Goal: Task Accomplishment & Management: Manage account settings

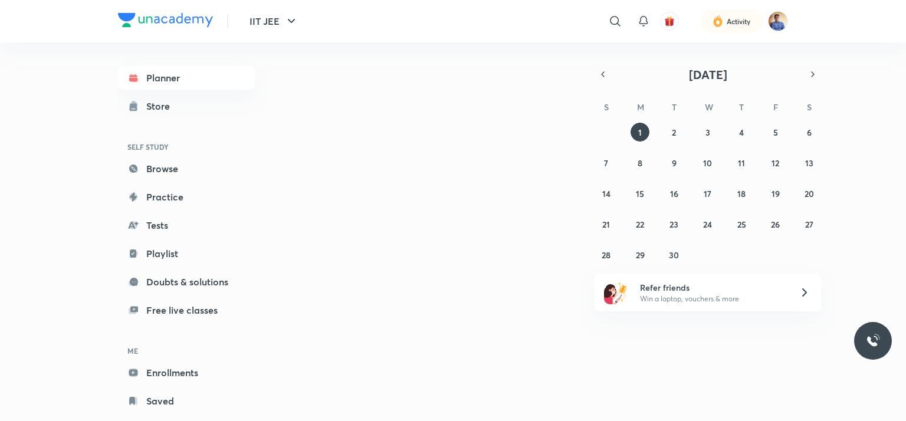
click at [771, 29] on picture at bounding box center [778, 21] width 20 height 20
click at [777, 17] on img at bounding box center [778, 21] width 20 height 20
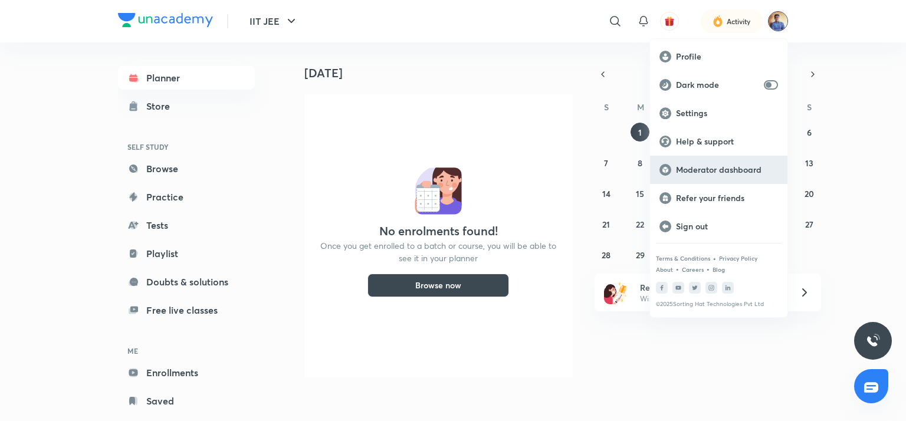
click at [722, 165] on p "Moderator dashboard" at bounding box center [727, 170] width 102 height 11
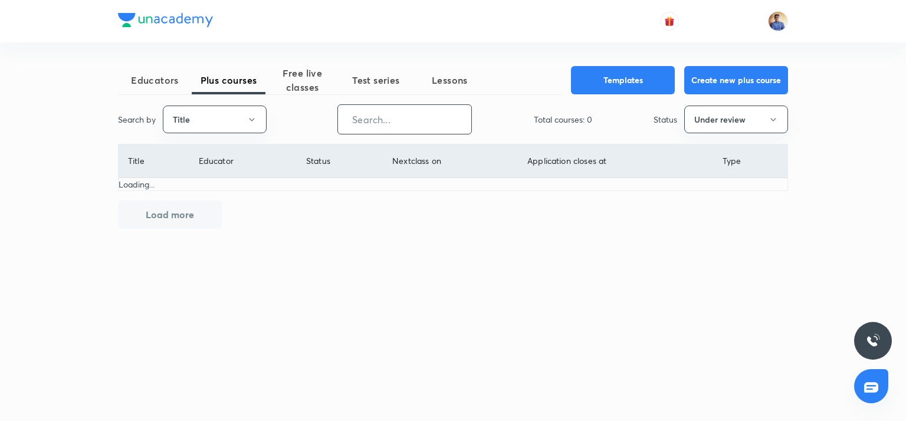
click at [399, 118] on input "text" at bounding box center [404, 119] width 133 height 30
type input "chhatrapati"
click at [724, 126] on button "Under review" at bounding box center [736, 120] width 104 height 28
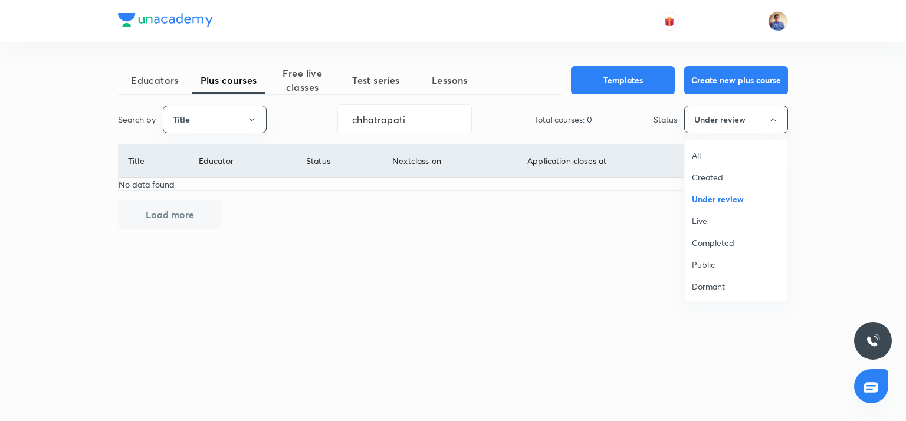
click at [714, 156] on span "All" at bounding box center [736, 155] width 88 height 12
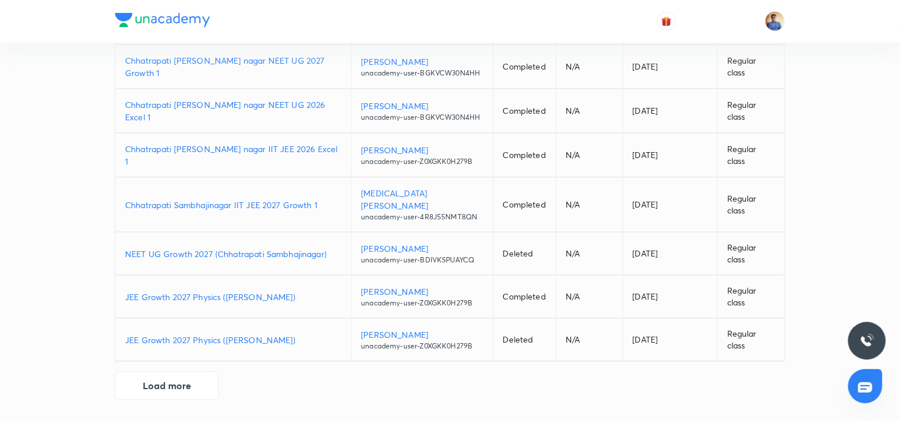
scroll to position [7, 0]
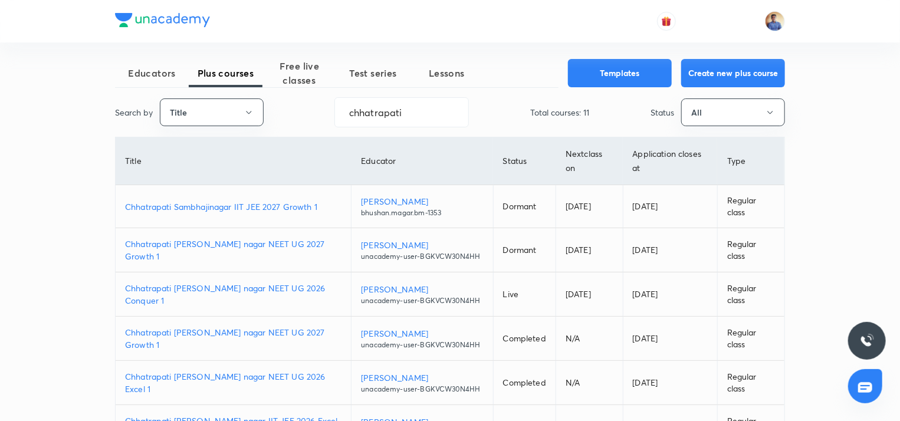
click at [262, 209] on p "Chhatrapati Sambhajinagar IIT JEE 2027 Growth 1" at bounding box center [233, 206] width 216 height 12
click at [249, 249] on p "Chhatrapati sambhaji nagar NEET UG 2027 Growth 1" at bounding box center [233, 250] width 216 height 25
click at [261, 297] on p "Chhatrapati [PERSON_NAME] nagar NEET UG 2026 Conquer 1" at bounding box center [233, 294] width 216 height 25
click at [255, 203] on p "Chhatrapati Sambhajinagar IIT JEE 2027 Growth 1" at bounding box center [233, 206] width 216 height 12
drag, startPoint x: 402, startPoint y: 110, endPoint x: 309, endPoint y: 119, distance: 93.5
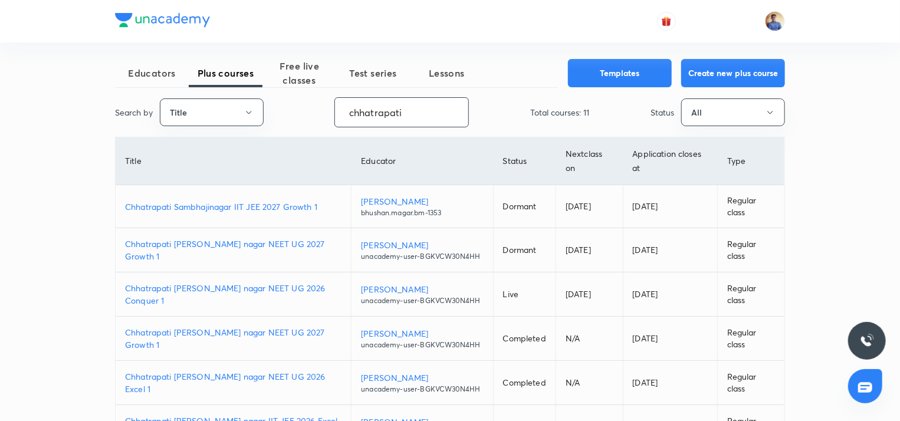
click at [309, 119] on div "Search by Title chhatrapati ​ Total courses: 11 Status All" at bounding box center [450, 112] width 670 height 30
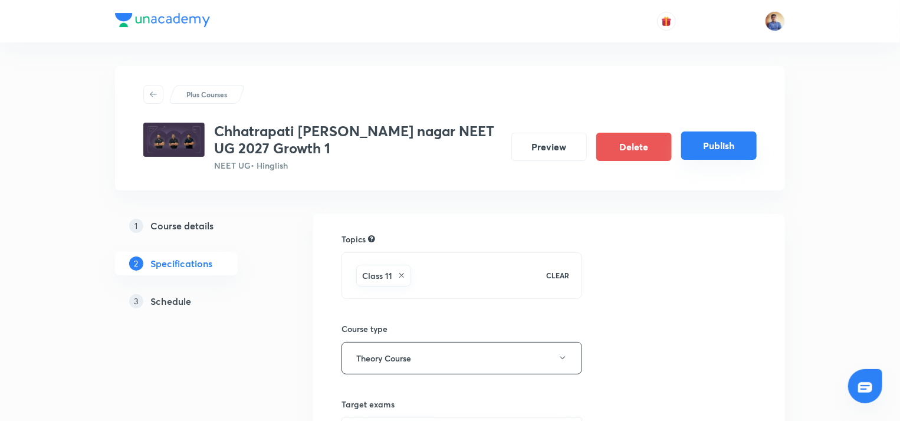
click at [701, 144] on button "Publish" at bounding box center [718, 145] width 75 height 28
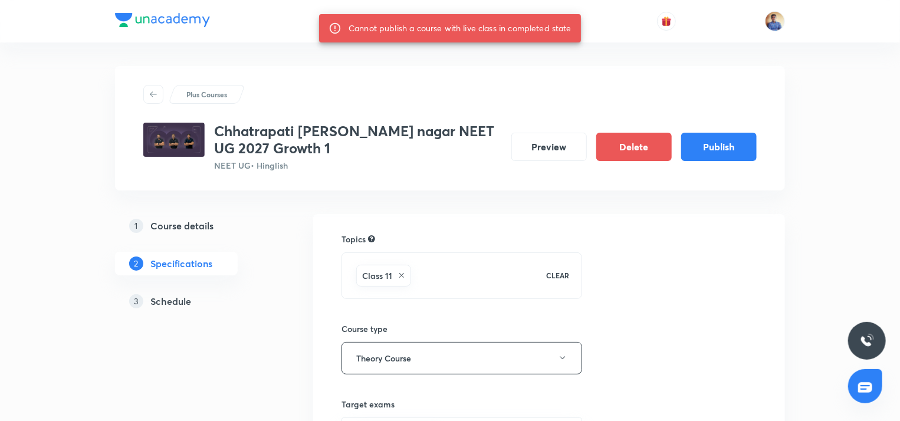
click at [170, 311] on link "3 Schedule" at bounding box center [195, 302] width 160 height 24
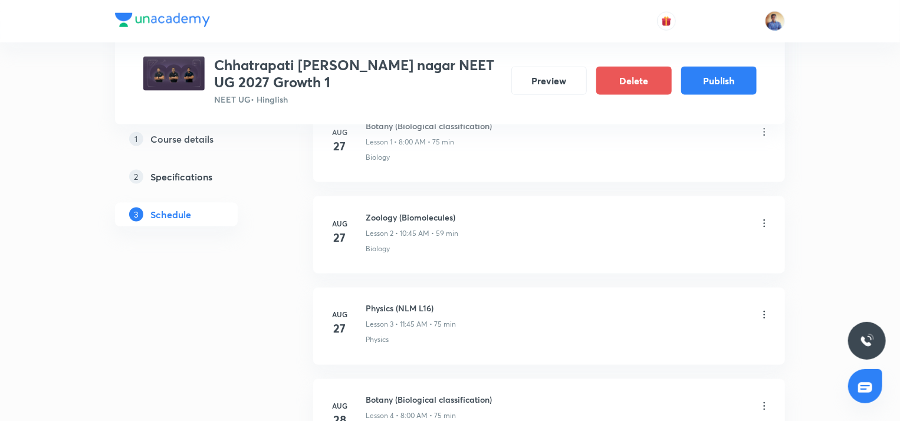
scroll to position [767, 0]
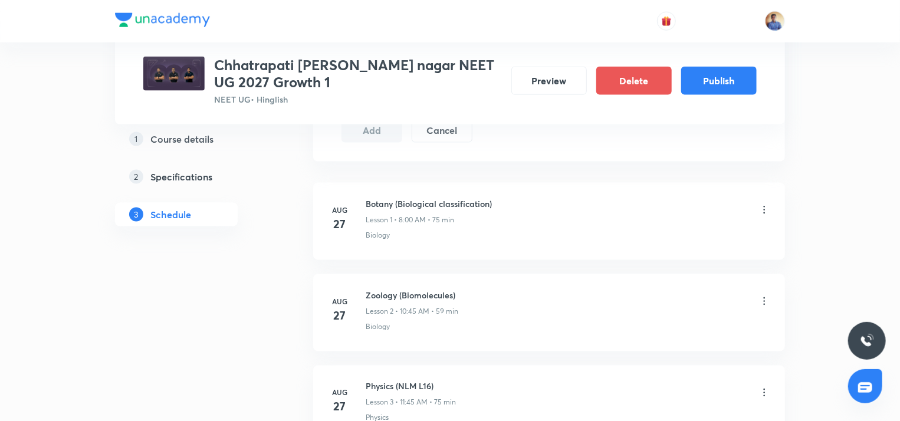
click at [761, 202] on div "Botany (Biological classification) Lesson 1 • 8:00 AM • 75 min" at bounding box center [568, 212] width 405 height 28
click at [761, 205] on icon at bounding box center [764, 210] width 12 height 12
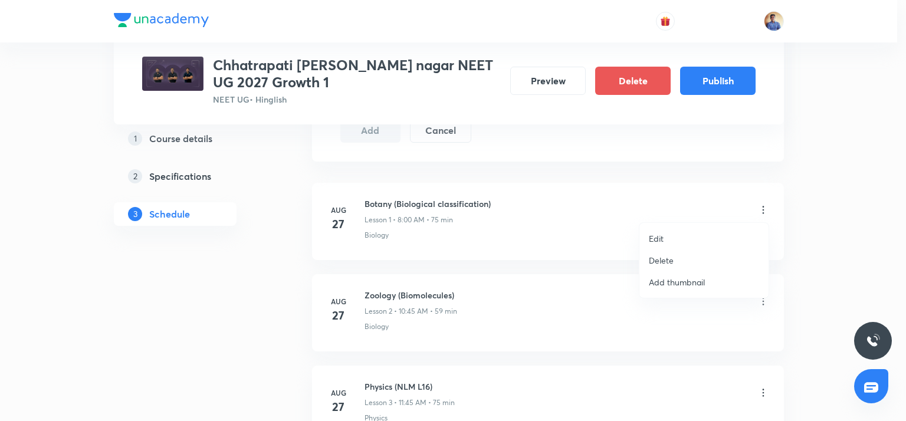
click at [673, 267] on li "Delete" at bounding box center [703, 260] width 129 height 22
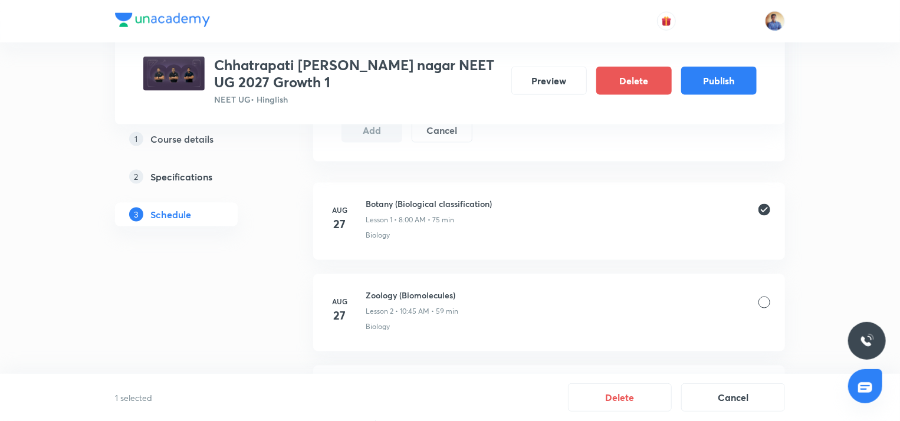
click at [771, 290] on li "Aug 27 Zoology (Biomolecules) Lesson 2 • 10:45 AM • 59 min Biology" at bounding box center [549, 312] width 472 height 77
click at [765, 297] on div at bounding box center [764, 303] width 12 height 12
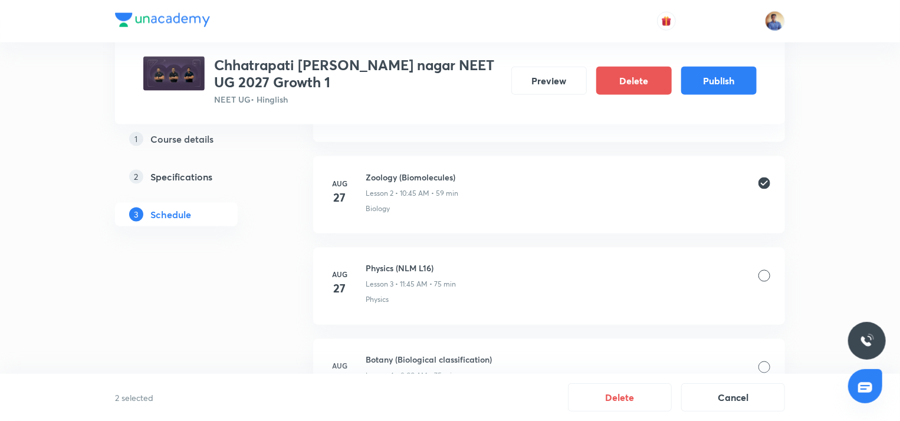
click at [764, 278] on div at bounding box center [764, 276] width 12 height 12
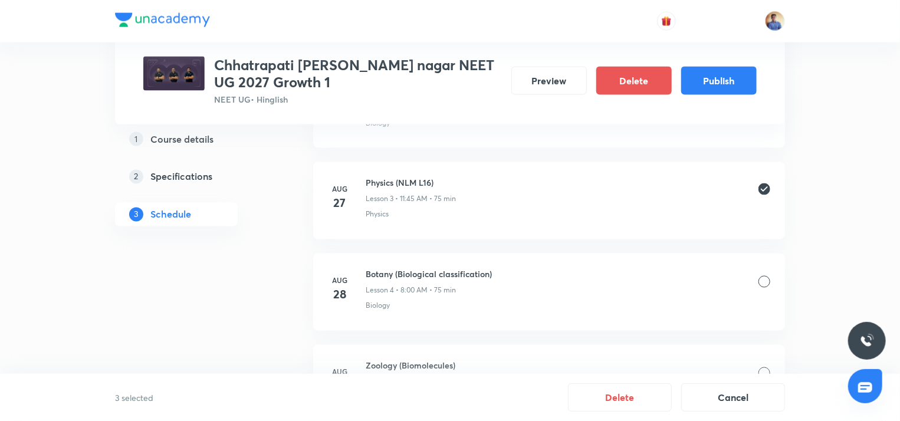
scroll to position [1061, 0]
click at [764, 190] on div at bounding box center [764, 191] width 12 height 12
click at [761, 270] on div "Zoology (Biomolecules) Lesson 5 • 10:45 AM • 59 min" at bounding box center [568, 282] width 405 height 28
click at [761, 280] on div at bounding box center [764, 282] width 12 height 12
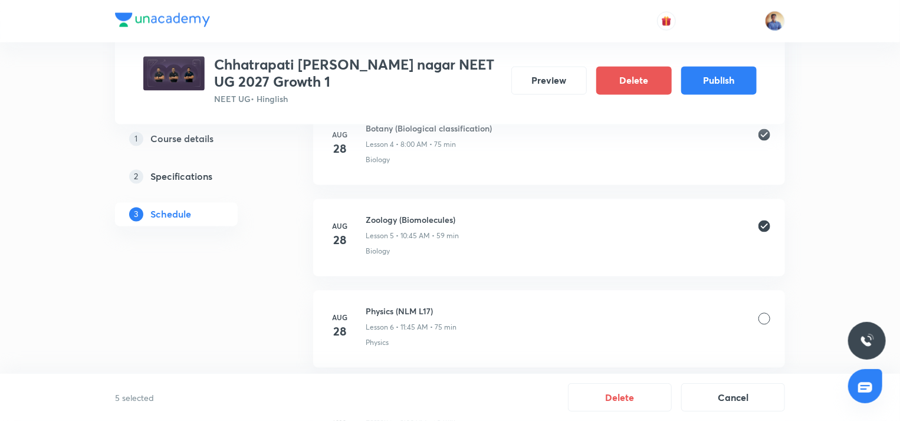
scroll to position [1179, 0]
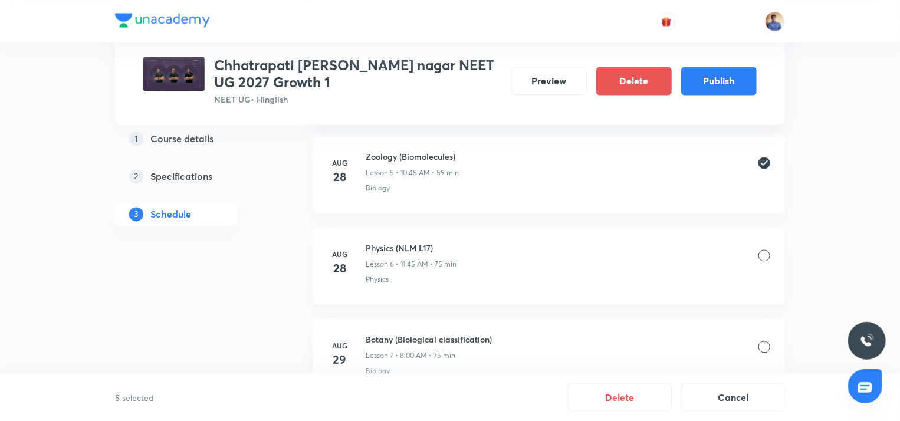
click at [771, 257] on li "Aug 28 Physics (NLM L17) Lesson 6 • 11:45 AM • 75 min Physics" at bounding box center [549, 265] width 472 height 77
click at [764, 257] on div at bounding box center [764, 255] width 12 height 12
click at [765, 258] on div at bounding box center [764, 255] width 12 height 12
click at [764, 255] on div at bounding box center [764, 255] width 12 height 12
click at [764, 254] on div at bounding box center [764, 255] width 12 height 12
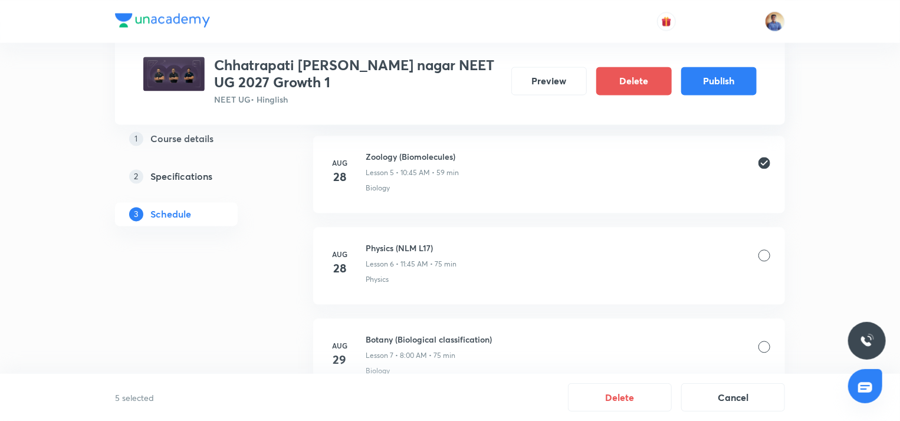
click at [764, 255] on div at bounding box center [764, 255] width 12 height 12
click at [760, 249] on div at bounding box center [764, 255] width 12 height 12
click at [638, 84] on button "Delete" at bounding box center [633, 79] width 75 height 28
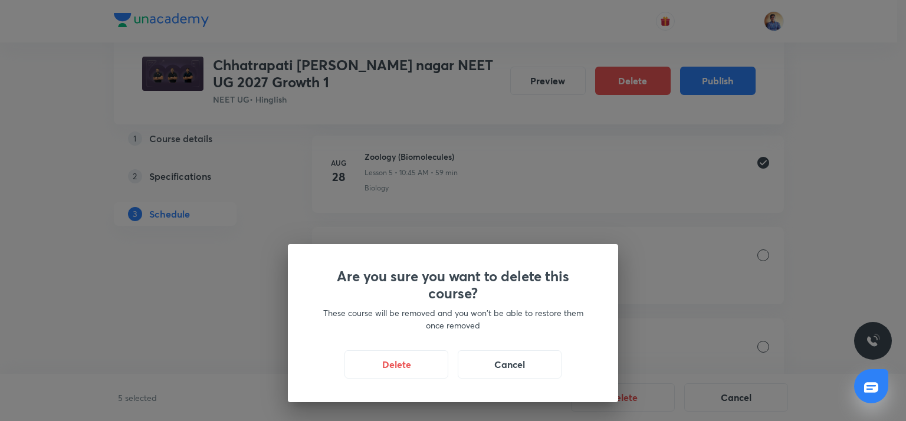
click at [413, 378] on div "Delete Cancel" at bounding box center [453, 364] width 274 height 28
click at [410, 364] on button "Delete" at bounding box center [396, 363] width 104 height 28
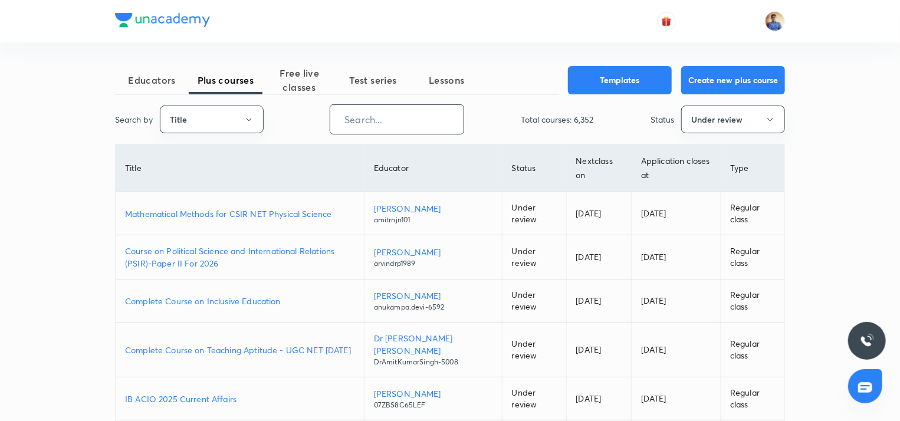
click at [371, 121] on input "text" at bounding box center [396, 119] width 133 height 30
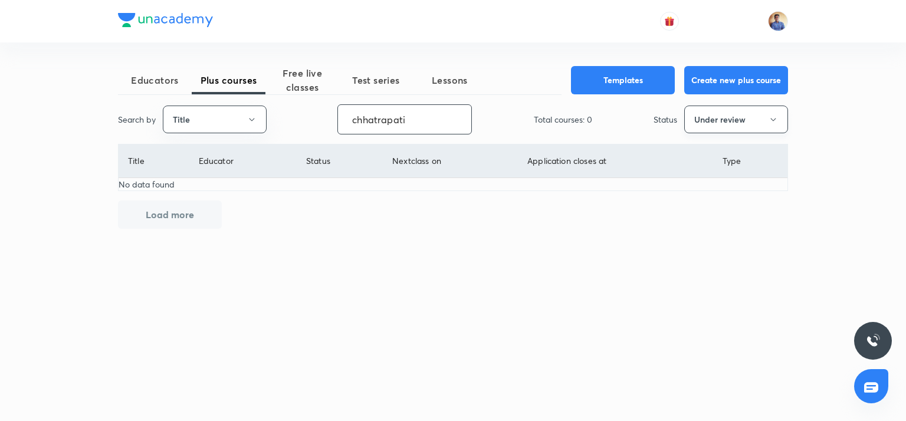
type input "chhatrapati"
click at [771, 119] on icon "button" at bounding box center [772, 119] width 9 height 9
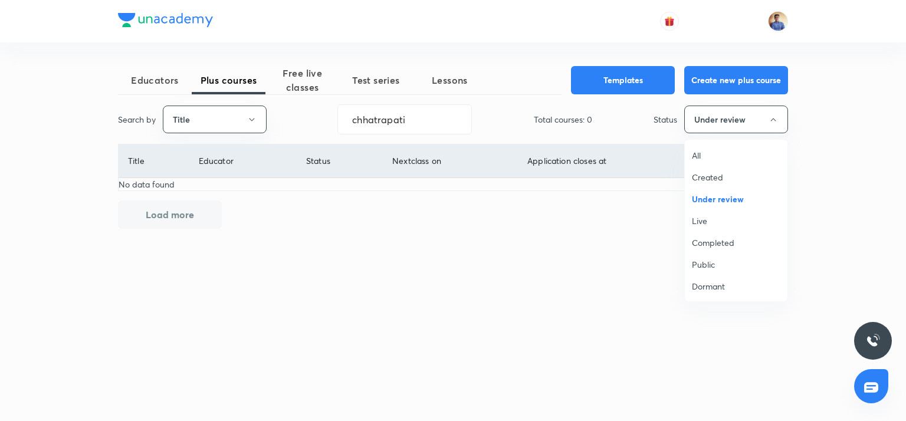
click at [703, 162] on li "All" at bounding box center [736, 155] width 103 height 22
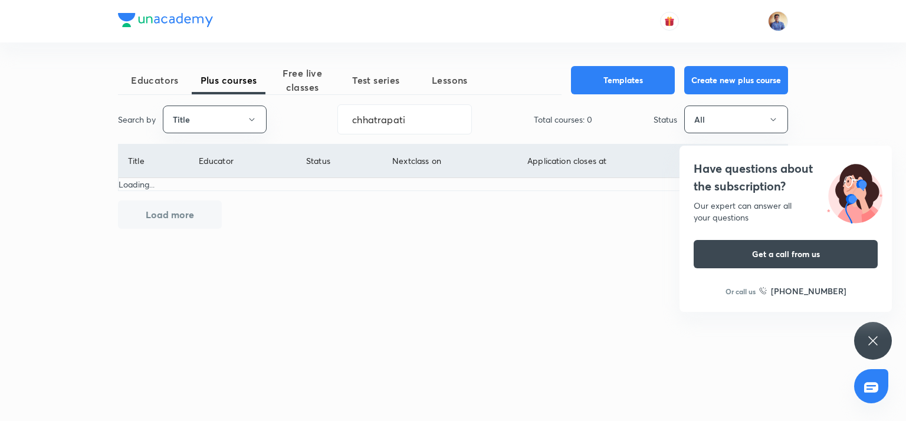
click at [862, 343] on div "Have questions about the subscription? Our expert can answer all your questions…" at bounding box center [873, 341] width 38 height 38
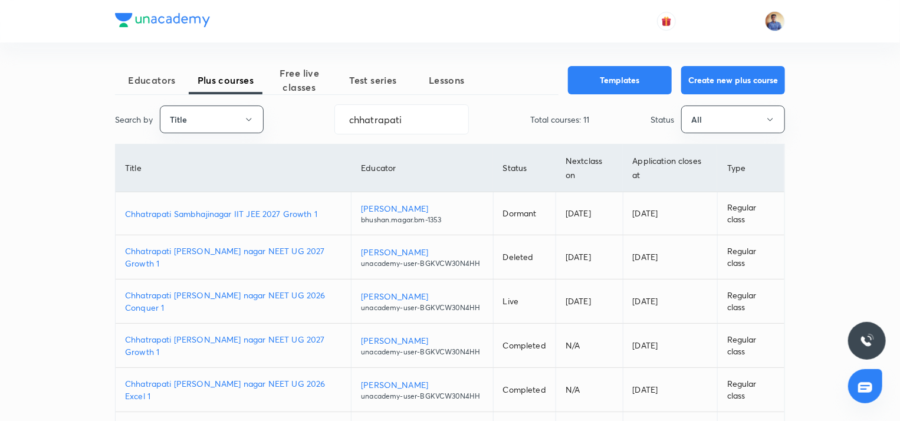
click at [240, 259] on p "Chhatrapati sambhaji nagar NEET UG 2027 Growth 1" at bounding box center [233, 257] width 216 height 25
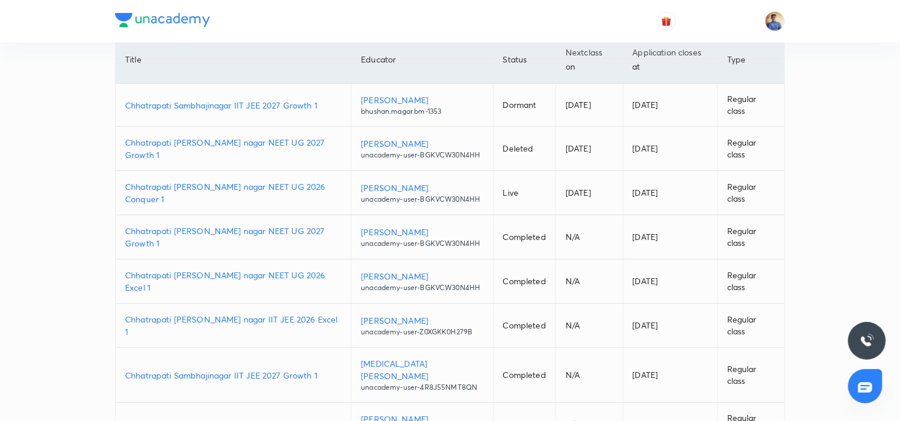
scroll to position [177, 0]
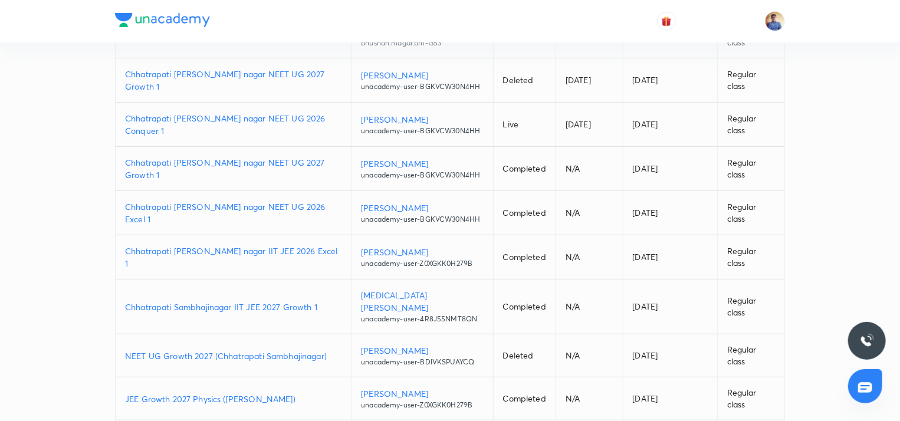
click at [228, 181] on p "Chhatrapati sambhaji nagar NEET UG 2027 Growth 1" at bounding box center [233, 168] width 216 height 25
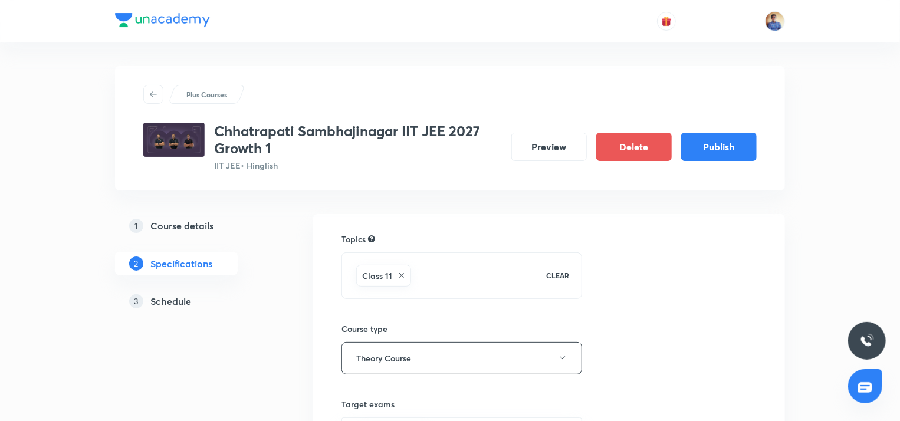
click at [165, 297] on h5 "Schedule" at bounding box center [170, 301] width 41 height 14
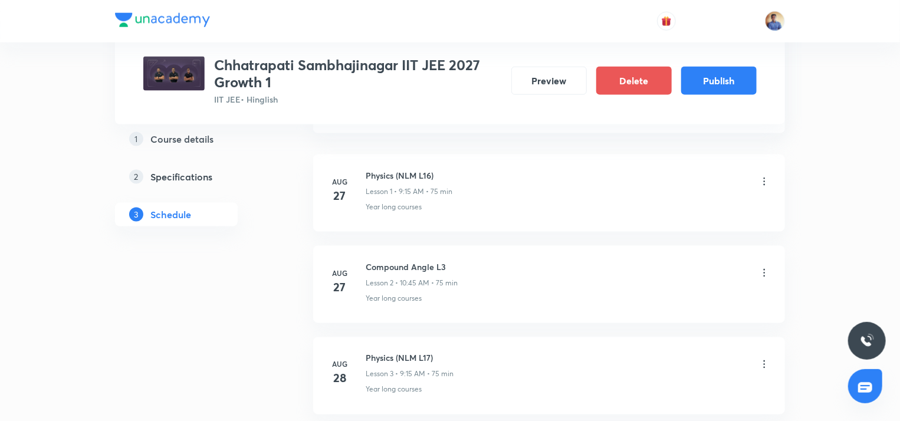
scroll to position [767, 0]
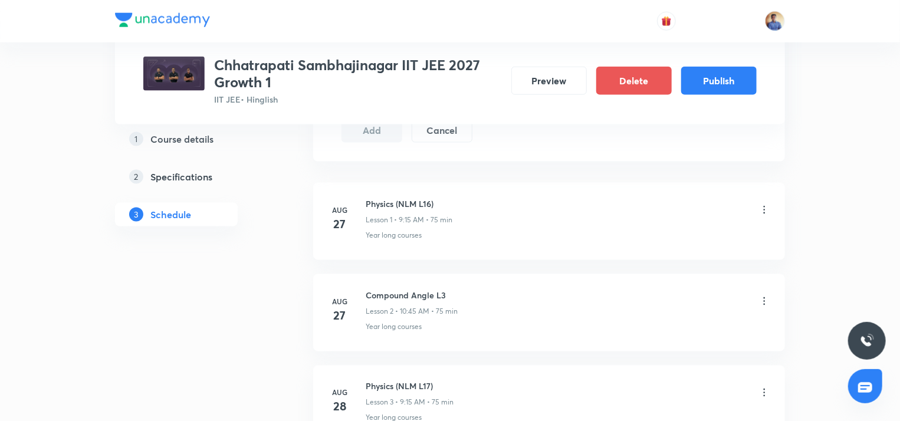
click at [765, 212] on icon at bounding box center [764, 210] width 12 height 12
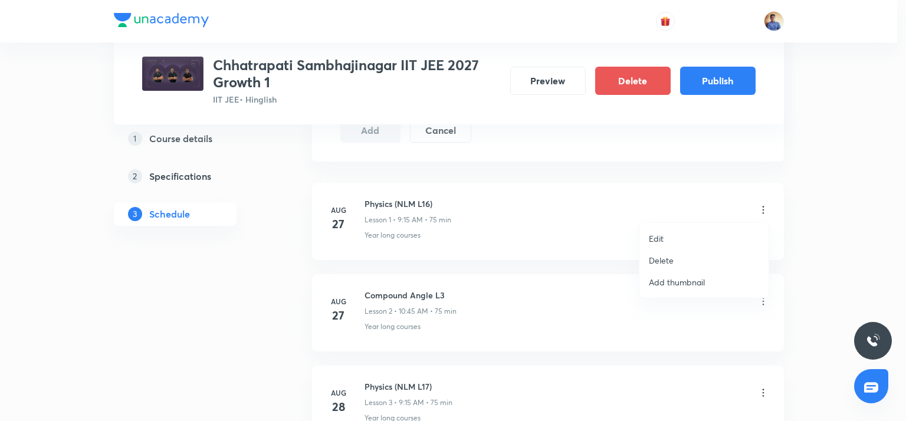
click at [658, 258] on p "Delete" at bounding box center [661, 260] width 25 height 12
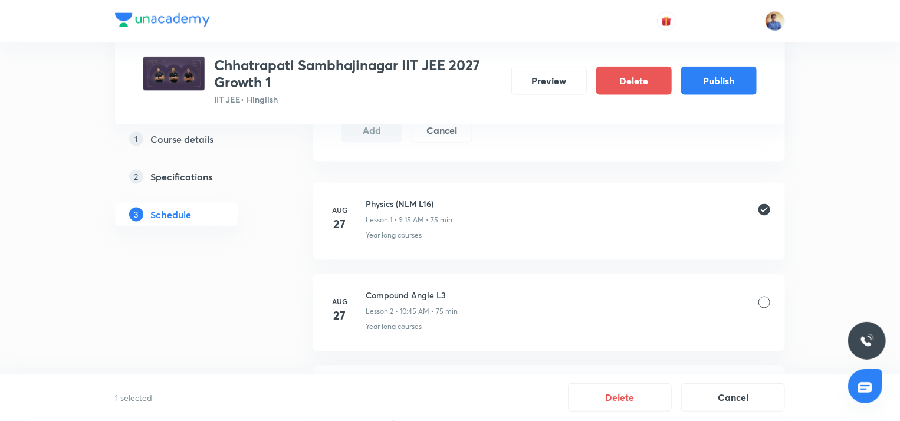
click at [765, 301] on div at bounding box center [764, 303] width 12 height 12
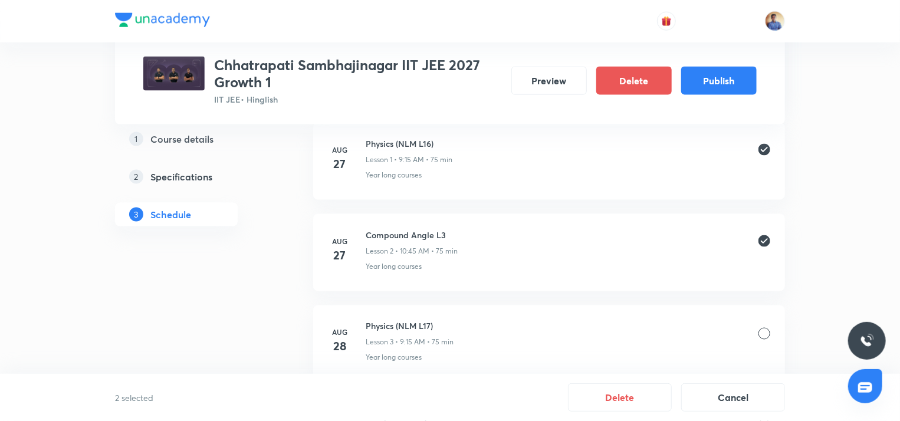
scroll to position [885, 0]
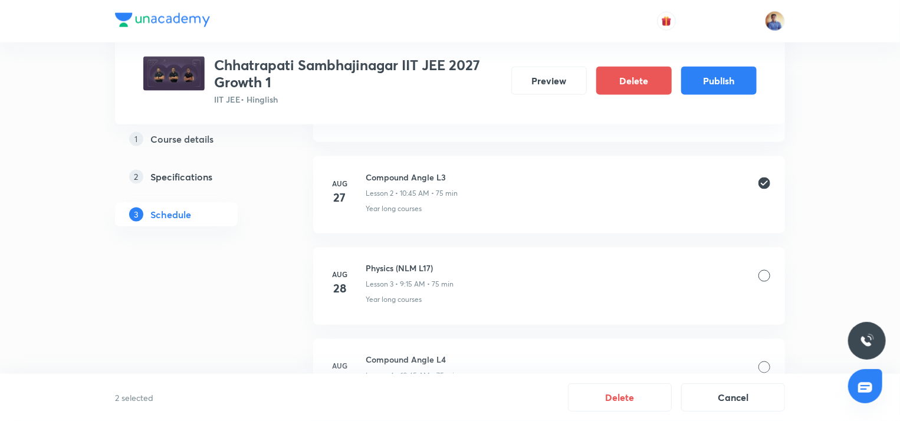
click at [757, 284] on div "Physics (NLM L17) Lesson 3 • 9:15 AM • 75 min" at bounding box center [568, 276] width 405 height 28
click at [760, 276] on div at bounding box center [764, 276] width 12 height 12
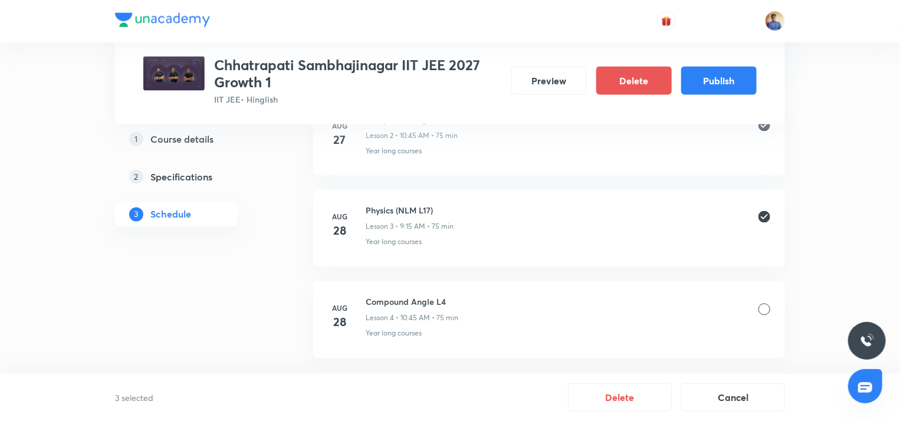
scroll to position [1002, 0]
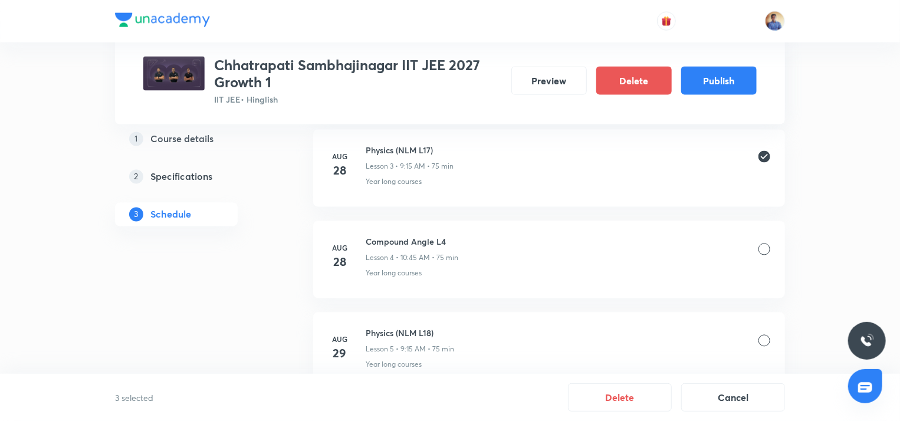
click at [764, 255] on div "Compound Angle L4 Lesson 4 • 10:45 AM • 75 min" at bounding box center [568, 250] width 405 height 28
click at [764, 246] on div at bounding box center [764, 250] width 12 height 12
click at [765, 335] on div at bounding box center [764, 341] width 12 height 12
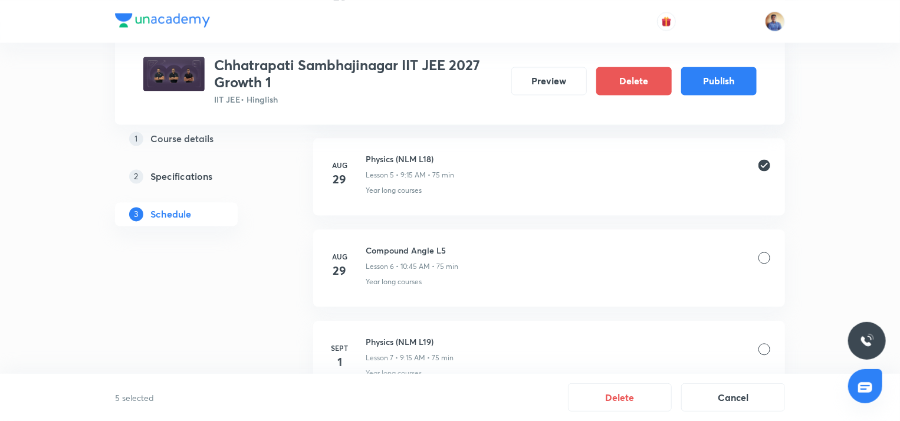
scroll to position [1179, 0]
click at [762, 255] on div at bounding box center [764, 255] width 12 height 12
click at [761, 250] on div at bounding box center [764, 255] width 12 height 12
click at [768, 257] on div at bounding box center [764, 255] width 12 height 12
click at [628, 390] on button "Delete" at bounding box center [620, 396] width 104 height 28
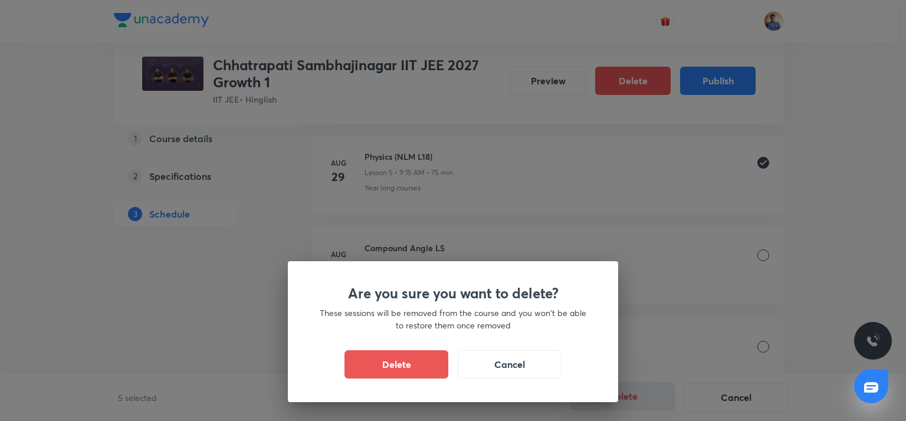
click at [627, 389] on div "Are you sure you want to delete? These sessions will be removed from the course…" at bounding box center [453, 210] width 906 height 421
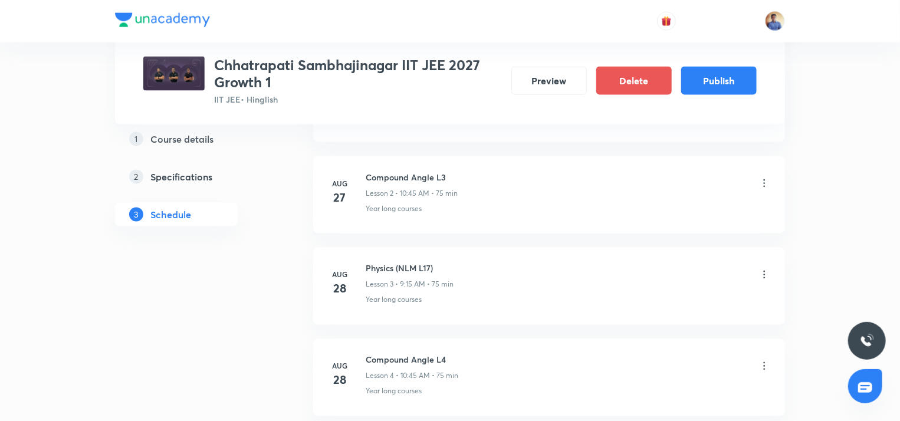
scroll to position [708, 0]
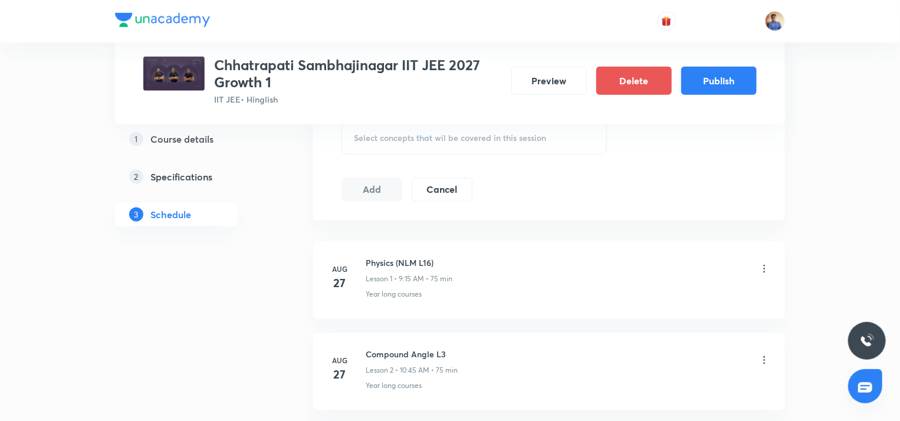
click at [764, 266] on icon at bounding box center [764, 269] width 12 height 12
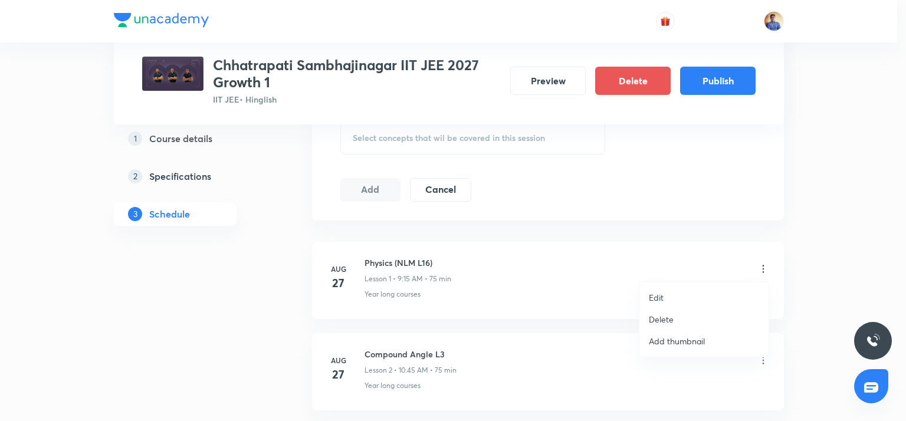
click at [670, 320] on p "Delete" at bounding box center [661, 319] width 25 height 12
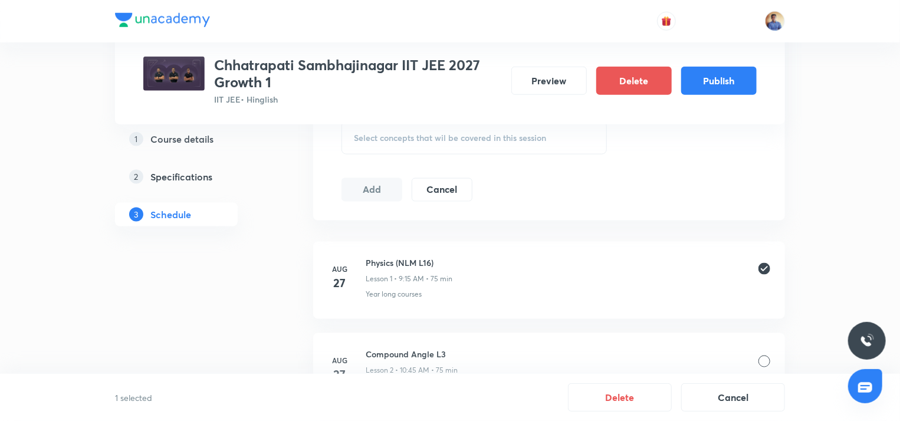
click at [745, 350] on div "Compound Angle L3 Lesson 2 • 10:45 AM • 75 min" at bounding box center [568, 362] width 405 height 28
click at [763, 359] on div at bounding box center [764, 362] width 12 height 12
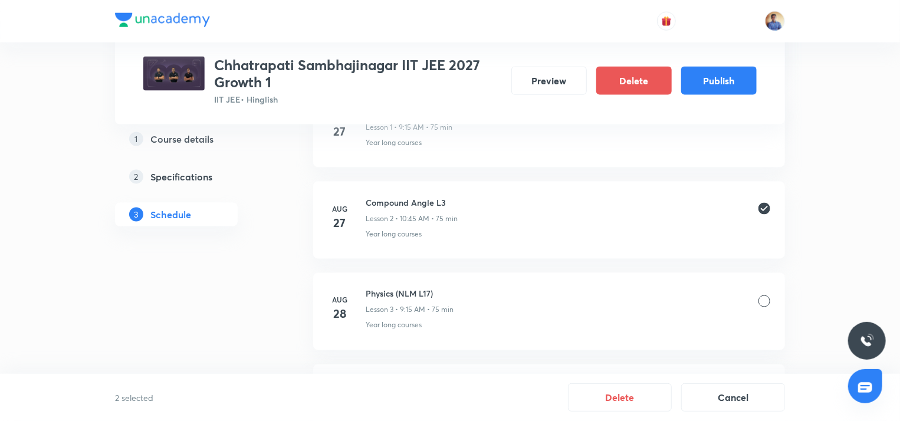
scroll to position [885, 0]
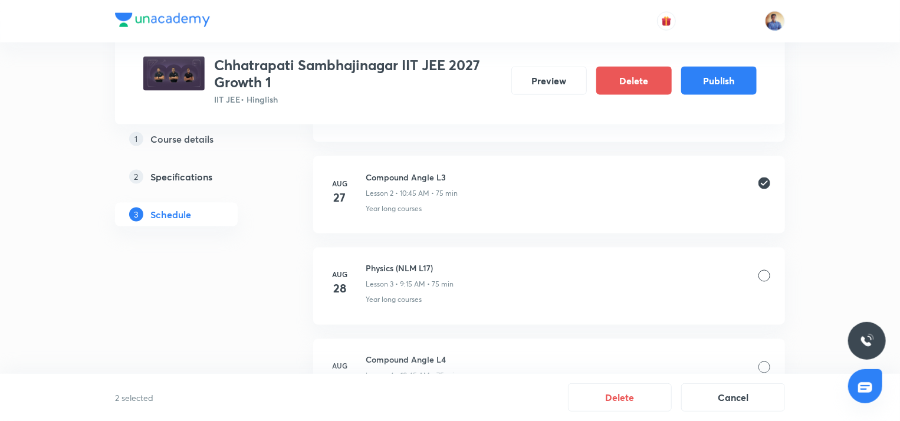
click at [760, 281] on div "Physics (NLM L17) Lesson 3 • 9:15 AM • 75 min" at bounding box center [568, 276] width 405 height 28
click at [761, 278] on div at bounding box center [764, 276] width 12 height 12
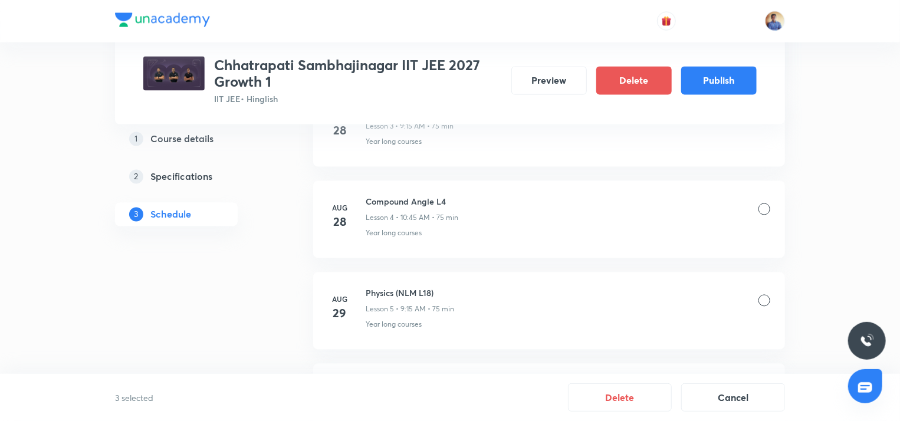
scroll to position [1061, 0]
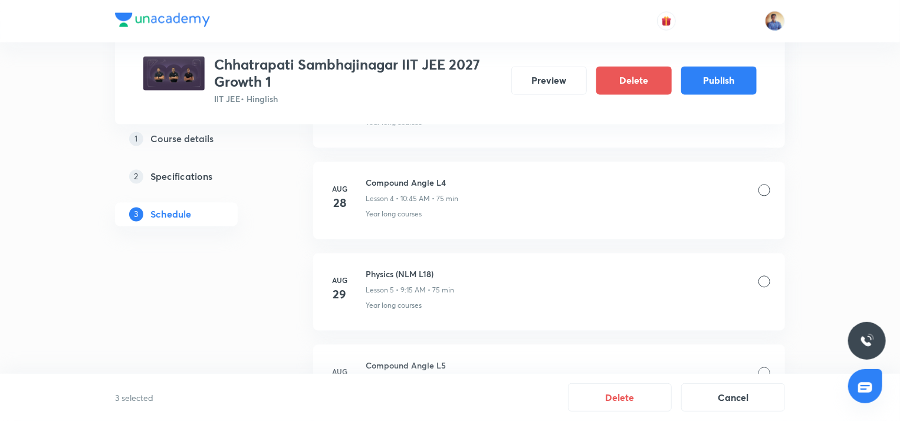
click at [765, 189] on div at bounding box center [764, 191] width 12 height 12
click at [762, 281] on div at bounding box center [764, 282] width 12 height 12
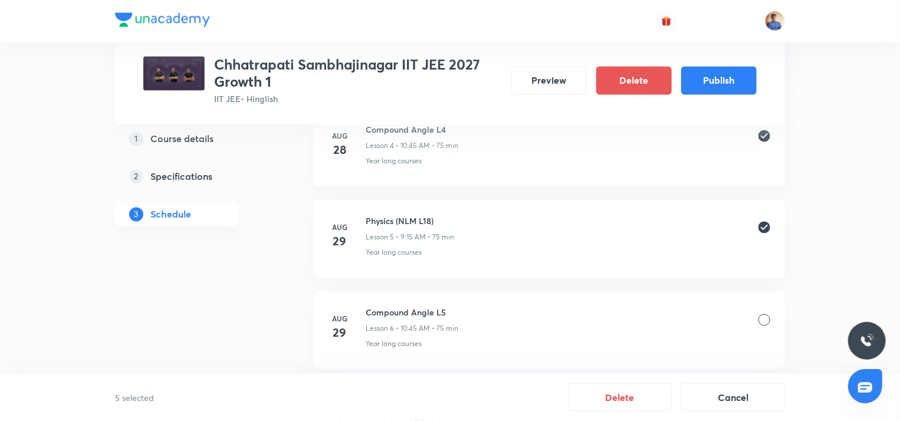
scroll to position [1238, 0]
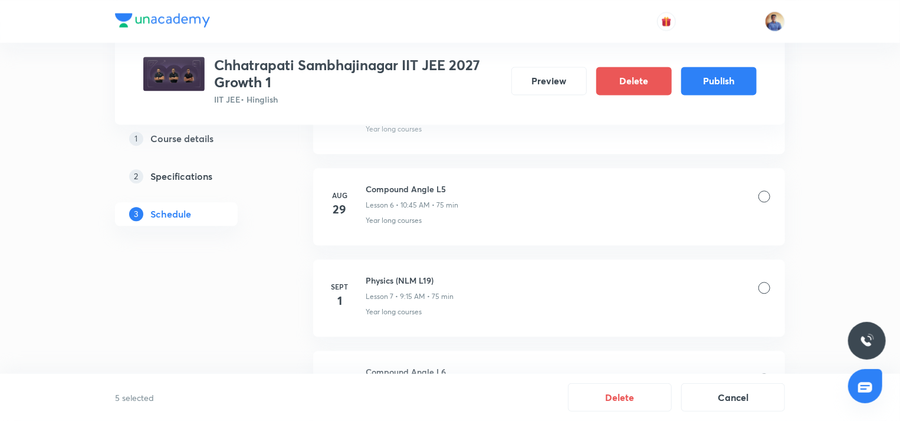
click at [765, 194] on div at bounding box center [764, 196] width 12 height 12
click at [764, 198] on div at bounding box center [764, 196] width 12 height 12
click at [765, 286] on div at bounding box center [764, 288] width 12 height 12
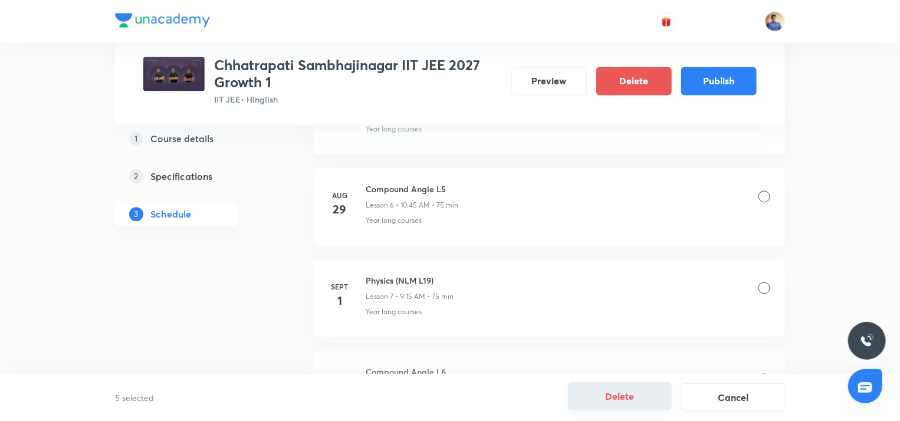
click at [617, 393] on button "Delete" at bounding box center [620, 396] width 104 height 28
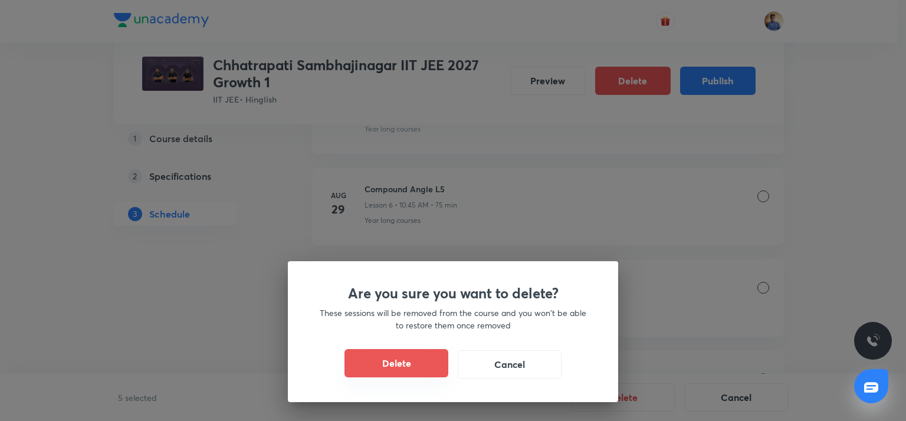
click at [382, 369] on button "Delete" at bounding box center [396, 363] width 104 height 28
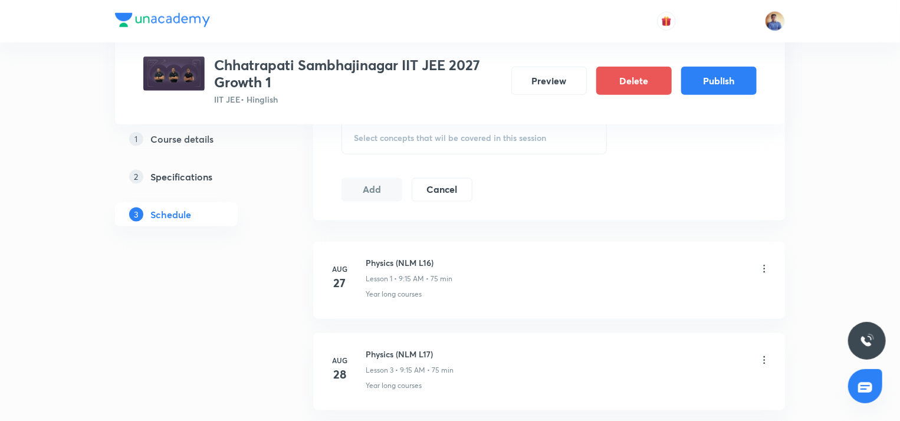
scroll to position [649, 0]
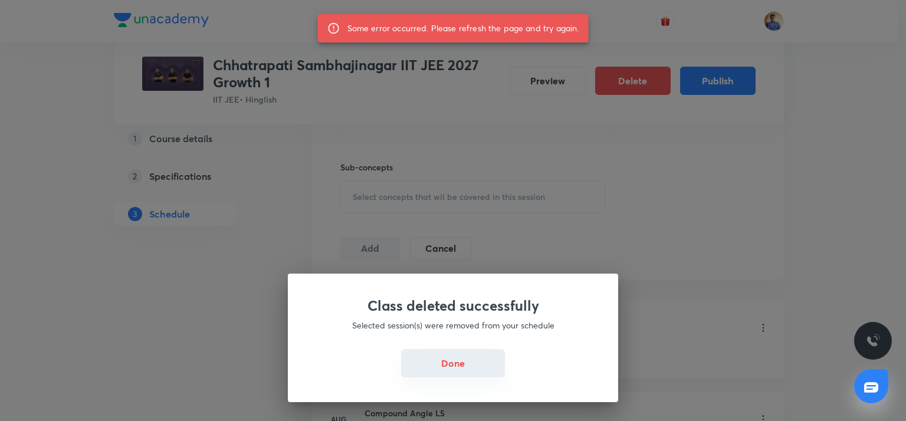
click at [449, 369] on button "Done" at bounding box center [453, 363] width 104 height 28
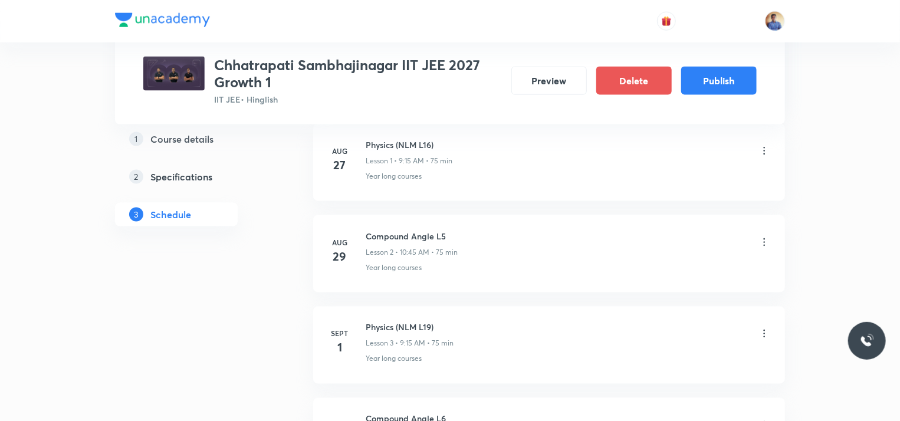
click at [762, 145] on icon at bounding box center [764, 151] width 12 height 12
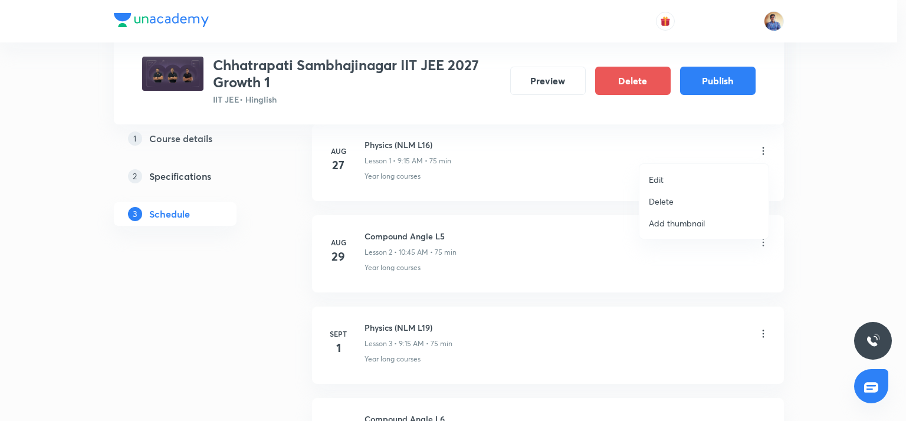
click at [662, 198] on p "Delete" at bounding box center [661, 201] width 25 height 12
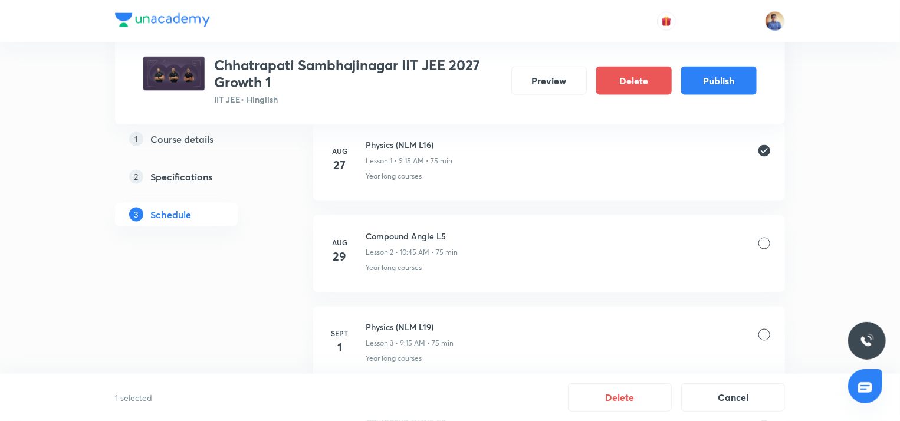
click at [759, 238] on div at bounding box center [764, 244] width 12 height 12
click at [764, 244] on div at bounding box center [764, 244] width 12 height 12
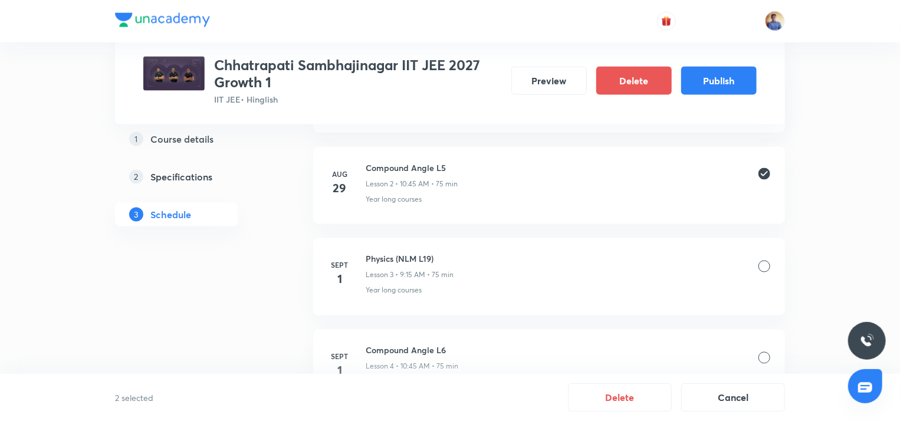
scroll to position [943, 0]
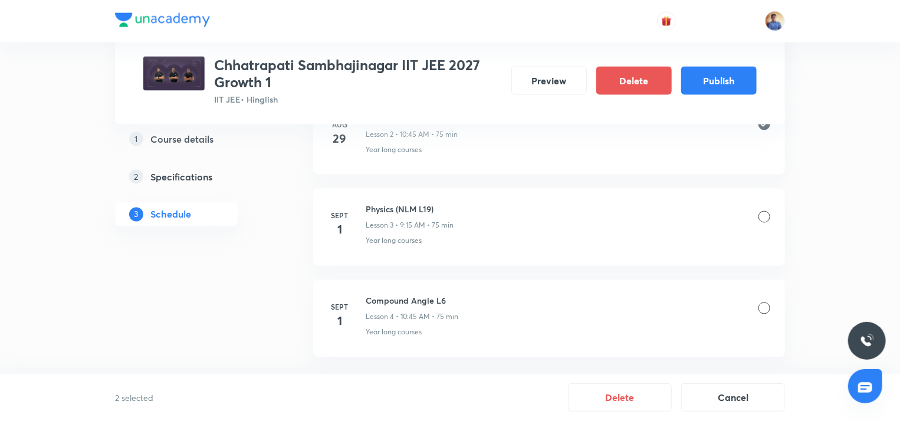
click at [764, 216] on div at bounding box center [764, 217] width 12 height 12
click at [767, 307] on div at bounding box center [764, 309] width 12 height 12
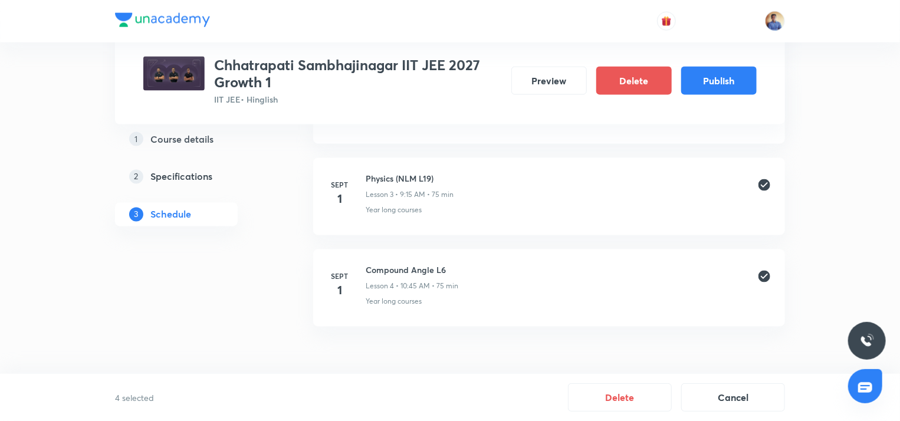
scroll to position [988, 0]
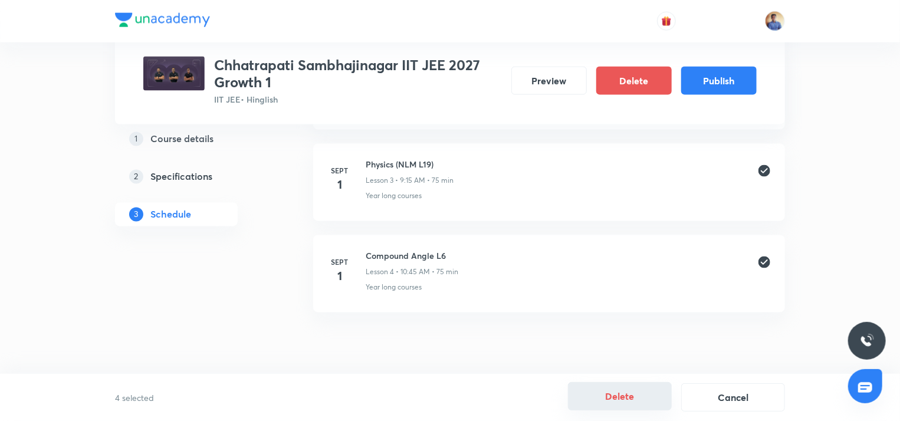
click at [647, 397] on button "Delete" at bounding box center [620, 396] width 104 height 28
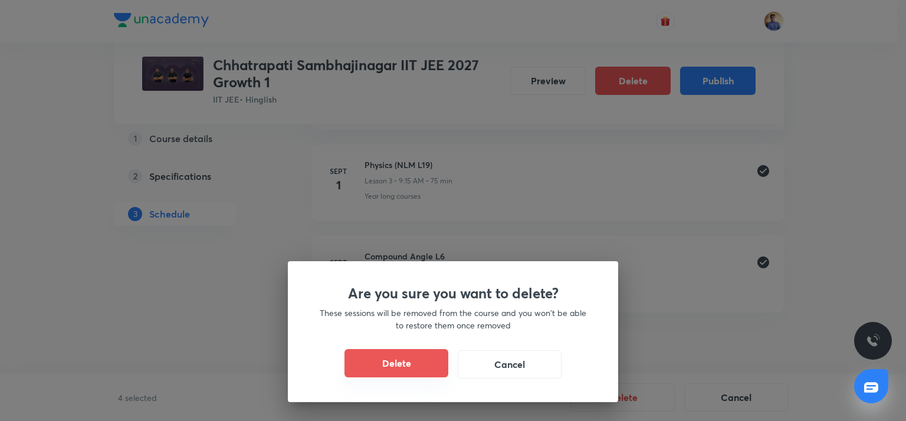
click at [420, 364] on button "Delete" at bounding box center [396, 363] width 104 height 28
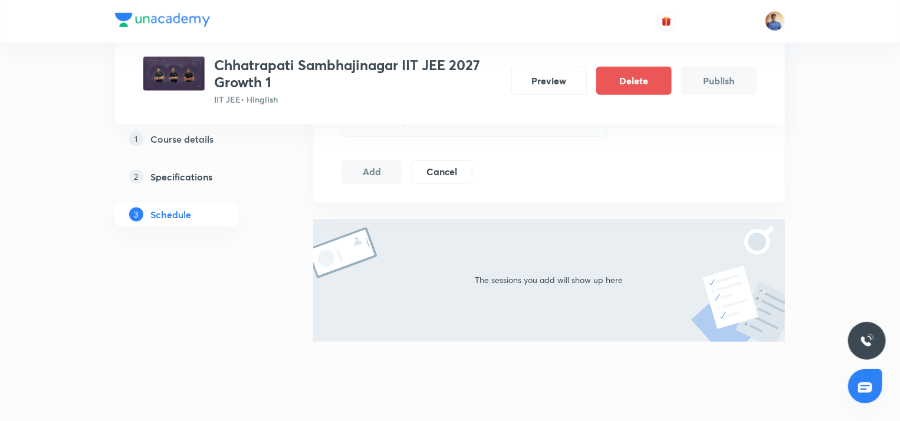
scroll to position [731, 0]
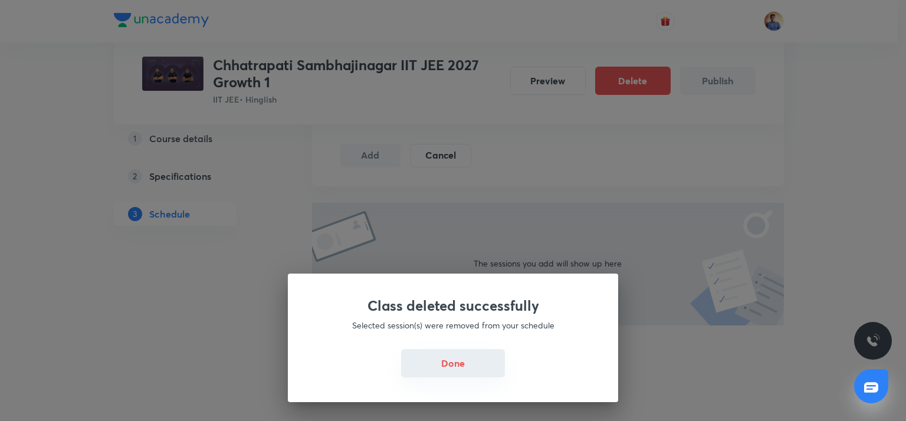
click at [471, 359] on button "Done" at bounding box center [453, 363] width 104 height 28
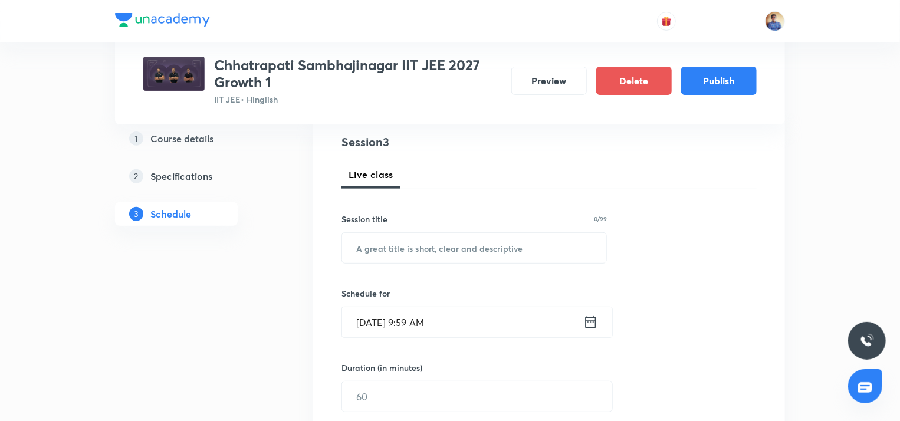
scroll to position [142, 0]
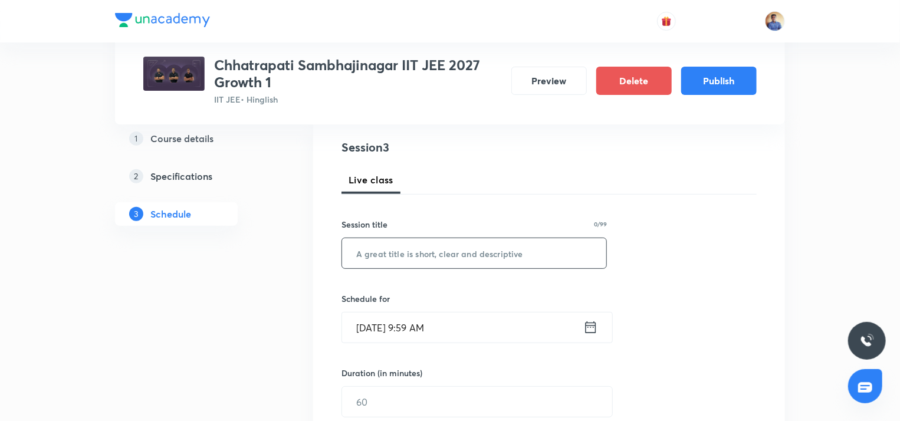
click at [381, 246] on input "text" at bounding box center [474, 253] width 264 height 30
type input "NLM"
click at [384, 324] on input "[DATE] 9:59 AM" at bounding box center [462, 328] width 241 height 30
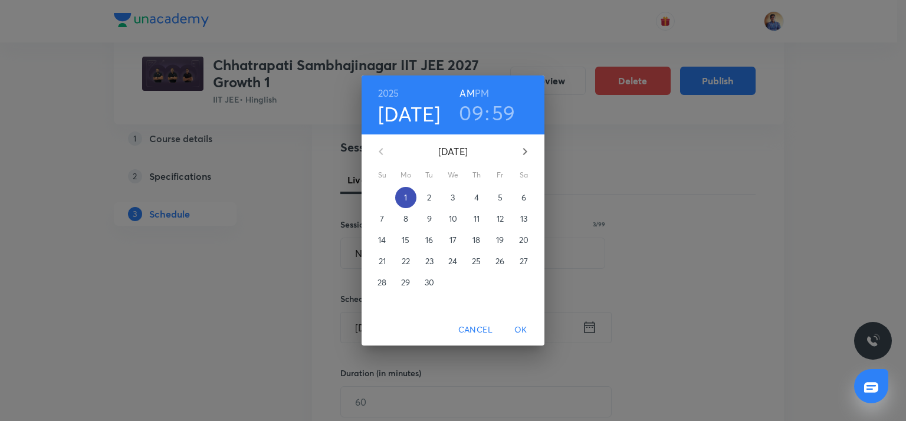
click at [401, 202] on span "1" at bounding box center [405, 198] width 21 height 12
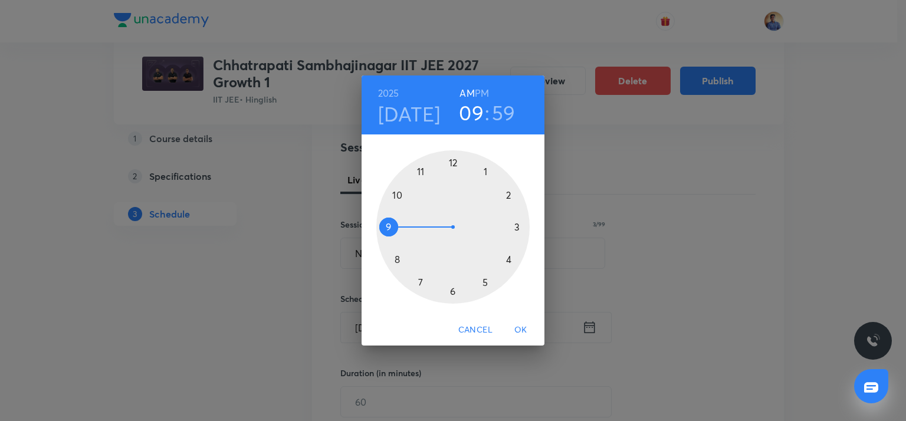
click at [394, 192] on div at bounding box center [452, 226] width 153 height 153
click at [390, 227] on div at bounding box center [452, 226] width 153 height 153
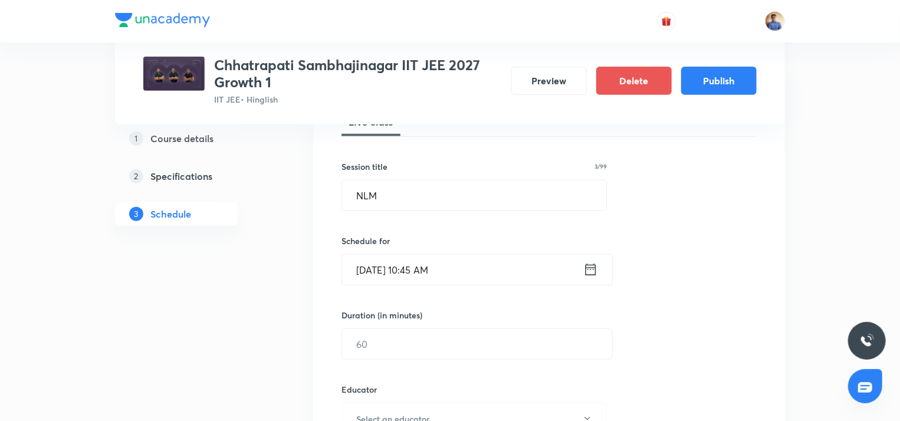
scroll to position [259, 0]
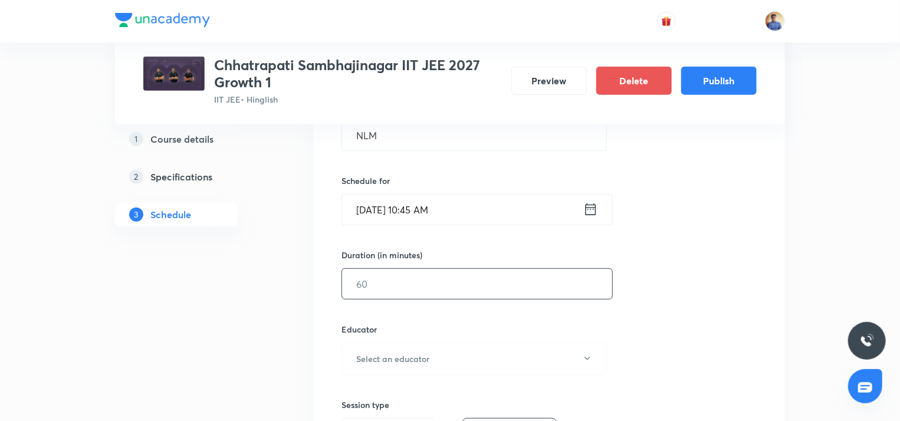
click at [384, 275] on input "text" at bounding box center [477, 284] width 270 height 30
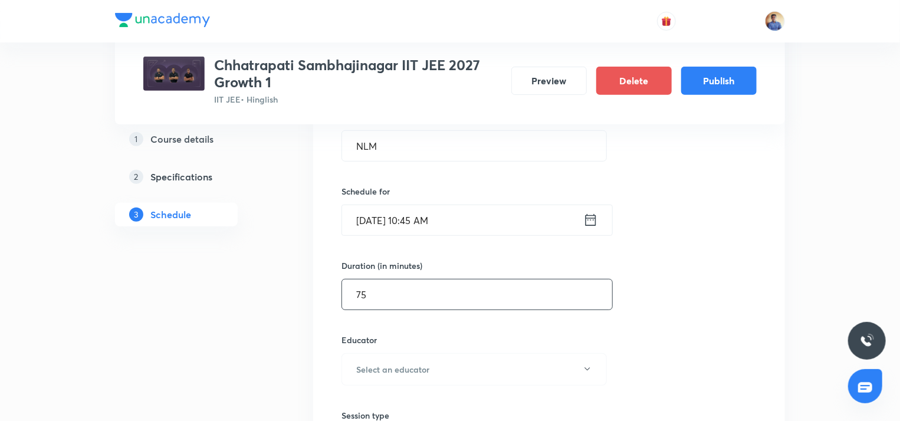
scroll to position [200, 0]
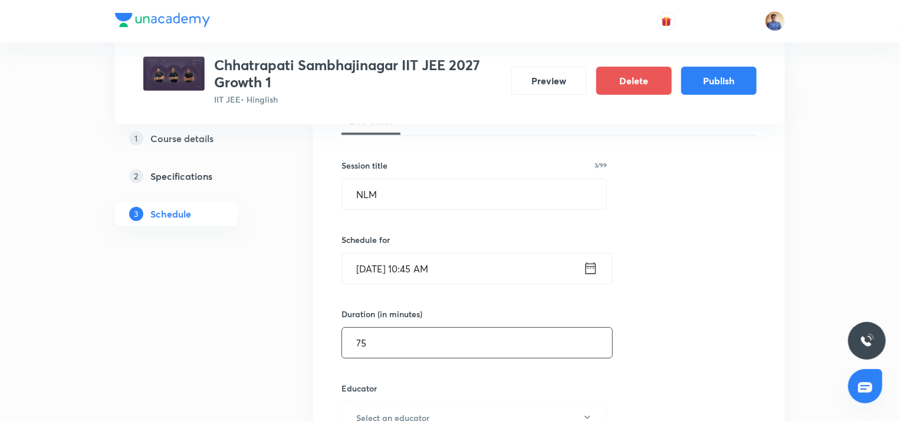
type input "75"
click at [379, 258] on input "Sept 1, 2025, 10:45 AM" at bounding box center [462, 269] width 241 height 30
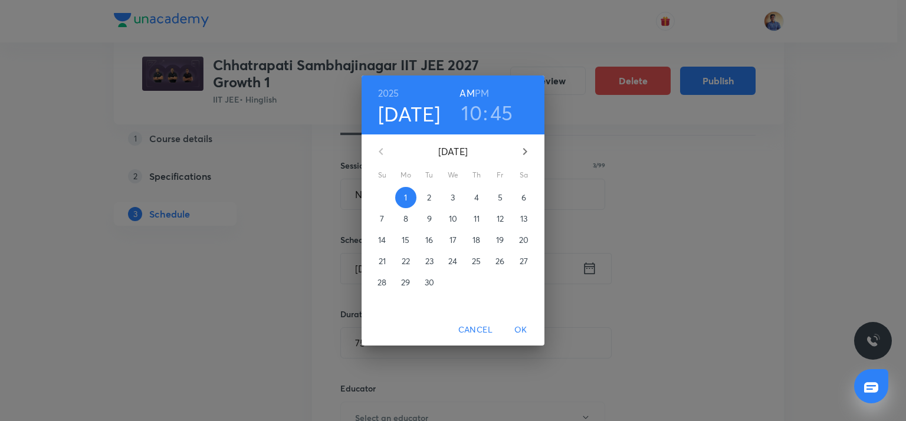
click at [428, 199] on p "2" at bounding box center [429, 198] width 4 height 12
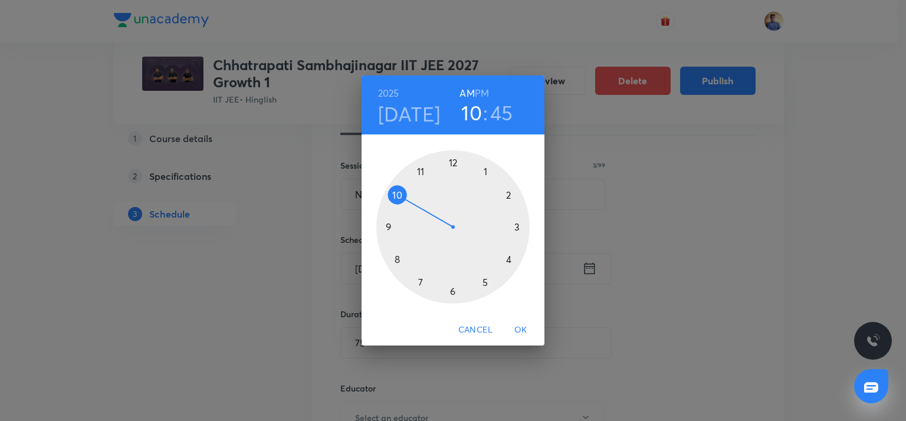
click at [469, 117] on h3 "10" at bounding box center [471, 112] width 21 height 25
drag, startPoint x: 389, startPoint y: 226, endPoint x: 399, endPoint y: 228, distance: 9.6
click at [389, 226] on div at bounding box center [452, 226] width 153 height 153
click at [512, 225] on div at bounding box center [452, 226] width 153 height 153
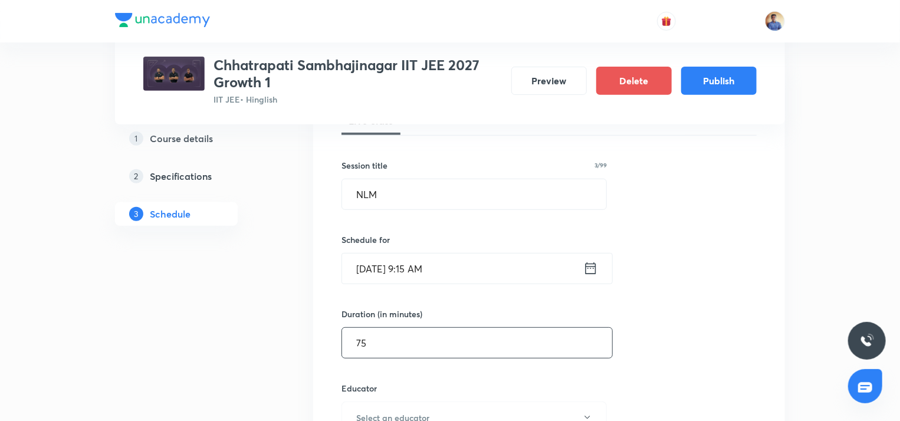
click at [402, 330] on input "75" at bounding box center [477, 343] width 270 height 30
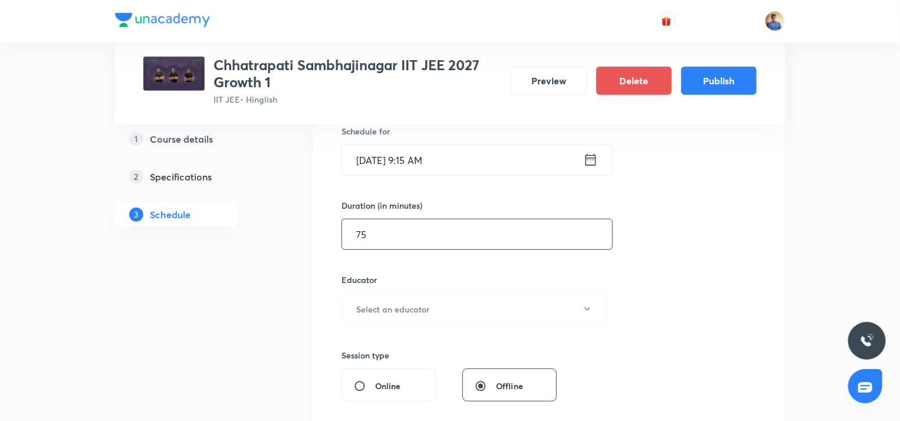
scroll to position [377, 0]
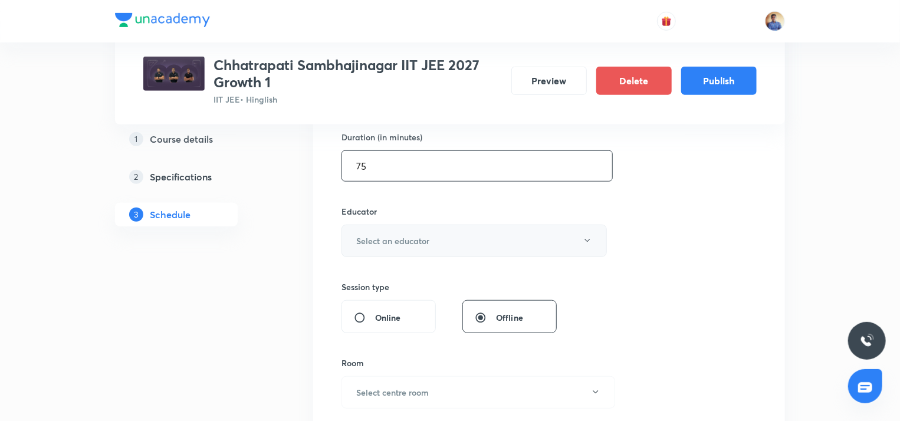
click at [403, 225] on button "Select an educator" at bounding box center [473, 241] width 265 height 32
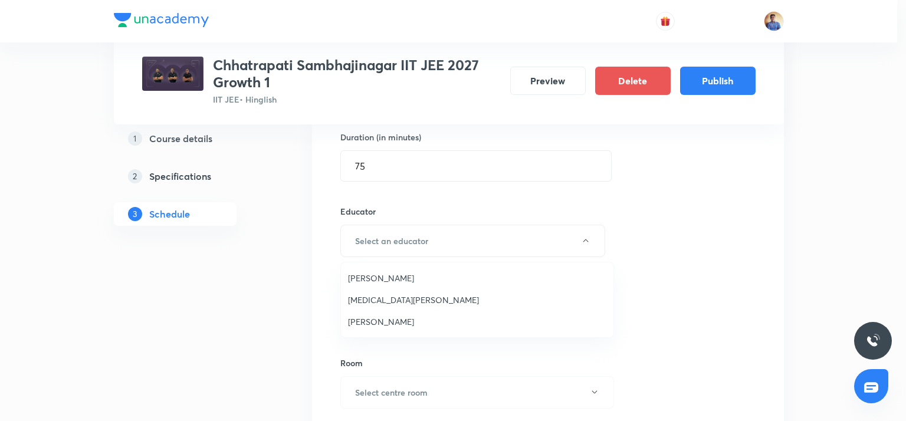
click at [356, 295] on span "[MEDICAL_DATA][PERSON_NAME]" at bounding box center [477, 300] width 258 height 12
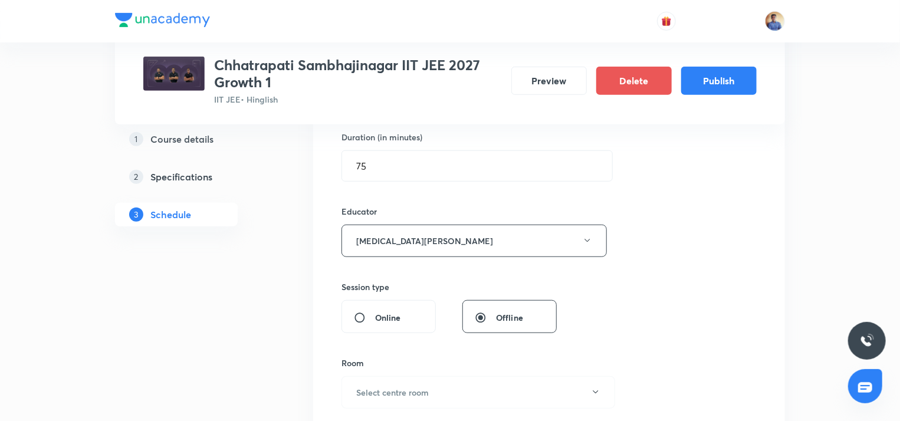
scroll to position [436, 0]
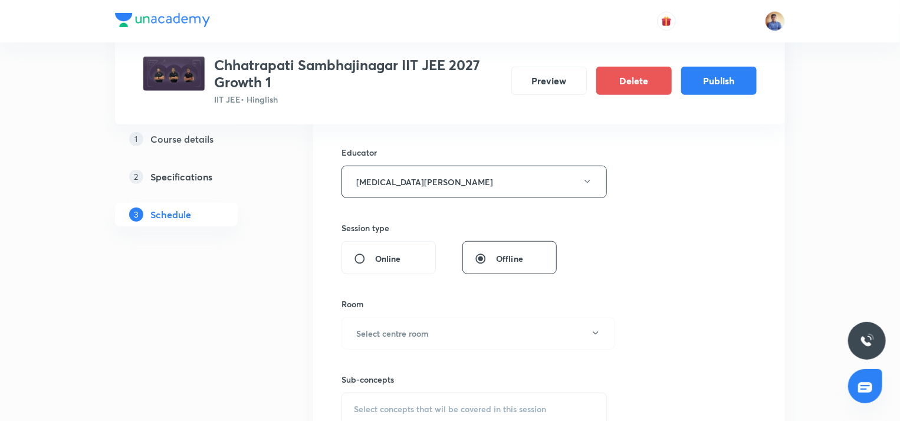
click at [178, 135] on h5 "Course details" at bounding box center [181, 138] width 63 height 14
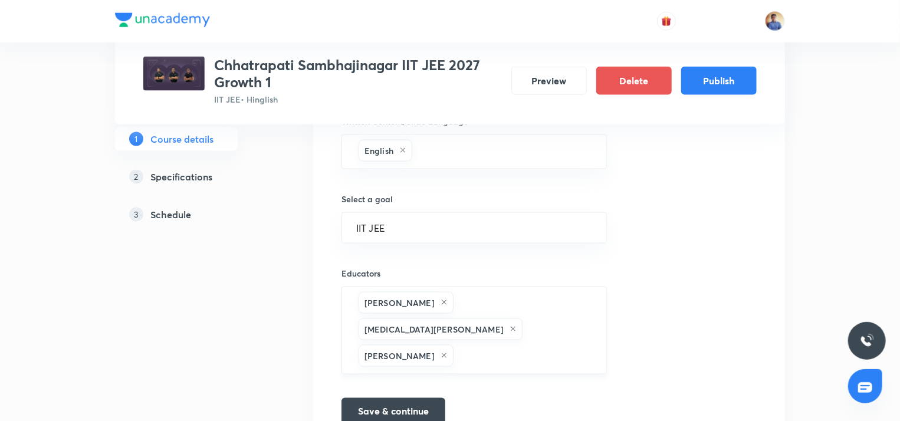
scroll to position [767, 0]
click at [540, 343] on input "text" at bounding box center [524, 354] width 136 height 22
paste input "unacademy-user-KB4EFW7IP200"
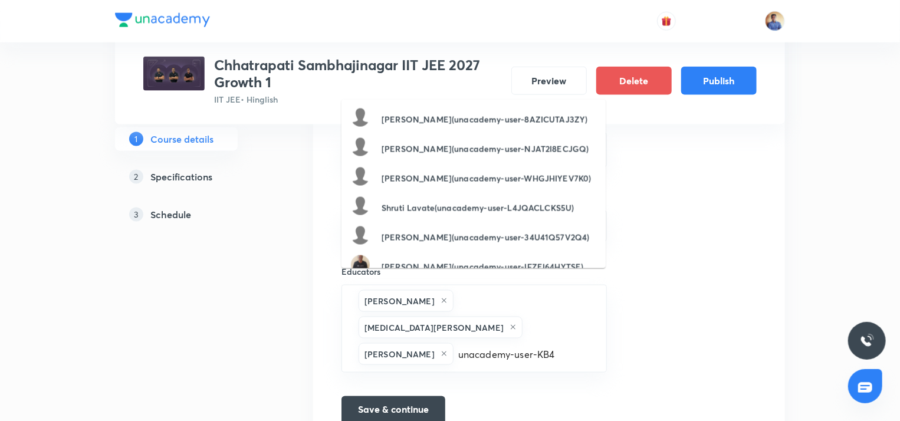
scroll to position [0, 0]
type input "u"
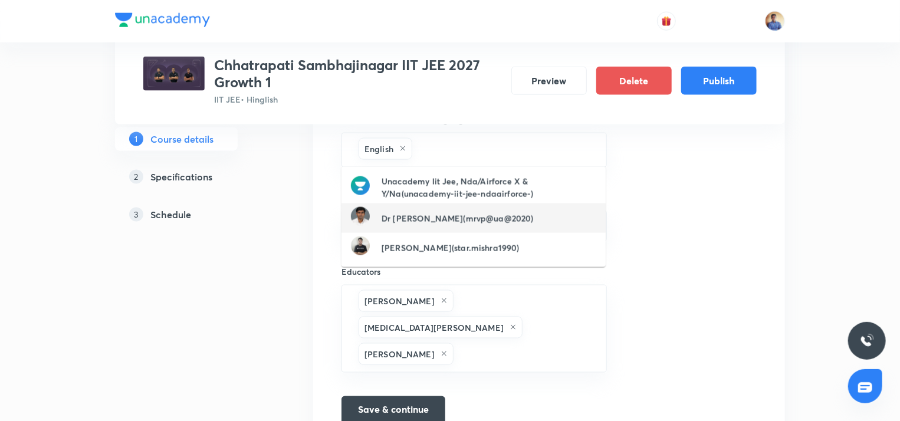
paste input "unacademy-user-KB4EFW7IP200"
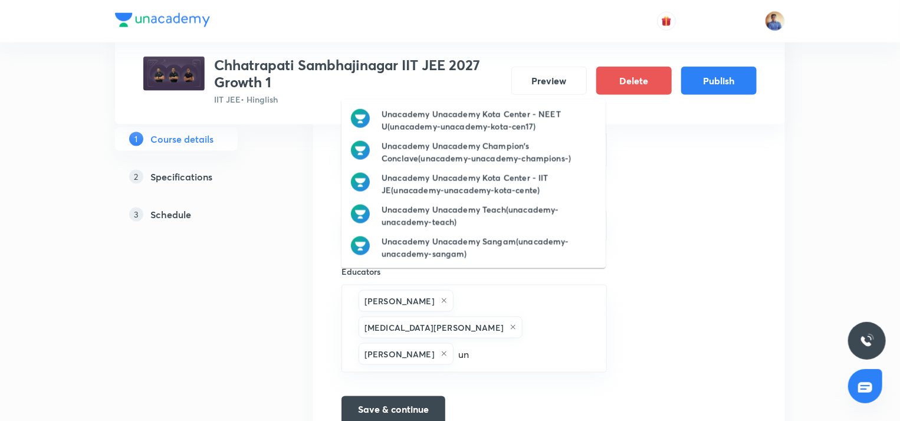
type input "u"
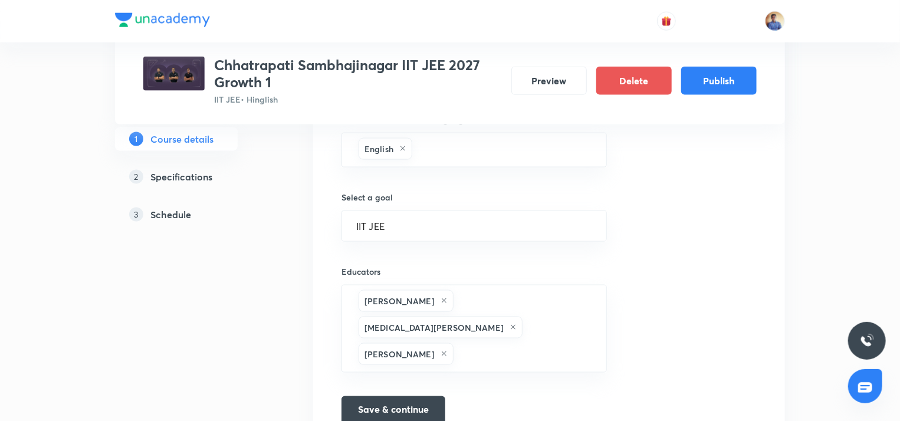
click at [175, 185] on link "2 Specifications" at bounding box center [195, 177] width 160 height 24
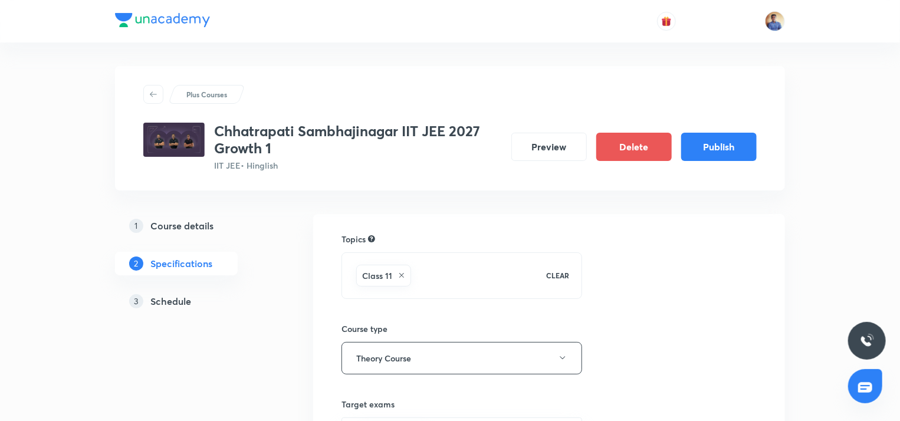
click at [171, 300] on h5 "Schedule" at bounding box center [170, 301] width 41 height 14
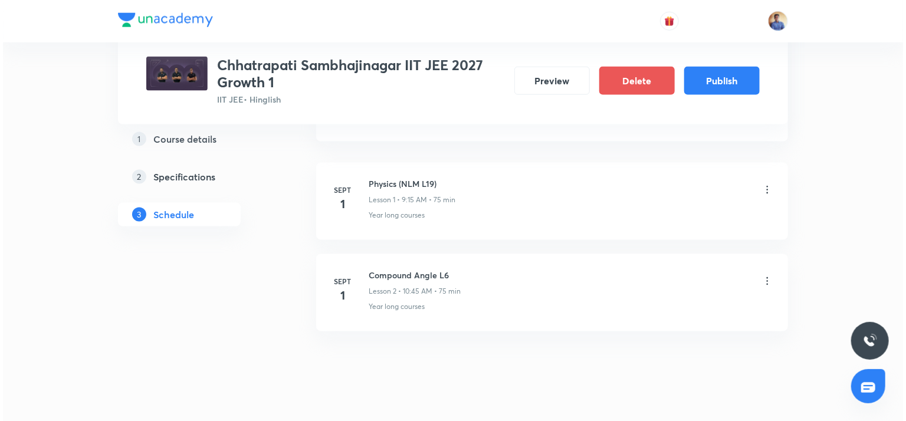
scroll to position [806, 0]
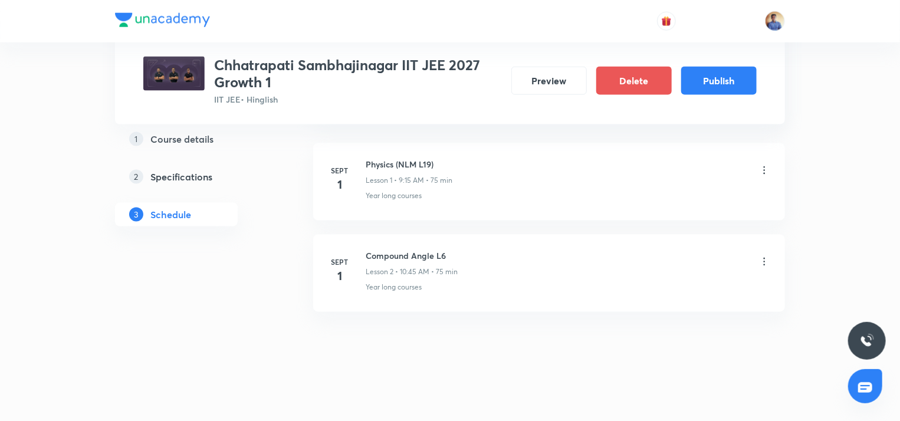
click at [758, 166] on icon at bounding box center [764, 171] width 12 height 12
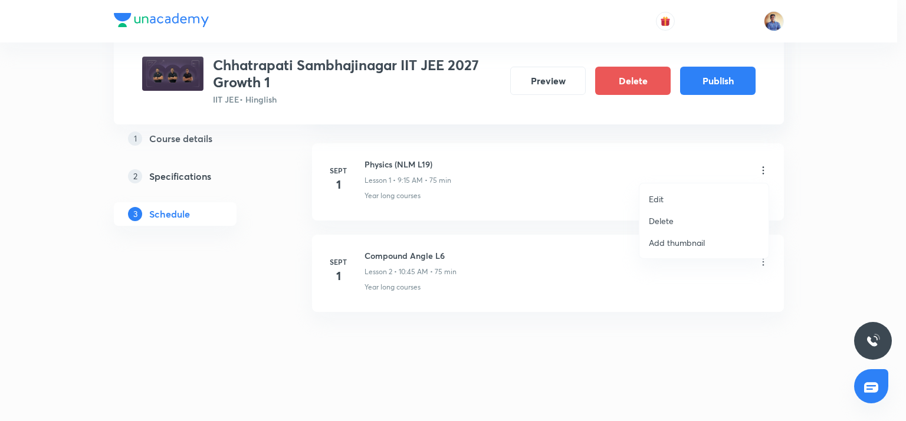
click at [662, 196] on p "Edit" at bounding box center [656, 199] width 15 height 12
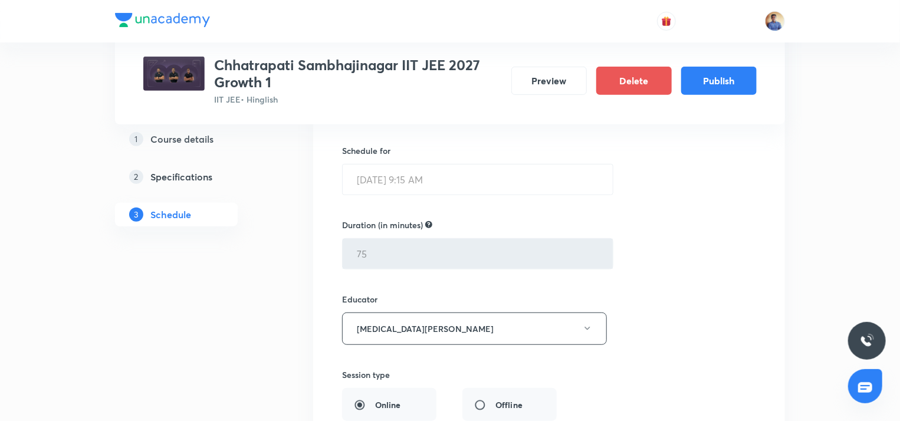
scroll to position [229, 0]
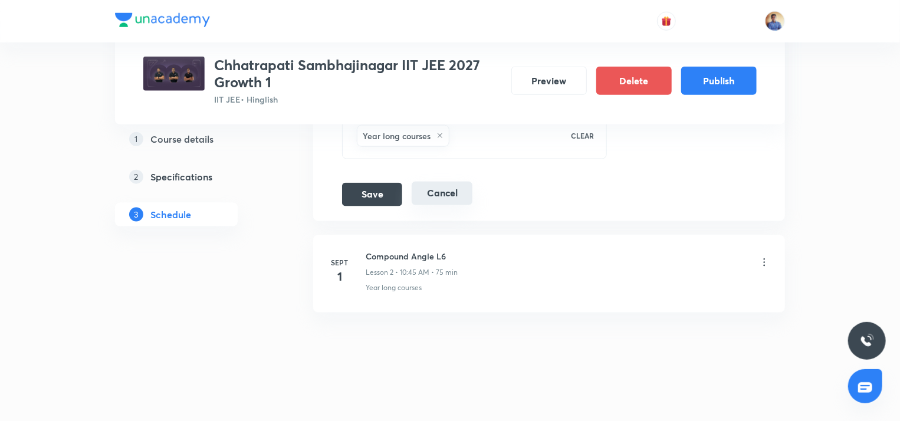
click at [453, 194] on button "Cancel" at bounding box center [442, 194] width 61 height 24
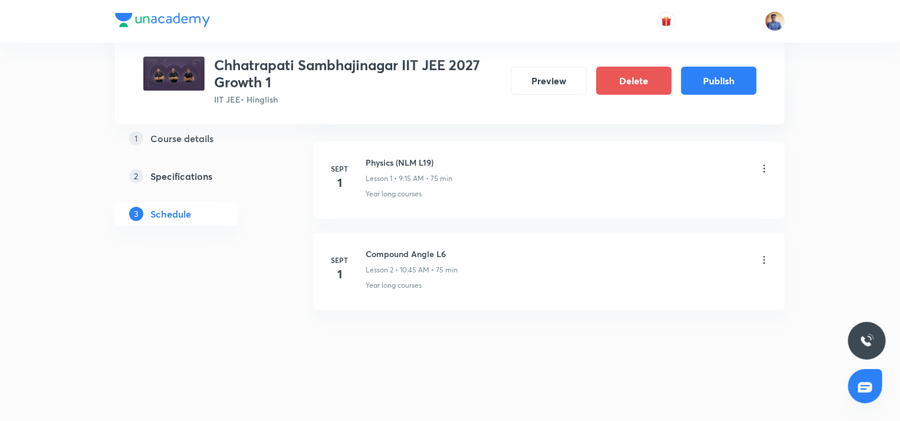
scroll to position [190, 0]
click at [759, 170] on icon at bounding box center [764, 169] width 12 height 12
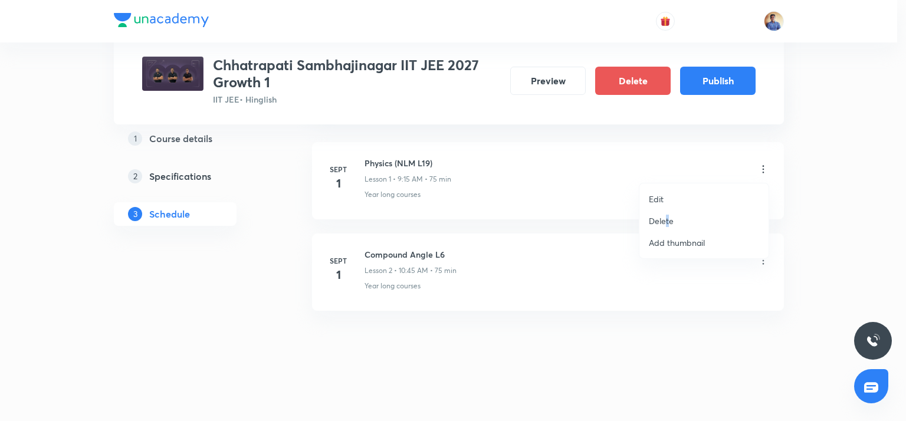
click at [666, 218] on p "Delete" at bounding box center [661, 221] width 25 height 12
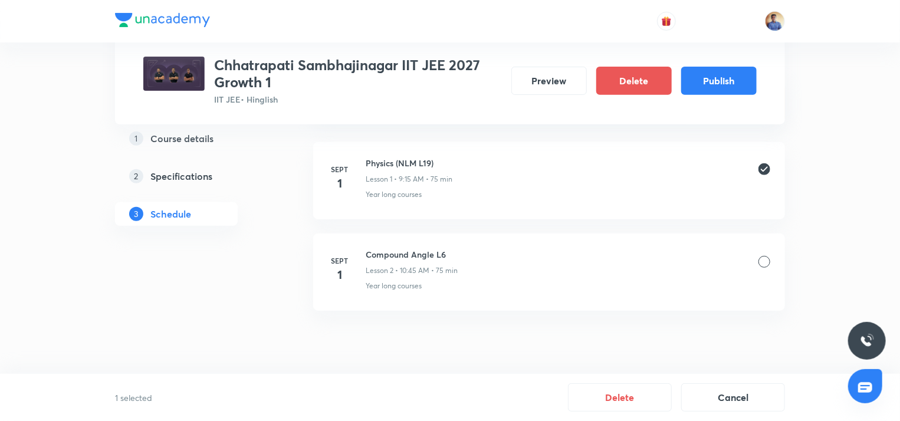
click at [761, 264] on div at bounding box center [764, 262] width 12 height 12
click at [610, 398] on button "Delete" at bounding box center [620, 396] width 104 height 28
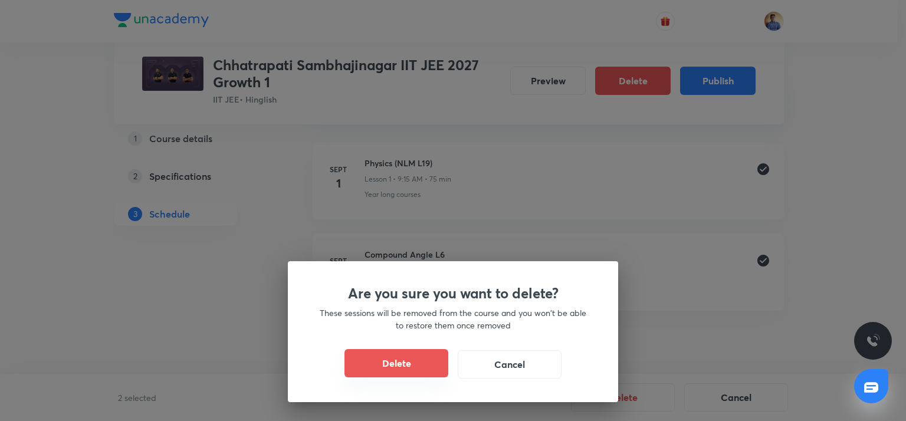
click at [417, 358] on button "Delete" at bounding box center [396, 363] width 104 height 28
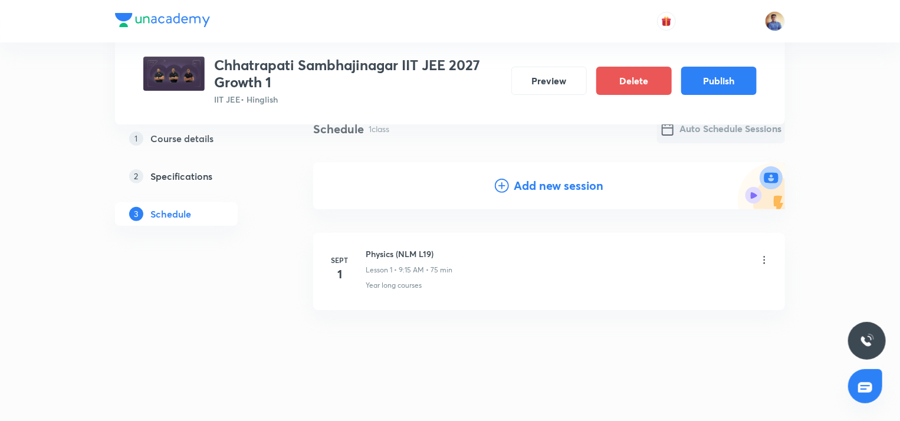
scroll to position [115, 0]
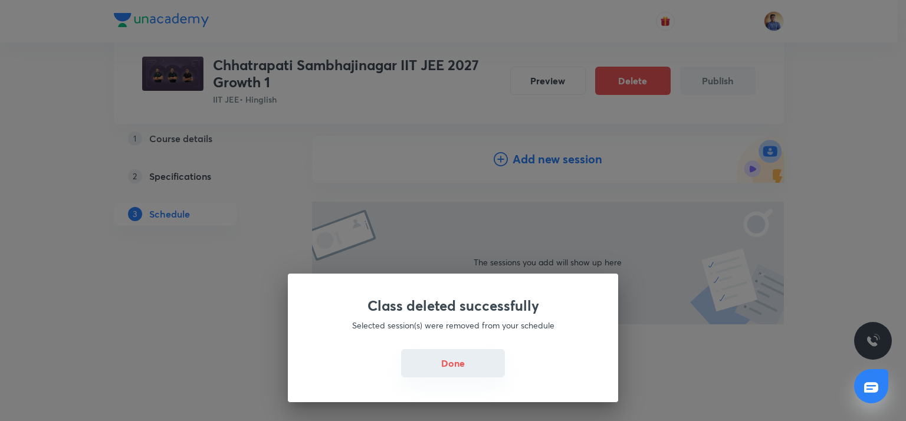
click at [448, 363] on button "Done" at bounding box center [453, 363] width 104 height 28
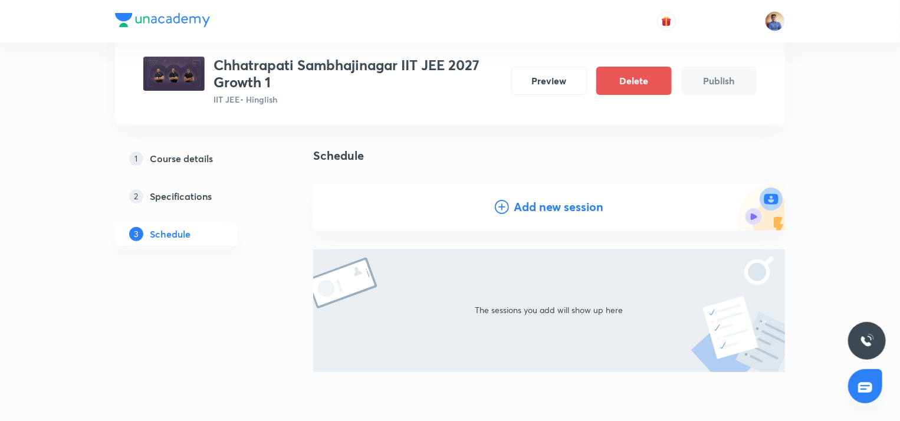
scroll to position [0, 0]
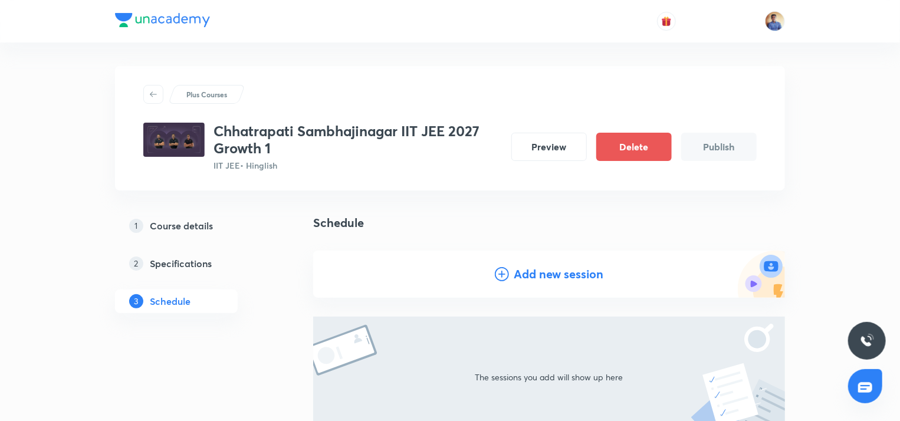
click at [512, 265] on div "Add new session" at bounding box center [549, 274] width 108 height 18
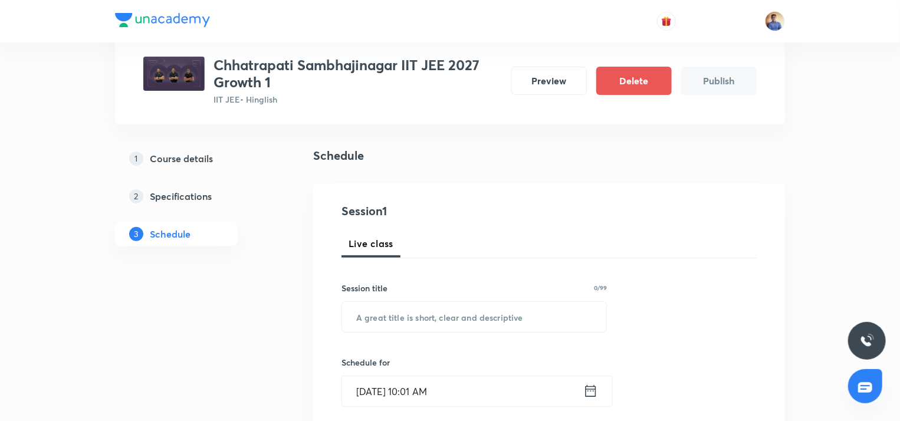
scroll to position [118, 0]
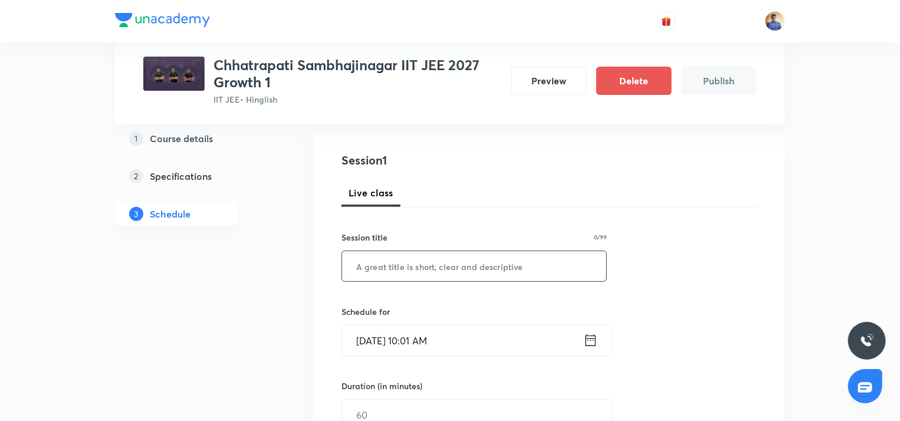
click at [394, 275] on input "text" at bounding box center [474, 266] width 264 height 30
type input "Compound Angles L6"
click at [371, 343] on input "Sept 1, 2025, 10:01 AM" at bounding box center [462, 340] width 241 height 30
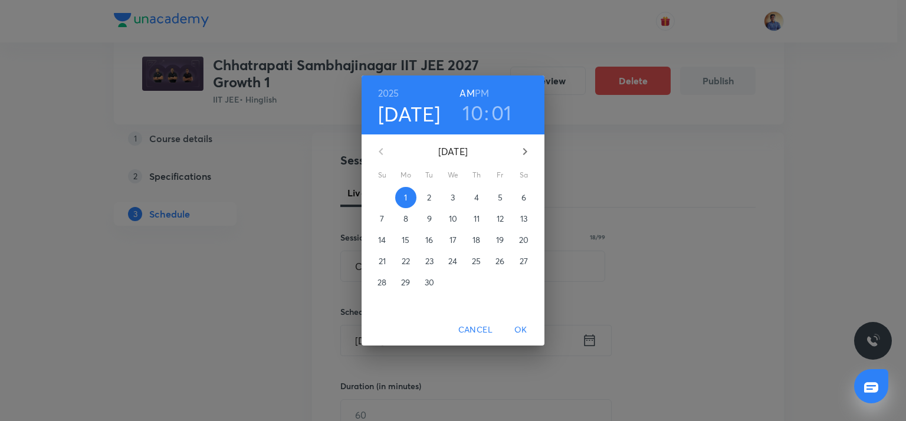
click at [433, 199] on span "2" at bounding box center [429, 198] width 21 height 12
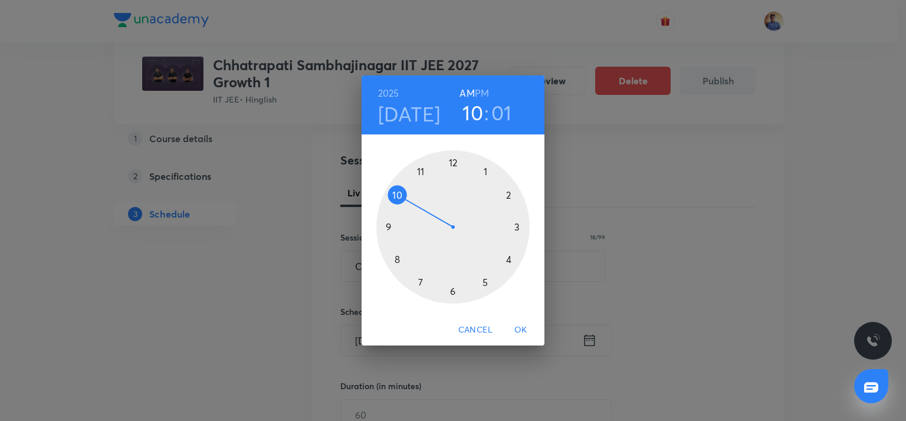
click at [395, 191] on div at bounding box center [452, 226] width 153 height 153
click at [389, 228] on div at bounding box center [452, 226] width 153 height 153
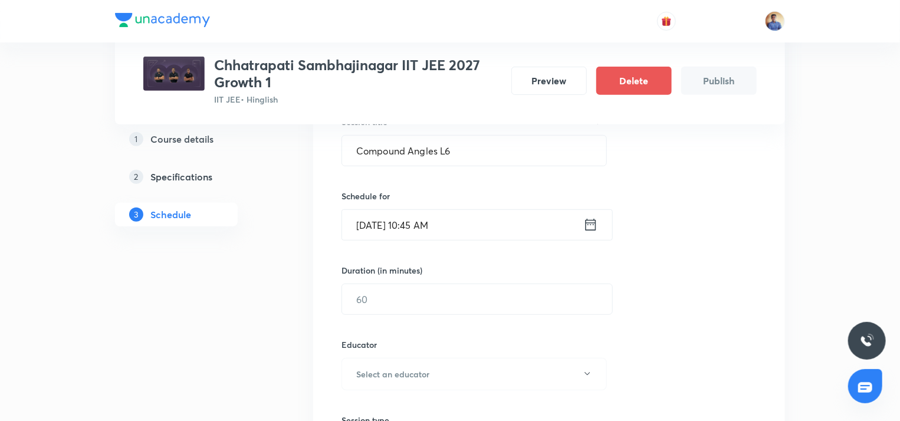
scroll to position [236, 0]
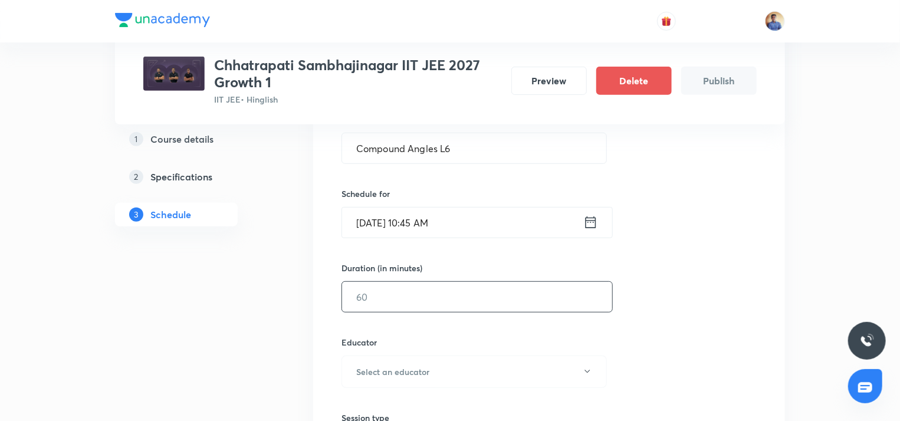
click at [376, 295] on input "text" at bounding box center [477, 297] width 270 height 30
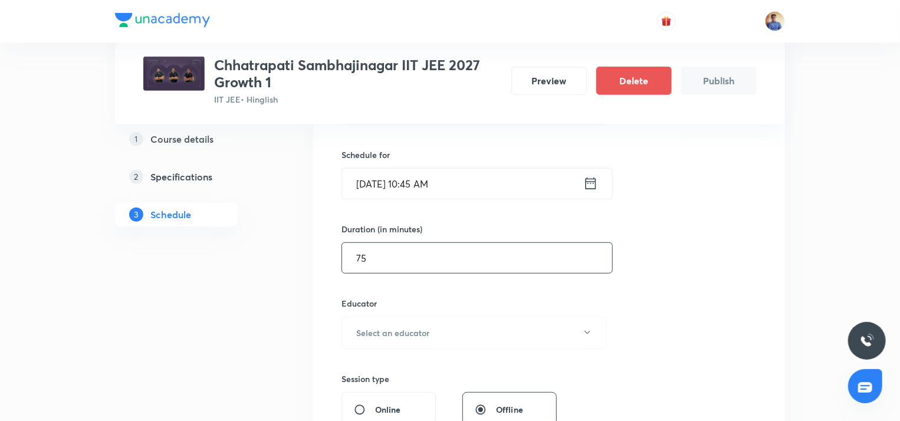
scroll to position [295, 0]
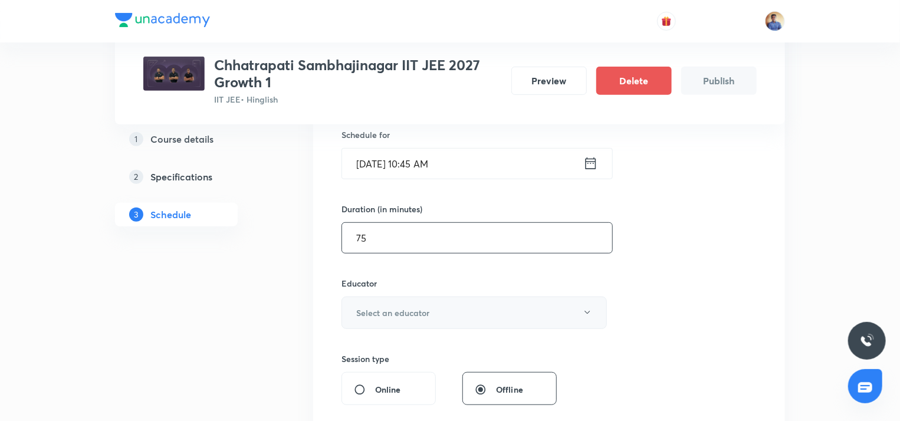
type input "75"
click at [389, 308] on h6 "Select an educator" at bounding box center [392, 313] width 73 height 12
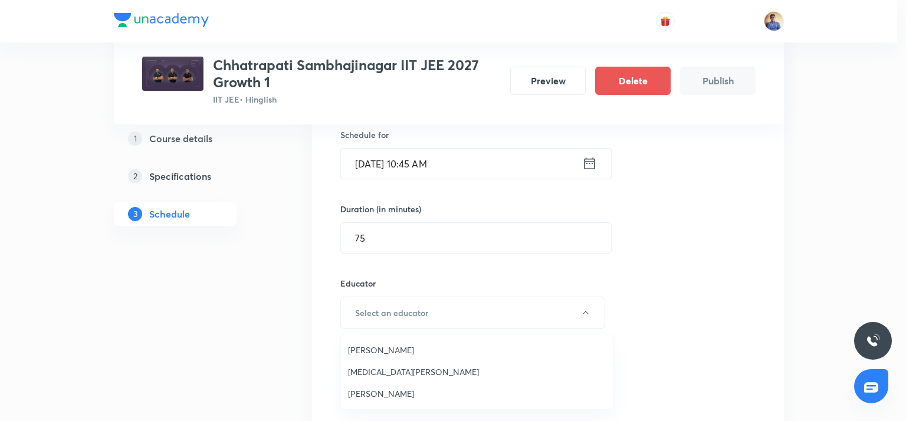
click at [382, 339] on li "Bhushan Ravindra Magar" at bounding box center [477, 350] width 272 height 22
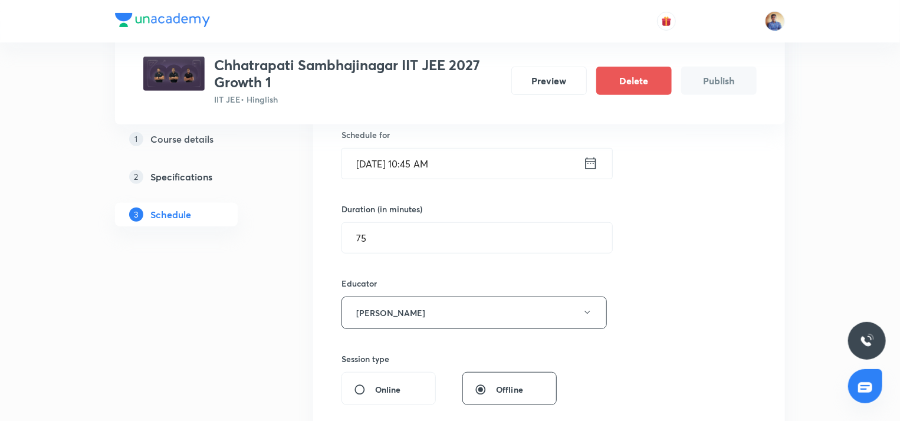
click at [288, 325] on div "Plus Courses Chhatrapati Sambhajinagar IIT JEE 2027 Growth 1 IIT JEE • Hinglish…" at bounding box center [450, 304] width 670 height 1066
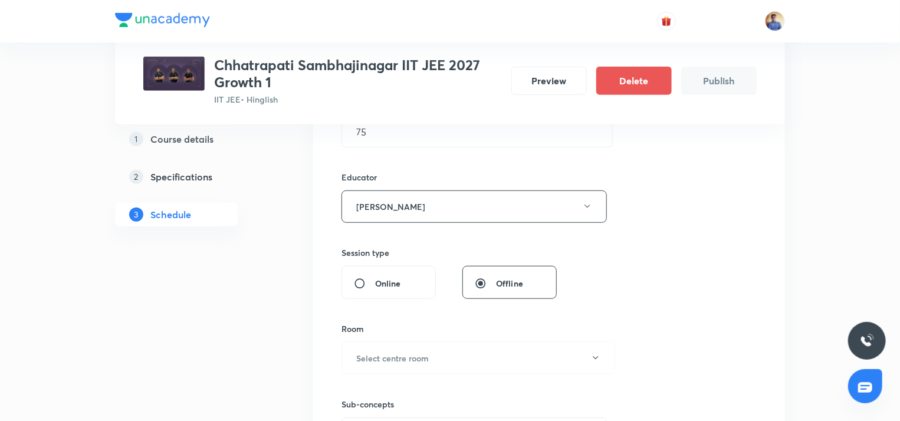
scroll to position [472, 0]
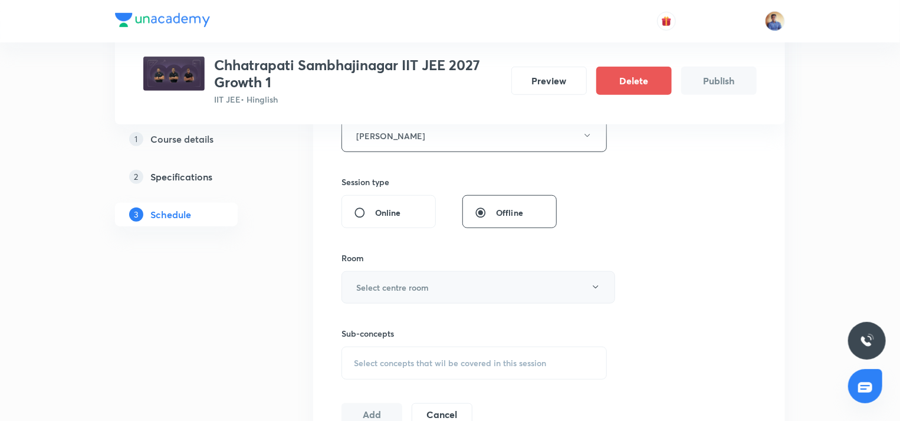
click at [367, 284] on h6 "Select centre room" at bounding box center [392, 287] width 73 height 12
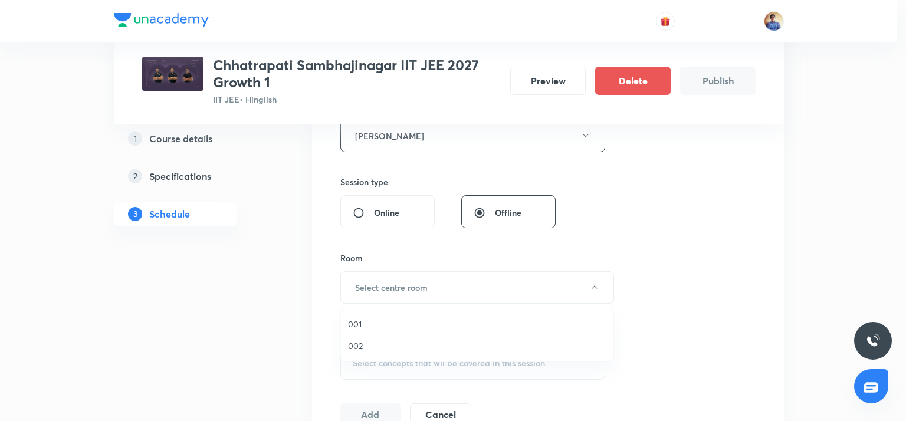
click at [356, 330] on span "001" at bounding box center [477, 324] width 258 height 12
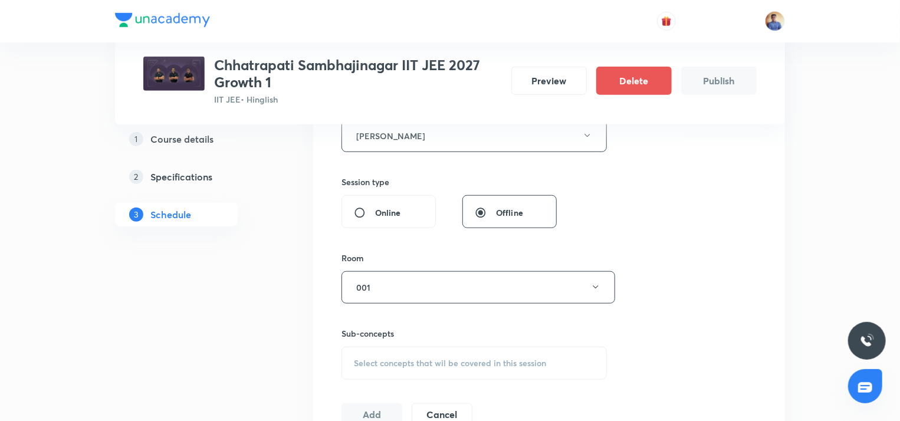
click at [372, 211] on input "Online" at bounding box center [364, 213] width 21 height 12
radio input "true"
radio input "false"
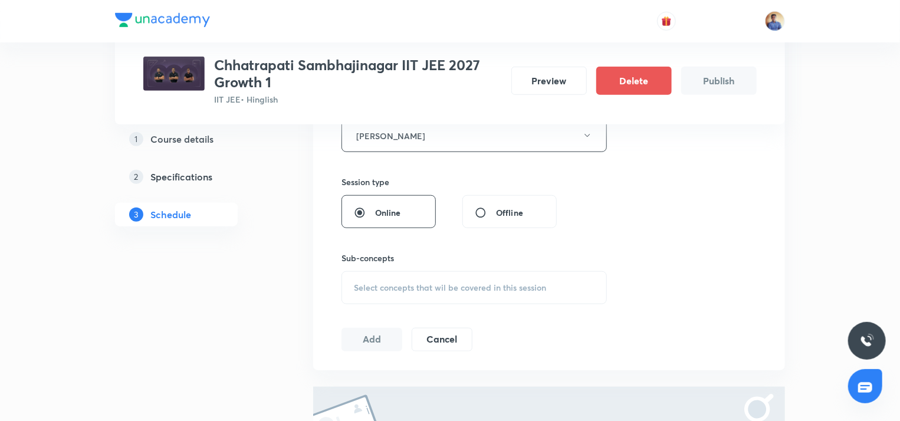
click at [382, 283] on span "Select concepts that wil be covered in this session" at bounding box center [450, 287] width 192 height 9
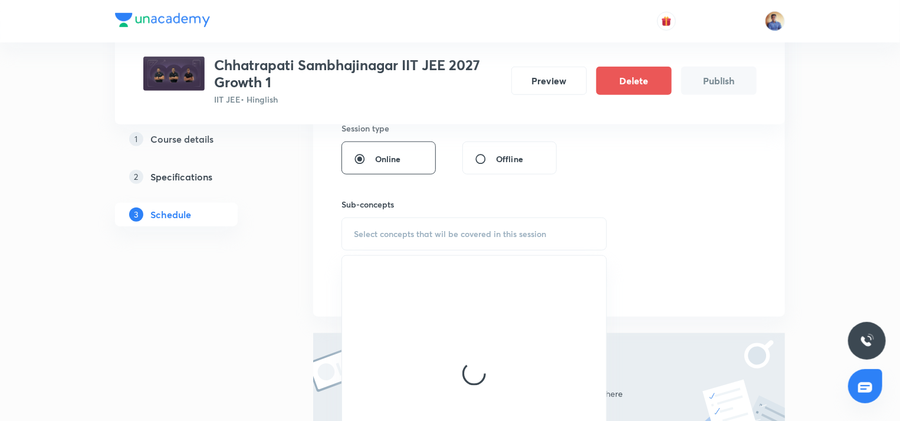
scroll to position [590, 0]
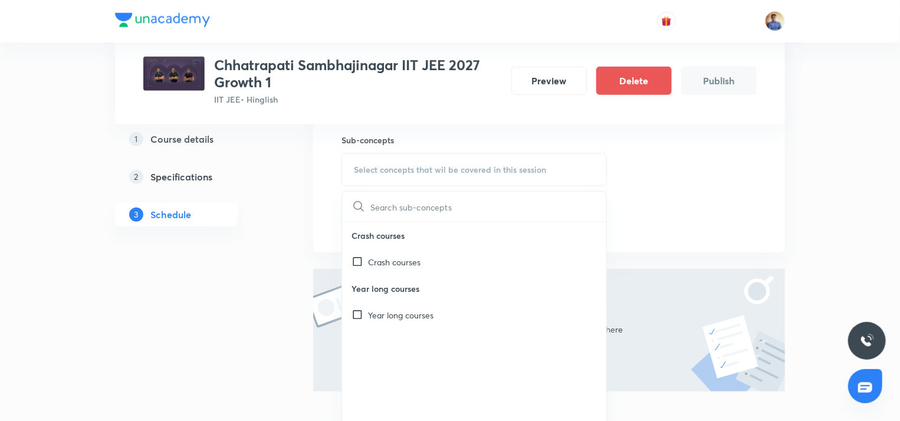
click at [359, 303] on div "Year long courses" at bounding box center [474, 315] width 264 height 27
checkbox input "true"
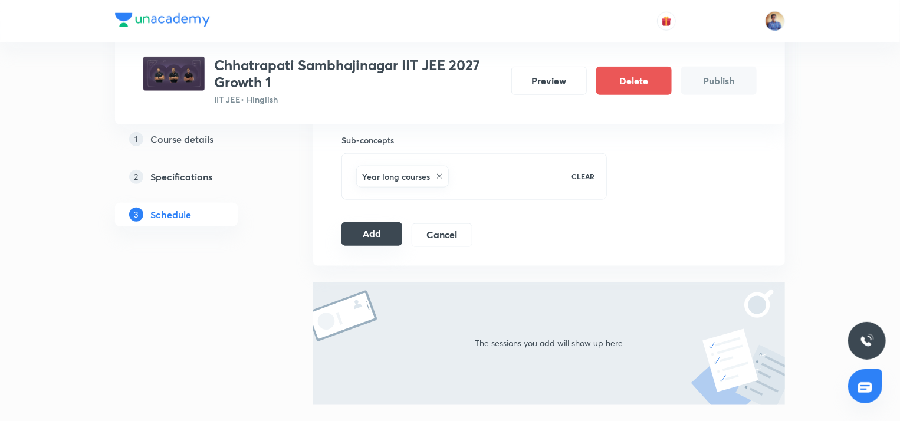
click at [357, 237] on button "Add" at bounding box center [371, 234] width 61 height 24
radio input "false"
radio input "true"
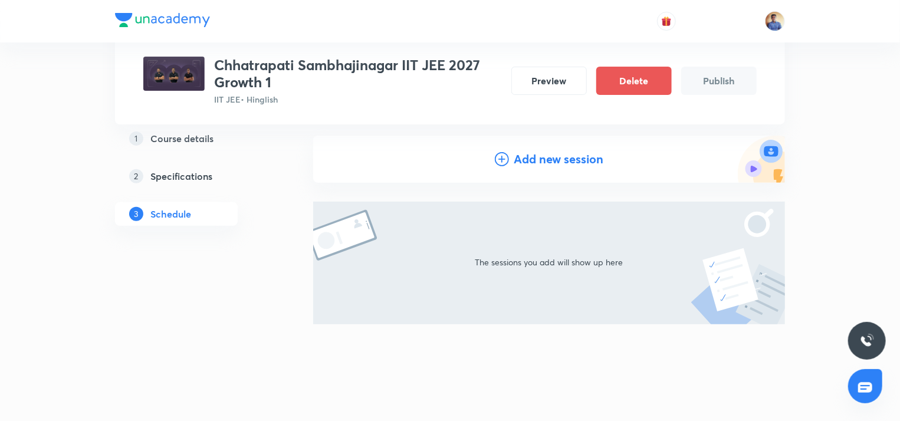
scroll to position [99, 0]
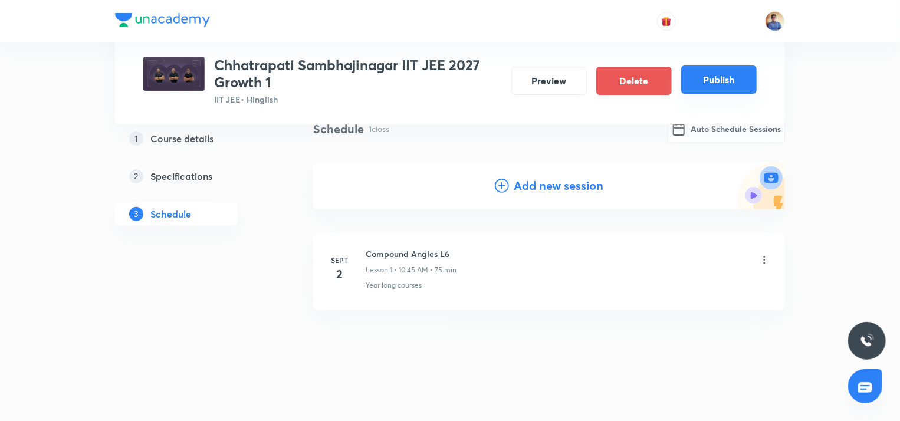
click at [719, 85] on button "Publish" at bounding box center [718, 79] width 75 height 28
click at [710, 75] on button "Publish" at bounding box center [718, 79] width 75 height 28
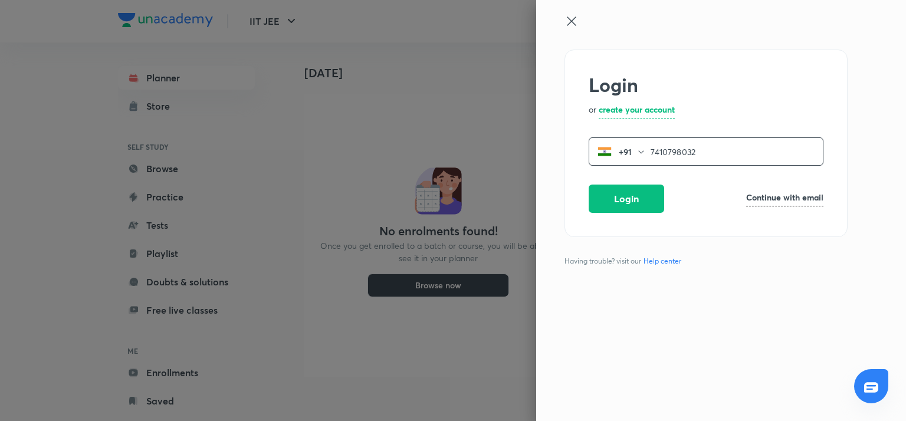
type input "7410798032"
click at [642, 192] on button "Login" at bounding box center [625, 197] width 75 height 28
click at [567, 23] on icon at bounding box center [571, 21] width 14 height 14
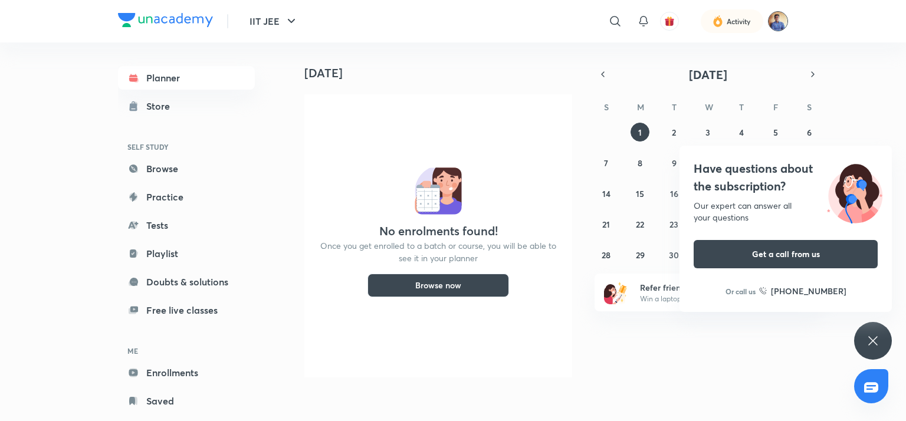
click at [768, 24] on img at bounding box center [778, 21] width 20 height 20
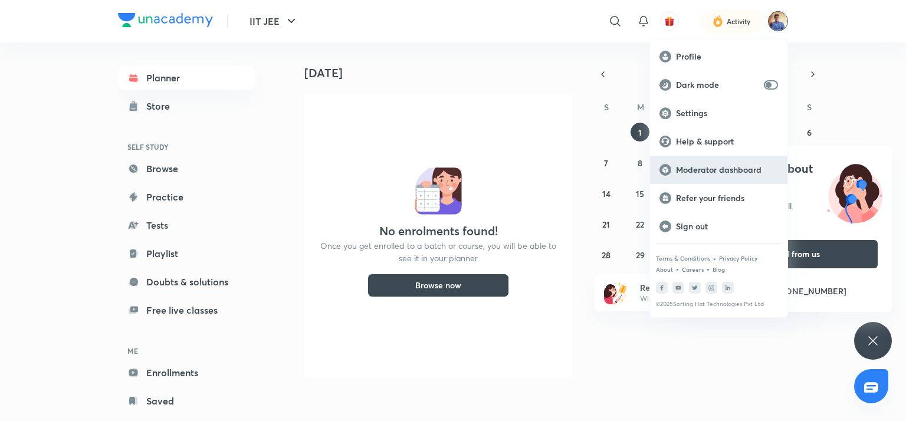
click at [689, 172] on p "Moderator dashboard" at bounding box center [727, 170] width 102 height 11
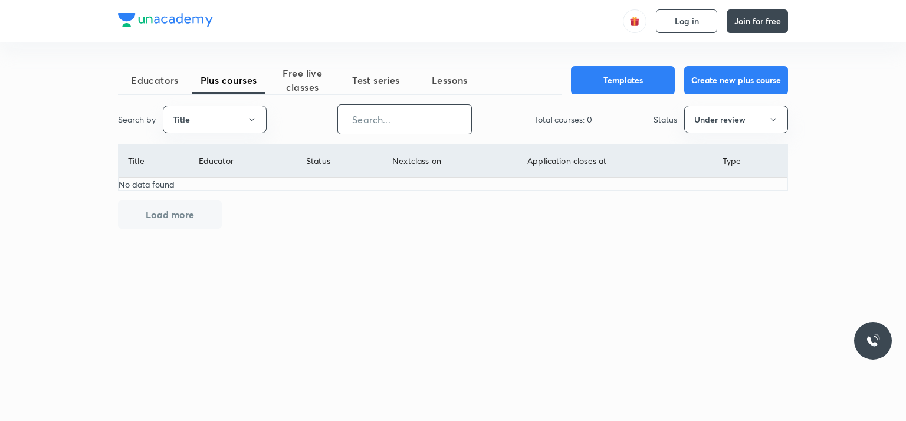
click at [373, 115] on input "text" at bounding box center [404, 119] width 133 height 30
type input "chhatrapati"
click at [710, 118] on button "Under review" at bounding box center [736, 120] width 104 height 28
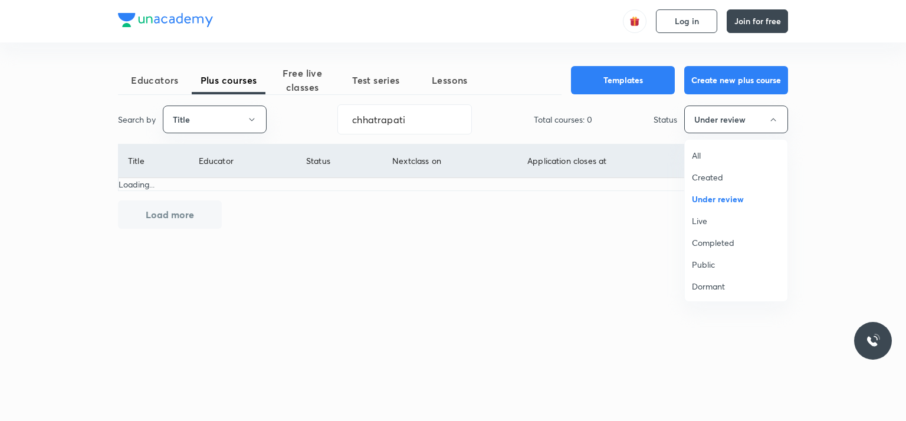
click at [704, 154] on span "All" at bounding box center [736, 155] width 88 height 12
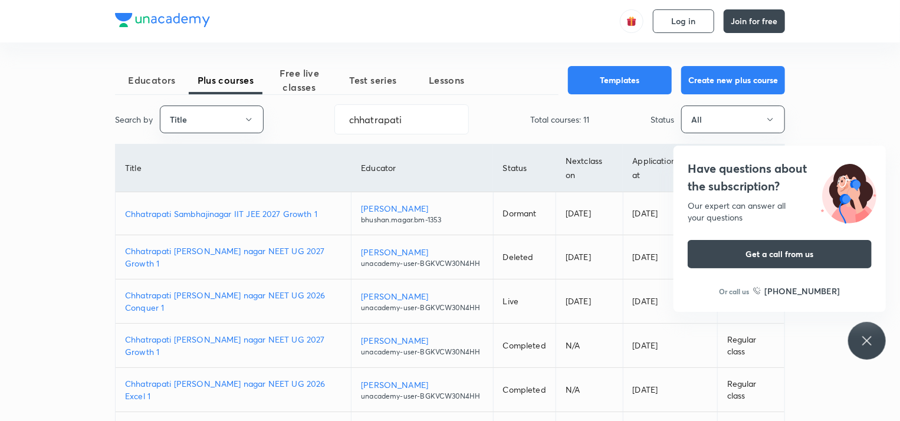
click at [873, 336] on icon at bounding box center [867, 341] width 14 height 14
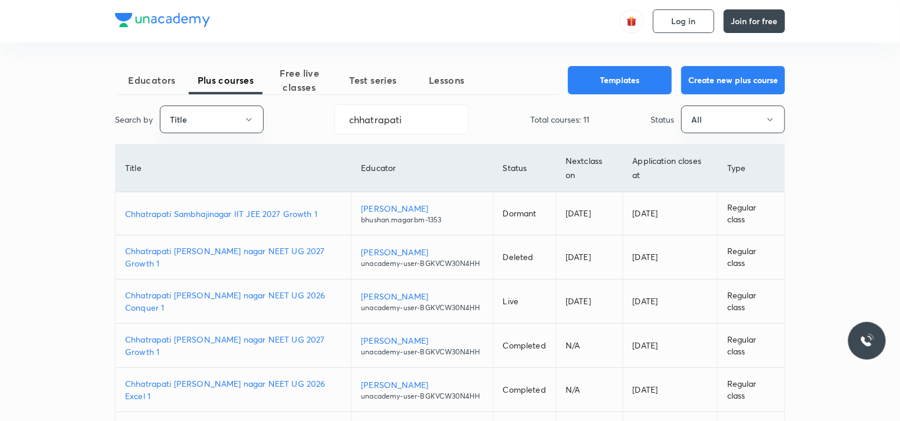
click at [215, 258] on p "Chhatrapati [PERSON_NAME] nagar NEET UG 2027 Growth 1" at bounding box center [233, 257] width 216 height 25
click at [152, 215] on p "Chhatrapati Sambhajinagar IIT JEE 2027 Growth 1" at bounding box center [233, 214] width 216 height 12
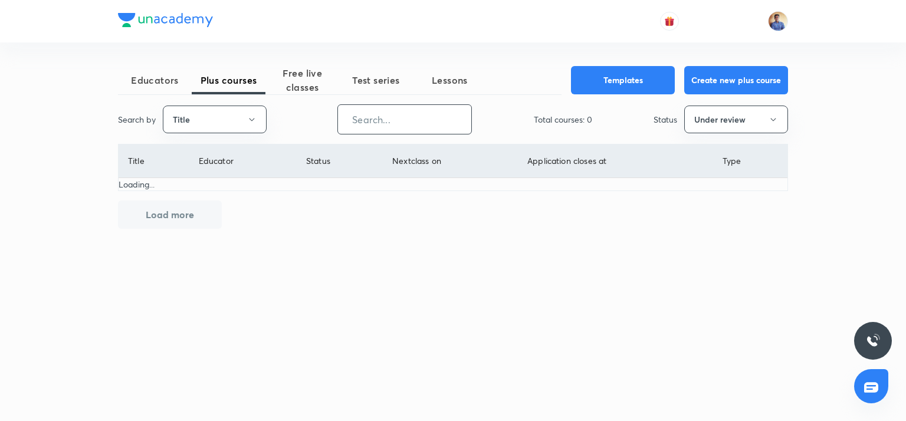
click at [384, 117] on input "text" at bounding box center [404, 119] width 133 height 30
paste input "2055 Rs Chat GPT"
type input "Chhatrapati"
click at [711, 126] on button "Under review" at bounding box center [736, 120] width 104 height 28
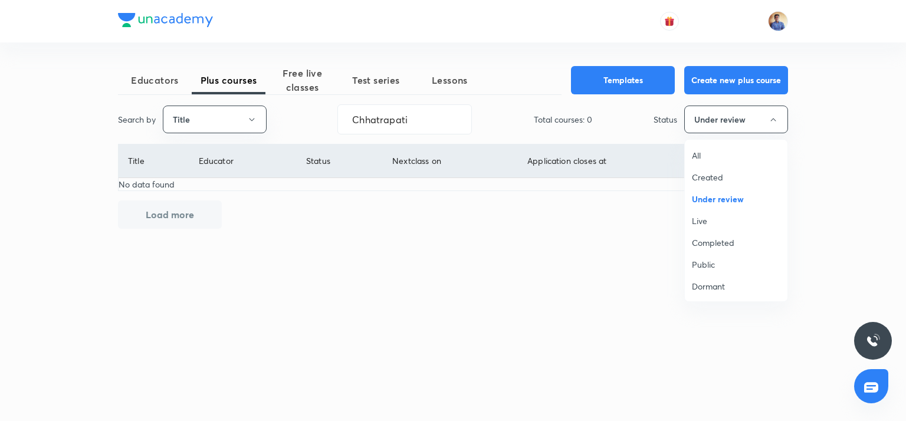
click at [707, 152] on span "All" at bounding box center [736, 155] width 88 height 12
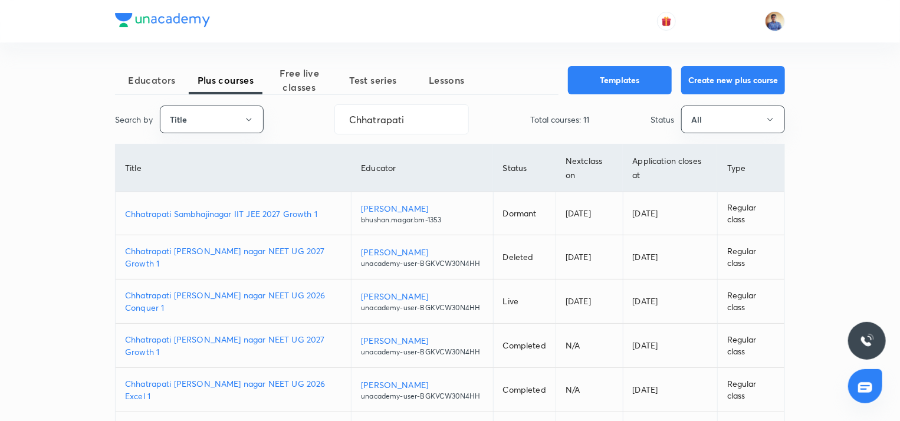
click at [186, 214] on p "Chhatrapati Sambhajinagar IIT JEE 2027 Growth 1" at bounding box center [233, 214] width 216 height 12
click at [255, 260] on p "Chhatrapati sambhaji nagar NEET UG 2027 Growth 1" at bounding box center [233, 257] width 216 height 25
click at [729, 73] on button "Create new plus course" at bounding box center [733, 79] width 104 height 28
click at [230, 313] on p "Chhatrapati sambhaji nagar NEET UG 2026 Conquer 1" at bounding box center [233, 301] width 216 height 25
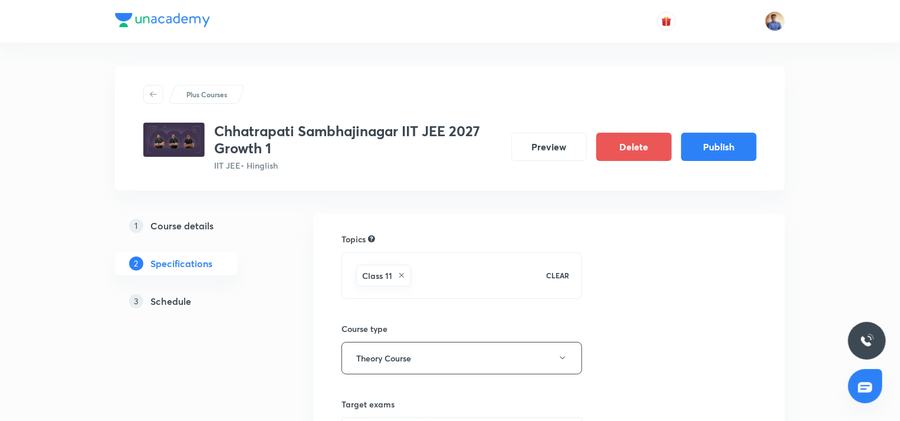
click at [198, 295] on div "3 Schedule" at bounding box center [197, 301] width 137 height 14
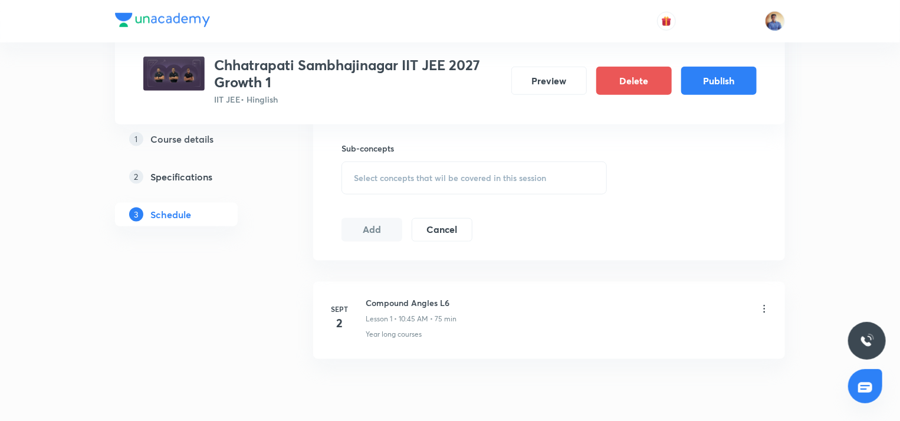
scroll to position [715, 0]
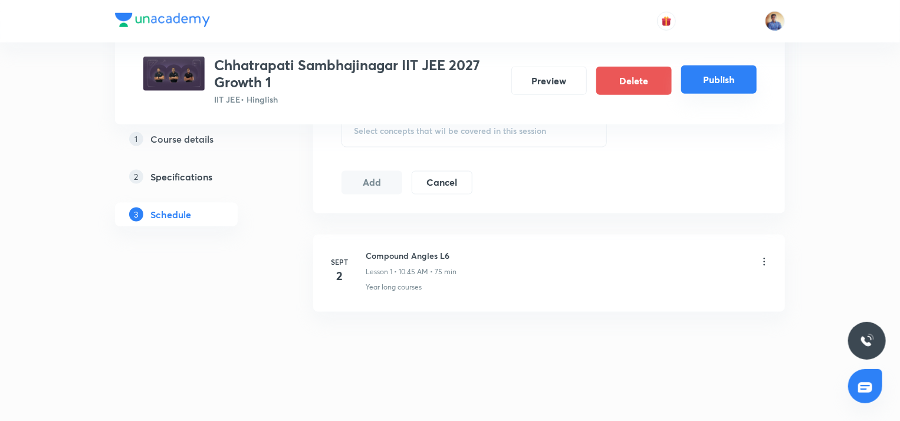
click at [719, 93] on button "Publish" at bounding box center [718, 79] width 75 height 28
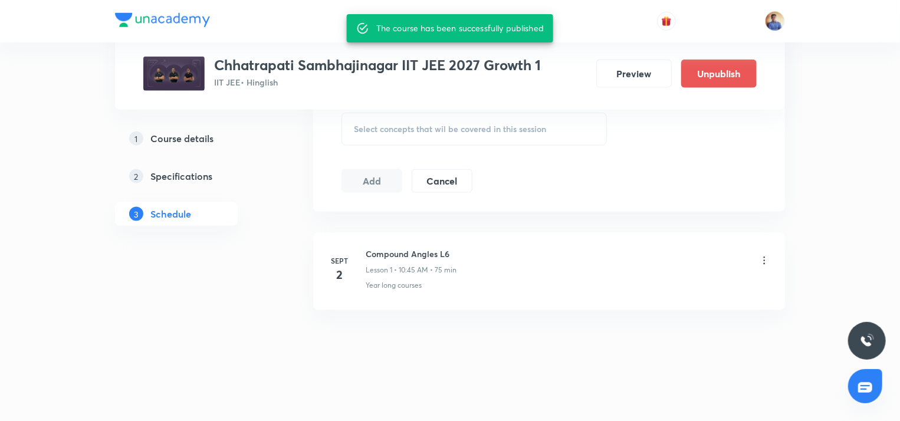
scroll to position [689, 0]
drag, startPoint x: 470, startPoint y: 257, endPoint x: 366, endPoint y: 257, distance: 103.8
click at [366, 257] on div "Compound Angles L6 Lesson 1 • 10:45 AM • 75 min" at bounding box center [568, 263] width 405 height 28
copy h6 "Compound Angles L6"
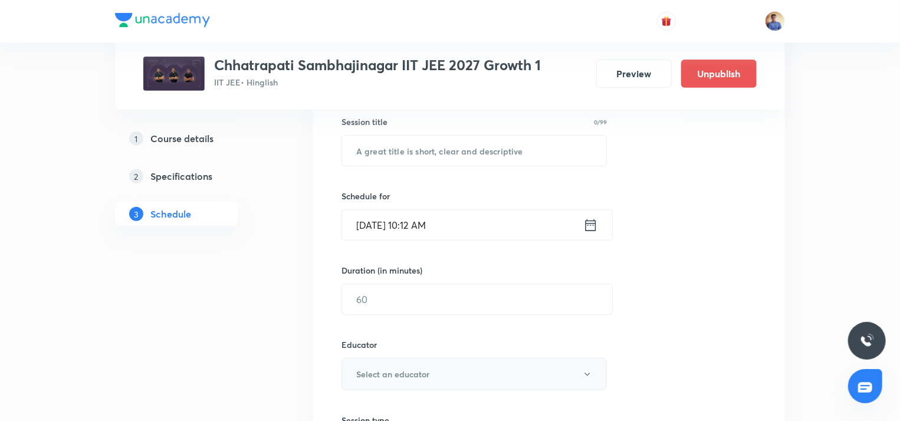
scroll to position [218, 0]
click at [389, 159] on input "text" at bounding box center [474, 152] width 264 height 30
paste input "Compound Angles L6"
click at [392, 229] on input "[DATE] 10:12 AM" at bounding box center [462, 226] width 241 height 30
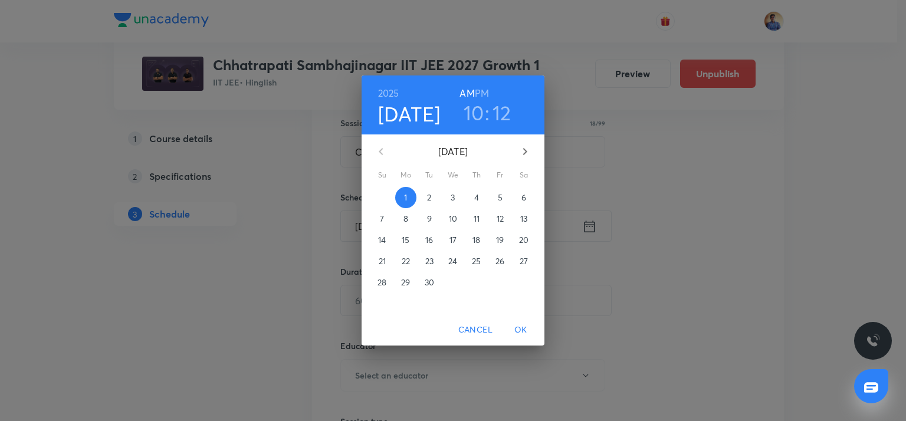
click at [444, 198] on span "3" at bounding box center [452, 198] width 21 height 12
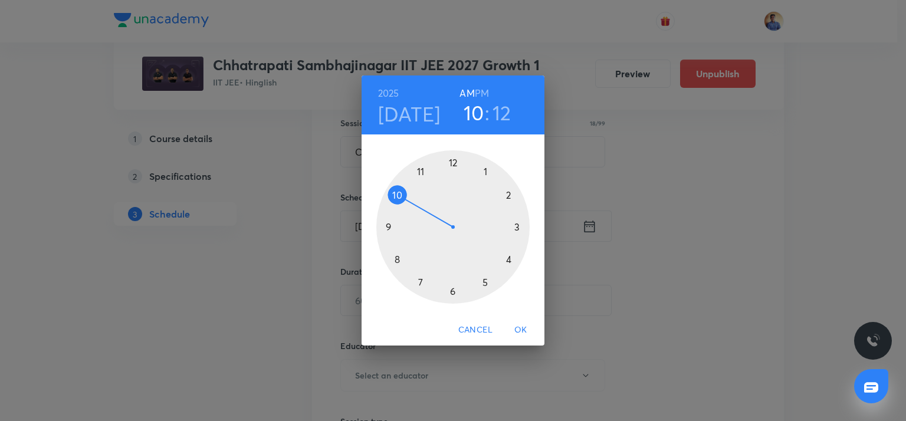
click at [398, 194] on div at bounding box center [452, 226] width 153 height 153
click at [389, 224] on div at bounding box center [452, 226] width 153 height 153
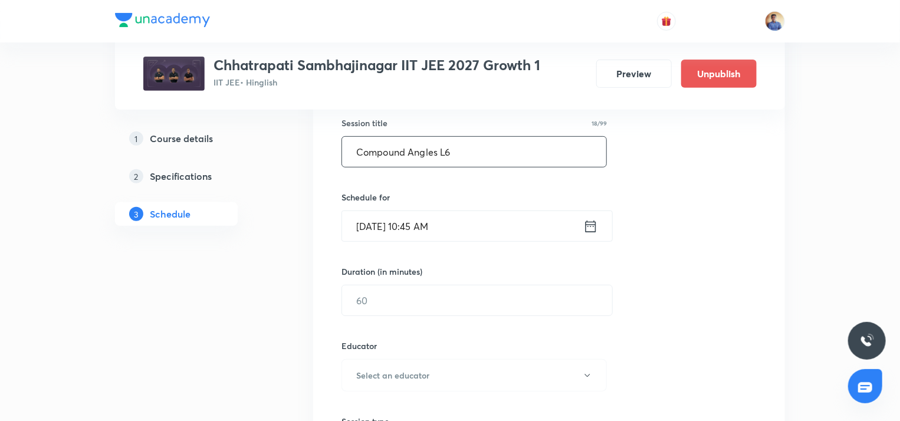
click at [469, 145] on input "Compound Angles L6" at bounding box center [474, 152] width 264 height 30
type input "Compound Angles L7"
click at [366, 305] on input "text" at bounding box center [477, 300] width 270 height 30
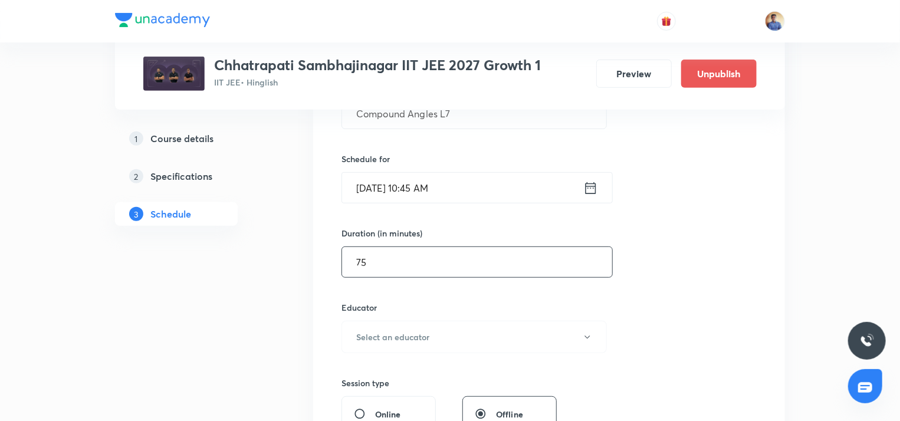
scroll to position [336, 0]
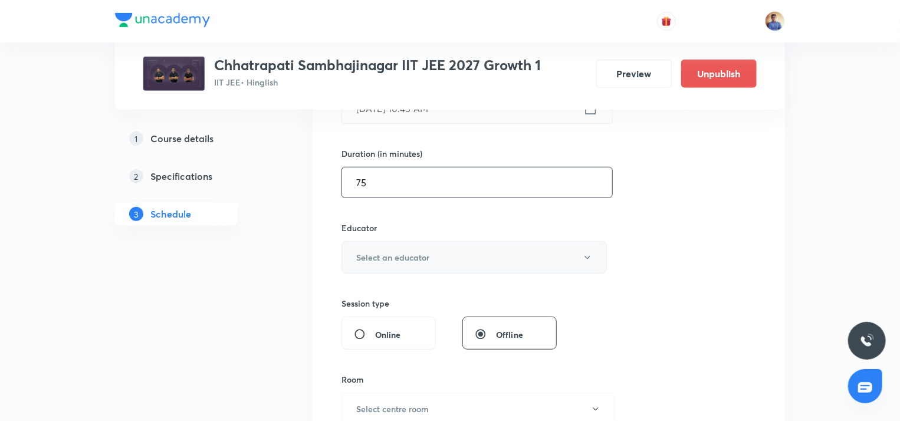
type input "75"
click at [387, 265] on button "Select an educator" at bounding box center [473, 257] width 265 height 32
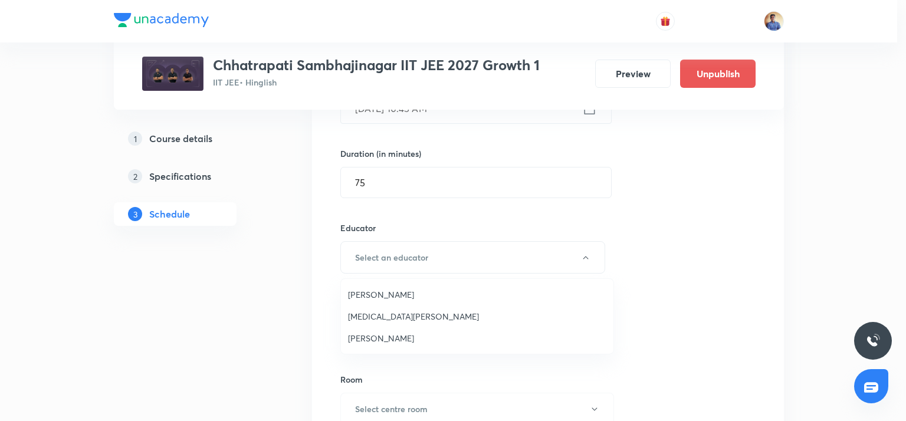
click at [382, 296] on span "[PERSON_NAME]" at bounding box center [477, 294] width 258 height 12
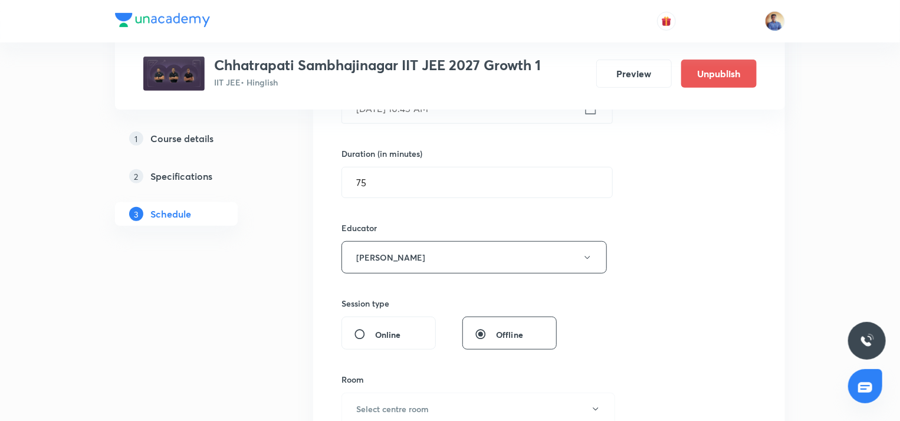
scroll to position [512, 0]
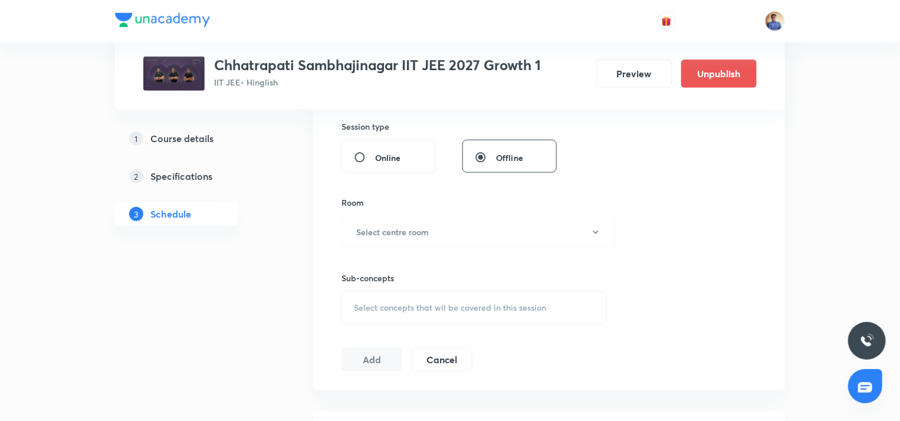
click at [384, 170] on div "Online" at bounding box center [388, 156] width 94 height 33
click at [381, 219] on button "Select centre room" at bounding box center [478, 232] width 274 height 32
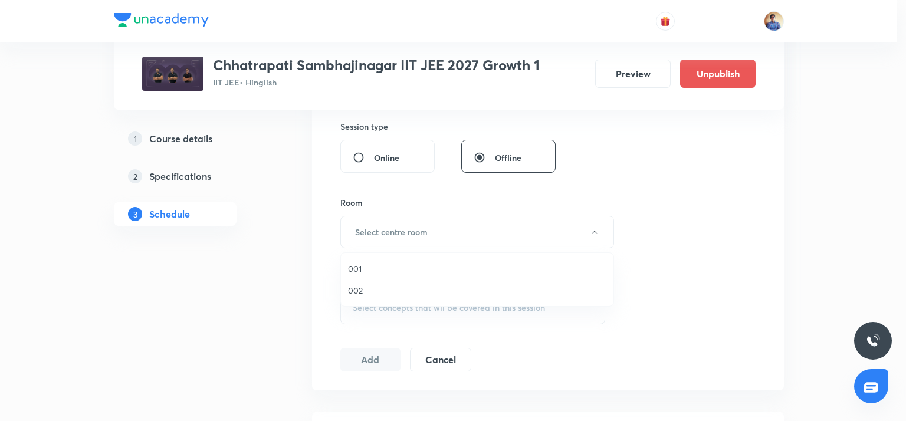
click at [363, 271] on span "001" at bounding box center [477, 268] width 258 height 12
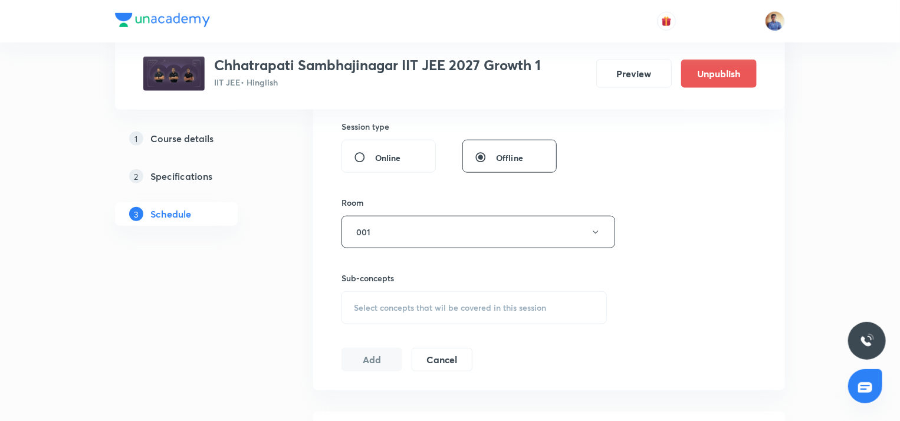
click at [376, 165] on div "Online" at bounding box center [388, 156] width 94 height 33
click at [374, 163] on div "Online" at bounding box center [388, 156] width 94 height 33
click at [366, 163] on div "Online" at bounding box center [388, 156] width 94 height 33
click at [356, 158] on input "Online" at bounding box center [364, 158] width 21 height 12
radio input "true"
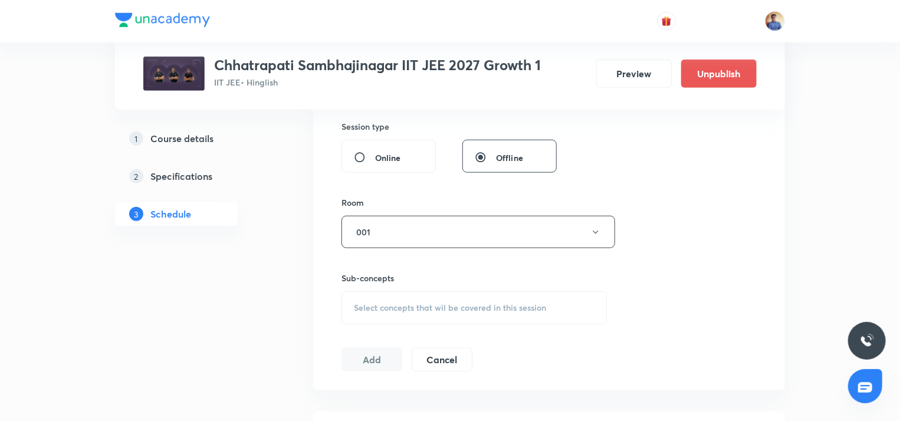
radio input "false"
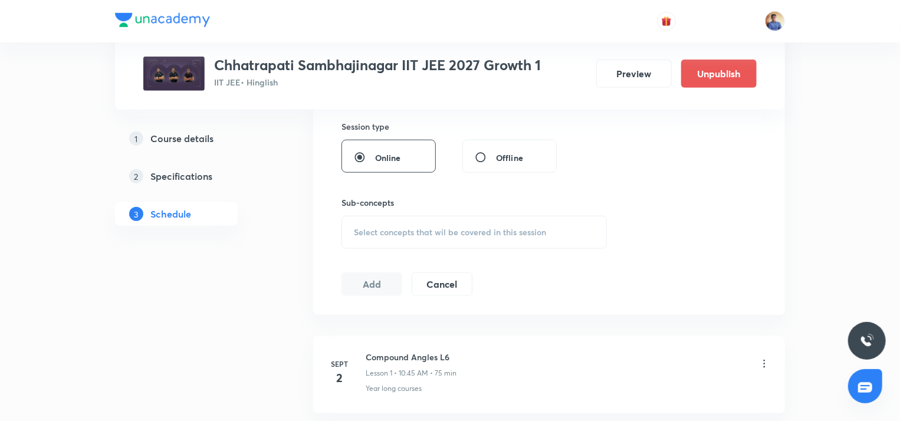
click at [374, 232] on span "Select concepts that wil be covered in this session" at bounding box center [450, 232] width 192 height 9
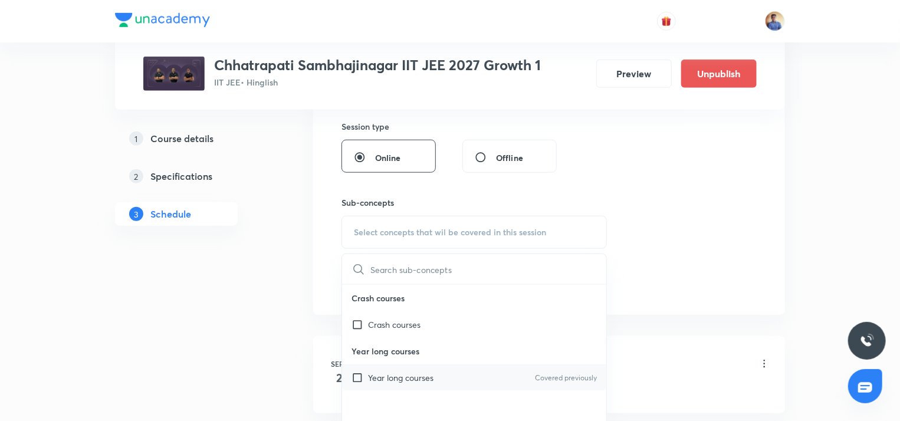
click at [368, 371] on p "Year long courses" at bounding box center [400, 377] width 65 height 12
checkbox input "true"
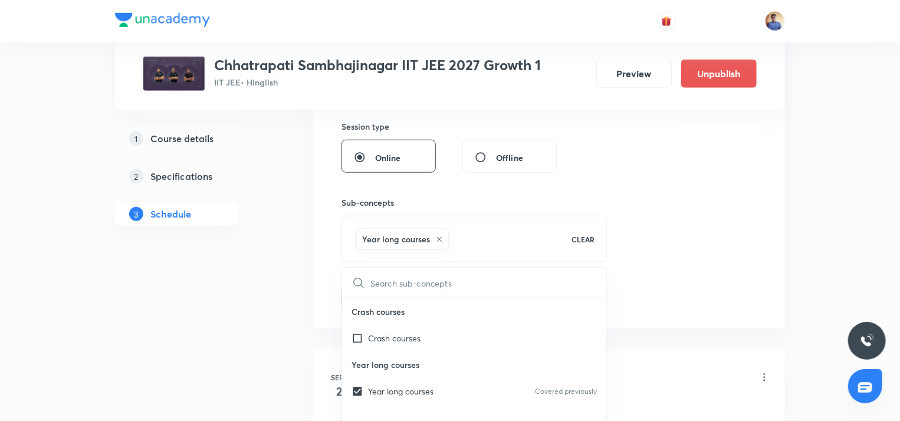
click at [255, 281] on div "1 Course details 2 Specifications 3 Schedule" at bounding box center [195, 102] width 160 height 830
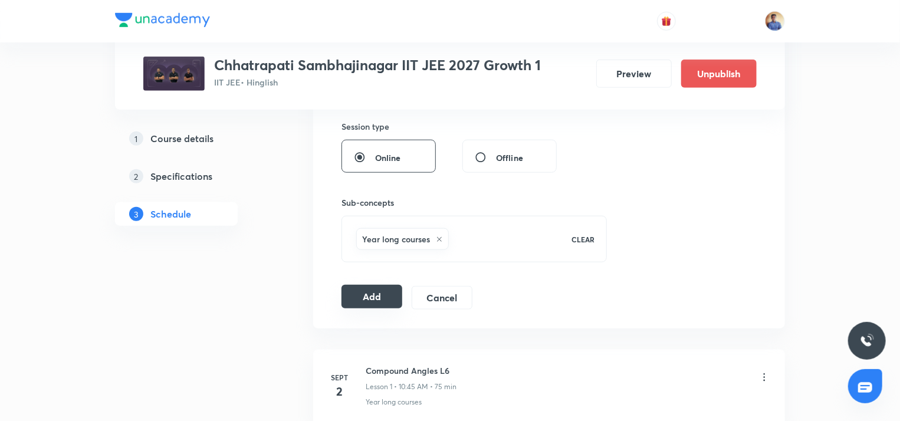
click at [376, 292] on button "Add" at bounding box center [371, 297] width 61 height 24
radio input "false"
radio input "true"
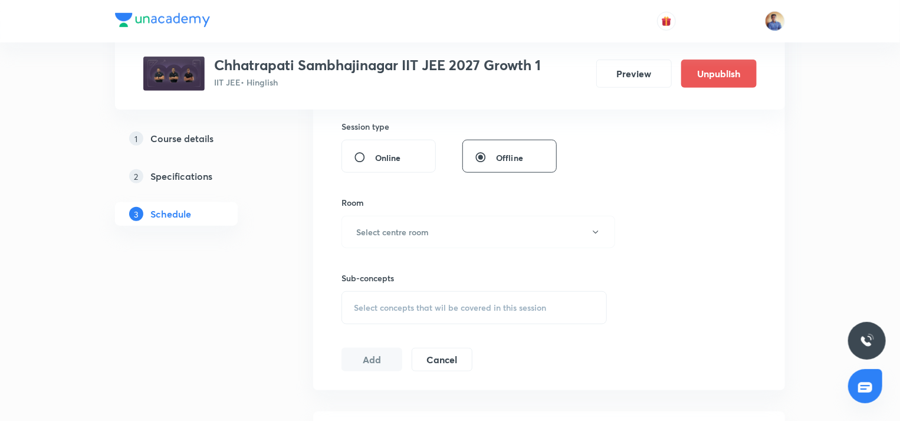
scroll to position [73, 0]
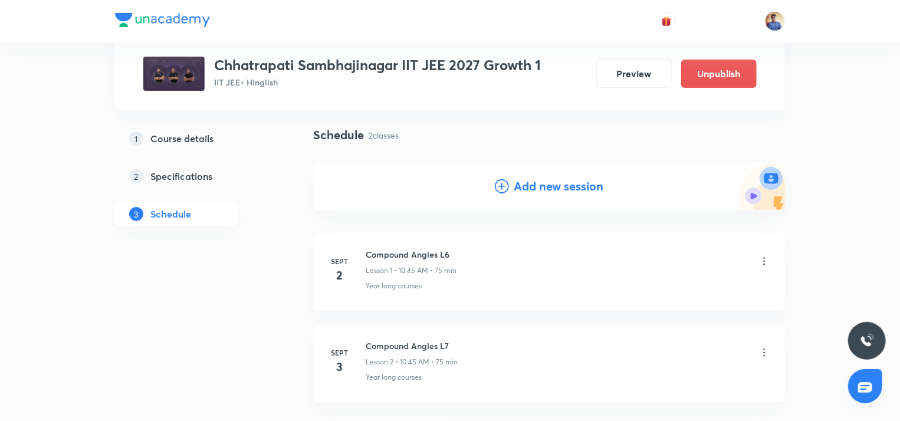
click at [512, 185] on div "Add new session" at bounding box center [549, 186] width 108 height 18
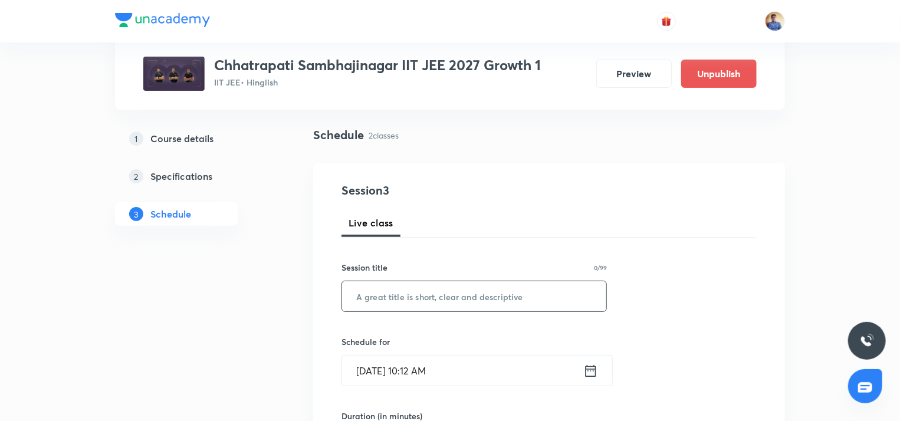
click at [400, 288] on input "text" at bounding box center [474, 296] width 264 height 30
paste input "Compound Angles L6"
type input "Compound Angles L8"
click at [371, 370] on input "[DATE] 10:12 AM" at bounding box center [462, 371] width 241 height 30
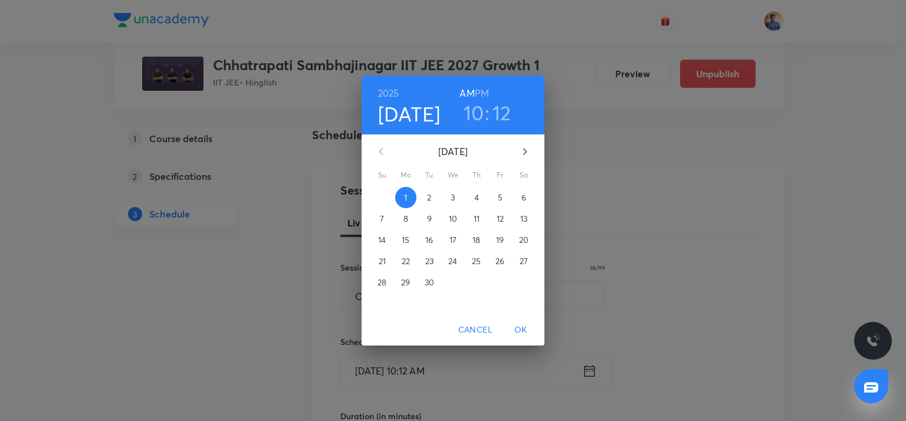
click at [479, 197] on p "4" at bounding box center [476, 198] width 5 height 12
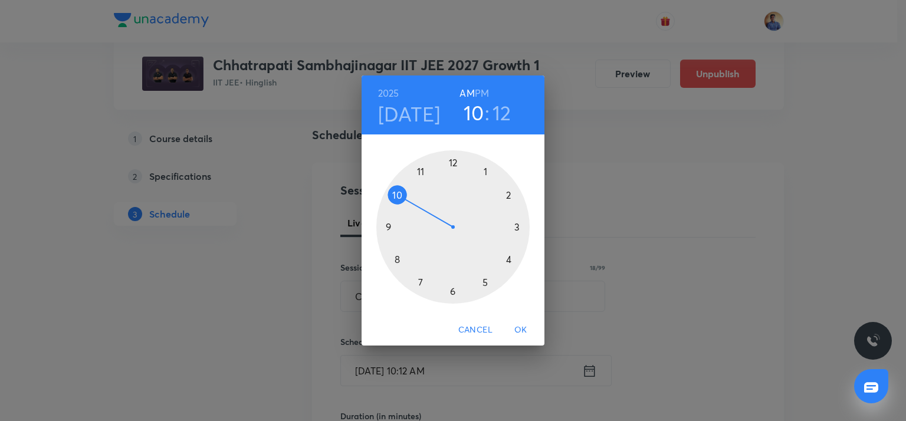
click at [400, 194] on div at bounding box center [452, 226] width 153 height 153
click at [390, 227] on div at bounding box center [452, 226] width 153 height 153
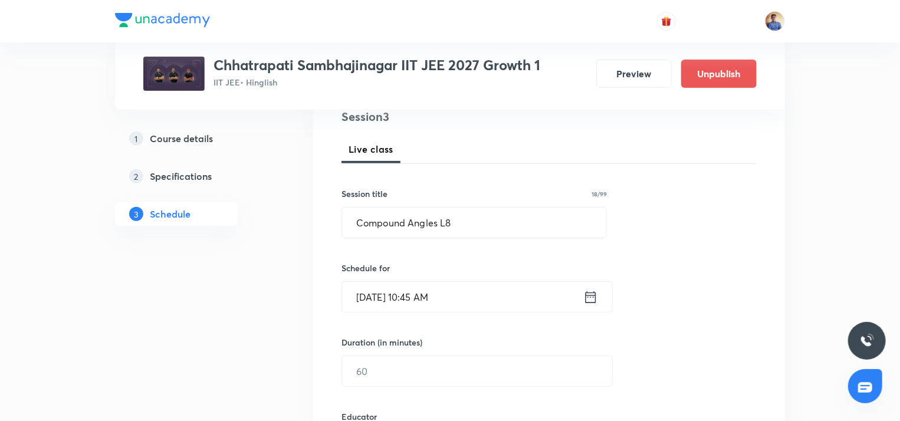
scroll to position [191, 0]
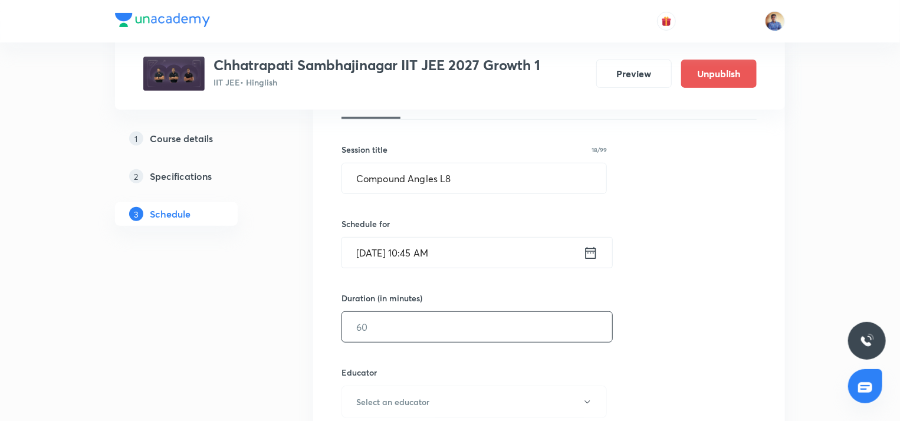
click at [387, 324] on input "text" at bounding box center [477, 327] width 270 height 30
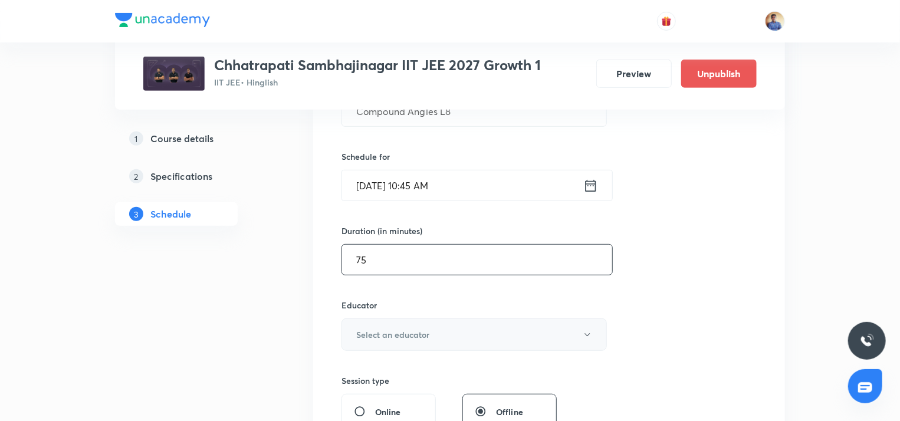
scroll to position [309, 0]
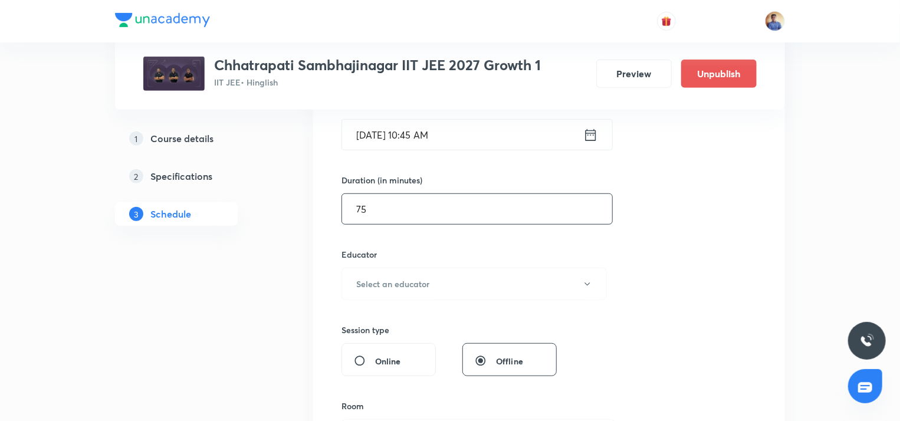
type input "75"
click at [397, 264] on div "Educator Select an educator" at bounding box center [473, 274] width 265 height 52
click at [399, 274] on button "Select an educator" at bounding box center [473, 284] width 265 height 32
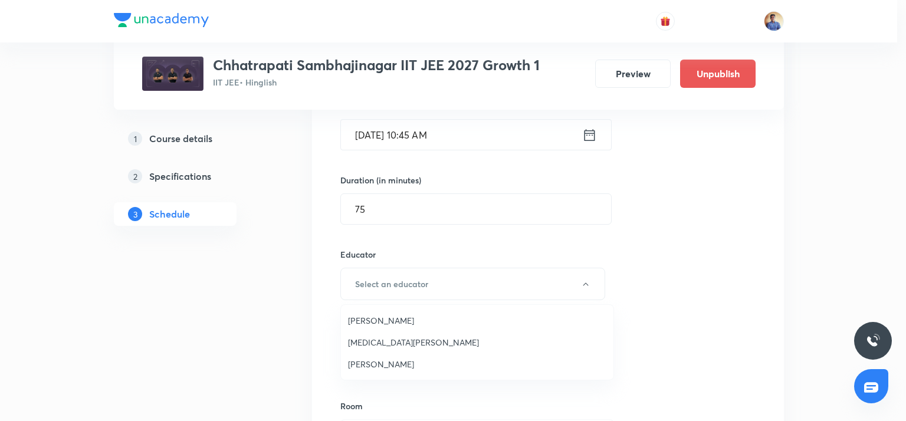
click at [383, 312] on li "[PERSON_NAME]" at bounding box center [477, 321] width 272 height 22
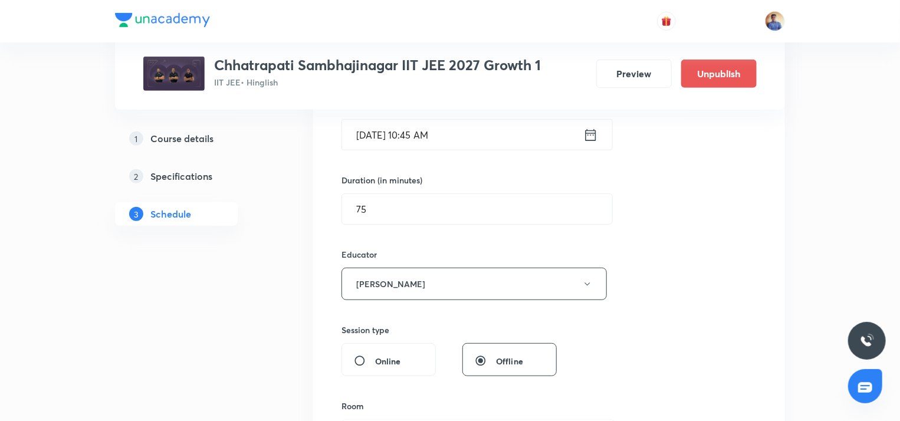
scroll to position [486, 0]
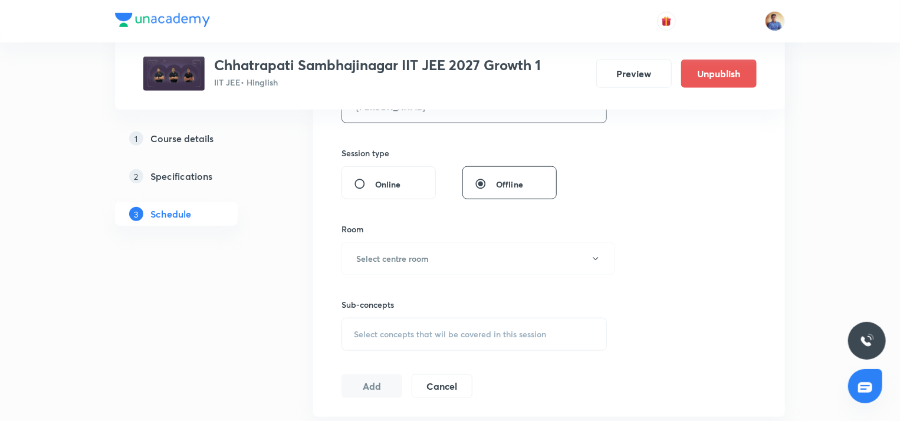
click at [375, 193] on div "Online" at bounding box center [388, 182] width 94 height 33
click at [373, 183] on input "Online" at bounding box center [364, 184] width 21 height 12
radio input "true"
radio input "false"
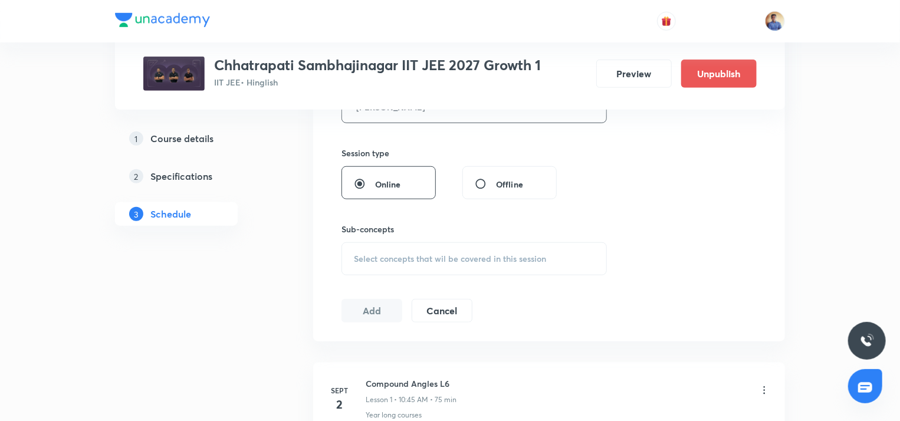
click at [363, 251] on div "Select concepts that wil be covered in this session" at bounding box center [473, 258] width 265 height 33
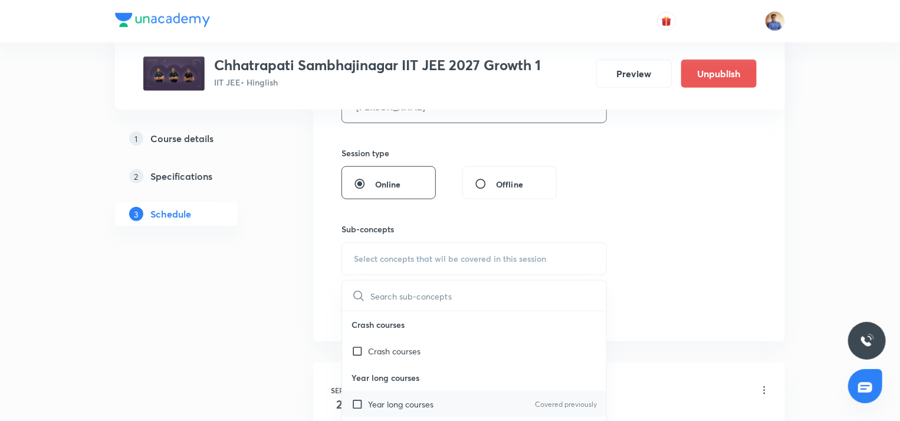
click at [371, 398] on p "Year long courses" at bounding box center [400, 404] width 65 height 12
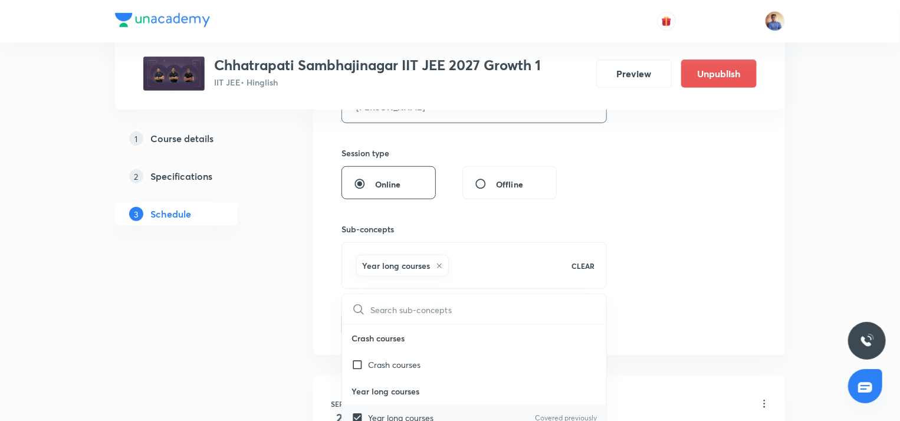
checkbox input "true"
click at [248, 336] on div "1 Course details 2 Specifications 3 Schedule" at bounding box center [195, 173] width 160 height 921
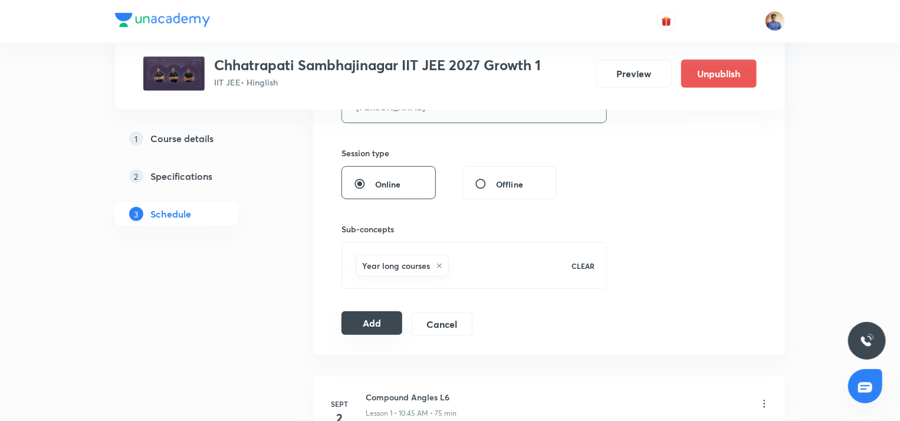
click at [356, 330] on button "Add" at bounding box center [371, 323] width 61 height 24
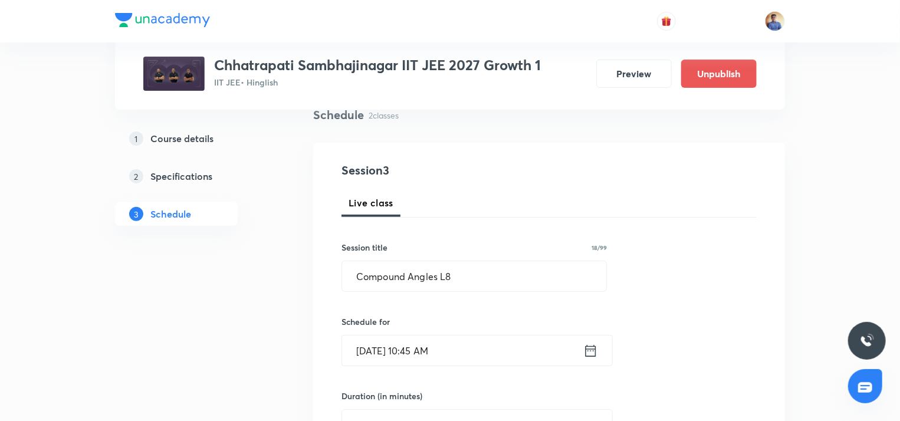
scroll to position [73, 0]
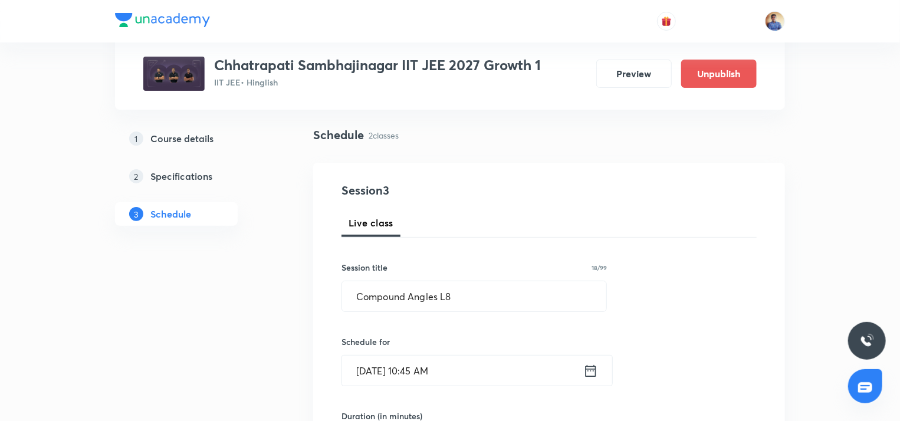
radio input "false"
radio input "true"
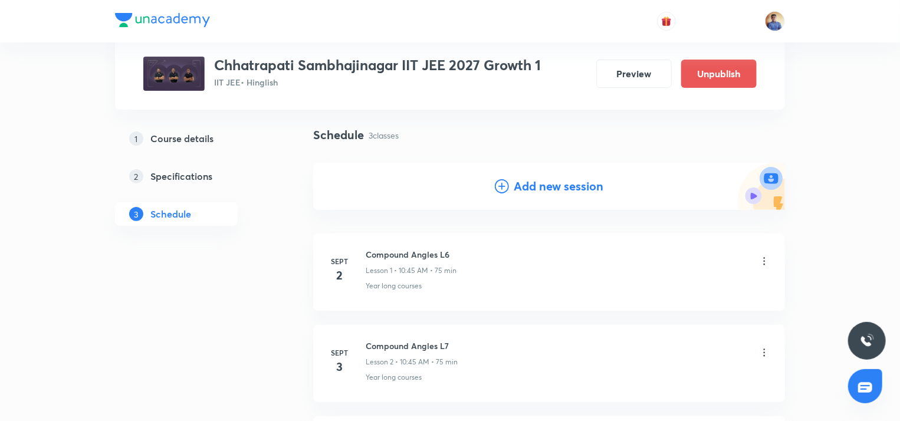
click at [515, 187] on h4 "Add new session" at bounding box center [559, 186] width 90 height 18
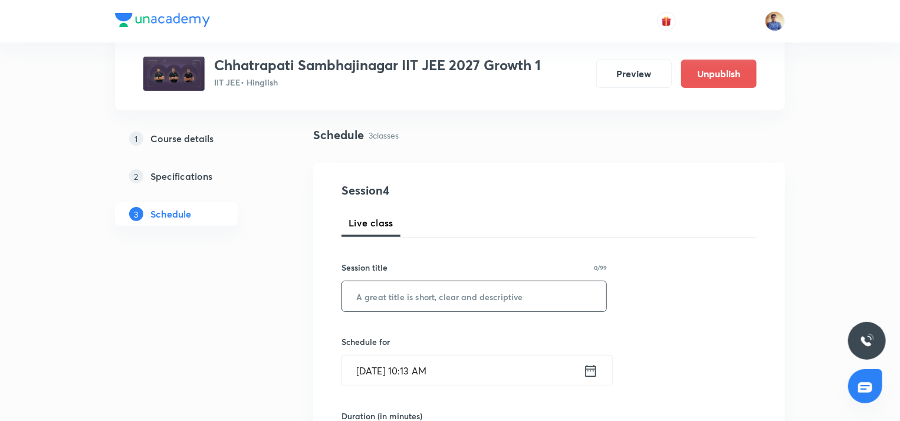
click at [399, 295] on input "text" at bounding box center [474, 296] width 264 height 30
paste input "Compound Angles L6"
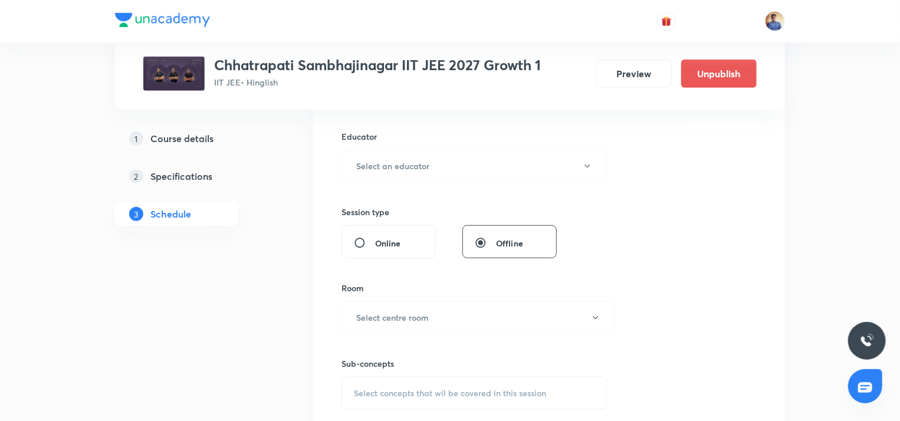
scroll to position [250, 0]
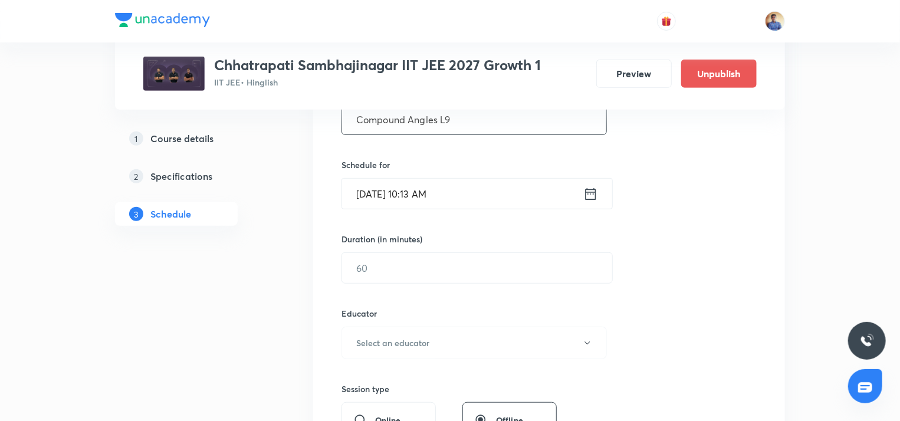
type input "Compound Angles L9"
click at [390, 193] on input "[DATE] 10:13 AM" at bounding box center [462, 194] width 241 height 30
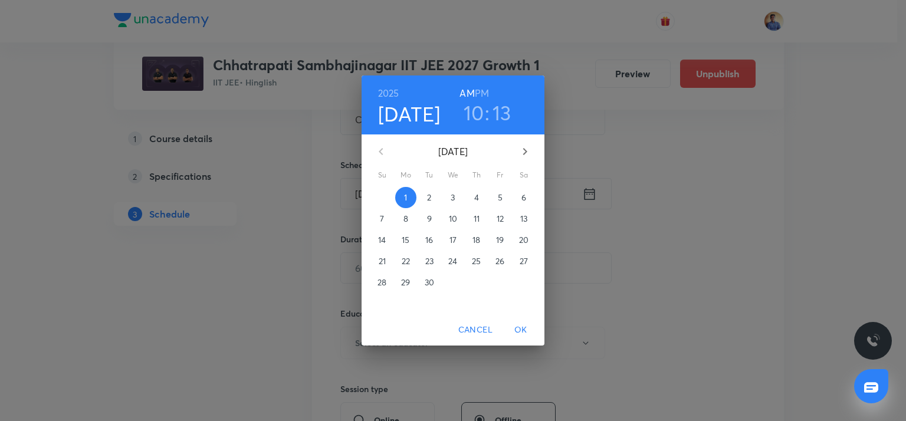
click at [501, 198] on p "5" at bounding box center [500, 198] width 5 height 12
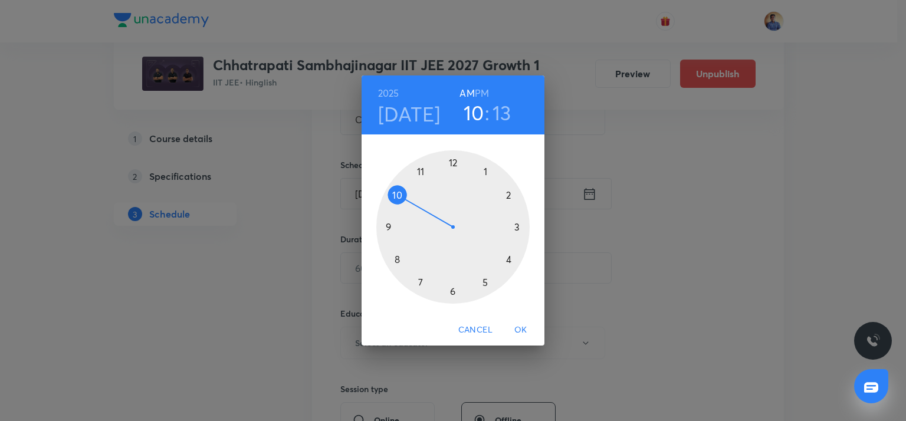
click at [394, 200] on div at bounding box center [452, 226] width 153 height 153
click at [390, 226] on div at bounding box center [452, 226] width 153 height 153
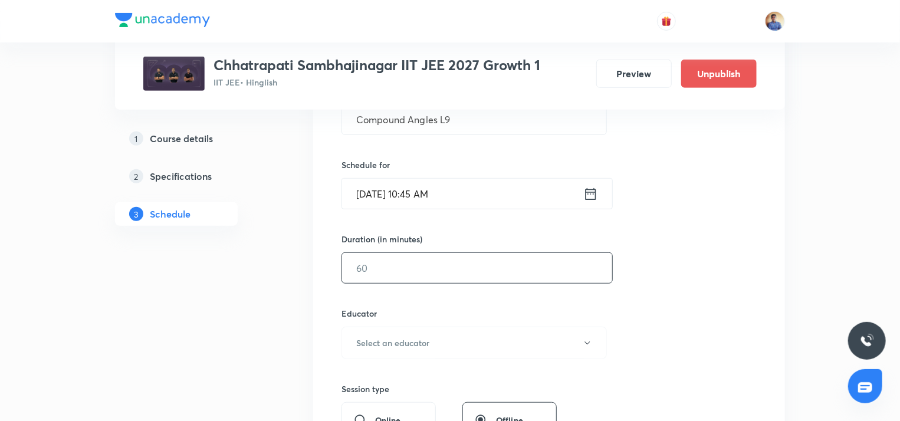
click at [361, 275] on input "text" at bounding box center [477, 268] width 270 height 30
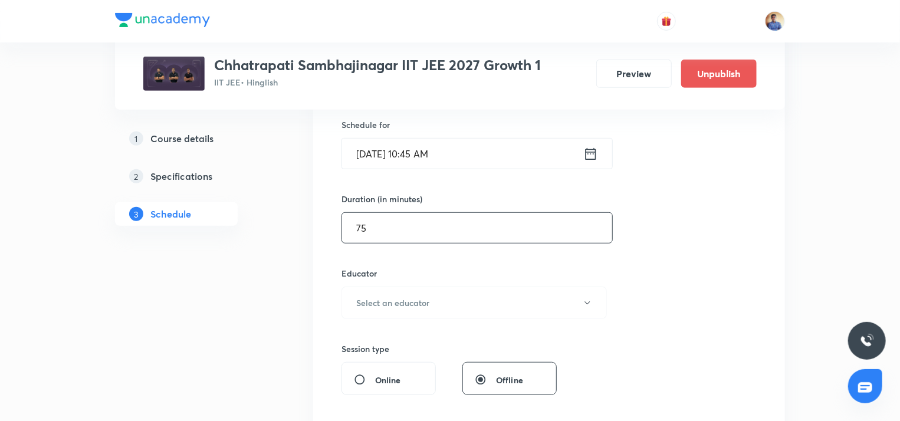
scroll to position [309, 0]
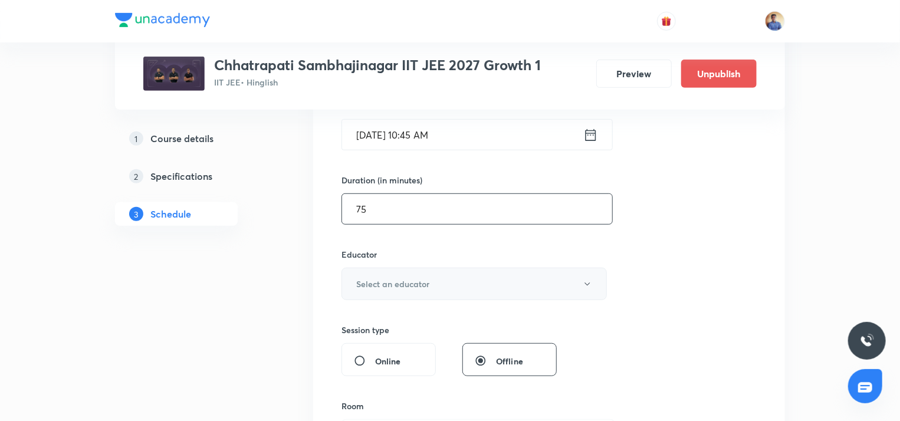
type input "75"
click at [419, 278] on h6 "Select an educator" at bounding box center [392, 284] width 73 height 12
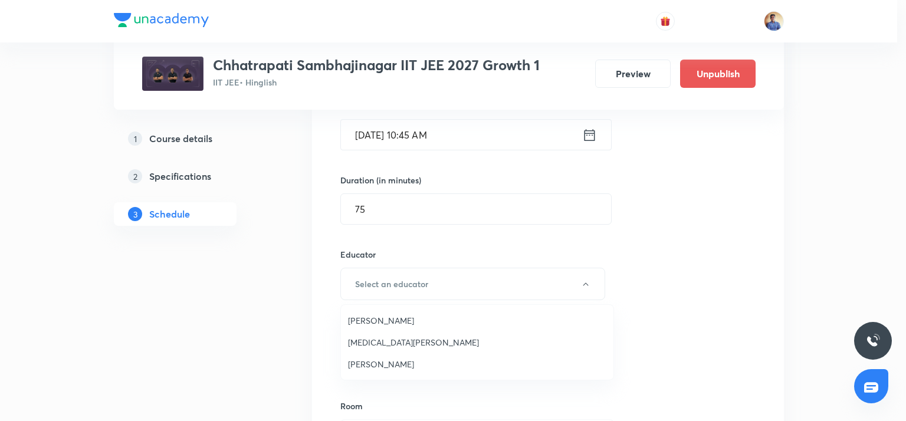
click at [375, 321] on span "[PERSON_NAME]" at bounding box center [477, 320] width 258 height 12
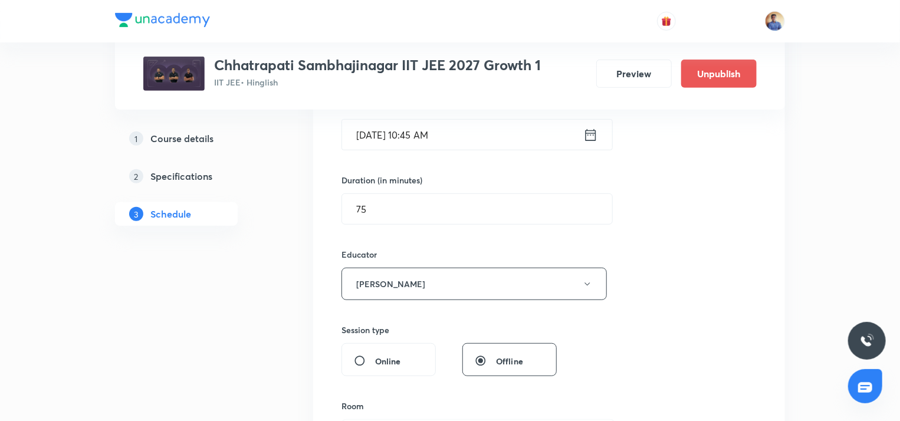
scroll to position [486, 0]
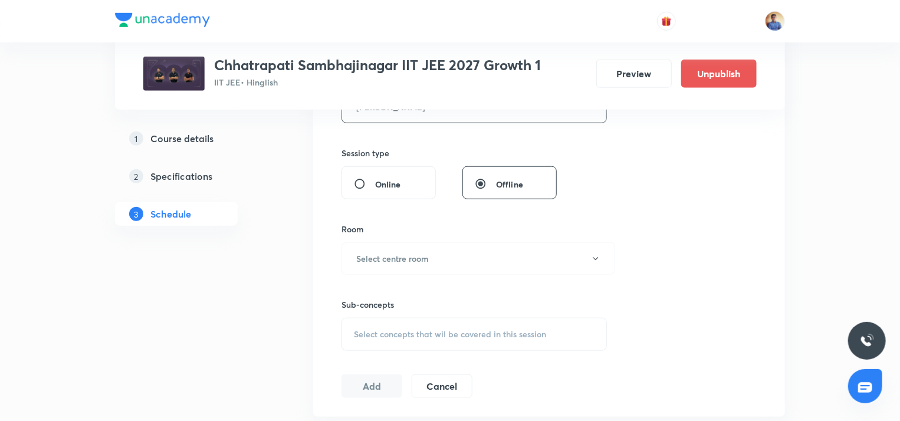
click at [363, 174] on div "Online" at bounding box center [388, 182] width 94 height 33
click at [360, 184] on input "Online" at bounding box center [364, 184] width 21 height 12
radio input "true"
radio input "false"
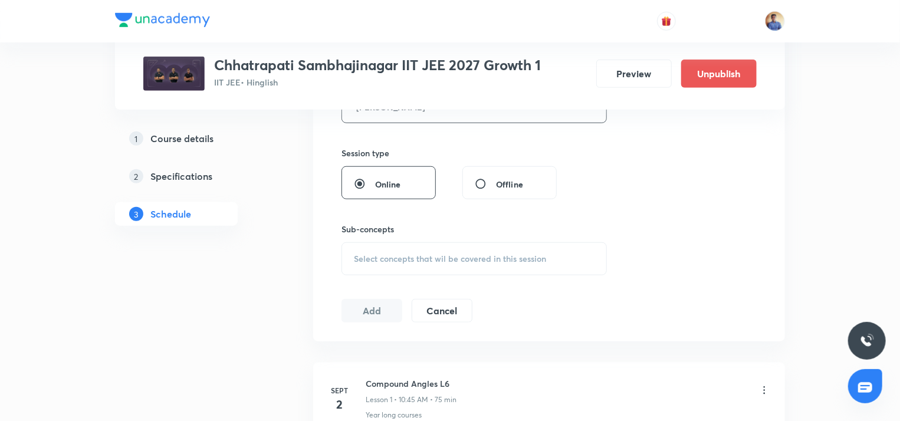
click at [367, 250] on div "Select concepts that wil be covered in this session" at bounding box center [473, 258] width 265 height 33
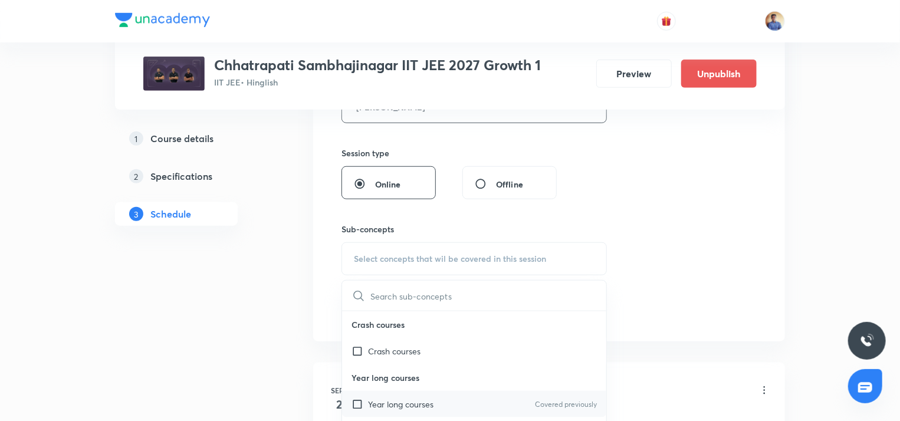
click at [361, 393] on div "Year long courses Covered previously" at bounding box center [474, 404] width 264 height 27
checkbox input "true"
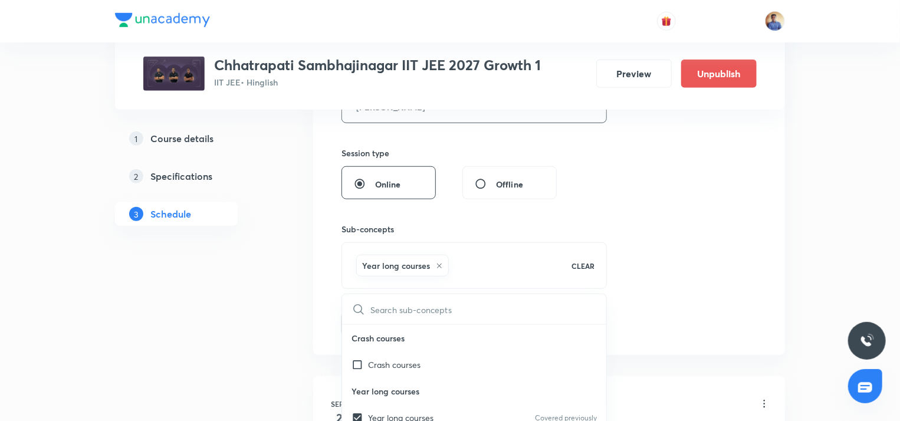
click at [288, 346] on div "Plus Courses Chhatrapati Sambhajinagar IIT JEE 2027 Growth 1 IIT JEE • Hinglish…" at bounding box center [450, 153] width 670 height 1146
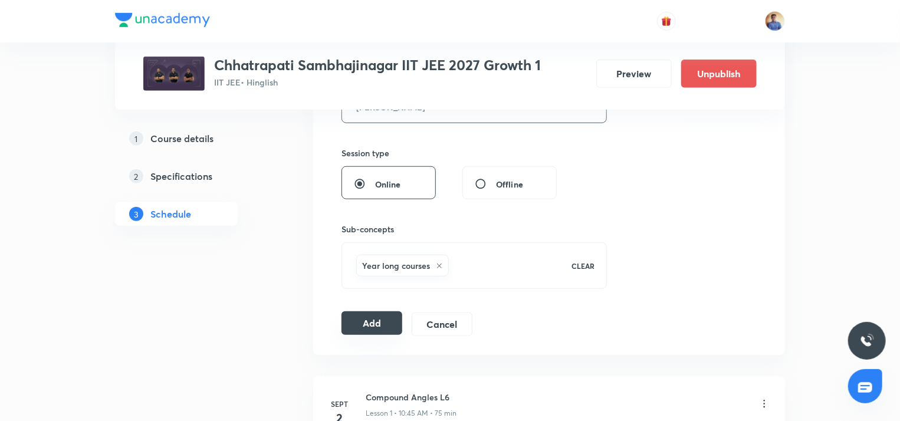
click at [358, 321] on button "Add" at bounding box center [371, 323] width 61 height 24
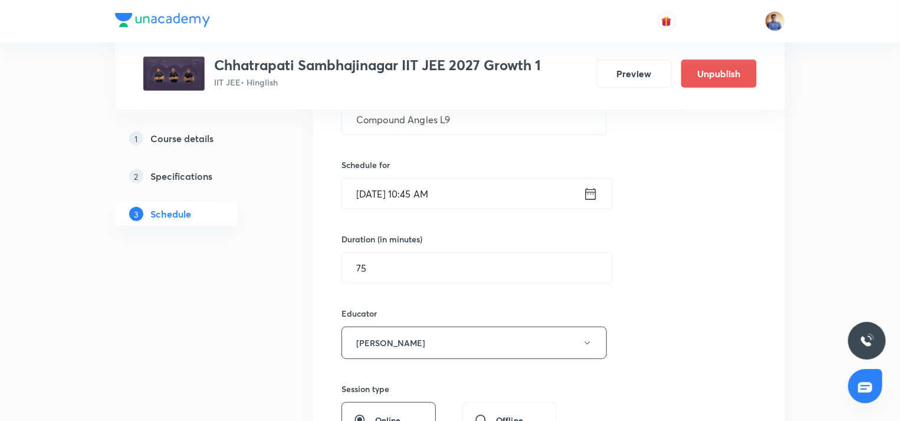
scroll to position [14, 0]
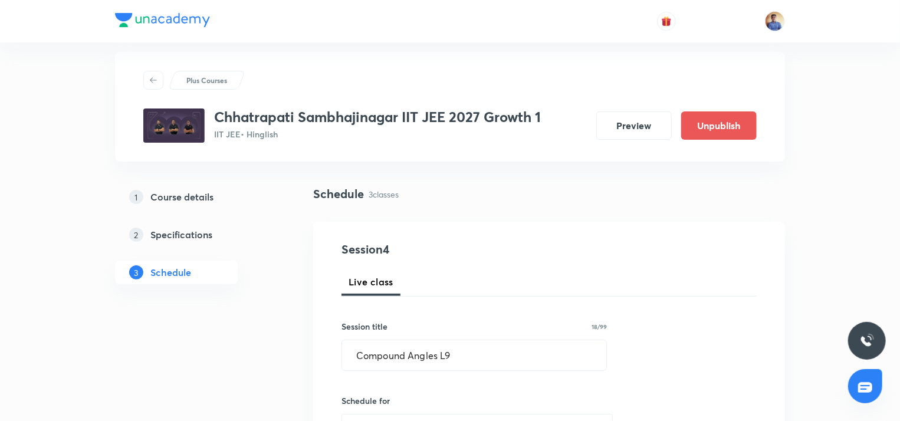
radio input "false"
radio input "true"
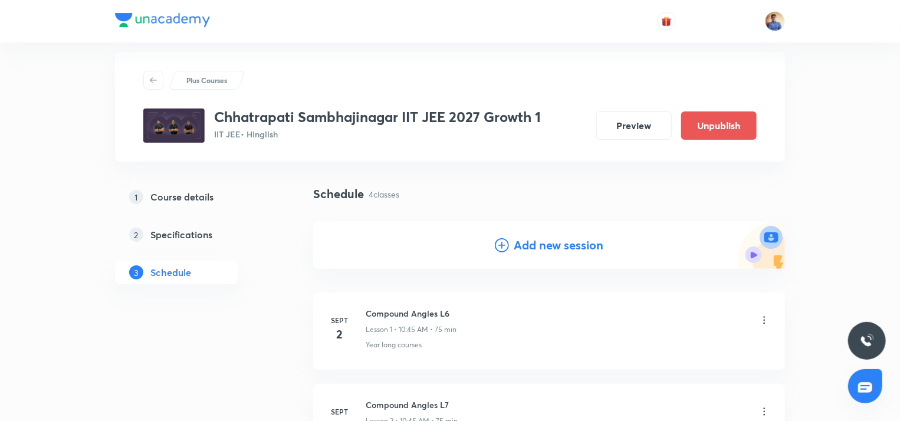
click at [490, 258] on div "Add new session" at bounding box center [549, 245] width 472 height 47
click at [494, 251] on div "Add new session" at bounding box center [549, 245] width 472 height 47
click at [497, 244] on icon at bounding box center [502, 245] width 14 height 14
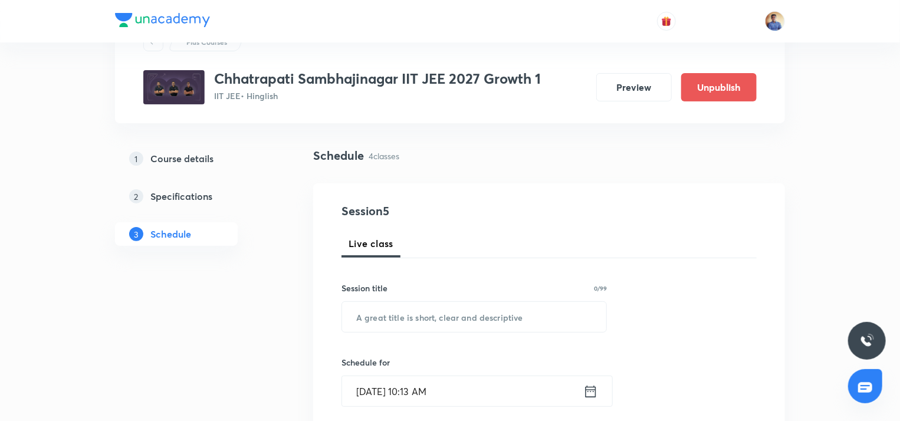
scroll to position [73, 0]
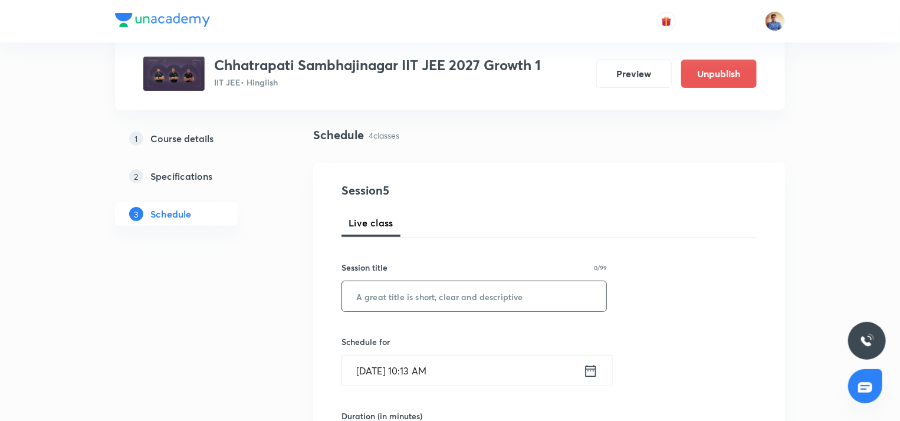
click at [401, 286] on input "text" at bounding box center [474, 296] width 264 height 30
paste input "Compound Angles L6"
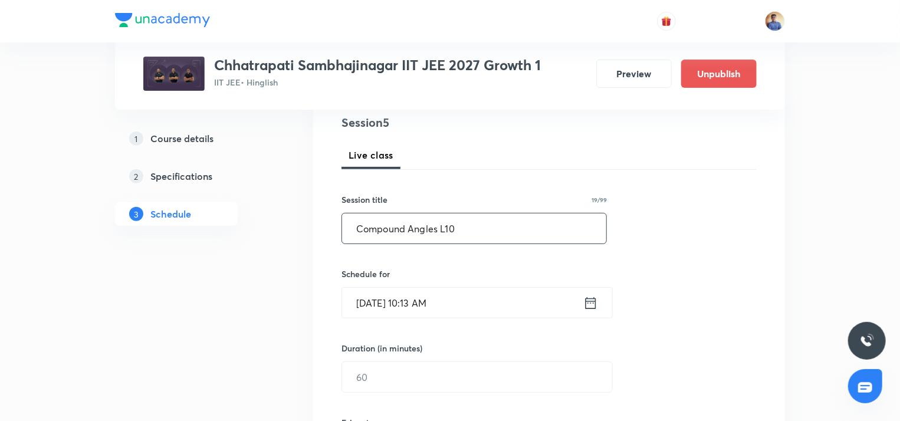
scroll to position [191, 0]
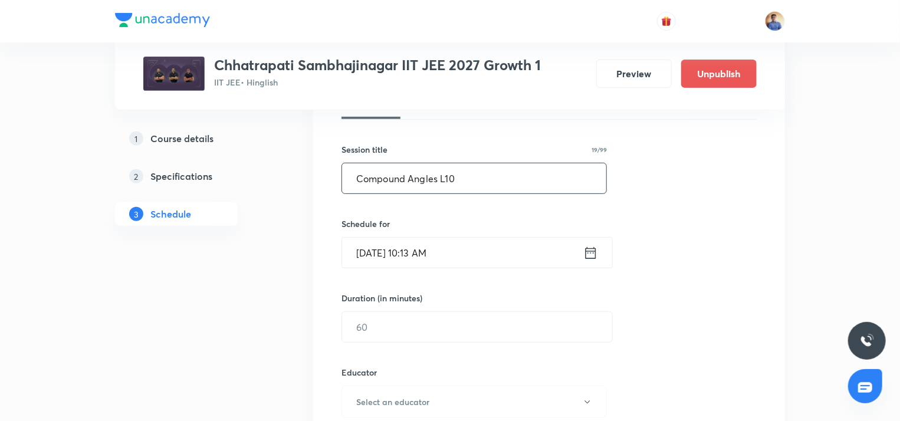
type input "Compound Angles L10"
click at [382, 262] on input "Sept 1, 2025, 10:13 AM" at bounding box center [462, 253] width 241 height 30
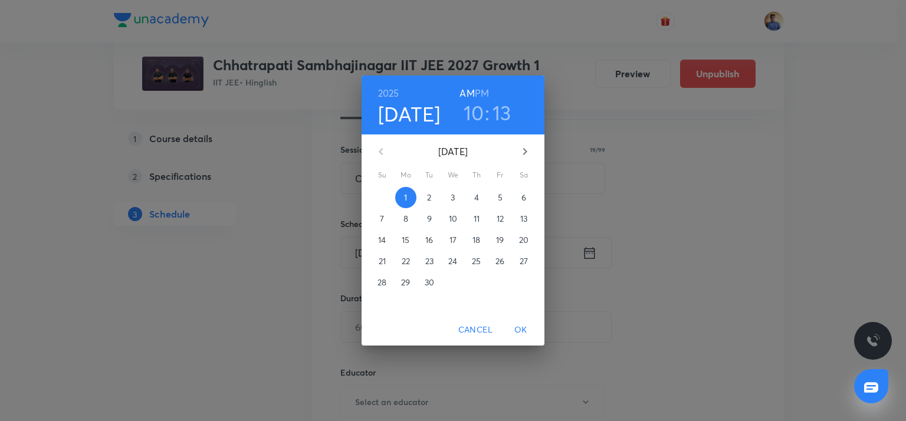
click at [405, 224] on p "8" at bounding box center [405, 219] width 5 height 12
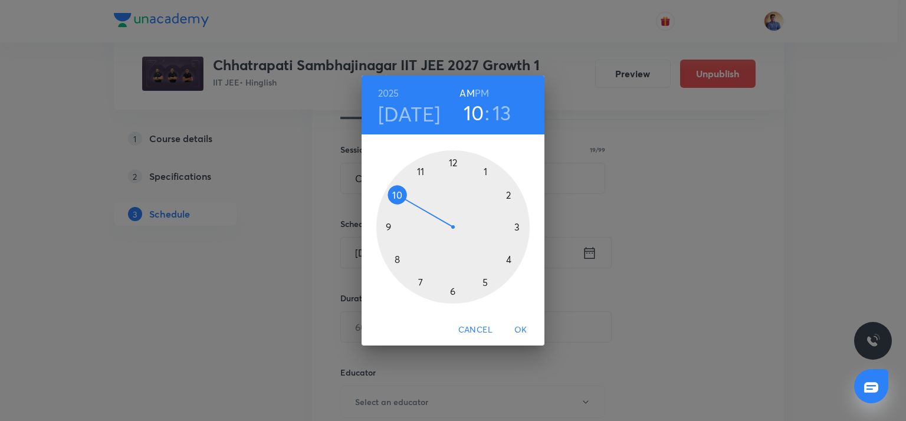
click at [394, 192] on div at bounding box center [452, 226] width 153 height 153
click at [390, 225] on div at bounding box center [452, 226] width 153 height 153
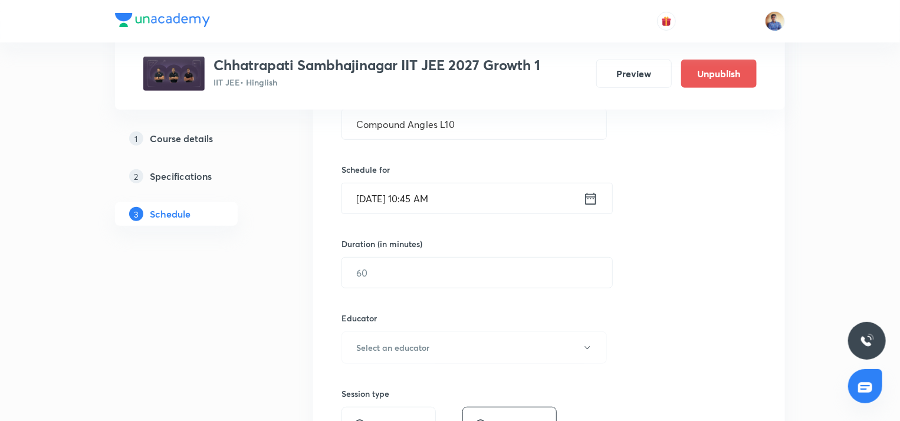
scroll to position [309, 0]
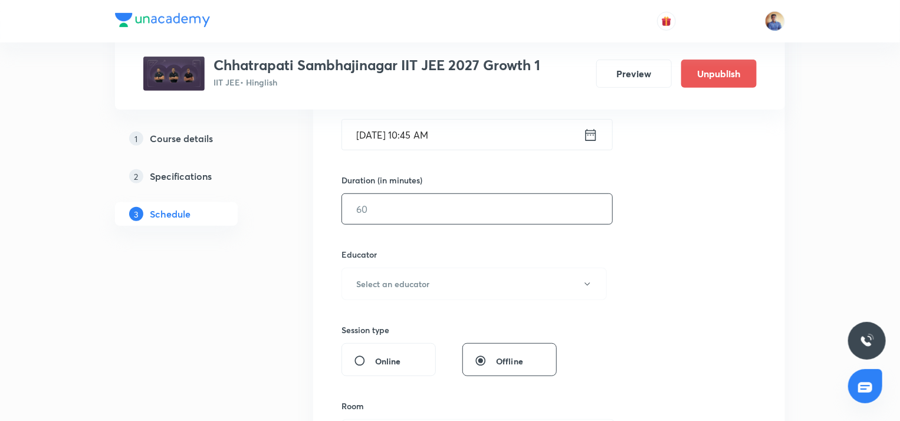
click at [363, 218] on input "text" at bounding box center [477, 209] width 270 height 30
type input "75"
click at [371, 298] on button "Select an educator" at bounding box center [473, 284] width 265 height 32
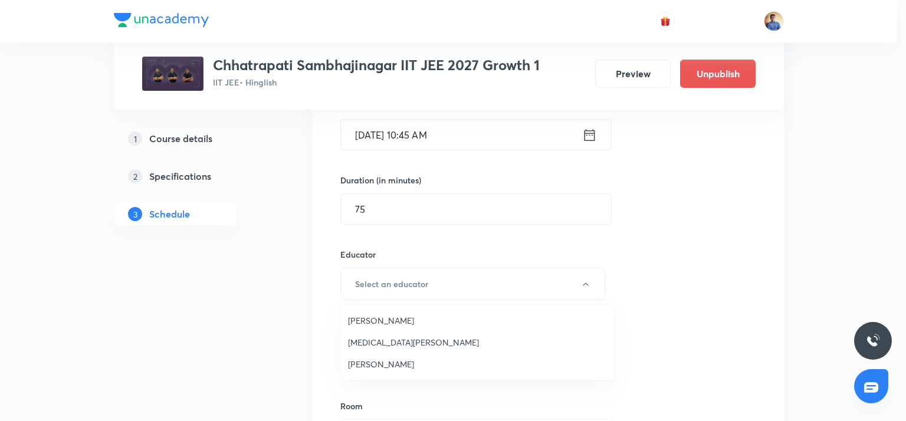
click at [375, 323] on span "[PERSON_NAME]" at bounding box center [477, 320] width 258 height 12
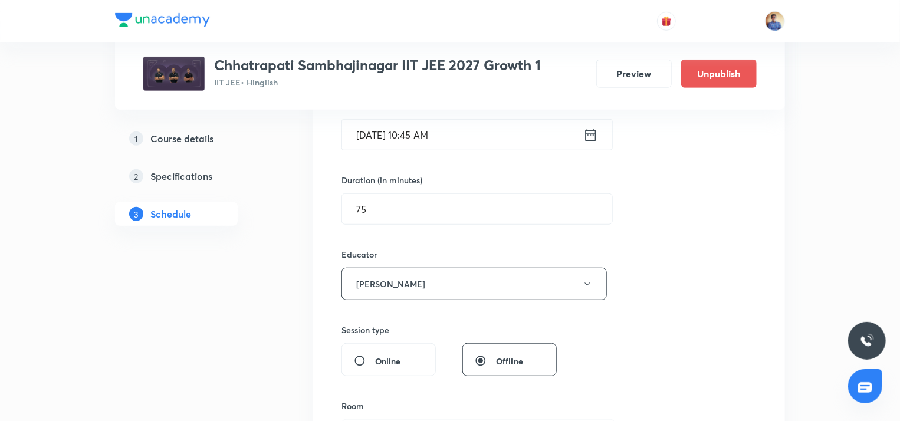
scroll to position [427, 0]
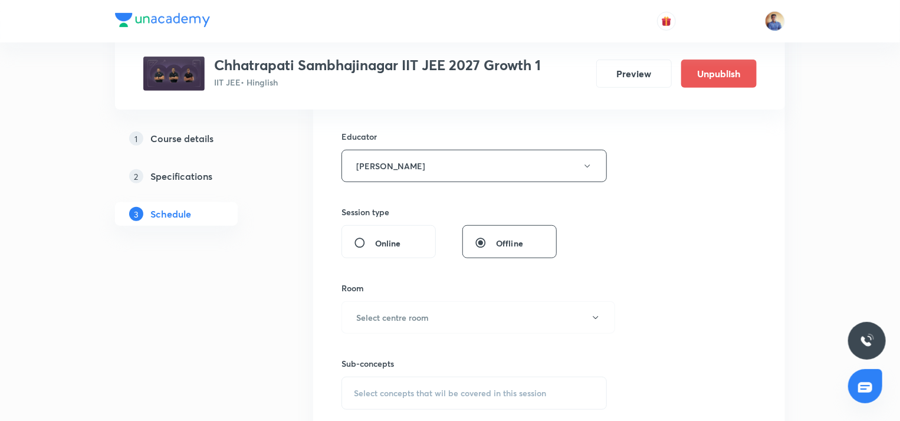
click at [384, 239] on span "Online" at bounding box center [388, 243] width 26 height 12
click at [375, 239] on input "Online" at bounding box center [364, 243] width 21 height 12
radio input "true"
radio input "false"
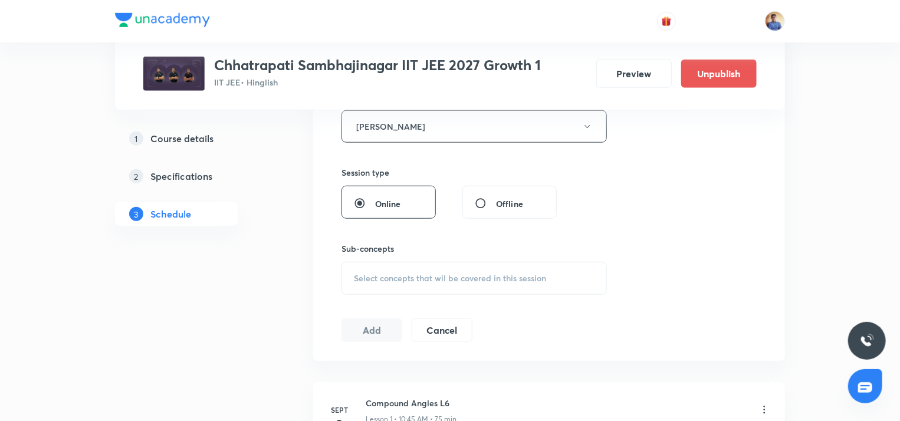
scroll to position [486, 0]
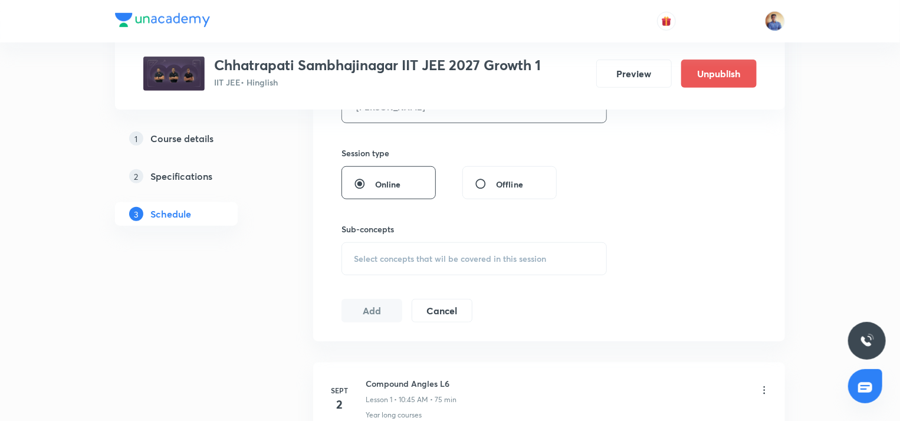
click at [373, 258] on span "Select concepts that wil be covered in this session" at bounding box center [450, 258] width 192 height 9
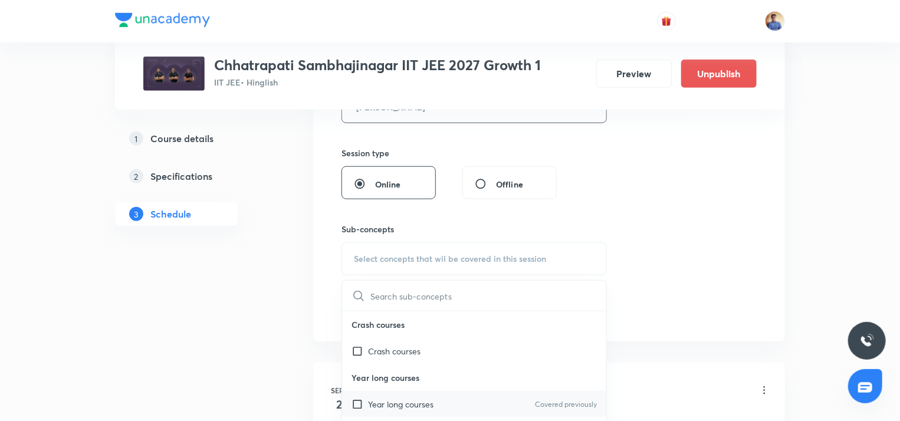
click at [363, 403] on input "checkbox" at bounding box center [359, 404] width 17 height 12
checkbox input "true"
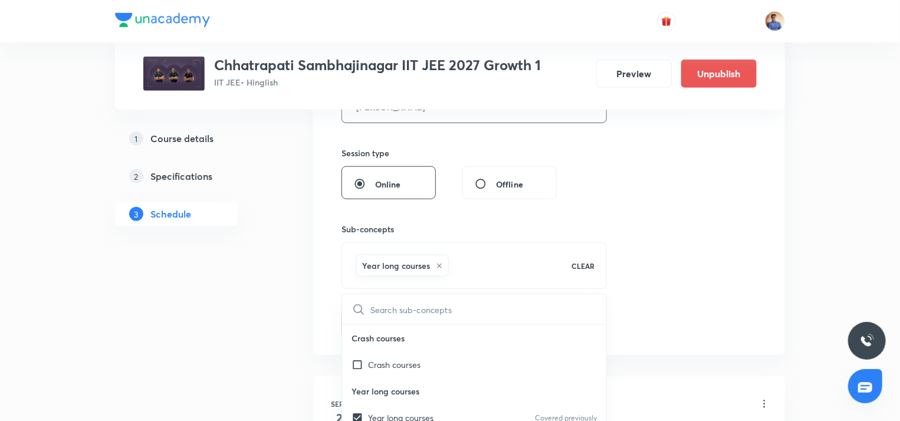
click at [274, 351] on div "1 Course details 2 Specifications 3 Schedule" at bounding box center [195, 265] width 160 height 1104
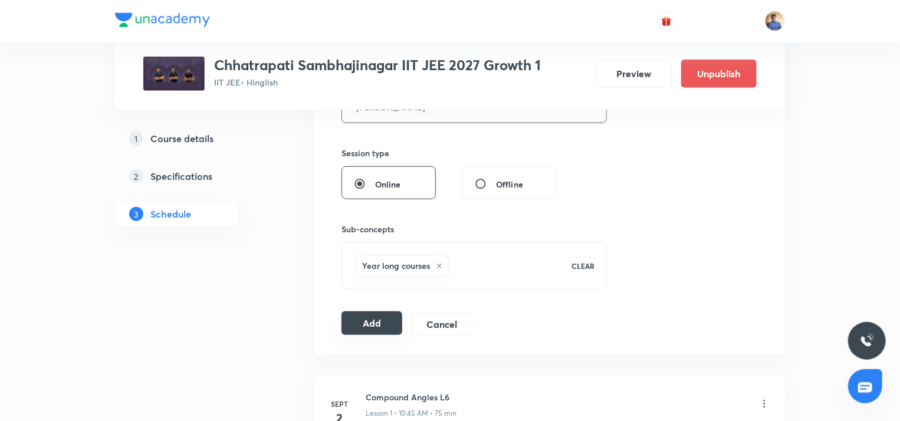
click at [386, 315] on button "Add" at bounding box center [371, 323] width 61 height 24
radio input "false"
radio input "true"
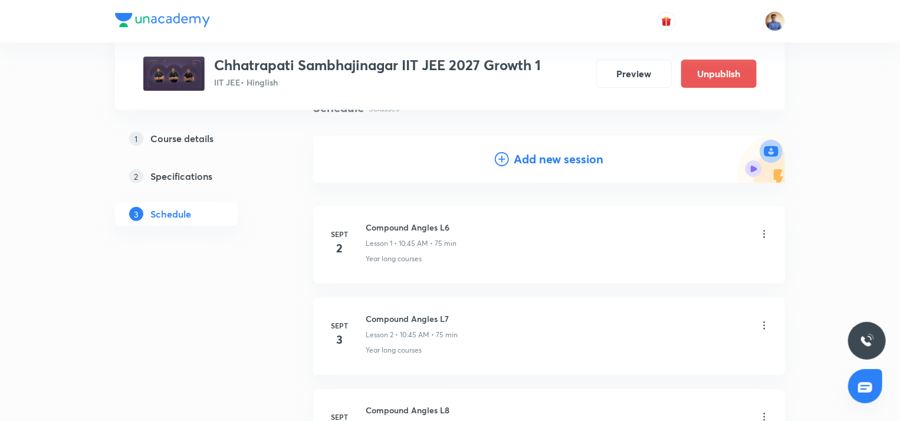
scroll to position [0, 0]
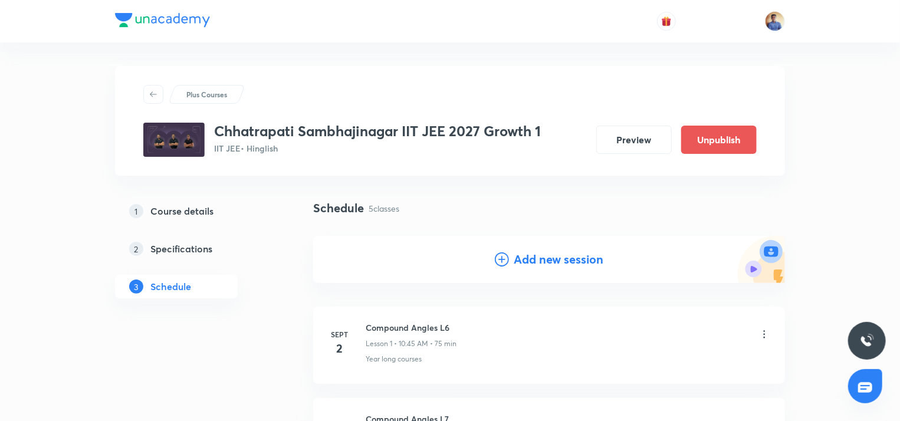
click at [537, 259] on h4 "Add new session" at bounding box center [559, 260] width 90 height 18
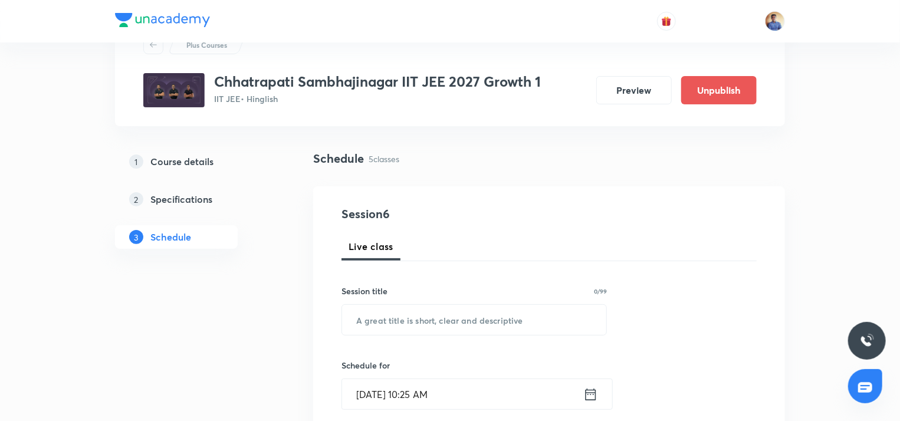
scroll to position [118, 0]
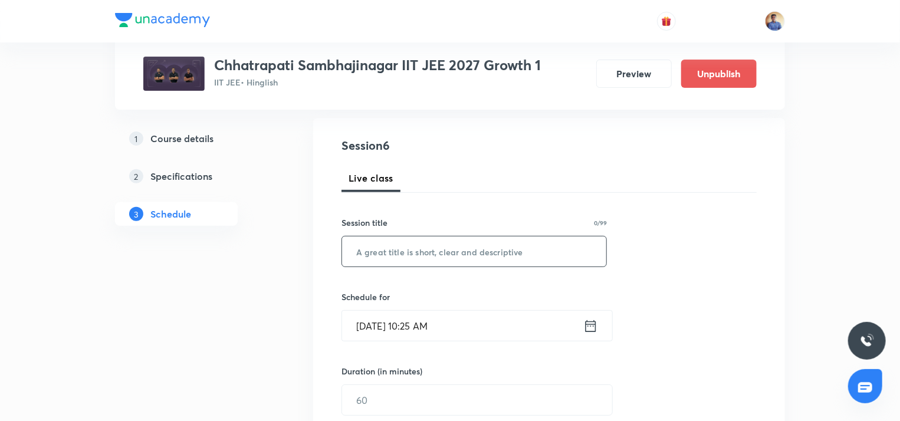
click at [405, 246] on input "text" at bounding box center [474, 251] width 264 height 30
type input "Trial"
click at [423, 317] on input "Sept 1, 2025, 10:25 AM" at bounding box center [462, 326] width 241 height 30
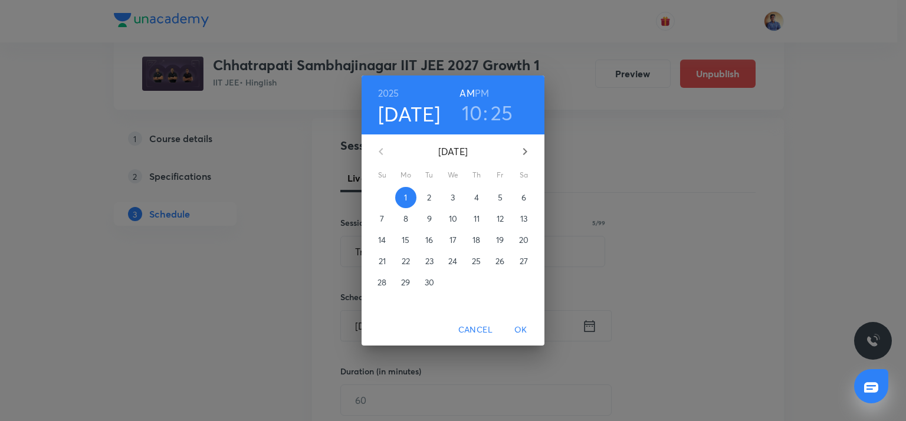
click at [504, 107] on h3 "25" at bounding box center [502, 112] width 22 height 25
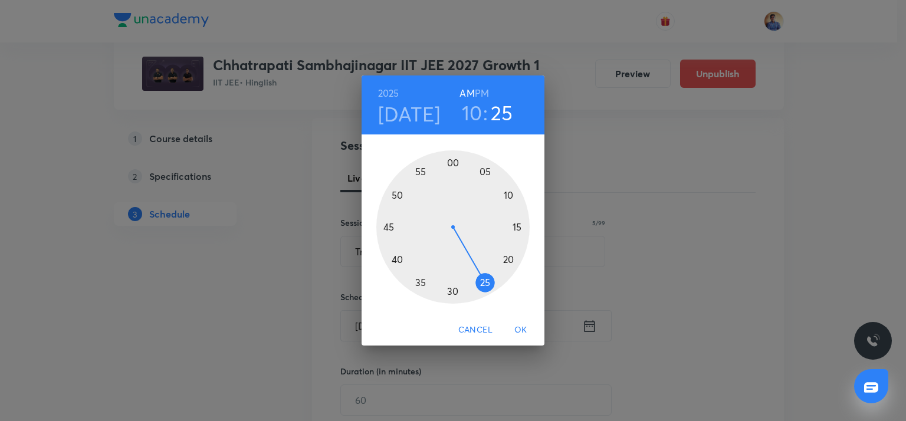
click at [418, 281] on div at bounding box center [452, 226] width 153 height 153
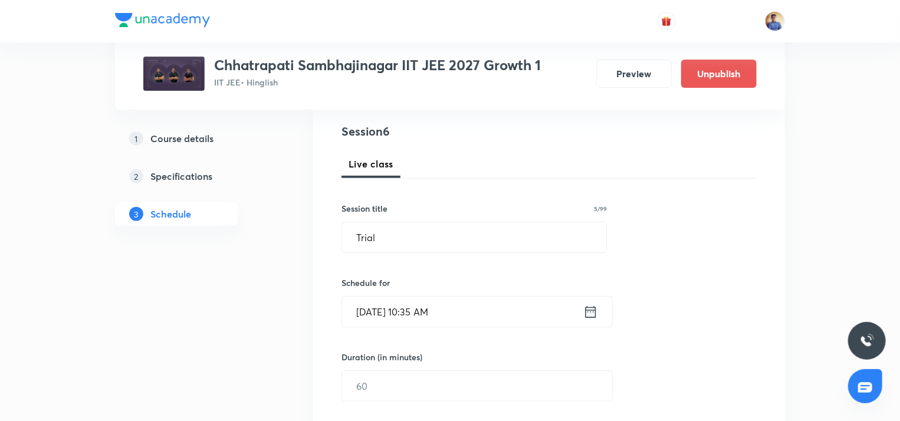
scroll to position [236, 0]
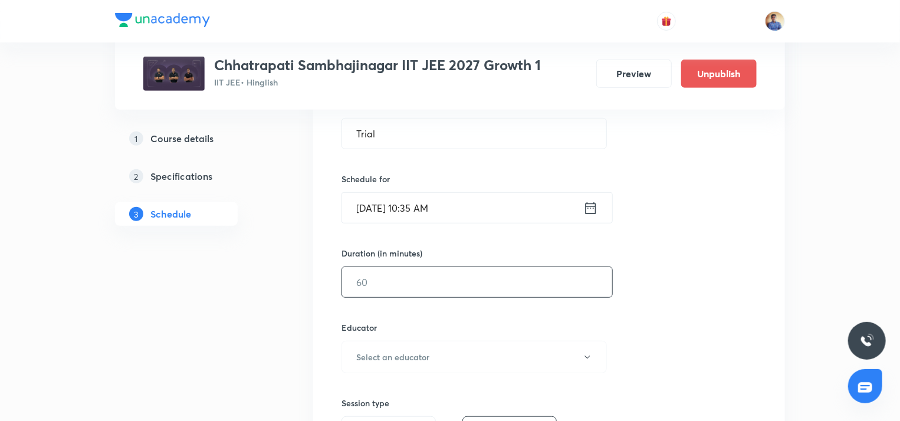
click at [369, 276] on input "text" at bounding box center [477, 282] width 270 height 30
type input "60"
click at [388, 371] on button "Select an educator" at bounding box center [473, 357] width 265 height 32
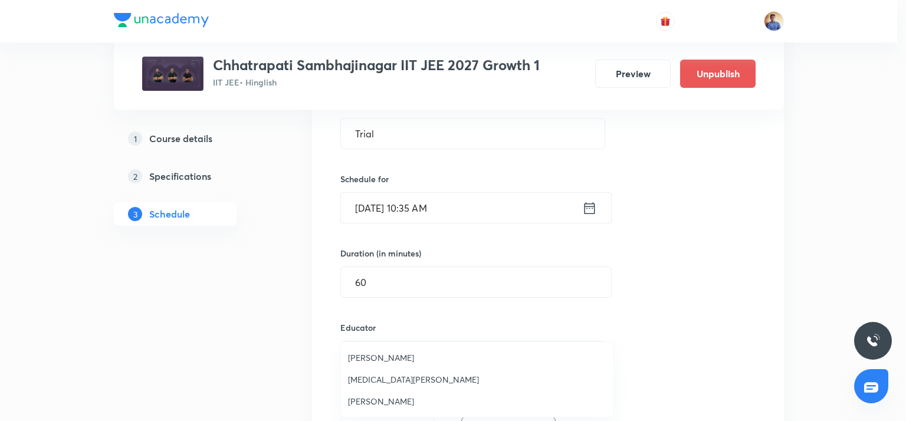
click at [383, 363] on span "[PERSON_NAME]" at bounding box center [477, 357] width 258 height 12
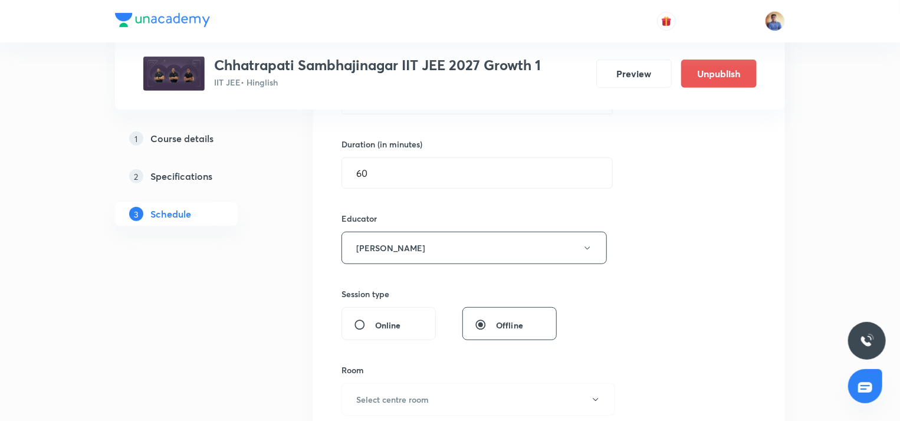
scroll to position [413, 0]
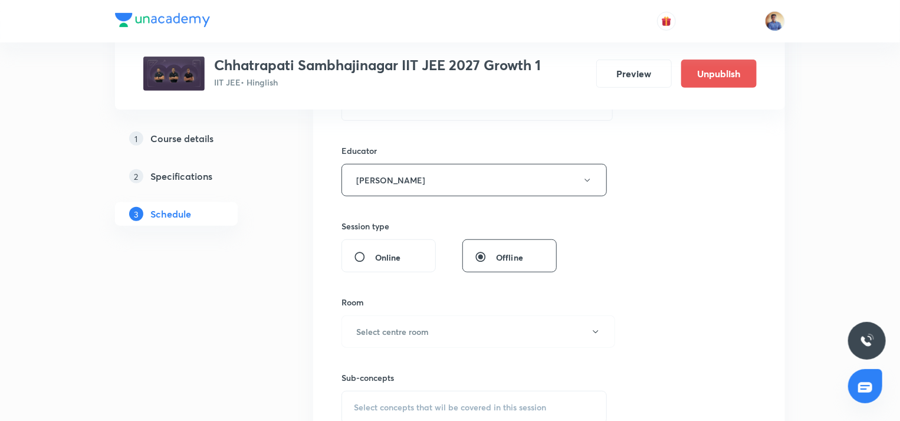
click at [366, 262] on div "Online" at bounding box center [388, 255] width 94 height 33
click at [360, 253] on input "Online" at bounding box center [364, 257] width 21 height 12
radio input "true"
radio input "false"
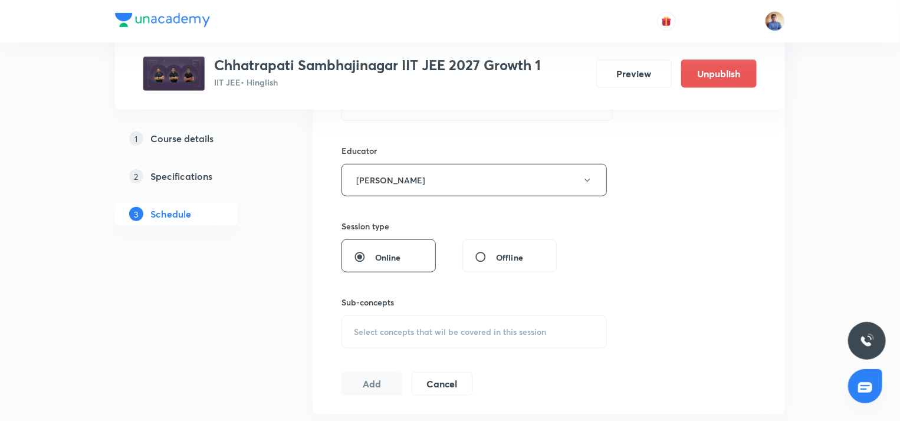
click at [379, 334] on span "Select concepts that wil be covered in this session" at bounding box center [450, 331] width 192 height 9
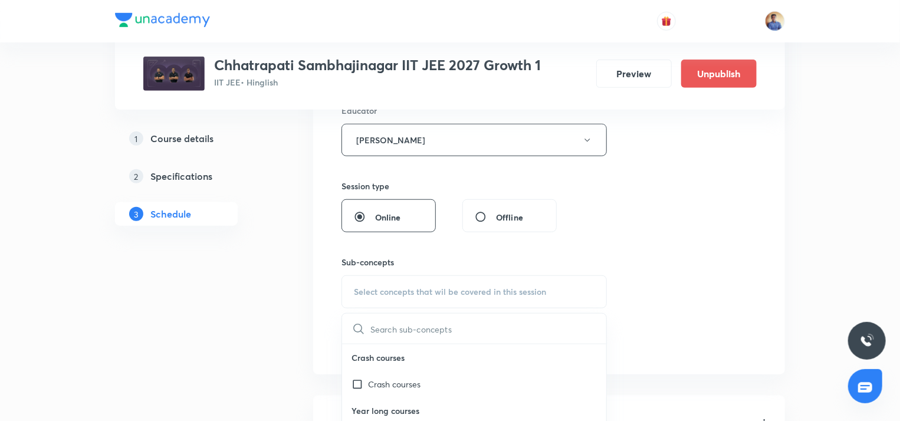
scroll to position [531, 0]
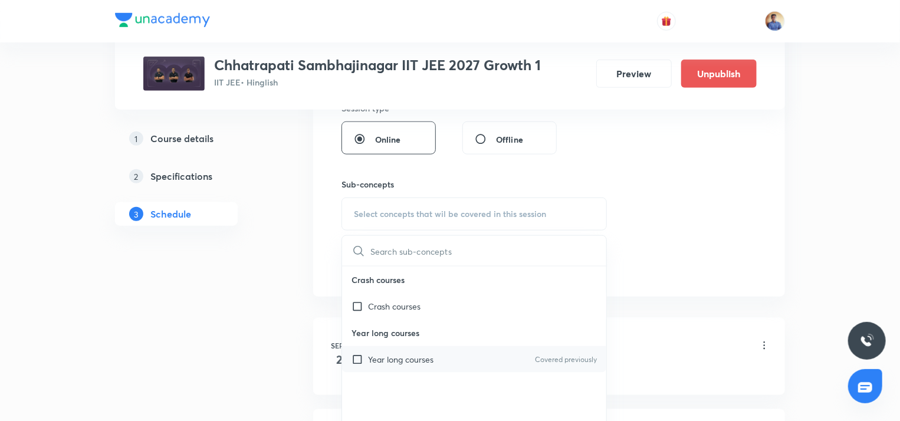
click at [363, 361] on input "checkbox" at bounding box center [359, 359] width 17 height 12
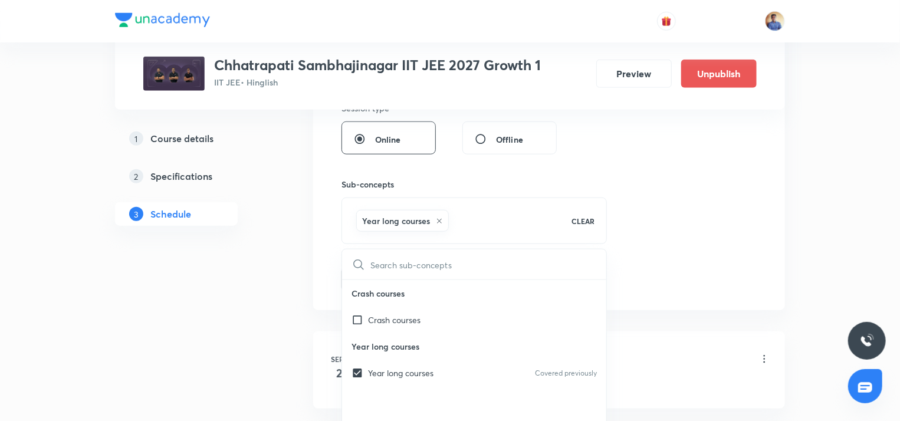
checkbox input "true"
click at [269, 308] on div "1 Course details 2 Specifications 3 Schedule" at bounding box center [195, 266] width 160 height 1195
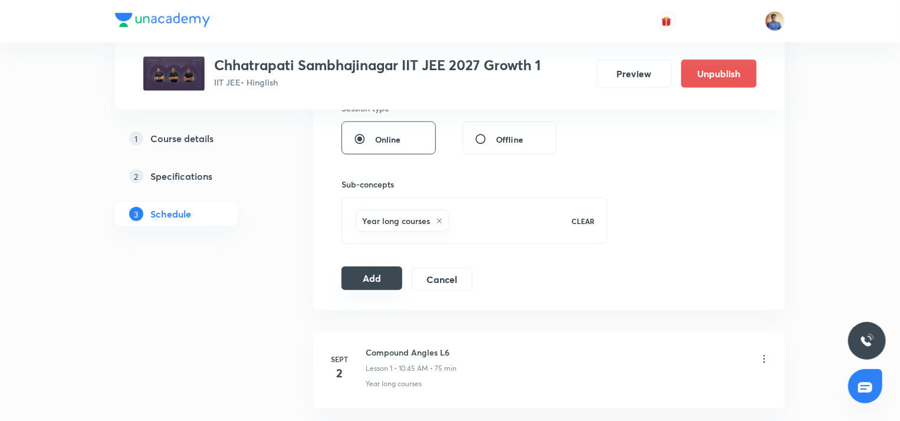
click at [366, 274] on button "Add" at bounding box center [371, 279] width 61 height 24
radio input "false"
radio input "true"
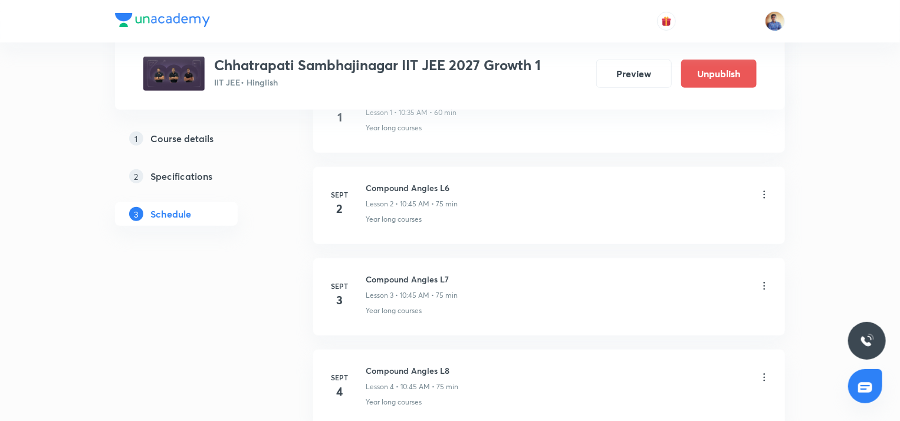
scroll to position [117, 0]
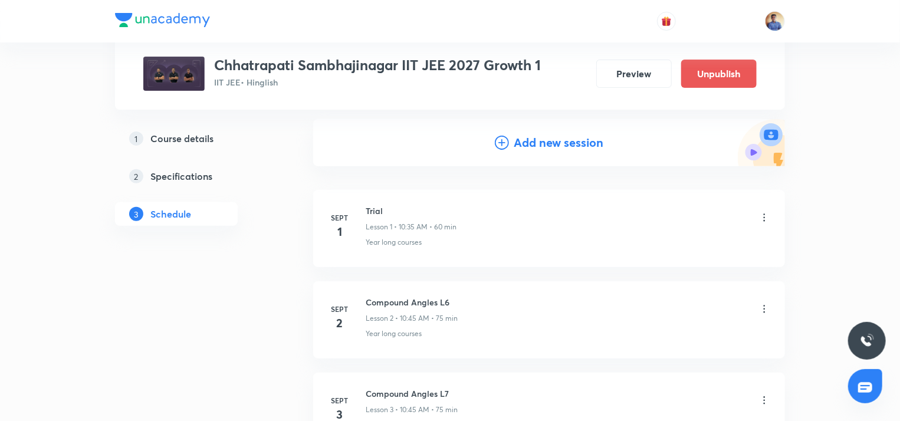
click at [766, 218] on icon at bounding box center [764, 218] width 12 height 12
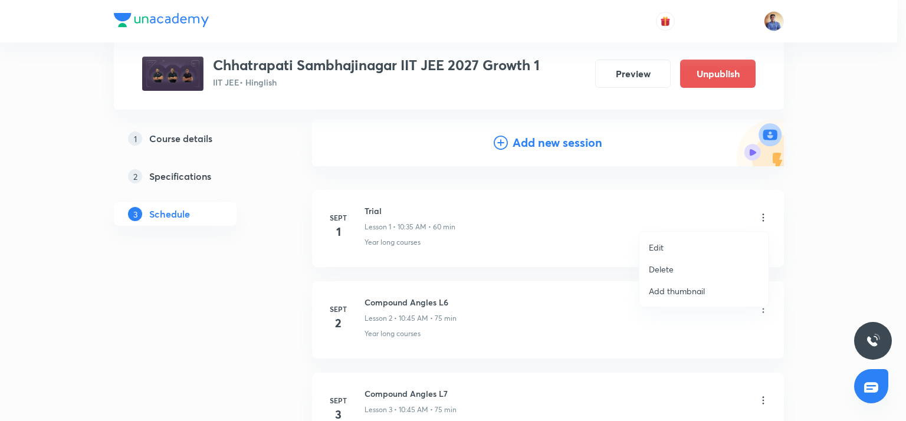
click at [689, 265] on li "Delete" at bounding box center [703, 269] width 129 height 22
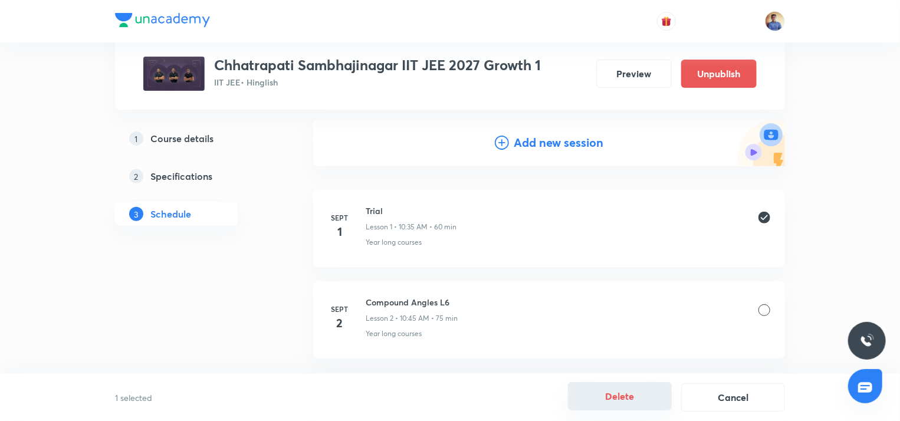
click at [650, 397] on button "Delete" at bounding box center [620, 396] width 104 height 28
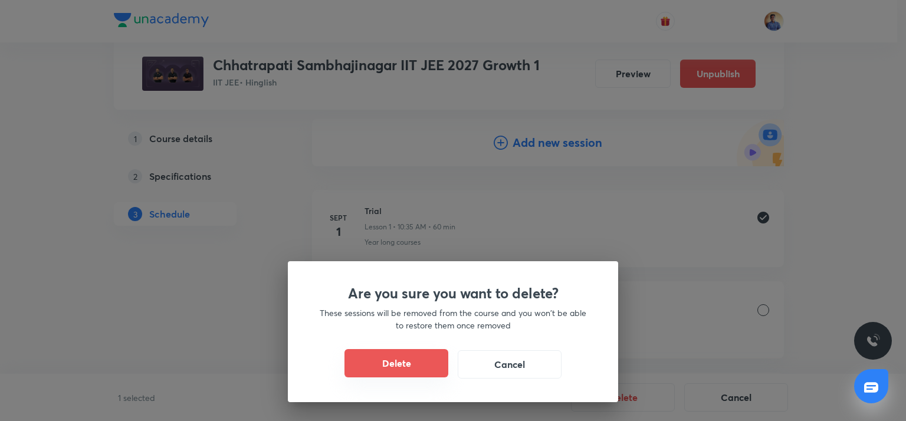
click at [410, 372] on button "Delete" at bounding box center [396, 363] width 104 height 28
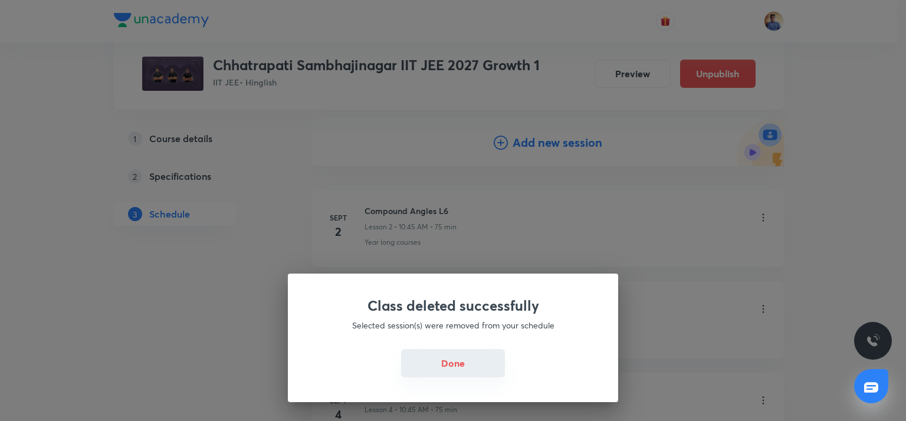
click at [406, 363] on button "Done" at bounding box center [453, 363] width 104 height 28
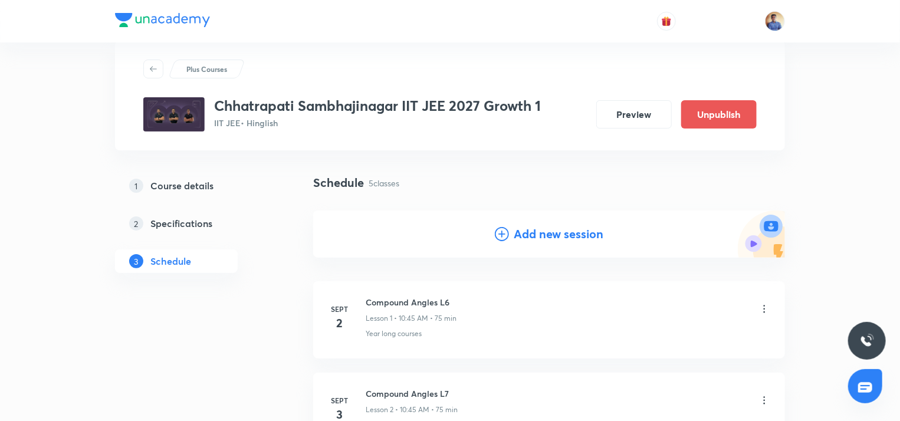
scroll to position [0, 0]
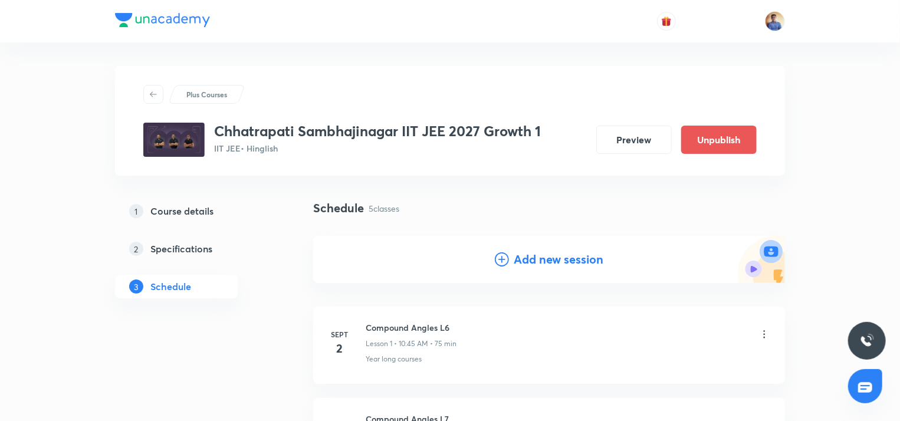
click at [500, 257] on icon at bounding box center [502, 259] width 14 height 14
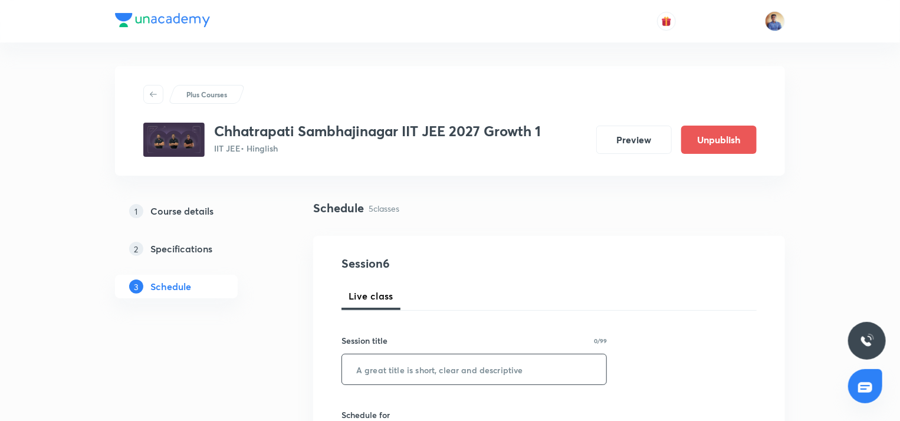
click at [389, 367] on input "text" at bounding box center [474, 369] width 264 height 30
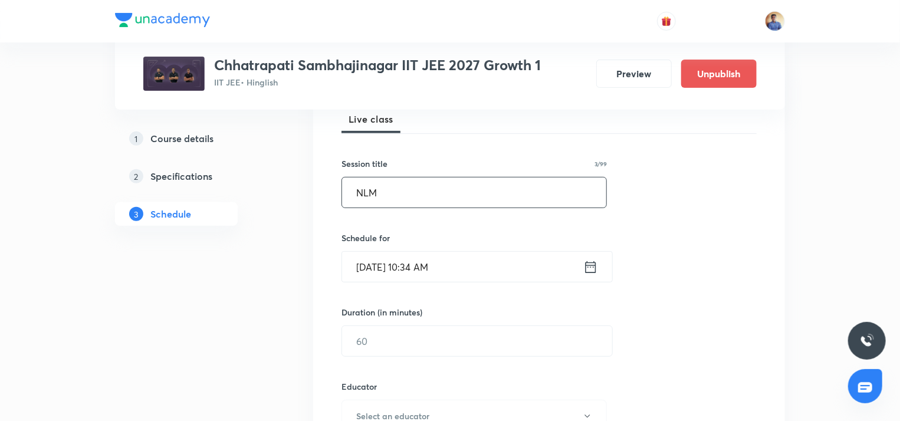
type input "NLM"
click at [373, 269] on input "Sept 1, 2025, 10:34 AM" at bounding box center [462, 267] width 241 height 30
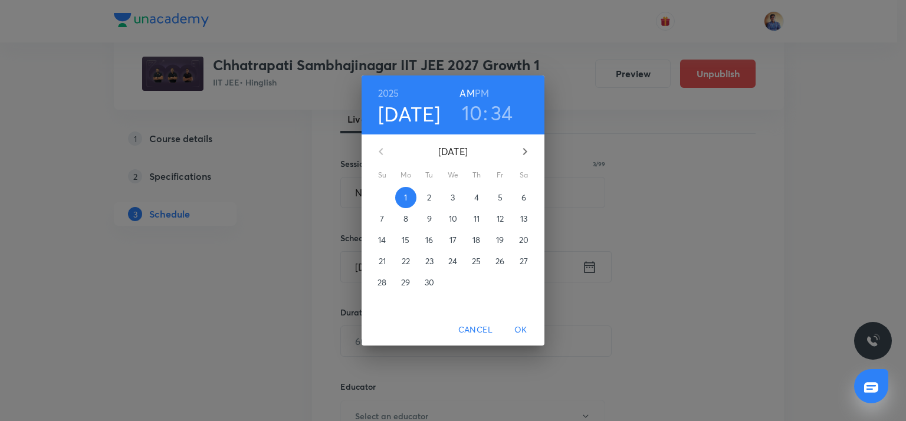
click at [423, 199] on span "2" at bounding box center [429, 198] width 21 height 12
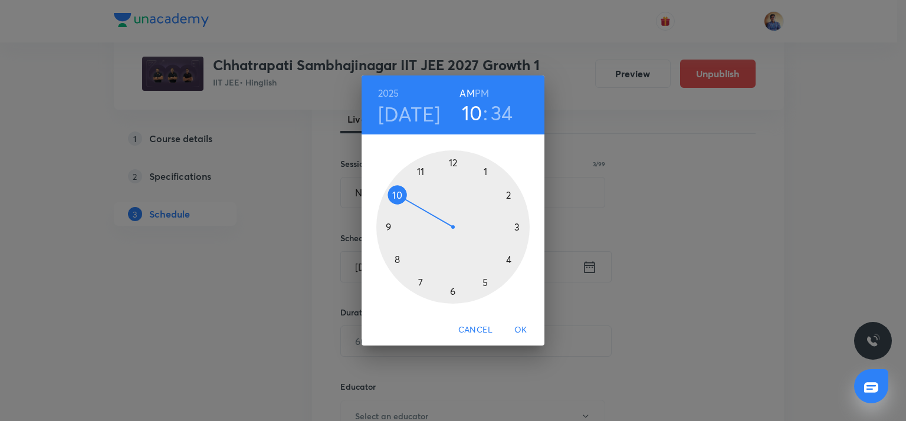
click at [389, 225] on div at bounding box center [452, 226] width 153 height 153
click at [519, 225] on div at bounding box center [452, 226] width 153 height 153
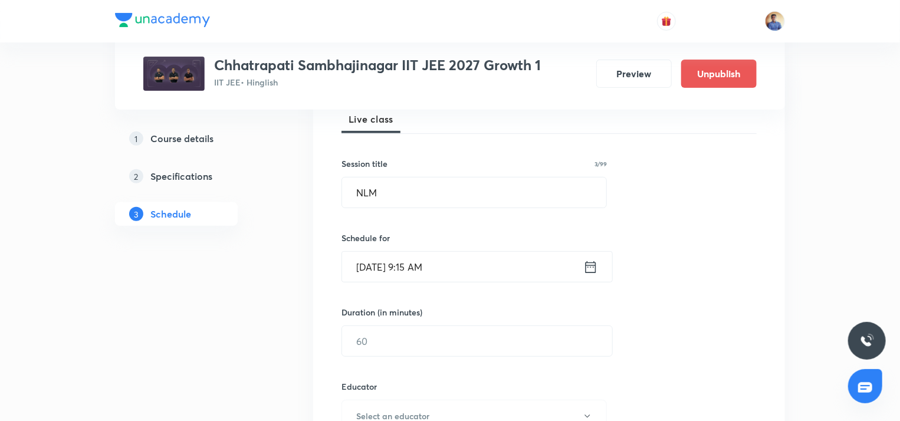
click at [389, 359] on div "Session 6 Live class Session title 3/99 NLM ​ Schedule for Sept 2, 2025, 9:15 A…" at bounding box center [548, 392] width 415 height 629
click at [386, 347] on input "text" at bounding box center [477, 341] width 270 height 30
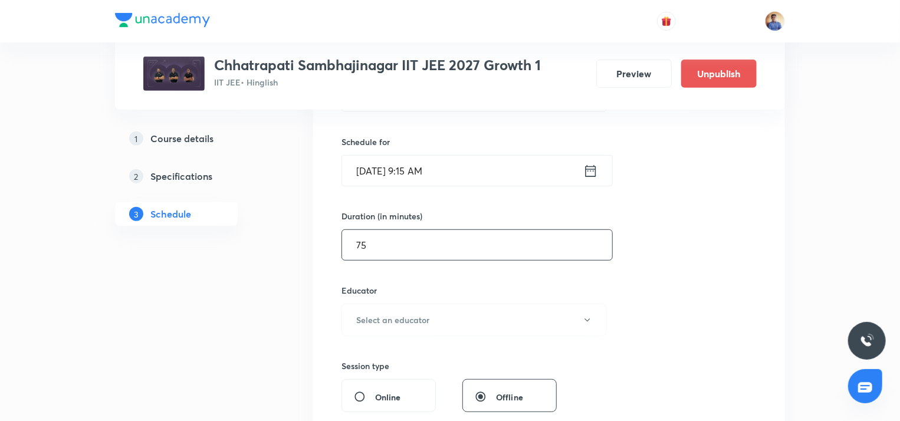
scroll to position [295, 0]
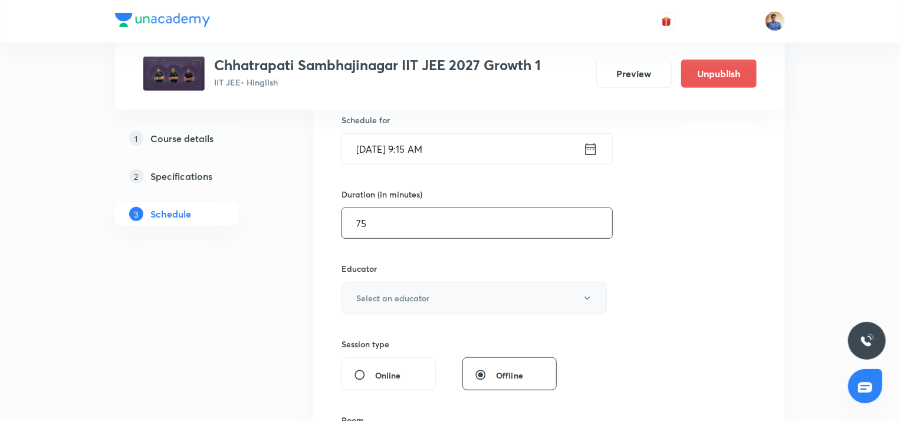
type input "75"
click at [380, 290] on button "Select an educator" at bounding box center [473, 298] width 265 height 32
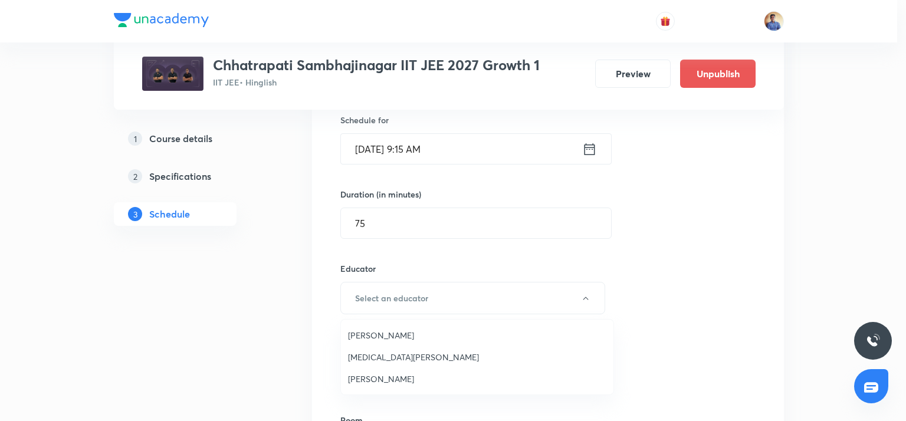
click at [364, 356] on span "[MEDICAL_DATA][PERSON_NAME]" at bounding box center [477, 357] width 258 height 12
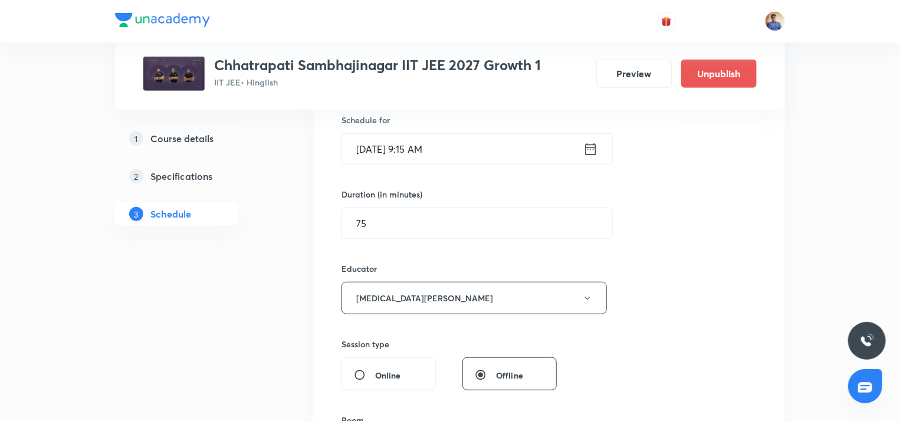
scroll to position [472, 0]
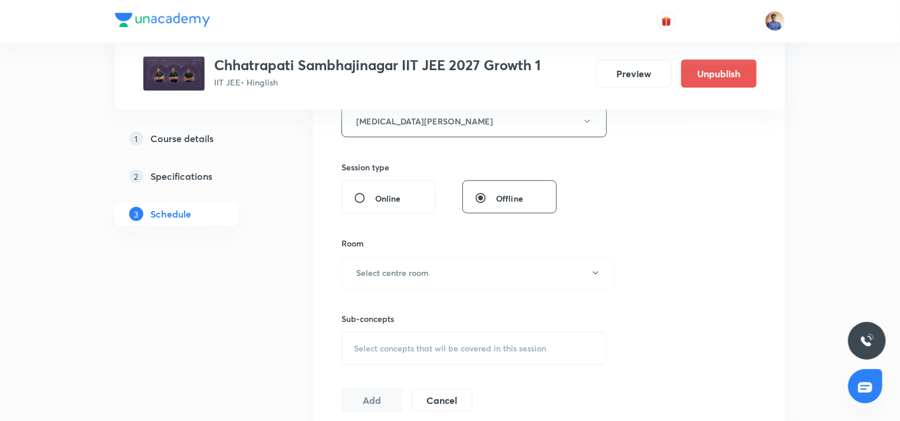
click at [402, 196] on div "Online" at bounding box center [388, 196] width 94 height 33
click at [364, 201] on input "Online" at bounding box center [364, 198] width 21 height 12
radio input "true"
radio input "false"
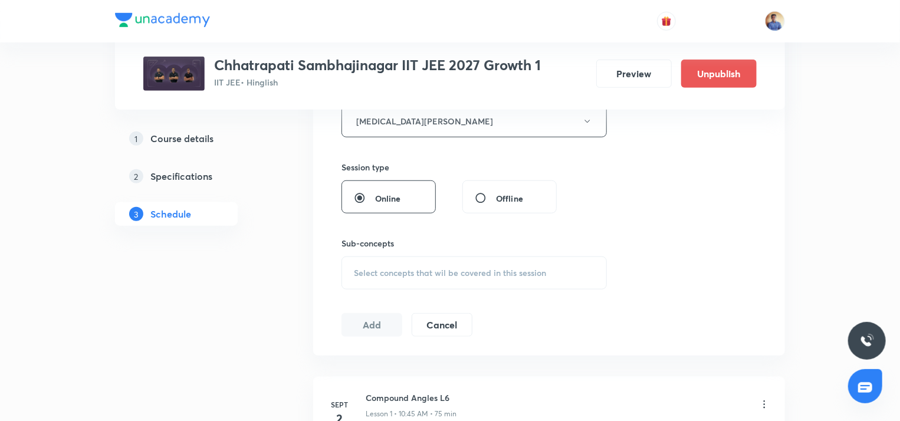
click at [366, 273] on span "Select concepts that wil be covered in this session" at bounding box center [450, 272] width 192 height 9
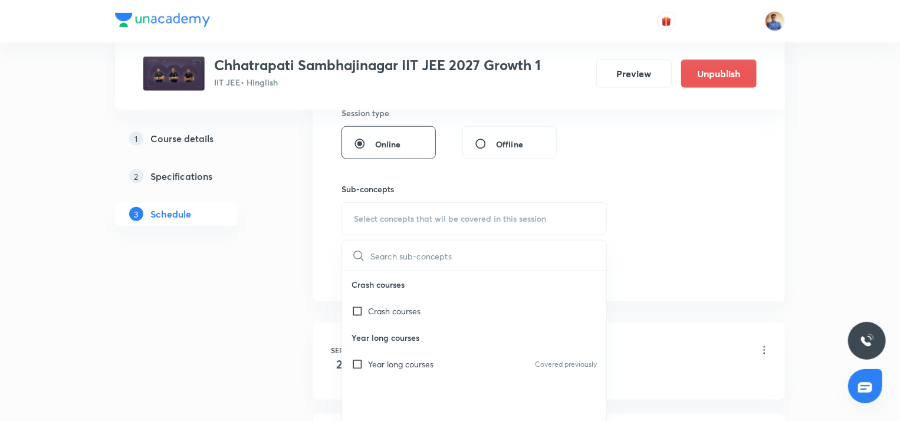
scroll to position [590, 0]
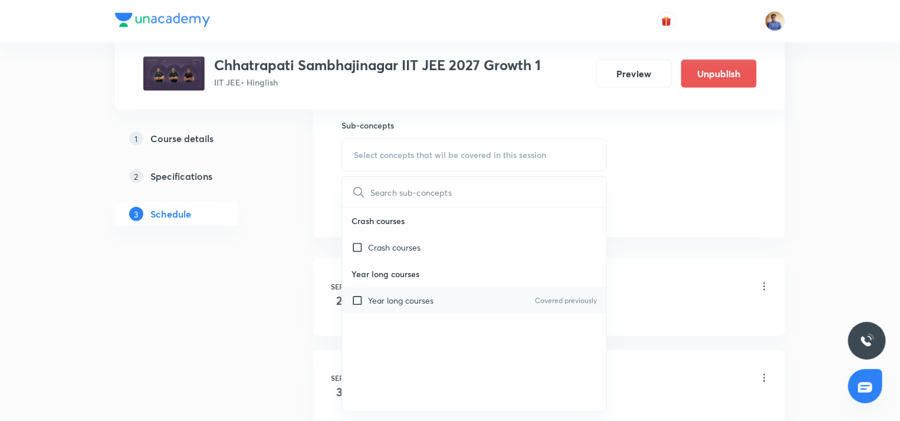
click at [362, 304] on input "checkbox" at bounding box center [359, 300] width 17 height 12
checkbox input "true"
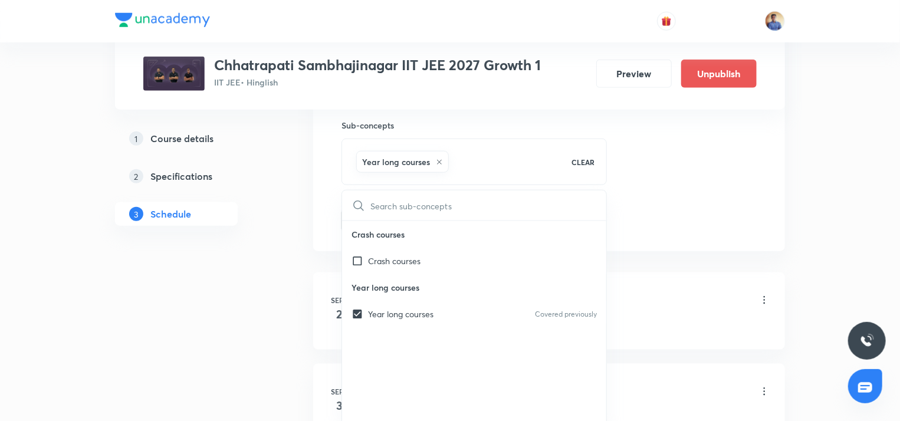
click at [274, 290] on div "1 Course details 2 Specifications 3 Schedule" at bounding box center [195, 207] width 160 height 1195
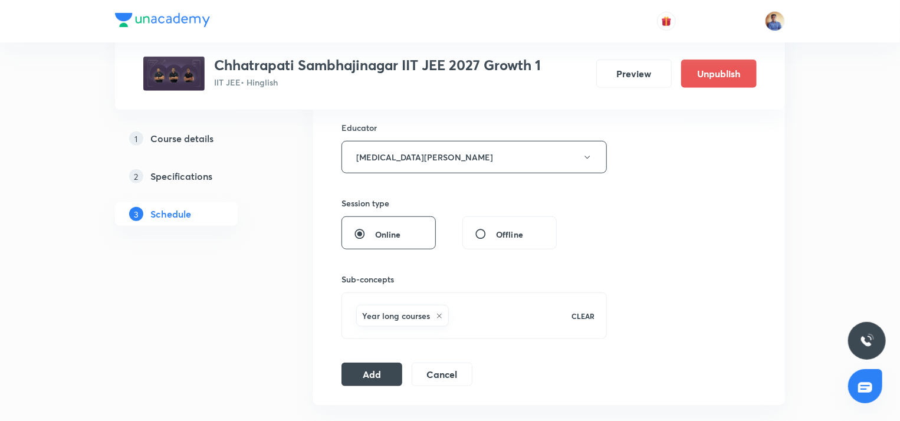
scroll to position [472, 0]
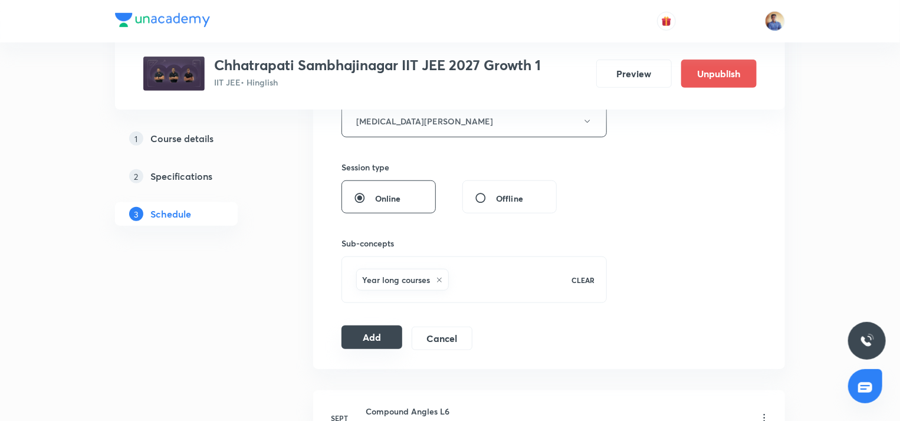
click at [366, 340] on button "Add" at bounding box center [371, 337] width 61 height 24
radio input "false"
radio input "true"
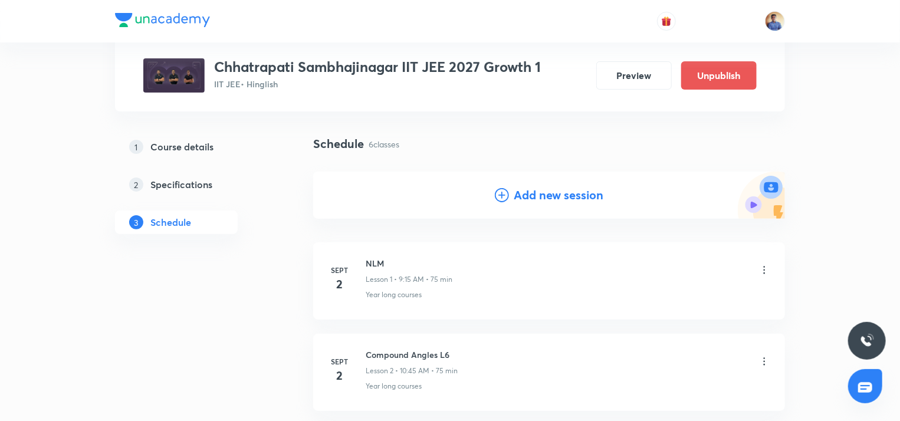
scroll to position [0, 0]
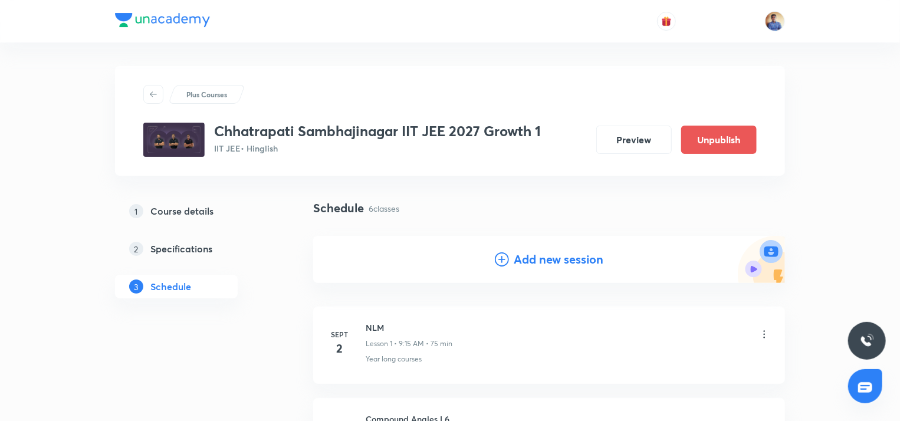
click at [520, 260] on h4 "Add new session" at bounding box center [559, 260] width 90 height 18
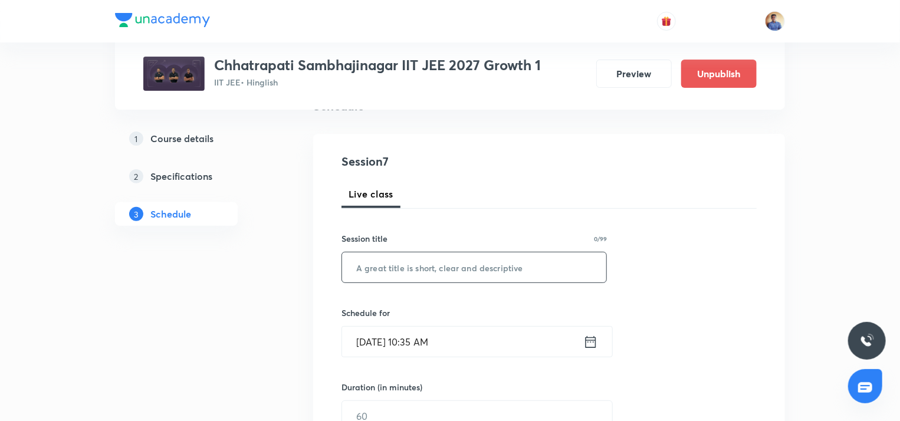
scroll to position [118, 0]
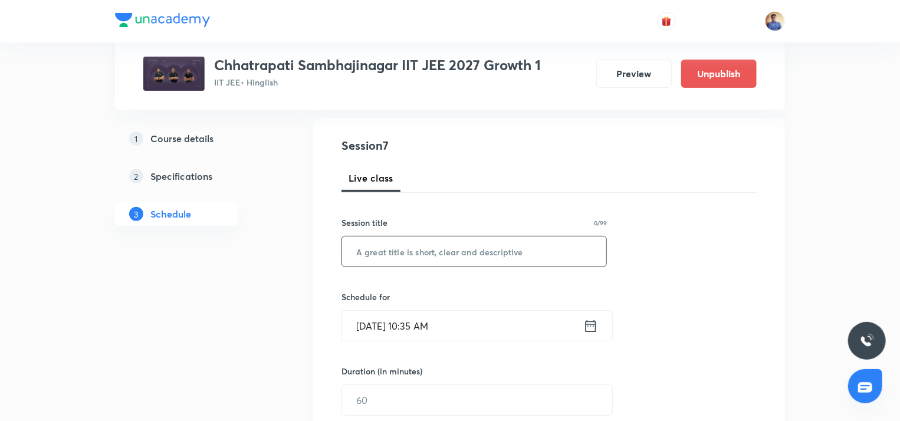
click at [433, 254] on input "text" at bounding box center [474, 251] width 264 height 30
paste input "NLM"
type input "NLM"
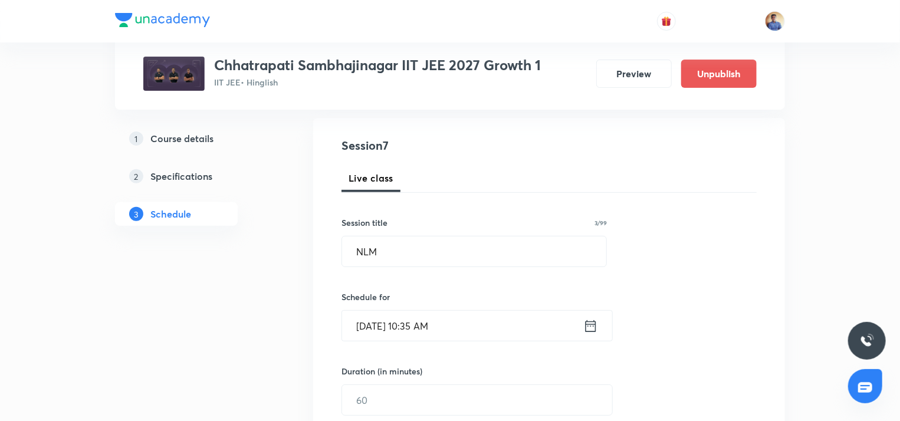
click at [400, 322] on input "Sept 1, 2025, 10:35 AM" at bounding box center [462, 326] width 241 height 30
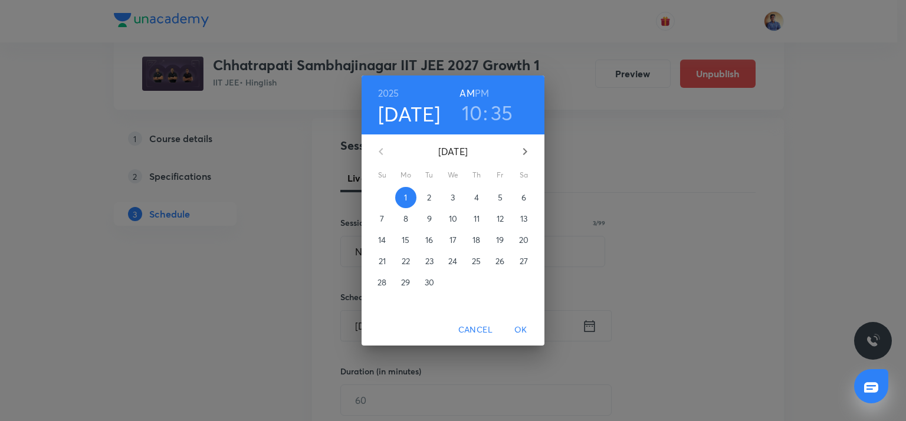
click at [455, 200] on p "3" at bounding box center [453, 198] width 4 height 12
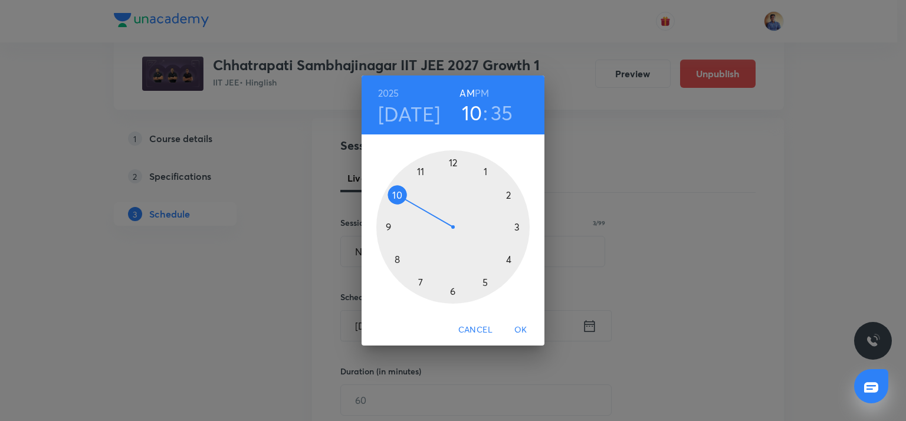
click at [387, 227] on div at bounding box center [452, 226] width 153 height 153
click at [517, 227] on div at bounding box center [452, 226] width 153 height 153
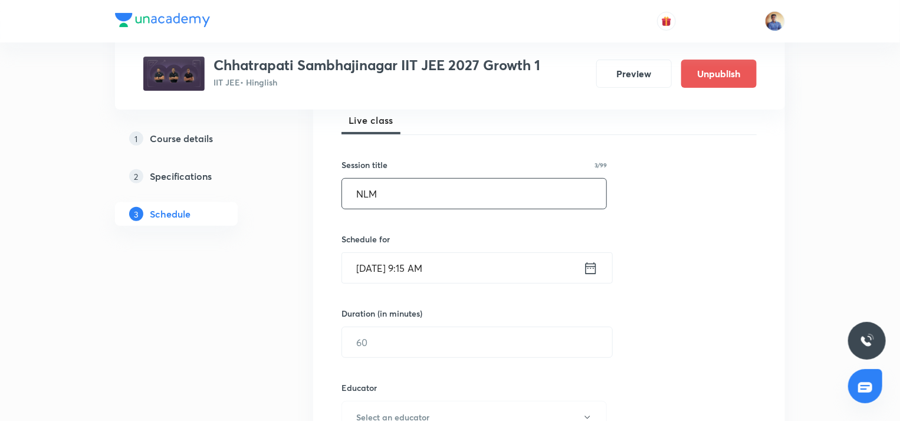
scroll to position [236, 0]
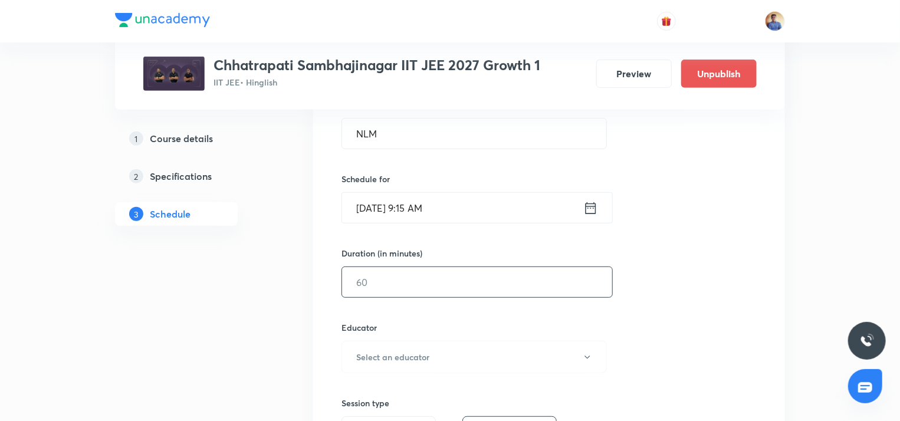
click at [396, 281] on input "text" at bounding box center [477, 282] width 270 height 30
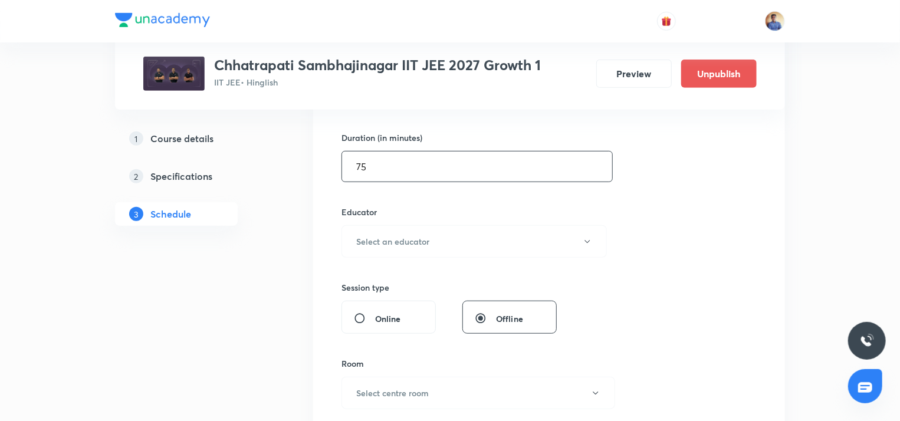
scroll to position [354, 0]
type input "75"
click at [398, 253] on button "Select an educator" at bounding box center [473, 239] width 265 height 32
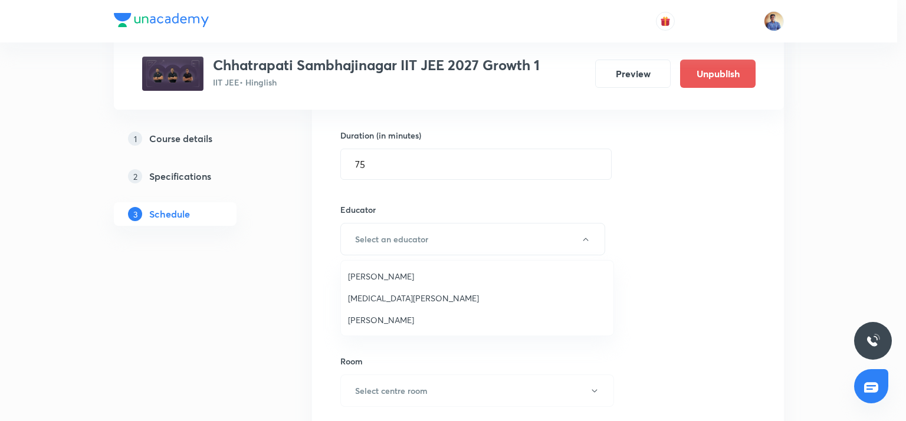
click at [380, 292] on span "[MEDICAL_DATA][PERSON_NAME]" at bounding box center [477, 298] width 258 height 12
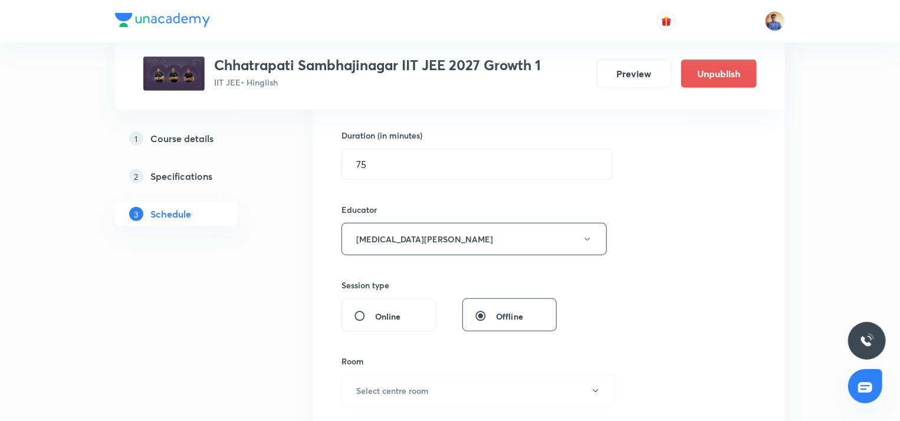
click at [361, 306] on div "Online" at bounding box center [388, 314] width 94 height 33
click at [359, 315] on input "Online" at bounding box center [364, 316] width 21 height 12
radio input "true"
radio input "false"
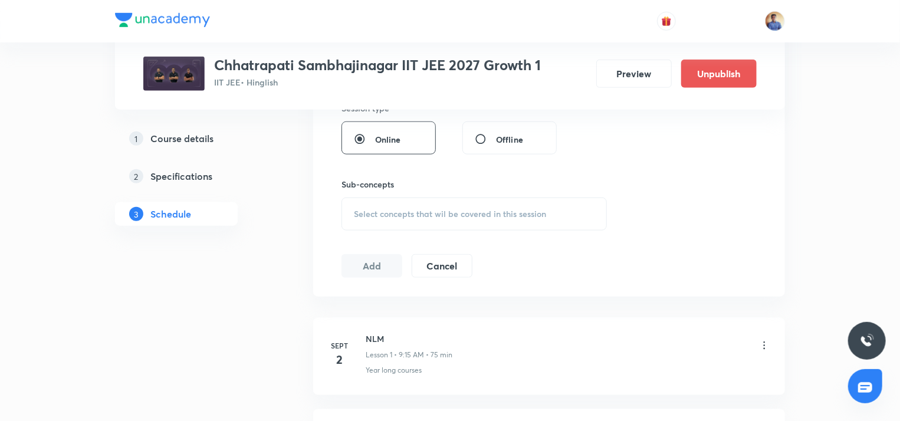
click at [379, 219] on div "Select concepts that wil be covered in this session" at bounding box center [473, 214] width 265 height 33
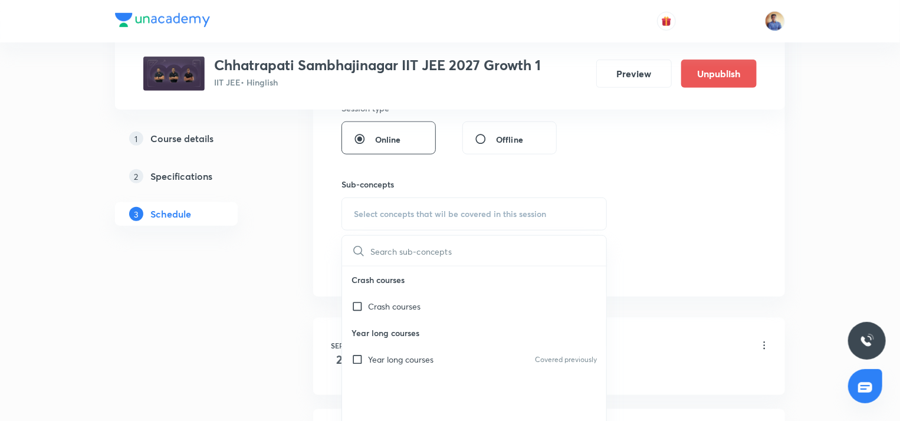
click at [363, 344] on p "Year long courses" at bounding box center [474, 333] width 264 height 27
click at [364, 352] on div "Year long courses Covered previously" at bounding box center [474, 359] width 264 height 27
checkbox input "true"
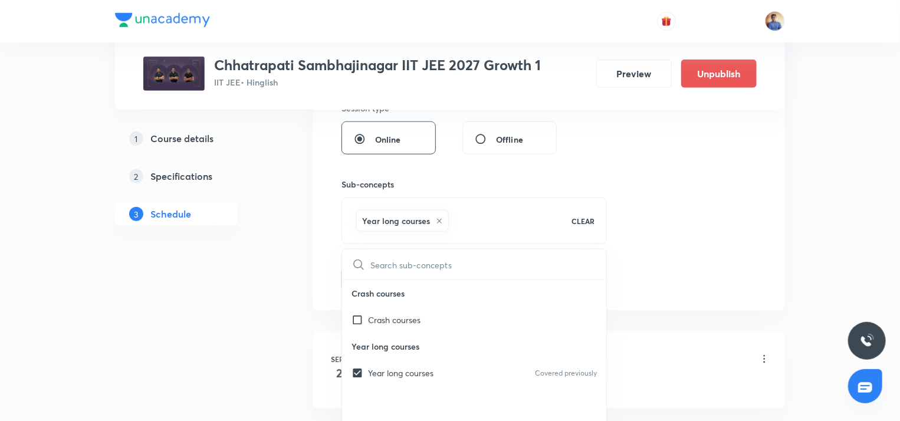
click at [300, 307] on div "Plus Courses Chhatrapati Sambhajinagar IIT JEE 2027 Growth 1 IIT JEE • Hinglish…" at bounding box center [450, 245] width 670 height 1420
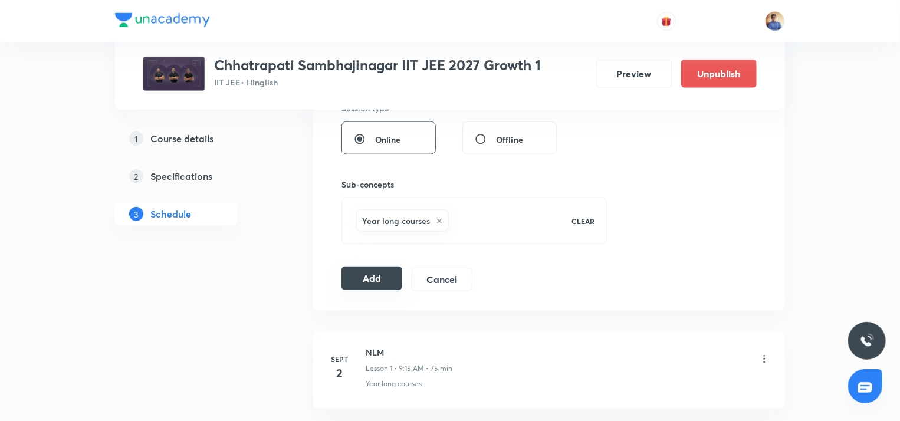
click at [380, 272] on button "Add" at bounding box center [371, 279] width 61 height 24
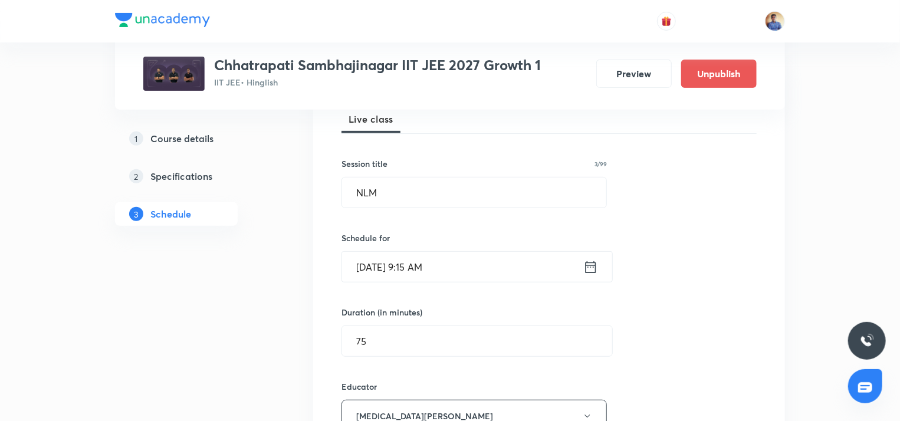
radio input "false"
radio input "true"
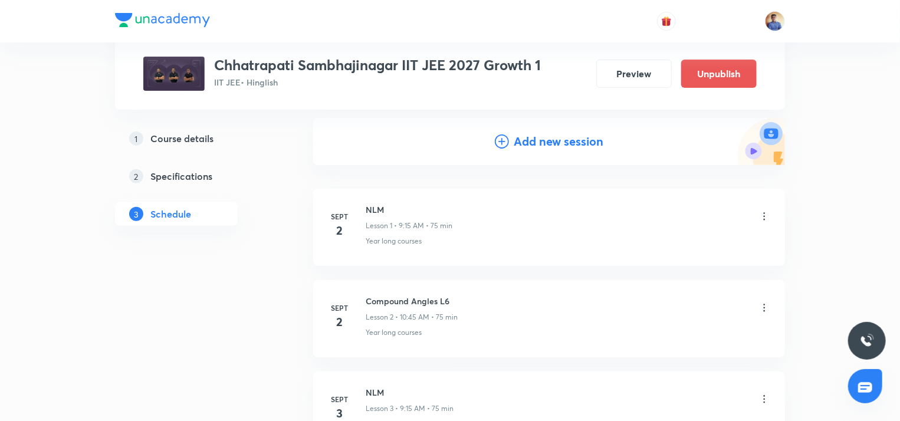
click at [493, 137] on div "Add new session" at bounding box center [549, 141] width 472 height 47
click at [497, 142] on icon at bounding box center [502, 141] width 14 height 14
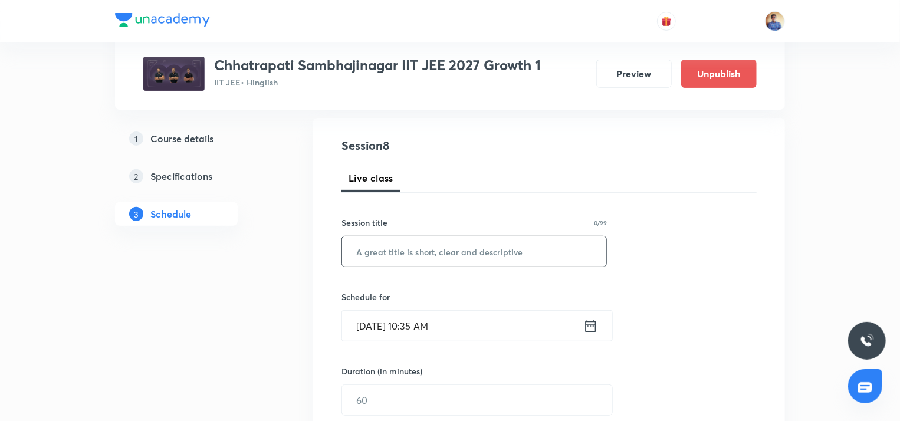
click at [405, 246] on input "text" at bounding box center [474, 251] width 264 height 30
paste input "NLM"
type input "NLM"
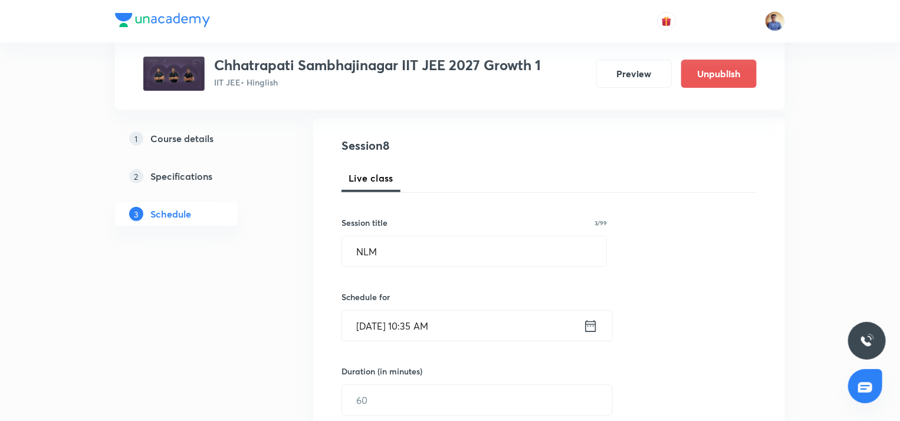
click at [376, 331] on input "Sept 1, 2025, 10:35 AM" at bounding box center [462, 326] width 241 height 30
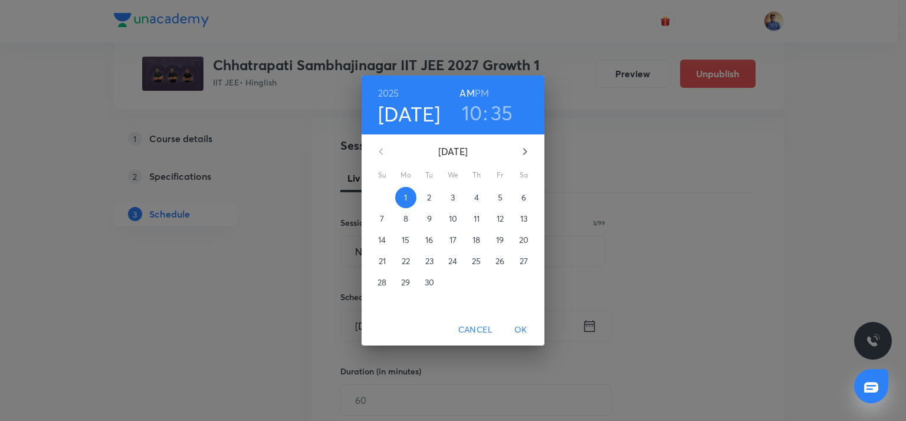
click at [470, 196] on span "4" at bounding box center [476, 198] width 21 height 12
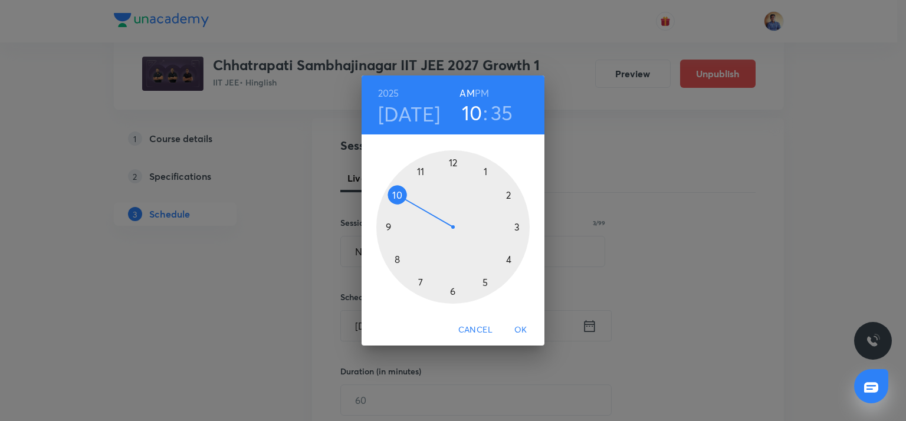
click at [387, 224] on div at bounding box center [452, 226] width 153 height 153
click at [520, 226] on div at bounding box center [452, 226] width 153 height 153
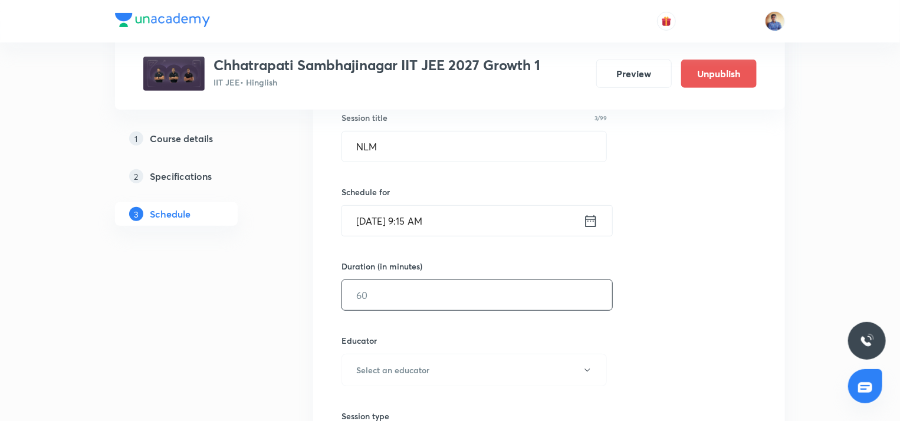
scroll to position [236, 0]
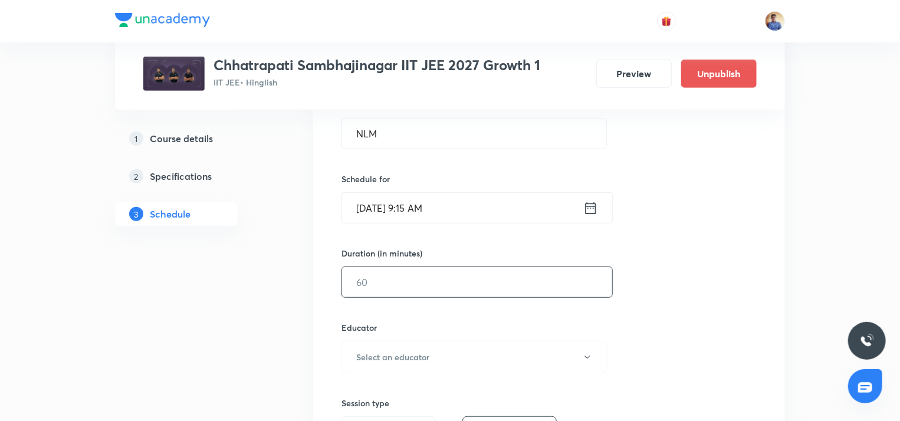
click at [400, 274] on input "text" at bounding box center [477, 282] width 270 height 30
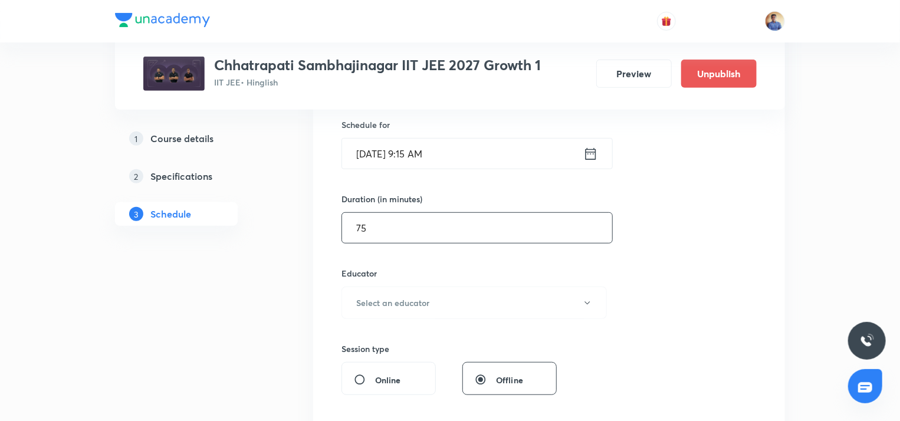
scroll to position [354, 0]
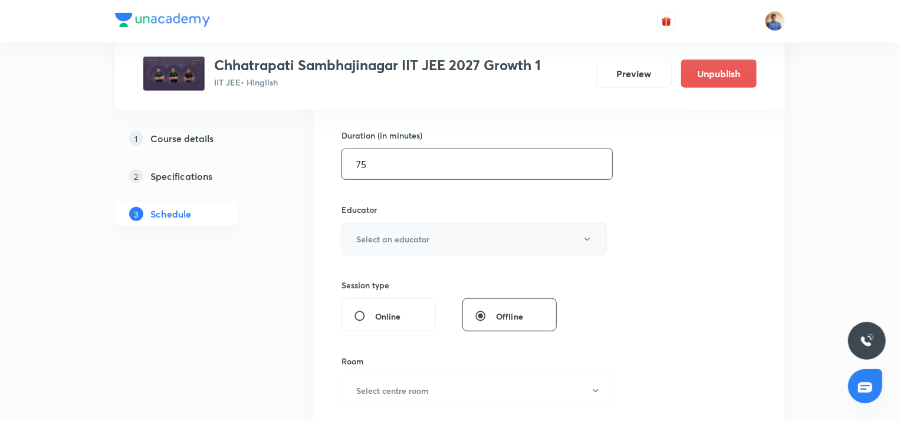
type input "75"
click at [375, 245] on button "Select an educator" at bounding box center [473, 239] width 265 height 32
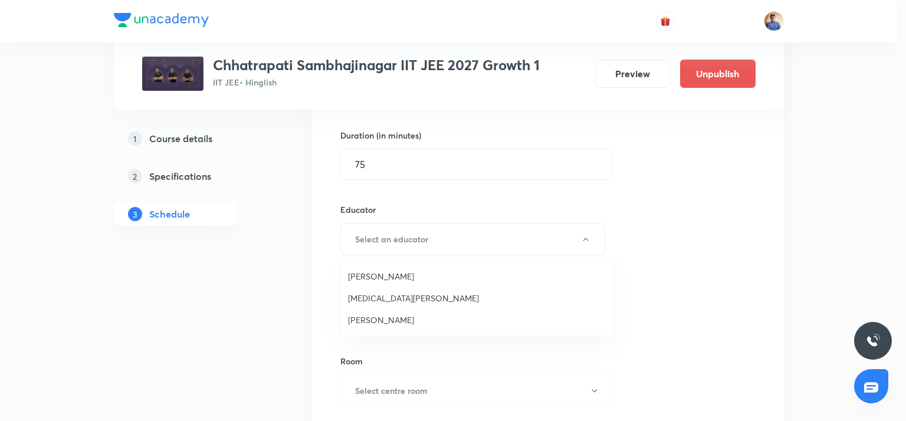
click at [363, 294] on span "[MEDICAL_DATA][PERSON_NAME]" at bounding box center [477, 298] width 258 height 12
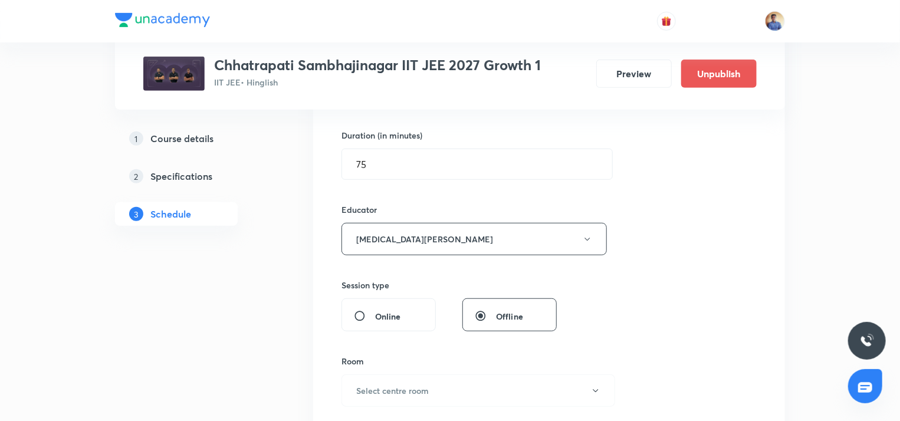
click at [356, 320] on input "Online" at bounding box center [364, 316] width 21 height 12
radio input "true"
radio input "false"
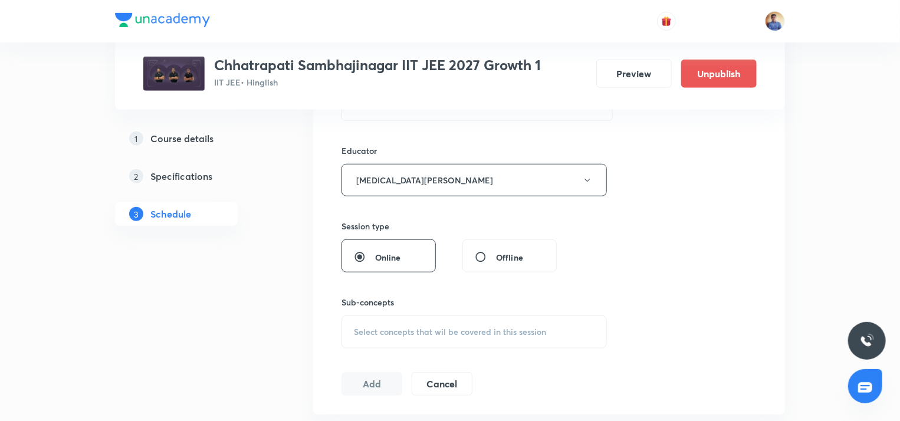
click at [371, 319] on div "Select concepts that wil be covered in this session" at bounding box center [473, 331] width 265 height 33
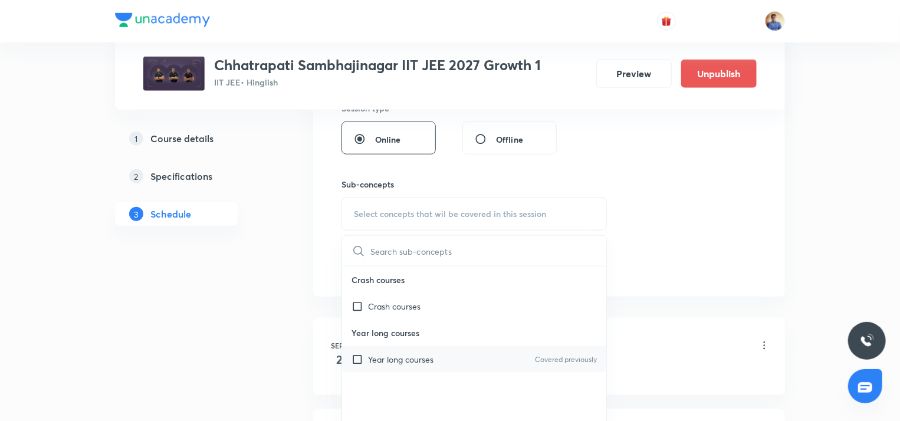
click at [359, 357] on input "checkbox" at bounding box center [359, 359] width 17 height 12
checkbox input "true"
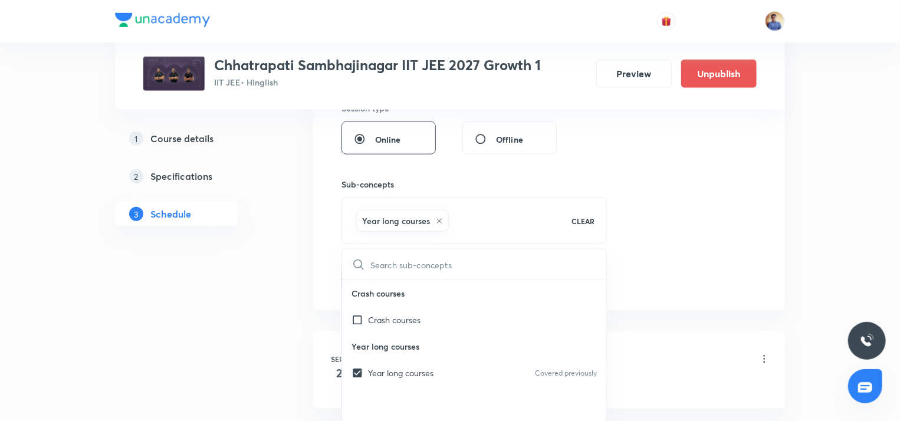
click at [278, 312] on div "Plus Courses Chhatrapati Sambhajinagar IIT JEE 2027 Growth 1 IIT JEE • Hinglish…" at bounding box center [450, 290] width 670 height 1511
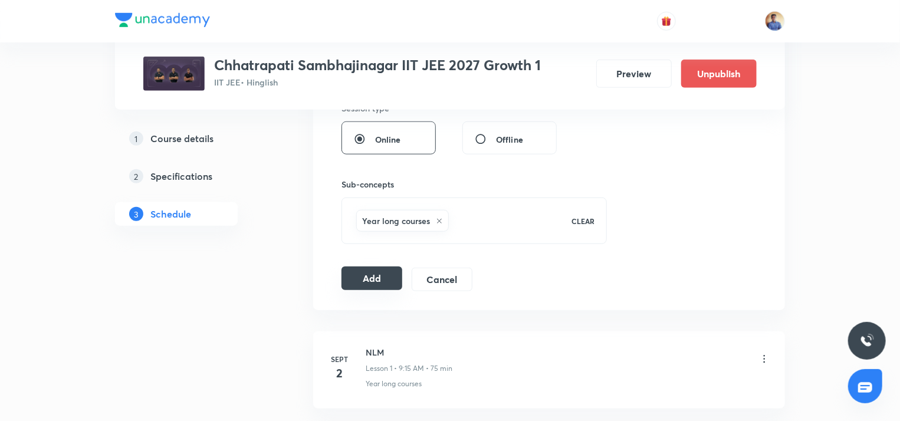
click at [384, 274] on button "Add" at bounding box center [371, 279] width 61 height 24
radio input "false"
radio input "true"
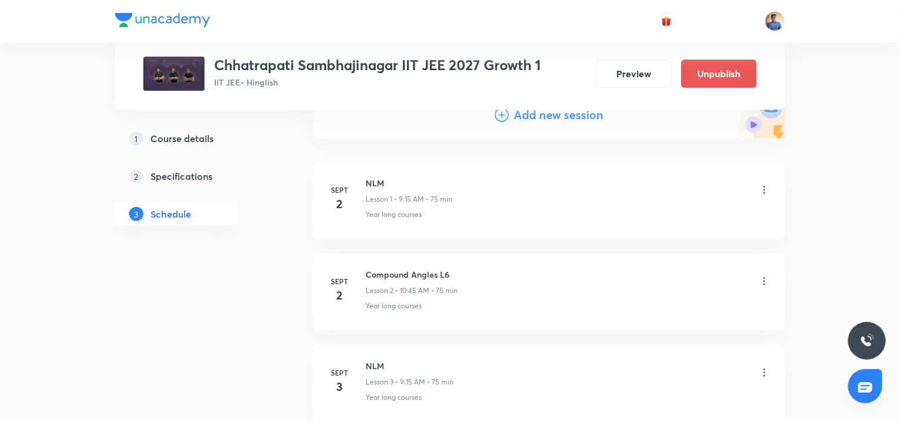
scroll to position [59, 0]
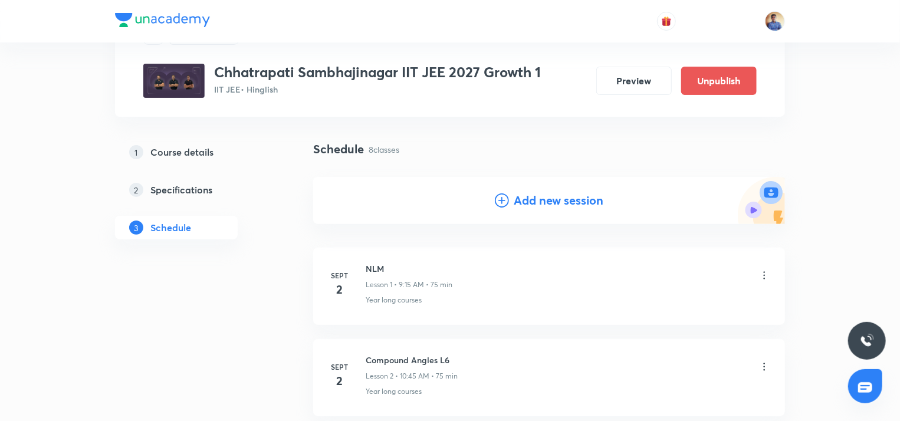
click at [501, 200] on icon at bounding box center [502, 200] width 14 height 14
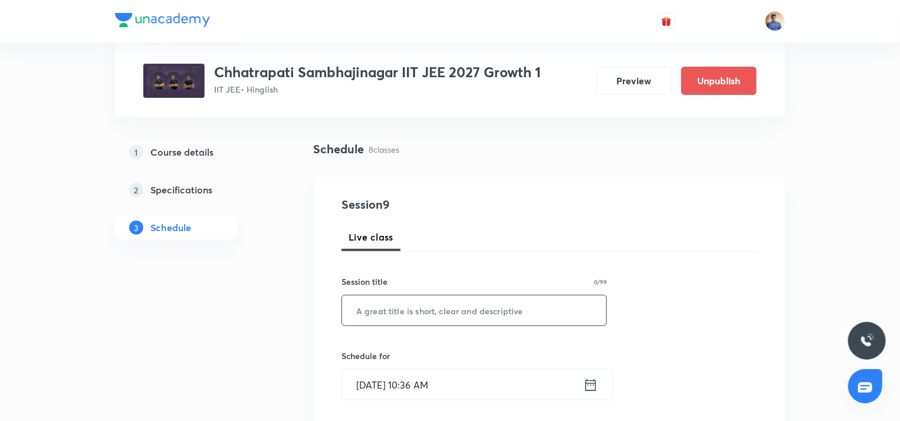
click at [379, 301] on input "text" at bounding box center [474, 310] width 264 height 30
paste input "NLM"
type input "NLM"
click at [384, 382] on input "Sept 1, 2025, 10:36 AM" at bounding box center [462, 385] width 241 height 30
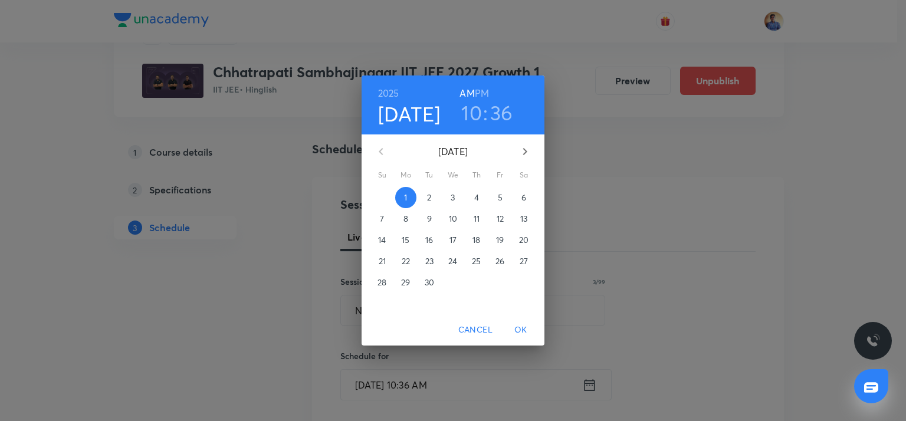
click at [494, 201] on span "5" at bounding box center [499, 198] width 21 height 12
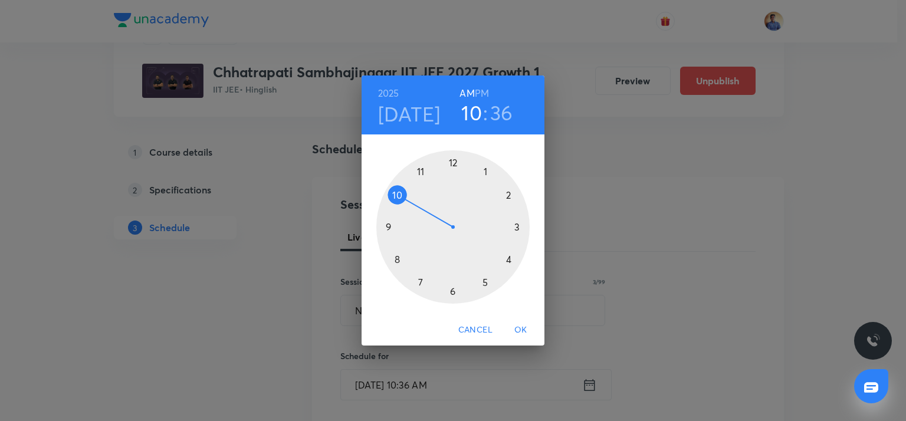
click at [384, 225] on div at bounding box center [452, 226] width 153 height 153
click at [515, 224] on div at bounding box center [452, 226] width 153 height 153
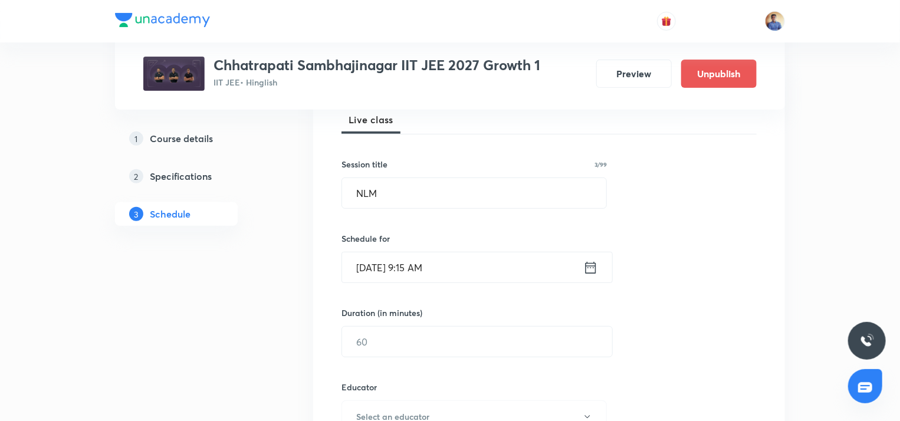
scroll to position [177, 0]
click at [379, 321] on div "Duration (in minutes) ​" at bounding box center [448, 331] width 215 height 51
click at [376, 338] on input "text" at bounding box center [477, 341] width 270 height 30
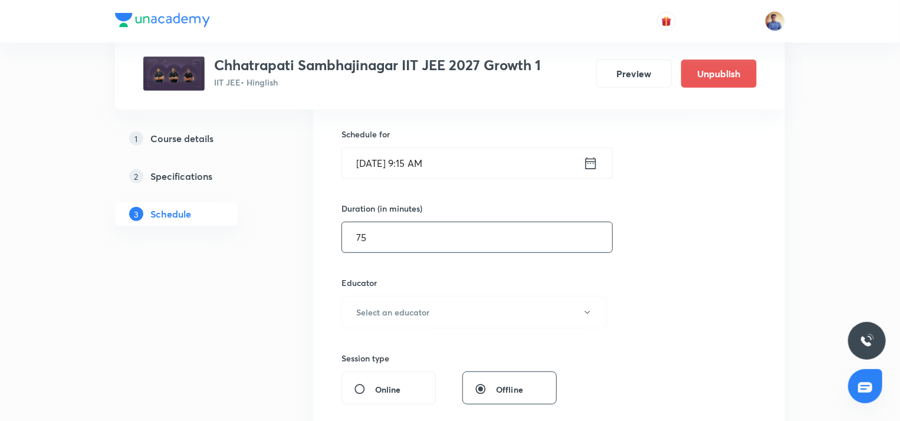
scroll to position [354, 0]
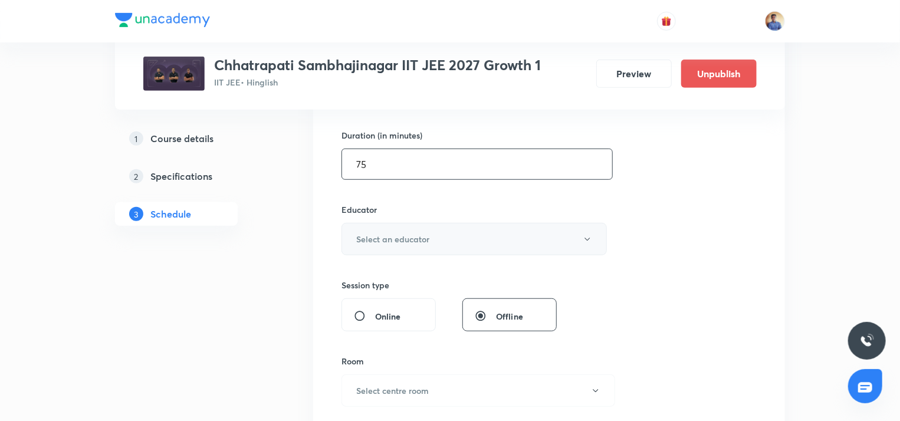
type input "75"
click at [380, 238] on h6 "Select an educator" at bounding box center [392, 239] width 73 height 12
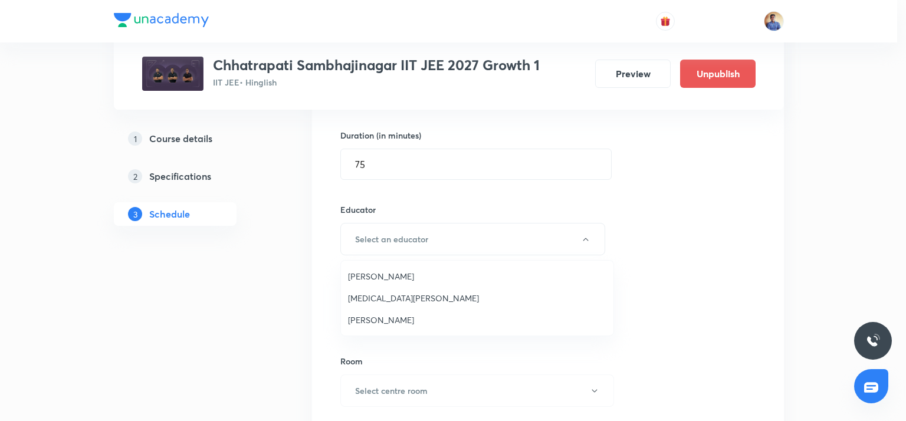
click at [366, 300] on span "[MEDICAL_DATA][PERSON_NAME]" at bounding box center [477, 298] width 258 height 12
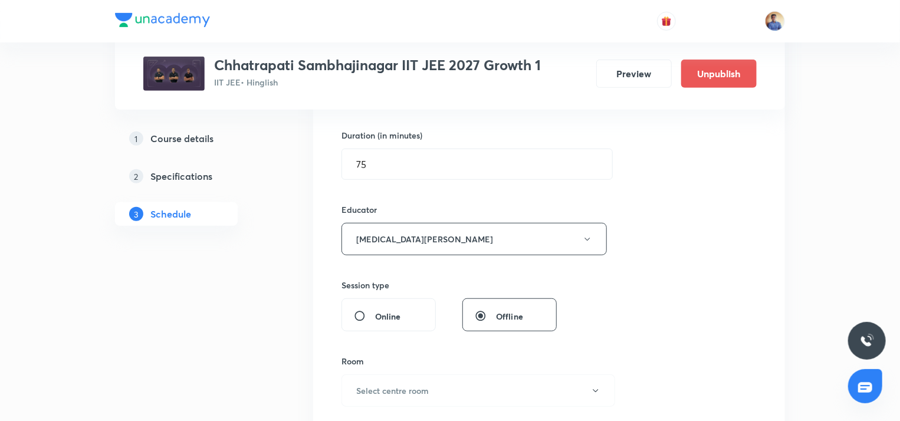
click at [373, 316] on input "Online" at bounding box center [364, 316] width 21 height 12
radio input "true"
radio input "false"
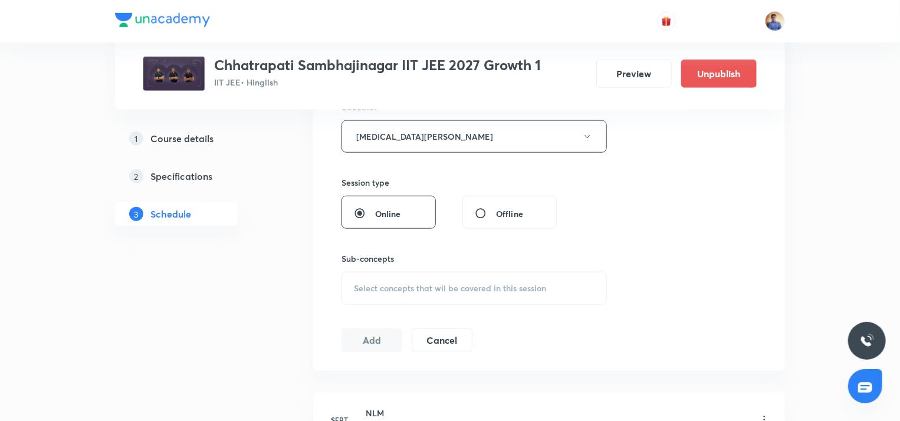
scroll to position [531, 0]
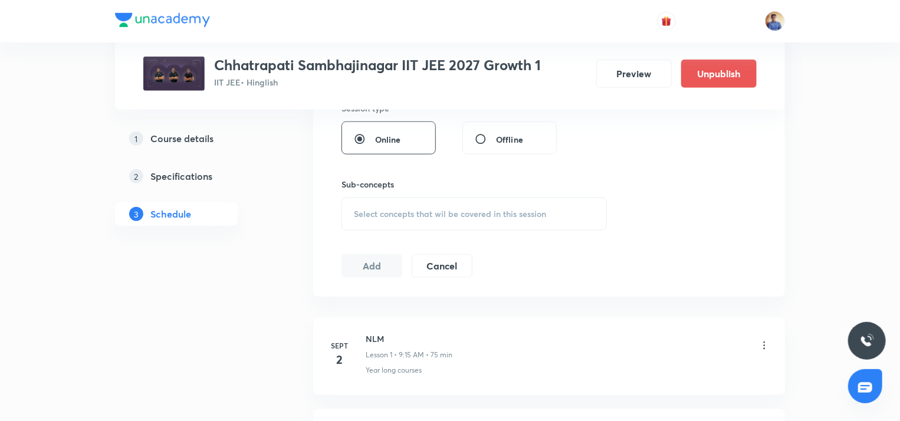
click at [402, 218] on div "Select concepts that wil be covered in this session" at bounding box center [473, 214] width 265 height 33
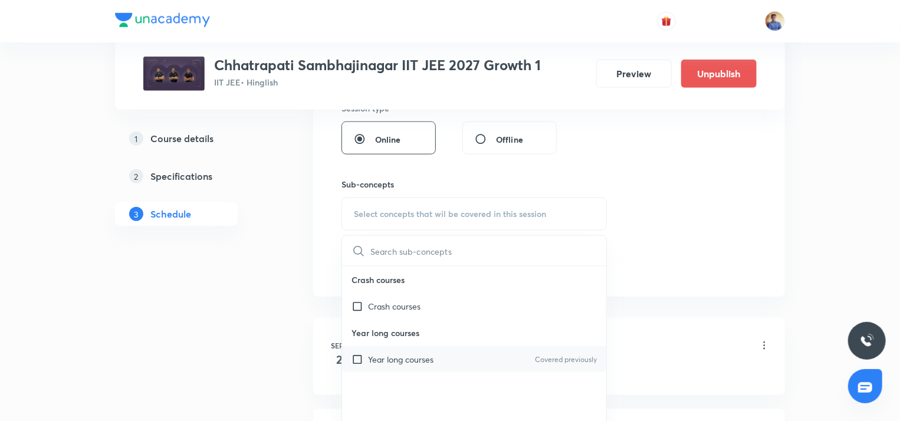
click at [358, 357] on input "checkbox" at bounding box center [359, 359] width 17 height 12
checkbox input "true"
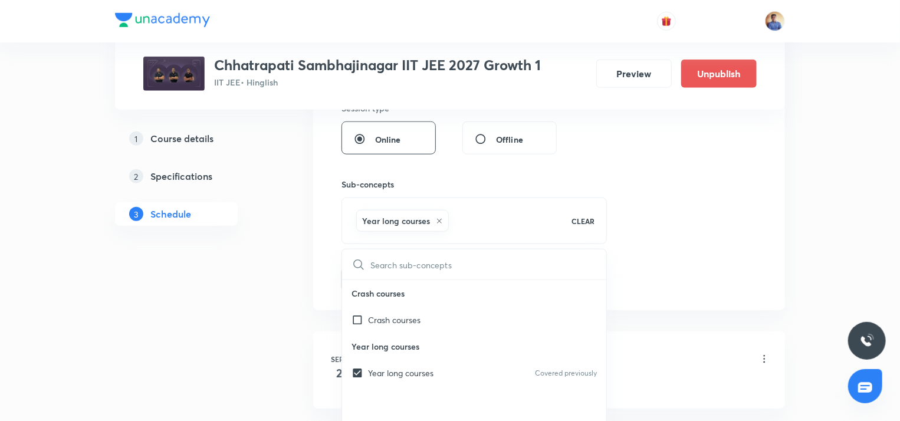
click at [263, 293] on div "1 Course details 2 Specifications 3 Schedule" at bounding box center [195, 403] width 160 height 1469
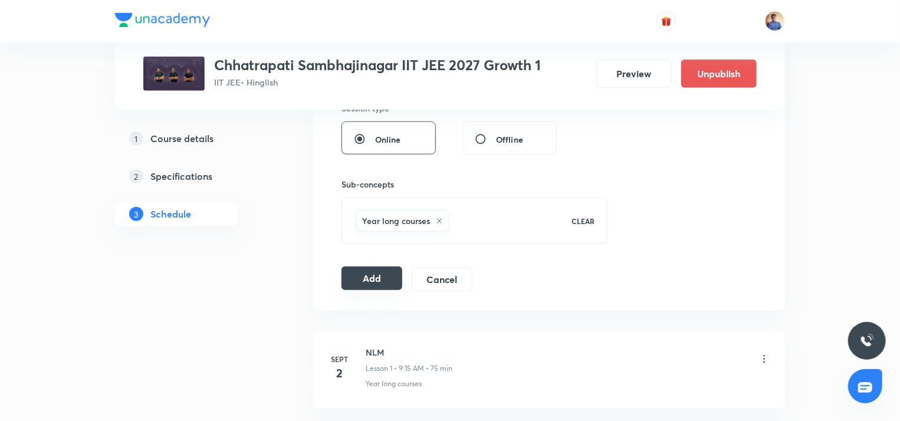
click at [373, 279] on button "Add" at bounding box center [371, 279] width 61 height 24
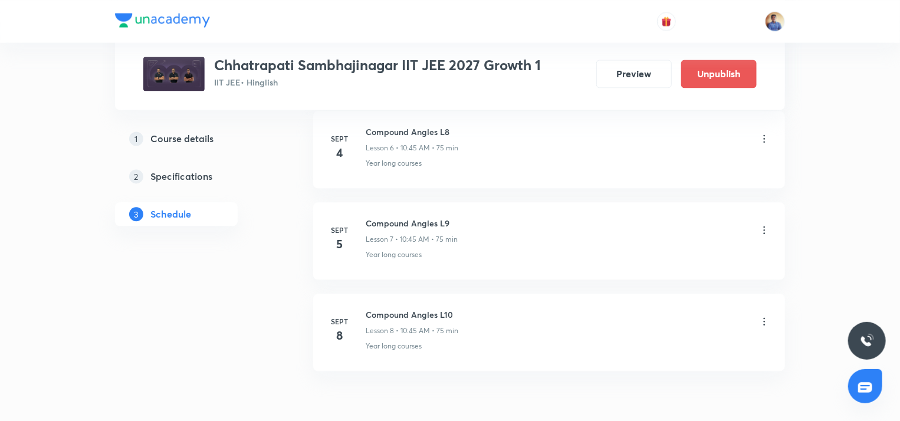
radio input "false"
radio input "true"
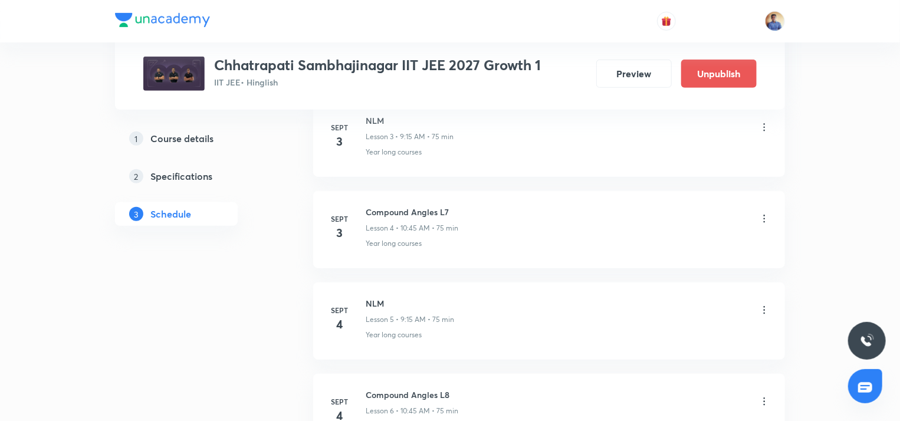
scroll to position [95, 0]
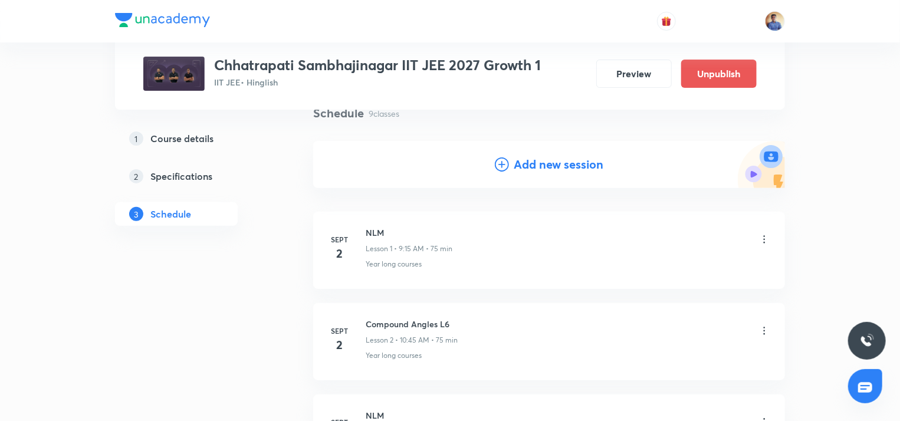
click at [573, 157] on h4 "Add new session" at bounding box center [559, 165] width 90 height 18
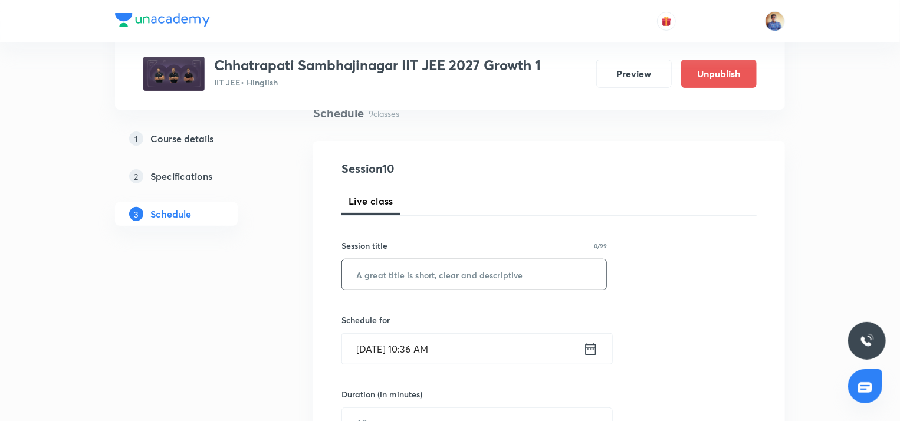
click at [436, 263] on input "text" at bounding box center [474, 274] width 264 height 30
paste input "NLM"
type input "NLM"
click at [393, 336] on input "Sept 1, 2025, 10:36 AM" at bounding box center [462, 349] width 241 height 30
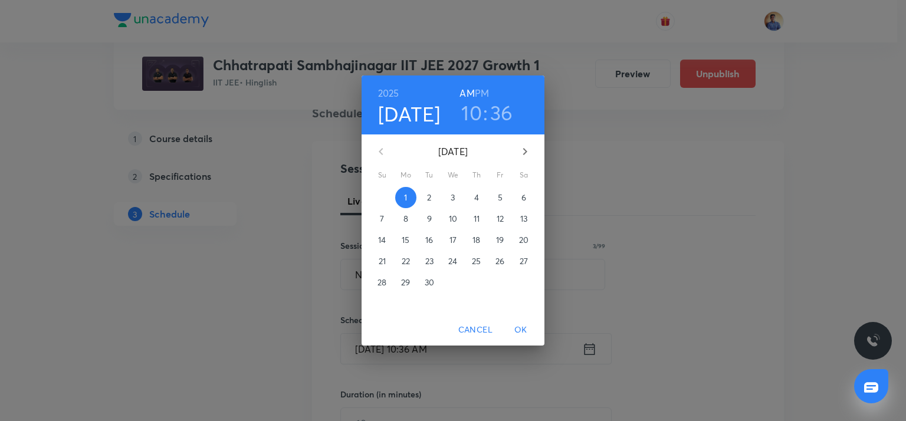
click at [409, 226] on button "8" at bounding box center [405, 218] width 21 height 21
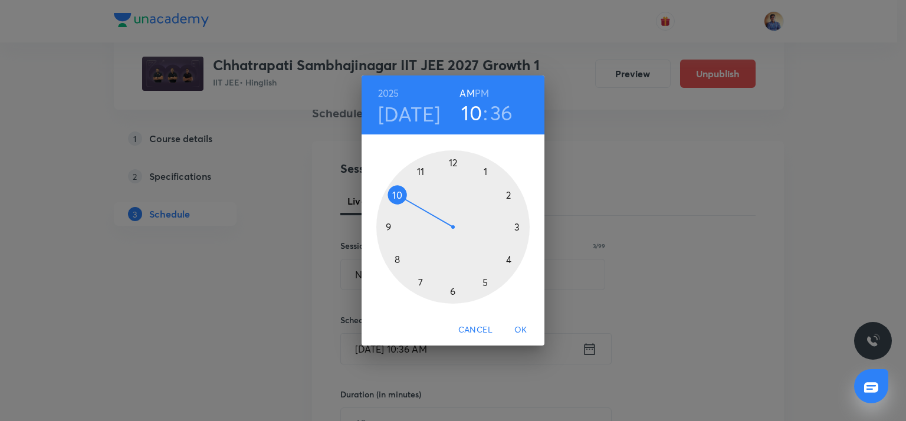
click at [384, 222] on div at bounding box center [452, 226] width 153 height 153
click at [517, 226] on div at bounding box center [452, 226] width 153 height 153
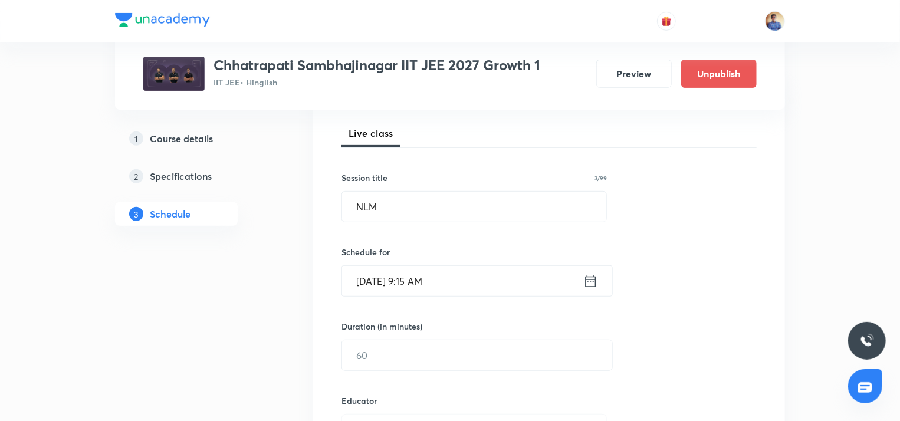
scroll to position [213, 0]
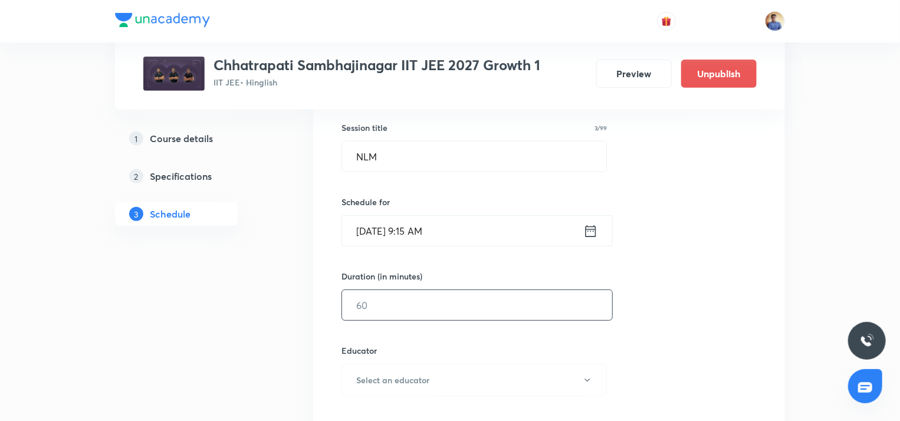
click at [373, 308] on input "text" at bounding box center [477, 305] width 270 height 30
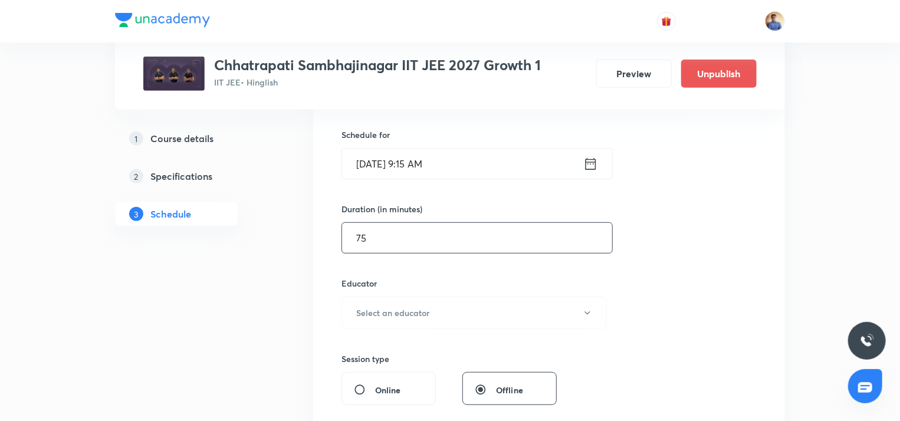
scroll to position [331, 0]
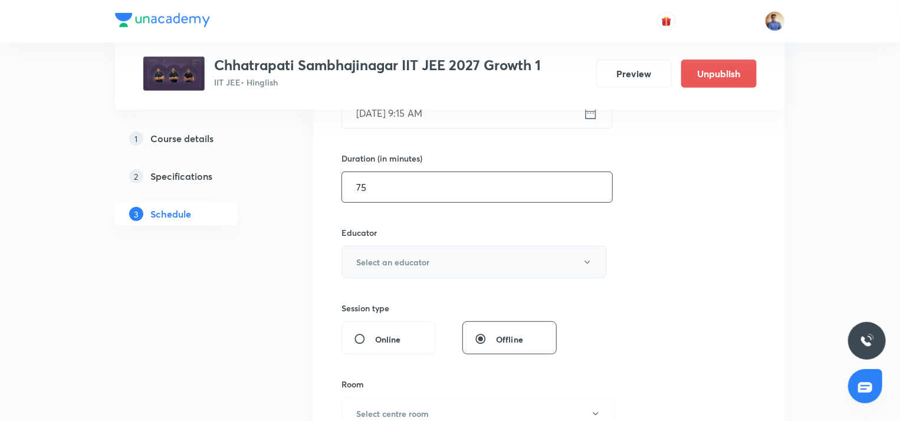
type input "75"
click at [380, 266] on h6 "Select an educator" at bounding box center [392, 262] width 73 height 12
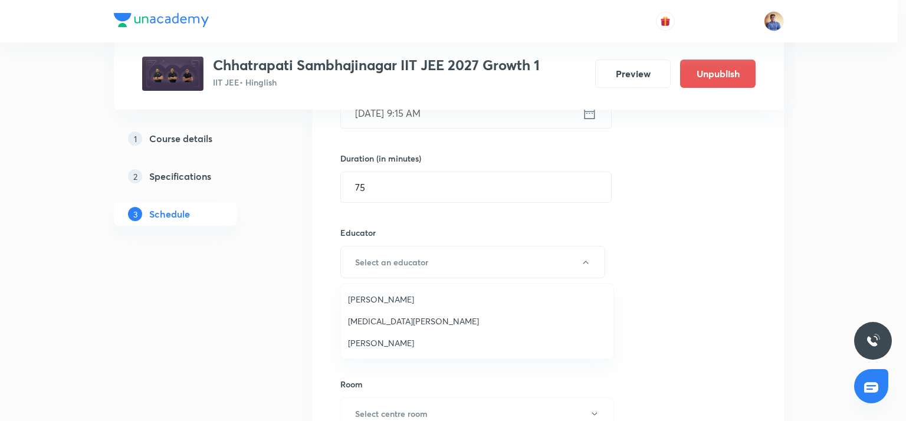
click at [378, 315] on li "[MEDICAL_DATA][PERSON_NAME]" at bounding box center [477, 321] width 272 height 22
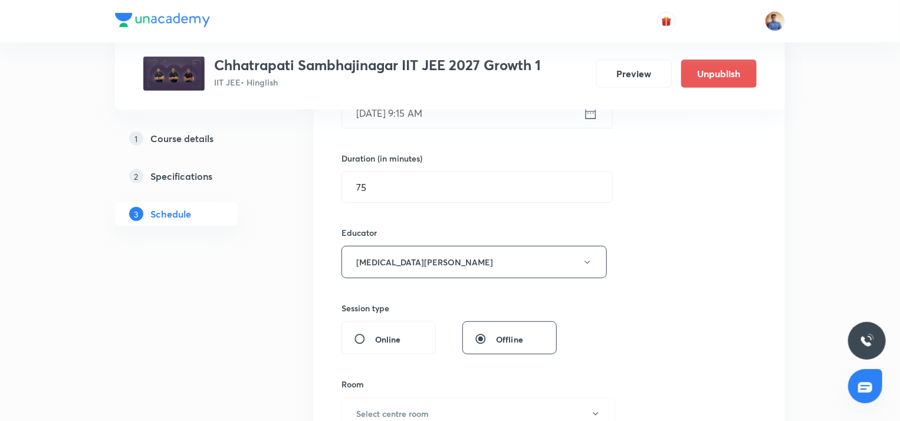
click at [363, 340] on input "Online" at bounding box center [364, 339] width 21 height 12
radio input "true"
radio input "false"
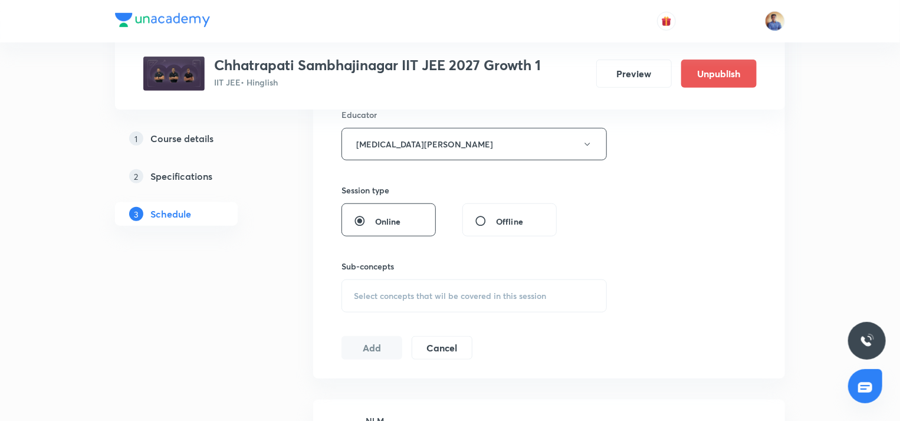
click at [379, 296] on span "Select concepts that wil be covered in this session" at bounding box center [450, 295] width 192 height 9
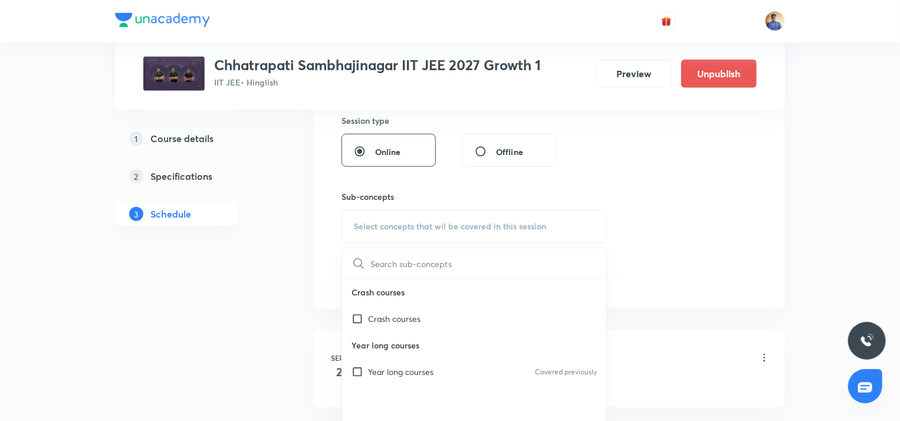
scroll to position [626, 0]
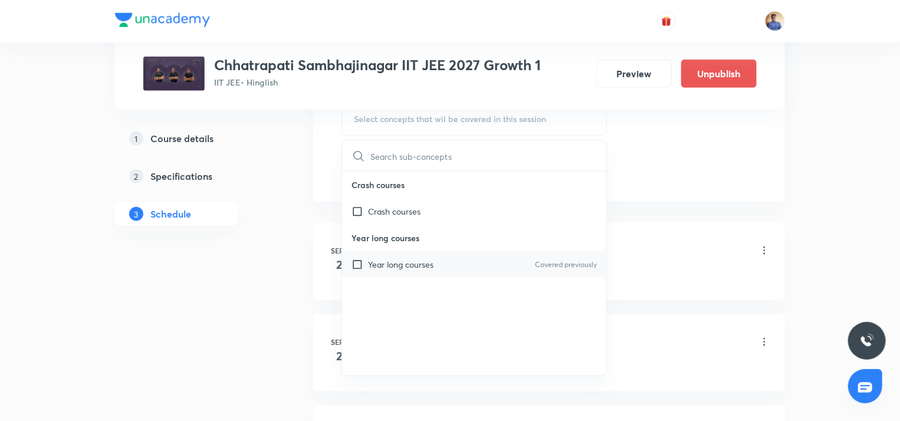
click at [366, 268] on input "checkbox" at bounding box center [359, 264] width 17 height 12
checkbox input "true"
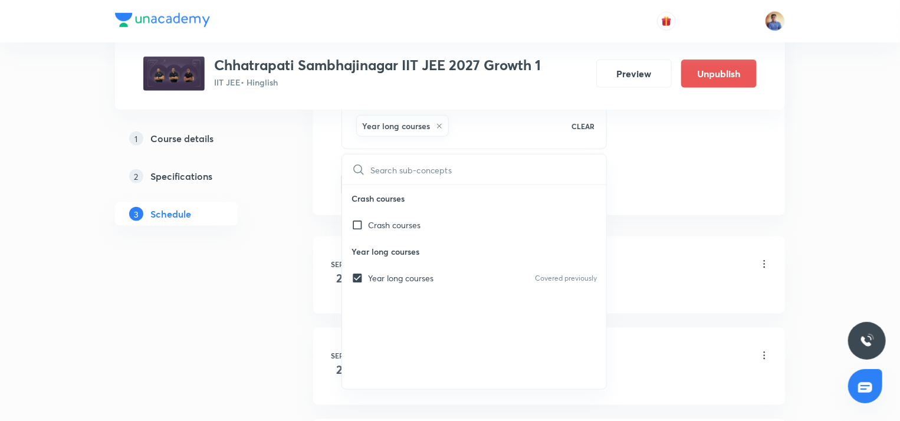
scroll to position [508, 0]
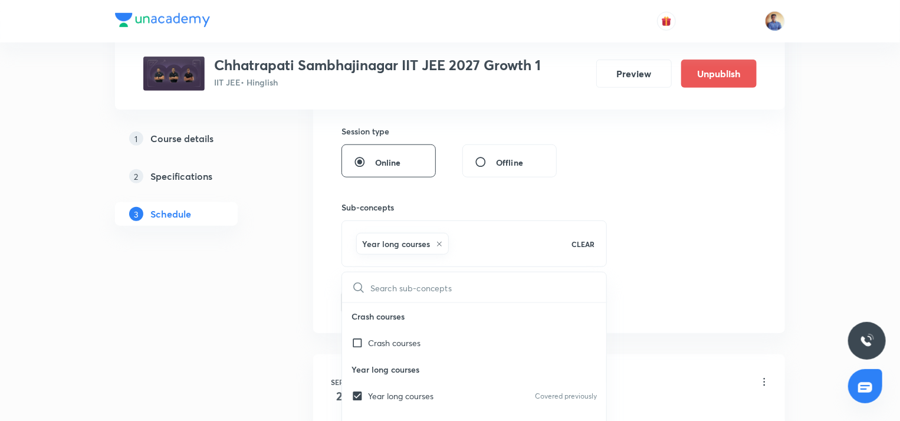
click at [282, 289] on div "Plus Courses Chhatrapati Sambhajinagar IIT JEE 2027 Growth 1 IIT JEE • Hinglish…" at bounding box center [450, 405] width 670 height 1694
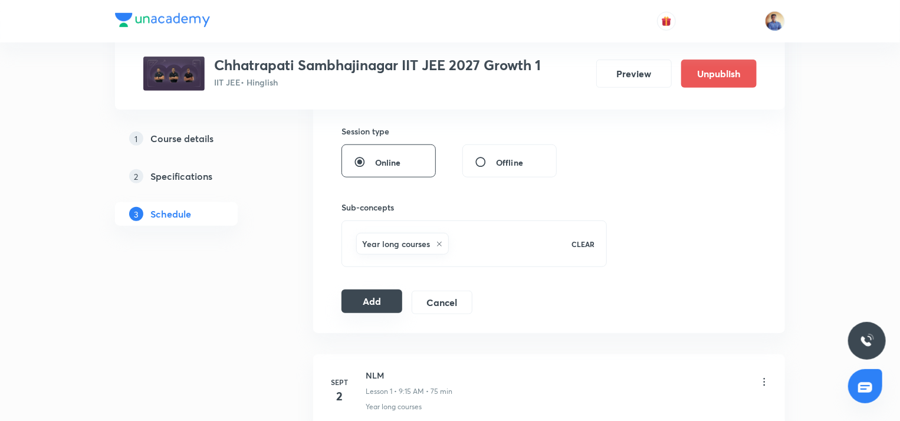
click at [361, 308] on button "Add" at bounding box center [371, 302] width 61 height 24
radio input "false"
radio input "true"
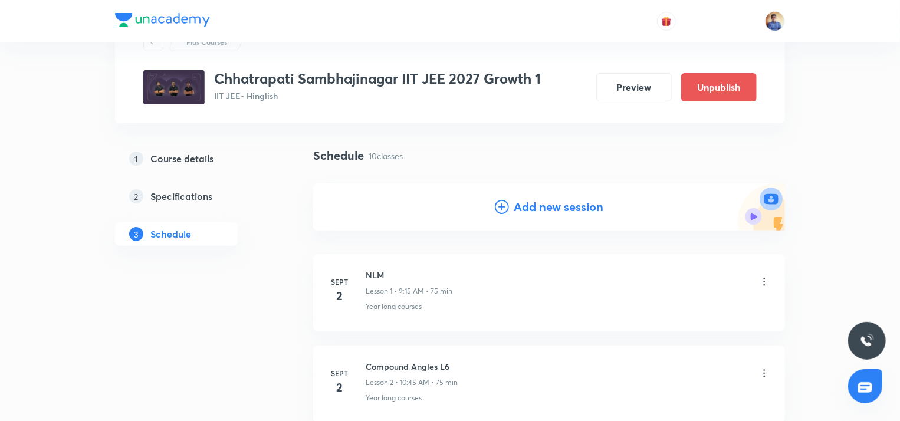
scroll to position [0, 0]
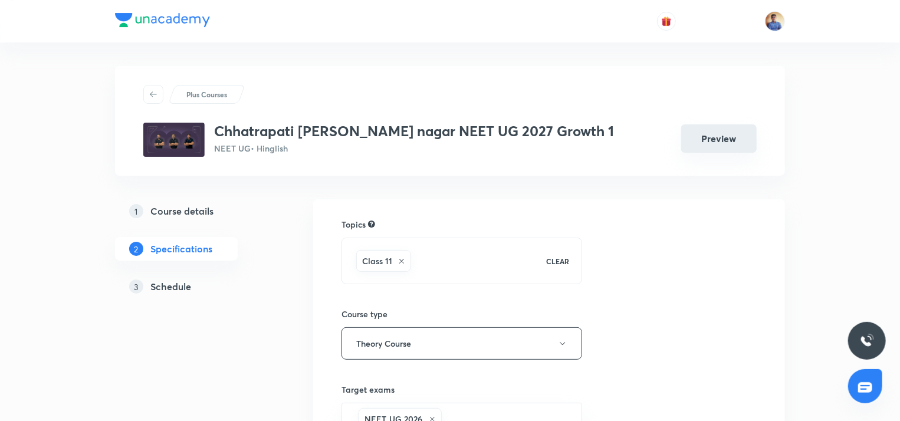
click at [712, 137] on button "Preview" at bounding box center [718, 138] width 75 height 28
click at [186, 216] on h5 "Course details" at bounding box center [181, 211] width 63 height 14
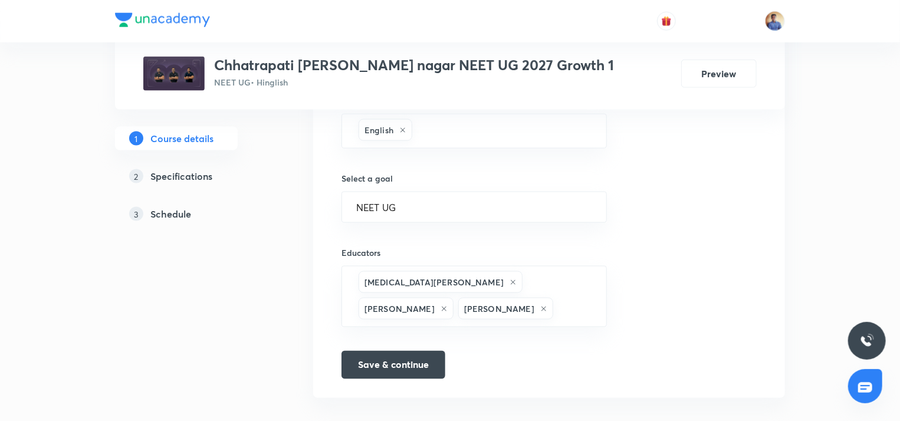
scroll to position [773, 0]
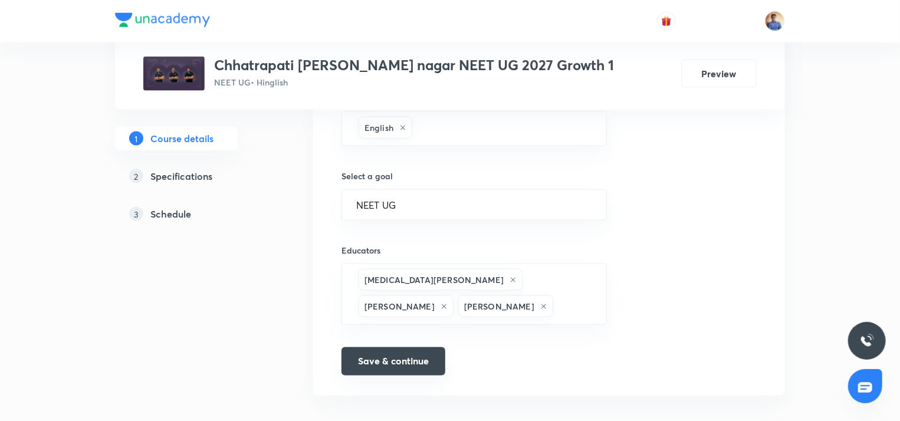
click at [389, 353] on button "Save & continue" at bounding box center [393, 361] width 104 height 28
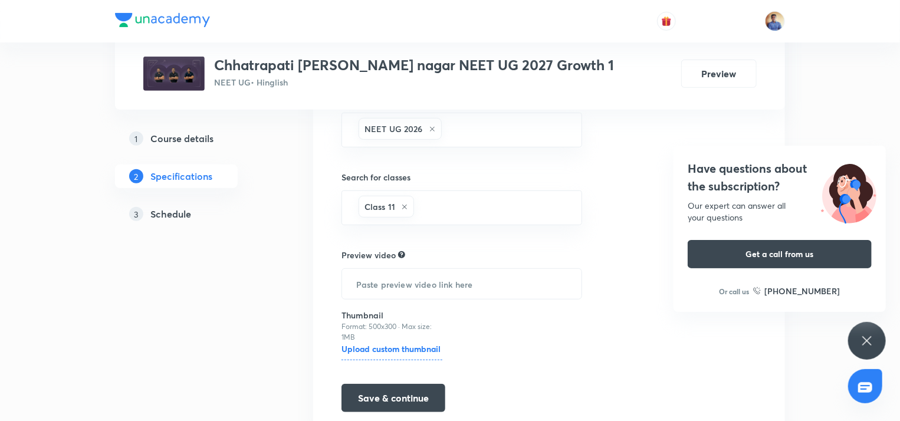
scroll to position [336, 0]
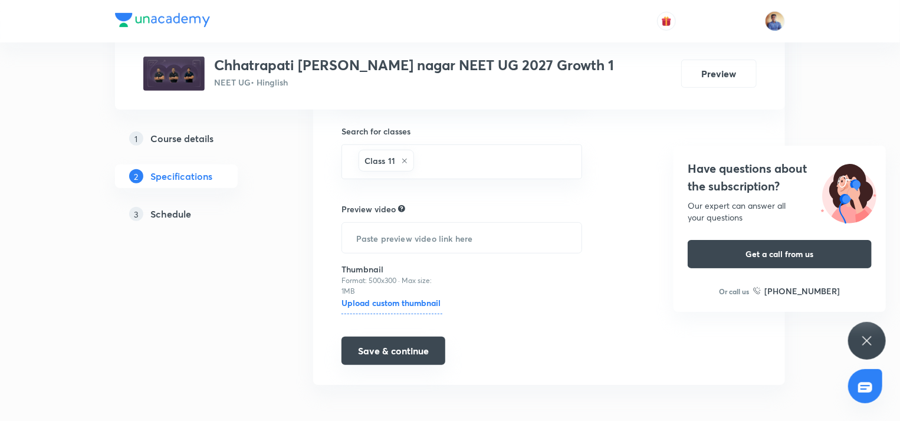
click at [349, 339] on button "Save & continue" at bounding box center [393, 351] width 104 height 28
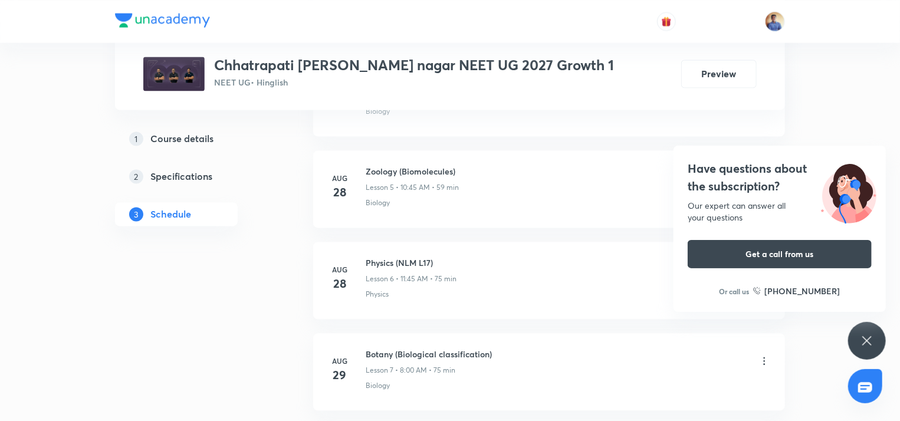
scroll to position [1238, 0]
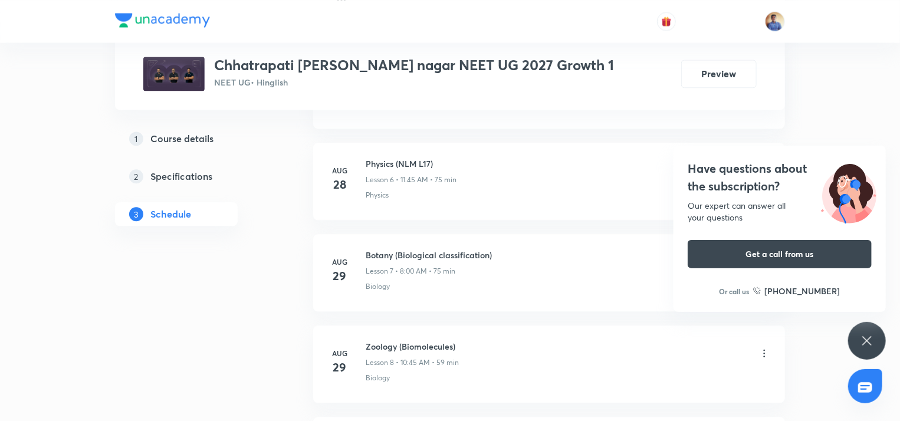
click at [876, 341] on div "Have questions about the subscription? Our expert can answer all your questions…" at bounding box center [867, 341] width 38 height 38
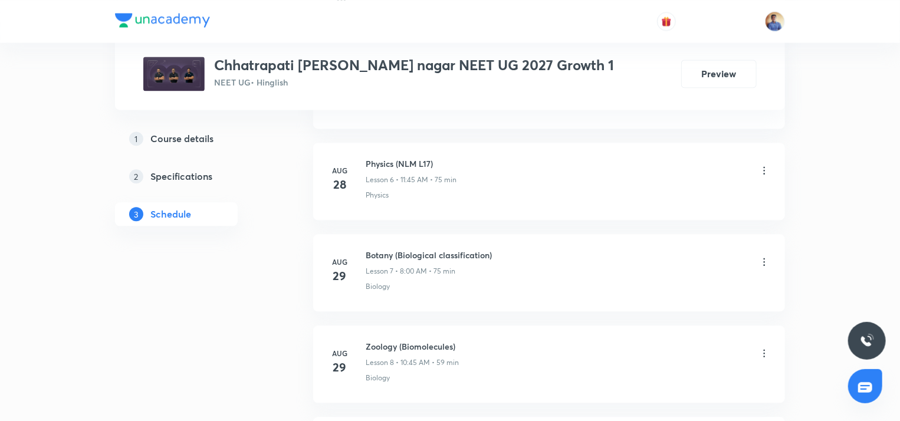
click at [186, 130] on link "1 Course details" at bounding box center [195, 139] width 160 height 24
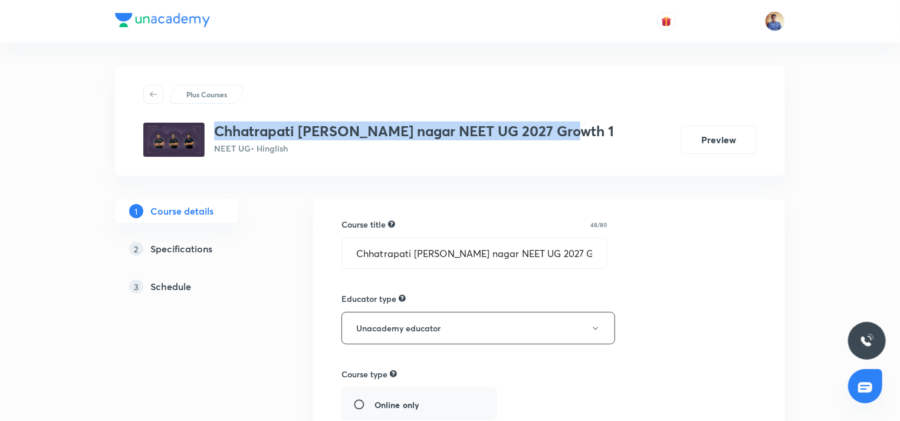
drag, startPoint x: 580, startPoint y: 124, endPoint x: 211, endPoint y: 133, distance: 369.2
click at [211, 133] on div "Chhatrapati [PERSON_NAME] nagar NEET UG 2027 Growth 1 NEET UG • Hinglish Preview" at bounding box center [449, 140] width 613 height 34
copy h3 "Chhatrapati [PERSON_NAME] nagar NEET UG 2027 Growth 1"
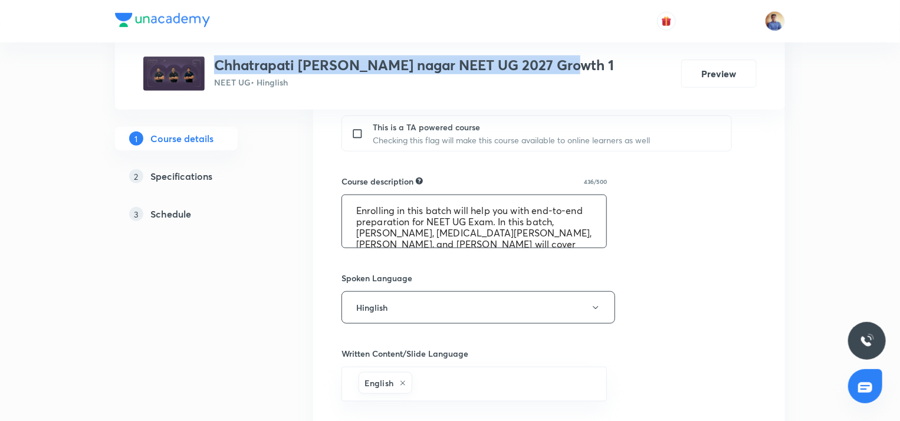
scroll to position [531, 0]
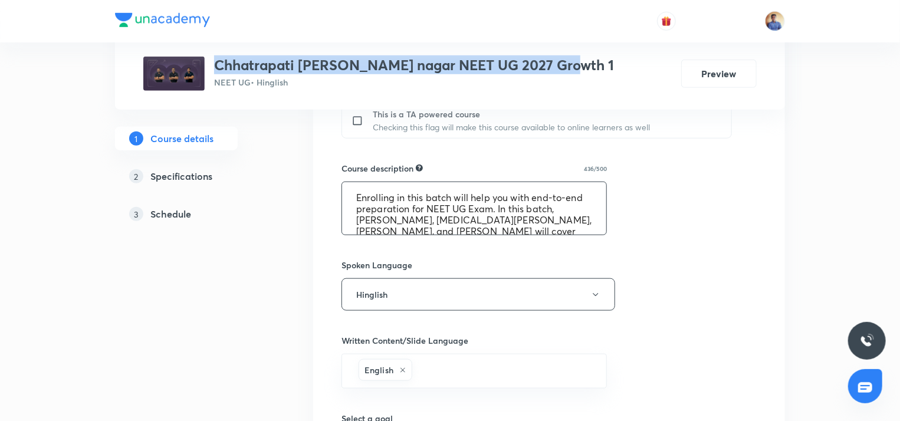
click at [462, 203] on textarea "Enrolling in this batch will help you with end-to-end preparation for NEET UG E…" at bounding box center [474, 208] width 264 height 52
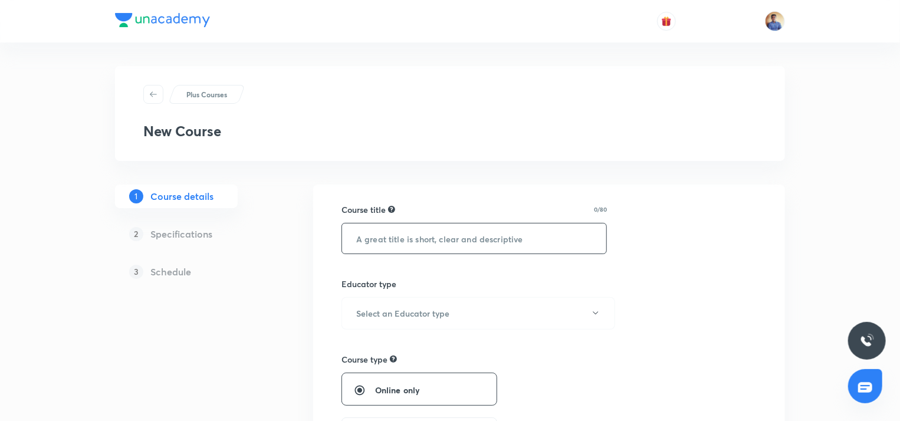
drag, startPoint x: 451, startPoint y: 221, endPoint x: 443, endPoint y: 225, distance: 8.7
click at [449, 222] on div "Course title 0/80 ​" at bounding box center [473, 228] width 265 height 51
click at [443, 226] on input "text" at bounding box center [474, 238] width 264 height 30
paste input "Chhatrapati [PERSON_NAME] nagar NEET UG 2027 Growth 1"
type input "Chhatrapati [PERSON_NAME] nagar NEET UG 2027 Growth 1"
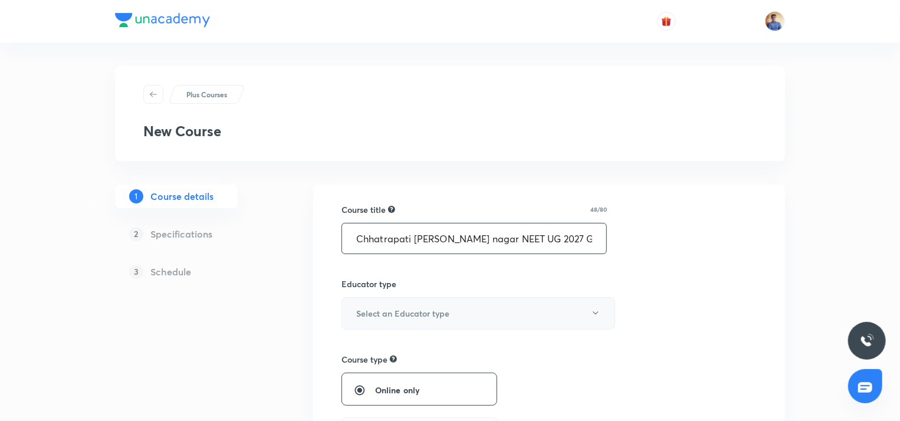
click at [386, 313] on h6 "Select an Educator type" at bounding box center [402, 313] width 93 height 12
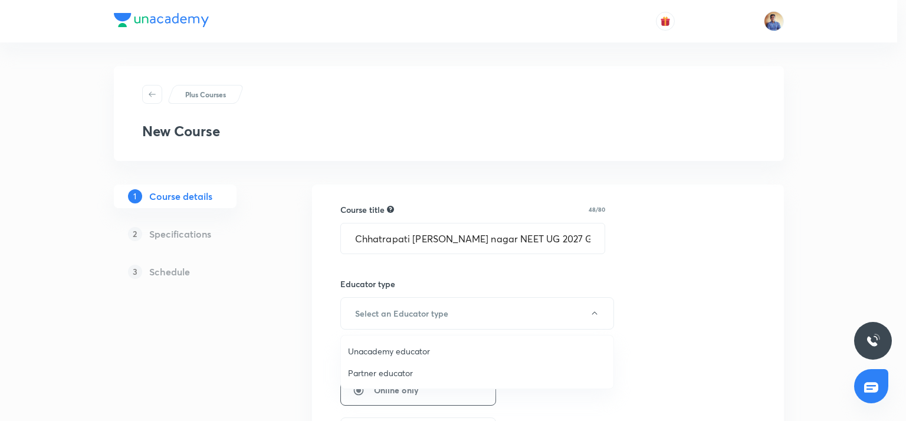
click at [368, 354] on span "Unacademy educator" at bounding box center [477, 351] width 258 height 12
radio input "false"
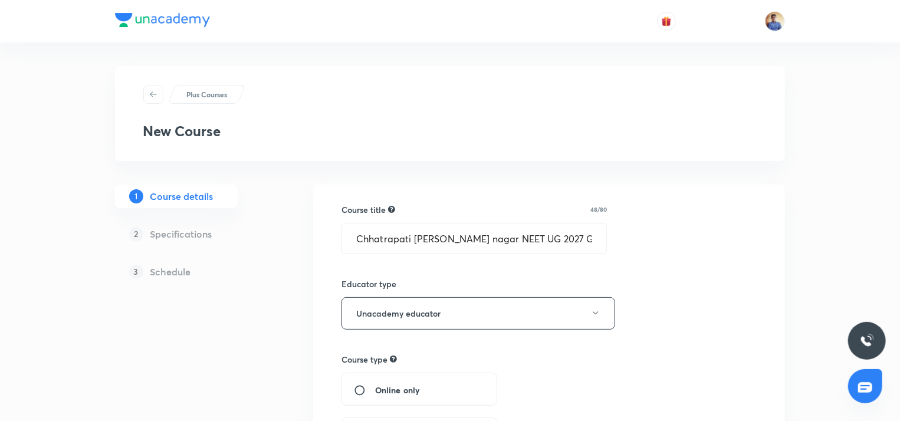
scroll to position [177, 0]
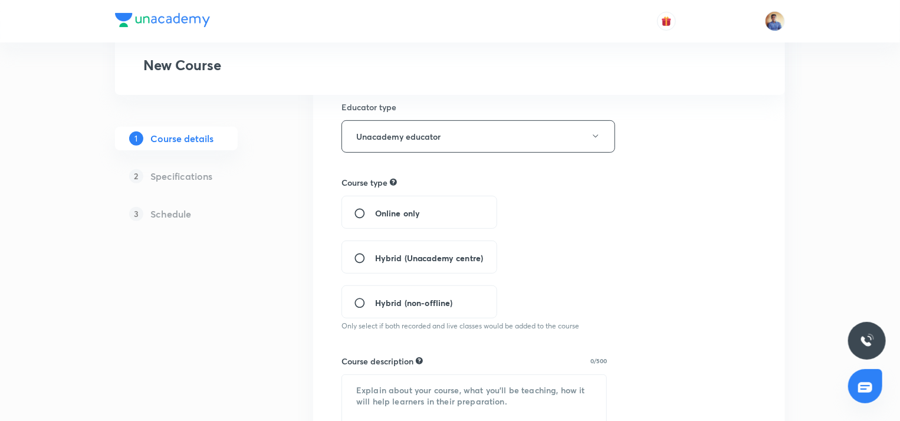
click at [360, 265] on div "Hybrid (Unacademy centre)" at bounding box center [419, 257] width 156 height 33
click at [355, 258] on input "Hybrid (Unacademy centre)" at bounding box center [364, 258] width 21 height 12
radio input "true"
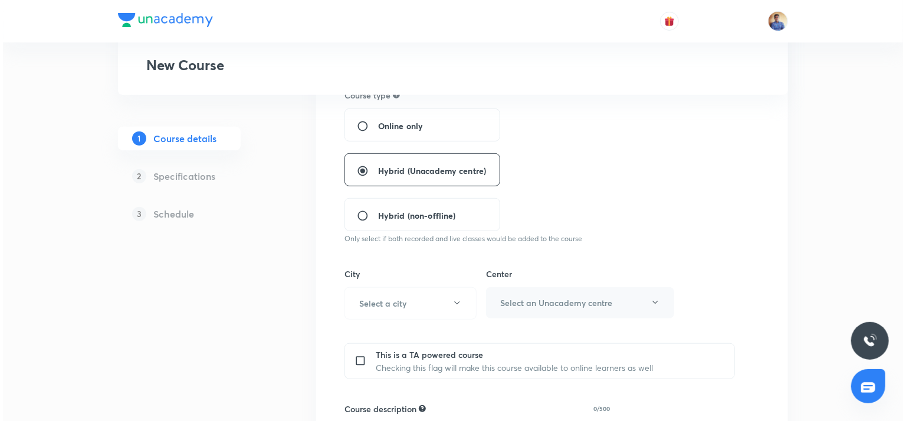
scroll to position [354, 0]
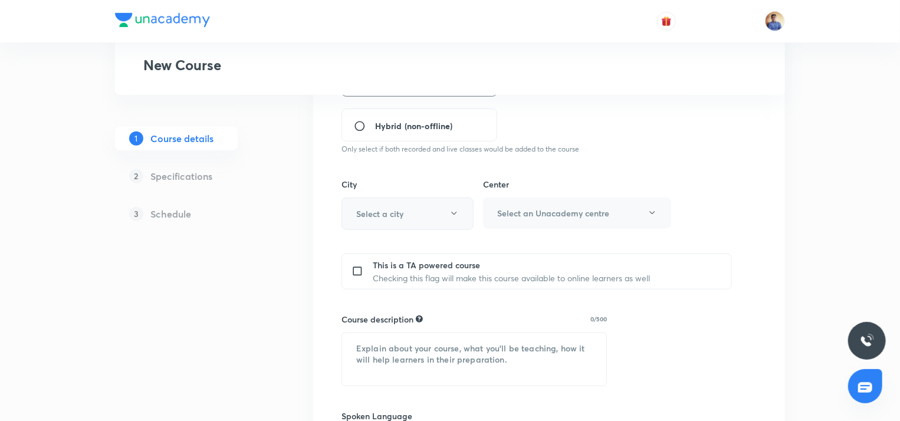
click at [374, 222] on button "Select a city" at bounding box center [407, 214] width 132 height 32
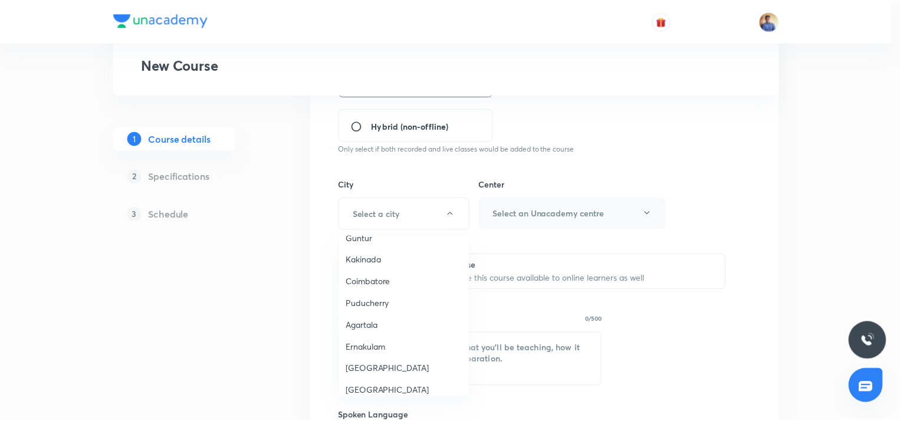
scroll to position [531, 0]
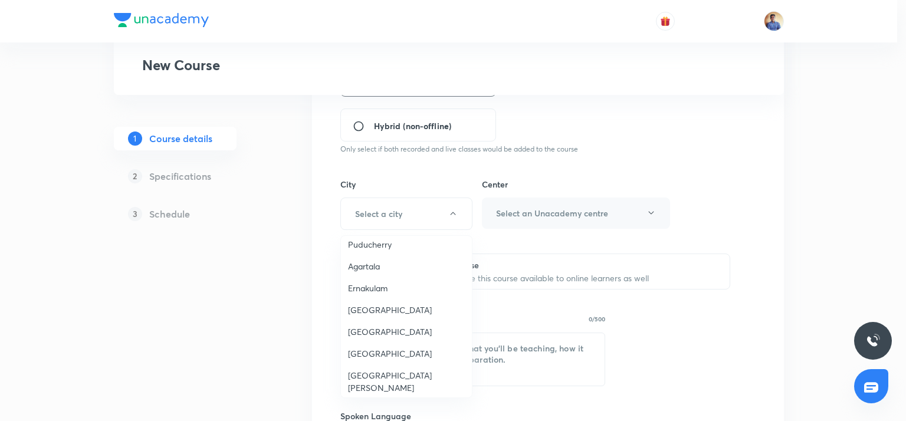
click at [369, 370] on span "[GEOGRAPHIC_DATA][PERSON_NAME]" at bounding box center [406, 381] width 117 height 25
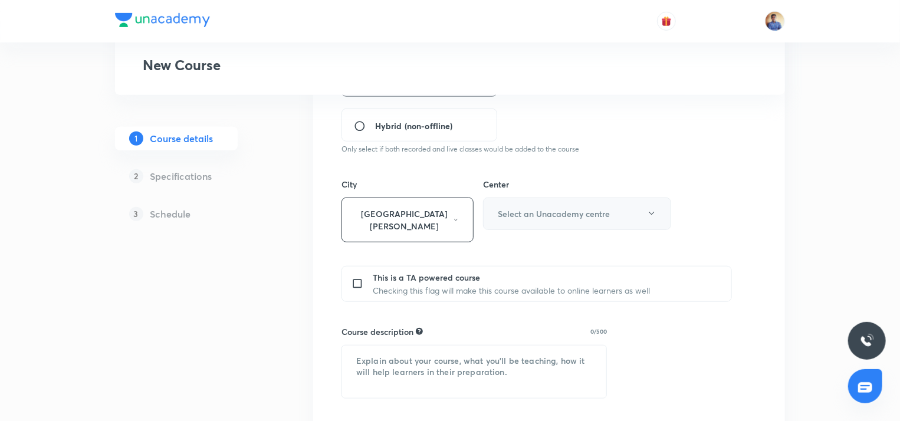
click at [535, 205] on button "Select an Unacademy centre" at bounding box center [577, 214] width 188 height 32
click at [511, 253] on span "[PERSON_NAME]" at bounding box center [592, 251] width 173 height 12
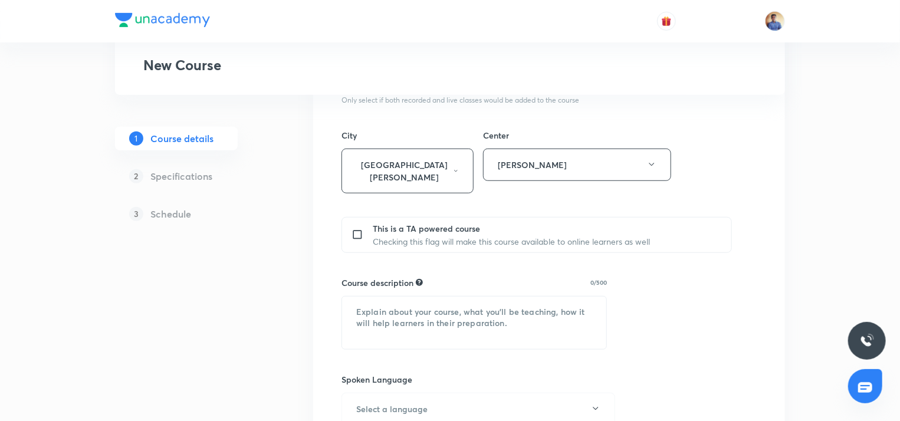
scroll to position [472, 0]
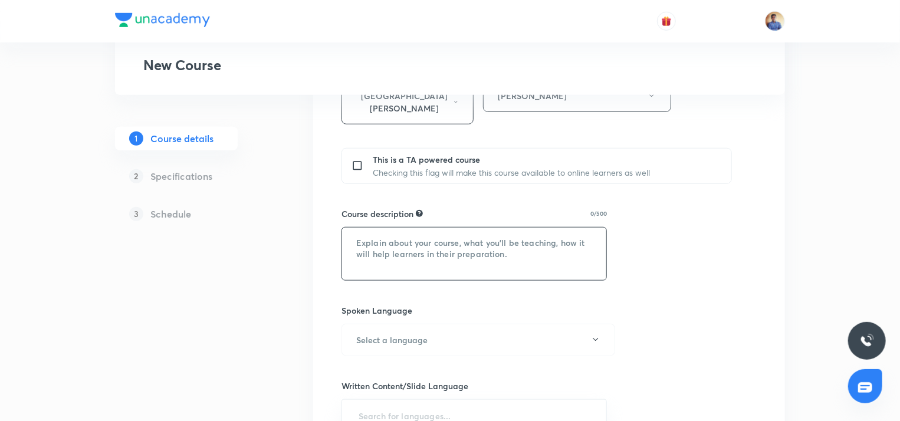
drag, startPoint x: 384, startPoint y: 234, endPoint x: 396, endPoint y: 221, distance: 18.0
click at [384, 234] on textarea at bounding box center [474, 254] width 264 height 52
paste textarea "Enrolling in this batch will help you with end-to-end preparation for NEET UG E…"
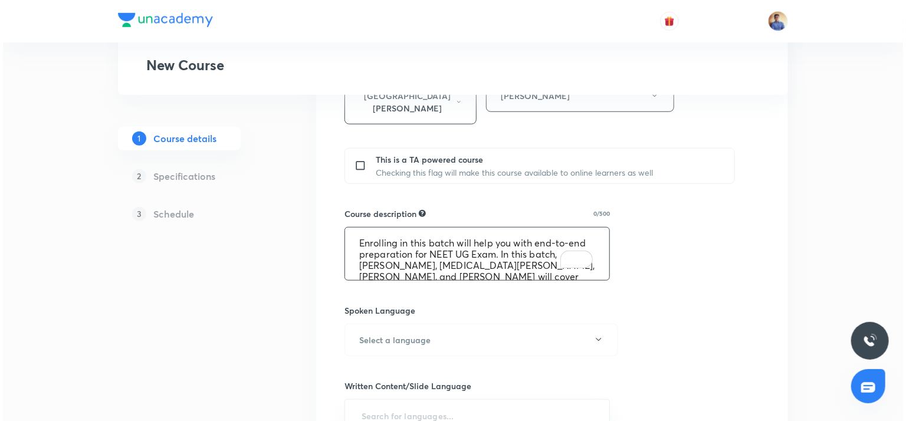
scroll to position [58, 0]
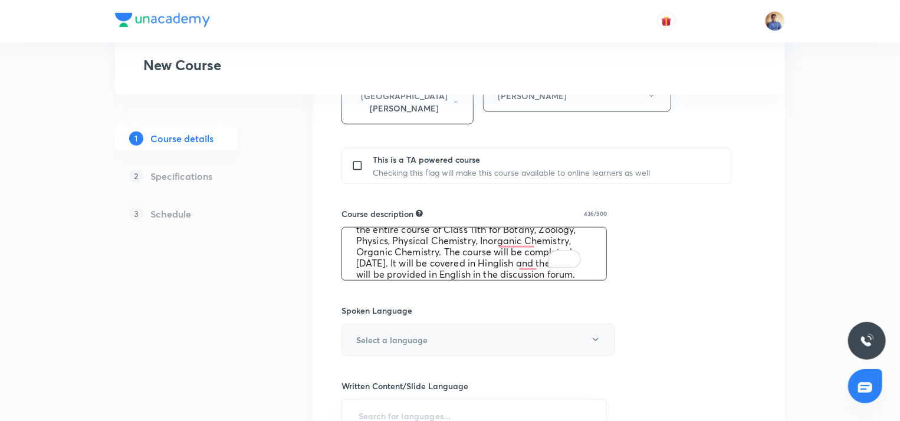
type textarea "Enrolling in this batch will help you with end-to-end preparation for NEET UG E…"
click at [402, 334] on h6 "Select a language" at bounding box center [391, 340] width 71 height 12
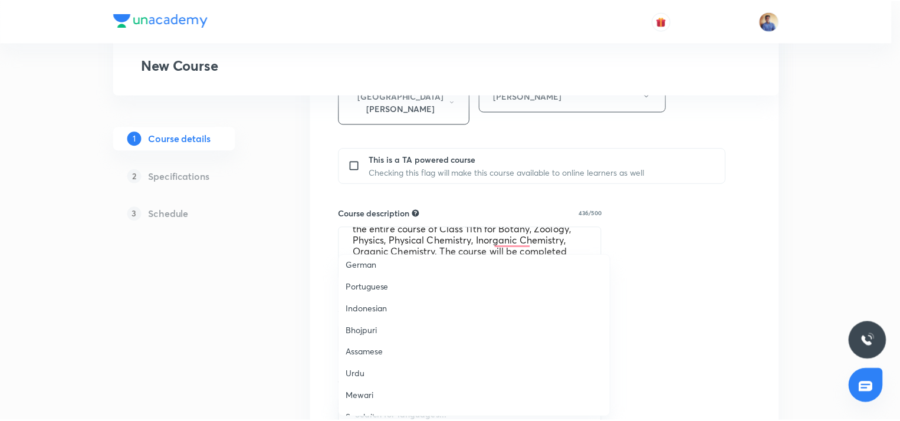
scroll to position [349, 0]
click at [369, 402] on span "Hinglish" at bounding box center [477, 402] width 258 height 12
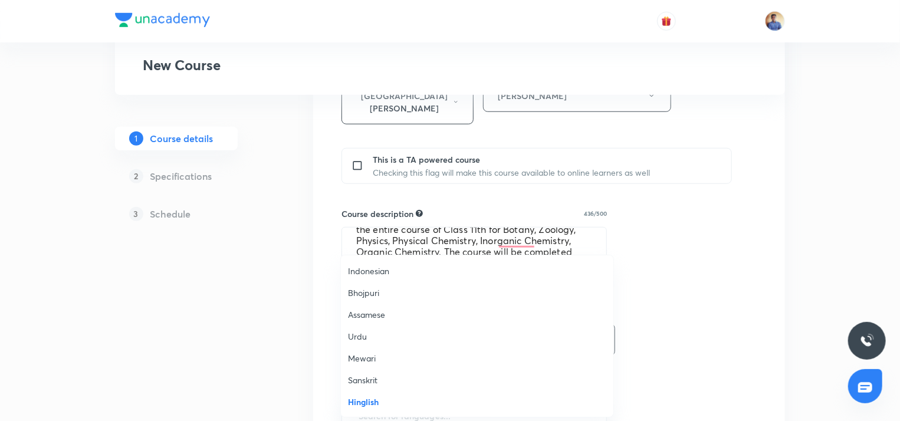
click at [271, 344] on div "1 Course details 2 Specifications 3 Schedule" at bounding box center [195, 191] width 160 height 956
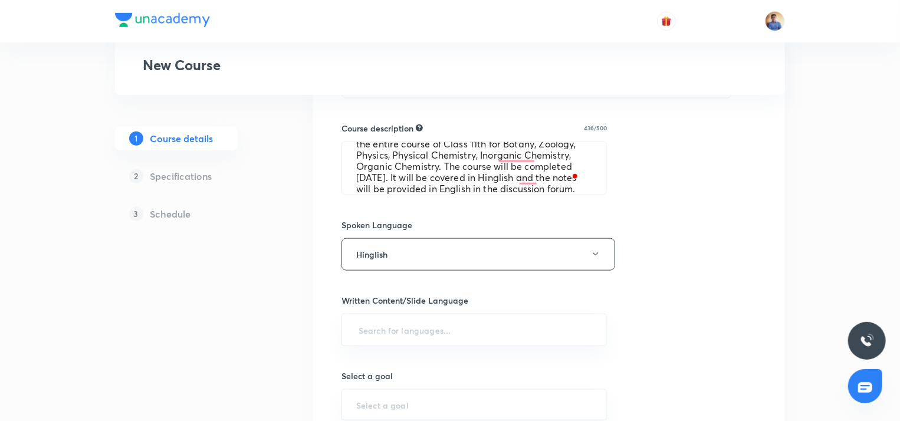
scroll to position [649, 0]
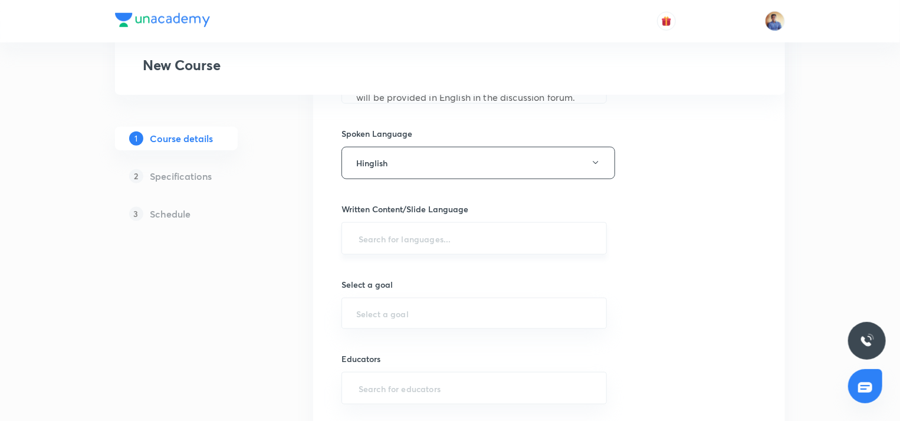
click at [384, 228] on input "text" at bounding box center [474, 239] width 236 height 22
click at [380, 257] on li "English" at bounding box center [473, 257] width 264 height 19
click at [374, 310] on input "text" at bounding box center [474, 315] width 236 height 11
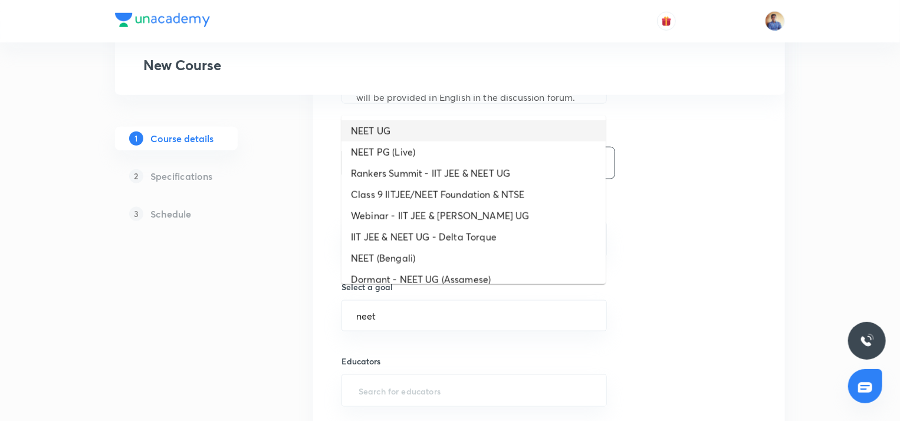
click at [390, 131] on li "NEET UG" at bounding box center [473, 130] width 264 height 21
type input "NEET UG"
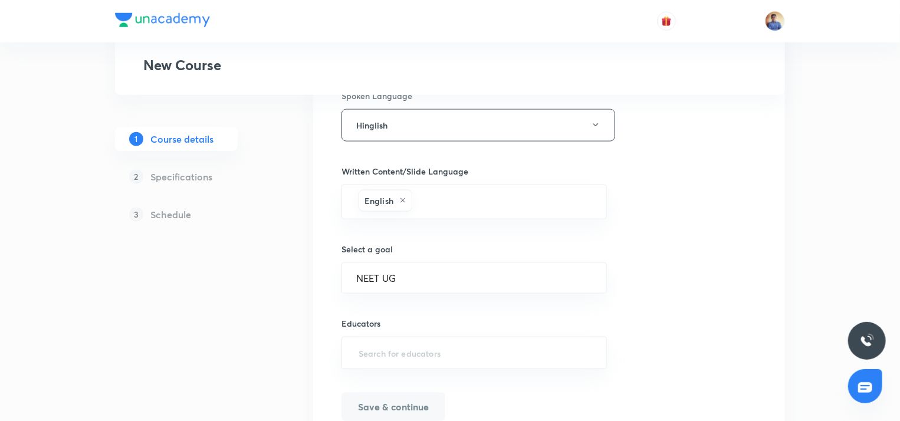
scroll to position [728, 0]
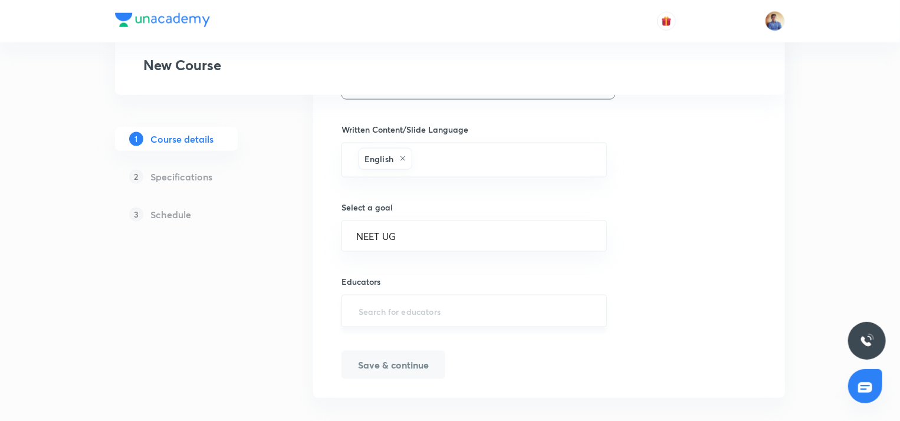
click at [395, 301] on input "text" at bounding box center [474, 311] width 236 height 22
paste input "unacademy-user-BGKVCW30N4HH"
type input "unacademy-user-BGKVCW30N4HH"
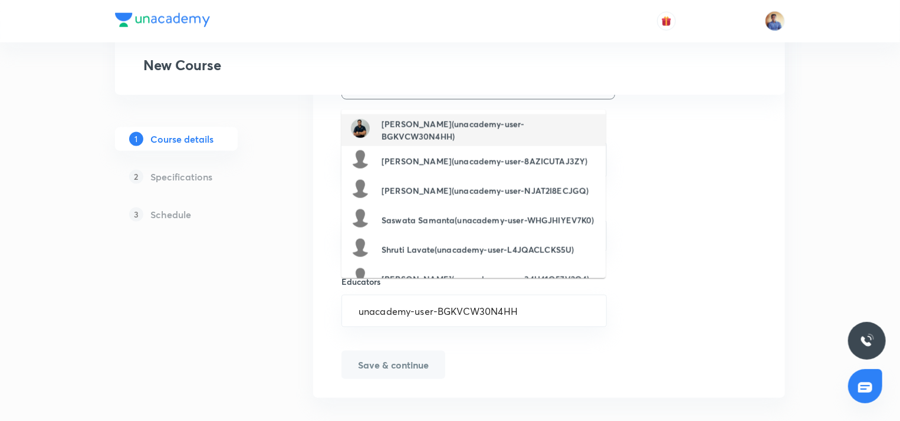
click at [427, 133] on h6 "[PERSON_NAME](unacademy-user-BGKVCW30N4HH)" at bounding box center [489, 130] width 215 height 25
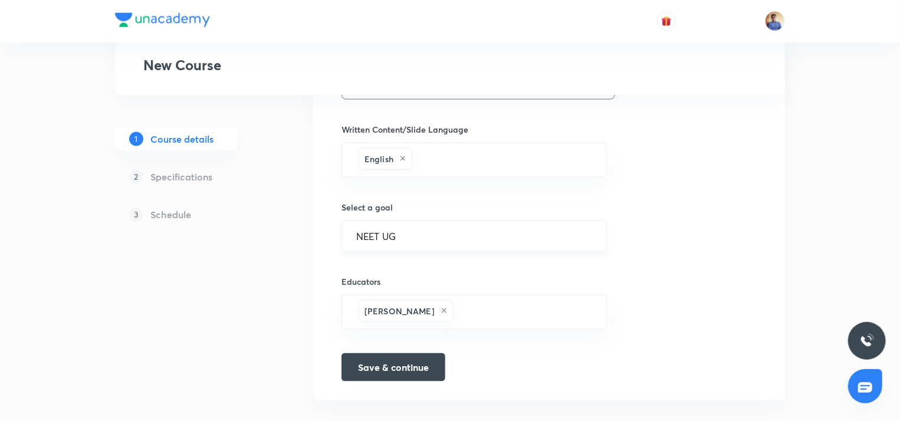
paste input "unacademy-user-Z0XGKK0H279B"
type input "unacademy-user-Z0XGKK0H279B"
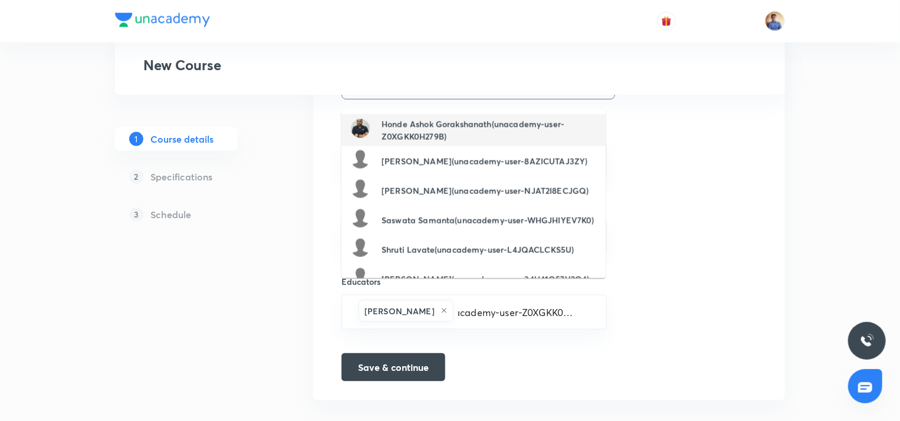
click at [411, 130] on h6 "Honde Ashok Gorakshanath(unacademy-user-Z0XGKK0H279B)" at bounding box center [489, 130] width 215 height 25
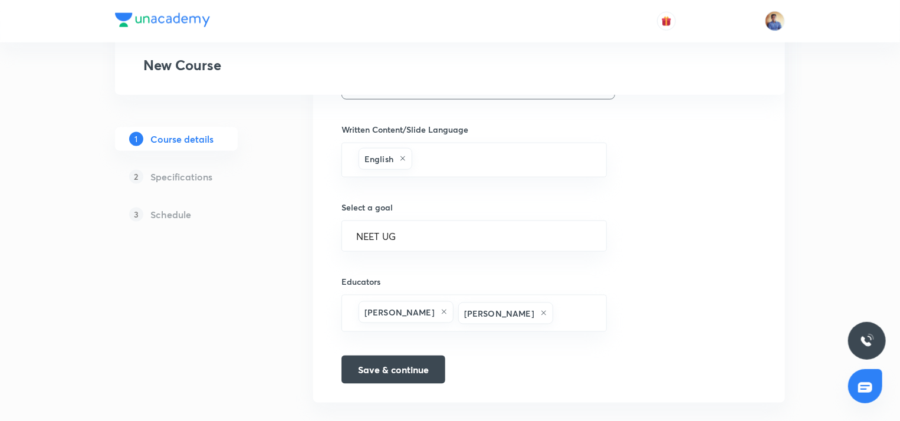
paste input "unacademy-user-4R8J55NMT8QN"
type input "unacademy-user-4R8J55NMT8QN"
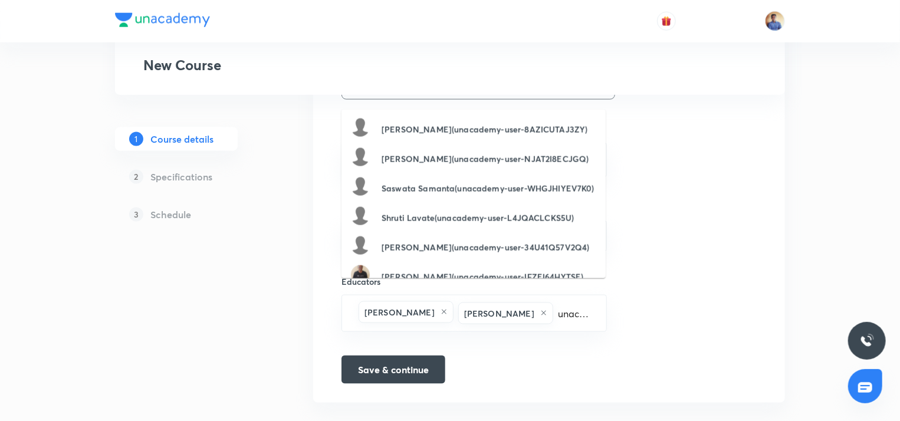
scroll to position [0, 60]
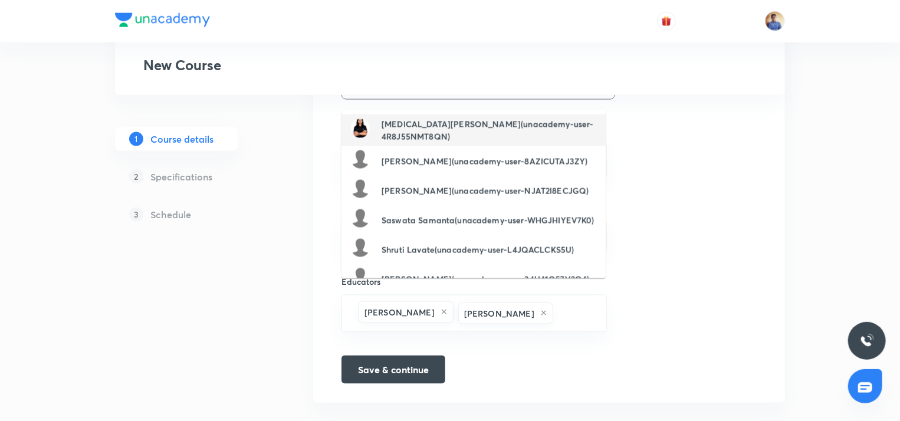
click at [437, 132] on h6 "[MEDICAL_DATA][PERSON_NAME](unacademy-user-4R8J55NMT8QN)" at bounding box center [489, 130] width 215 height 25
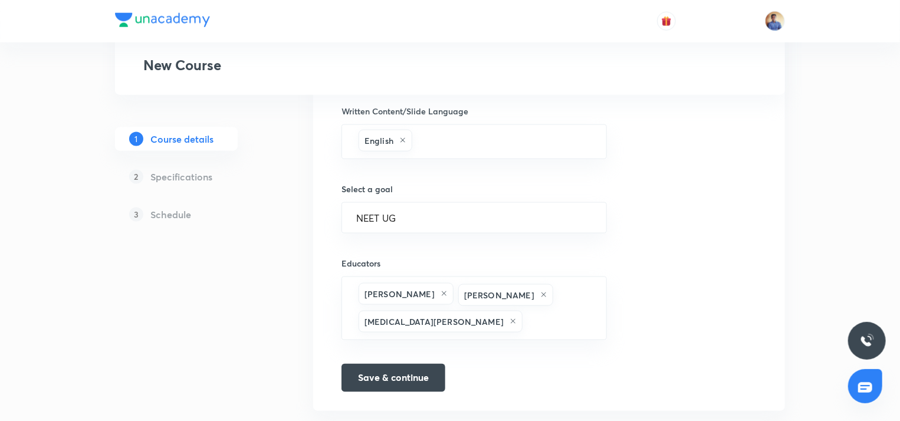
scroll to position [757, 0]
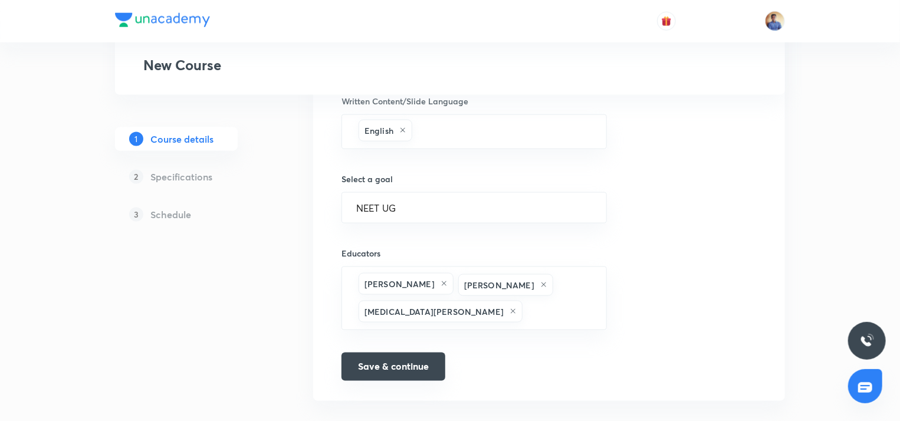
click at [382, 355] on button "Save & continue" at bounding box center [393, 367] width 104 height 28
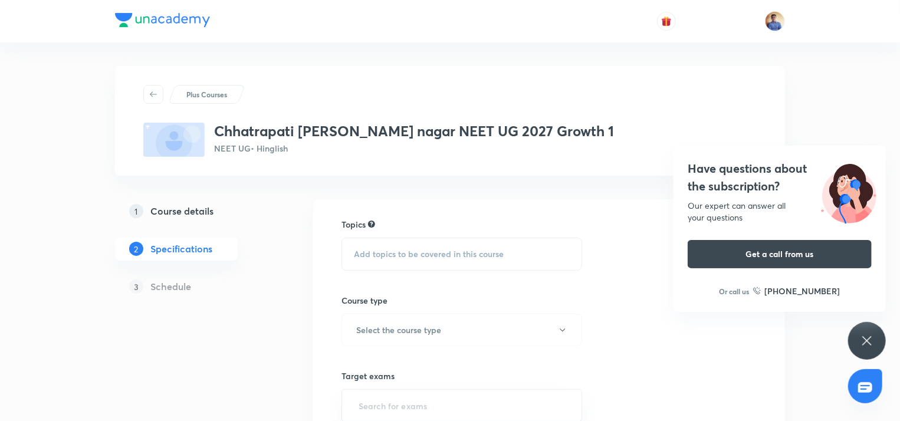
click at [394, 256] on span "Add topics to be covered in this course" at bounding box center [429, 253] width 150 height 9
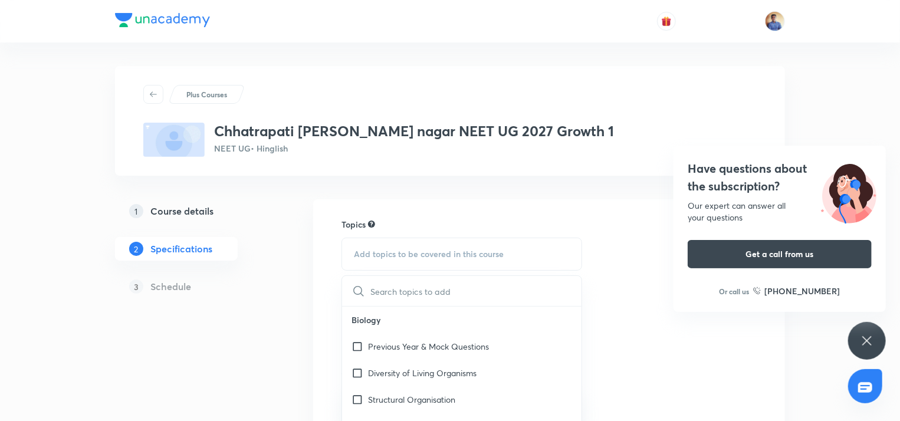
click at [874, 341] on div "Have questions about the subscription? Our expert can answer all your questions…" at bounding box center [867, 341] width 38 height 38
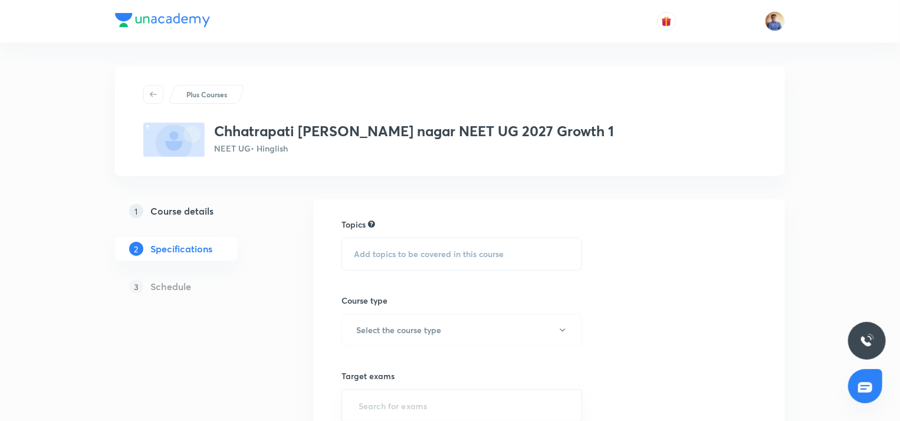
click at [383, 258] on span "Add topics to be covered in this course" at bounding box center [429, 253] width 150 height 9
type input "y"
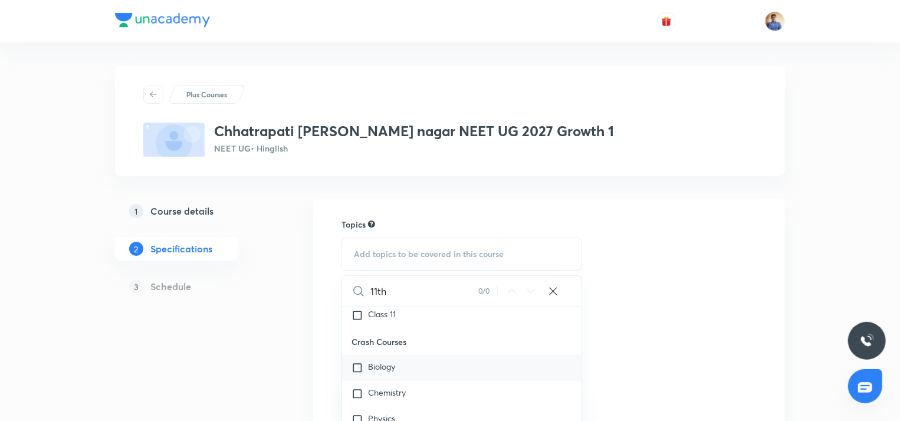
scroll to position [3276, 0]
type input "11th"
click at [367, 337] on input "checkbox" at bounding box center [359, 342] width 17 height 12
checkbox input "true"
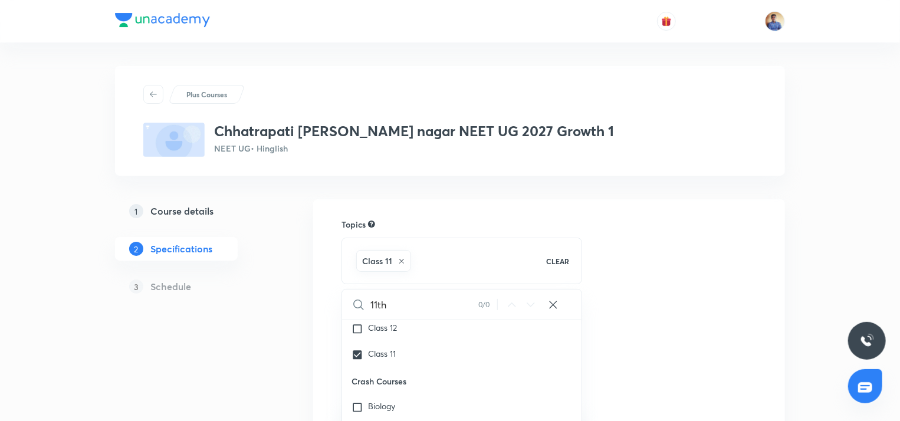
click at [304, 339] on div "Plus Courses Chhatrapati sambhaji nagar NEET UG 2027 Growth 1 NEET UG • Hinglis…" at bounding box center [450, 399] width 670 height 667
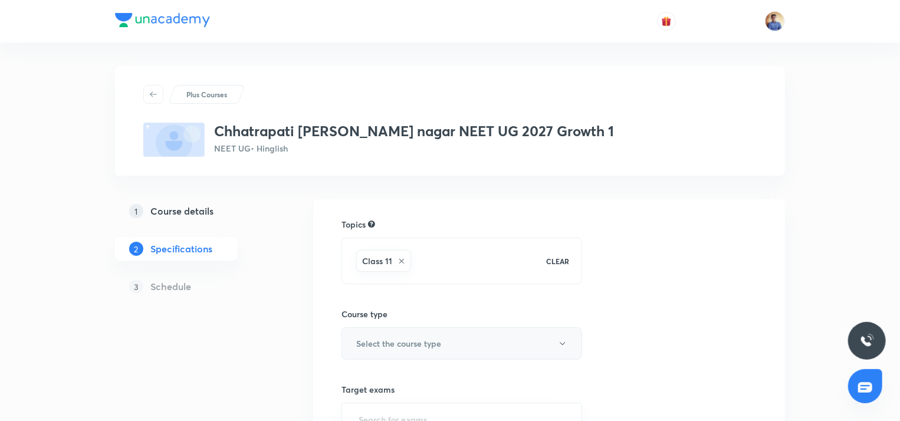
click at [385, 338] on h6 "Select the course type" at bounding box center [398, 343] width 85 height 12
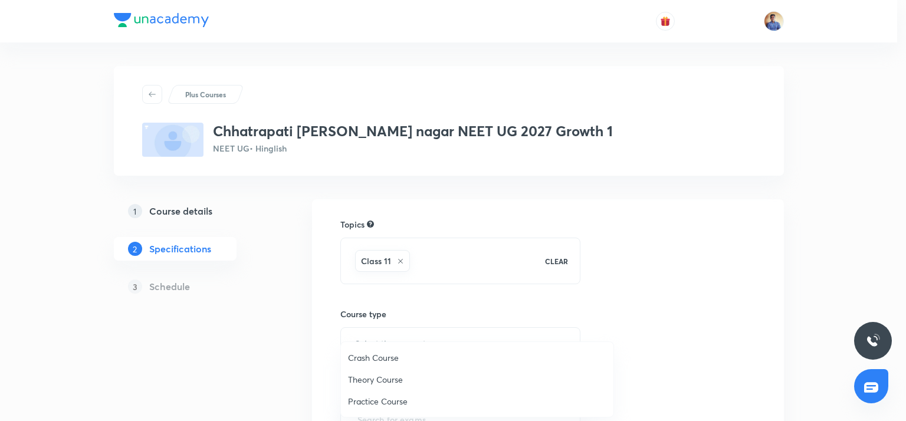
click at [361, 380] on span "Theory Course" at bounding box center [477, 379] width 258 height 12
click at [295, 376] on div "Plus Courses Chhatrapati sambhaji nagar NEET UG 2027 Growth 1 NEET UG • Hinglis…" at bounding box center [450, 399] width 670 height 667
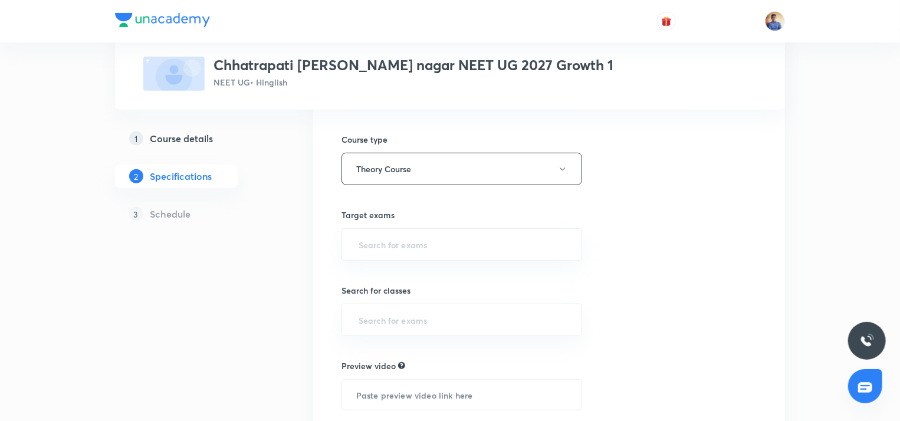
scroll to position [177, 0]
click at [380, 246] on input "text" at bounding box center [461, 242] width 211 height 22
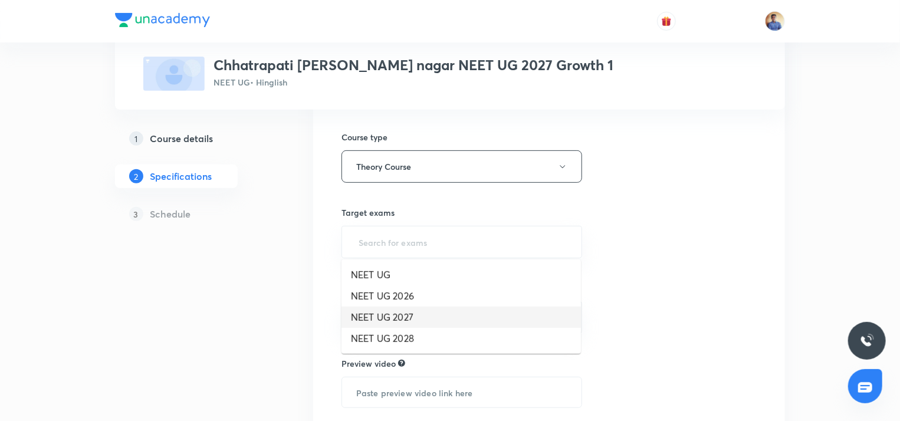
drag, startPoint x: 399, startPoint y: 316, endPoint x: 328, endPoint y: 317, distance: 70.8
click at [399, 317] on li "NEET UG 2027" at bounding box center [460, 317] width 239 height 21
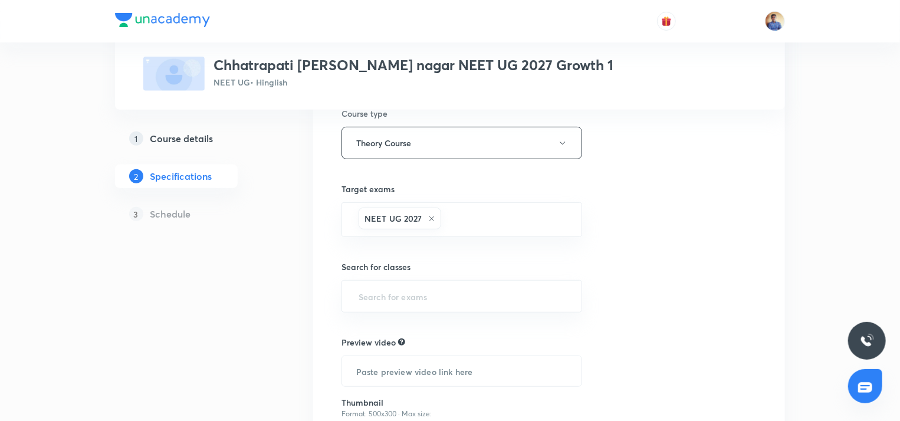
scroll to position [295, 0]
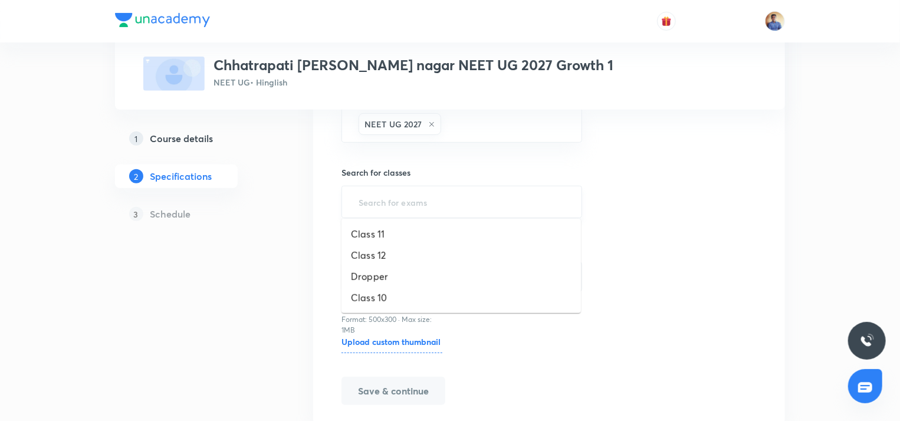
click at [394, 195] on input "text" at bounding box center [461, 202] width 211 height 22
click at [380, 236] on li "Class 11" at bounding box center [460, 233] width 239 height 21
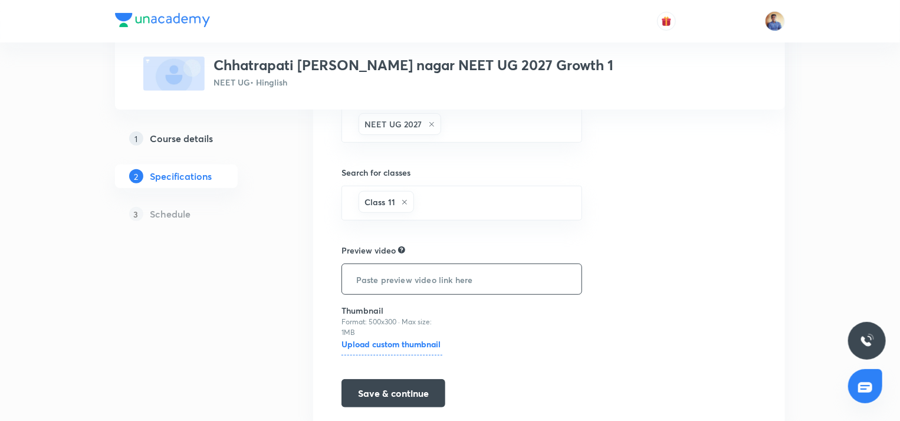
click at [386, 277] on input "text" at bounding box center [461, 279] width 239 height 30
drag, startPoint x: 229, startPoint y: 282, endPoint x: 252, endPoint y: 297, distance: 27.6
click at [229, 282] on div "1 Course details 2 Specifications 3 Schedule" at bounding box center [195, 173] width 160 height 538
click at [393, 406] on div "Topics Class 11 CLEAR Course type Theory Course Target exams NEET UG 2027 ​ Sea…" at bounding box center [549, 165] width 472 height 522
click at [391, 395] on button "Save & continue" at bounding box center [393, 392] width 104 height 28
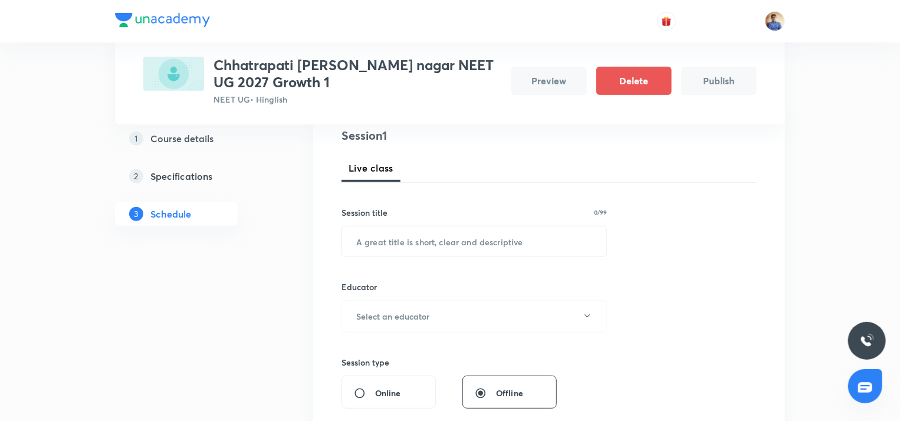
scroll to position [177, 0]
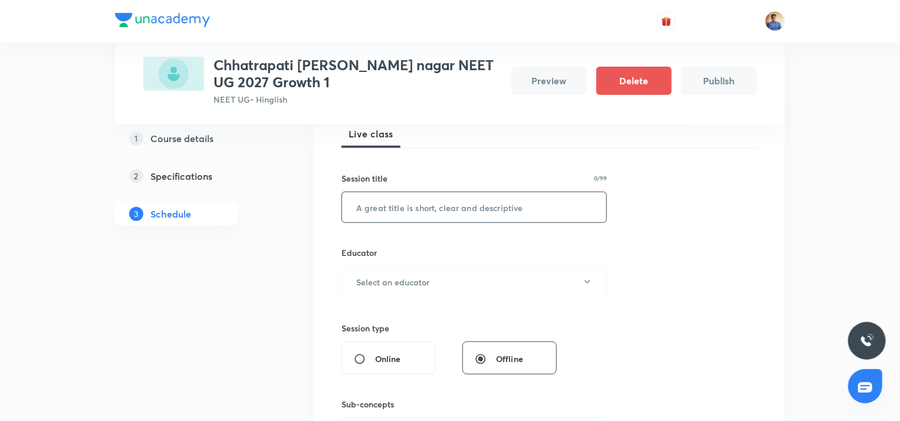
click at [400, 218] on input "text" at bounding box center [474, 207] width 264 height 30
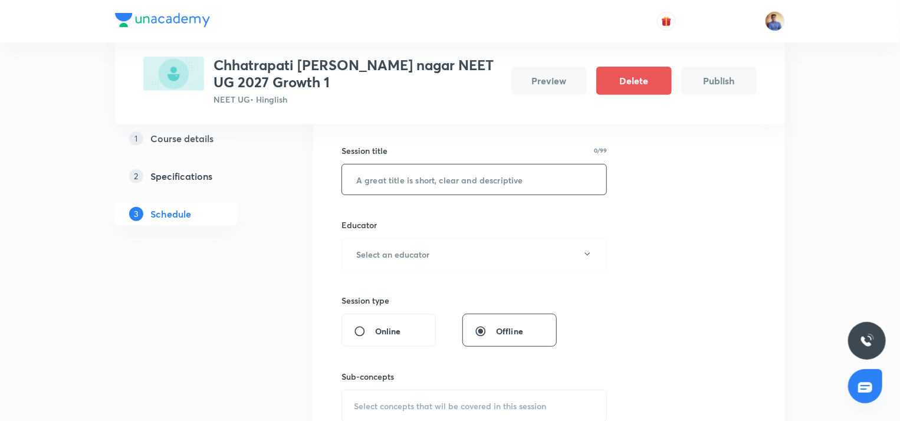
scroll to position [118, 0]
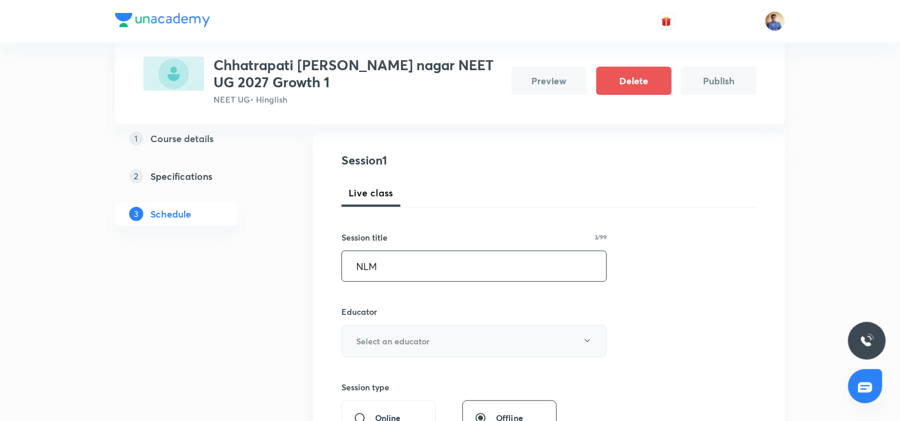
type input "NLM"
click at [372, 350] on button "Select an educator" at bounding box center [473, 341] width 265 height 32
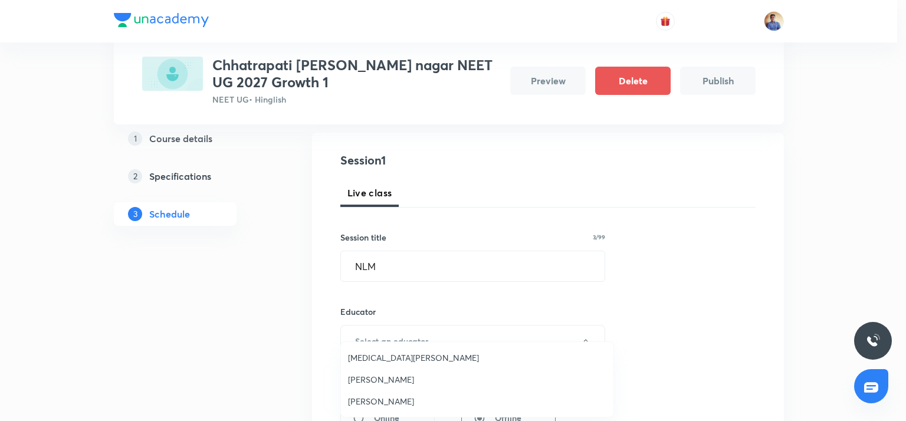
click at [373, 357] on span "[MEDICAL_DATA][PERSON_NAME]" at bounding box center [477, 357] width 258 height 12
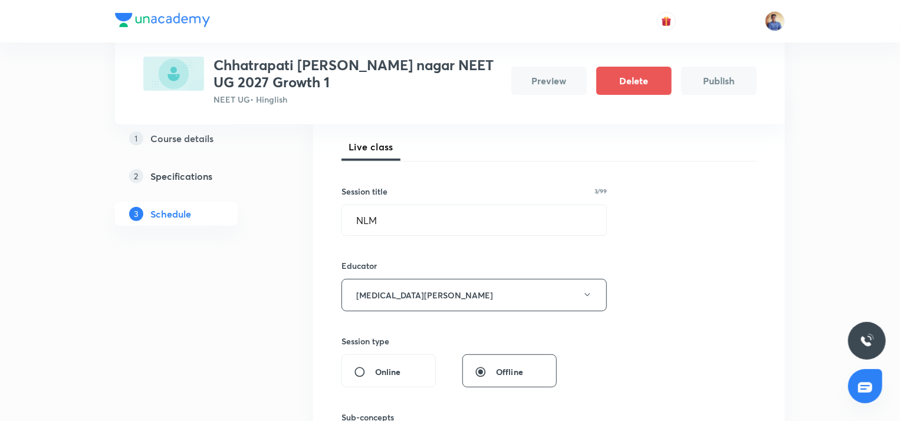
scroll to position [177, 0]
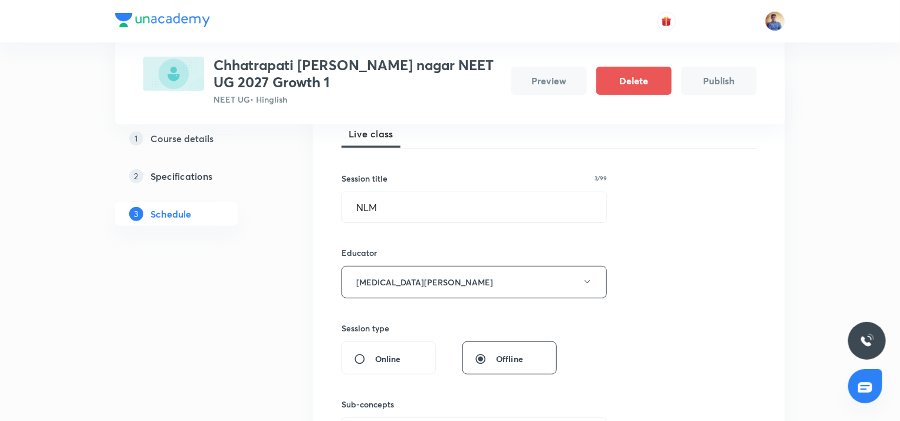
click at [380, 350] on div "Online" at bounding box center [388, 357] width 94 height 33
click at [370, 354] on input "Online" at bounding box center [364, 359] width 21 height 12
radio input "true"
radio input "false"
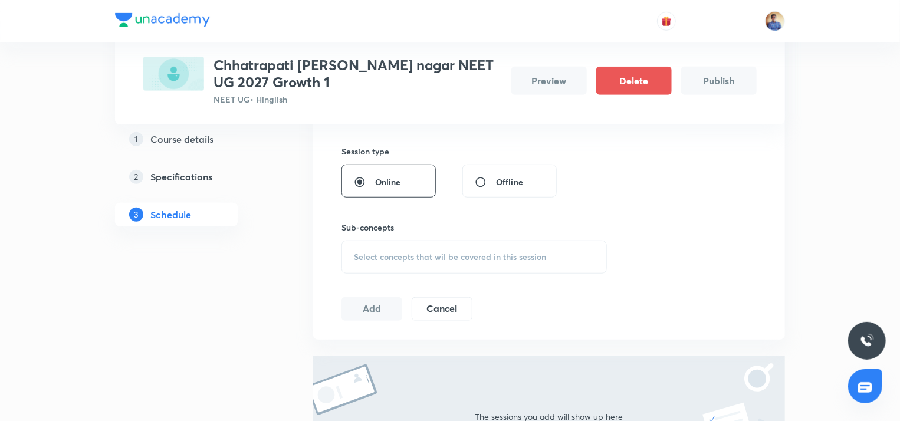
click at [379, 245] on div "Select concepts that wil be covered in this session" at bounding box center [473, 257] width 265 height 33
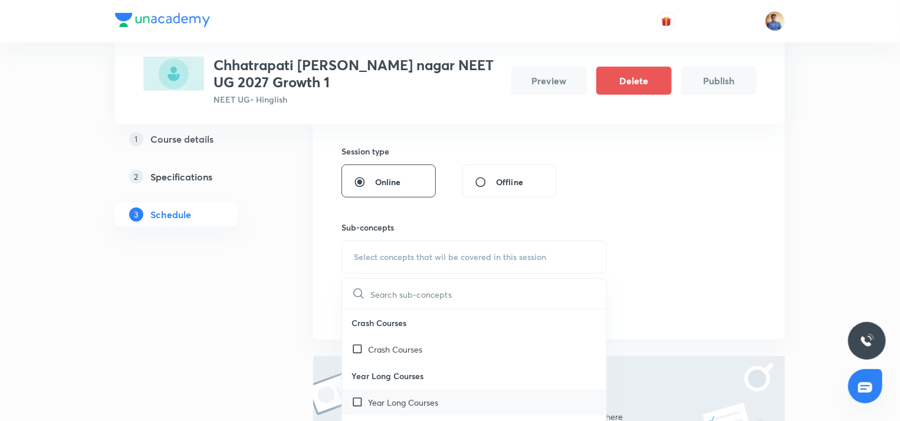
click at [356, 407] on div "Year Long Courses" at bounding box center [474, 402] width 264 height 27
checkbox input "true"
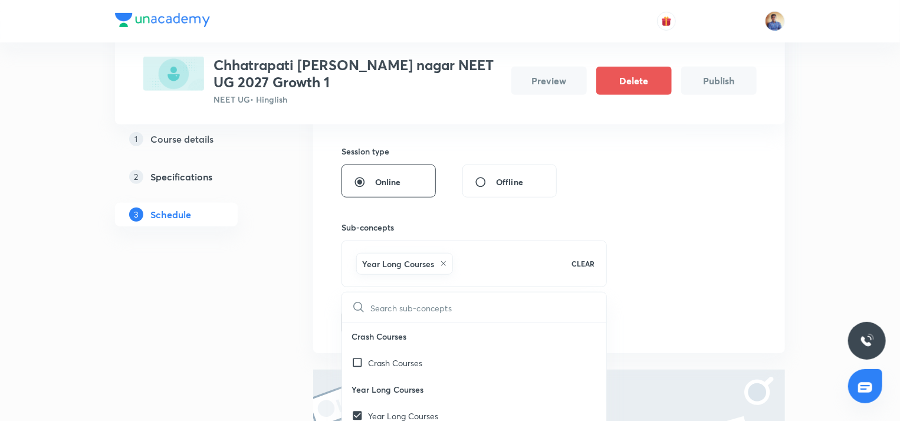
click at [307, 325] on div "Plus Courses Chhatrapati sambhaji nagar NEET UG 2027 Growth 1 NEET UG • Hinglis…" at bounding box center [450, 140] width 670 height 856
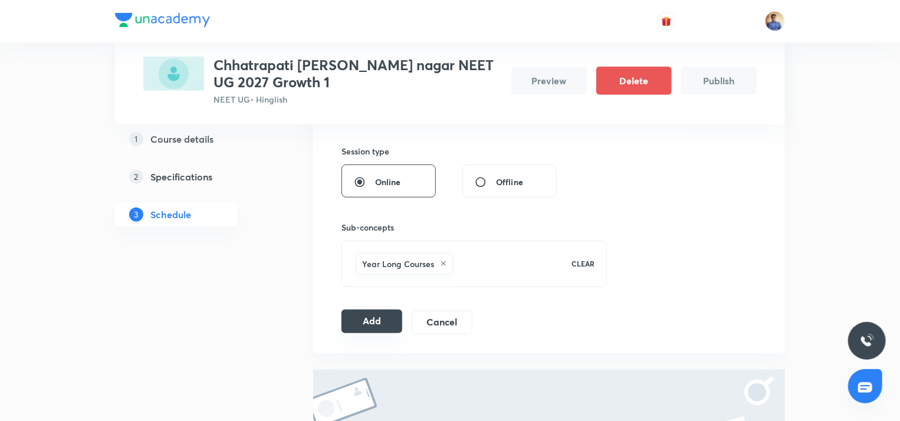
click at [362, 312] on button "Add" at bounding box center [371, 322] width 61 height 24
radio input "false"
radio input "true"
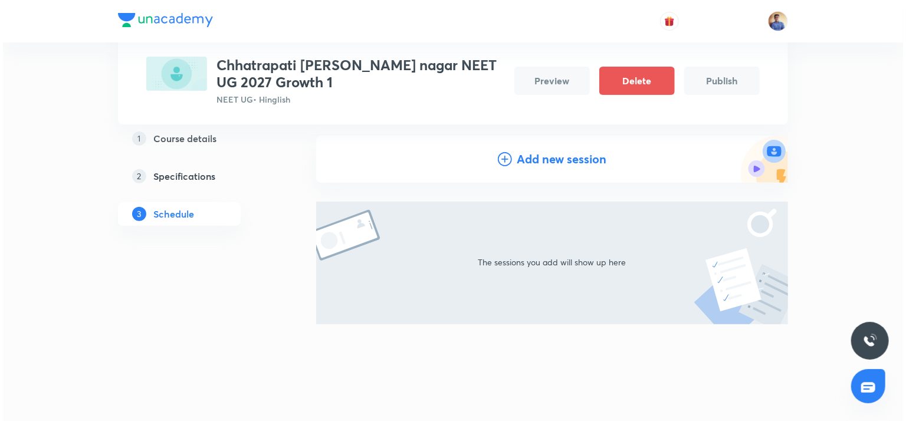
scroll to position [99, 0]
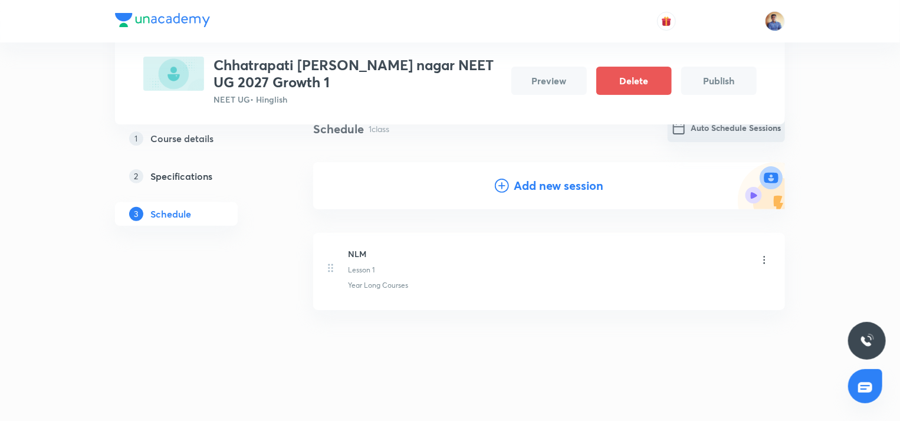
click at [721, 133] on button "Auto Schedule Sessions" at bounding box center [726, 128] width 117 height 28
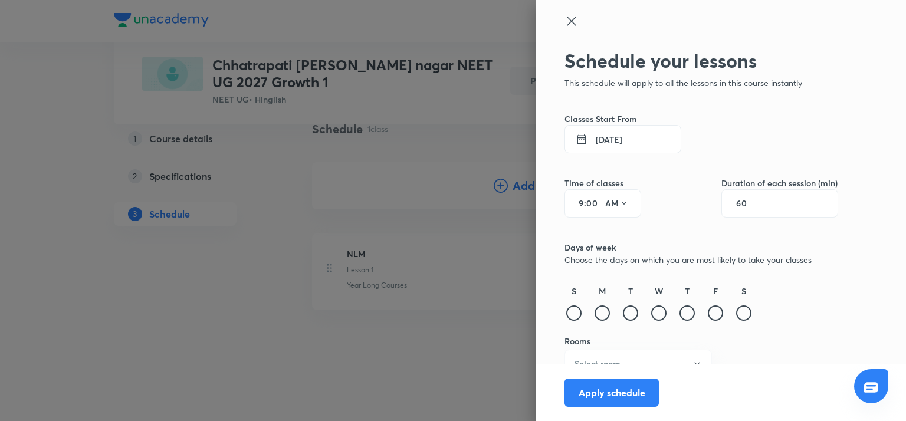
click at [610, 141] on button "1 Sept 2025" at bounding box center [622, 139] width 117 height 28
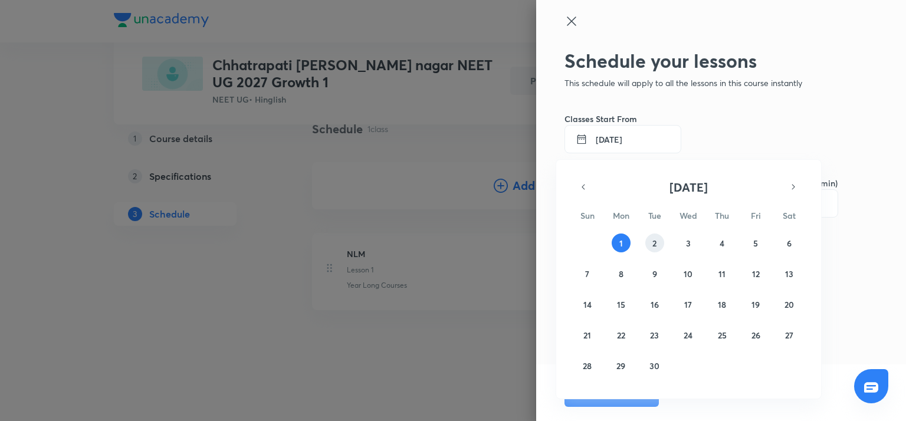
click at [655, 235] on button "2" at bounding box center [654, 243] width 19 height 19
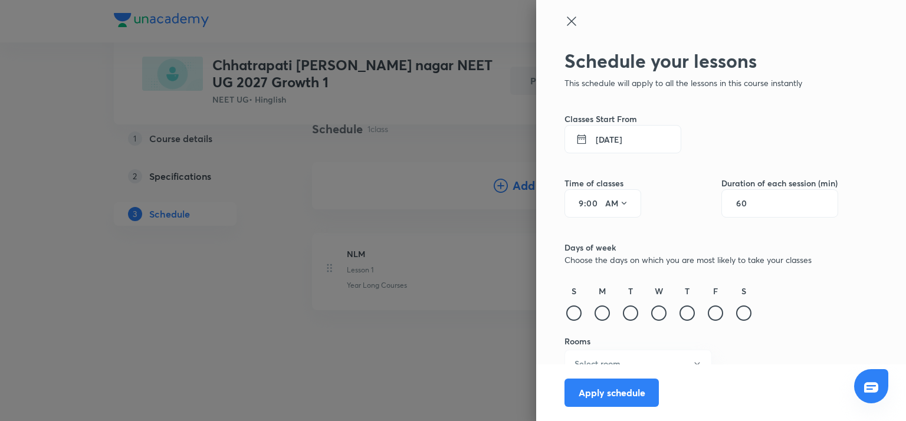
click at [570, 205] on input "9" at bounding box center [577, 203] width 14 height 9
click at [573, 205] on input "9" at bounding box center [577, 203] width 14 height 9
click at [574, 203] on input "9" at bounding box center [577, 203] width 14 height 9
drag, startPoint x: 573, startPoint y: 203, endPoint x: 564, endPoint y: 205, distance: 9.0
click at [570, 205] on input "9" at bounding box center [577, 203] width 14 height 9
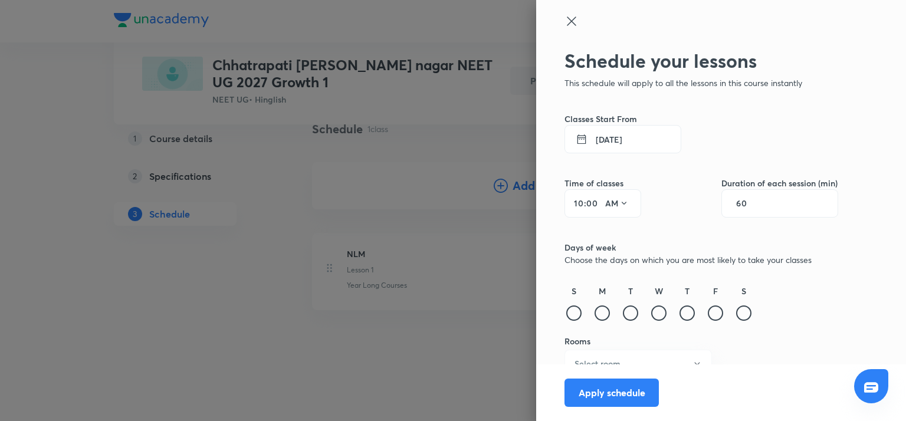
click at [571, 205] on input "10" at bounding box center [577, 203] width 14 height 9
type input "11"
type input "45"
click at [744, 198] on div "60" at bounding box center [779, 203] width 117 height 28
click at [736, 203] on input "60" at bounding box center [747, 203] width 22 height 9
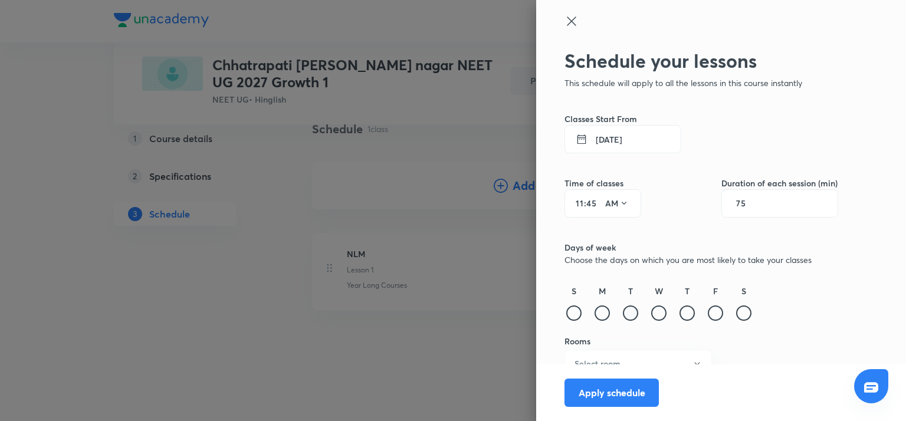
type input "75"
click at [625, 311] on div at bounding box center [630, 312] width 15 height 15
click at [651, 313] on div at bounding box center [658, 312] width 15 height 15
click at [679, 314] on div at bounding box center [686, 312] width 15 height 15
click at [712, 312] on div at bounding box center [715, 312] width 15 height 15
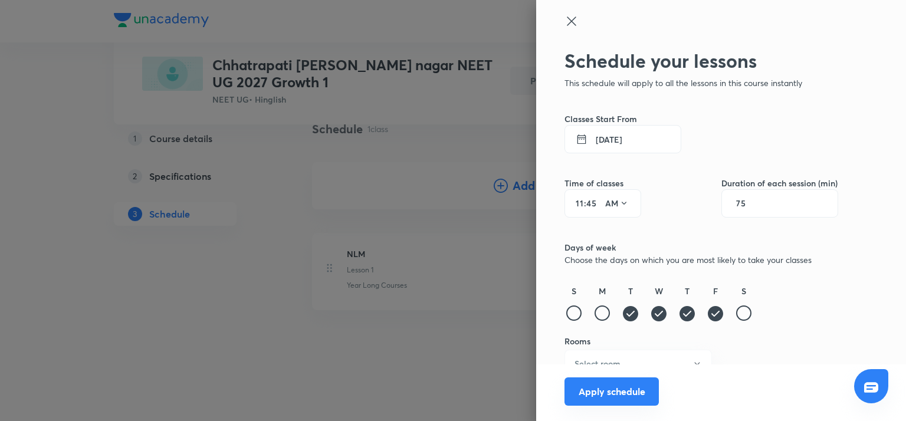
click at [589, 394] on button "Apply schedule" at bounding box center [611, 391] width 94 height 28
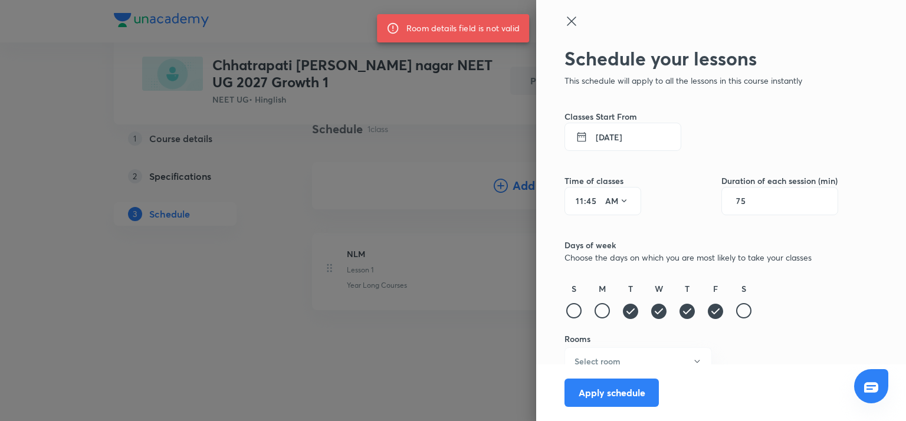
scroll to position [3, 0]
click at [616, 361] on button "Select room" at bounding box center [637, 361] width 147 height 28
click at [578, 397] on span "002" at bounding box center [629, 401] width 132 height 12
click at [587, 392] on button "Apply schedule" at bounding box center [611, 391] width 94 height 28
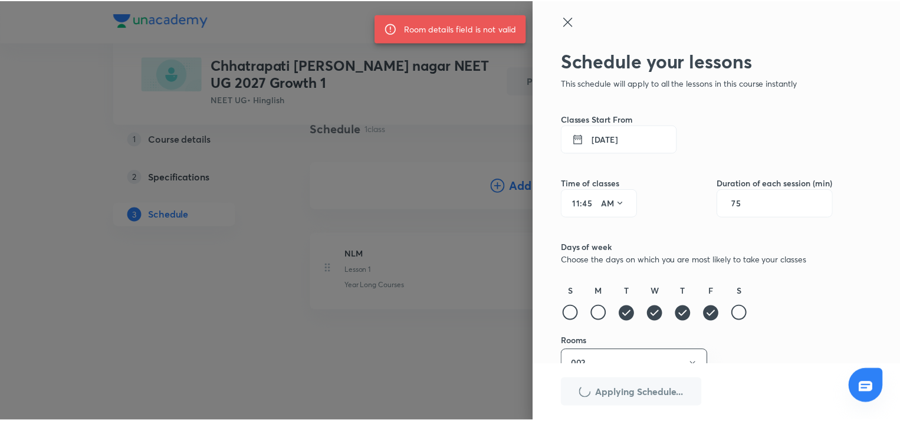
scroll to position [0, 0]
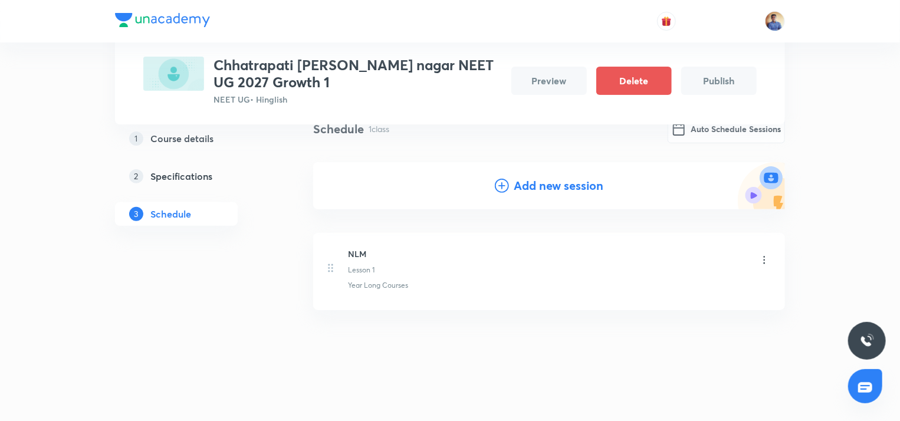
click at [771, 255] on li "NLM Lesson 1 Year Long Courses" at bounding box center [549, 271] width 472 height 77
click at [763, 258] on icon at bounding box center [764, 260] width 12 height 12
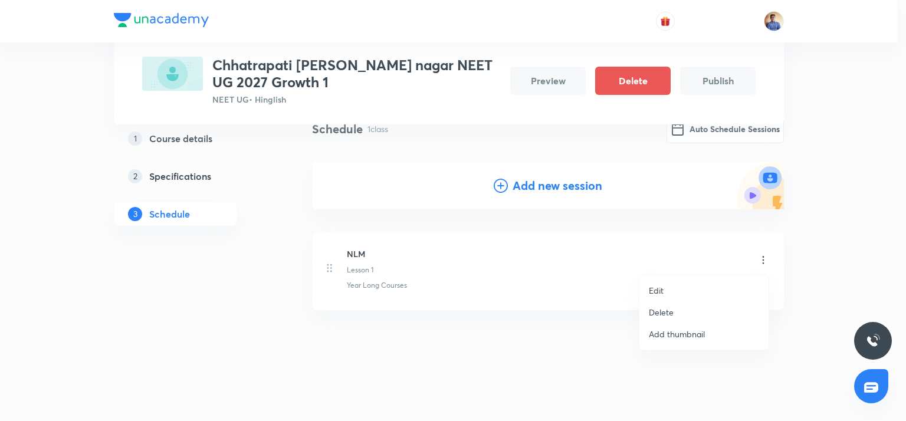
click at [686, 287] on li "Edit" at bounding box center [703, 291] width 129 height 22
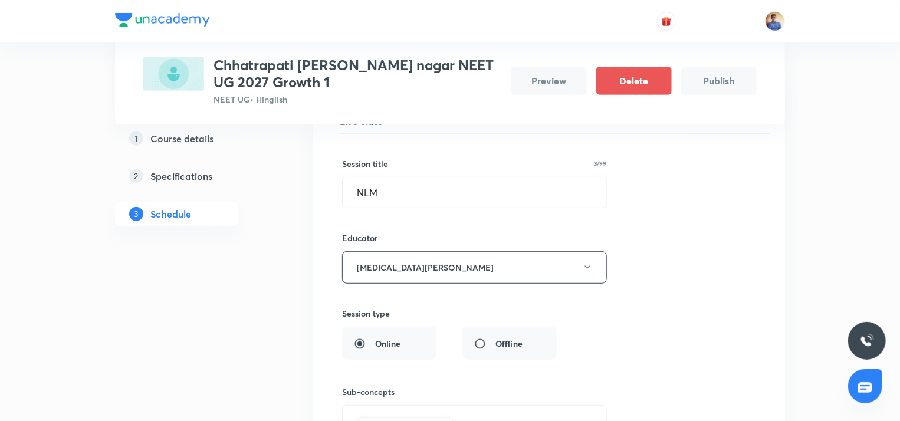
scroll to position [335, 0]
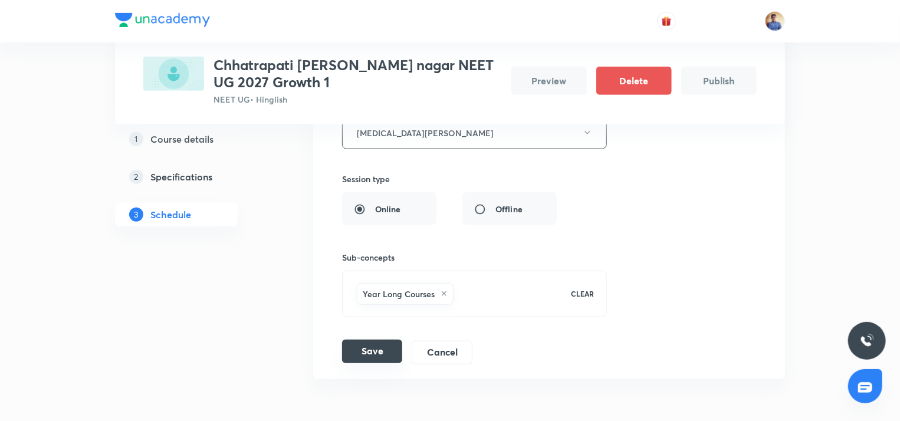
click at [383, 352] on button "Save" at bounding box center [372, 352] width 60 height 24
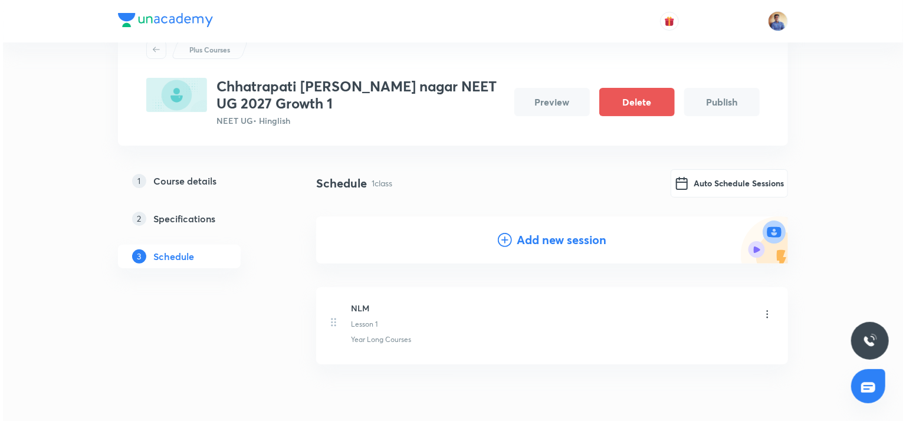
scroll to position [0, 0]
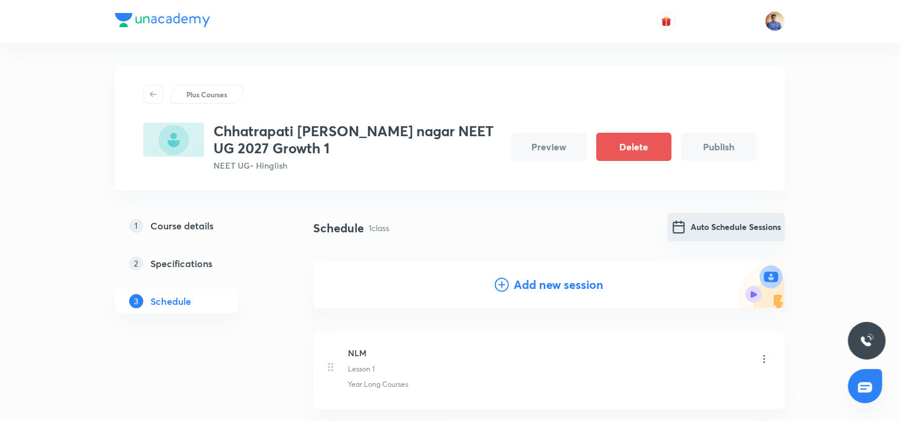
click at [696, 226] on button "Auto Schedule Sessions" at bounding box center [726, 227] width 117 height 28
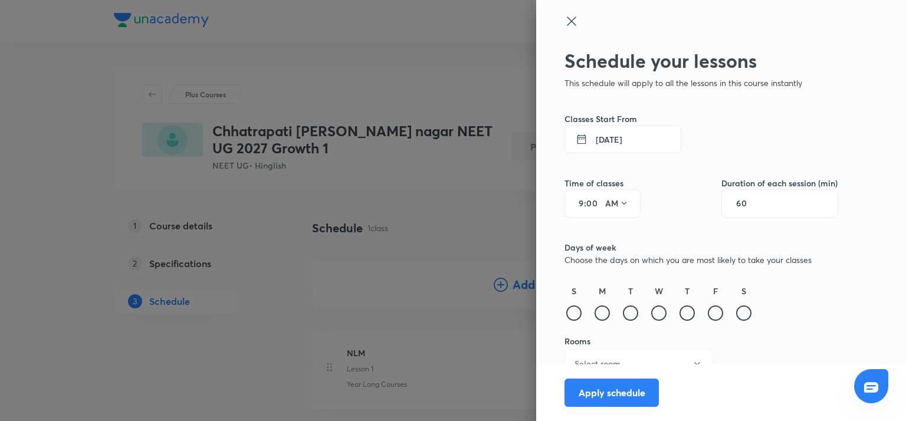
click at [570, 205] on input "9" at bounding box center [577, 203] width 14 height 9
click at [571, 206] on input "9" at bounding box center [577, 203] width 14 height 9
type input "11"
type input "45"
type input "75"
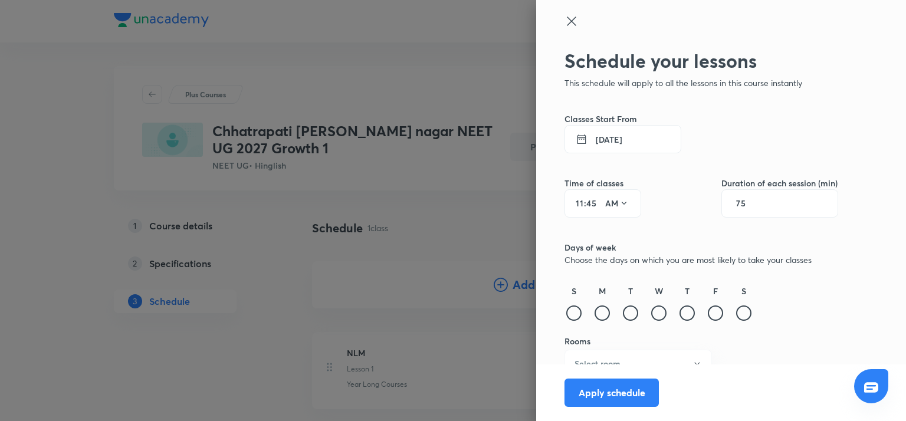
click at [621, 309] on div "T" at bounding box center [630, 304] width 19 height 38
click at [623, 313] on div at bounding box center [630, 312] width 15 height 15
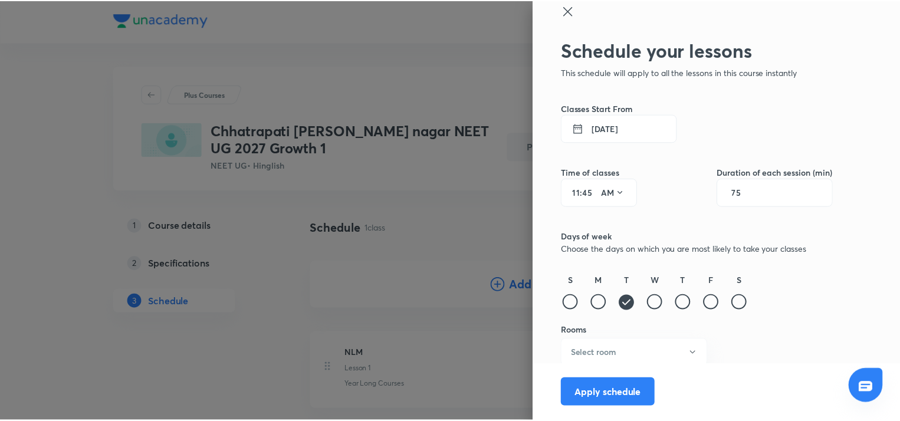
scroll to position [15, 0]
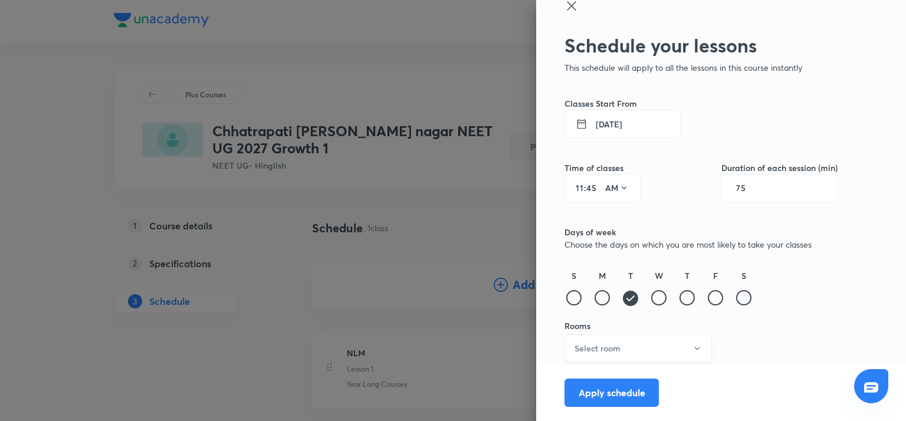
click at [596, 341] on button "Select room" at bounding box center [637, 348] width 147 height 28
click at [585, 393] on li "002" at bounding box center [629, 401] width 146 height 22
click at [574, 395] on button "Apply schedule" at bounding box center [611, 391] width 94 height 28
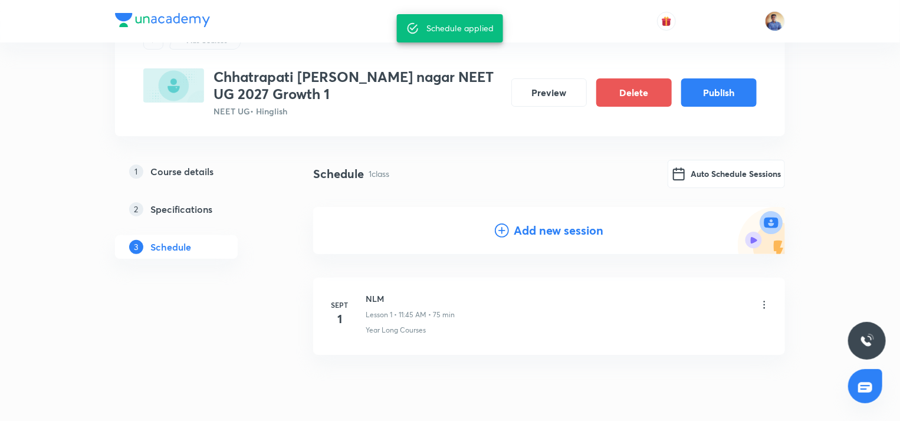
scroll to position [99, 0]
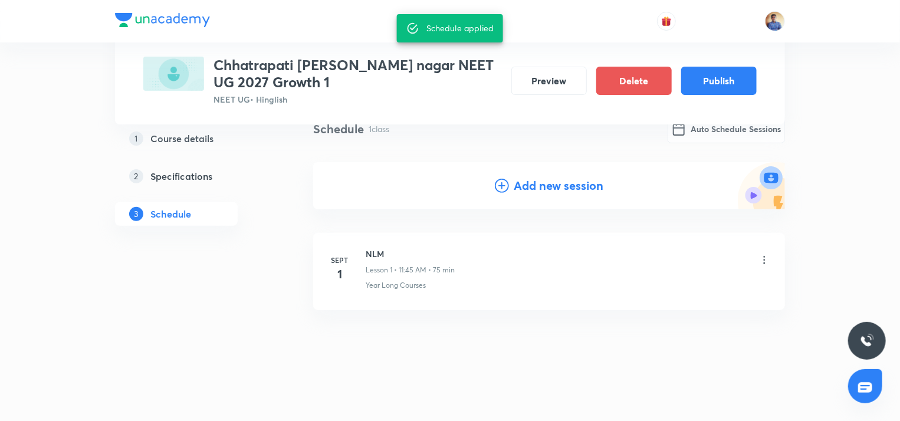
click at [767, 258] on icon at bounding box center [764, 260] width 12 height 12
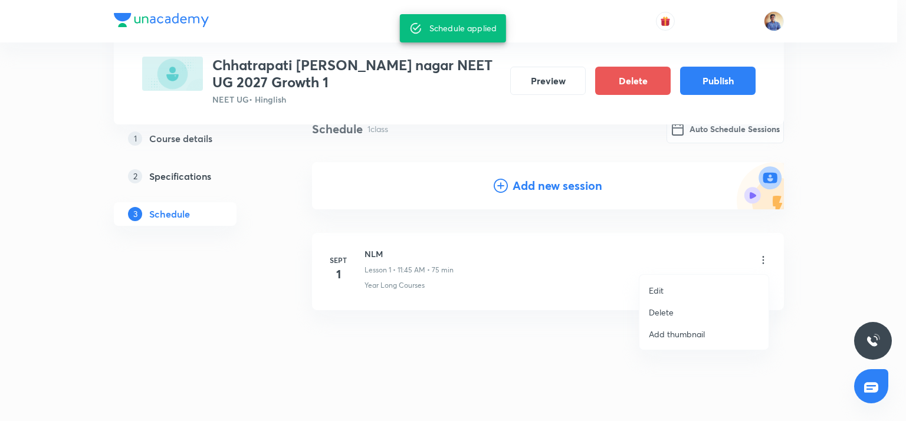
click at [697, 288] on li "Edit" at bounding box center [703, 291] width 129 height 22
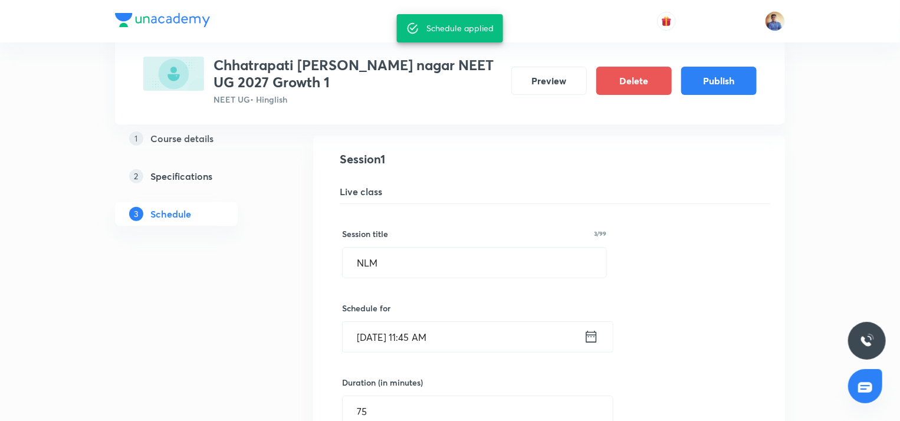
scroll to position [217, 0]
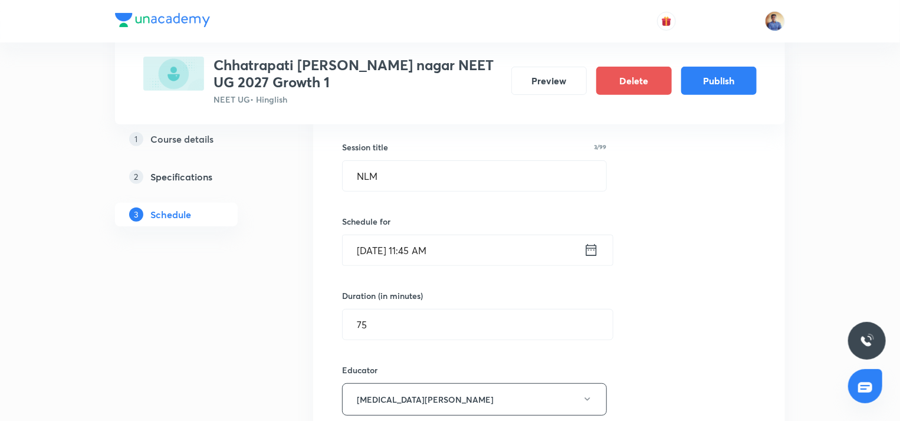
click at [374, 244] on input "Sept 1, 2025, 11:45 AM" at bounding box center [463, 250] width 241 height 30
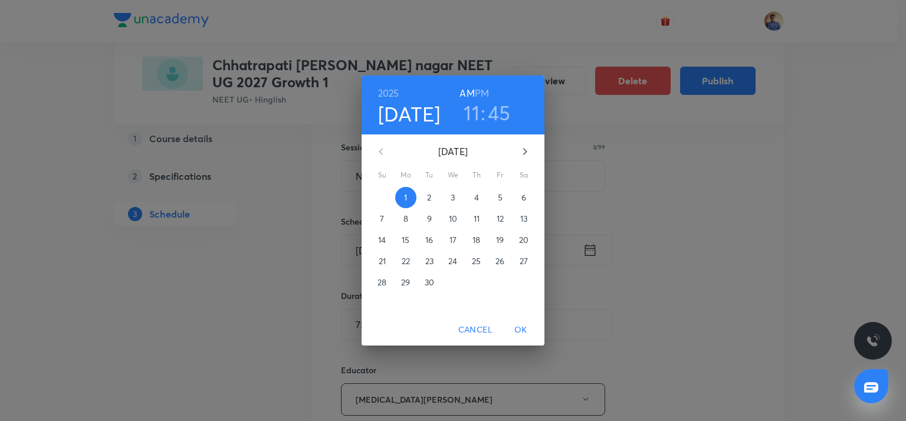
click at [432, 196] on span "2" at bounding box center [429, 198] width 21 height 12
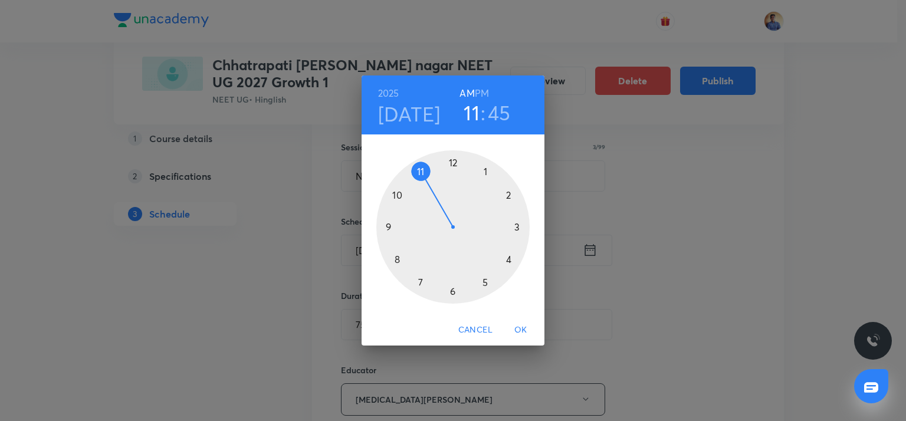
click at [517, 324] on span "OK" at bounding box center [521, 330] width 28 height 15
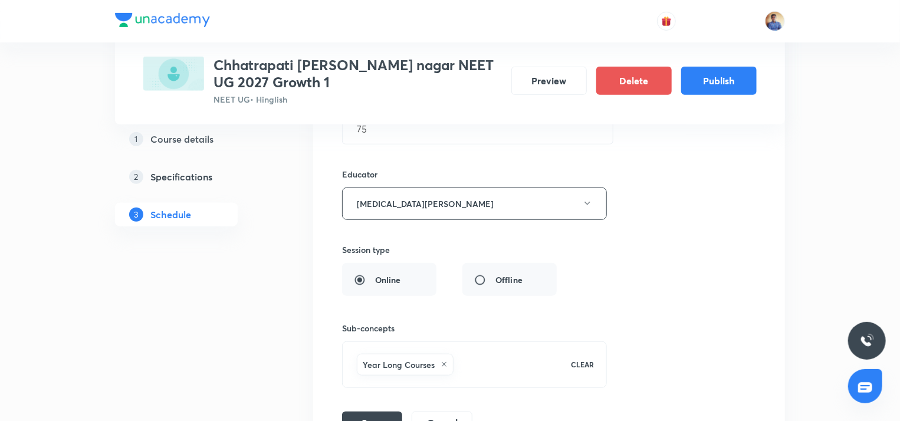
scroll to position [512, 0]
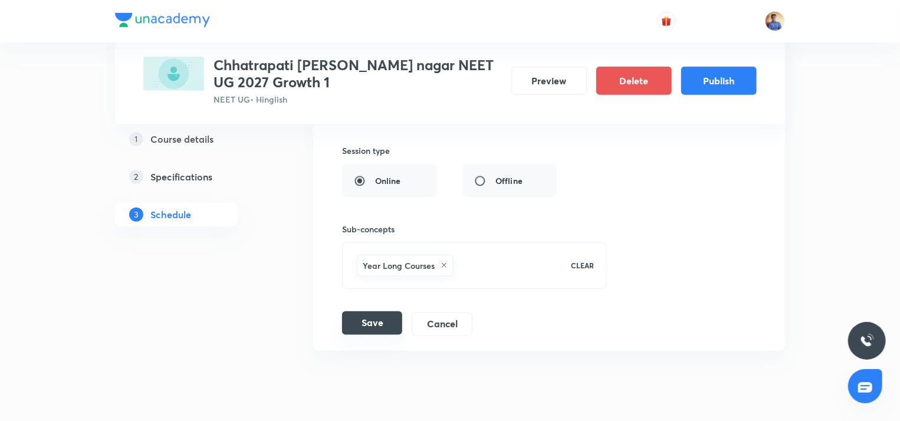
click at [390, 321] on button "Save" at bounding box center [372, 323] width 60 height 24
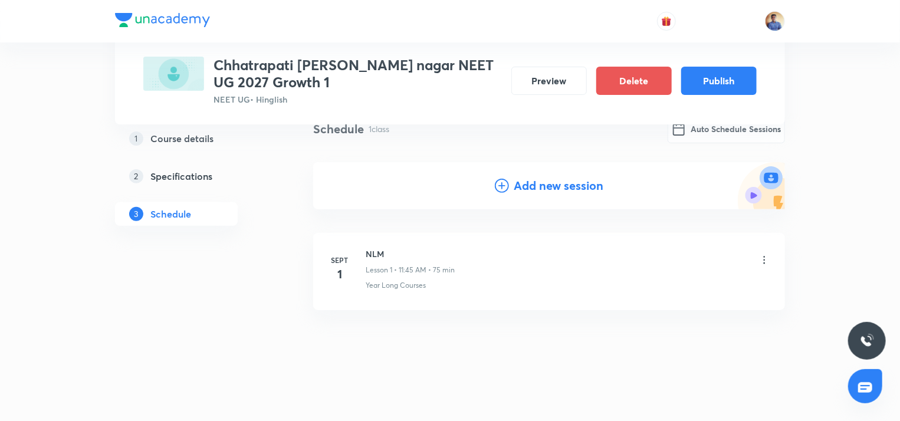
scroll to position [99, 0]
click at [201, 259] on div "1 Course details 2 Specifications 3 Schedule" at bounding box center [195, 257] width 160 height 285
drag, startPoint x: 388, startPoint y: 257, endPoint x: 367, endPoint y: 254, distance: 20.8
click at [367, 254] on h6 "NLM" at bounding box center [410, 254] width 89 height 12
copy h6 "NLM"
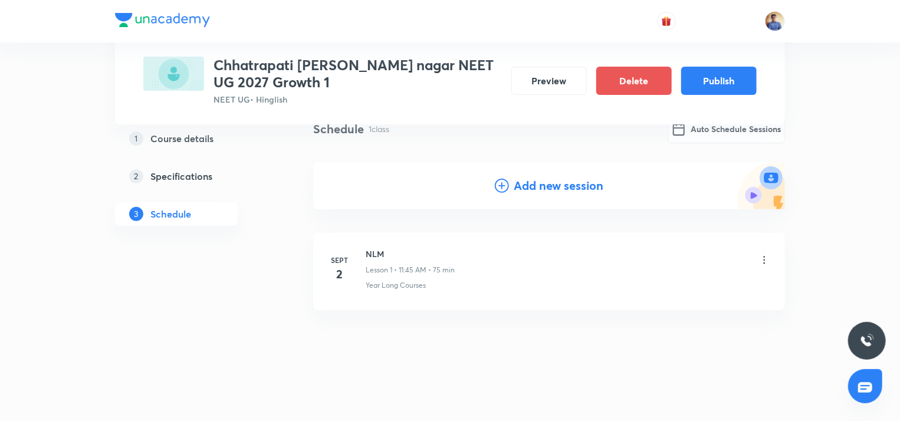
click at [765, 264] on icon at bounding box center [764, 260] width 12 height 12
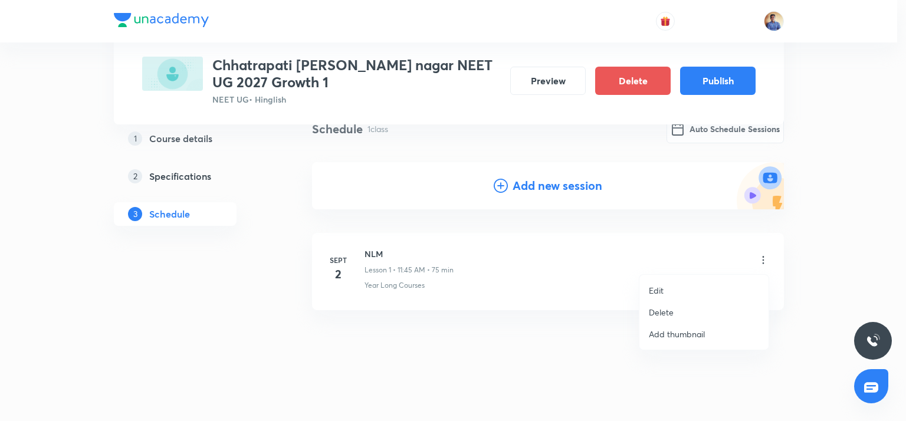
click at [694, 290] on li "Edit" at bounding box center [703, 291] width 129 height 22
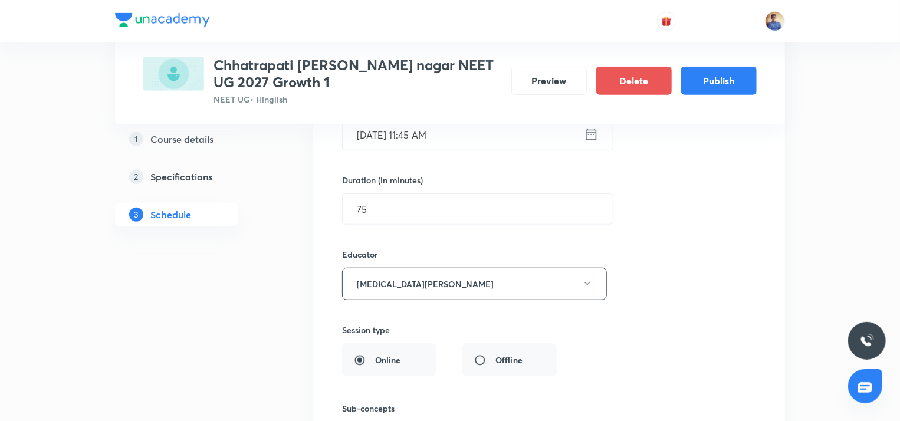
scroll to position [453, 0]
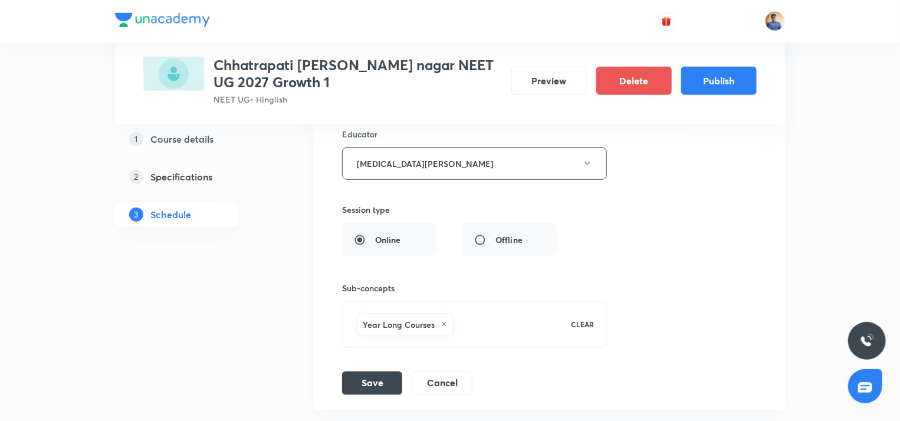
click at [449, 369] on div "Session title 3/99 NLM ​ Schedule for Sept 2, 2025, 11:45 AM ​ Duration (in min…" at bounding box center [549, 138] width 414 height 514
click at [443, 384] on button "Cancel" at bounding box center [442, 382] width 61 height 24
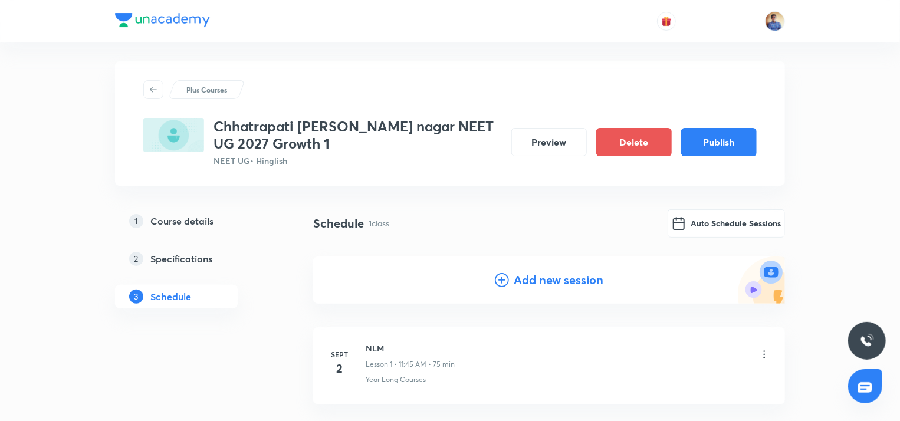
scroll to position [0, 0]
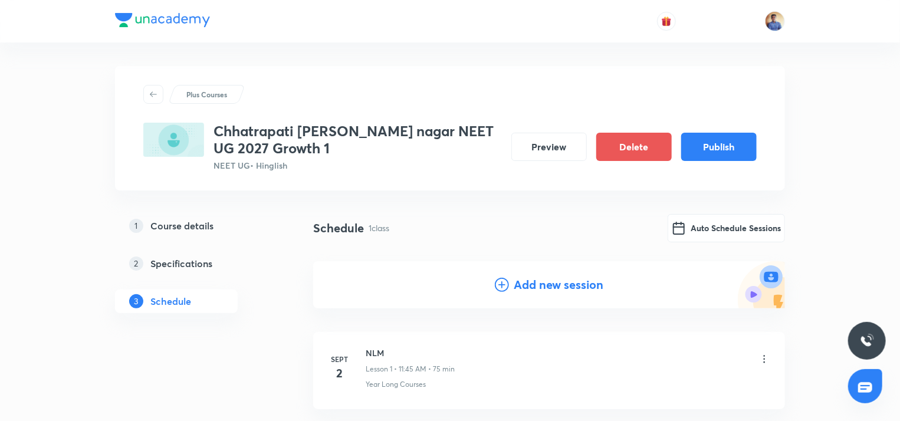
click at [505, 290] on icon at bounding box center [502, 285] width 14 height 14
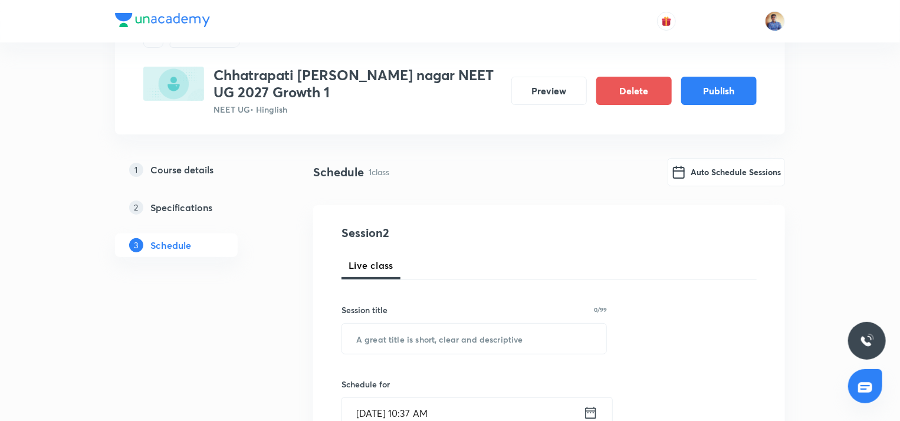
scroll to position [59, 0]
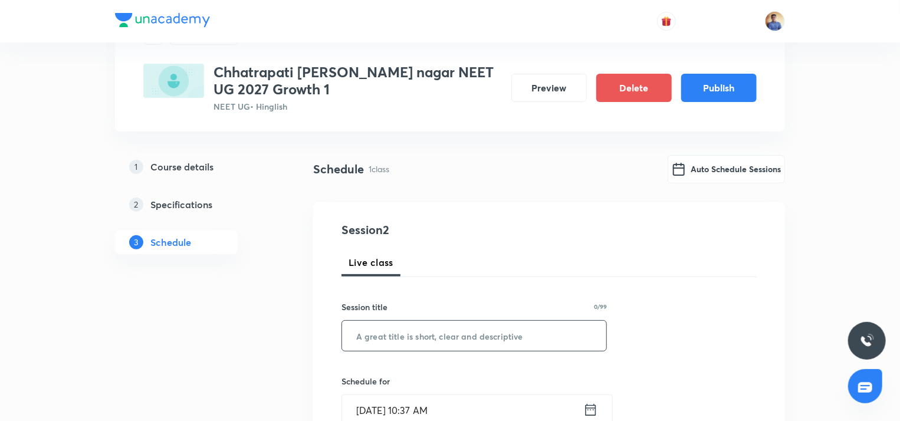
click at [399, 344] on input "text" at bounding box center [474, 336] width 264 height 30
paste input "NLM"
type input "NLM"
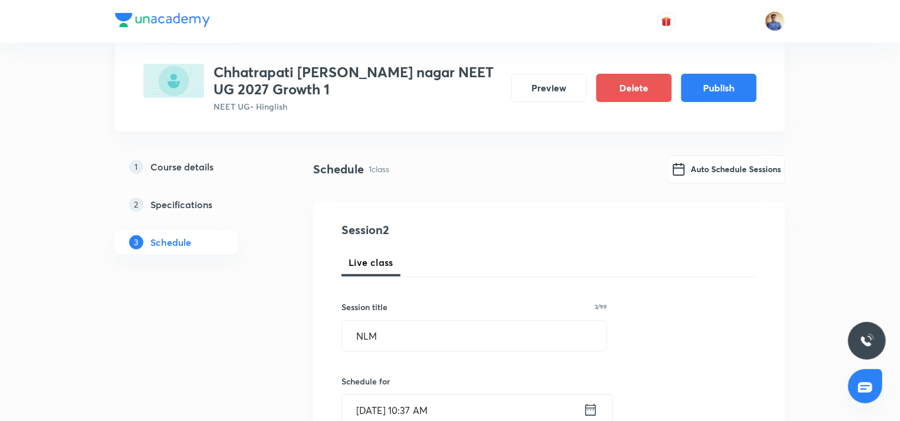
click at [384, 402] on input "Sept 1, 2025, 10:37 AM" at bounding box center [462, 410] width 241 height 30
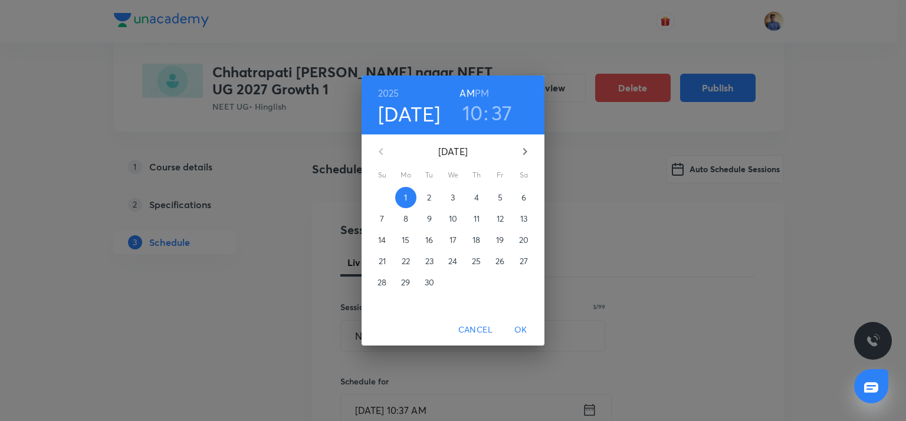
click at [451, 199] on p "3" at bounding box center [453, 198] width 4 height 12
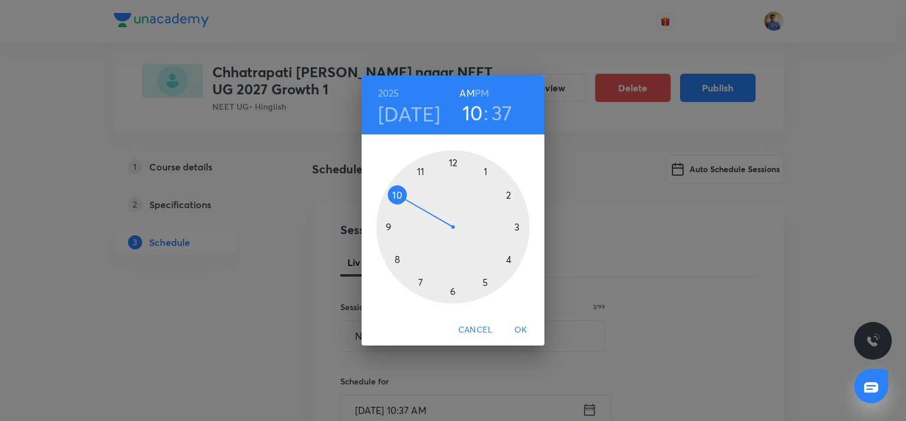
click at [420, 171] on div at bounding box center [452, 226] width 153 height 153
click at [386, 228] on div at bounding box center [452, 226] width 153 height 153
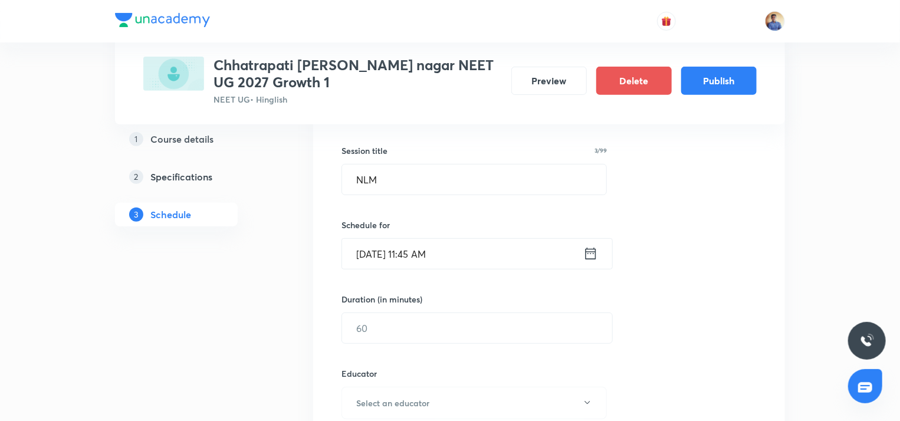
scroll to position [236, 0]
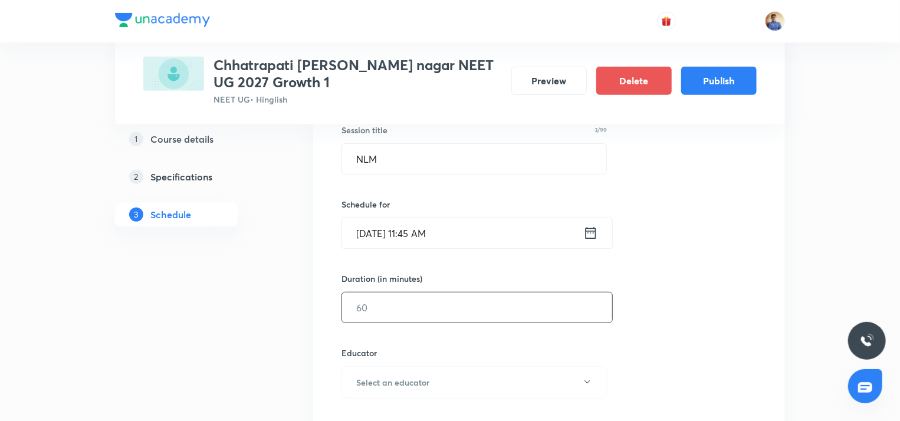
click at [371, 305] on input "text" at bounding box center [477, 307] width 270 height 30
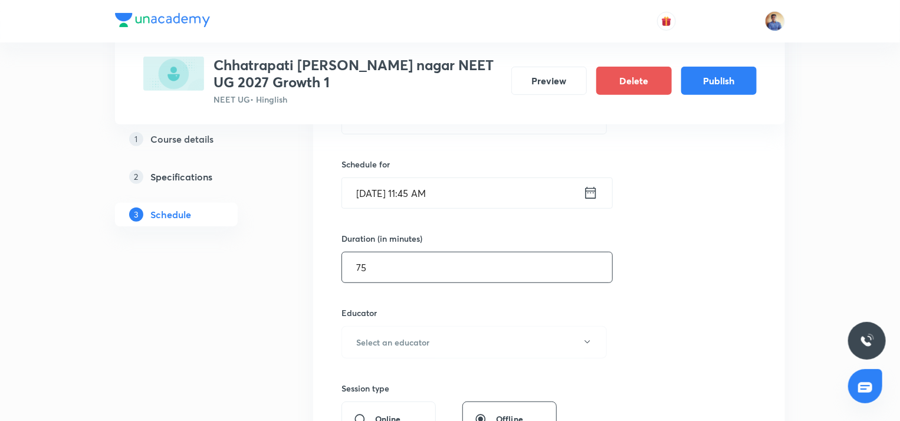
scroll to position [354, 0]
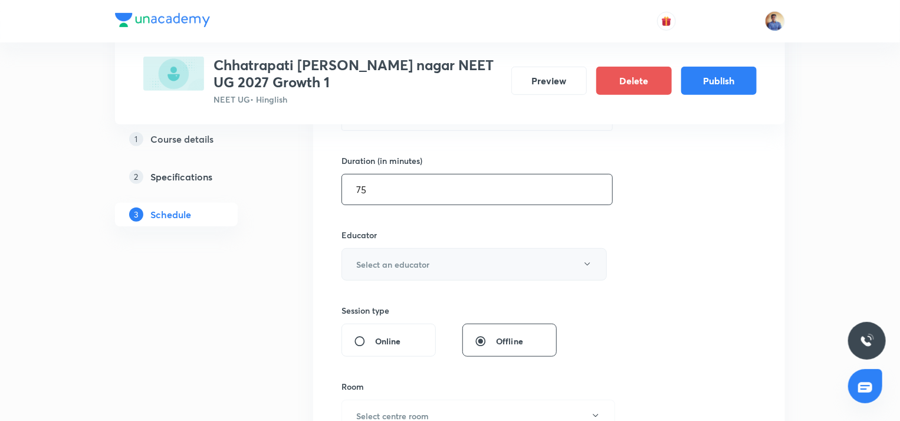
type input "75"
click at [383, 268] on h6 "Select an educator" at bounding box center [392, 264] width 73 height 12
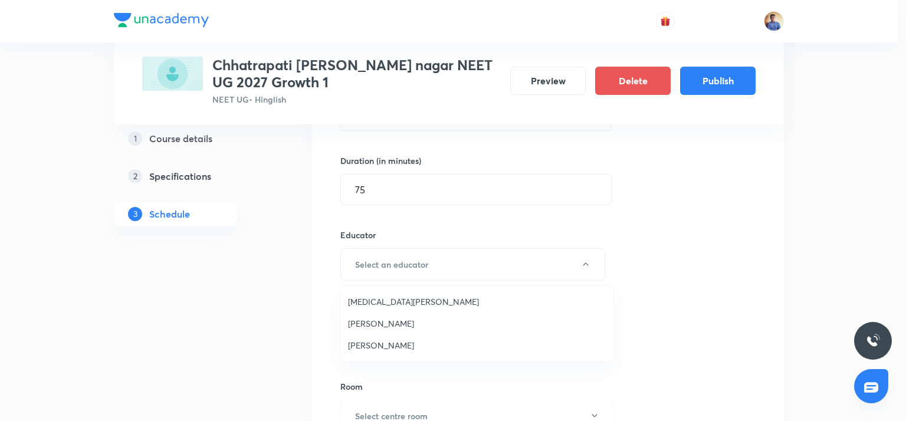
click at [373, 305] on span "Nikita Jain" at bounding box center [477, 301] width 258 height 12
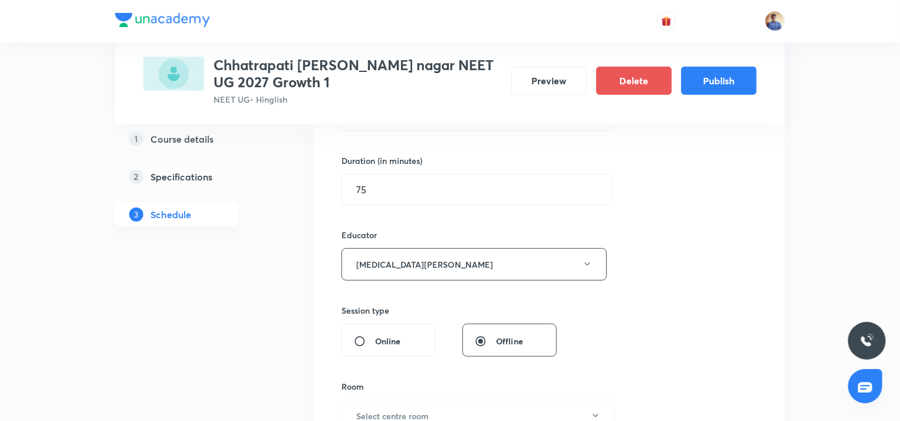
click at [361, 336] on input "Online" at bounding box center [364, 342] width 21 height 12
radio input "true"
radio input "false"
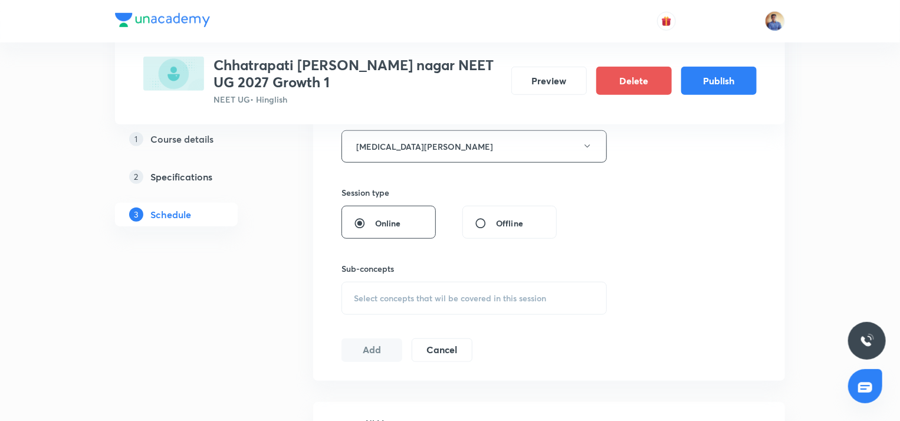
click at [374, 306] on div "Select concepts that wil be covered in this session" at bounding box center [473, 298] width 265 height 33
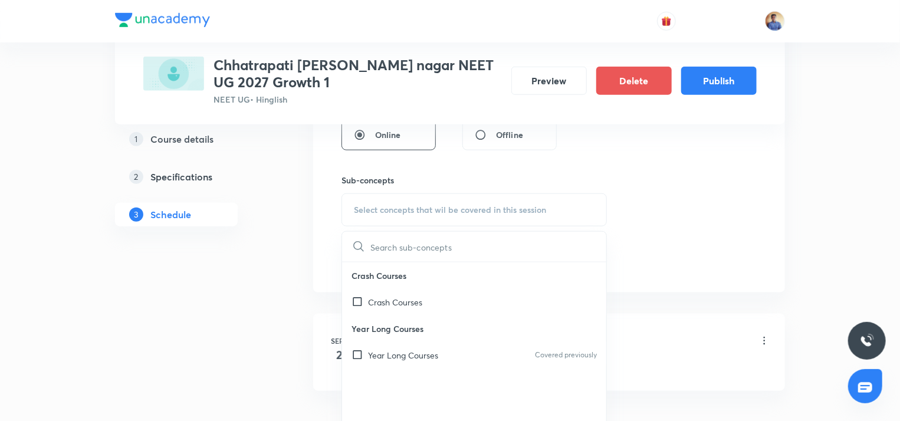
scroll to position [639, 0]
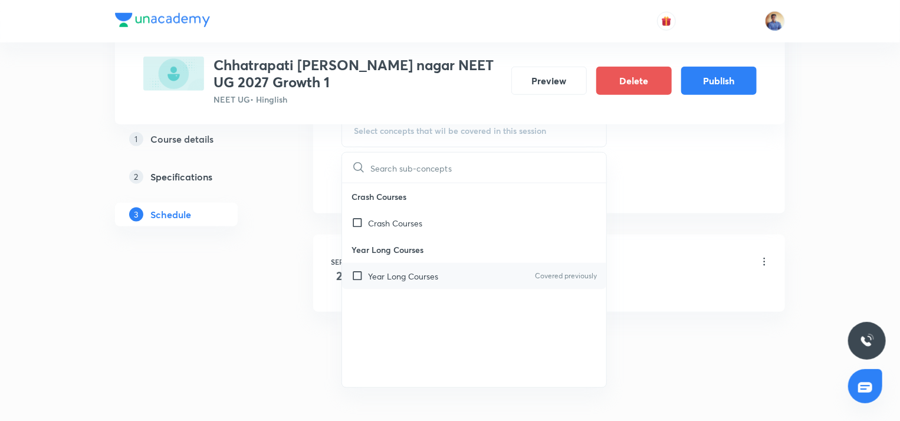
click at [375, 279] on p "Year Long Courses" at bounding box center [403, 276] width 70 height 12
checkbox input "true"
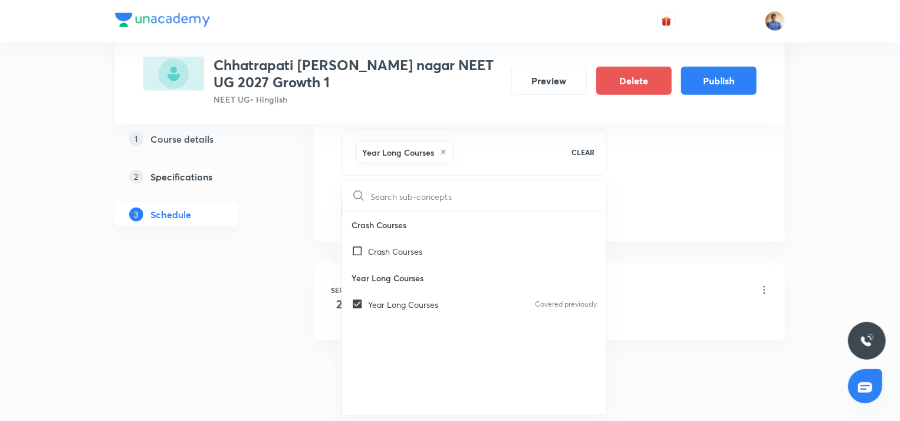
scroll to position [462, 0]
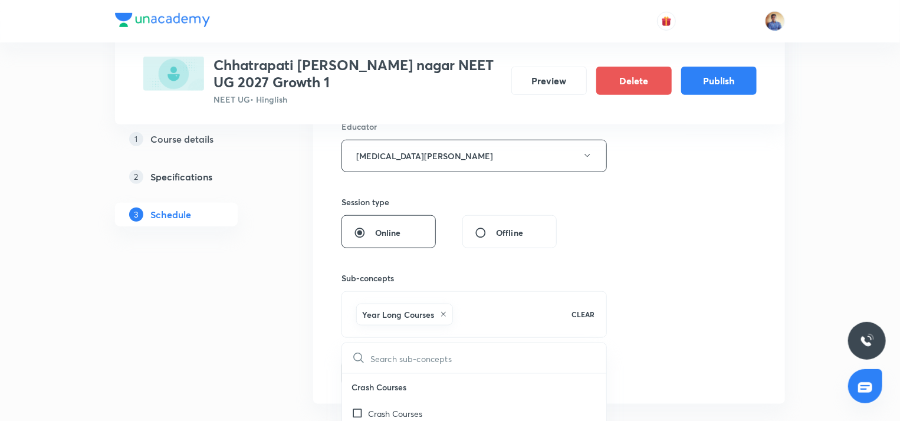
click at [300, 318] on div "Plus Courses Chhatrapati sambhaji nagar NEET UG 2027 Growth 1 NEET UG • Hinglis…" at bounding box center [450, 98] width 670 height 988
click at [357, 367] on button "Add" at bounding box center [371, 372] width 61 height 24
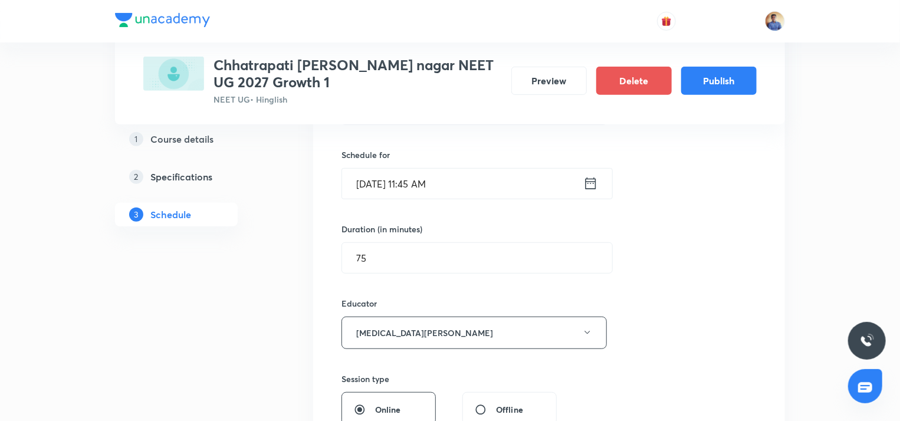
radio input "false"
radio input "true"
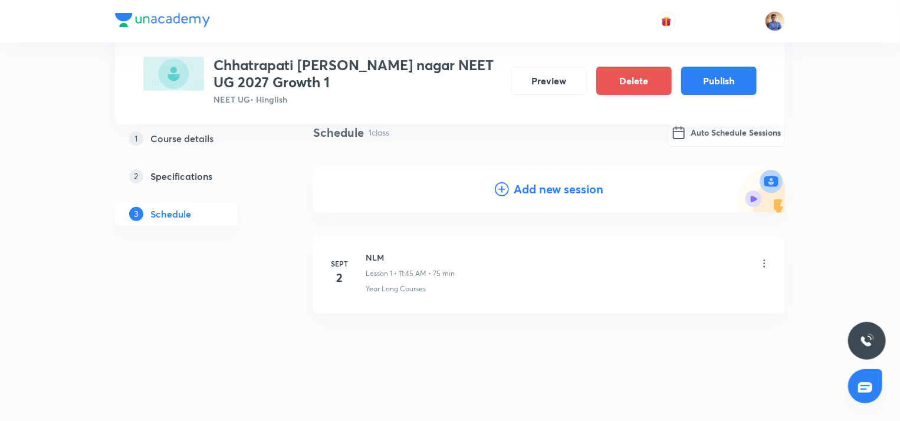
scroll to position [0, 0]
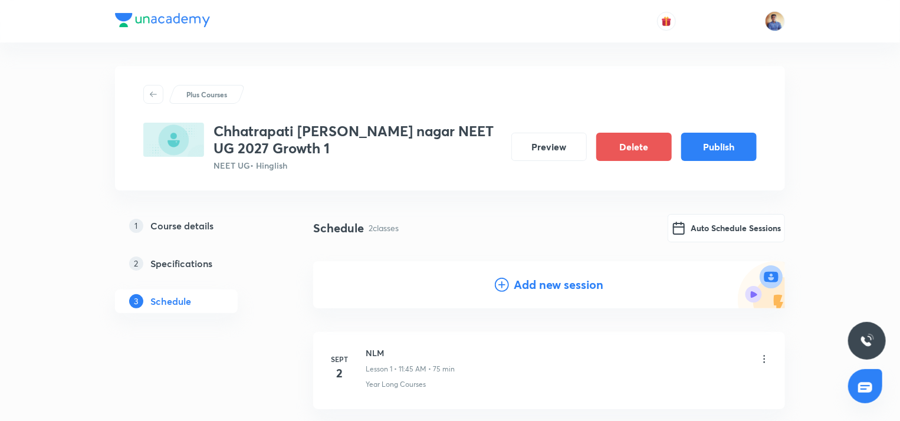
click at [534, 288] on h4 "Add new session" at bounding box center [559, 285] width 90 height 18
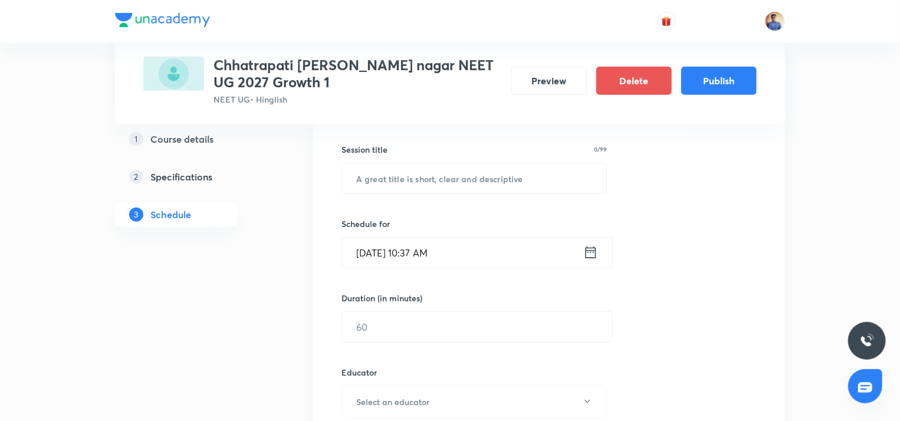
scroll to position [98, 0]
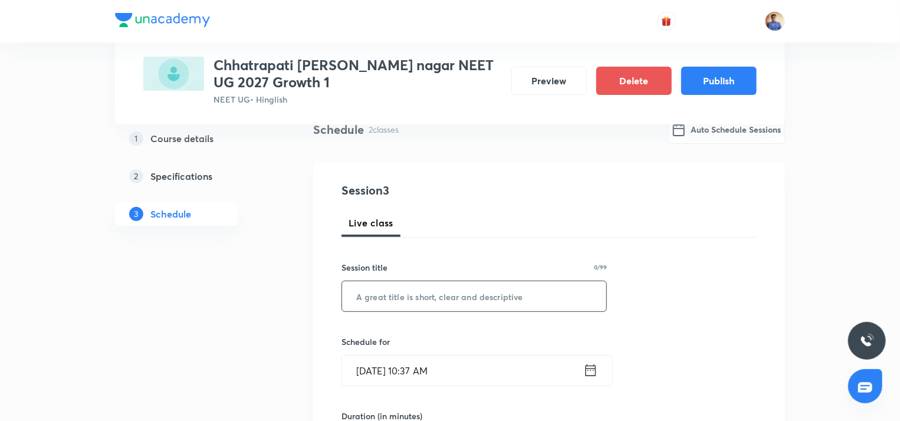
click at [400, 300] on input "text" at bounding box center [474, 296] width 264 height 30
paste input "NLM"
type input "NLM"
click at [382, 359] on input "Sept 1, 2025, 10:37 AM" at bounding box center [462, 371] width 241 height 30
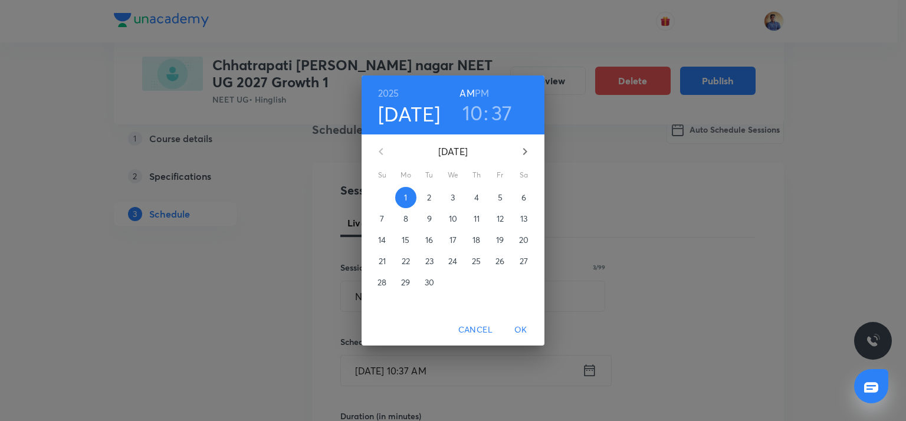
click at [475, 203] on p "4" at bounding box center [476, 198] width 5 height 12
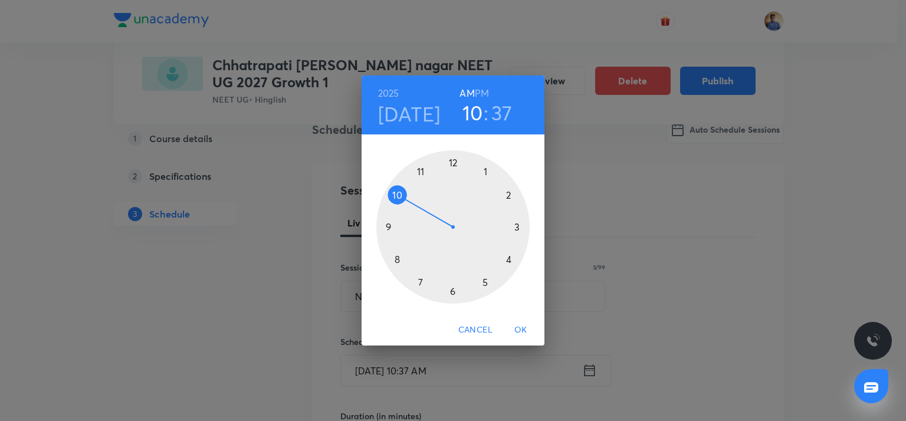
click at [419, 172] on div at bounding box center [452, 226] width 153 height 153
click at [390, 229] on div at bounding box center [452, 226] width 153 height 153
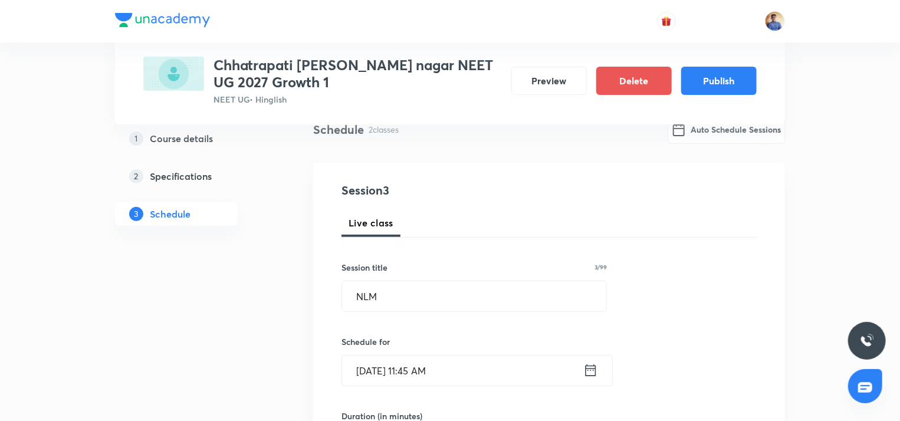
scroll to position [216, 0]
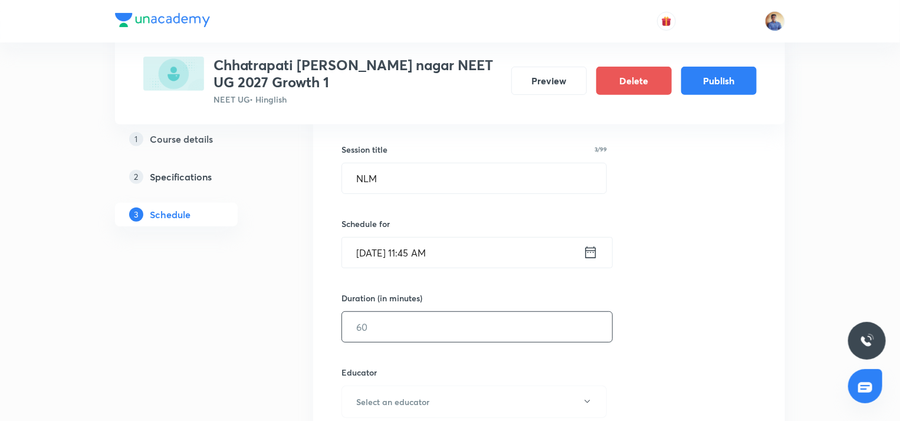
click at [380, 323] on input "text" at bounding box center [477, 327] width 270 height 30
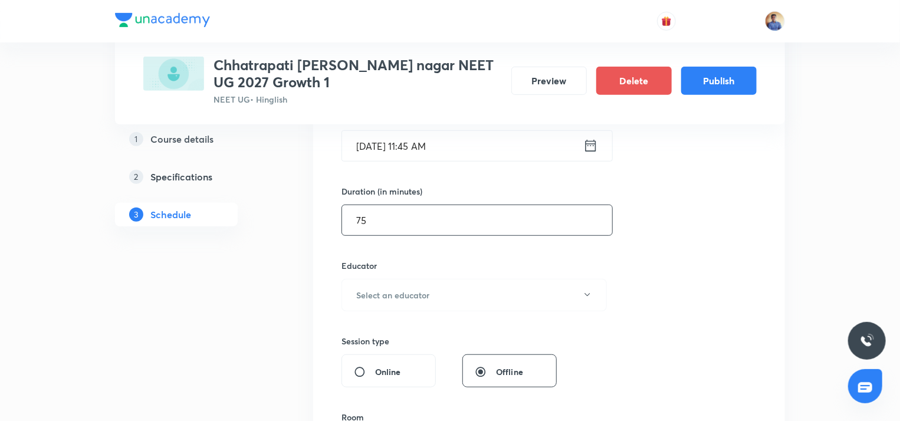
scroll to position [334, 0]
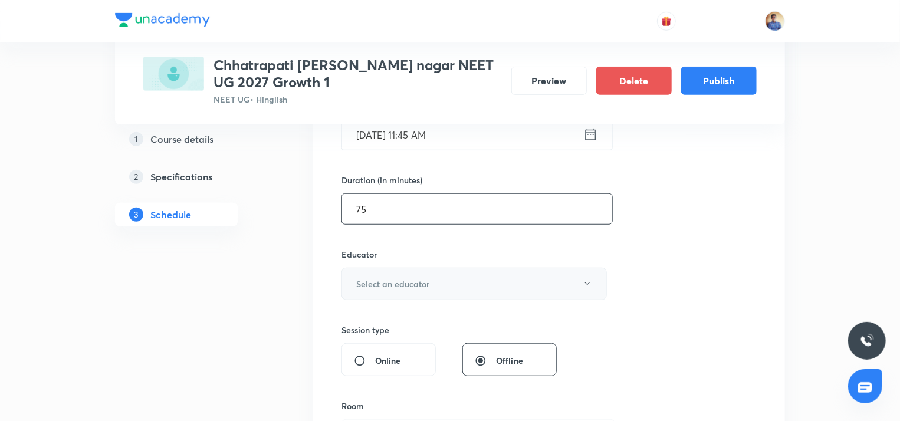
type input "75"
click at [380, 285] on h6 "Select an educator" at bounding box center [392, 284] width 73 height 12
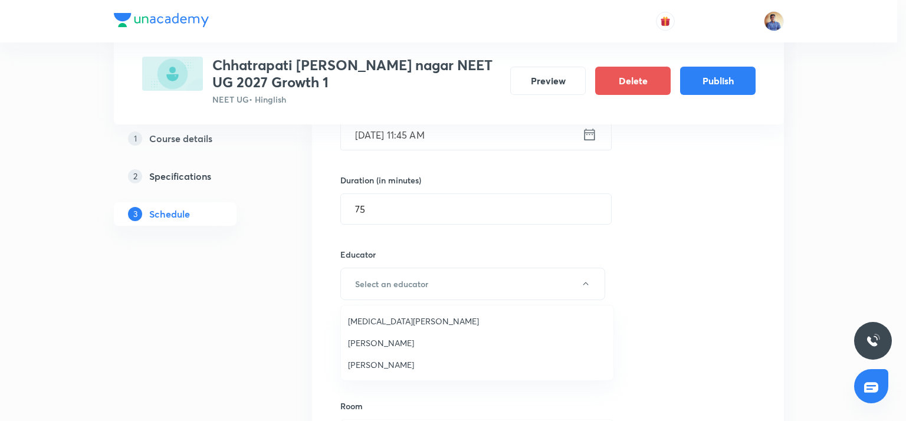
click at [366, 325] on span "Nikita Jain" at bounding box center [477, 321] width 258 height 12
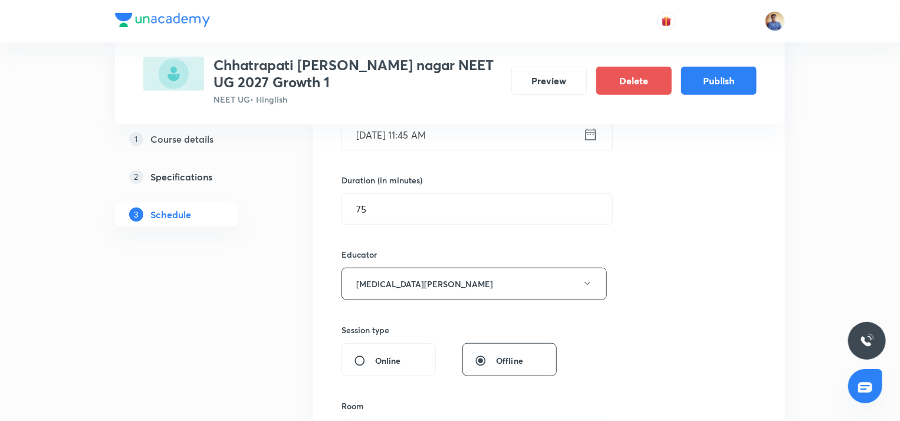
scroll to position [393, 0]
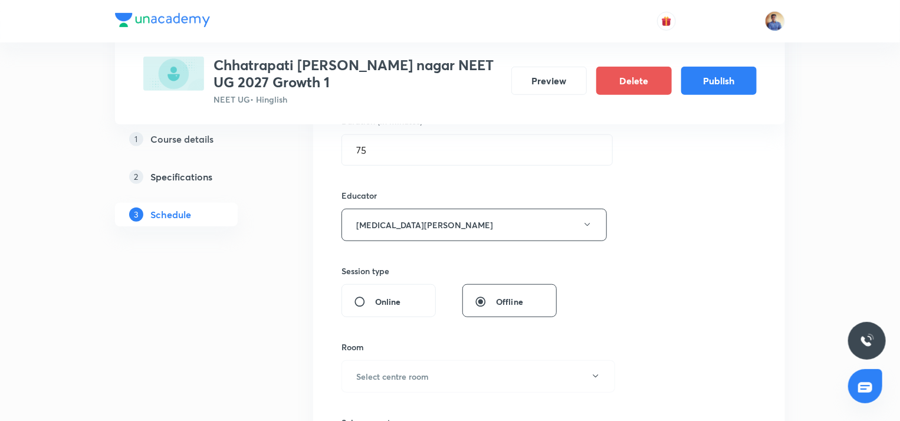
drag, startPoint x: 368, startPoint y: 283, endPoint x: 366, endPoint y: 289, distance: 6.2
click at [368, 284] on div "Online" at bounding box center [388, 300] width 94 height 33
click at [361, 296] on input "Online" at bounding box center [364, 302] width 21 height 12
radio input "true"
radio input "false"
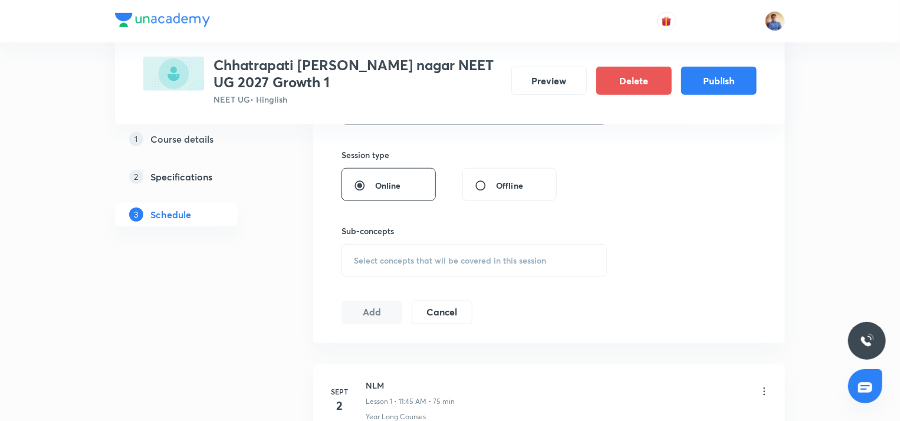
scroll to position [511, 0]
click at [389, 258] on span "Select concepts that wil be covered in this session" at bounding box center [450, 258] width 192 height 9
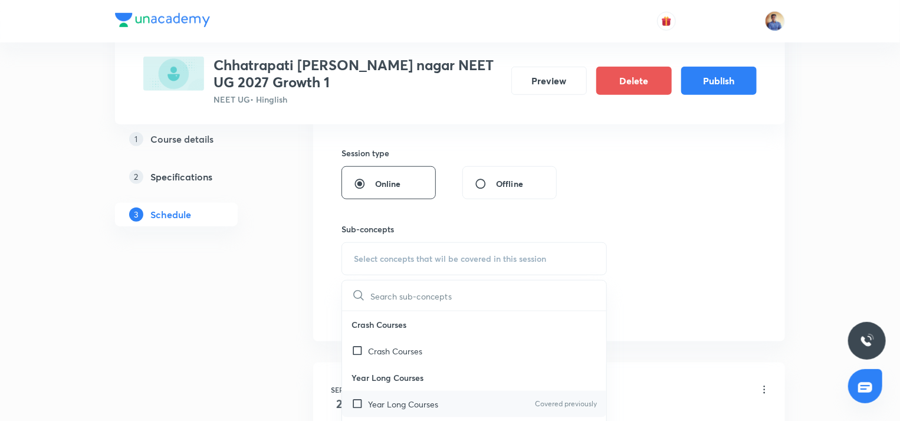
click at [356, 402] on input "checkbox" at bounding box center [359, 404] width 17 height 12
checkbox input "true"
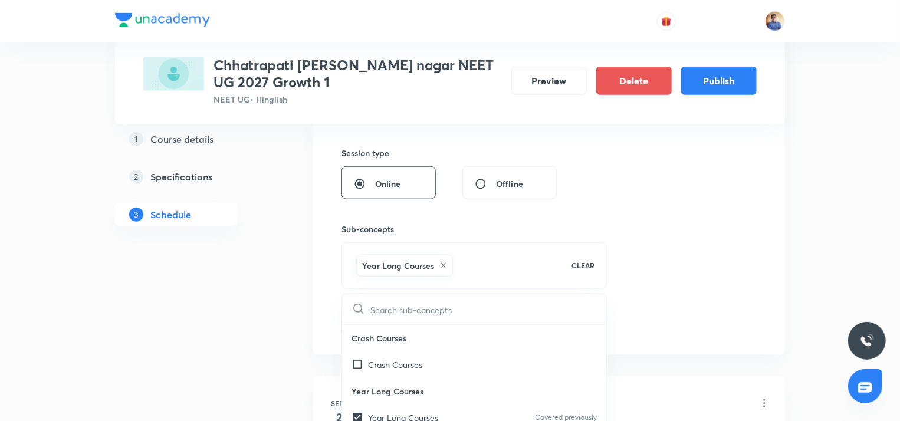
click at [255, 338] on div "1 Course details 2 Specifications 3 Schedule" at bounding box center [195, 169] width 160 height 932
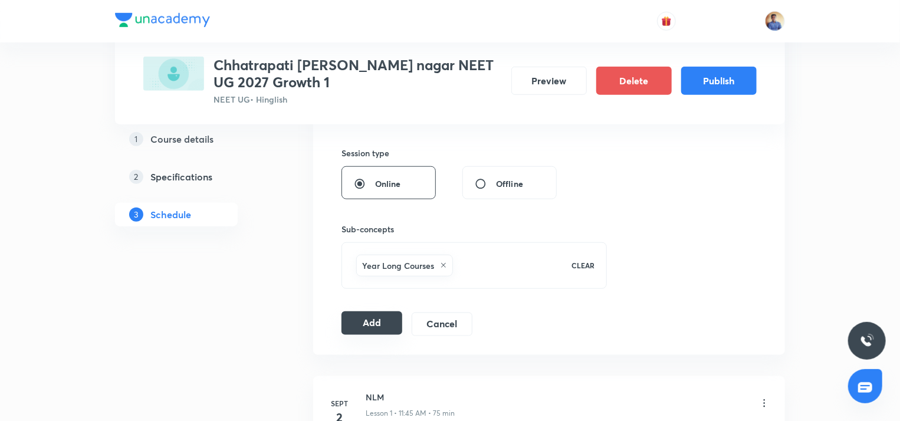
click at [370, 318] on button "Add" at bounding box center [371, 323] width 61 height 24
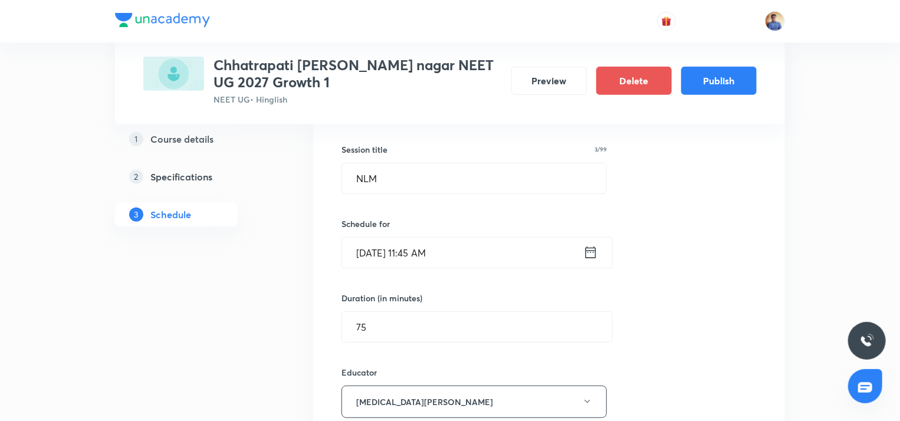
radio input "false"
radio input "true"
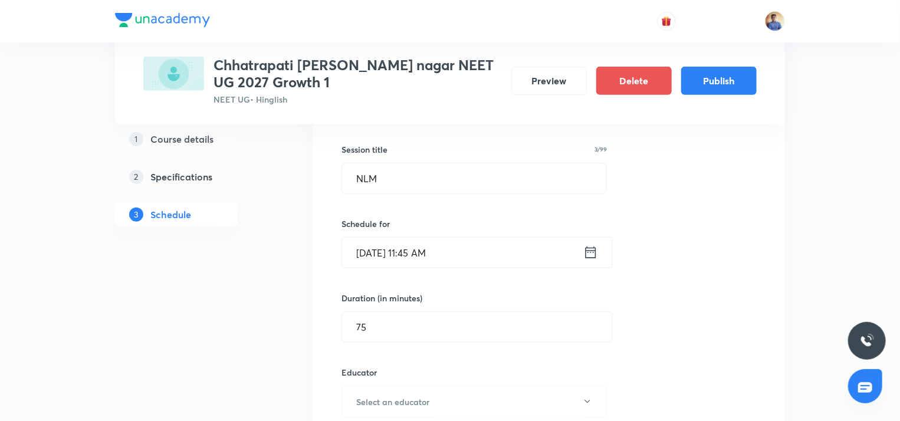
scroll to position [88, 0]
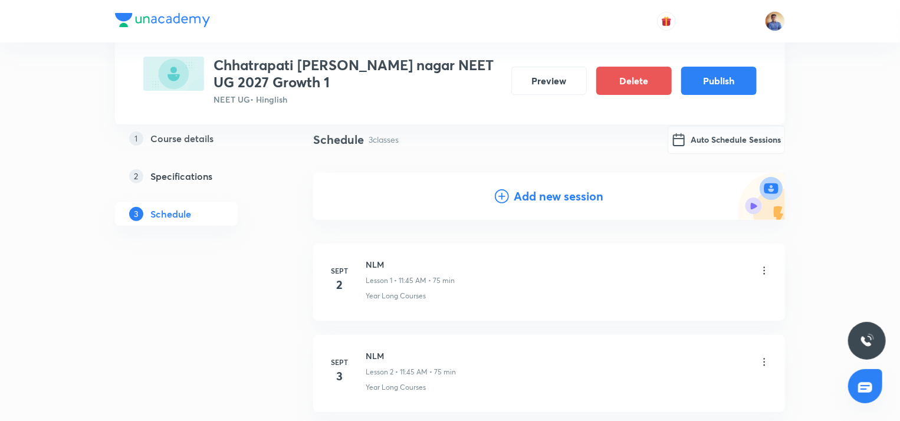
click at [540, 190] on h4 "Add new session" at bounding box center [559, 197] width 90 height 18
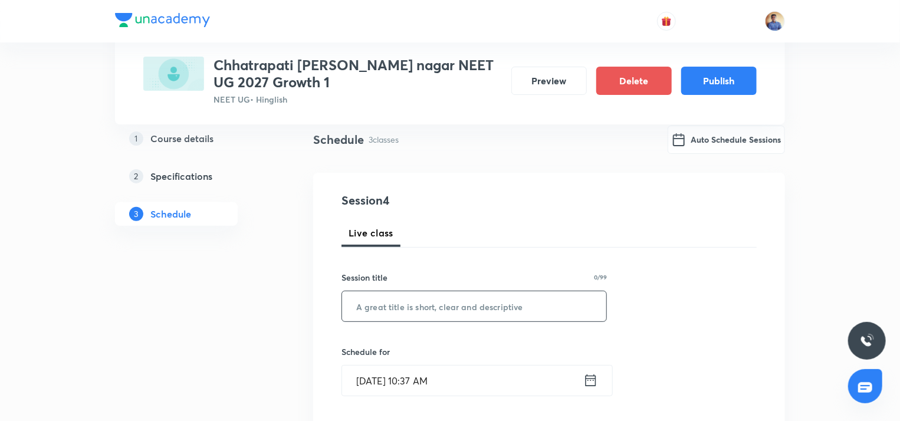
click at [406, 305] on input "text" at bounding box center [474, 306] width 264 height 30
paste input "NLM"
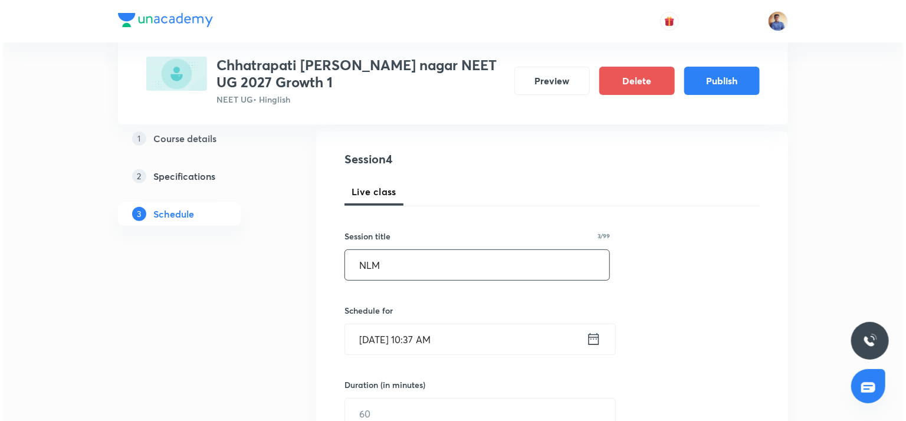
scroll to position [147, 0]
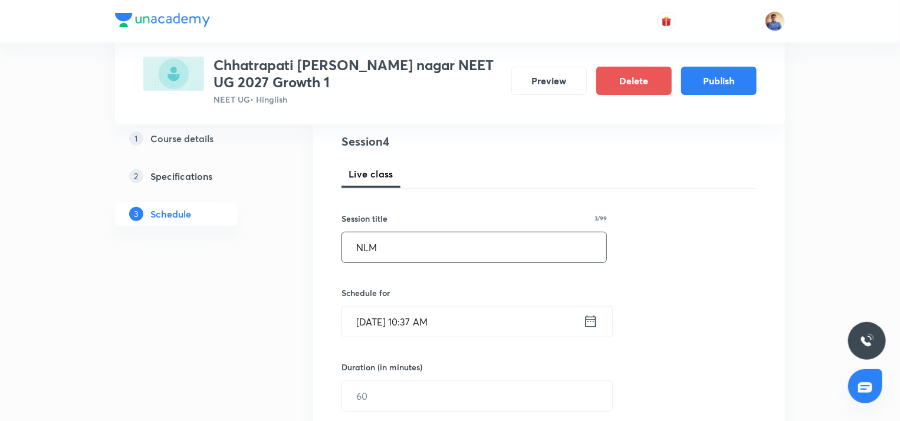
type input "NLM"
click at [380, 327] on input "Sept 1, 2025, 10:37 AM" at bounding box center [462, 322] width 241 height 30
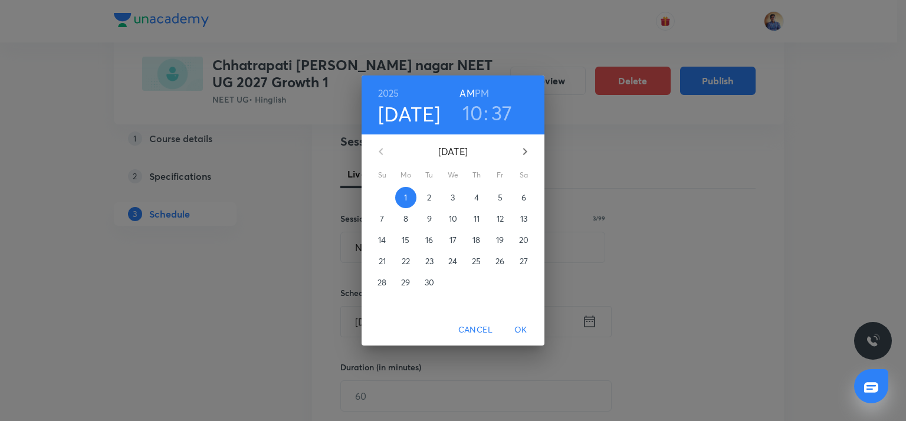
click at [498, 198] on p "5" at bounding box center [500, 198] width 5 height 12
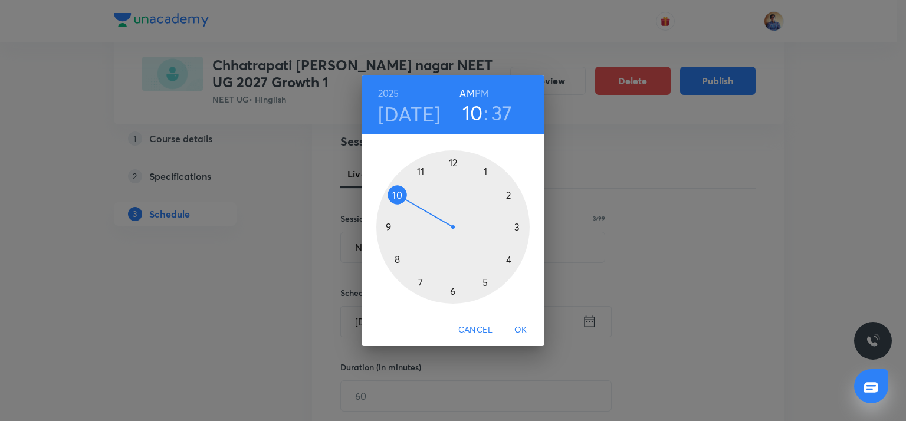
click at [418, 173] on div at bounding box center [452, 226] width 153 height 153
click at [390, 228] on div at bounding box center [452, 226] width 153 height 153
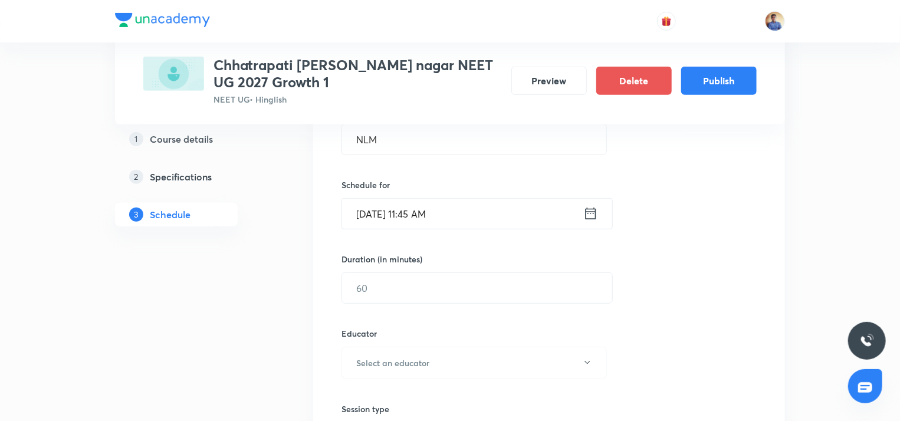
scroll to position [324, 0]
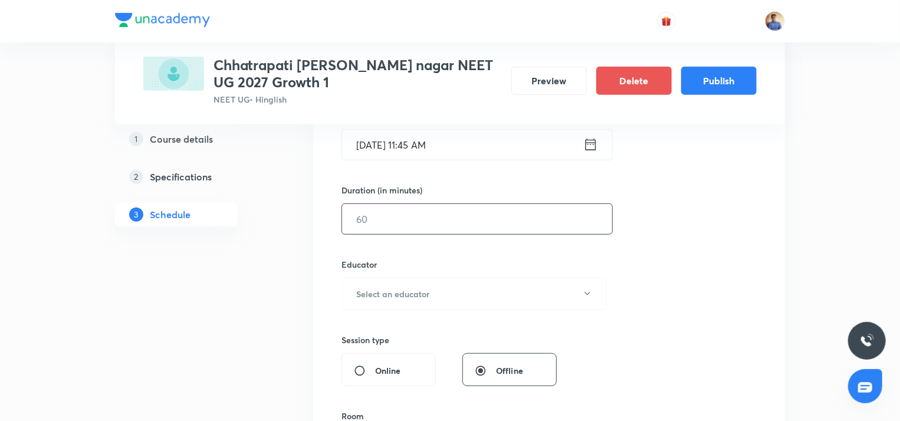
click at [368, 213] on input "text" at bounding box center [477, 219] width 270 height 30
type input "75"
click at [393, 298] on h6 "Select an educator" at bounding box center [392, 294] width 73 height 12
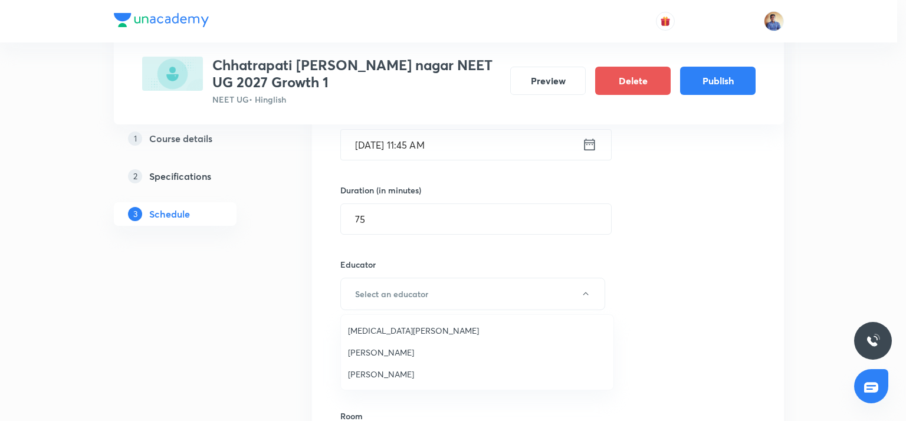
drag, startPoint x: 377, startPoint y: 328, endPoint x: 369, endPoint y: 329, distance: 8.9
click at [377, 329] on span "Nikita Jain" at bounding box center [477, 330] width 258 height 12
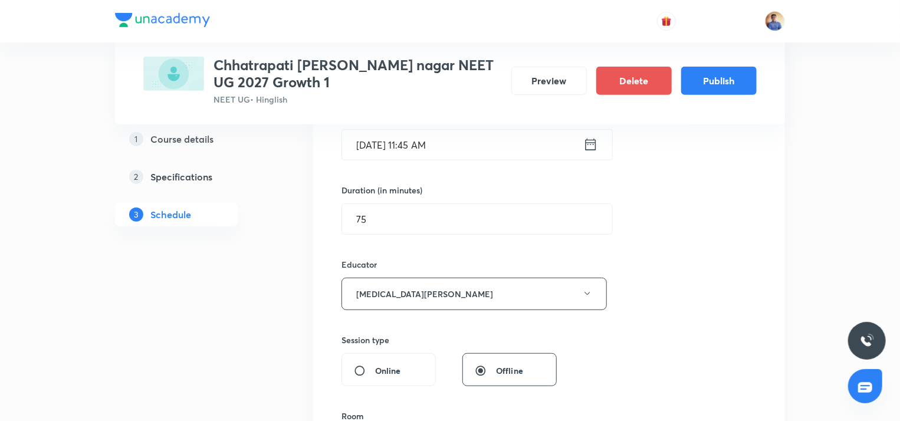
scroll to position [383, 0]
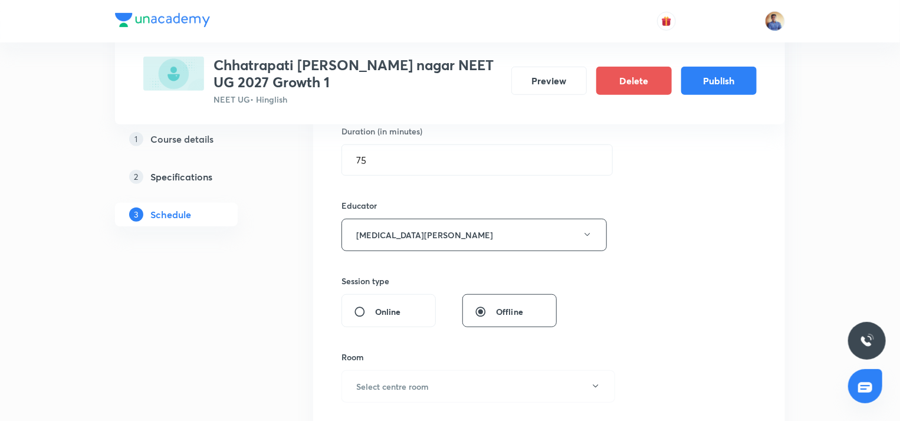
click at [366, 303] on div "Online" at bounding box center [388, 310] width 94 height 33
click at [361, 311] on input "Online" at bounding box center [364, 312] width 21 height 12
radio input "true"
radio input "false"
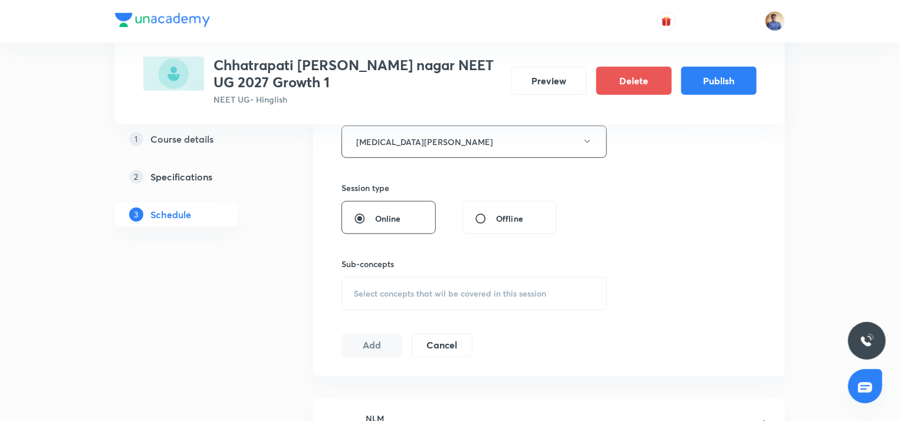
scroll to position [560, 0]
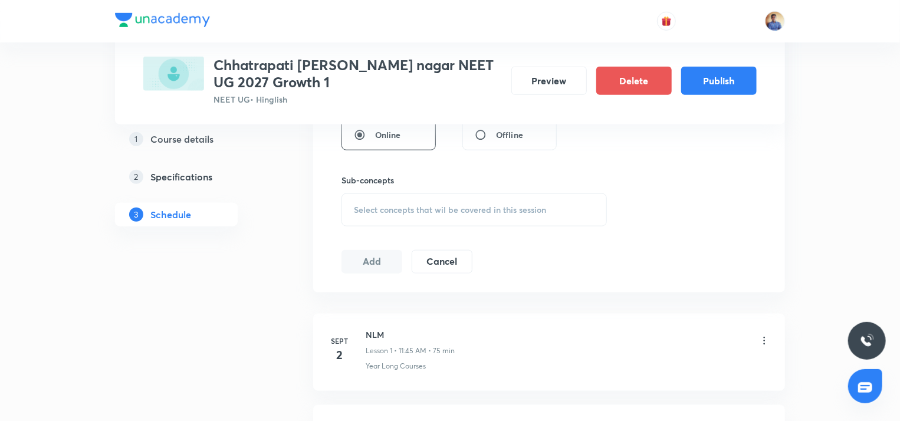
click at [370, 214] on div "Select concepts that wil be covered in this session" at bounding box center [473, 209] width 265 height 33
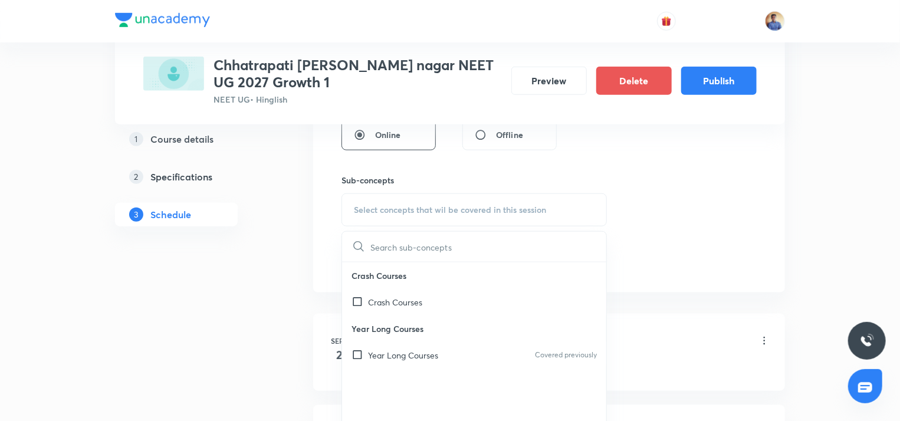
click at [362, 346] on div "Year Long Courses Covered previously" at bounding box center [474, 355] width 264 height 27
checkbox input "true"
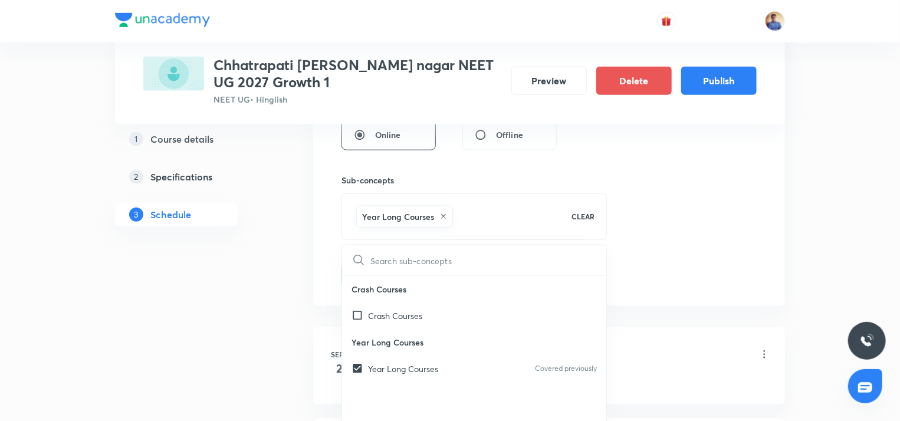
click at [291, 323] on div "Plus Courses Chhatrapati sambhaji nagar NEET UG 2027 Growth 1 NEET UG • Hinglis…" at bounding box center [450, 91] width 670 height 1171
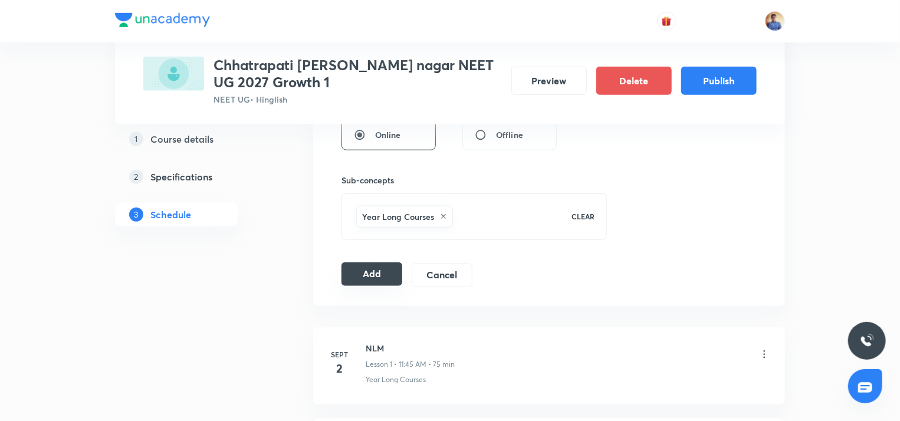
click at [344, 272] on button "Add" at bounding box center [371, 274] width 61 height 24
radio input "false"
radio input "true"
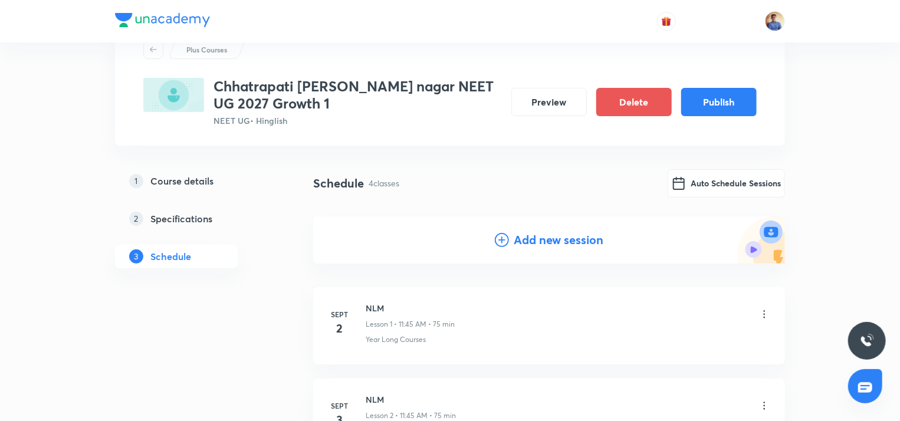
click at [514, 238] on h4 "Add new session" at bounding box center [559, 240] width 90 height 18
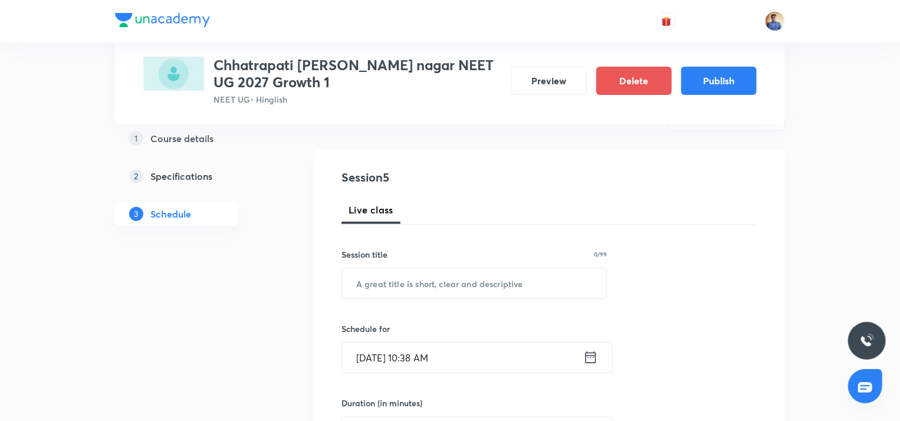
scroll to position [222, 0]
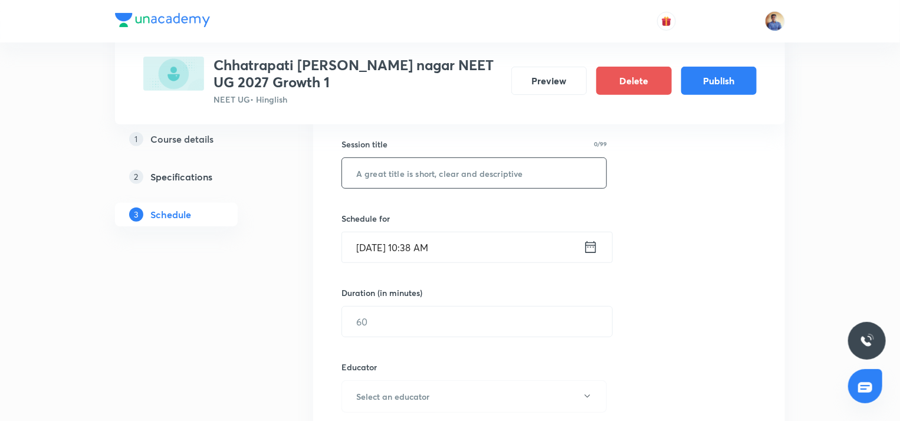
click at [404, 183] on input "text" at bounding box center [474, 173] width 264 height 30
paste input "NLM"
type input "NLM"
click at [401, 244] on input "Sept 1, 2025, 10:38 AM" at bounding box center [462, 247] width 241 height 30
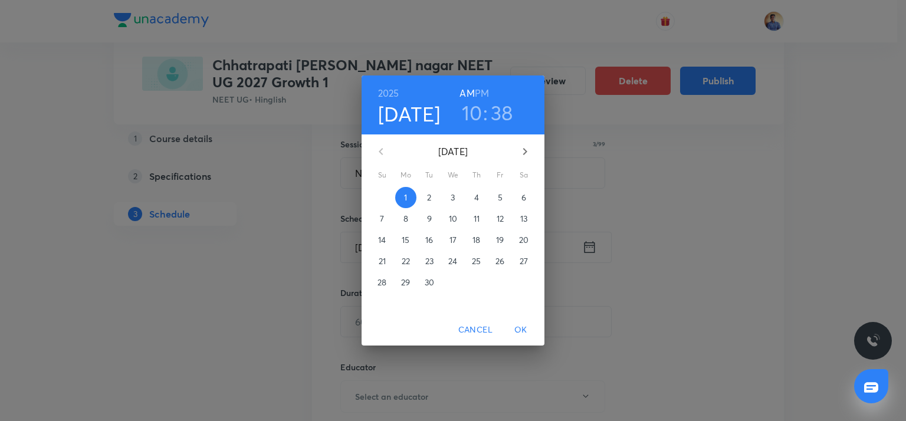
click at [407, 222] on p "8" at bounding box center [405, 219] width 5 height 12
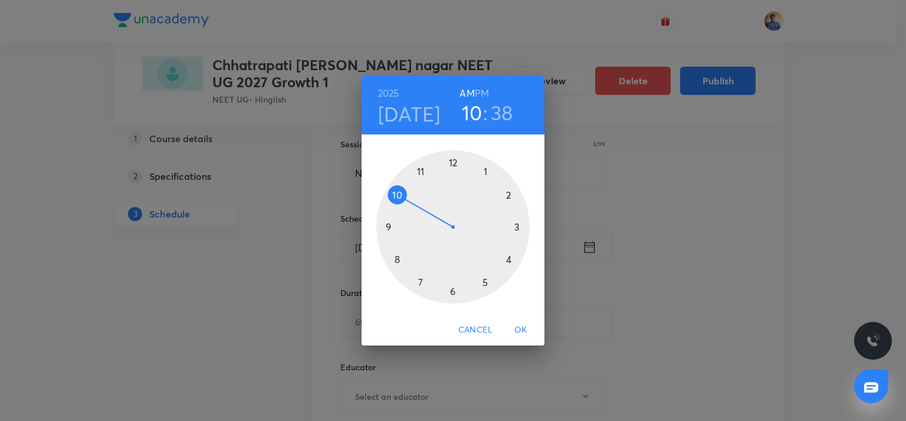
click at [424, 170] on div at bounding box center [452, 226] width 153 height 153
click at [390, 226] on div at bounding box center [452, 226] width 153 height 153
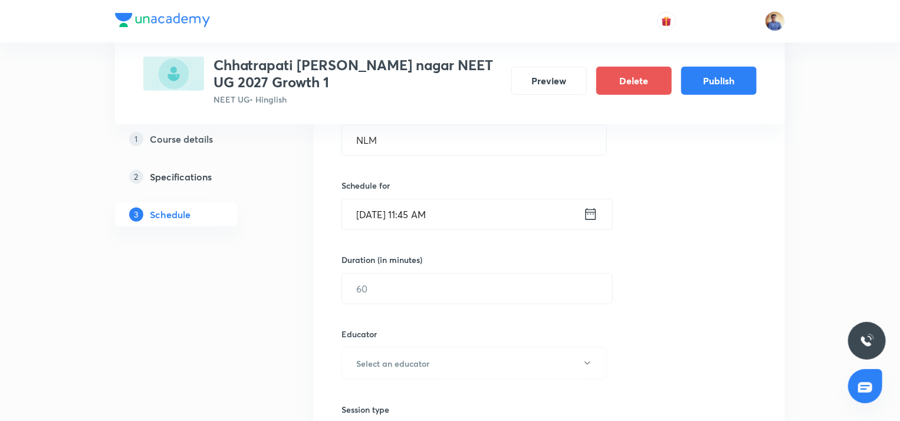
scroll to position [281, 0]
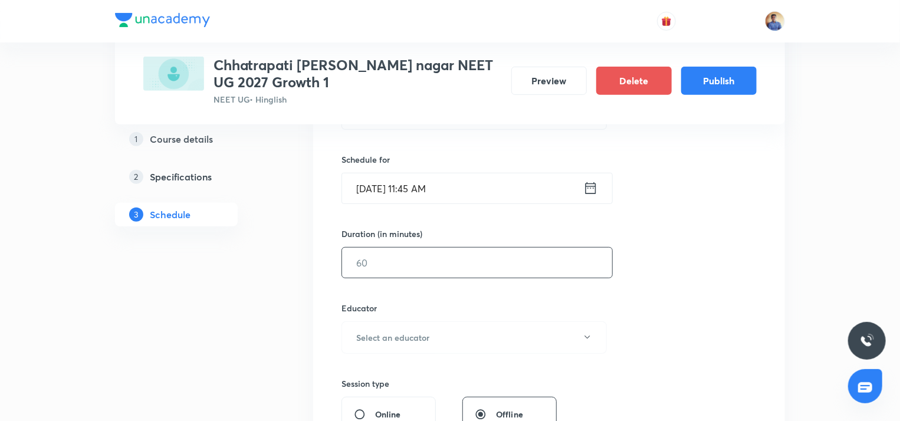
click at [387, 257] on input "text" at bounding box center [477, 263] width 270 height 30
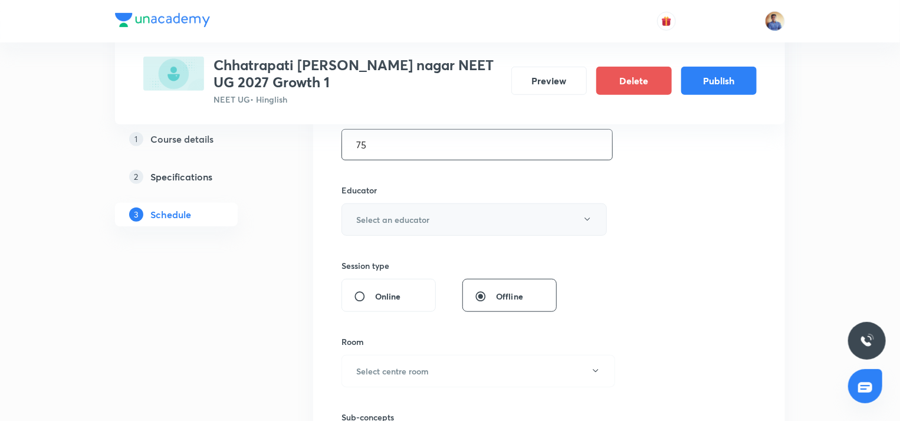
type input "75"
click at [401, 216] on h6 "Select an educator" at bounding box center [392, 219] width 73 height 12
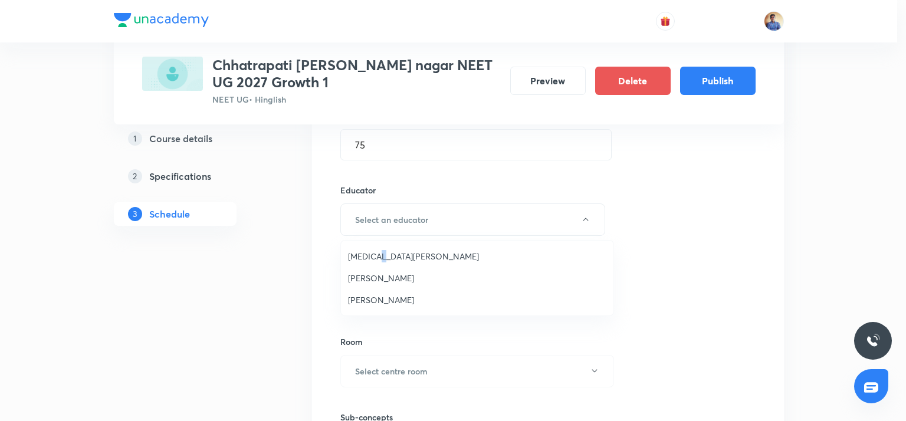
click at [374, 253] on span "Nikita Jain" at bounding box center [477, 256] width 258 height 12
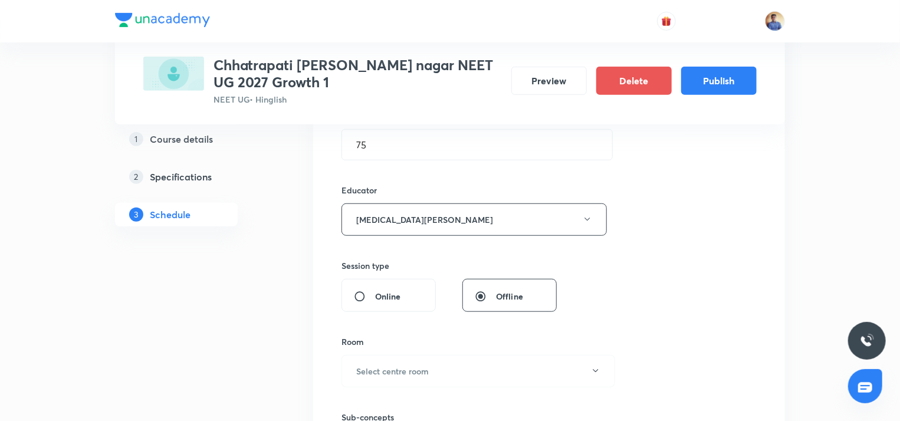
drag, startPoint x: 374, startPoint y: 253, endPoint x: 294, endPoint y: 273, distance: 82.7
click at [293, 273] on div "Plus Courses Chhatrapati sambhaji nagar NEET UG 2027 Growth 1 NEET UG • Hinglis…" at bounding box center [450, 329] width 670 height 1324
click at [369, 301] on div "Online" at bounding box center [388, 295] width 94 height 33
click at [360, 294] on input "Online" at bounding box center [364, 297] width 21 height 12
radio input "true"
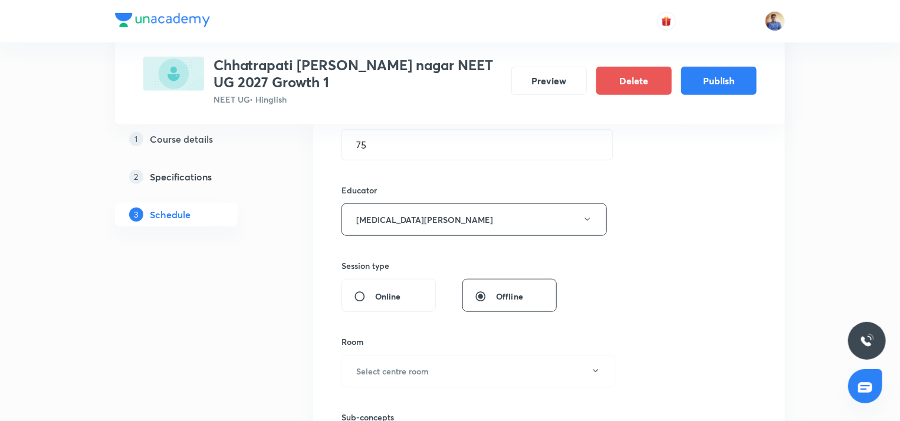
radio input "false"
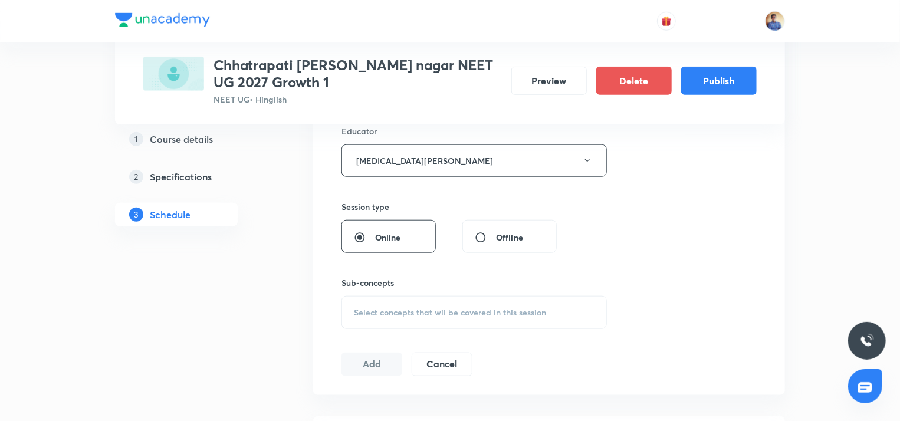
click at [385, 297] on div "Select concepts that wil be covered in this session" at bounding box center [473, 312] width 265 height 33
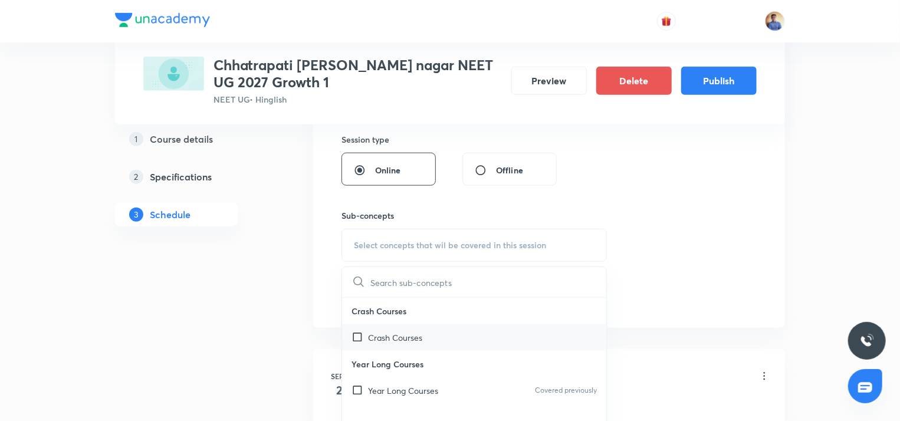
scroll to position [576, 0]
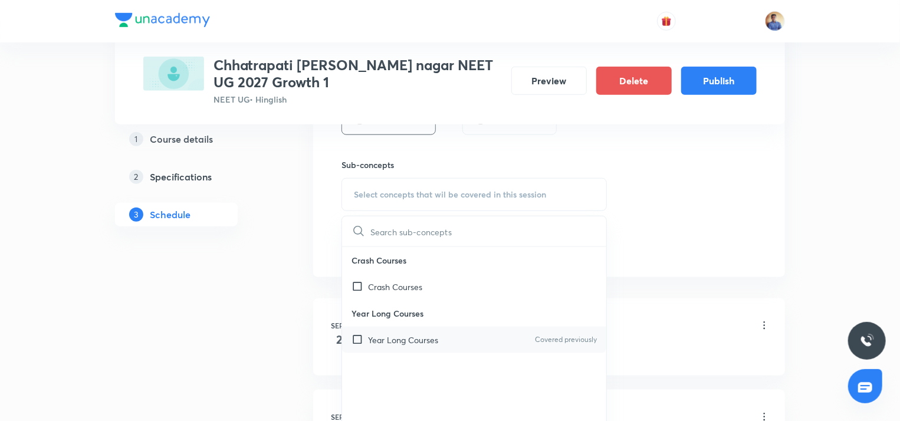
click at [356, 338] on input "checkbox" at bounding box center [359, 340] width 17 height 12
checkbox input "true"
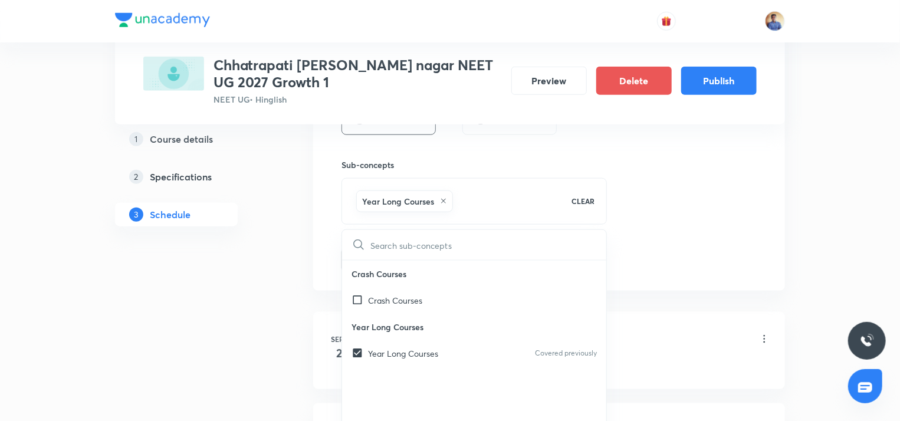
click at [283, 300] on div "Plus Courses Chhatrapati sambhaji nagar NEET UG 2027 Growth 1 NEET UG • Hinglis…" at bounding box center [450, 122] width 670 height 1262
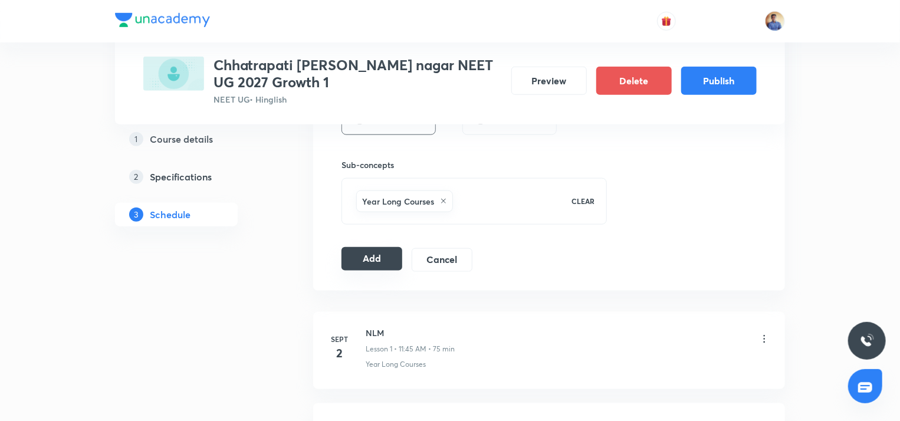
click at [356, 258] on button "Add" at bounding box center [371, 259] width 61 height 24
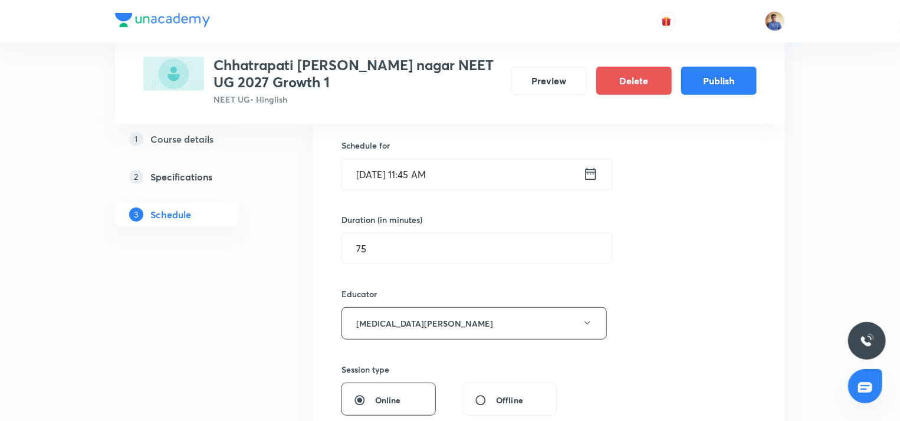
radio input "false"
radio input "true"
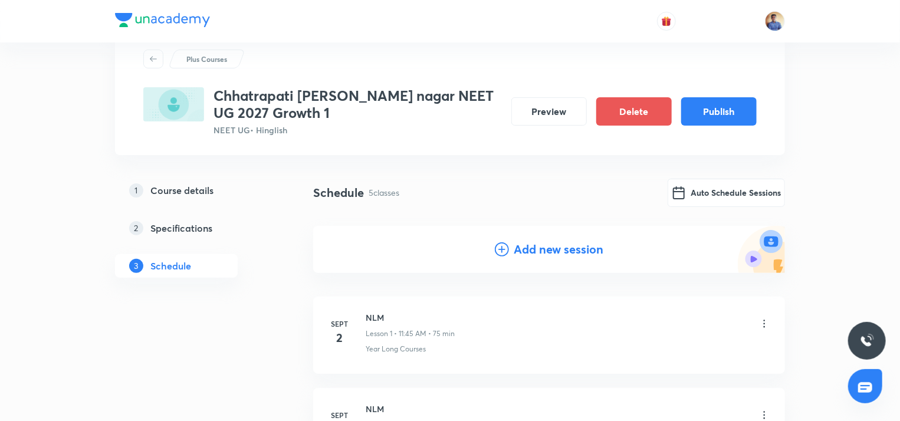
scroll to position [0, 0]
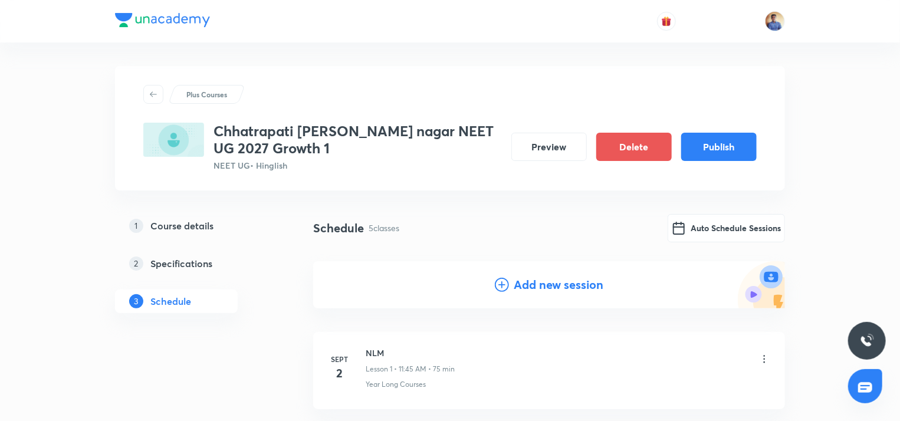
click at [498, 286] on icon at bounding box center [502, 285] width 14 height 14
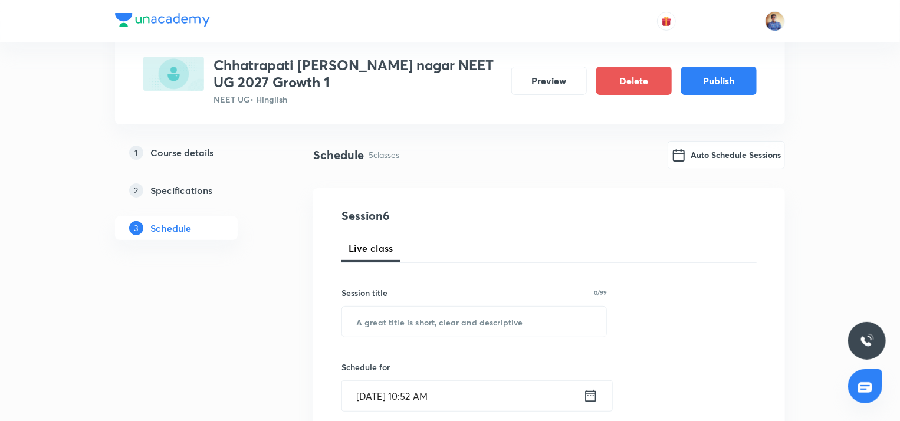
scroll to position [118, 0]
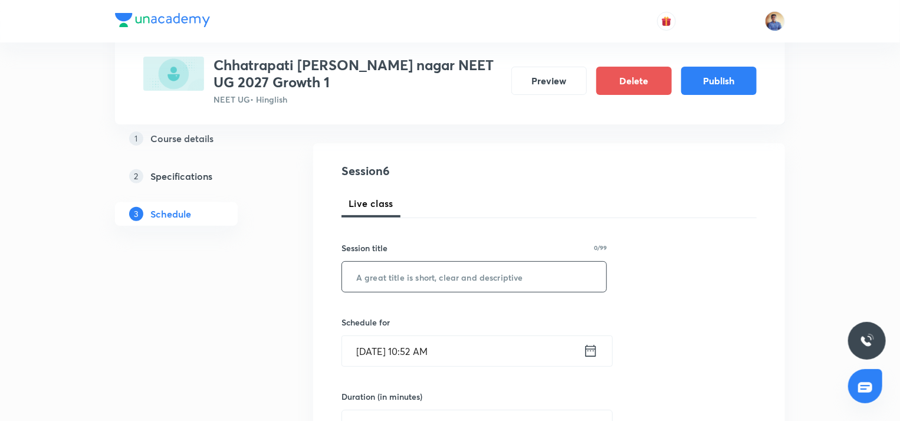
click at [355, 282] on input "text" at bounding box center [474, 277] width 264 height 30
type input "Biological Classification"
click at [383, 345] on input "Sept 1, 2025, 10:52 AM" at bounding box center [462, 351] width 241 height 30
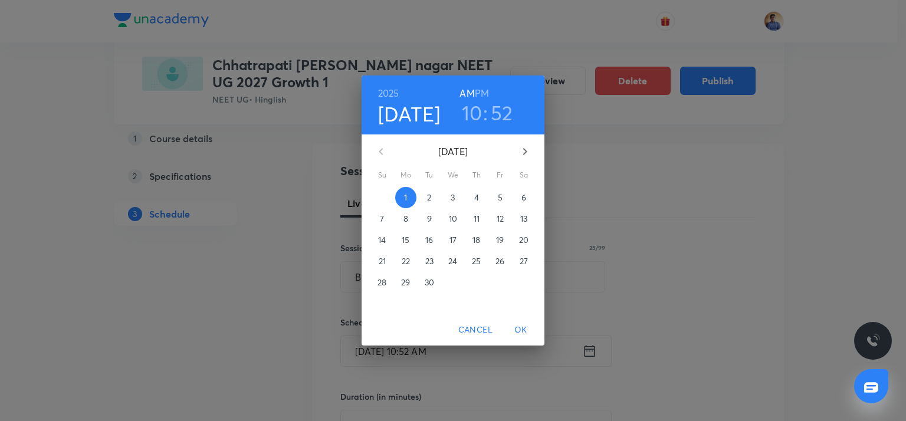
click at [425, 201] on span "2" at bounding box center [429, 198] width 21 height 12
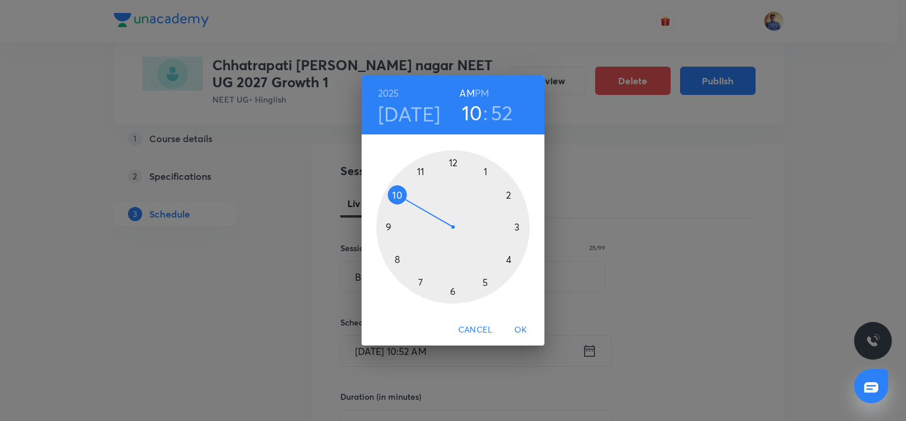
click at [396, 258] on div at bounding box center [452, 226] width 153 height 153
click at [455, 166] on div at bounding box center [452, 226] width 153 height 153
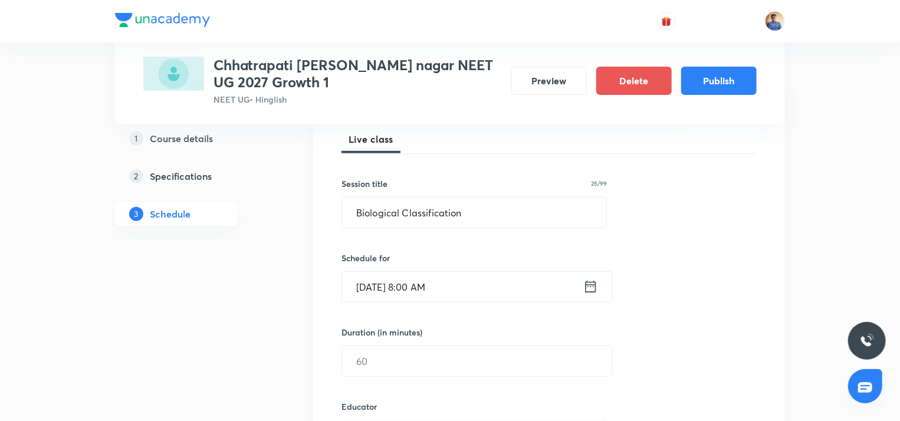
scroll to position [295, 0]
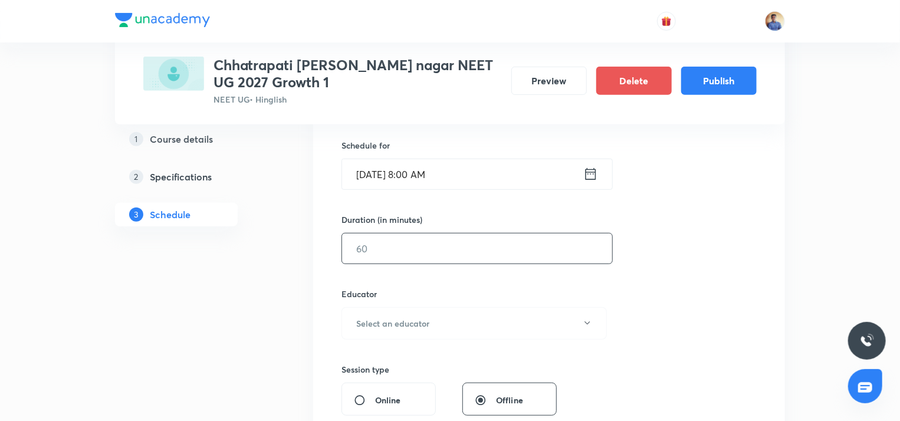
click at [389, 236] on input "text" at bounding box center [477, 249] width 270 height 30
type input "74"
click at [382, 320] on h6 "Select an educator" at bounding box center [392, 323] width 73 height 12
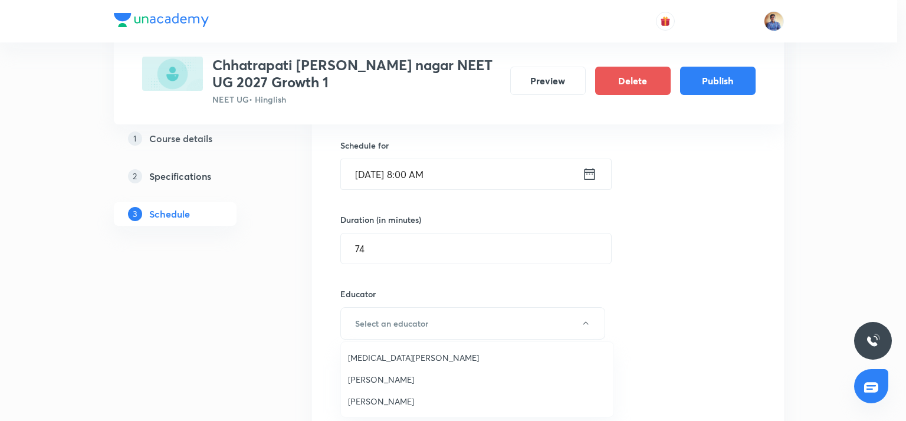
click at [367, 400] on span "Abhishek Tripathi" at bounding box center [477, 401] width 258 height 12
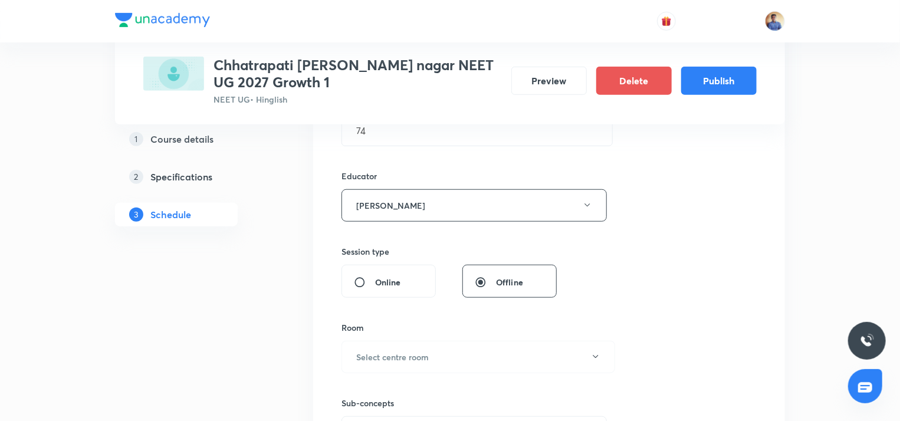
click at [369, 284] on input "Online" at bounding box center [364, 283] width 21 height 12
radio input "true"
radio input "false"
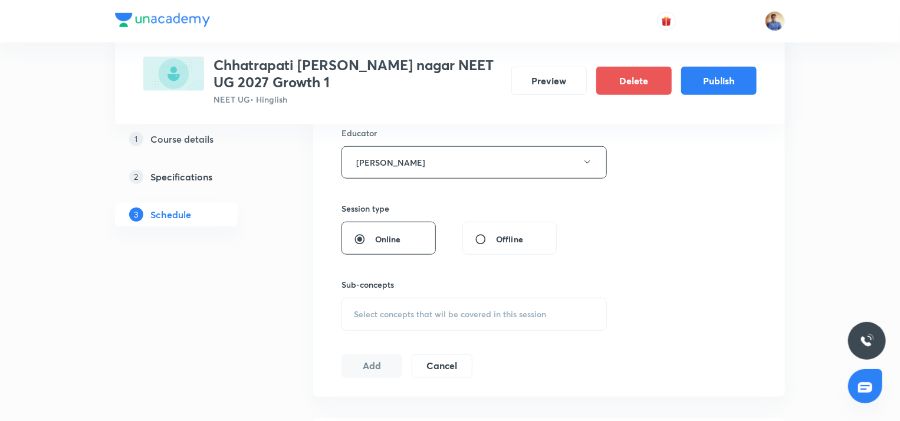
scroll to position [531, 0]
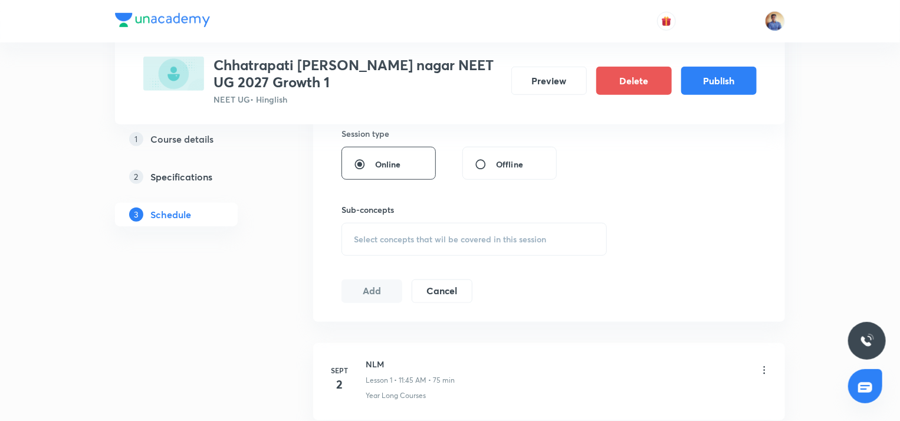
click at [389, 228] on div "Select concepts that wil be covered in this session" at bounding box center [473, 239] width 265 height 33
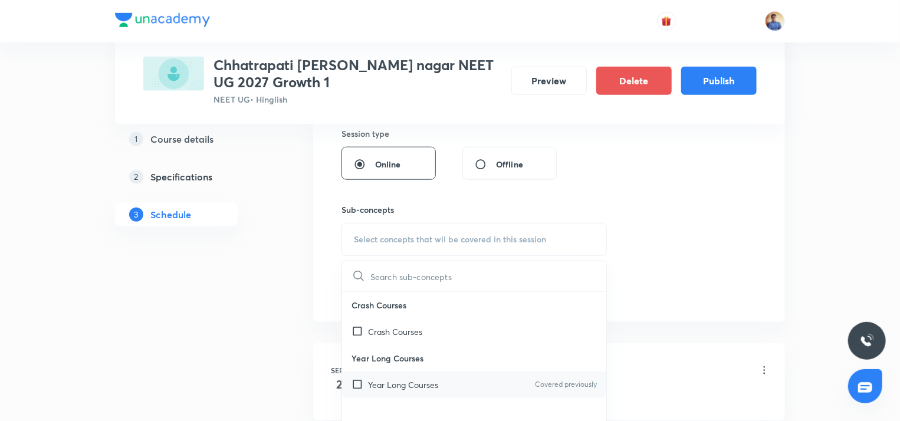
click at [374, 380] on p "Year Long Courses" at bounding box center [403, 385] width 70 height 12
checkbox input "true"
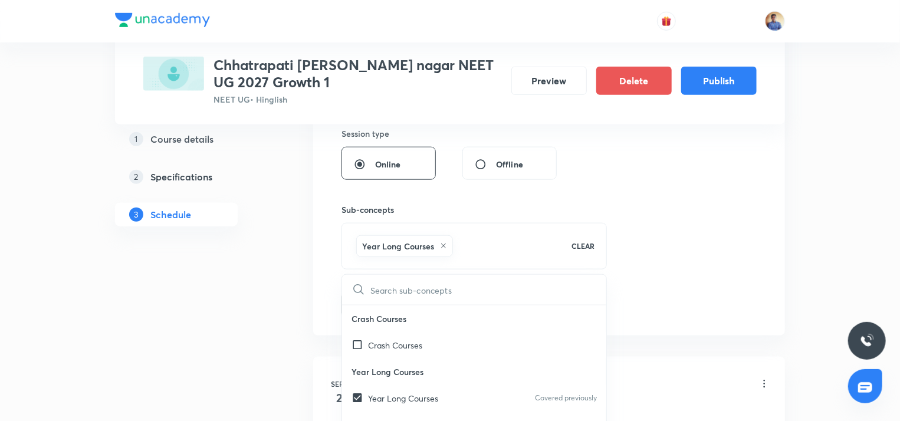
click at [261, 325] on div "1 Course details 2 Specifications 3 Schedule" at bounding box center [195, 286] width 160 height 1206
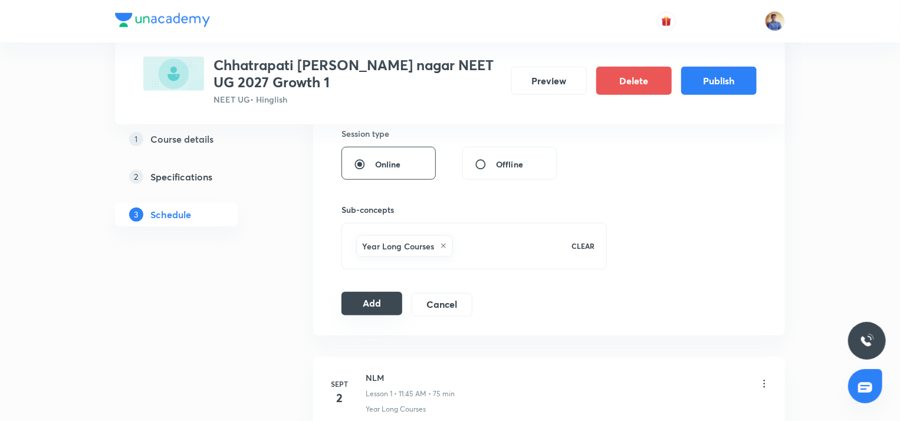
click at [387, 295] on button "Add" at bounding box center [371, 304] width 61 height 24
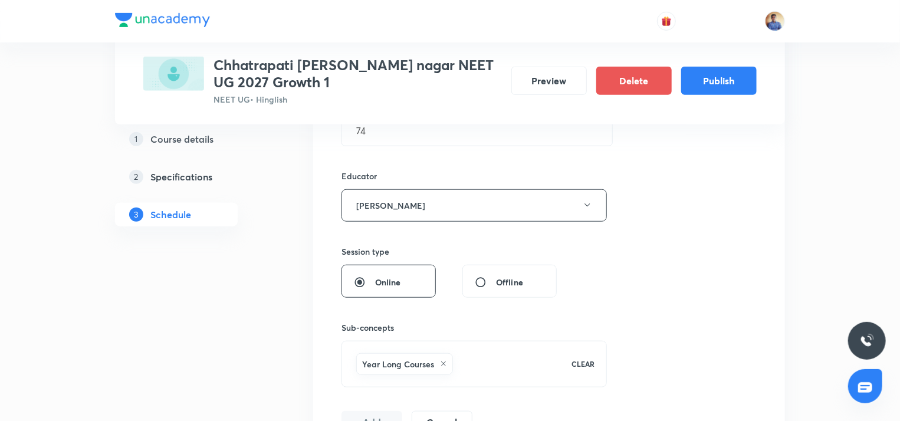
radio input "false"
radio input "true"
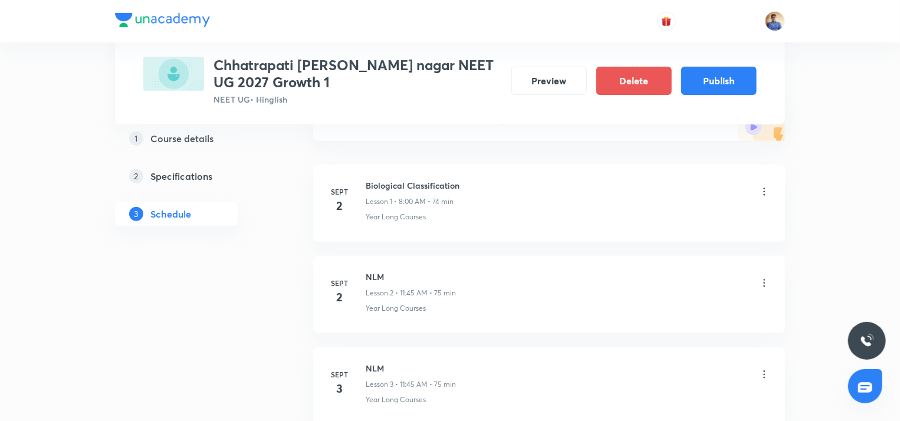
scroll to position [177, 0]
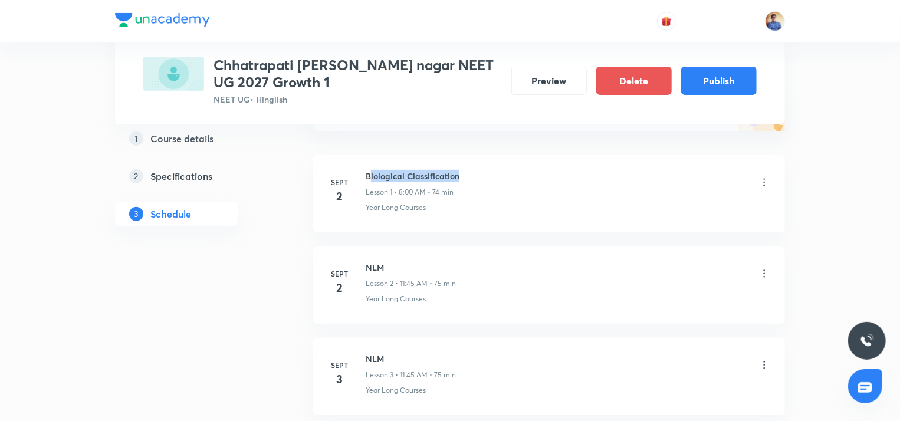
drag, startPoint x: 473, startPoint y: 175, endPoint x: 369, endPoint y: 174, distance: 103.8
click at [369, 174] on div "Biological Classification Lesson 1 • 8:00 AM • 74 min" at bounding box center [568, 184] width 405 height 28
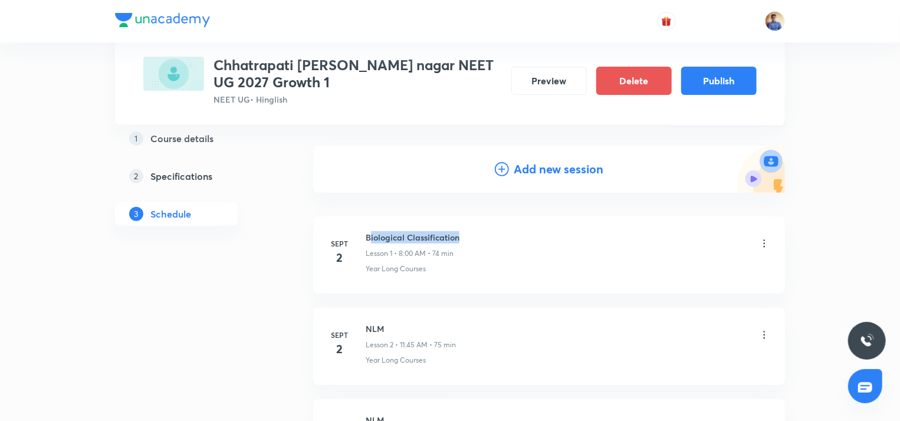
scroll to position [59, 0]
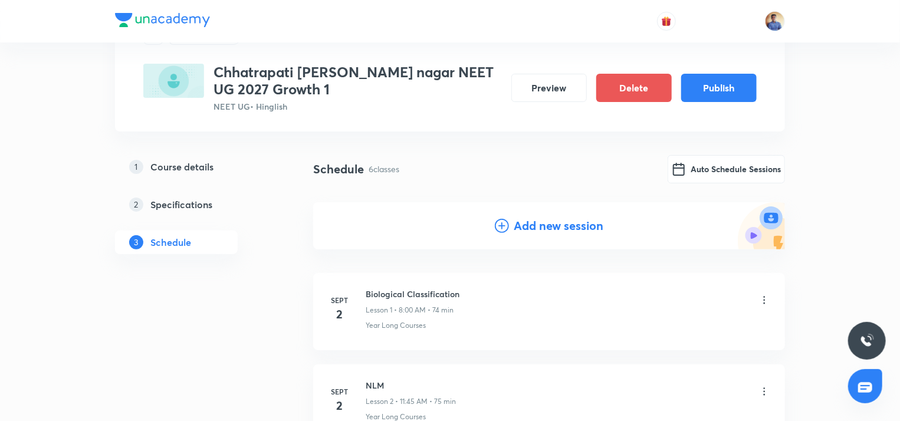
click at [526, 224] on h4 "Add new session" at bounding box center [559, 226] width 90 height 18
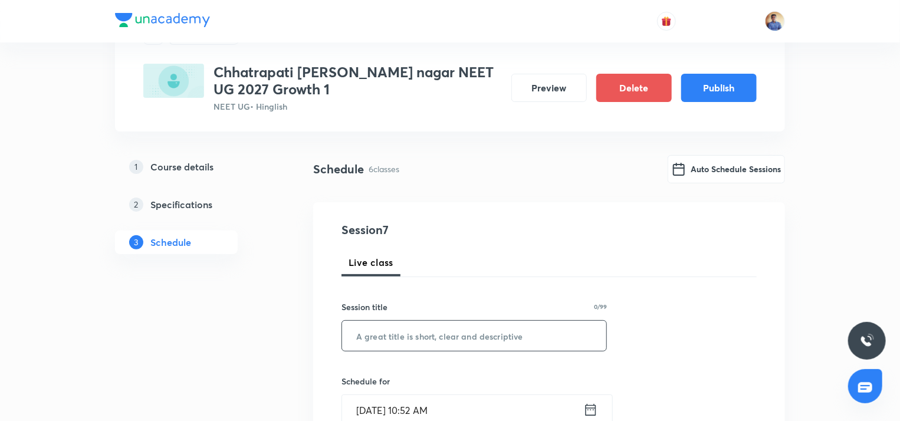
click at [450, 333] on input "text" at bounding box center [474, 336] width 264 height 30
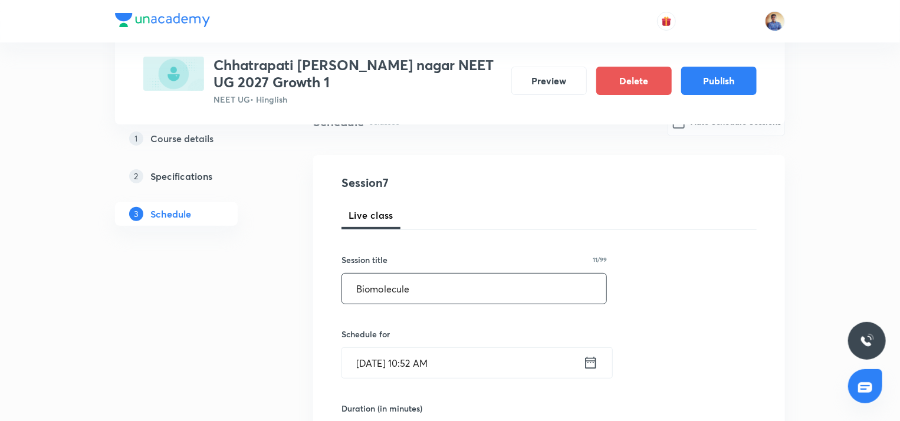
scroll to position [177, 0]
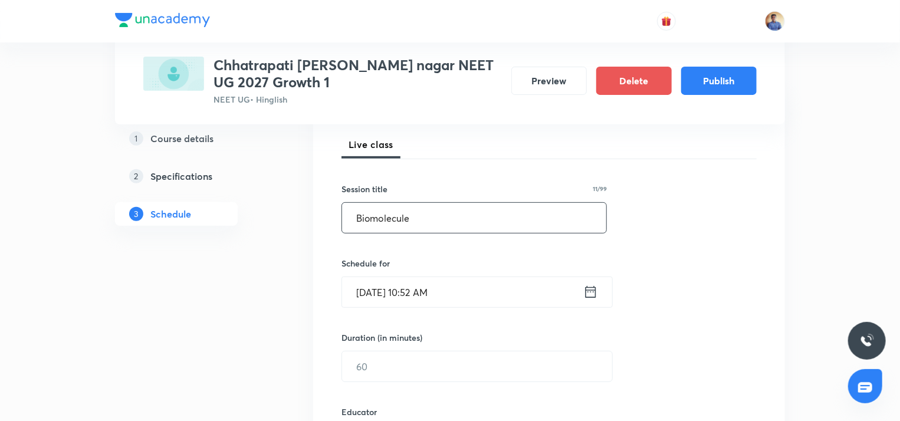
type input "Biomolecule"
click at [374, 295] on input "Sept 1, 2025, 10:52 AM" at bounding box center [462, 292] width 241 height 30
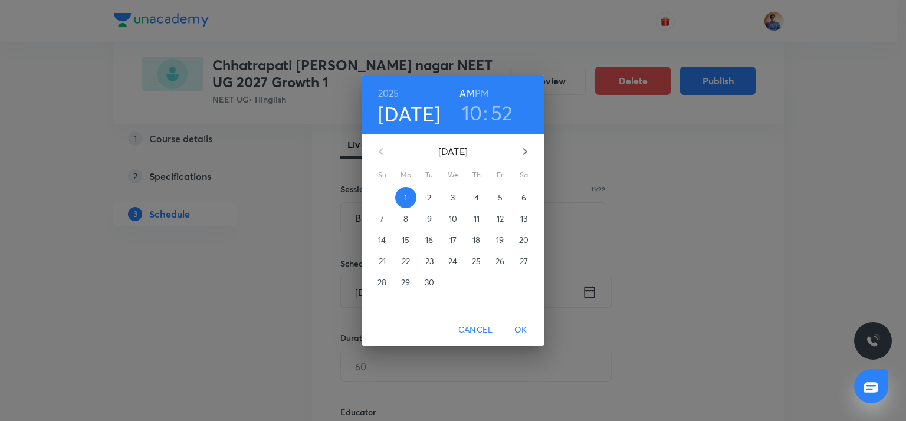
click at [428, 189] on button "2" at bounding box center [429, 197] width 21 height 21
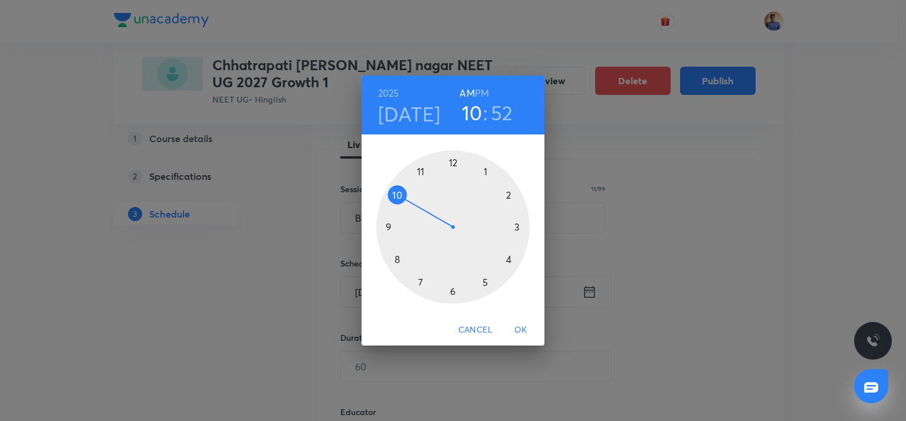
click at [399, 195] on div at bounding box center [452, 226] width 153 height 153
click at [392, 231] on div at bounding box center [452, 226] width 153 height 153
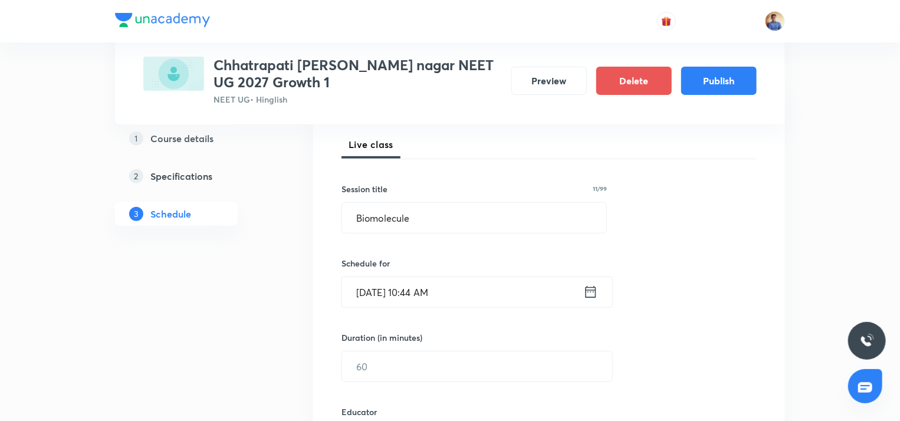
click at [433, 290] on input "Sept 2, 2025, 10:44 AM" at bounding box center [462, 292] width 241 height 30
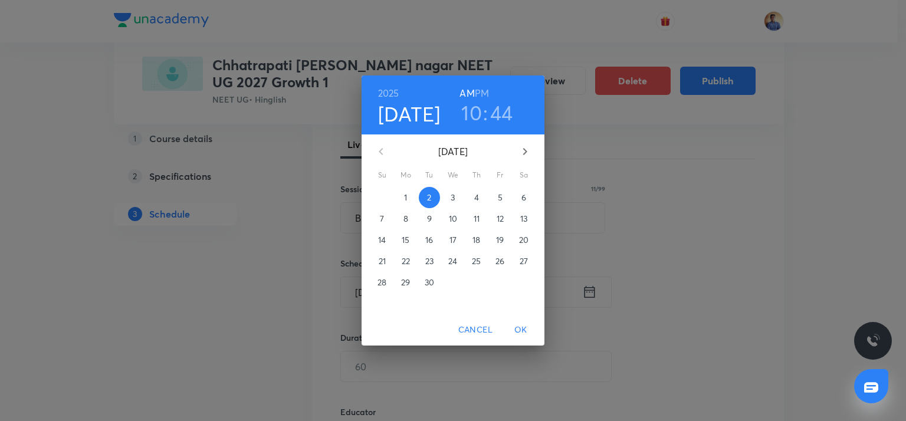
click at [502, 114] on h3 "44" at bounding box center [501, 112] width 23 height 25
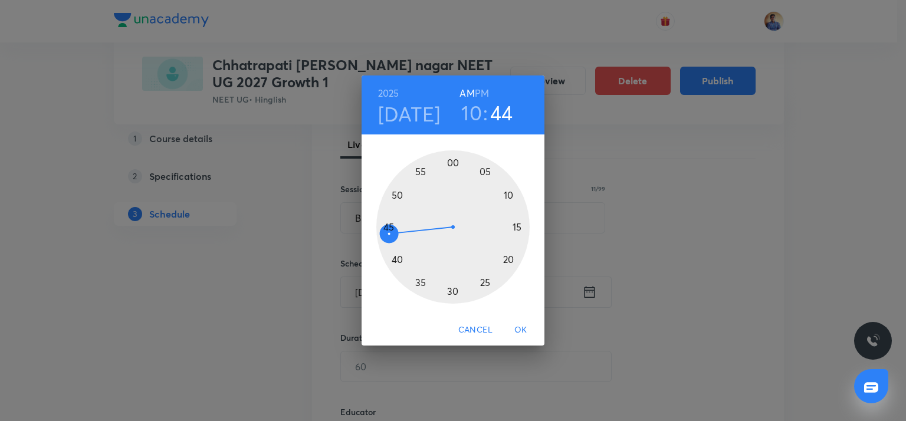
click at [389, 225] on div at bounding box center [452, 226] width 153 height 153
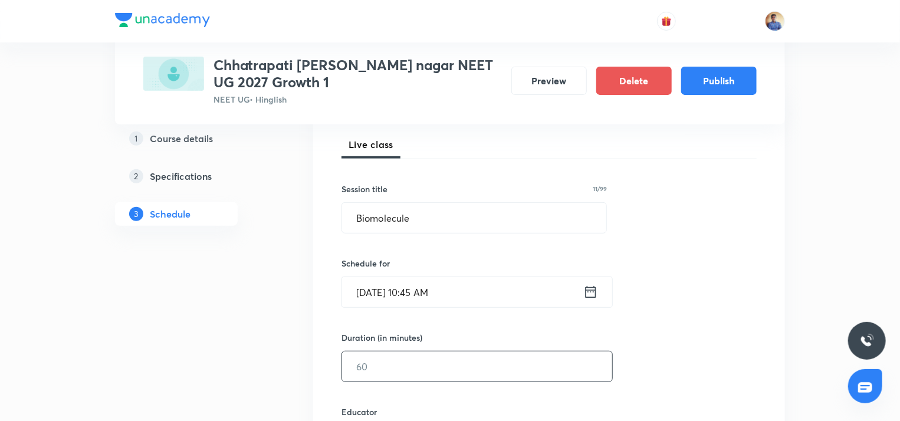
click at [384, 363] on input "text" at bounding box center [477, 366] width 270 height 30
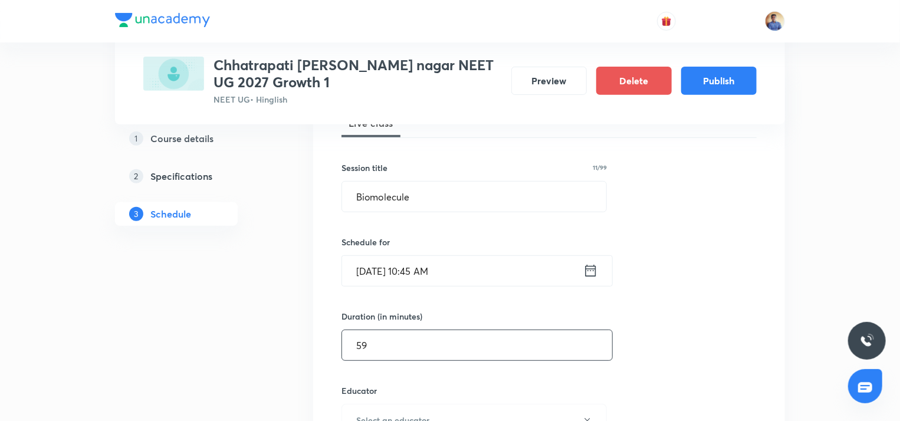
scroll to position [354, 0]
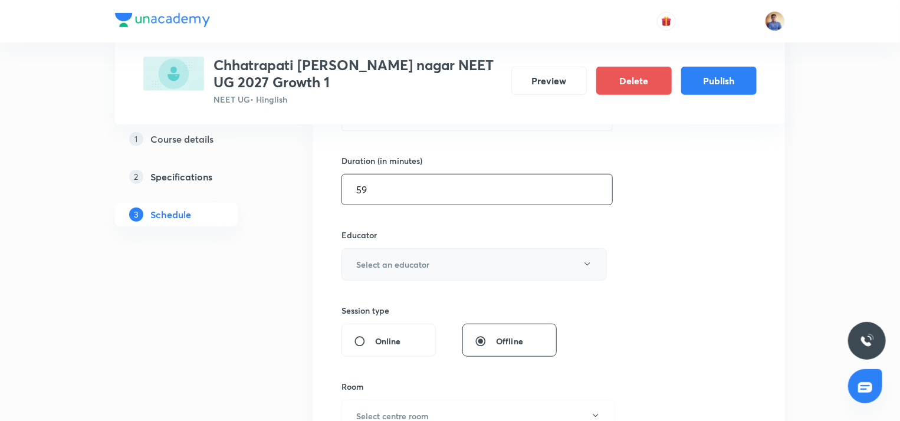
type input "59"
click at [370, 258] on h6 "Select an educator" at bounding box center [392, 264] width 73 height 12
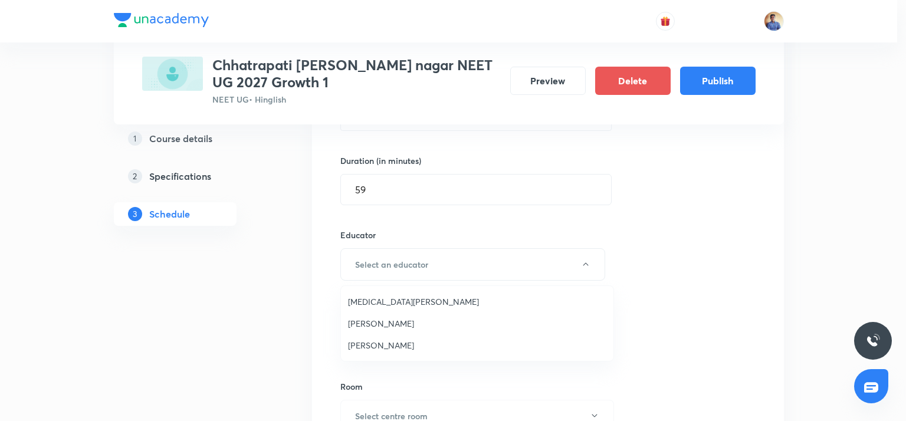
click at [368, 345] on span "Abhishek Tripathi" at bounding box center [477, 345] width 258 height 12
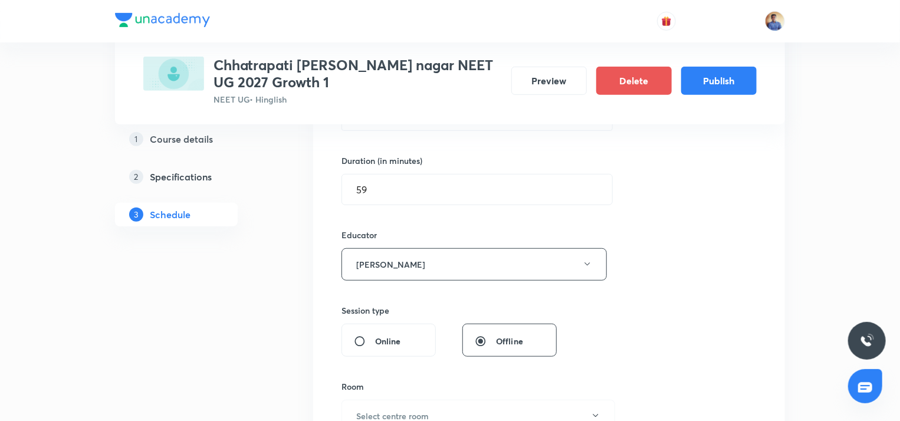
click at [373, 338] on input "Online" at bounding box center [364, 342] width 21 height 12
radio input "true"
radio input "false"
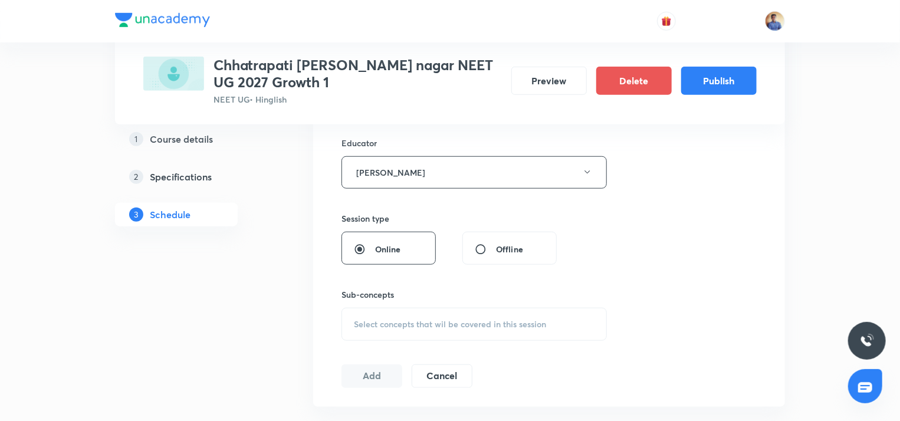
scroll to position [531, 0]
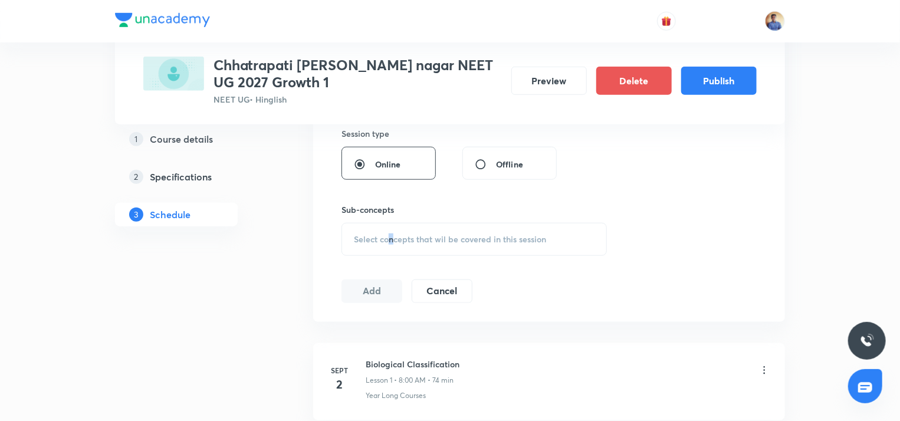
click at [392, 248] on div "Select concepts that wil be covered in this session" at bounding box center [473, 239] width 265 height 33
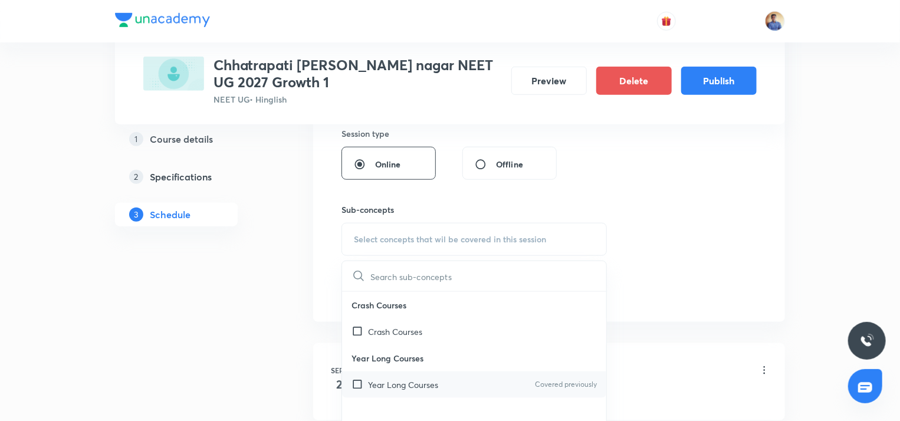
click at [366, 383] on input "checkbox" at bounding box center [359, 385] width 17 height 12
checkbox input "true"
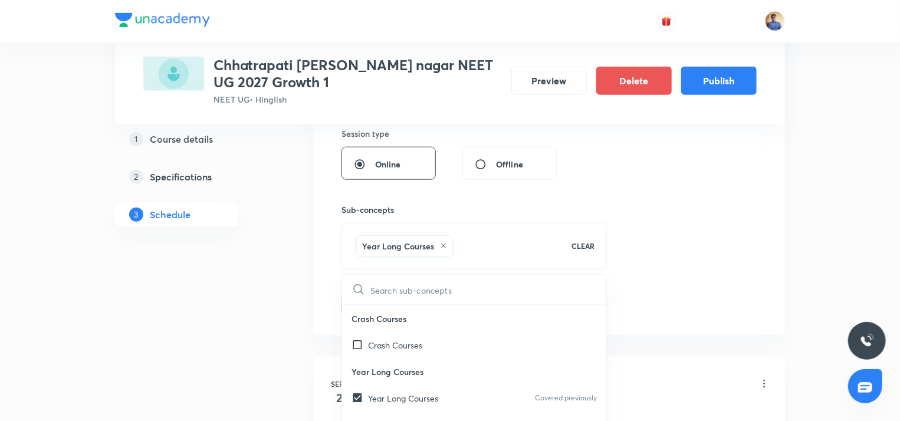
click at [257, 341] on div "1 Course details 2 Specifications 3 Schedule" at bounding box center [195, 331] width 160 height 1297
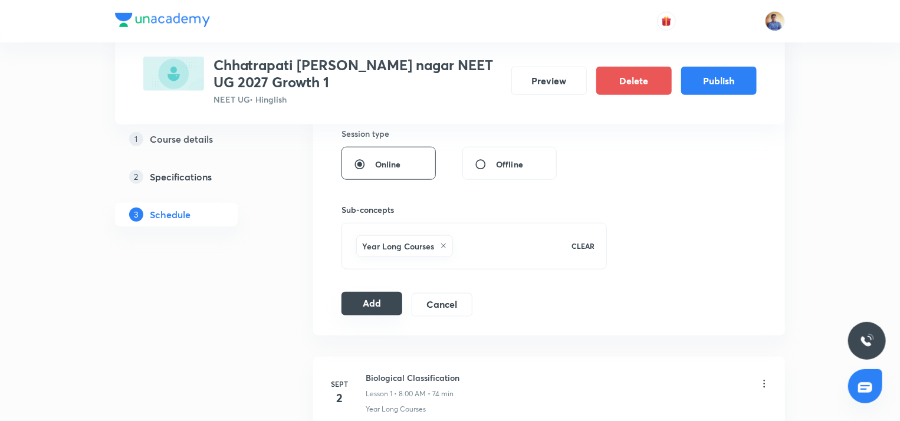
click at [379, 300] on button "Add" at bounding box center [371, 304] width 61 height 24
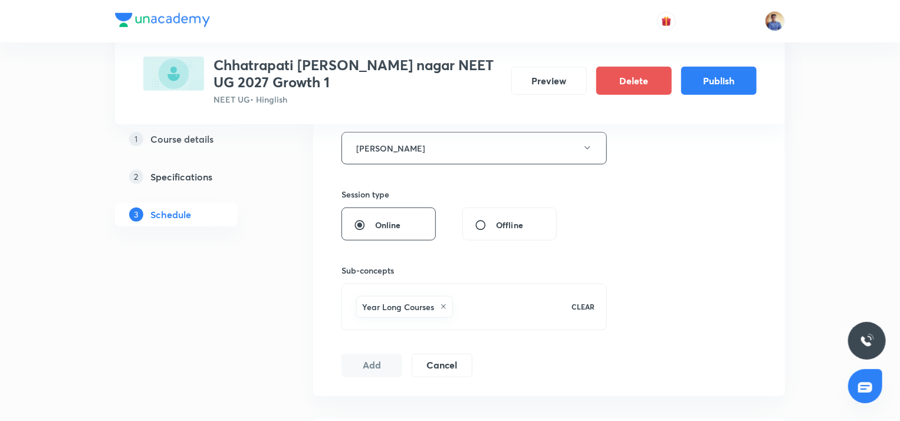
radio input "false"
radio input "true"
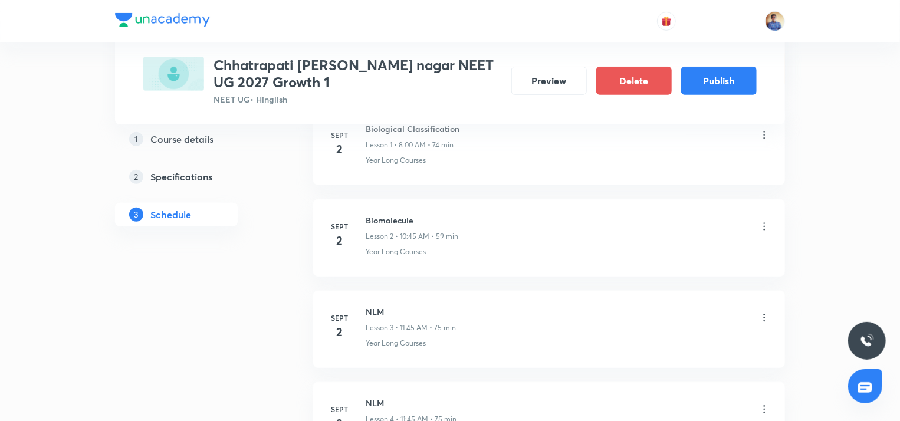
scroll to position [118, 0]
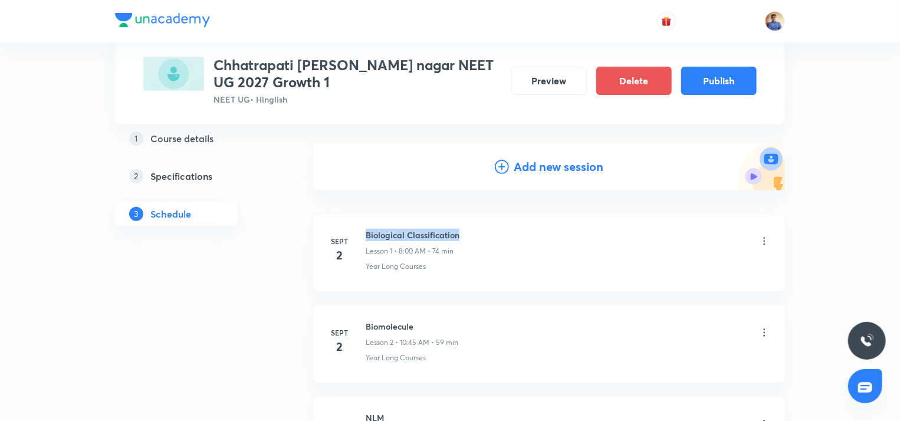
drag, startPoint x: 460, startPoint y: 236, endPoint x: 363, endPoint y: 229, distance: 97.5
click at [363, 229] on div "Sept 2 Biological Classification Lesson 1 • 8:00 AM • 74 min Year Long Courses" at bounding box center [549, 250] width 442 height 43
copy h6 "Biological Classification"
click at [524, 165] on h4 "Add new session" at bounding box center [559, 167] width 90 height 18
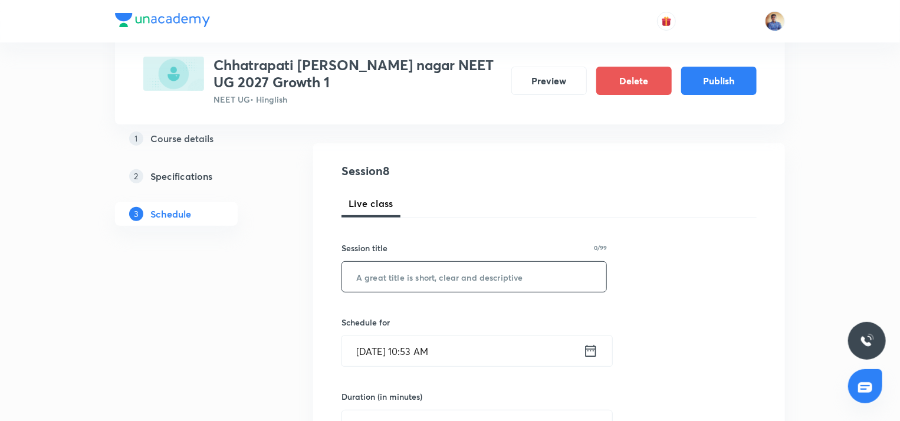
click at [441, 265] on input "text" at bounding box center [474, 277] width 264 height 30
paste input "Biological Classification"
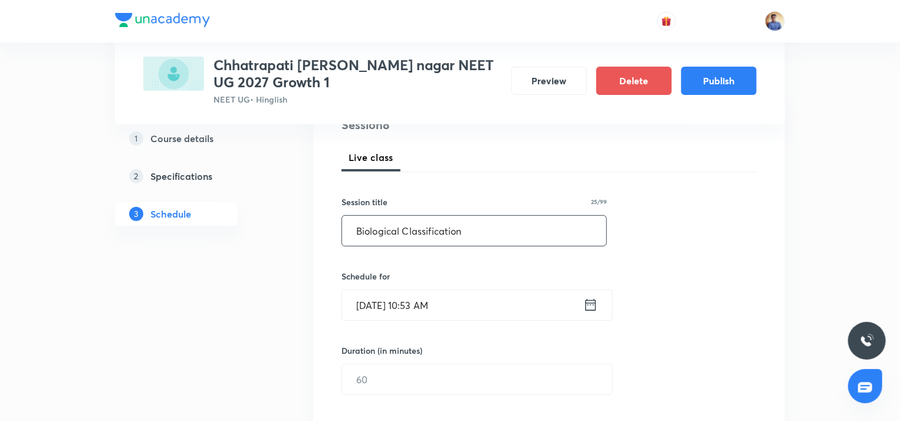
scroll to position [236, 0]
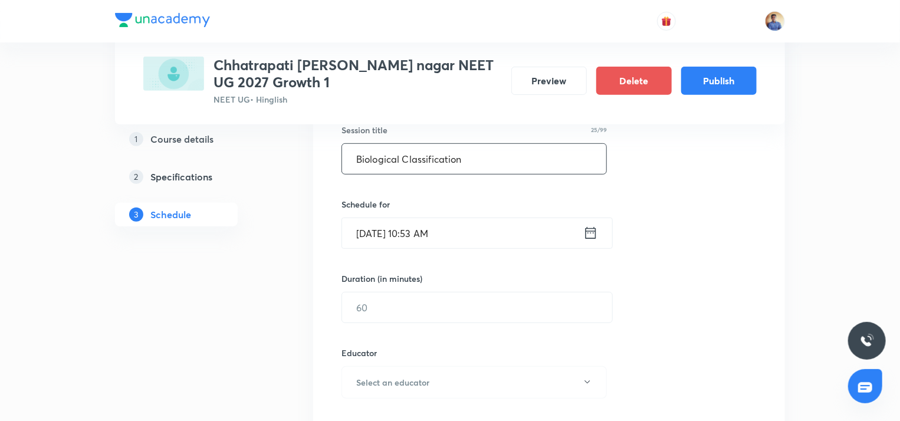
type input "Biological Classification"
click at [382, 232] on input "Sept 1, 2025, 10:53 AM" at bounding box center [462, 233] width 241 height 30
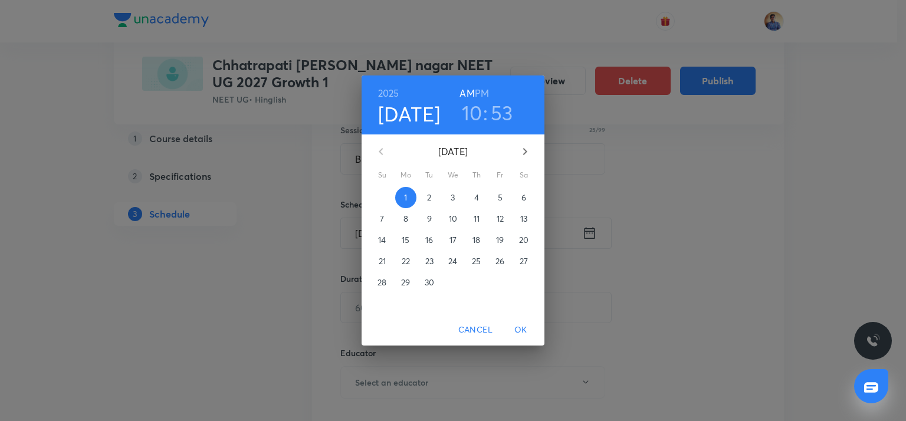
click at [449, 201] on span "3" at bounding box center [452, 198] width 21 height 12
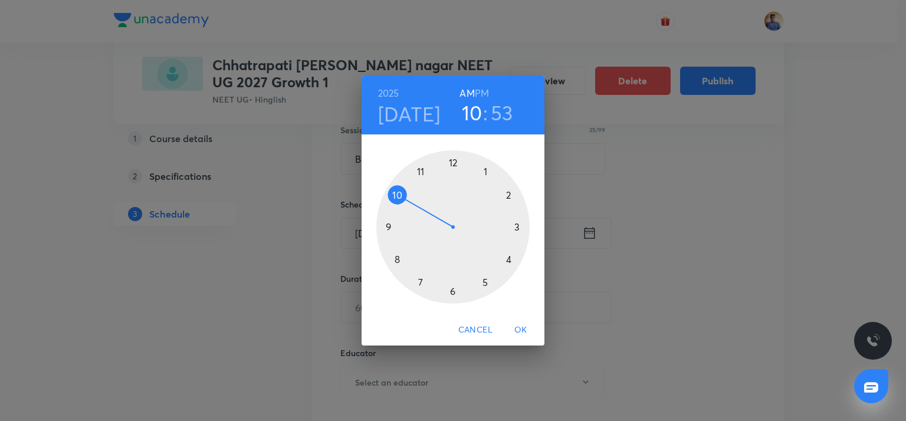
click at [394, 257] on div at bounding box center [452, 226] width 153 height 153
click at [452, 162] on div at bounding box center [452, 226] width 153 height 153
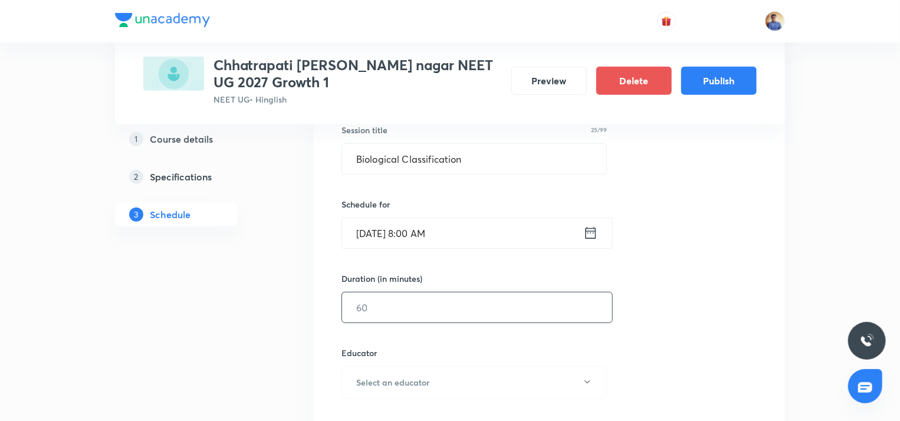
click at [403, 298] on input "text" at bounding box center [477, 307] width 270 height 30
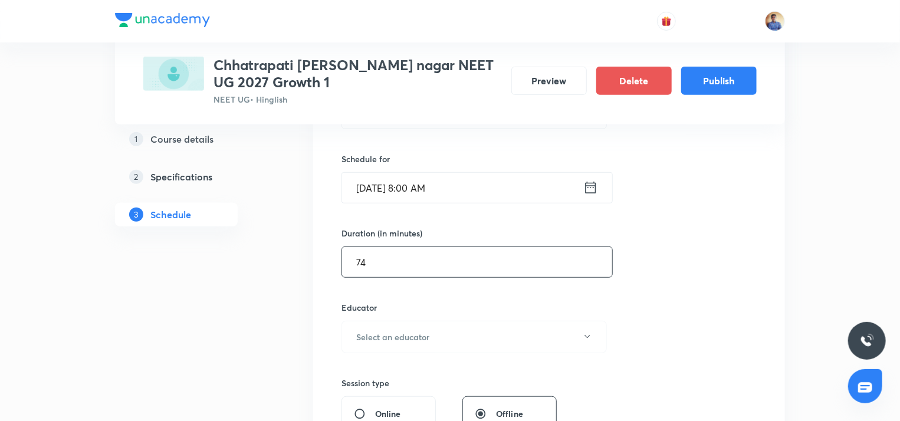
scroll to position [295, 0]
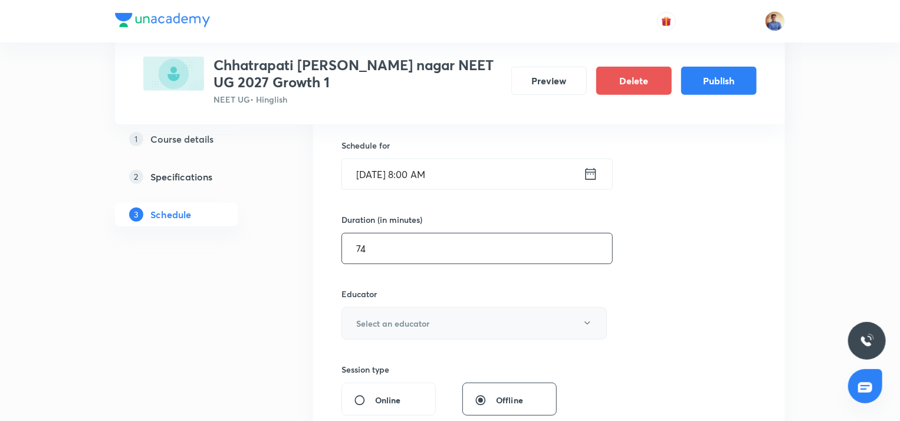
type input "74"
click at [382, 325] on h6 "Select an educator" at bounding box center [392, 323] width 73 height 12
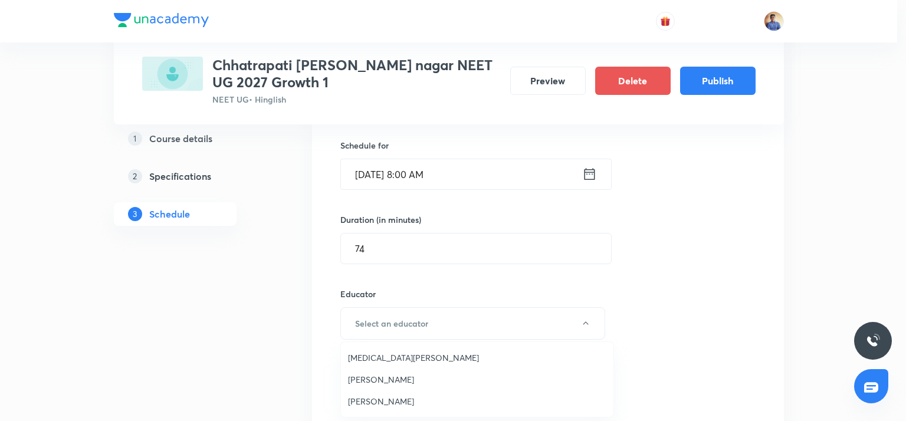
click at [362, 398] on span "Abhishek Tripathi" at bounding box center [477, 401] width 258 height 12
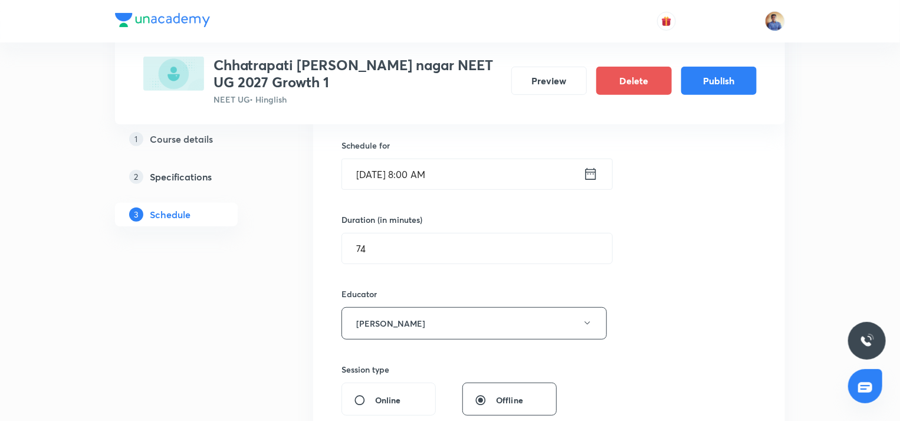
scroll to position [413, 0]
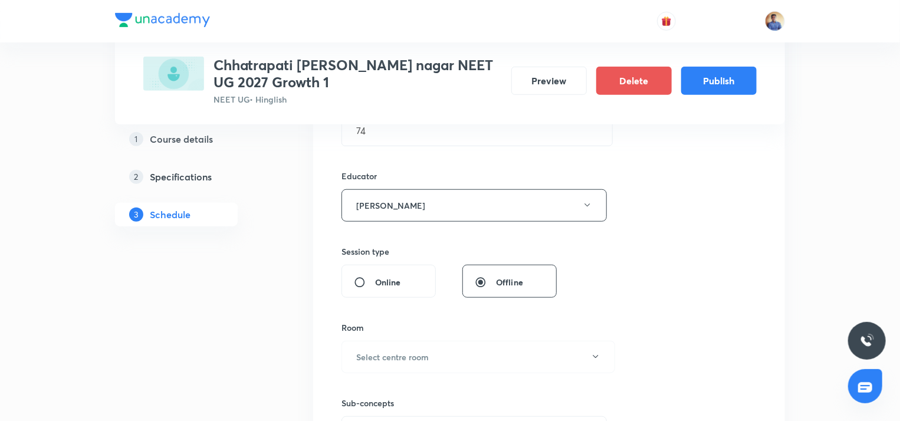
click at [357, 291] on div "Online" at bounding box center [388, 281] width 94 height 33
click at [357, 286] on input "Online" at bounding box center [364, 283] width 21 height 12
radio input "true"
radio input "false"
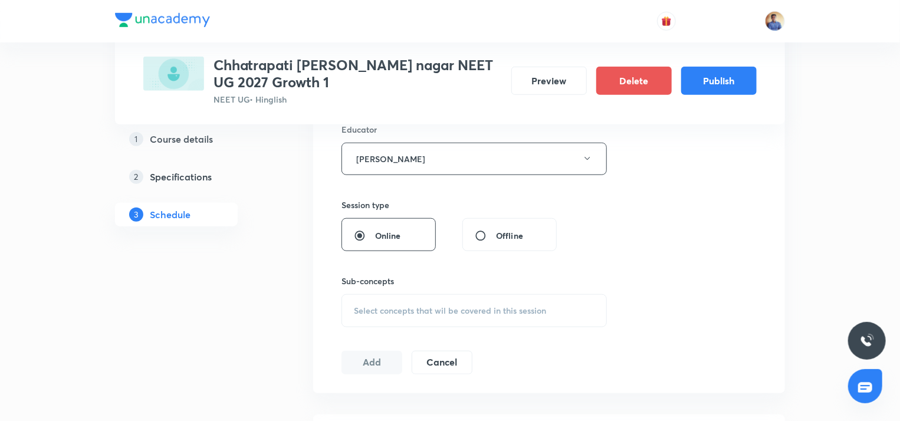
scroll to position [531, 0]
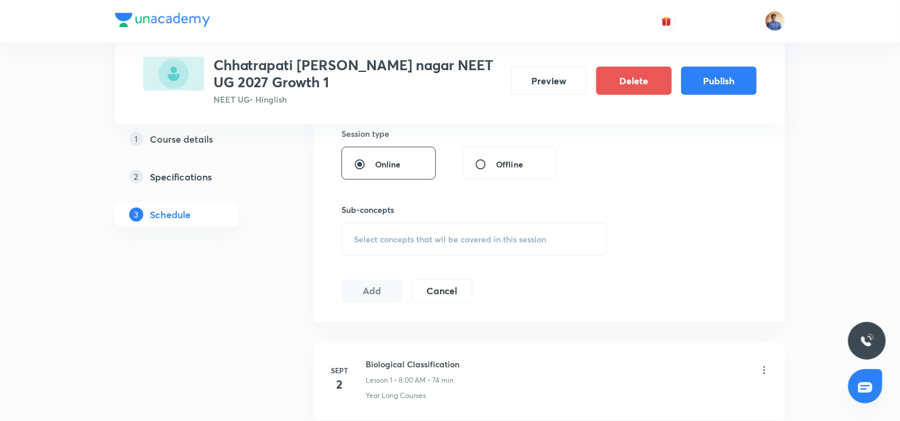
click at [420, 251] on div "Select concepts that wil be covered in this session" at bounding box center [473, 239] width 265 height 33
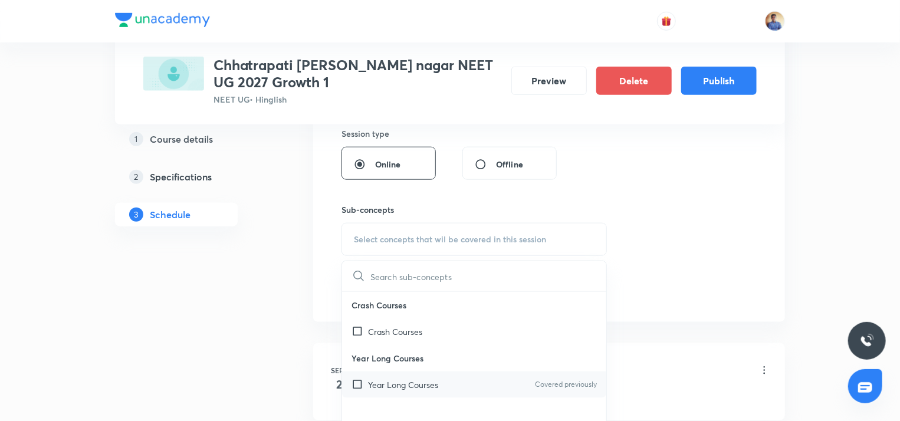
click at [377, 386] on p "Year Long Courses" at bounding box center [403, 385] width 70 height 12
checkbox input "true"
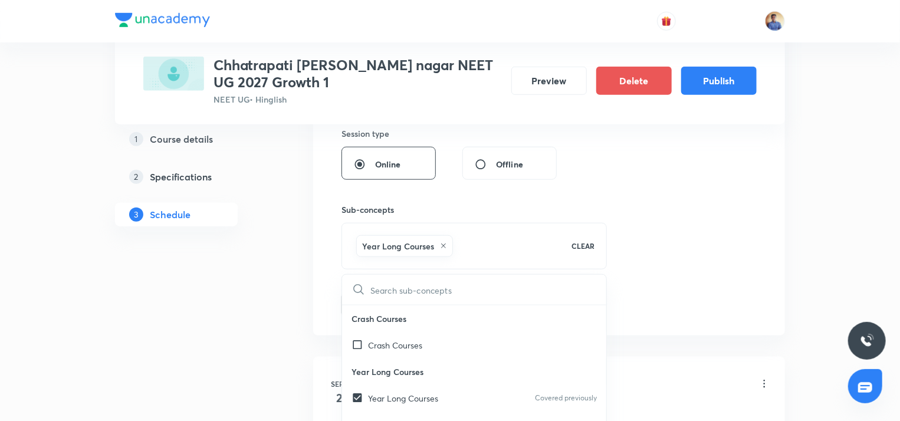
click at [225, 332] on div "1 Course details 2 Specifications 3 Schedule" at bounding box center [195, 377] width 160 height 1389
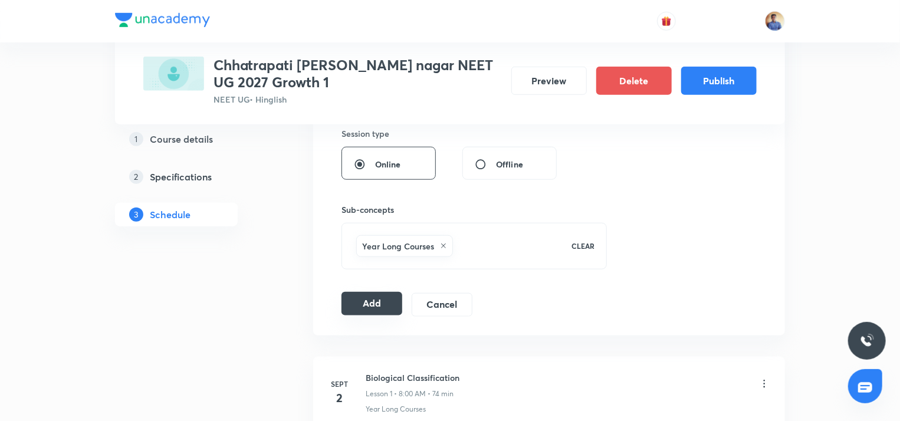
click at [377, 293] on button "Add" at bounding box center [371, 304] width 61 height 24
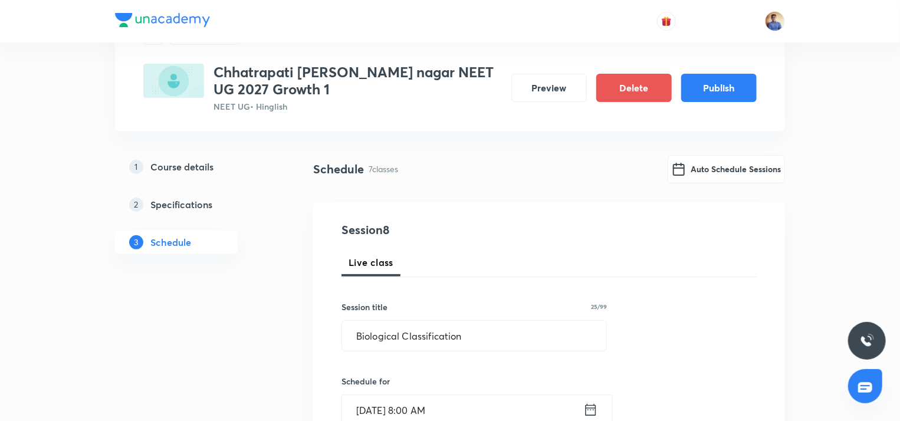
radio input "false"
radio input "true"
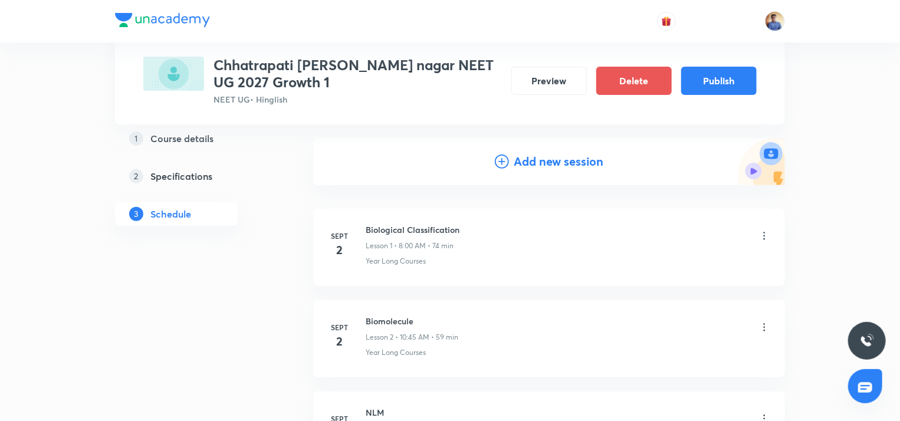
scroll to position [0, 0]
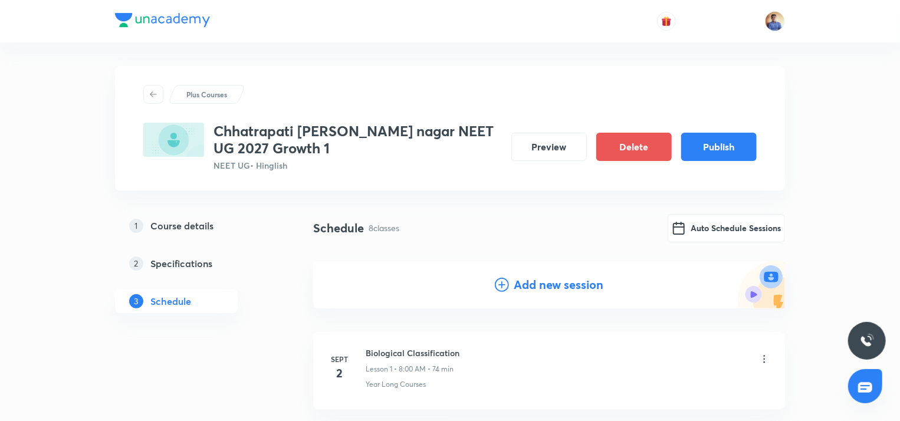
click at [501, 288] on icon at bounding box center [502, 285] width 14 height 14
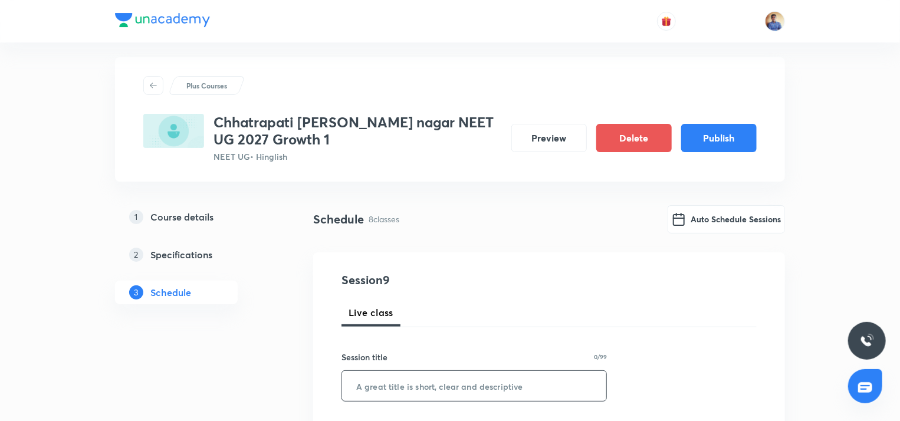
scroll to position [118, 0]
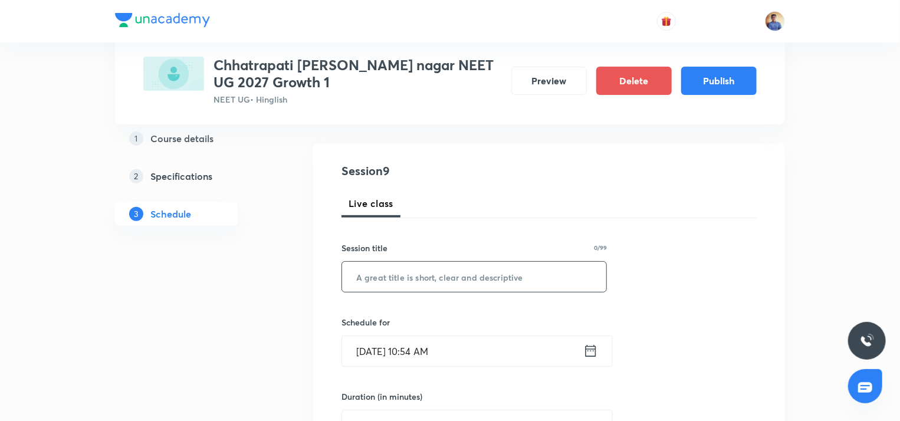
click at [433, 281] on input "text" at bounding box center [474, 277] width 264 height 30
paste input "Biological Classification"
type input "Biological Classification"
click at [393, 351] on input "Sept 1, 2025, 10:54 AM" at bounding box center [462, 351] width 241 height 30
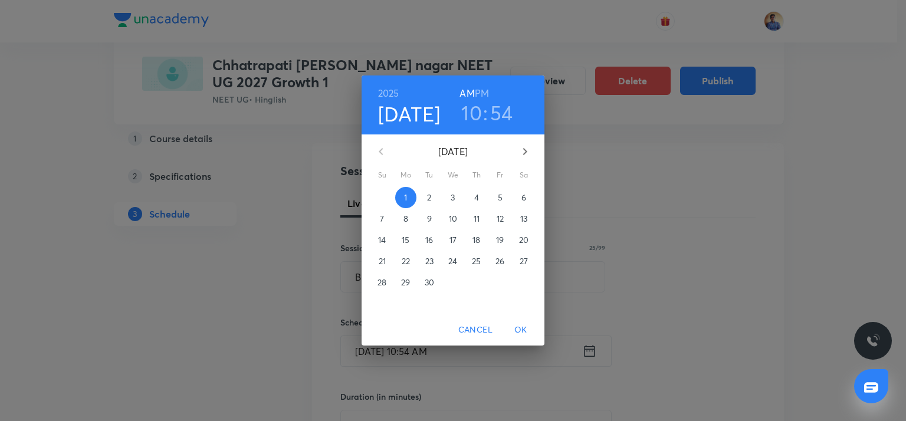
click at [479, 196] on p "4" at bounding box center [476, 198] width 5 height 12
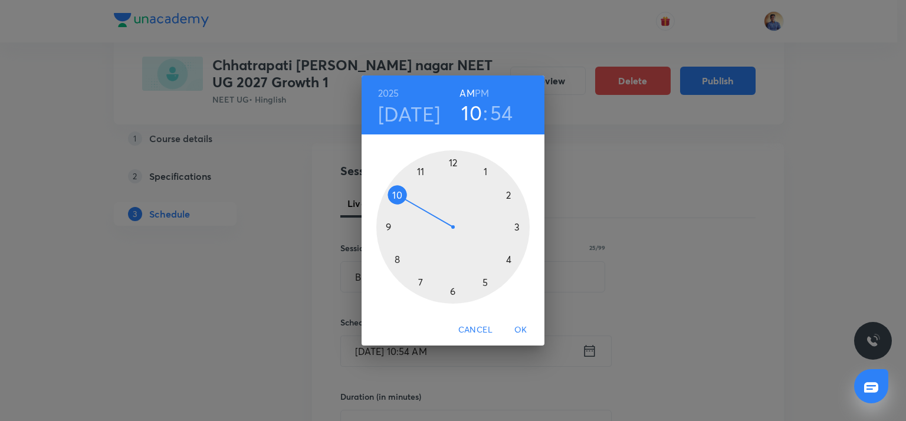
click at [397, 257] on div at bounding box center [452, 226] width 153 height 153
click at [451, 161] on div at bounding box center [452, 226] width 153 height 153
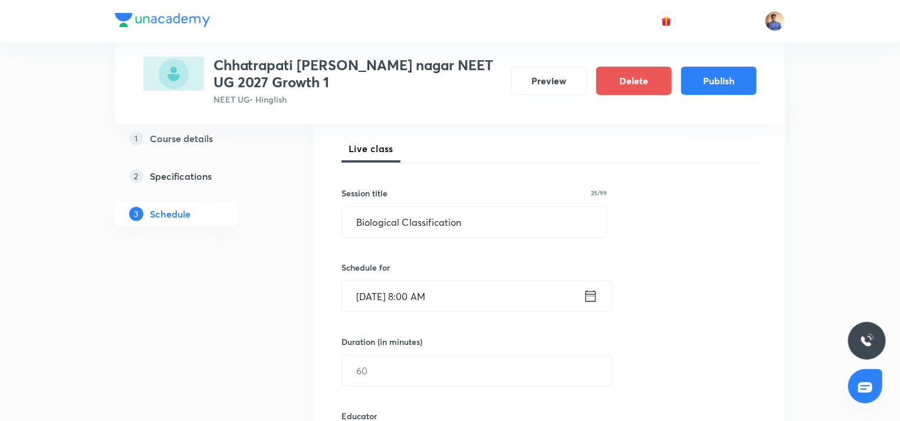
scroll to position [236, 0]
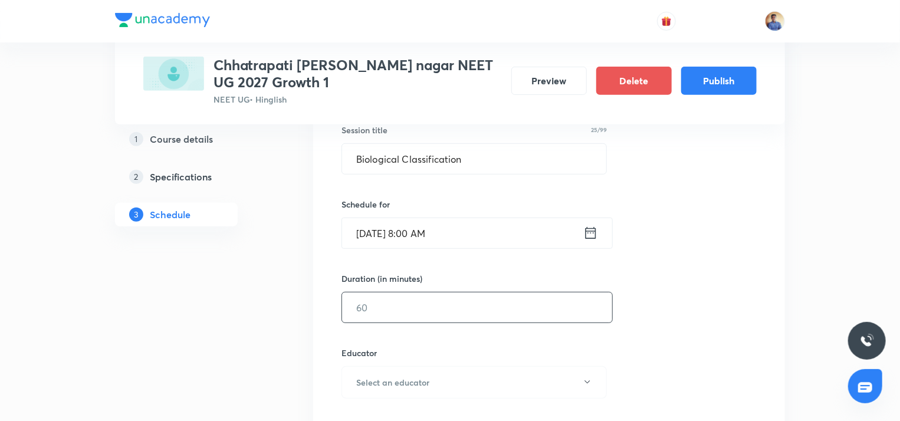
click at [376, 297] on input "text" at bounding box center [477, 307] width 270 height 30
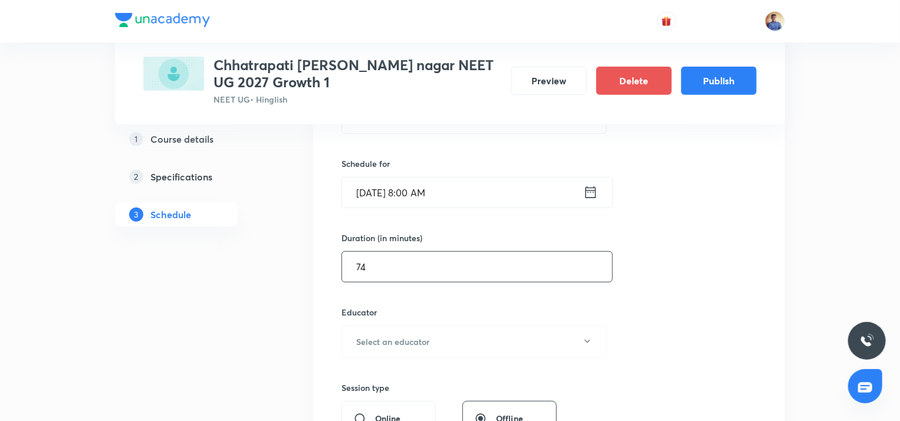
scroll to position [413, 0]
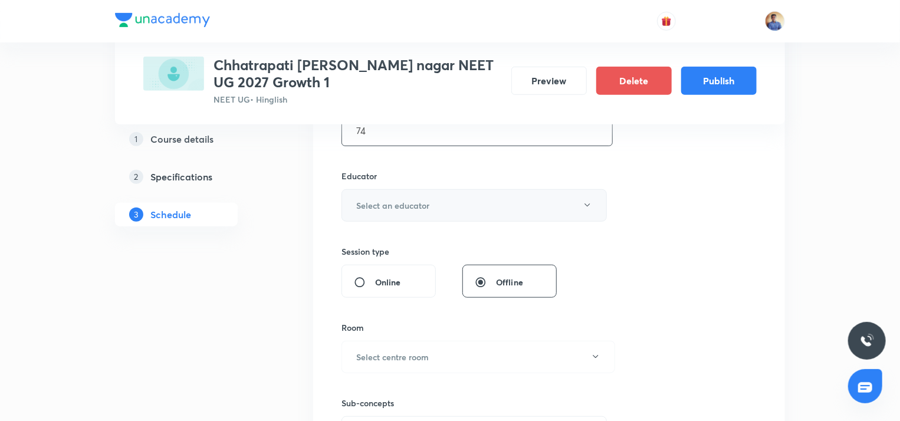
type input "74"
click at [402, 217] on button "Select an educator" at bounding box center [473, 205] width 265 height 32
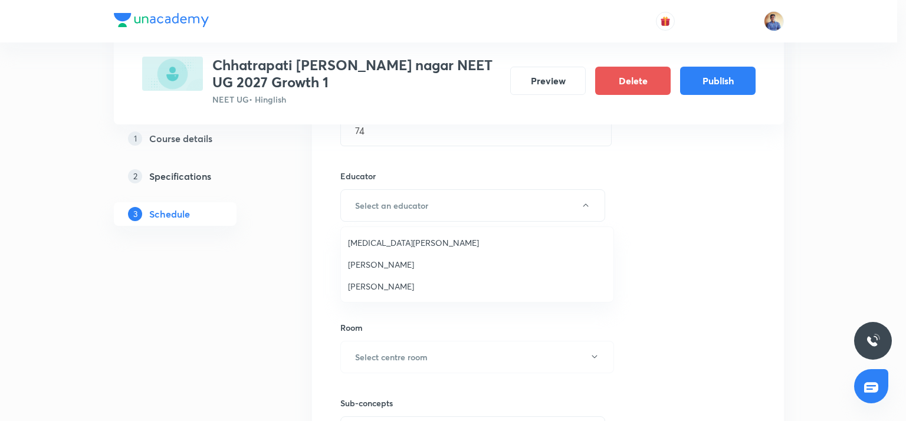
click at [374, 279] on li "Abhishek Tripathi" at bounding box center [477, 286] width 272 height 22
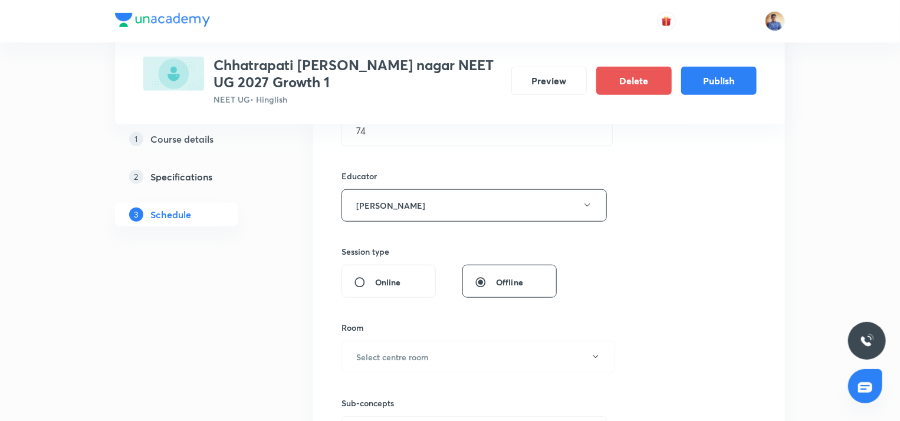
click at [370, 279] on input "Online" at bounding box center [364, 283] width 21 height 12
radio input "true"
radio input "false"
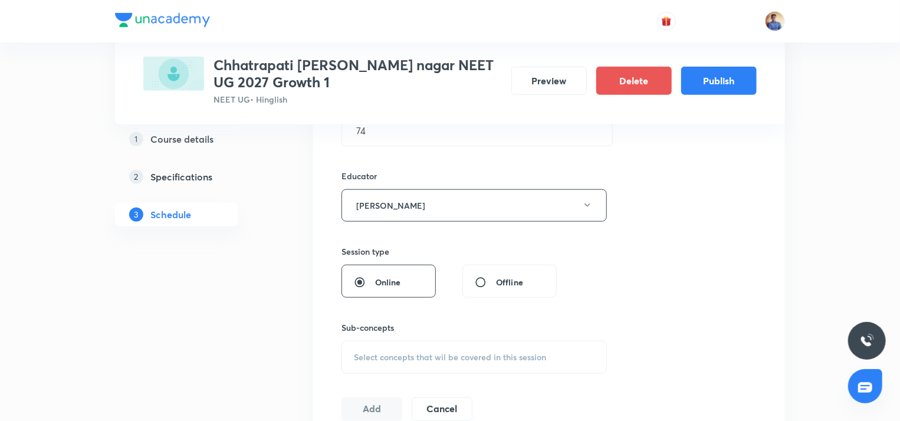
scroll to position [531, 0]
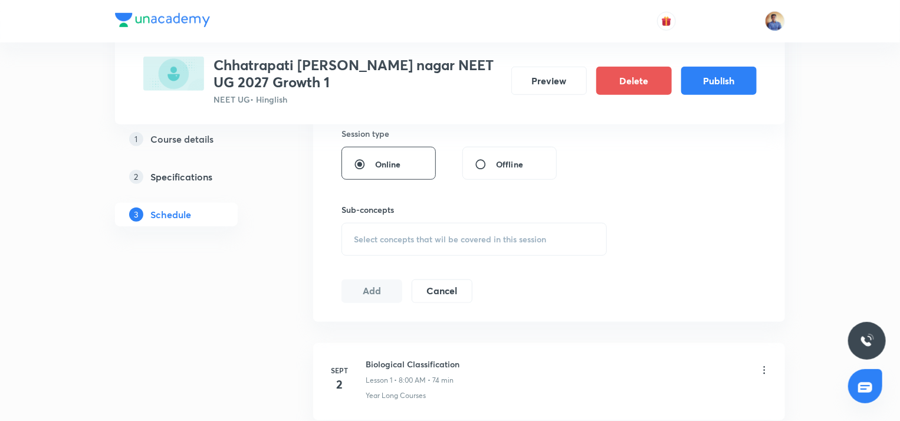
click at [405, 248] on div "Select concepts that wil be covered in this session" at bounding box center [473, 239] width 265 height 33
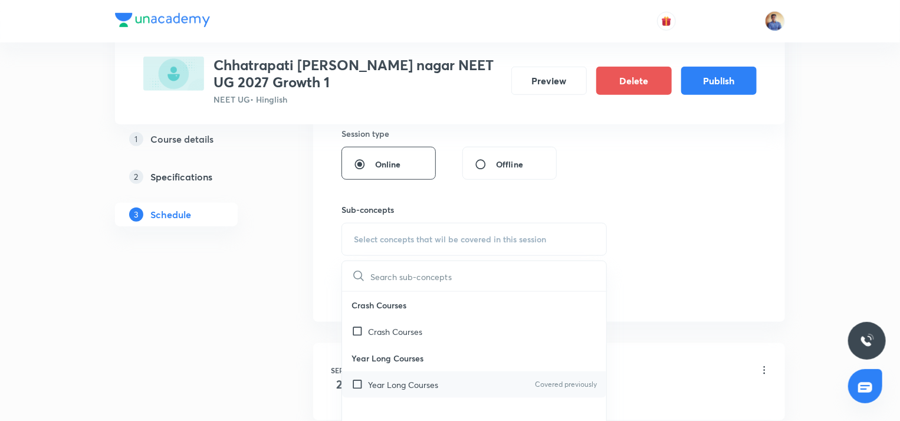
click at [380, 379] on p "Year Long Courses" at bounding box center [403, 385] width 70 height 12
checkbox input "true"
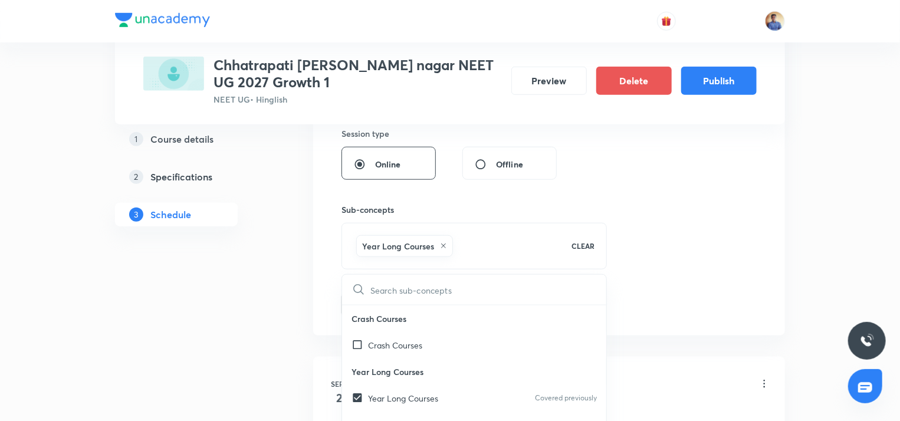
drag, startPoint x: 196, startPoint y: 340, endPoint x: 226, endPoint y: 331, distance: 31.3
click at [197, 340] on div "1 Course details 2 Specifications 3 Schedule" at bounding box center [195, 423] width 160 height 1480
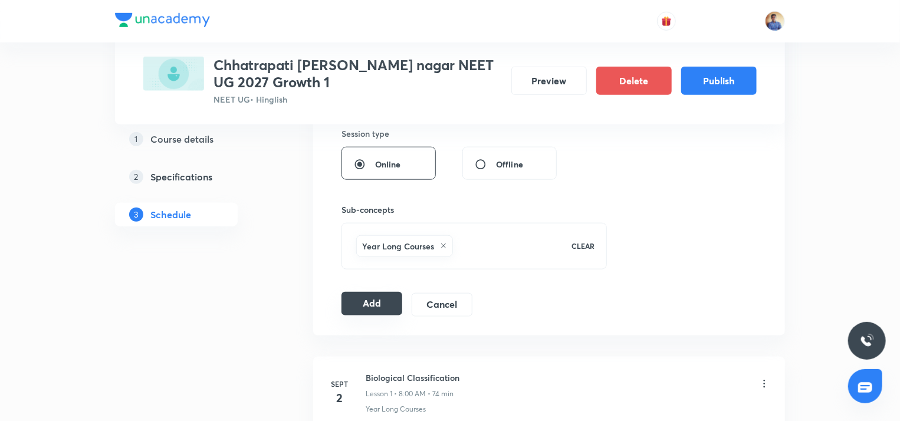
click at [366, 300] on button "Add" at bounding box center [371, 304] width 61 height 24
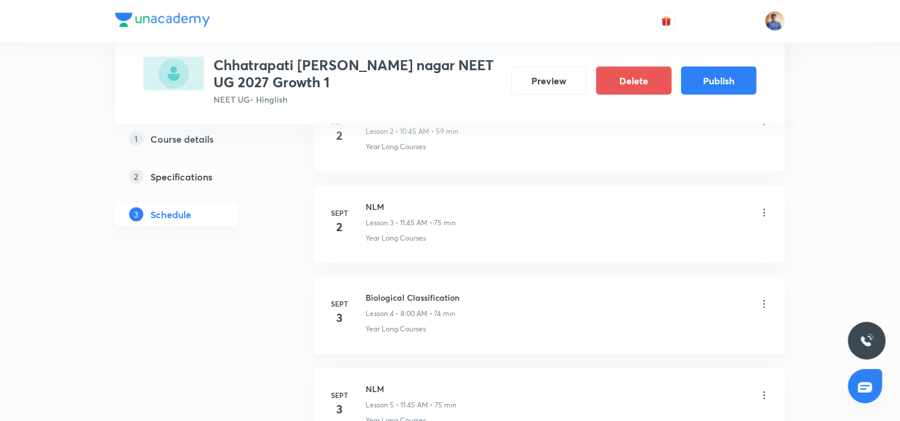
radio input "false"
radio input "true"
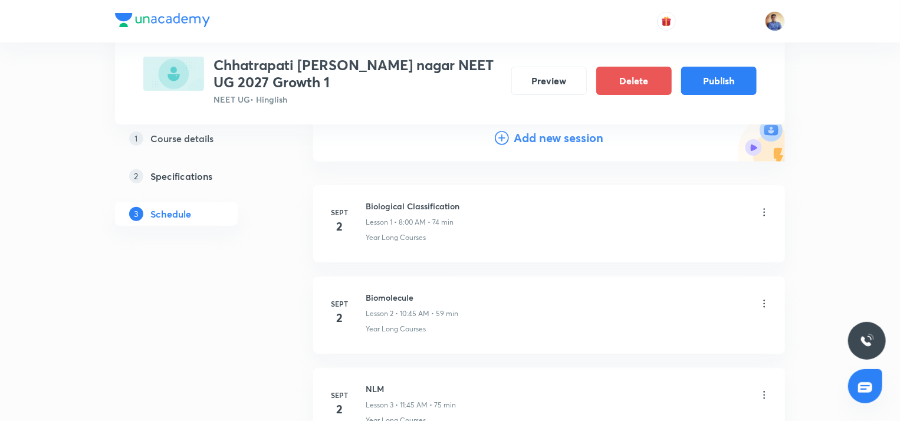
scroll to position [0, 0]
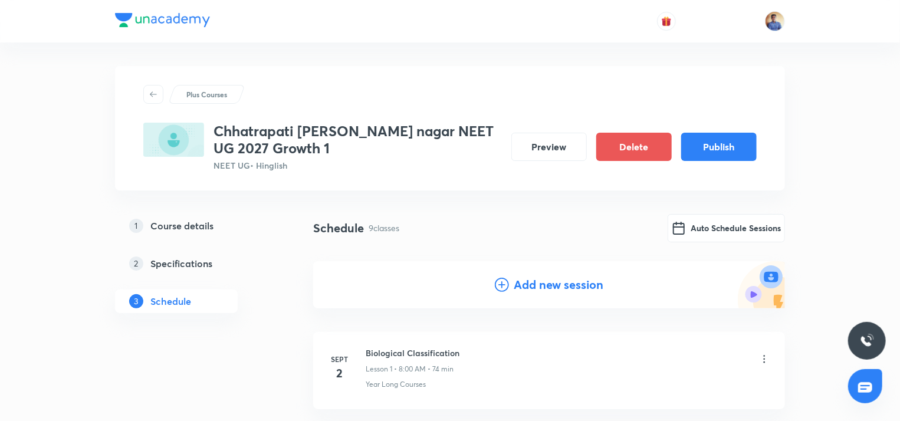
click at [514, 276] on h4 "Add new session" at bounding box center [559, 285] width 90 height 18
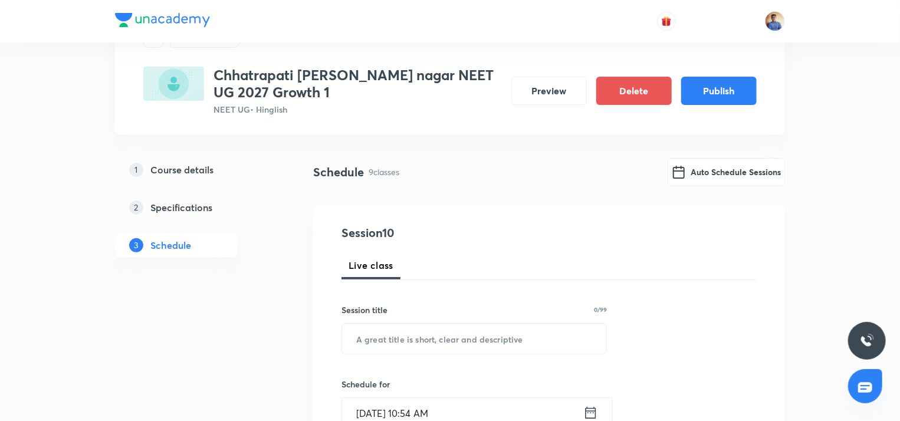
scroll to position [118, 0]
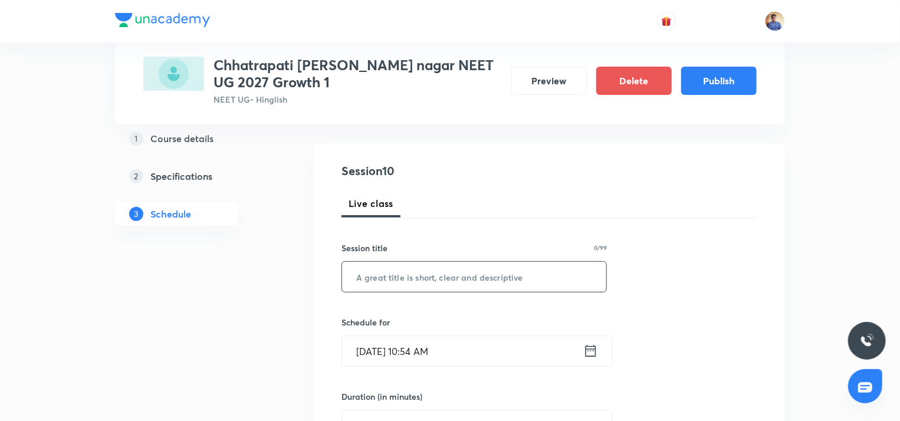
click at [438, 288] on input "text" at bounding box center [474, 277] width 264 height 30
paste input "Biological Classification"
type input "Biological Classification"
click at [402, 348] on input "Sept 1, 2025, 10:54 AM" at bounding box center [462, 351] width 241 height 30
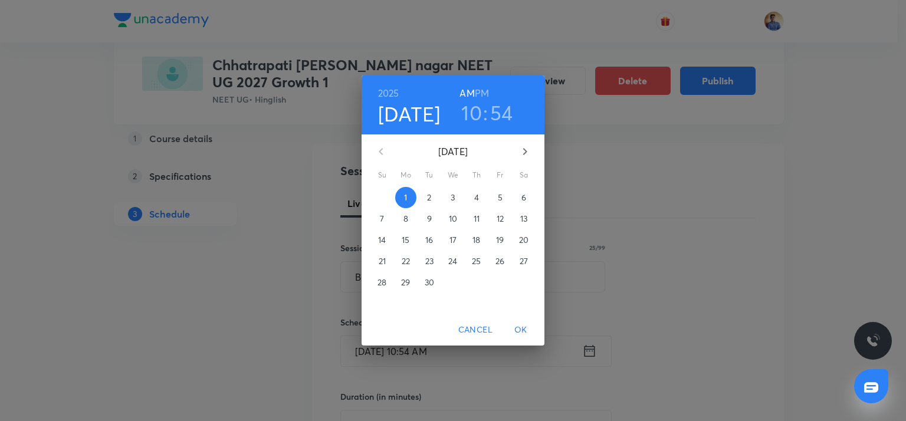
click at [494, 199] on span "5" at bounding box center [499, 198] width 21 height 12
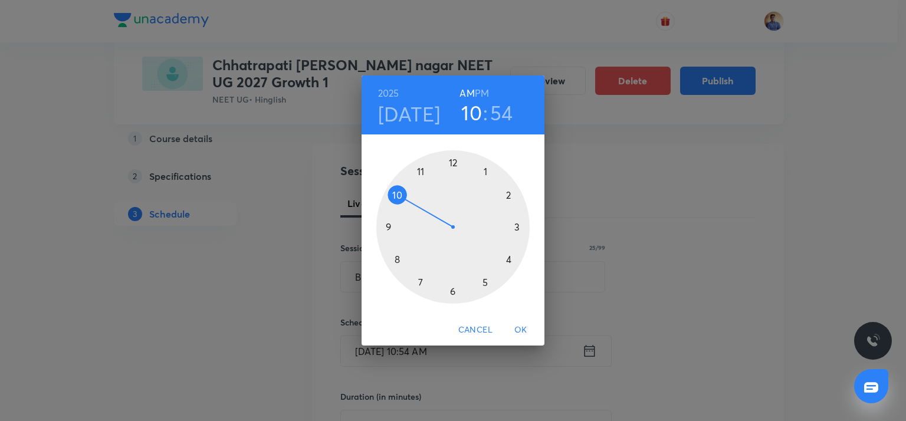
click at [396, 258] on div at bounding box center [452, 226] width 153 height 153
click at [453, 161] on div at bounding box center [452, 226] width 153 height 153
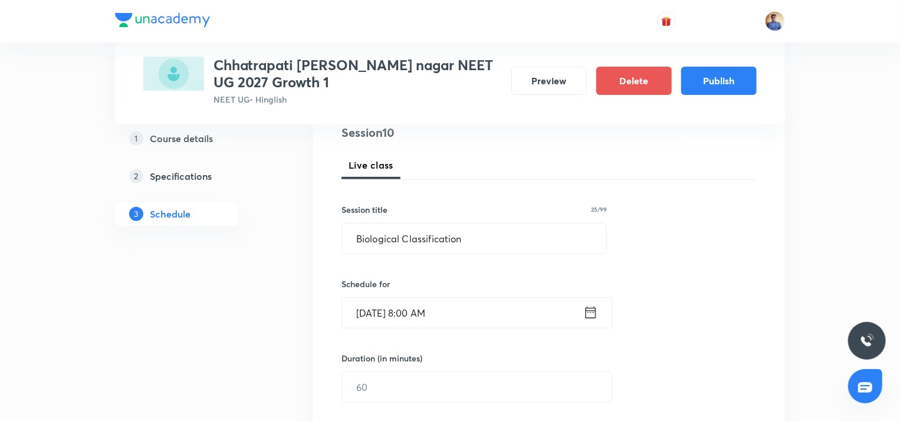
scroll to position [177, 0]
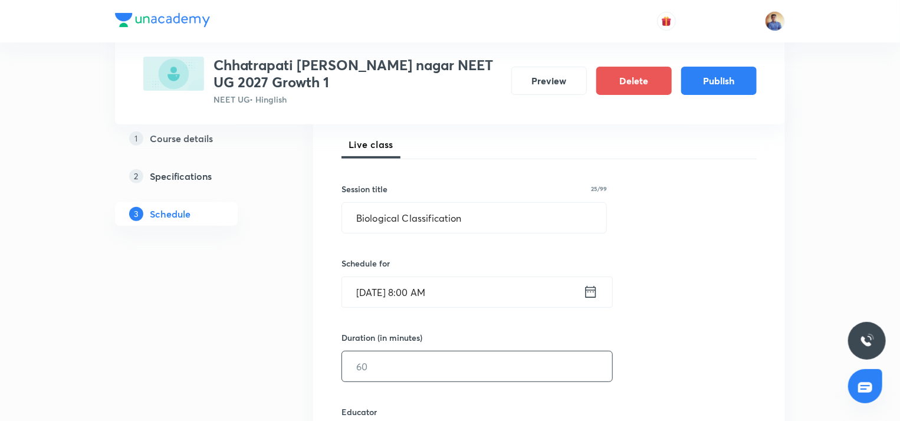
click at [376, 369] on input "text" at bounding box center [477, 366] width 270 height 30
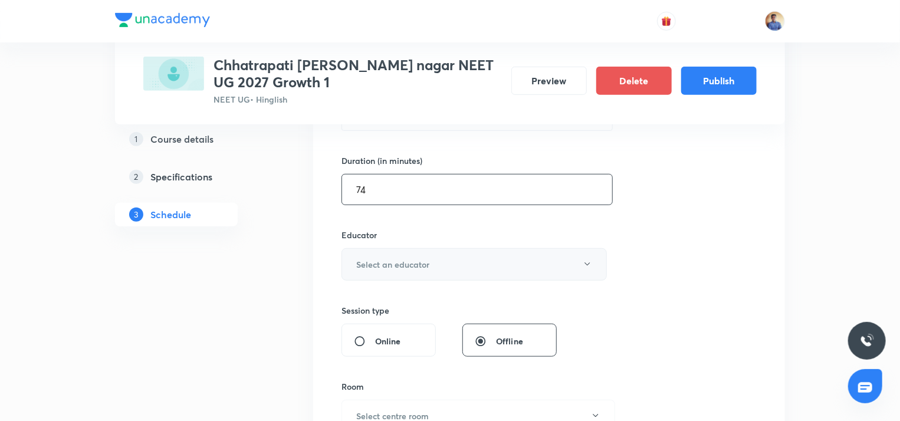
type input "74"
click at [364, 260] on h6 "Select an educator" at bounding box center [392, 264] width 73 height 12
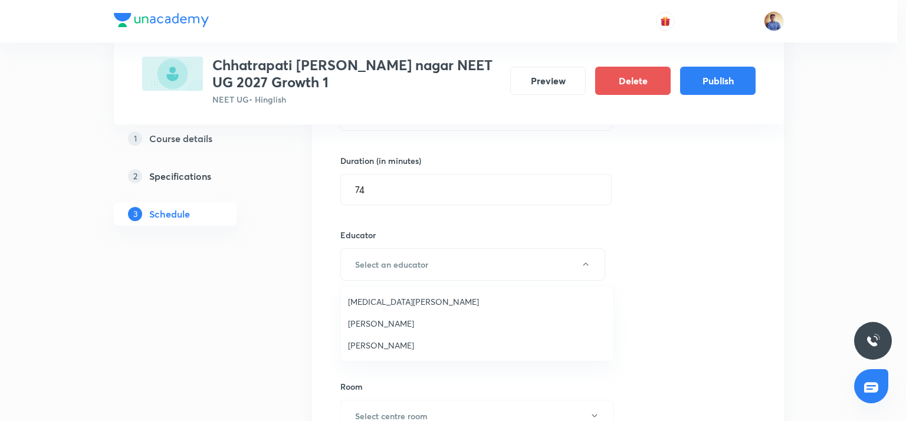
click at [359, 343] on span "Abhishek Tripathi" at bounding box center [477, 345] width 258 height 12
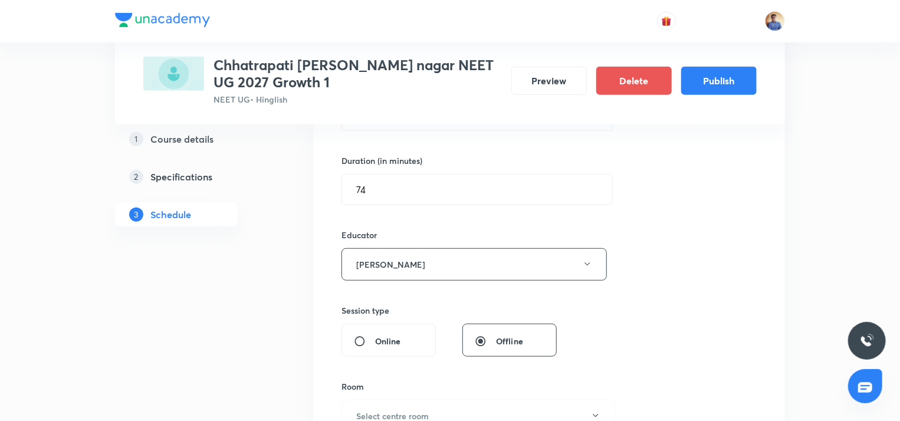
click at [393, 347] on div "Online" at bounding box center [388, 340] width 94 height 33
click at [364, 341] on input "Online" at bounding box center [364, 342] width 21 height 12
radio input "true"
radio input "false"
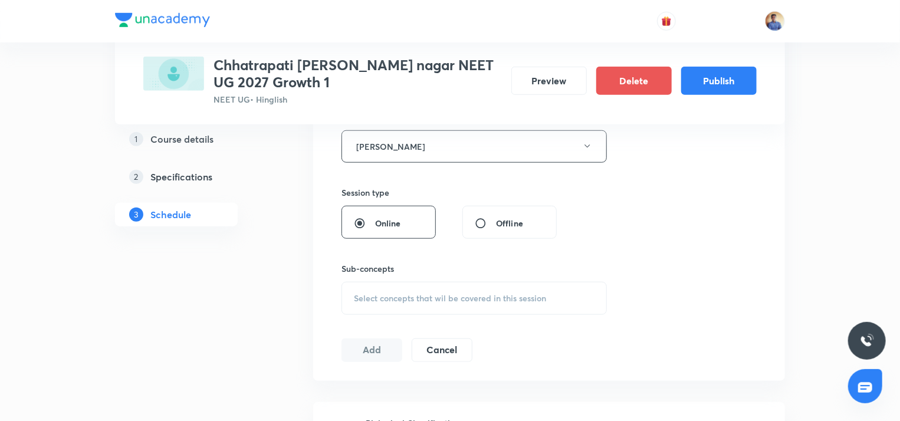
click at [379, 290] on div "Select concepts that wil be covered in this session" at bounding box center [473, 298] width 265 height 33
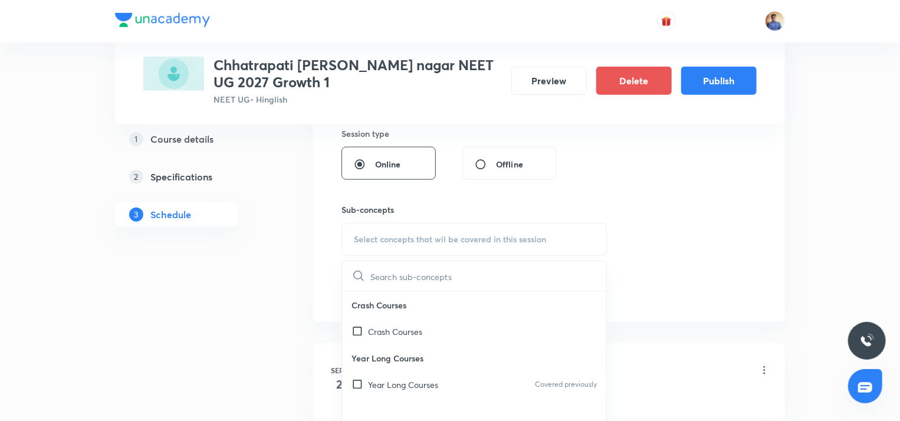
drag, startPoint x: 375, startPoint y: 385, endPoint x: 275, endPoint y: 341, distance: 109.6
click at [375, 385] on p "Year Long Courses" at bounding box center [403, 385] width 70 height 12
checkbox input "true"
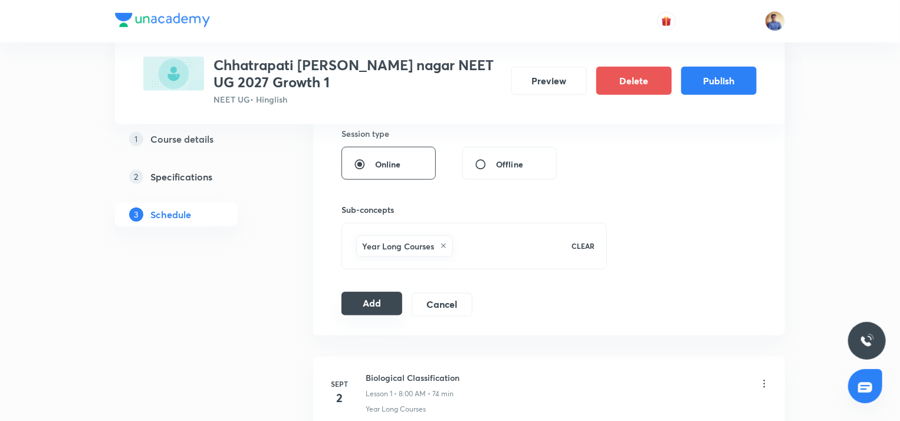
click at [364, 301] on button "Add" at bounding box center [371, 304] width 61 height 24
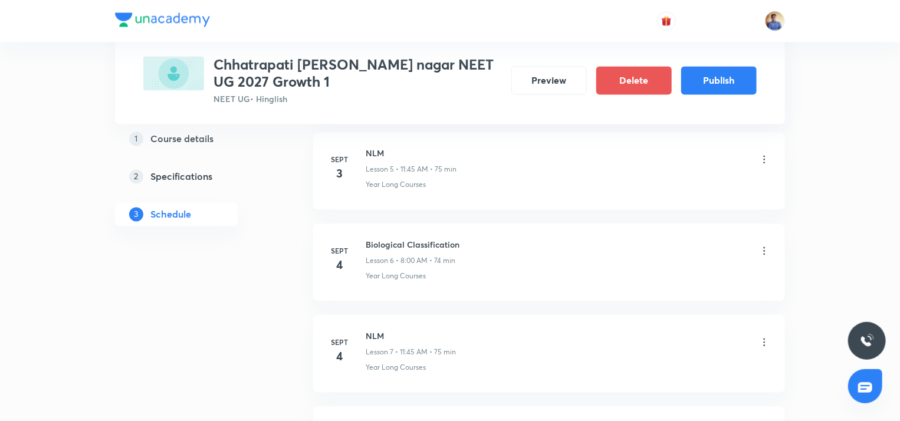
radio input "false"
radio input "true"
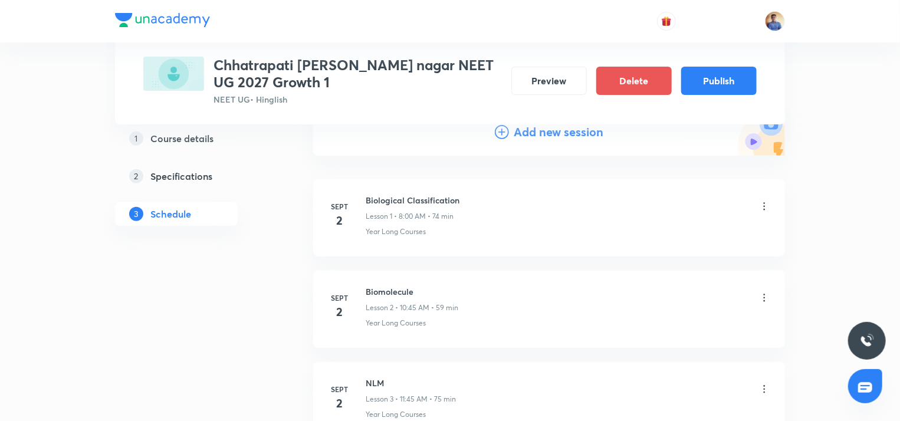
scroll to position [0, 0]
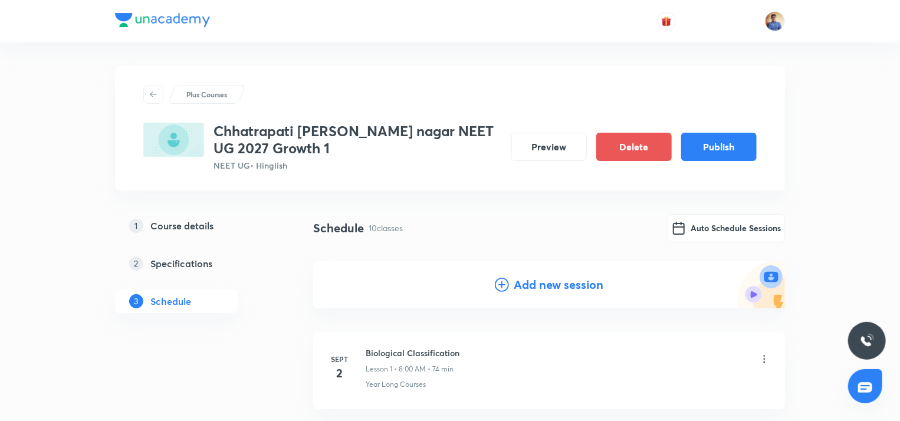
click at [535, 293] on h4 "Add new session" at bounding box center [559, 285] width 90 height 18
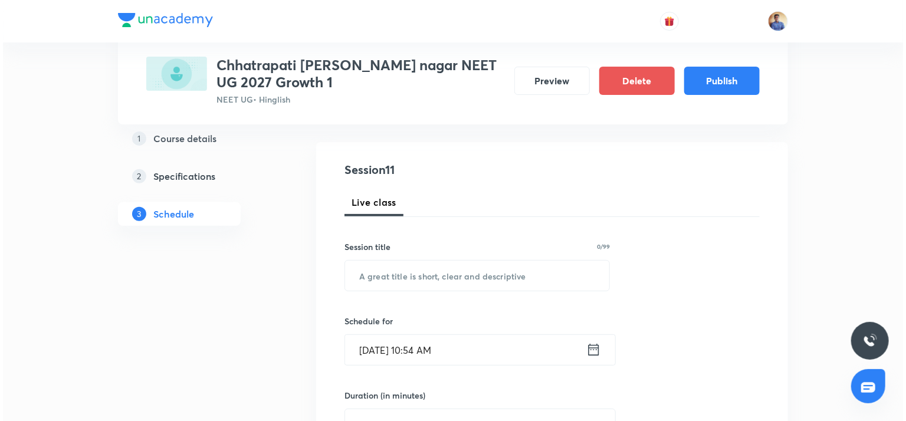
scroll to position [177, 0]
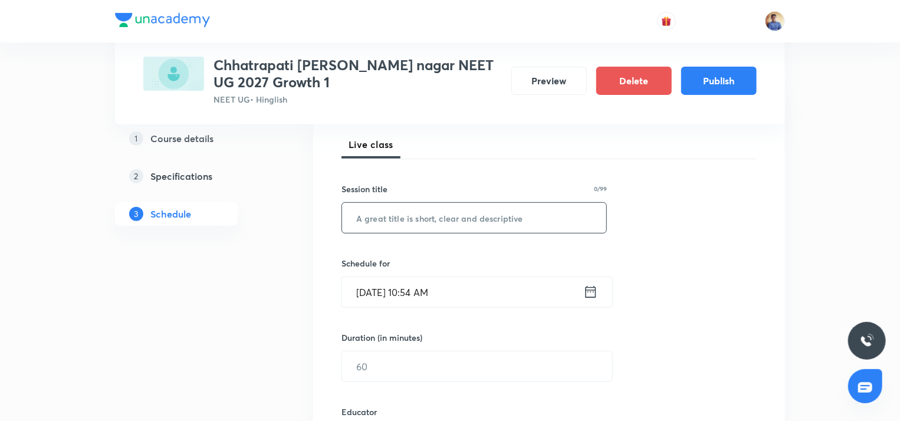
click at [411, 231] on input "text" at bounding box center [474, 218] width 264 height 30
paste input "Biological Classification"
type input "Biological Classification"
click at [384, 287] on input "Sept 1, 2025, 10:54 AM" at bounding box center [462, 292] width 241 height 30
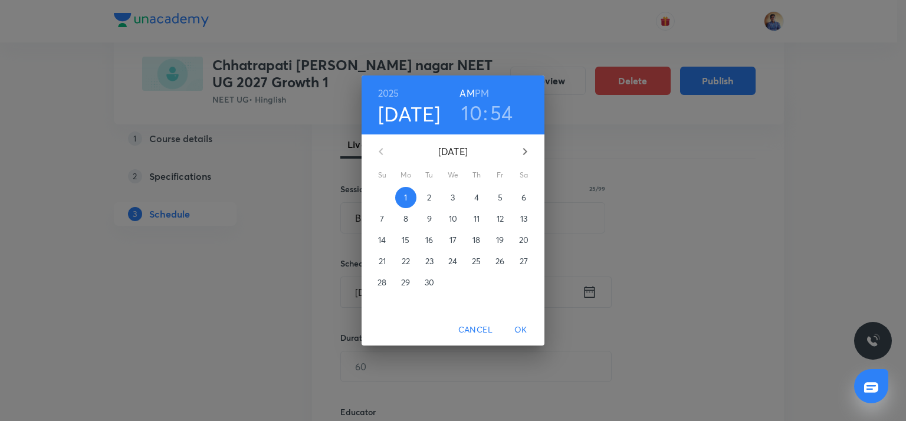
click at [403, 220] on p "8" at bounding box center [405, 219] width 5 height 12
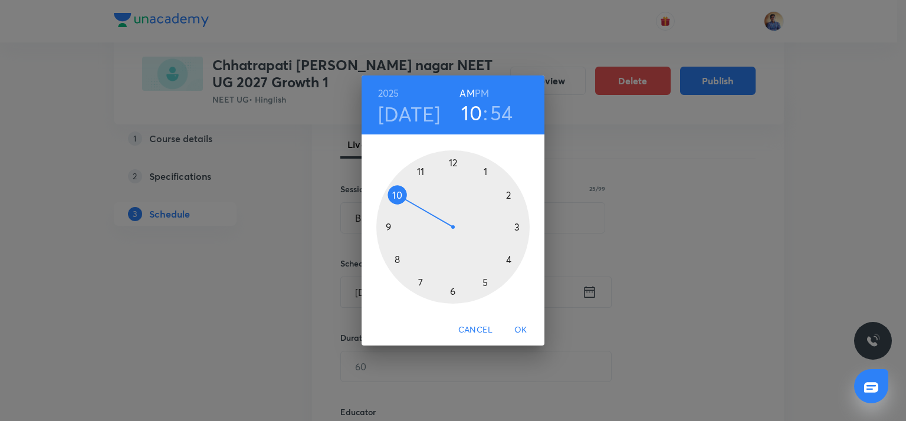
click at [395, 261] on div at bounding box center [452, 226] width 153 height 153
click at [455, 163] on div at bounding box center [452, 226] width 153 height 153
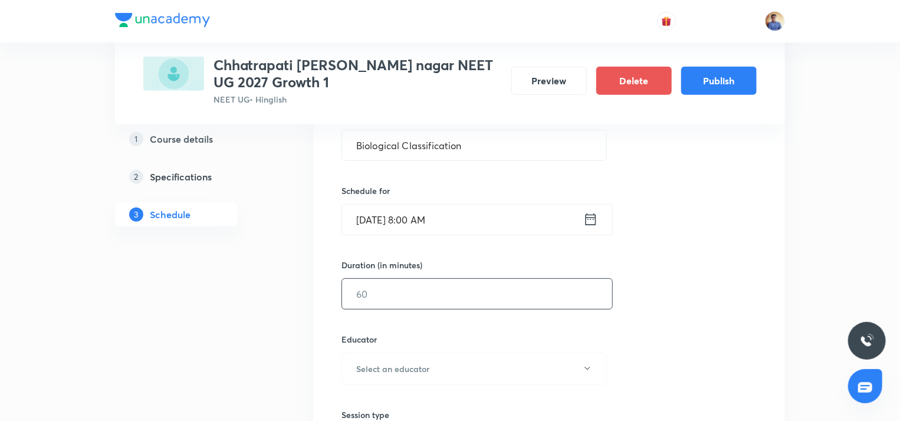
scroll to position [295, 0]
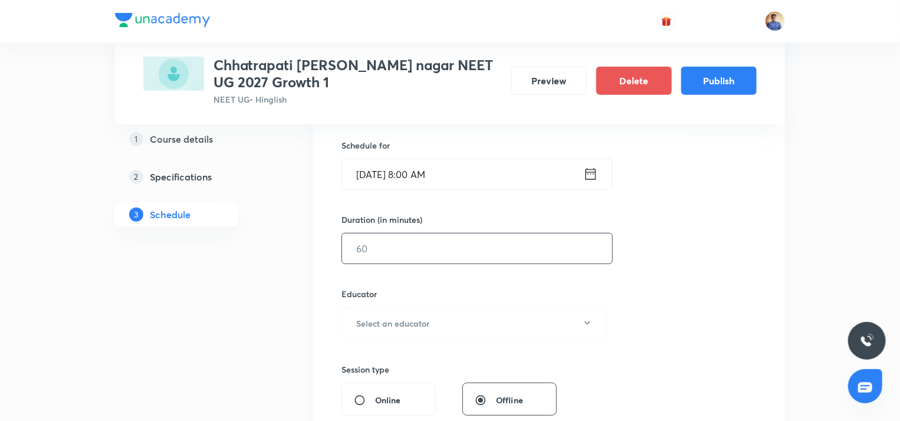
click at [412, 240] on input "text" at bounding box center [477, 249] width 270 height 30
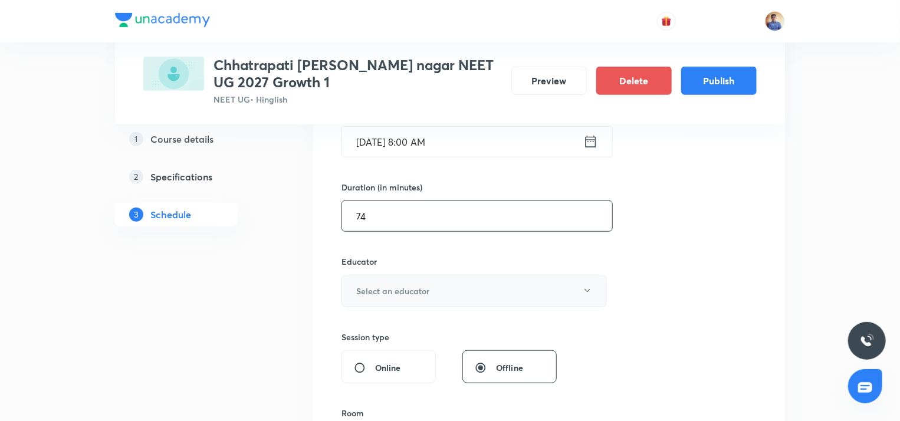
scroll to position [354, 0]
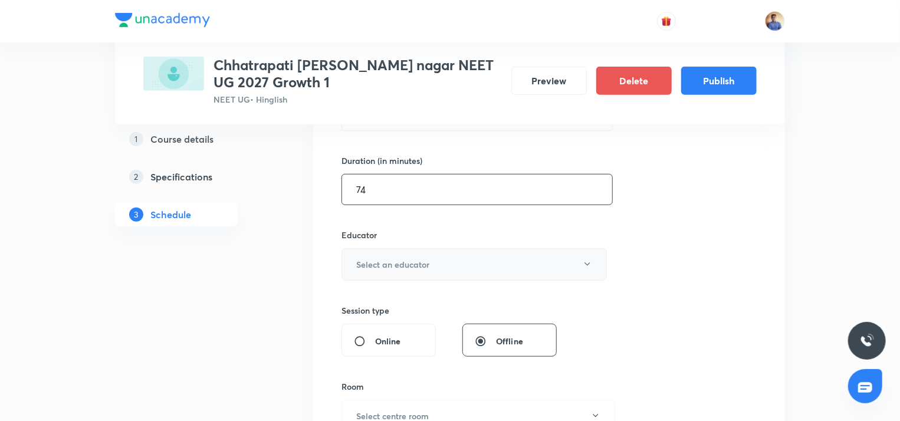
type input "74"
click at [402, 253] on button "Select an educator" at bounding box center [473, 264] width 265 height 32
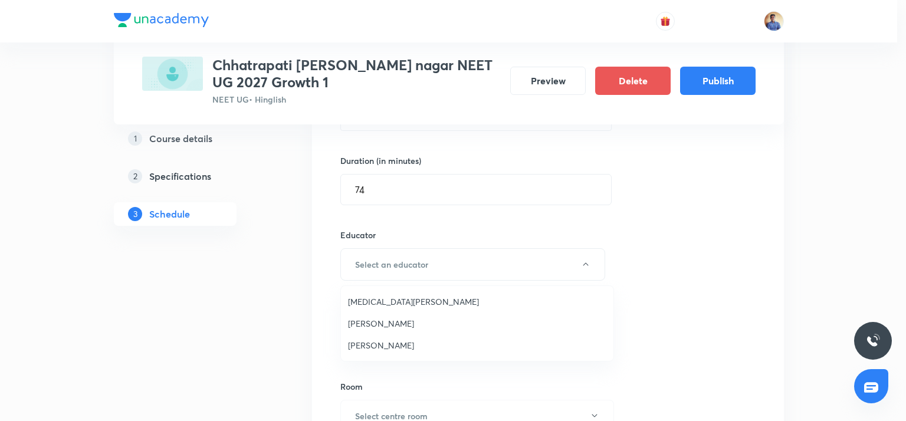
click at [386, 347] on span "Abhishek Tripathi" at bounding box center [477, 345] width 258 height 12
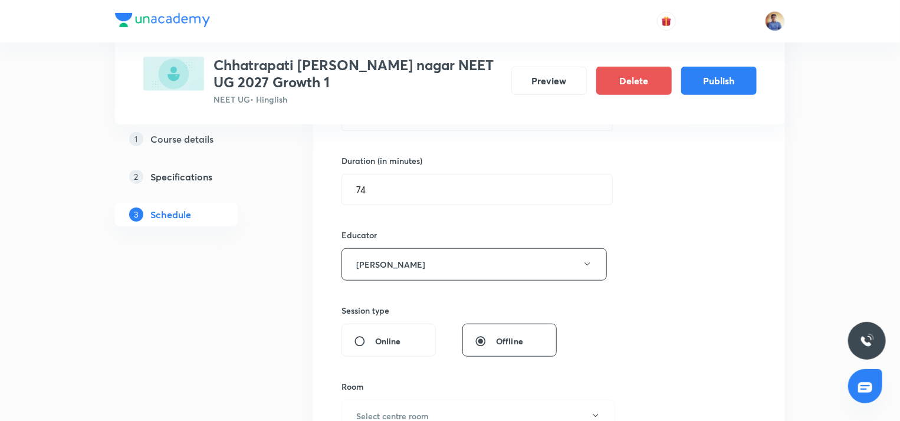
click at [333, 343] on div "Session 11 Live class Session title 25/99 Biological Classification ​ Schedule …" at bounding box center [549, 240] width 472 height 667
click at [366, 336] on input "Online" at bounding box center [364, 342] width 21 height 12
radio input "true"
radio input "false"
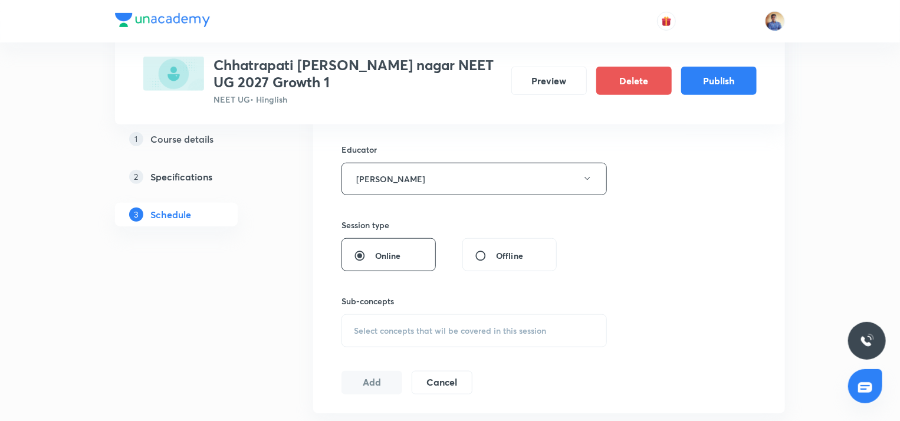
scroll to position [531, 0]
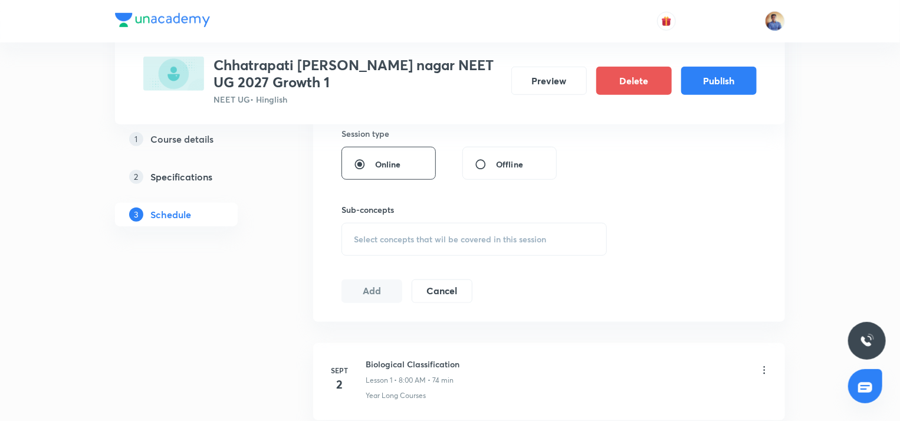
click at [382, 239] on span "Select concepts that wil be covered in this session" at bounding box center [450, 239] width 192 height 9
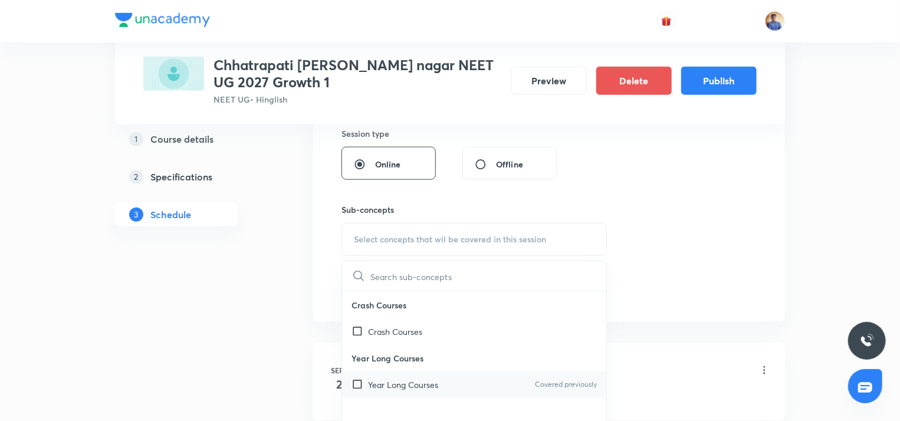
click at [365, 379] on input "checkbox" at bounding box center [359, 385] width 17 height 12
checkbox input "true"
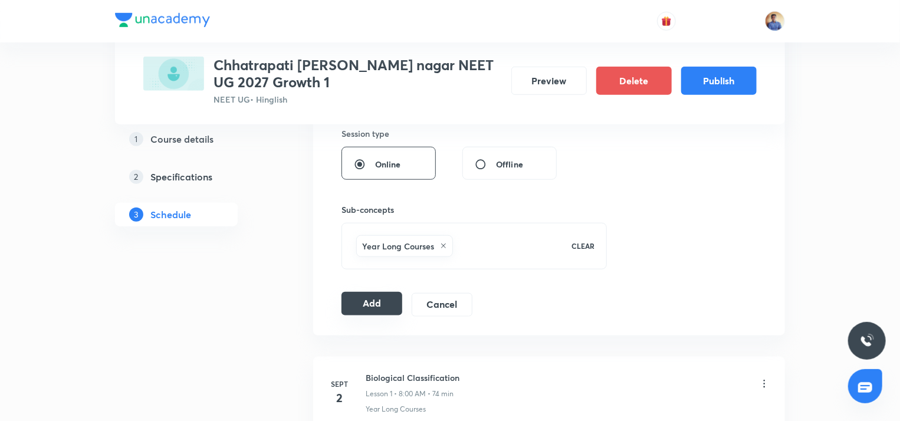
click at [370, 293] on button "Add" at bounding box center [371, 304] width 61 height 24
radio input "false"
radio input "true"
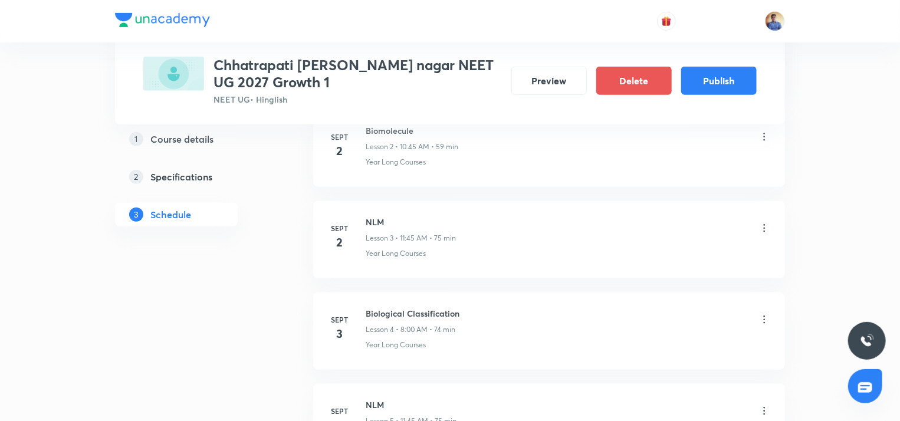
scroll to position [185, 0]
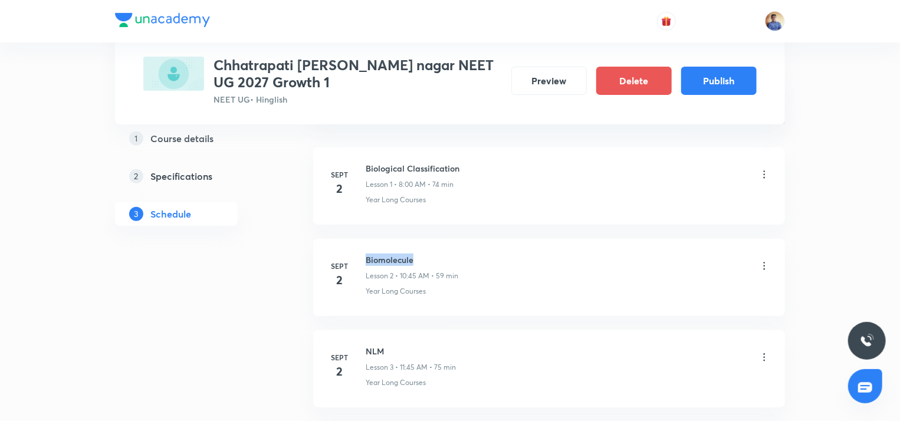
drag, startPoint x: 413, startPoint y: 262, endPoint x: 368, endPoint y: 261, distance: 44.8
click at [368, 261] on h6 "Biomolecule" at bounding box center [412, 260] width 93 height 12
copy h6 "Biomolecule"
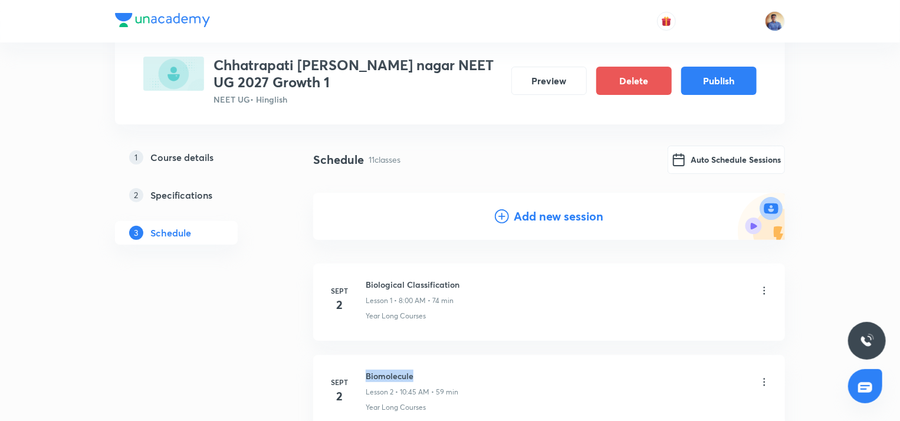
scroll to position [0, 0]
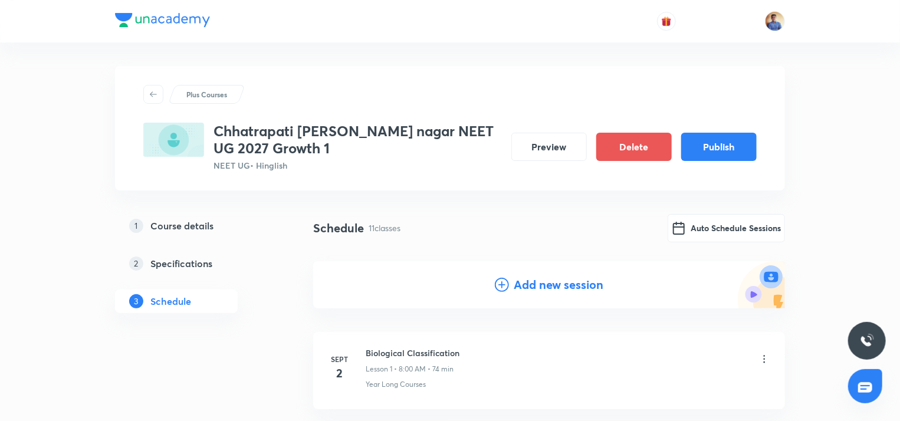
click at [515, 277] on h4 "Add new session" at bounding box center [559, 285] width 90 height 18
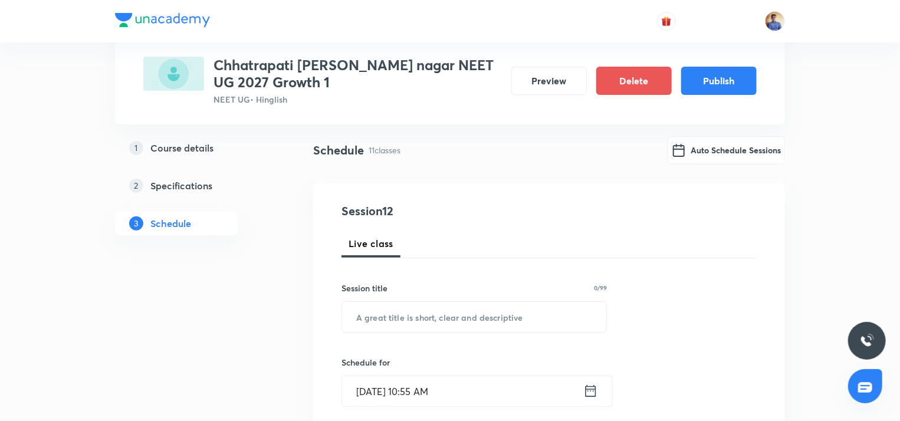
scroll to position [118, 0]
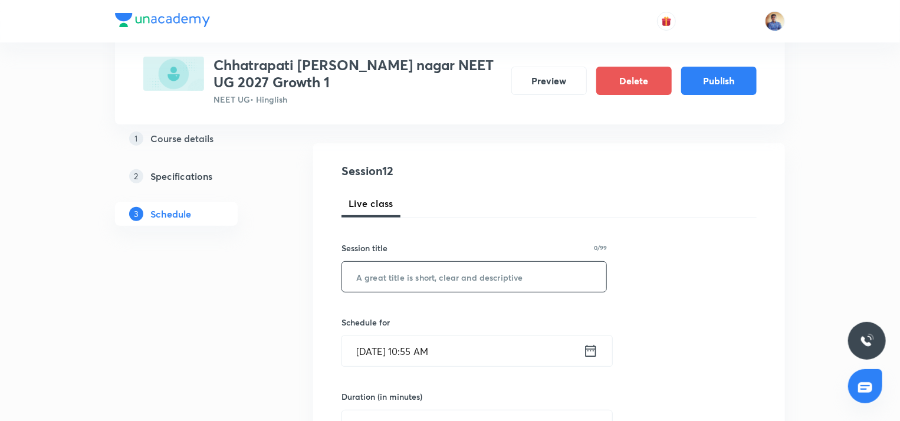
click at [410, 275] on input "text" at bounding box center [474, 277] width 264 height 30
paste input "Biomolecule"
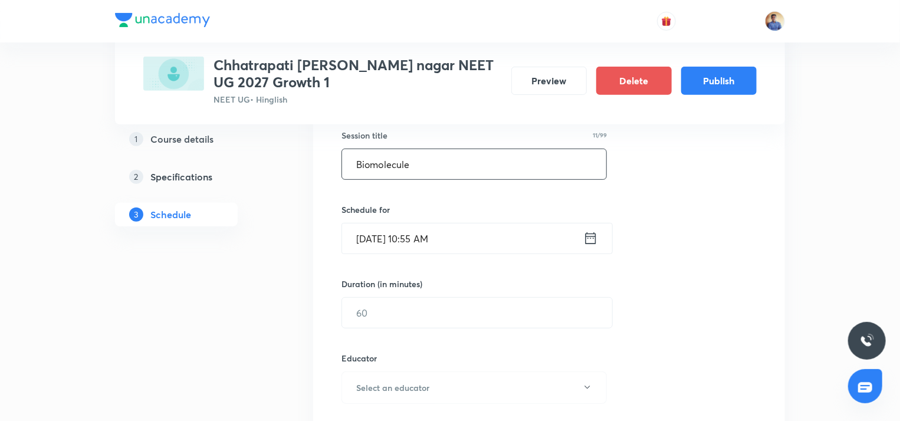
scroll to position [295, 0]
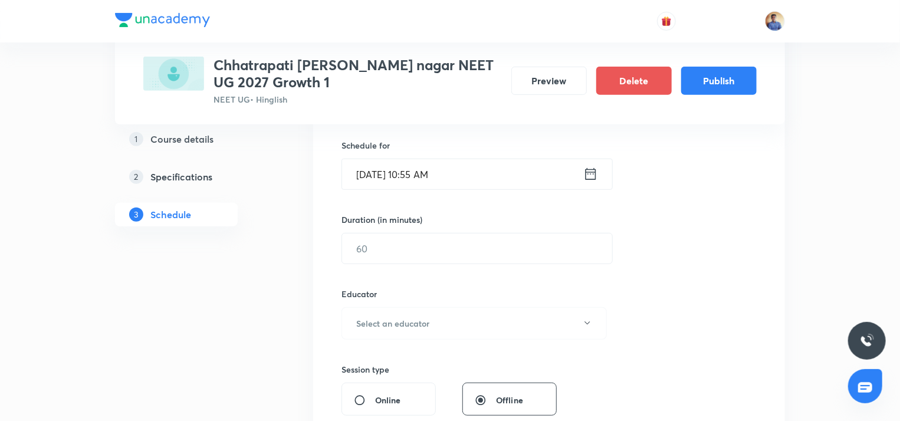
type input "Biomolecule"
click at [375, 172] on input "Sept 1, 2025, 10:55 AM" at bounding box center [462, 174] width 241 height 30
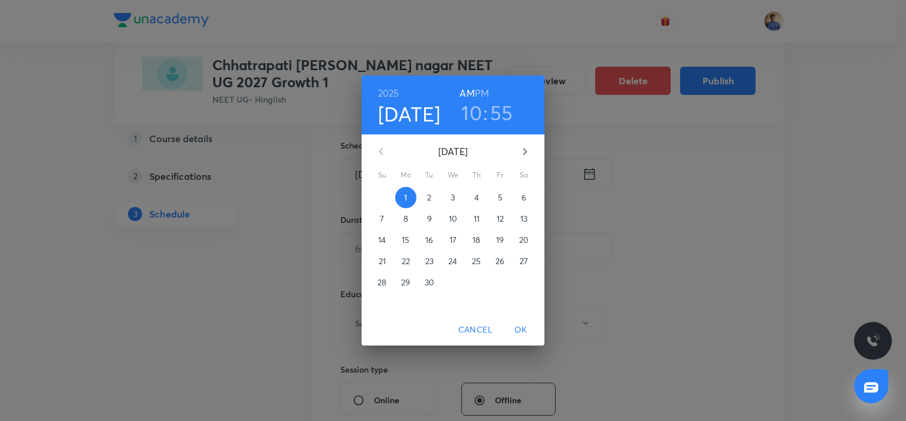
click at [428, 198] on p "2" at bounding box center [429, 198] width 4 height 12
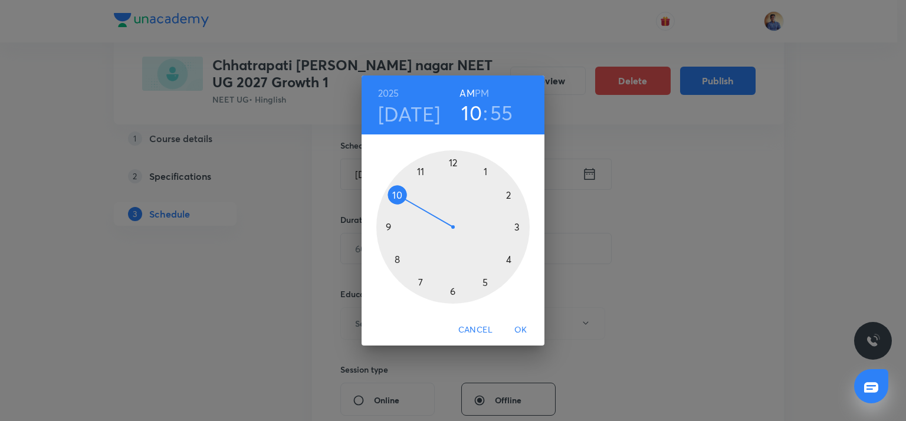
click at [400, 195] on div at bounding box center [452, 226] width 153 height 153
click at [389, 225] on div at bounding box center [452, 226] width 153 height 153
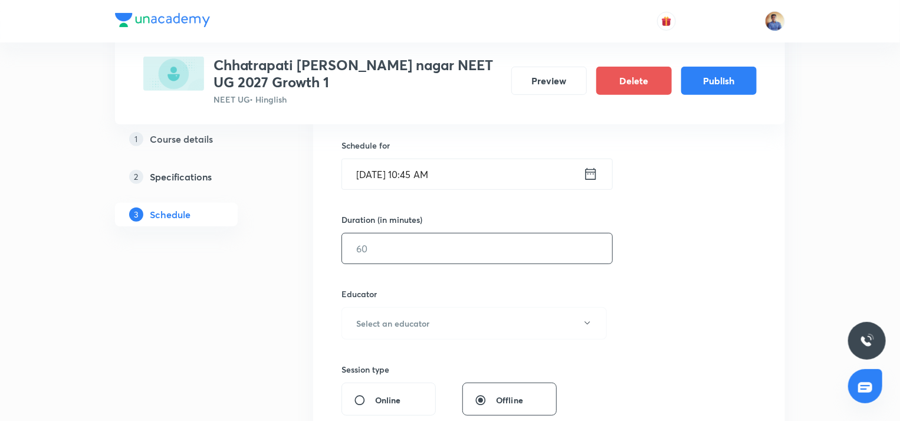
click at [399, 254] on input "text" at bounding box center [477, 249] width 270 height 30
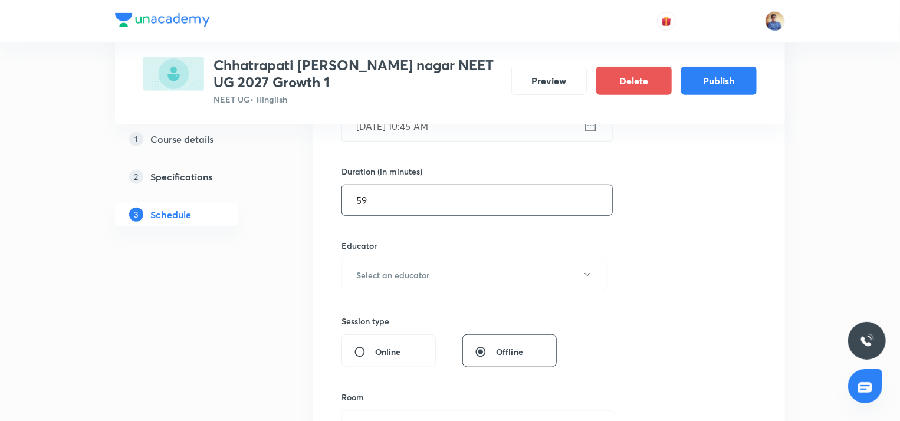
scroll to position [413, 0]
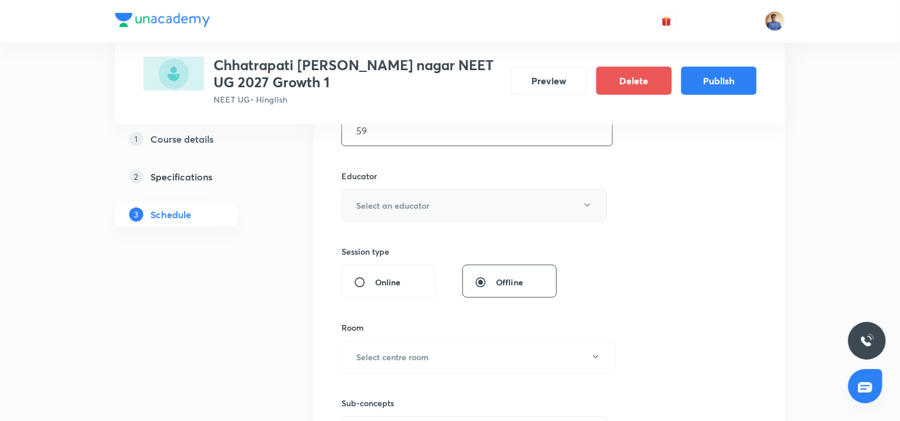
type input "59"
click at [389, 219] on button "Select an educator" at bounding box center [473, 205] width 265 height 32
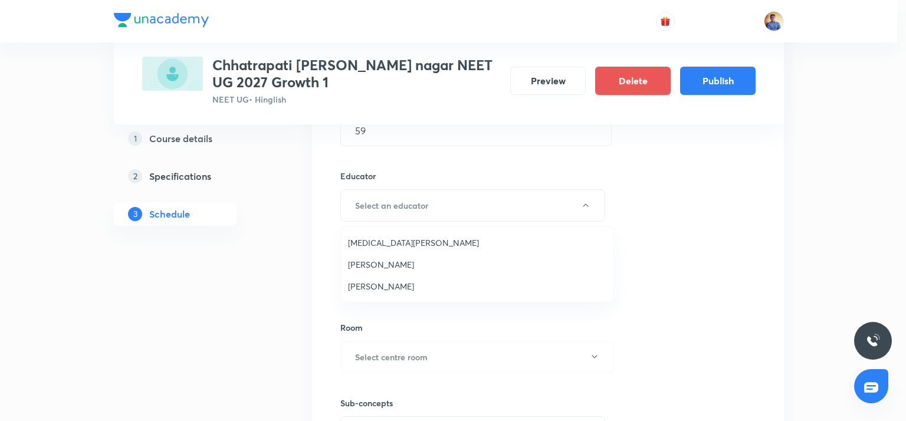
click at [371, 288] on span "Abhishek Tripathi" at bounding box center [477, 286] width 258 height 12
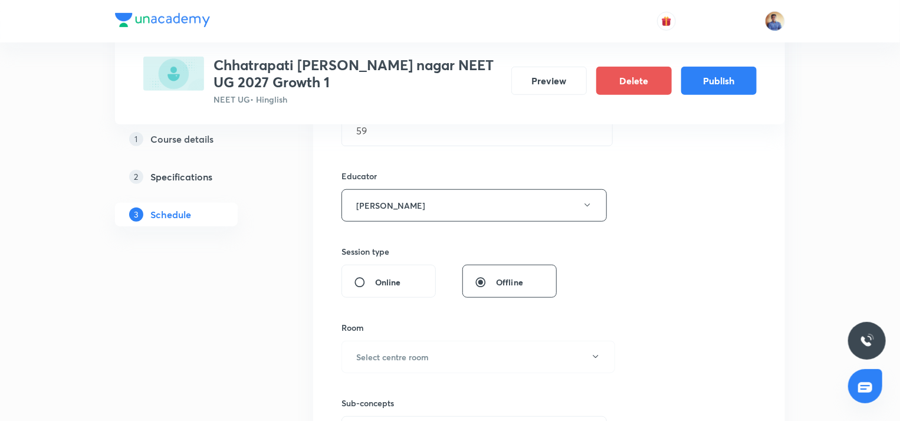
click at [360, 280] on input "Online" at bounding box center [364, 283] width 21 height 12
radio input "true"
radio input "false"
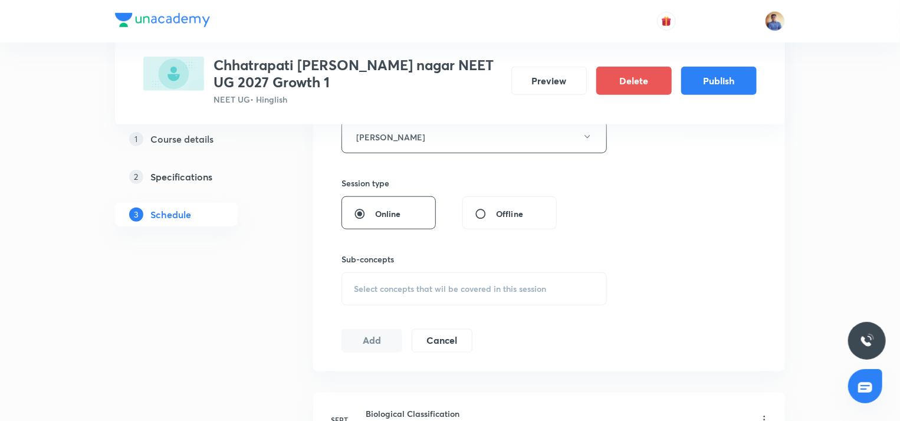
scroll to position [531, 0]
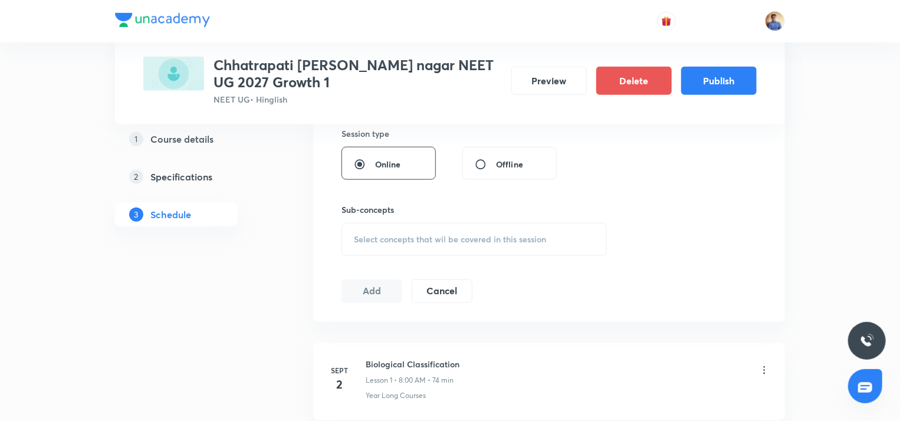
click at [380, 240] on span "Select concepts that wil be covered in this session" at bounding box center [450, 239] width 192 height 9
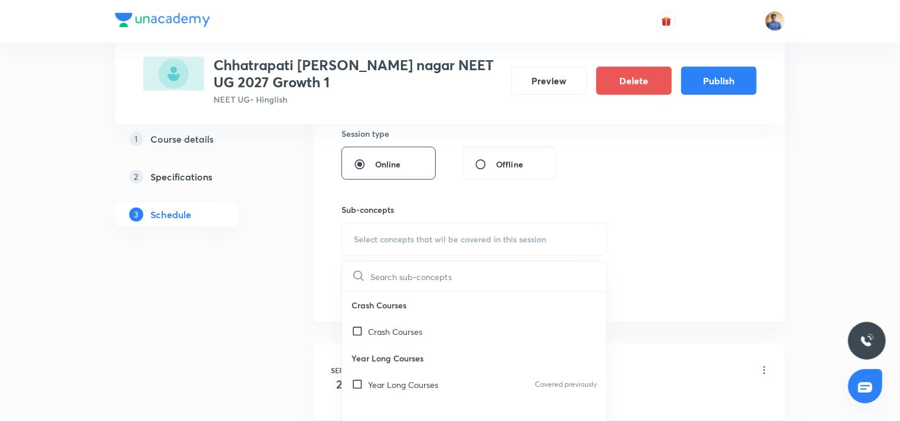
click at [384, 368] on p "Year Long Courses" at bounding box center [474, 358] width 264 height 27
click at [379, 387] on p "Year Long Courses" at bounding box center [403, 385] width 70 height 12
checkbox input "true"
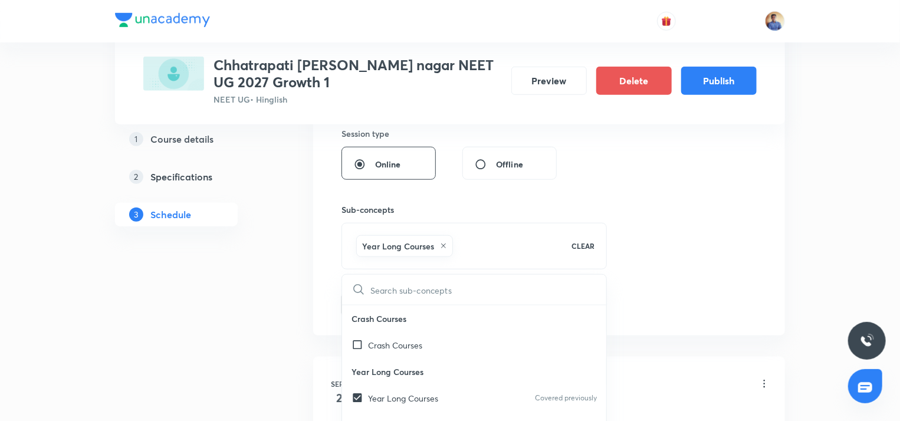
drag, startPoint x: 248, startPoint y: 304, endPoint x: 339, endPoint y: 282, distance: 94.0
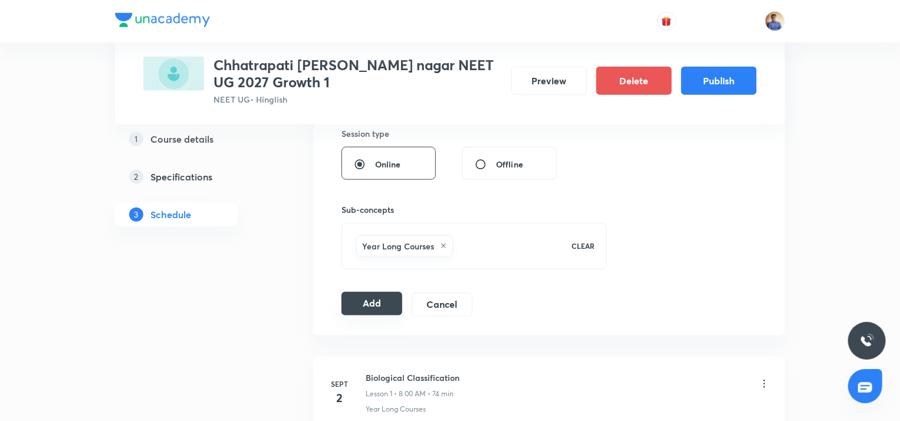
click at [377, 298] on button "Add" at bounding box center [371, 304] width 61 height 24
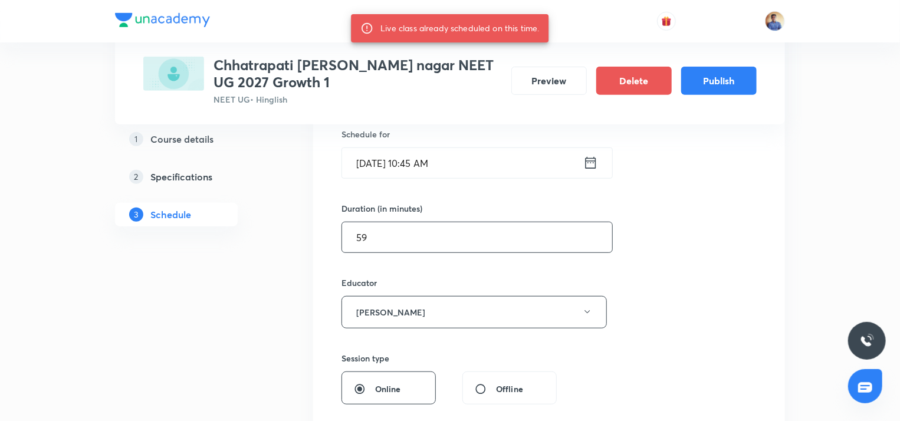
scroll to position [295, 0]
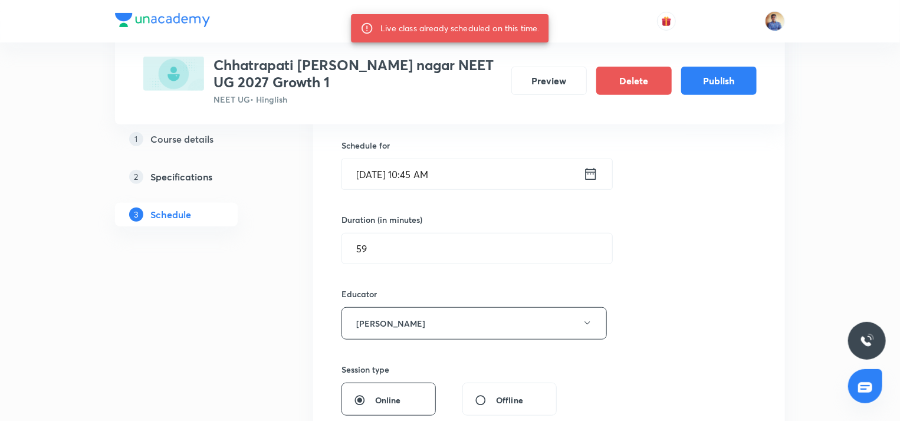
click at [401, 177] on input "Sept 2, 2025, 10:45 AM" at bounding box center [462, 174] width 241 height 30
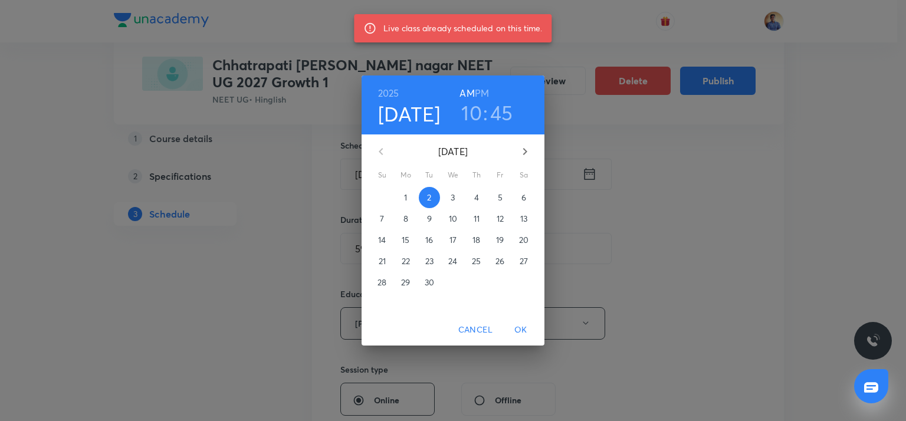
click at [450, 199] on span "3" at bounding box center [452, 198] width 21 height 12
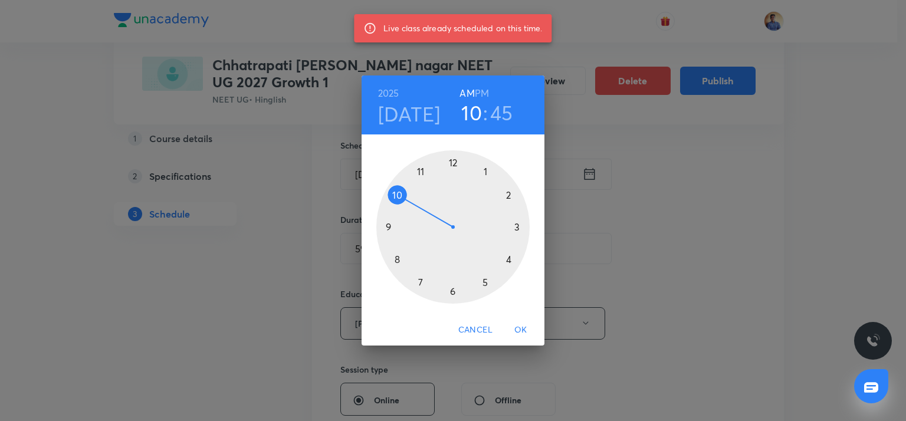
drag, startPoint x: 520, startPoint y: 324, endPoint x: 502, endPoint y: 324, distance: 17.1
click at [520, 325] on span "OK" at bounding box center [521, 330] width 28 height 15
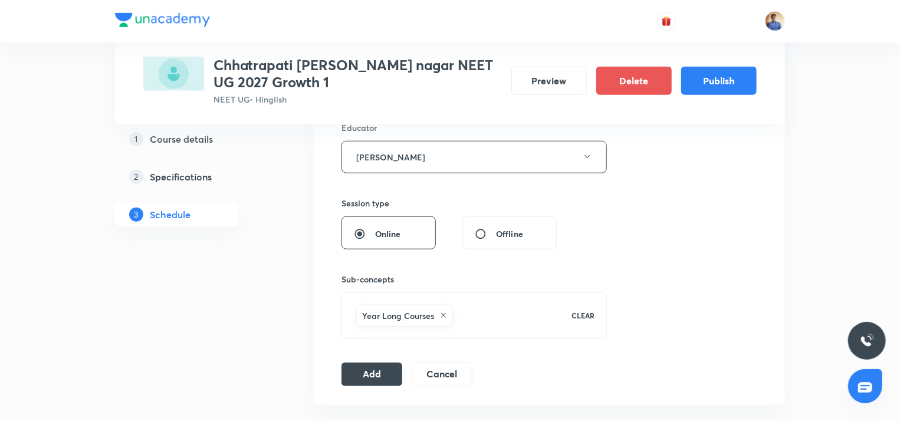
scroll to position [472, 0]
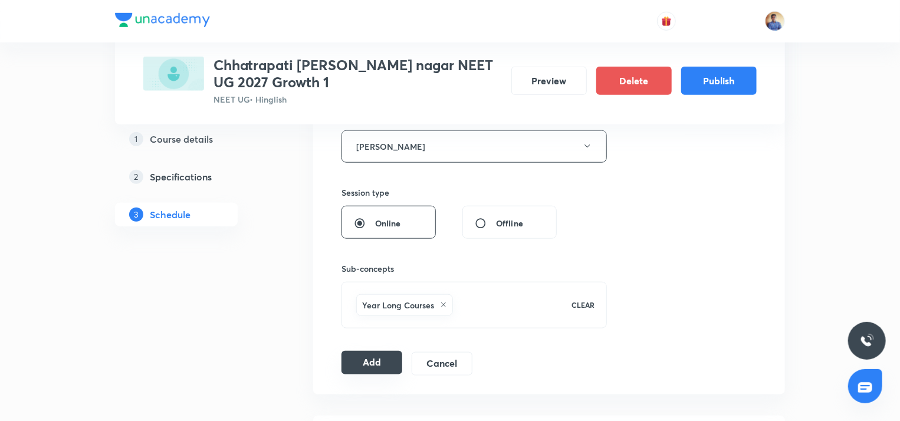
click at [366, 369] on button "Add" at bounding box center [371, 363] width 61 height 24
radio input "false"
radio input "true"
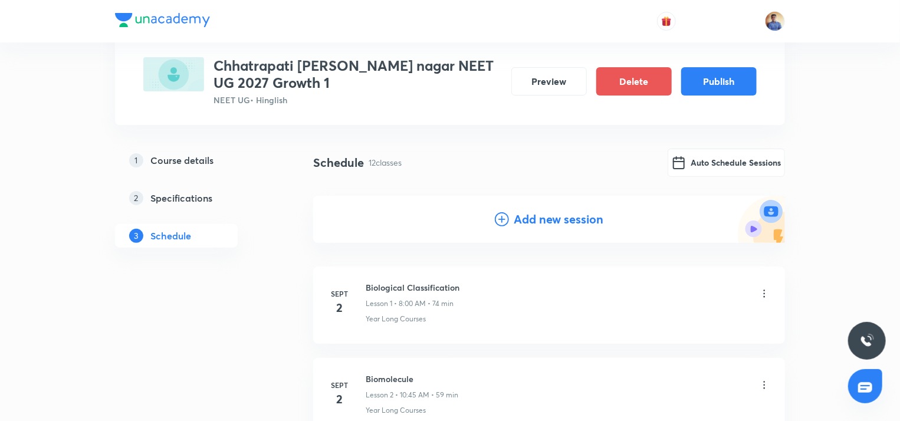
scroll to position [59, 0]
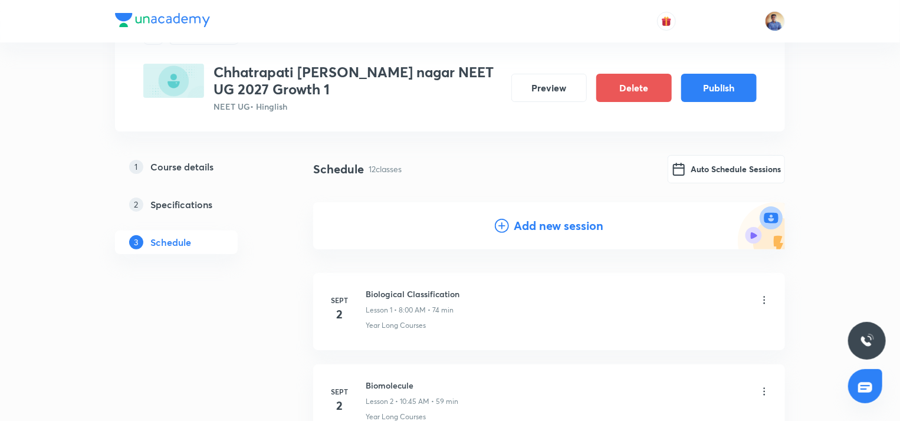
click at [514, 224] on h4 "Add new session" at bounding box center [559, 226] width 90 height 18
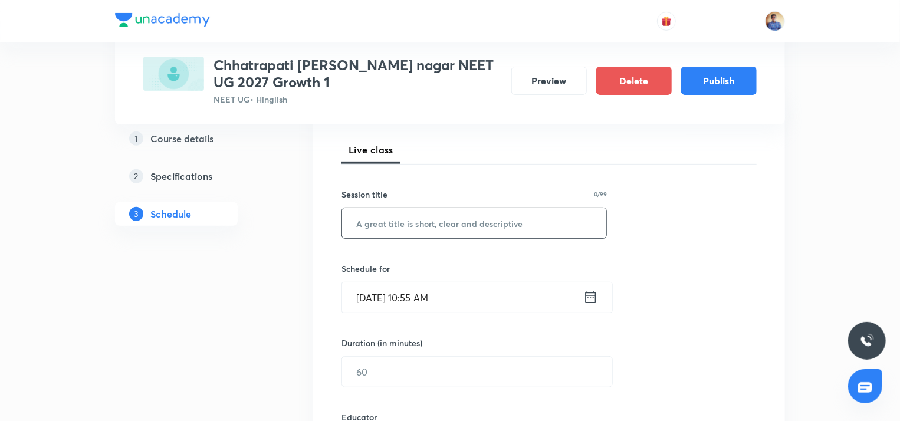
scroll to position [177, 0]
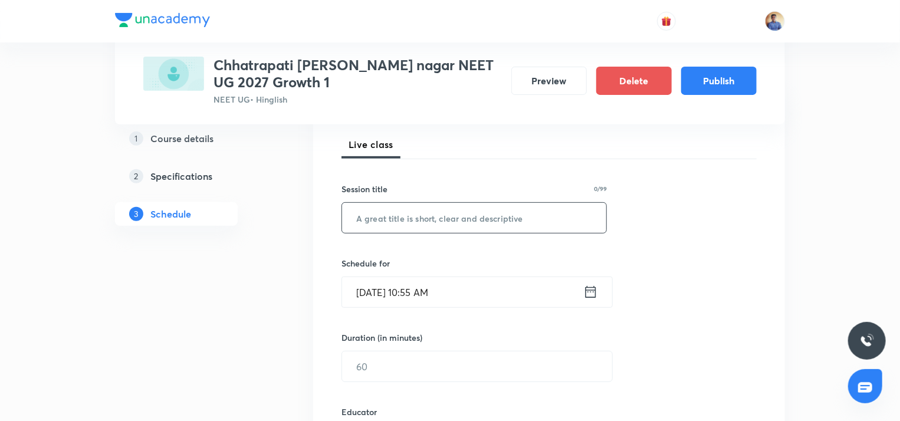
click at [430, 230] on input "text" at bounding box center [474, 218] width 264 height 30
paste input "Biomolecule"
type input "Biomolecule"
click at [396, 288] on input "Sept 1, 2025, 10:55 AM" at bounding box center [462, 292] width 241 height 30
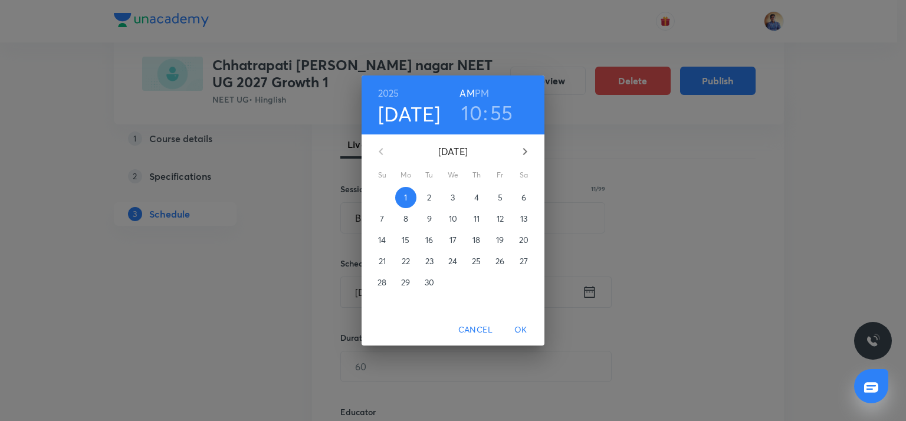
click at [474, 199] on p "4" at bounding box center [476, 198] width 5 height 12
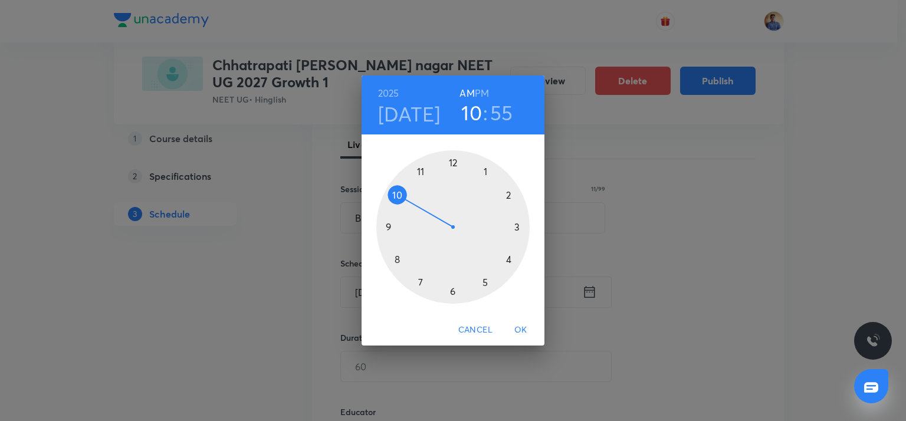
click at [399, 197] on div at bounding box center [452, 226] width 153 height 153
click at [389, 226] on div at bounding box center [452, 226] width 153 height 153
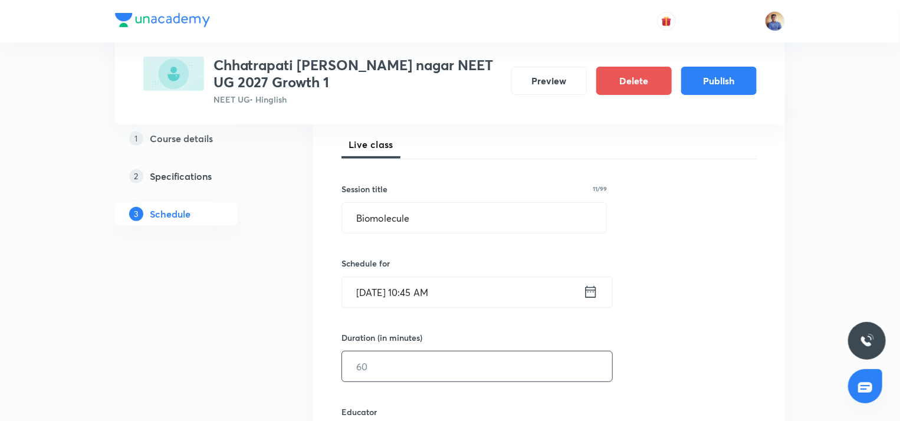
click at [379, 361] on input "text" at bounding box center [477, 366] width 270 height 30
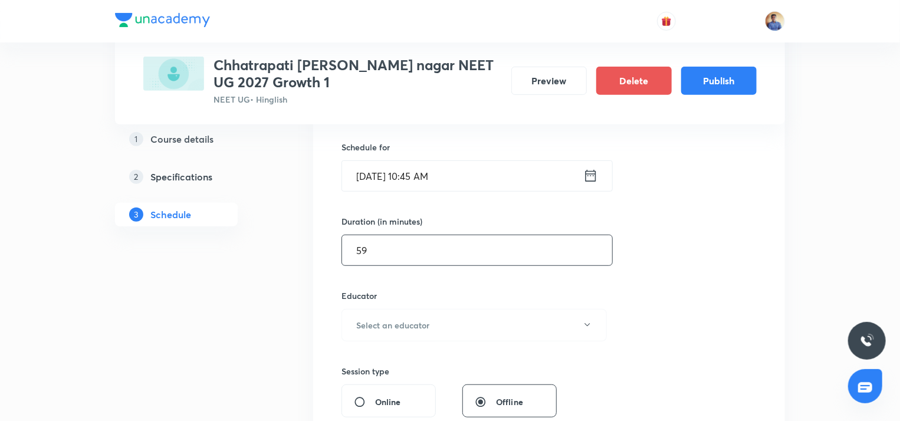
scroll to position [295, 0]
type input "59"
click at [377, 324] on h6 "Select an educator" at bounding box center [392, 323] width 73 height 12
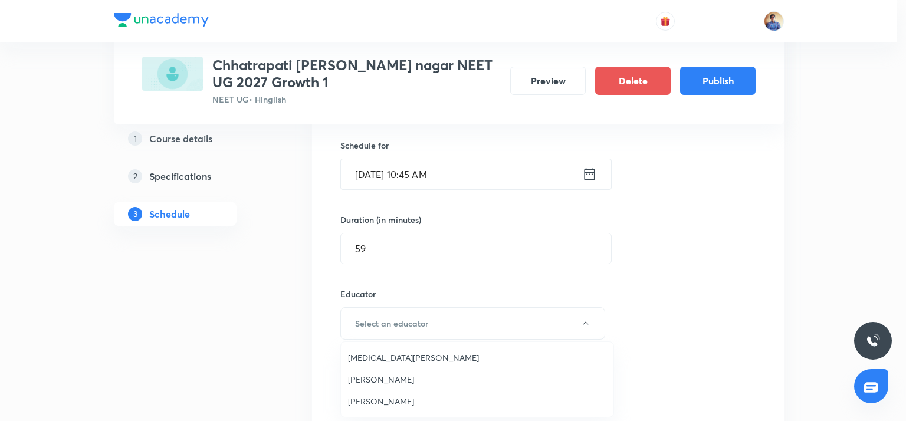
click at [363, 394] on li "Abhishek Tripathi" at bounding box center [477, 401] width 272 height 22
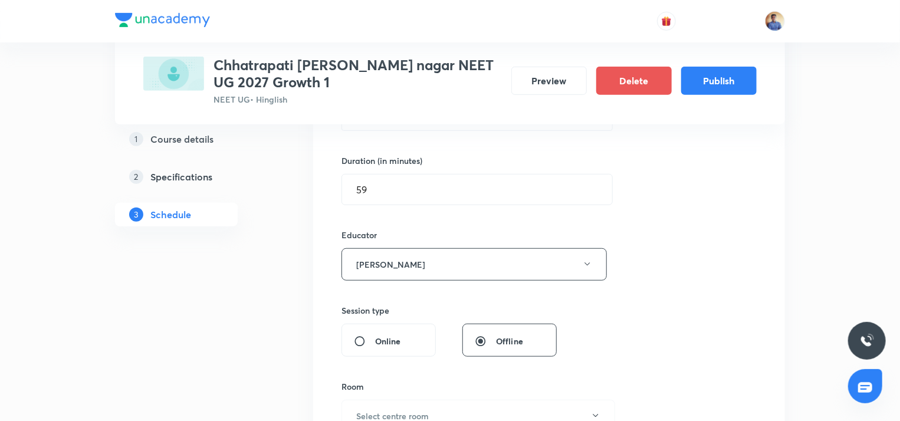
click at [361, 337] on input "Online" at bounding box center [364, 342] width 21 height 12
radio input "true"
radio input "false"
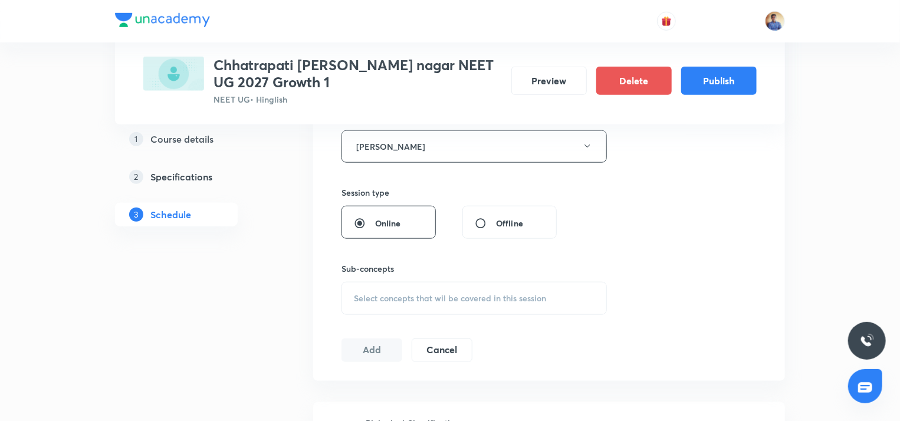
click at [382, 297] on span "Select concepts that wil be covered in this session" at bounding box center [450, 298] width 192 height 9
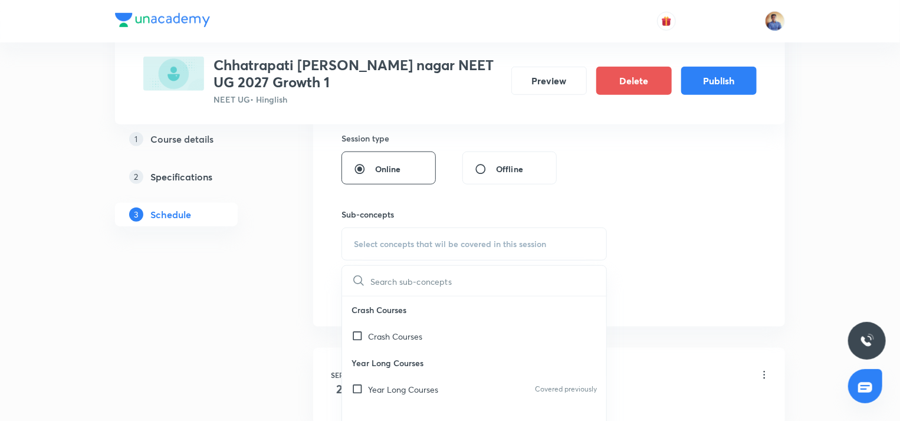
scroll to position [590, 0]
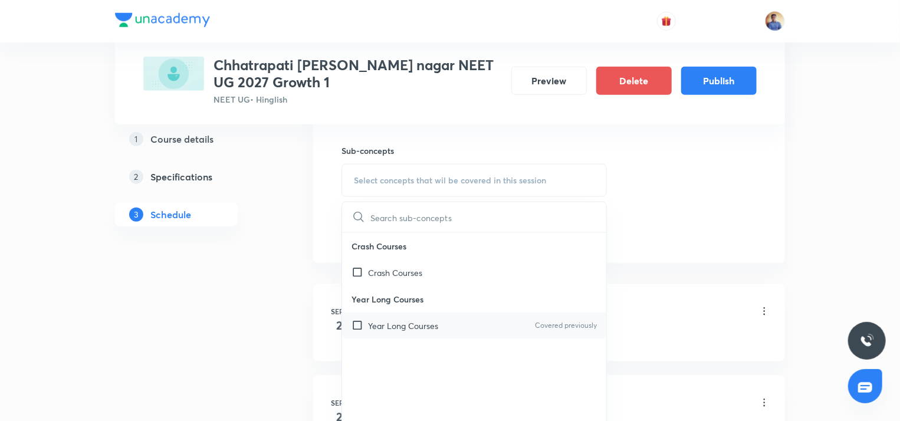
click at [366, 328] on input "checkbox" at bounding box center [359, 326] width 17 height 12
checkbox input "true"
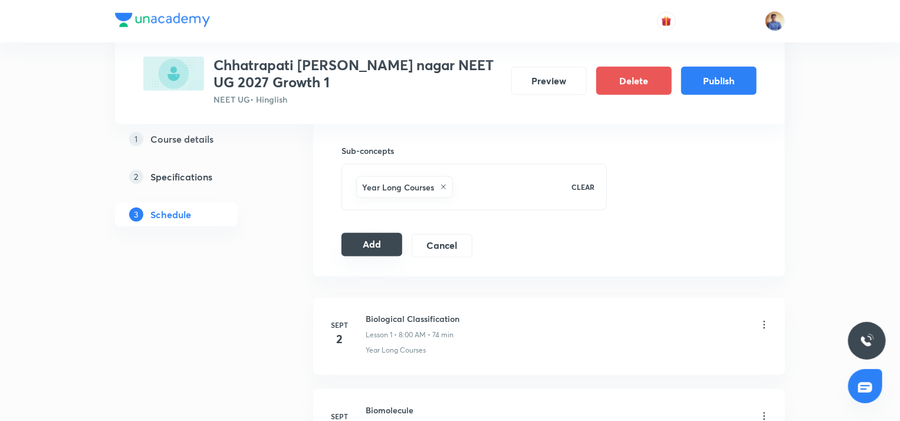
click at [371, 248] on button "Add" at bounding box center [371, 245] width 61 height 24
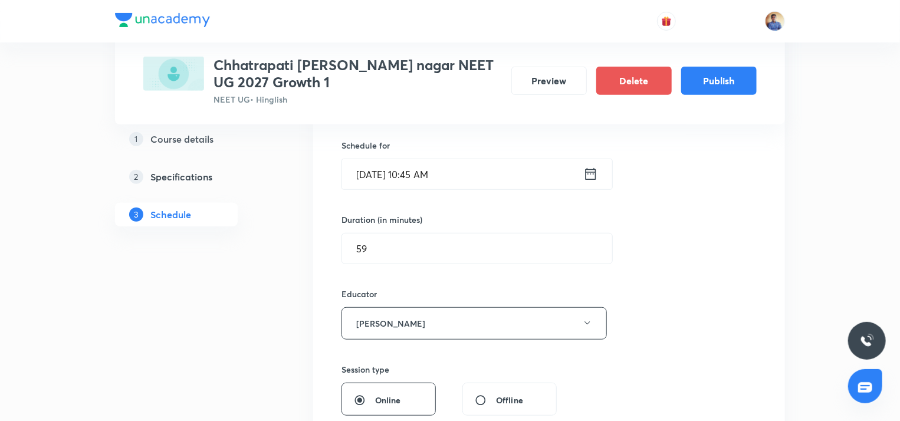
radio input "false"
radio input "true"
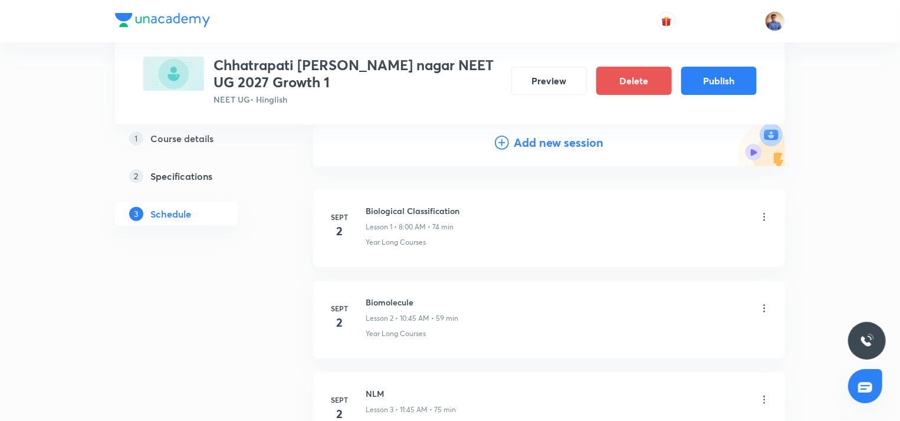
scroll to position [0, 0]
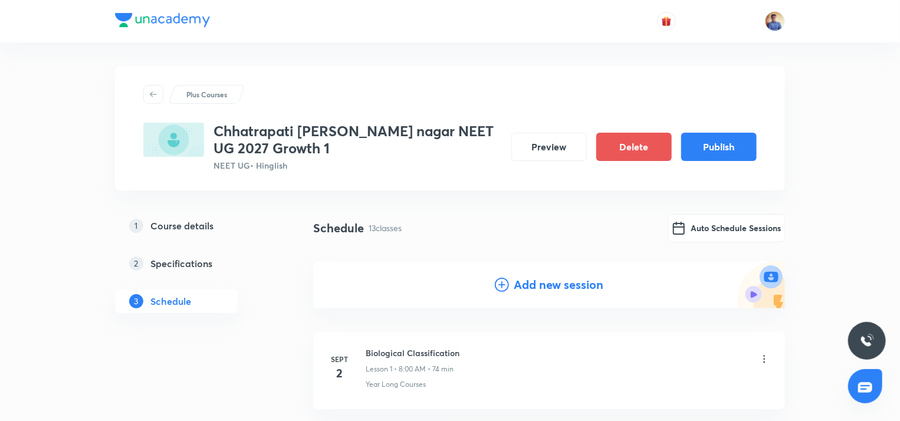
drag, startPoint x: 552, startPoint y: 287, endPoint x: 505, endPoint y: 273, distance: 48.7
click at [552, 288] on h4 "Add new session" at bounding box center [559, 285] width 90 height 18
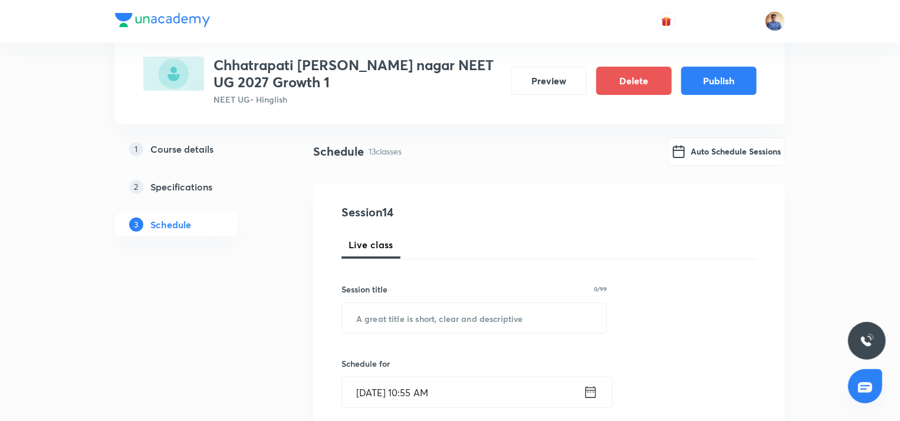
scroll to position [118, 0]
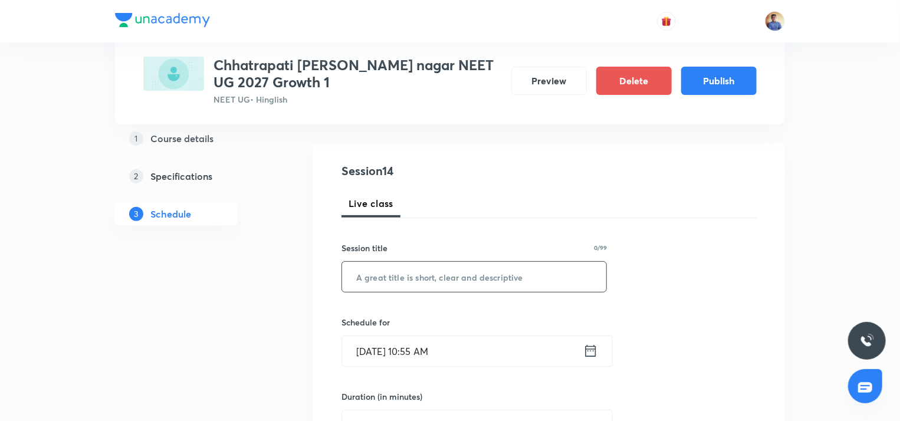
click at [428, 265] on input "text" at bounding box center [474, 277] width 264 height 30
paste input "Biomolecule"
type input "Biomolecule"
click at [389, 352] on input "Sept 1, 2025, 10:55 AM" at bounding box center [462, 351] width 241 height 30
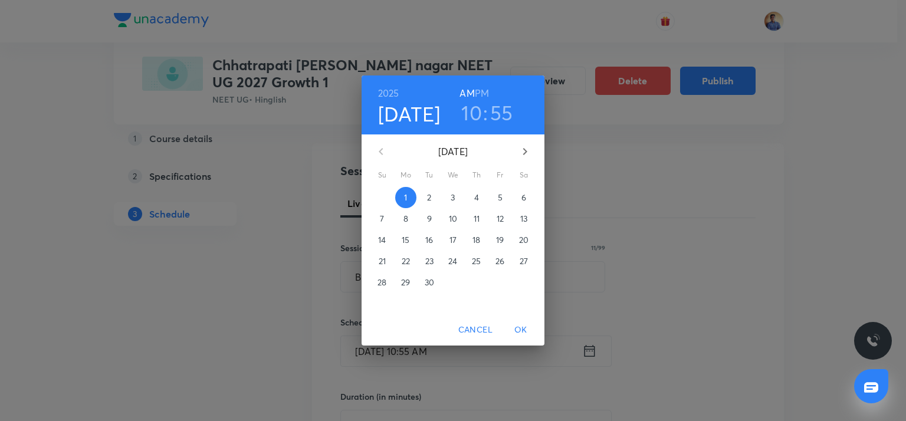
click at [493, 195] on span "5" at bounding box center [499, 198] width 21 height 12
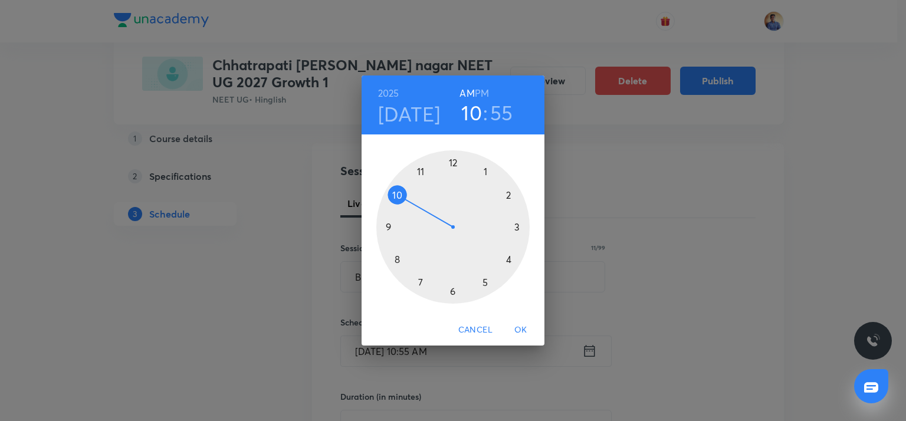
click at [396, 198] on div at bounding box center [452, 226] width 153 height 153
click at [392, 226] on div at bounding box center [452, 226] width 153 height 153
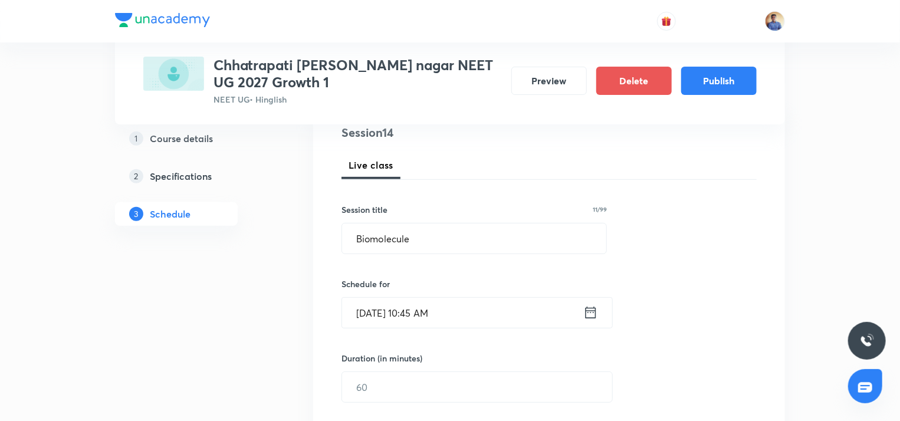
scroll to position [236, 0]
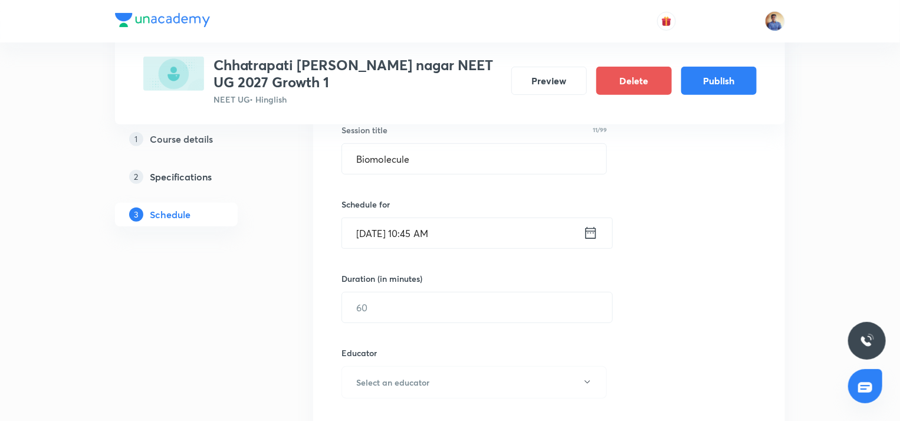
click at [357, 324] on div "Session 14 Live class Session title 11/99 Biomolecule ​ Schedule for Sept 5, 20…" at bounding box center [548, 358] width 415 height 629
click at [361, 310] on input "text" at bounding box center [477, 307] width 270 height 30
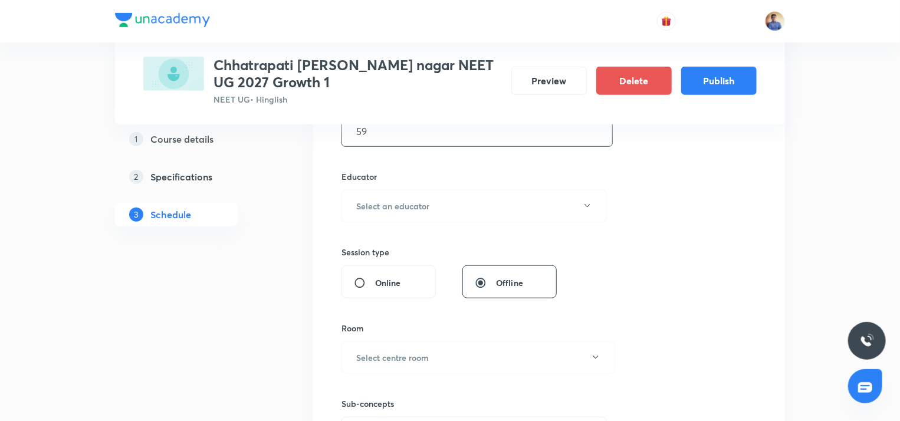
scroll to position [413, 0]
type input "59"
click at [389, 193] on button "Select an educator" at bounding box center [473, 205] width 265 height 32
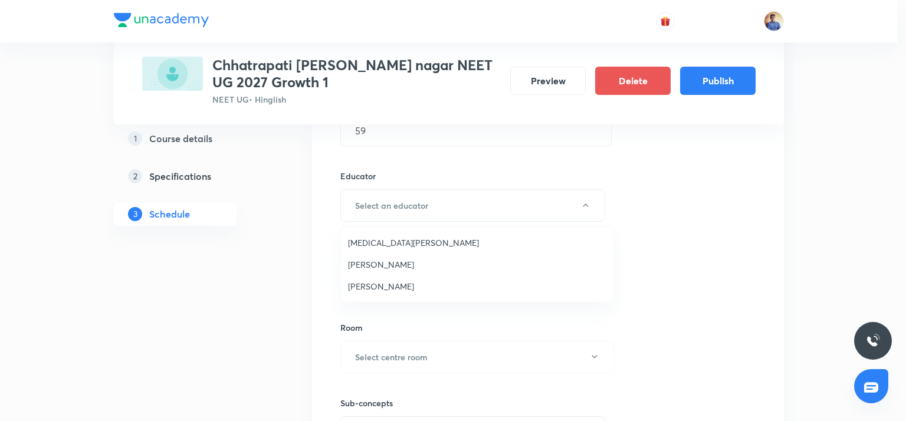
click at [364, 291] on span "Abhishek Tripathi" at bounding box center [477, 286] width 258 height 12
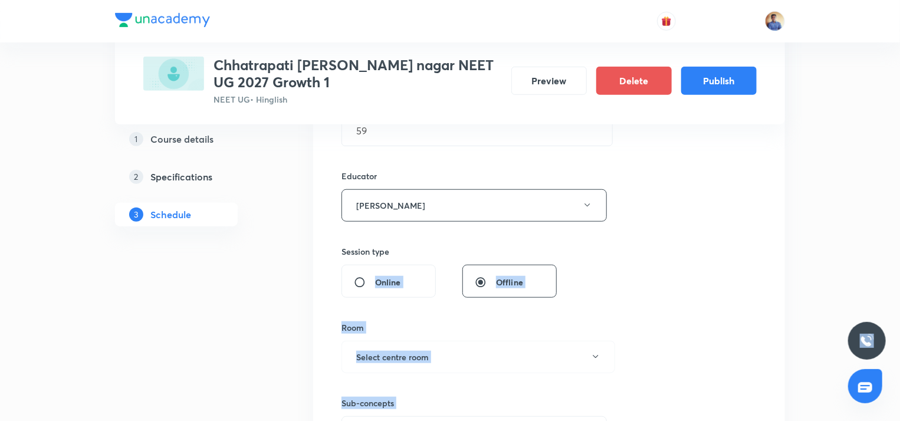
drag, startPoint x: 323, startPoint y: 278, endPoint x: 367, endPoint y: 285, distance: 45.3
click at [367, 285] on input "Online" at bounding box center [364, 283] width 21 height 12
radio input "true"
radio input "false"
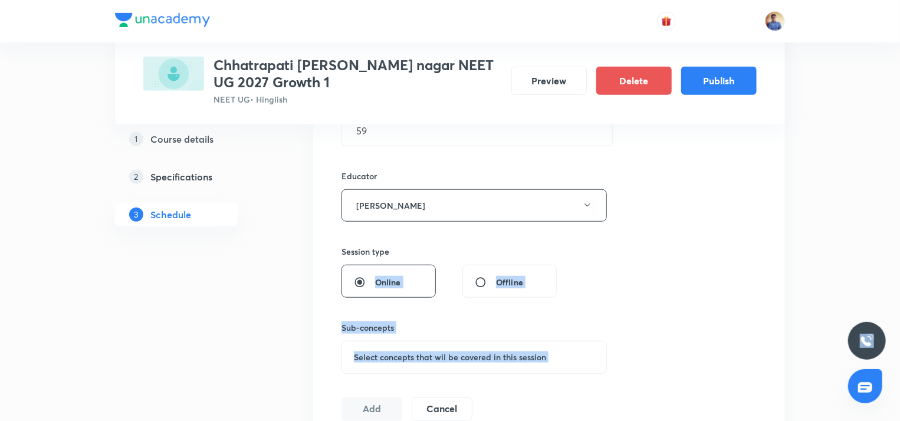
scroll to position [472, 0]
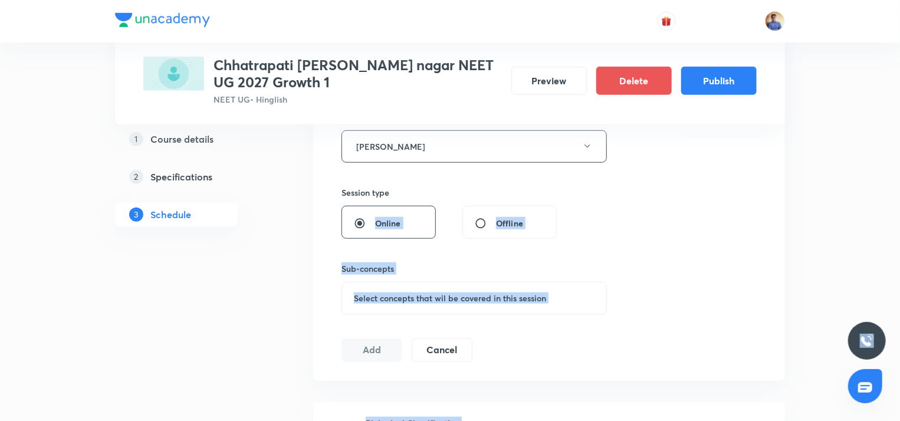
click at [375, 299] on span "Select concepts that wil be covered in this session" at bounding box center [450, 298] width 192 height 9
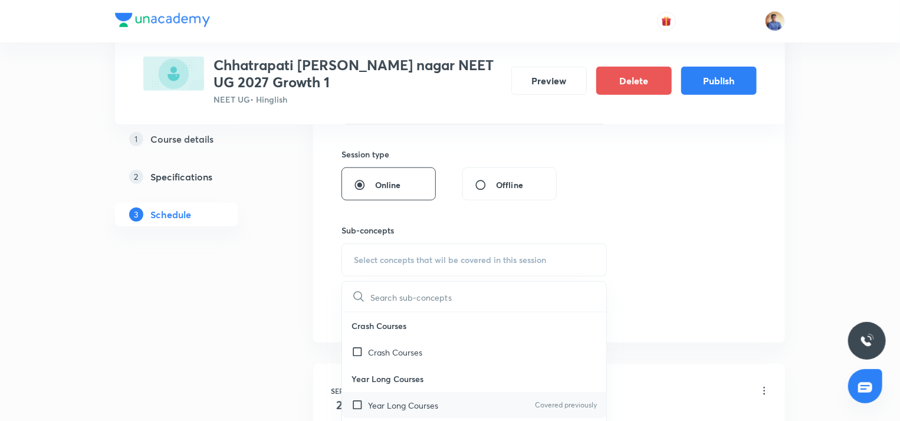
scroll to position [531, 0]
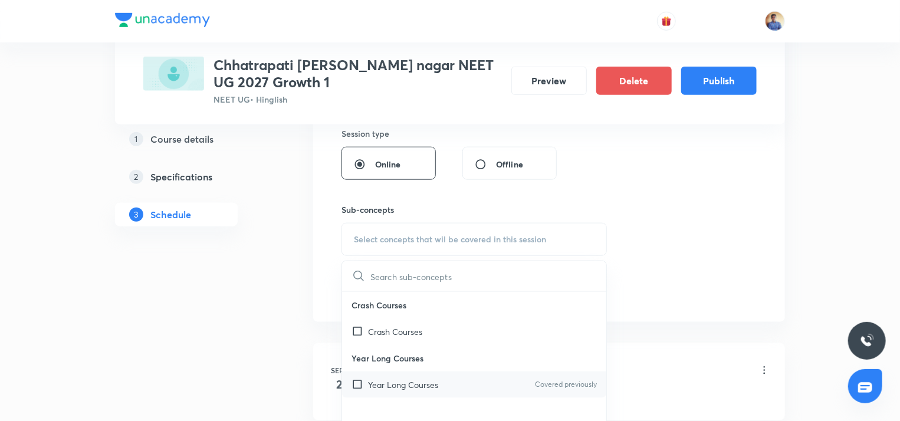
click at [359, 374] on div "Year Long Courses Covered previously" at bounding box center [474, 384] width 264 height 27
checkbox input "true"
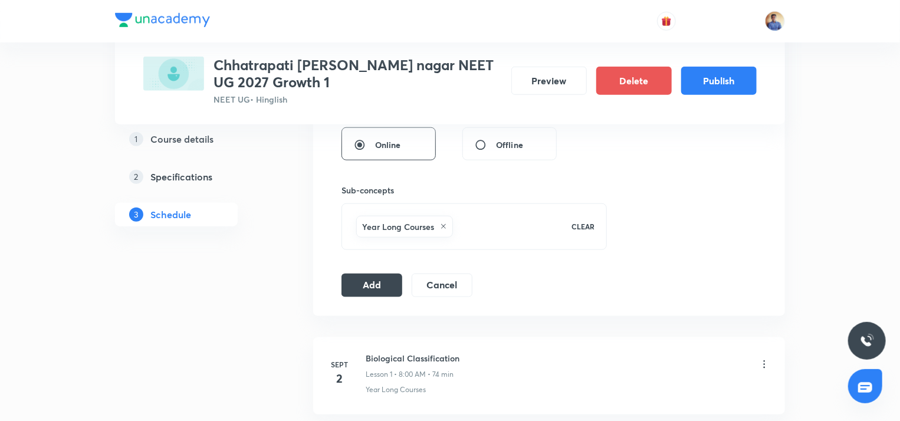
scroll to position [590, 0]
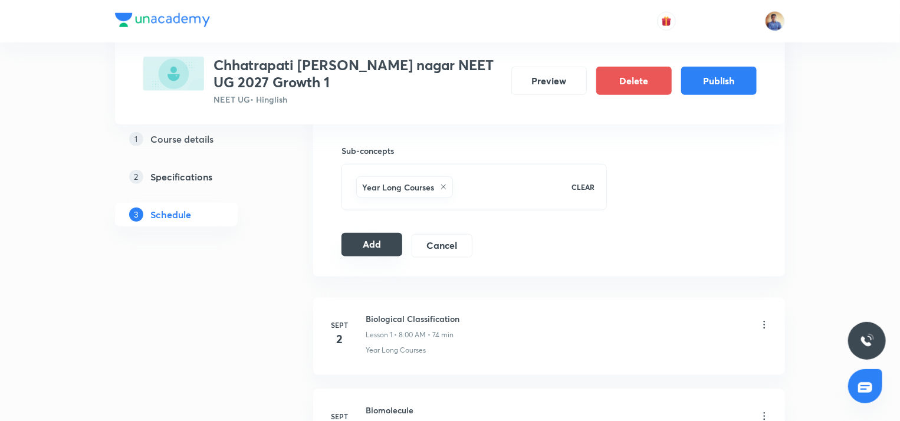
click at [373, 255] on div "Add Cancel" at bounding box center [411, 246] width 140 height 24
click at [368, 241] on button "Add" at bounding box center [371, 245] width 61 height 24
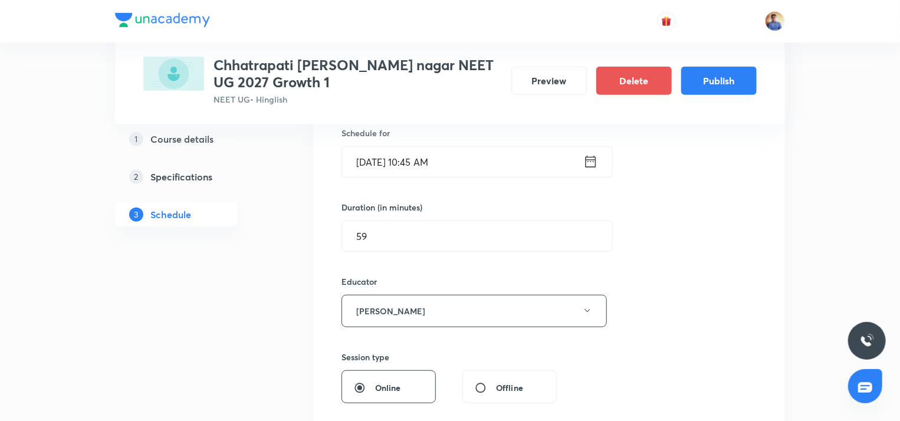
radio input "false"
radio input "true"
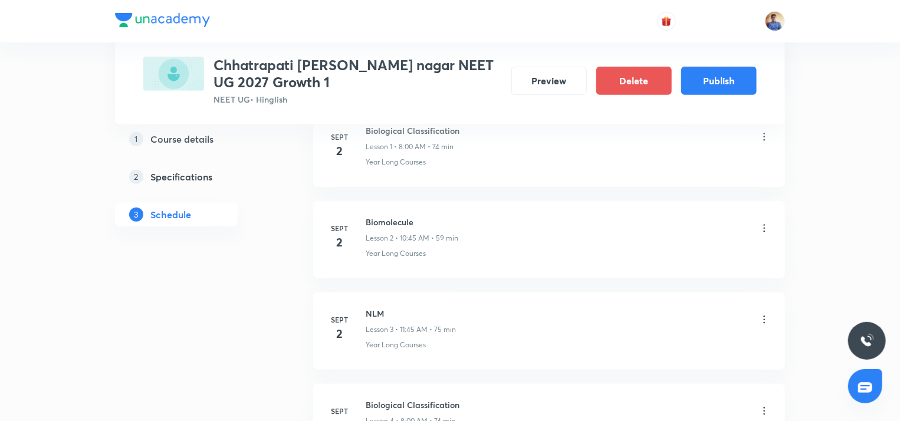
scroll to position [0, 0]
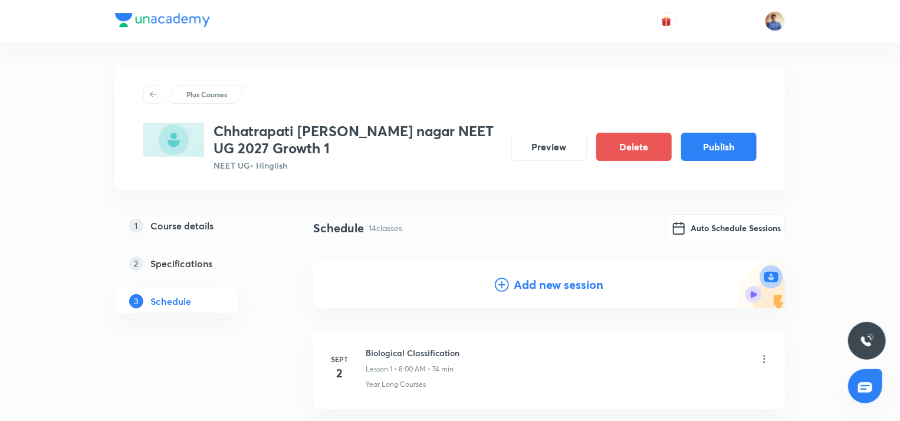
click at [530, 286] on h4 "Add new session" at bounding box center [559, 285] width 90 height 18
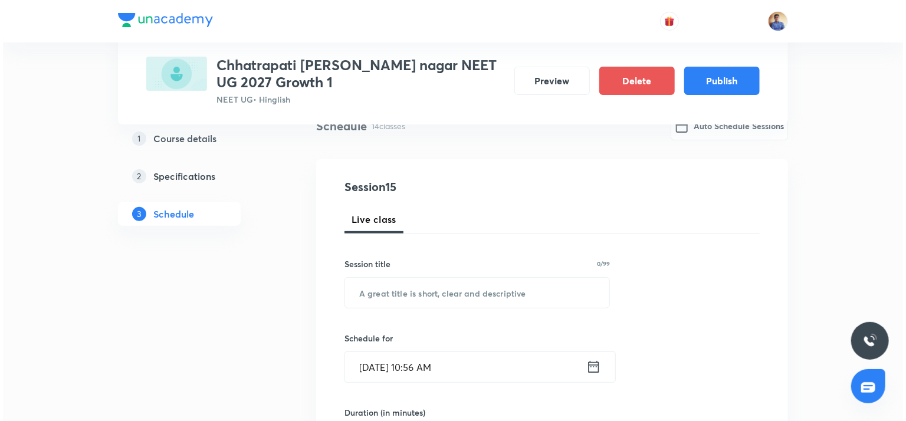
scroll to position [177, 0]
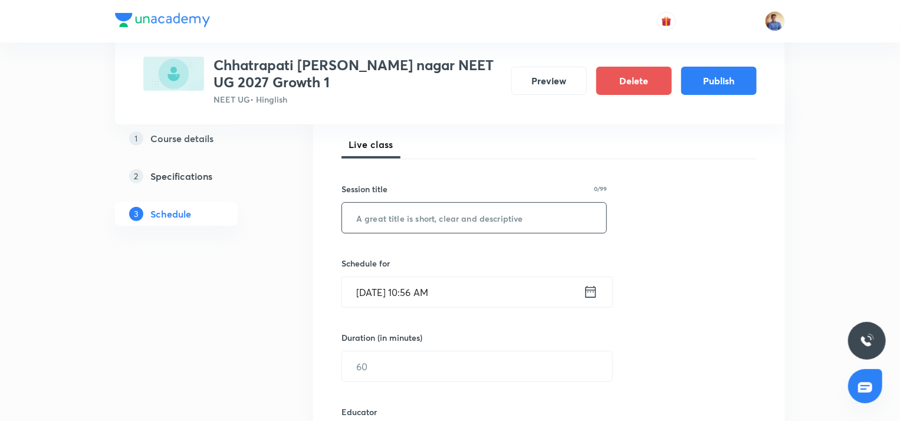
click at [413, 225] on input "text" at bounding box center [474, 218] width 264 height 30
paste input "Biomolecule"
type input "Biomolecule"
click at [392, 290] on input "Sept 1, 2025, 10:56 AM" at bounding box center [462, 292] width 241 height 30
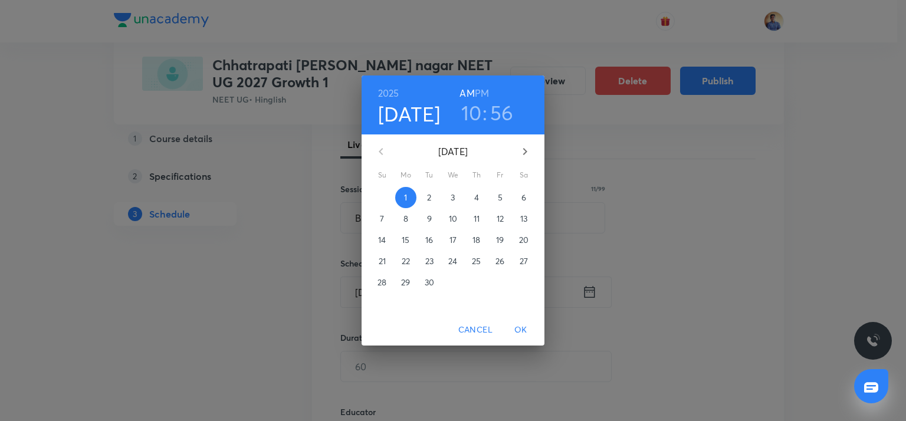
click at [413, 216] on span "8" at bounding box center [405, 219] width 21 height 12
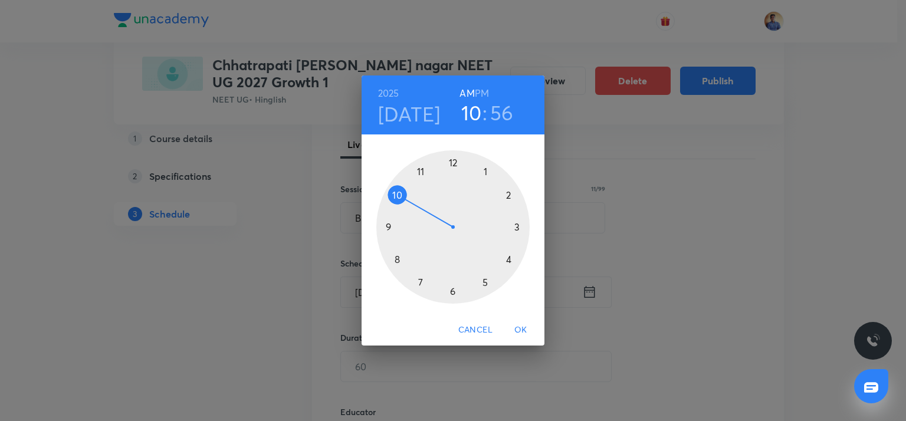
click at [397, 196] on div at bounding box center [452, 226] width 153 height 153
click at [387, 227] on div at bounding box center [452, 226] width 153 height 153
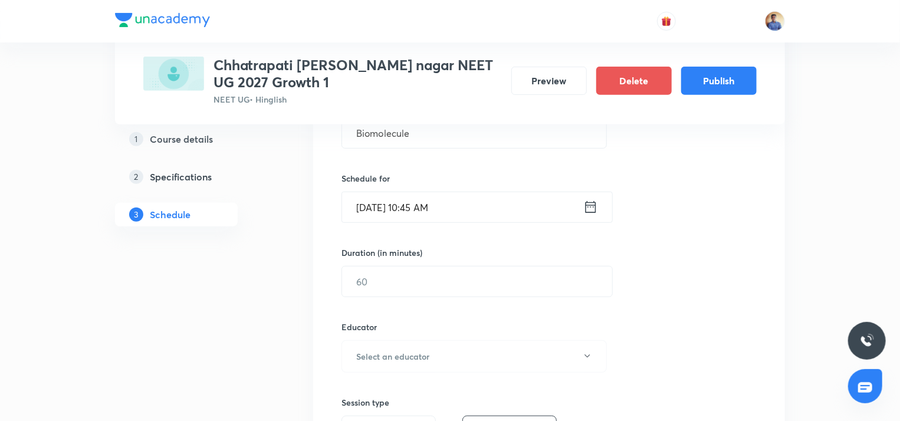
scroll to position [354, 0]
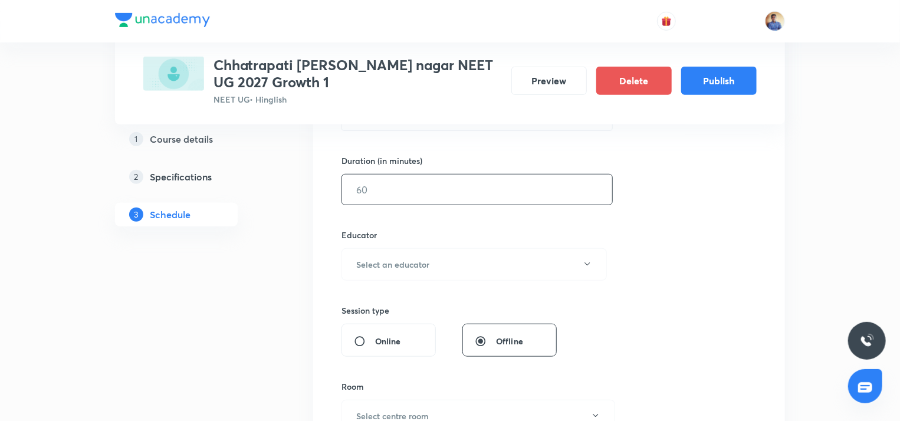
click at [363, 203] on div "​" at bounding box center [476, 189] width 271 height 31
click at [366, 199] on input "text" at bounding box center [477, 190] width 270 height 30
type input "59"
click at [382, 261] on h6 "Select an educator" at bounding box center [392, 264] width 73 height 12
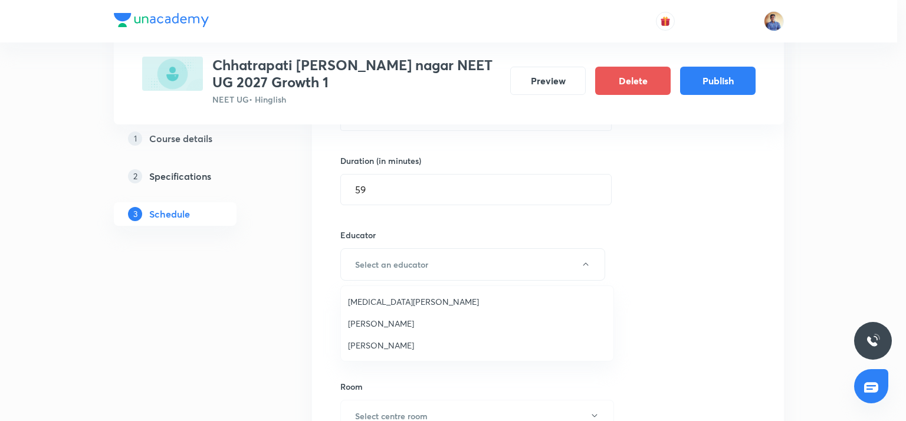
click at [375, 341] on span "Abhishek Tripathi" at bounding box center [477, 345] width 258 height 12
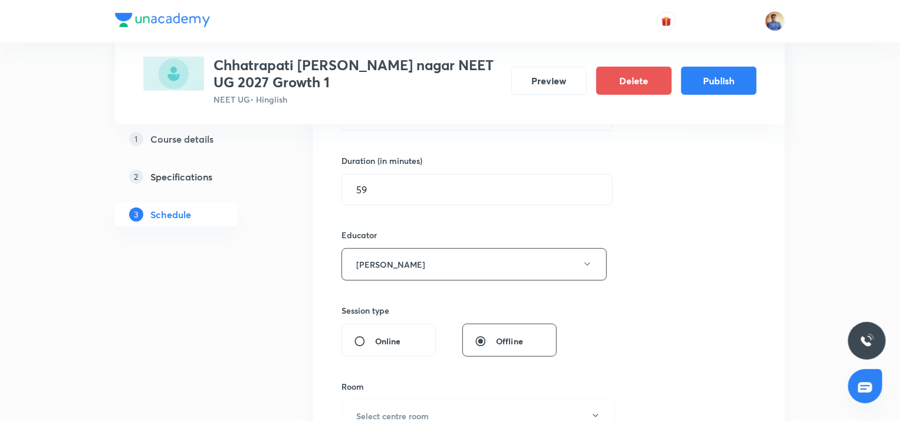
click at [373, 330] on div "Online" at bounding box center [388, 340] width 94 height 33
click at [358, 337] on input "Online" at bounding box center [364, 342] width 21 height 12
radio input "true"
radio input "false"
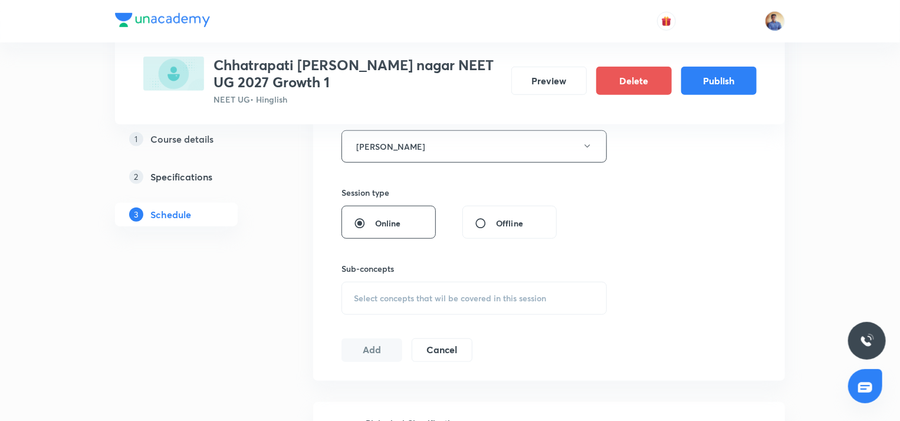
click at [392, 307] on div "Select concepts that wil be covered in this session" at bounding box center [473, 298] width 265 height 33
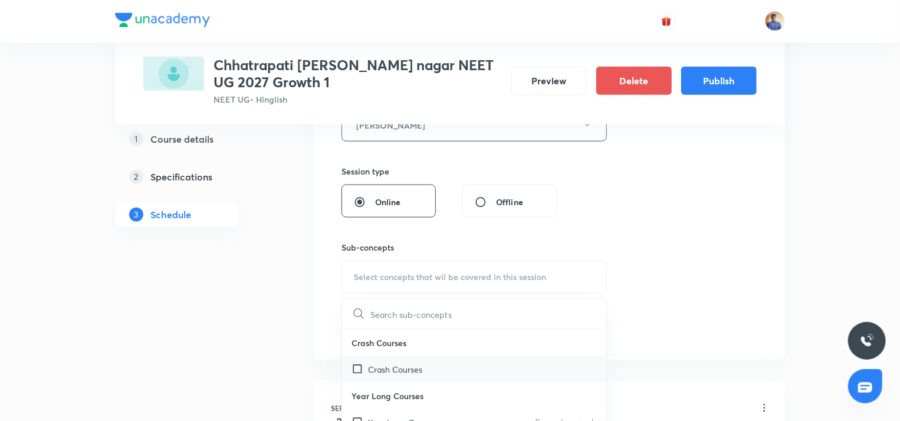
scroll to position [531, 0]
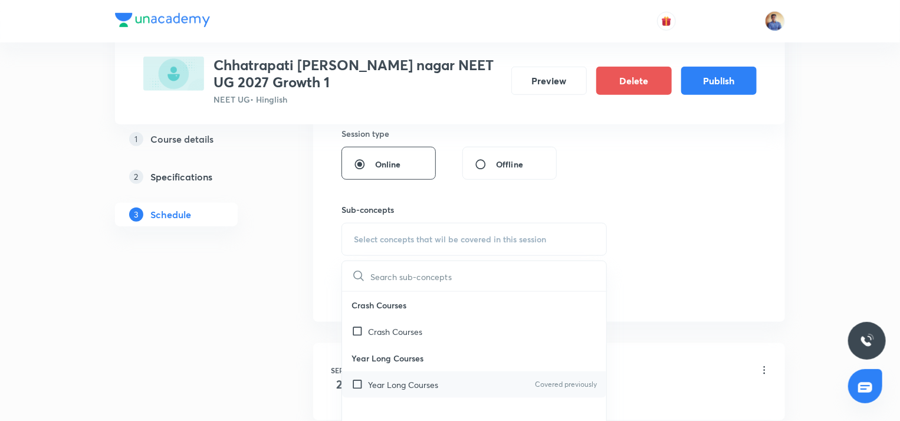
click at [364, 376] on div "Year Long Courses Covered previously" at bounding box center [474, 384] width 264 height 27
checkbox input "true"
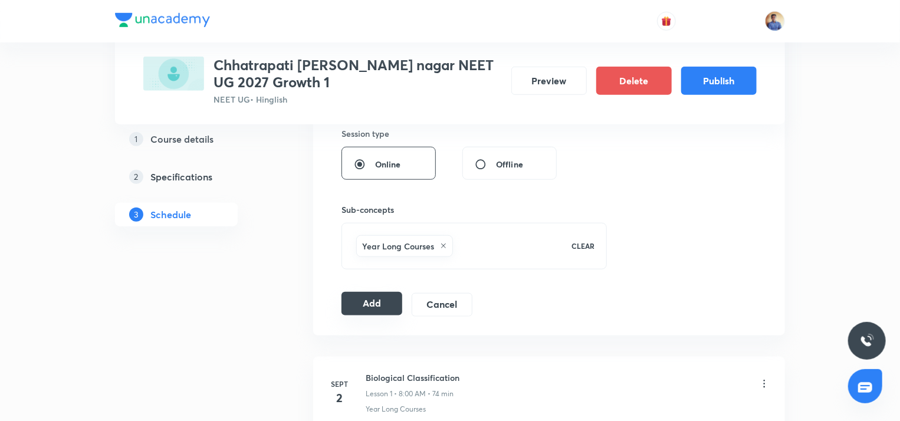
click at [377, 297] on button "Add" at bounding box center [371, 304] width 61 height 24
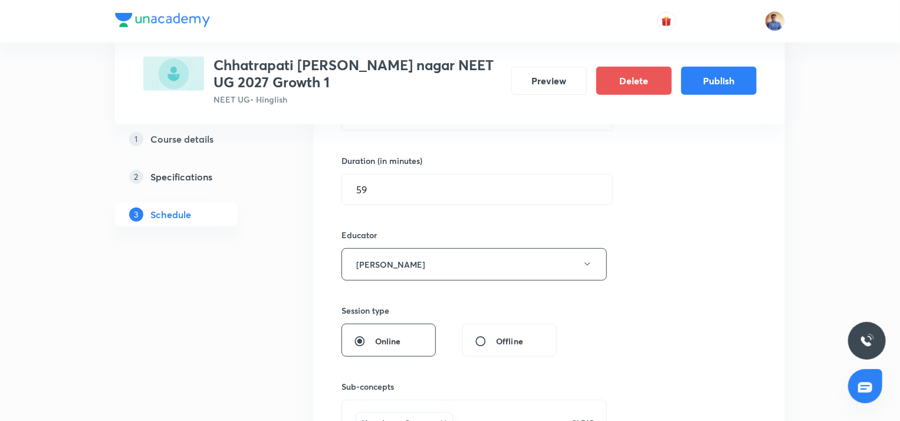
scroll to position [118, 0]
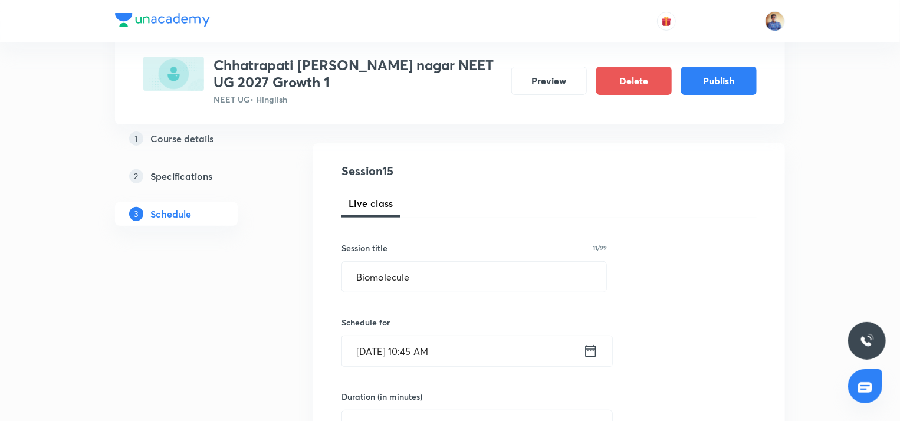
radio input "false"
radio input "true"
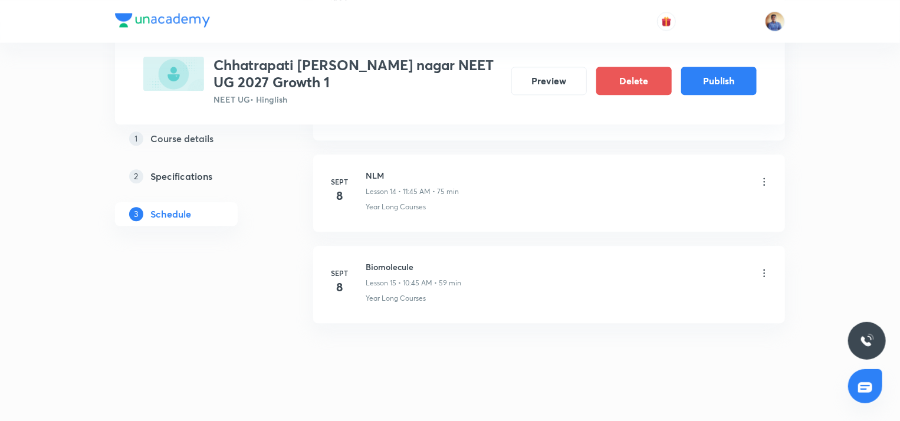
scroll to position [1375, 0]
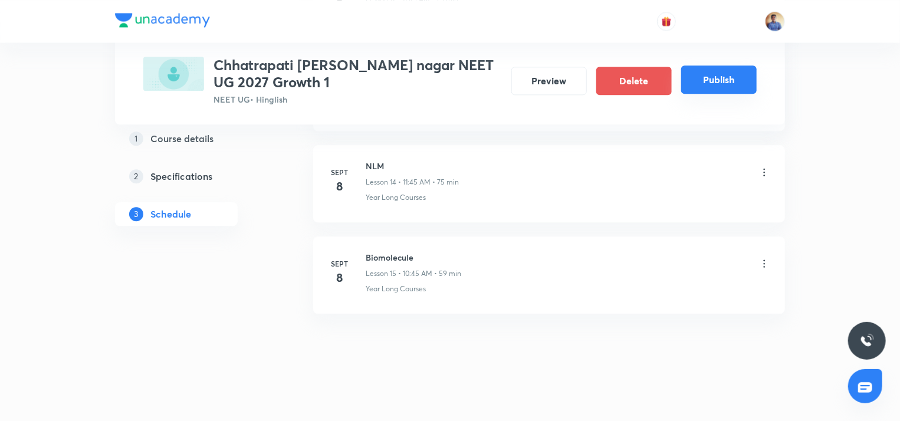
click at [749, 83] on button "Publish" at bounding box center [718, 79] width 75 height 28
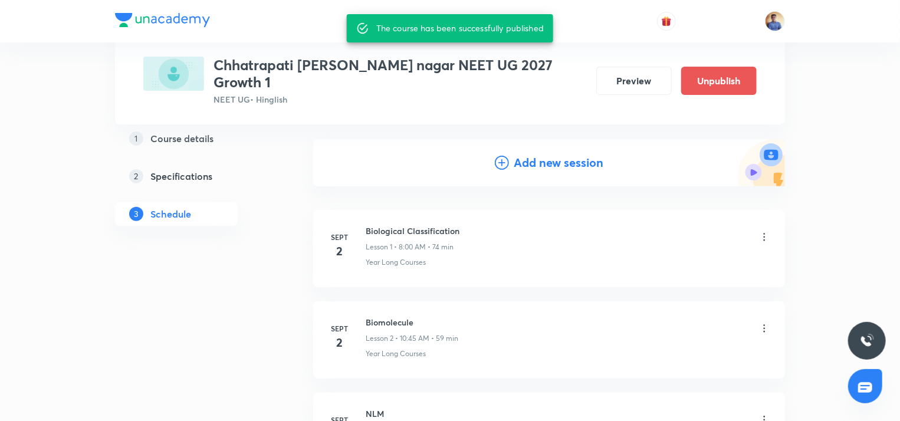
scroll to position [0, 0]
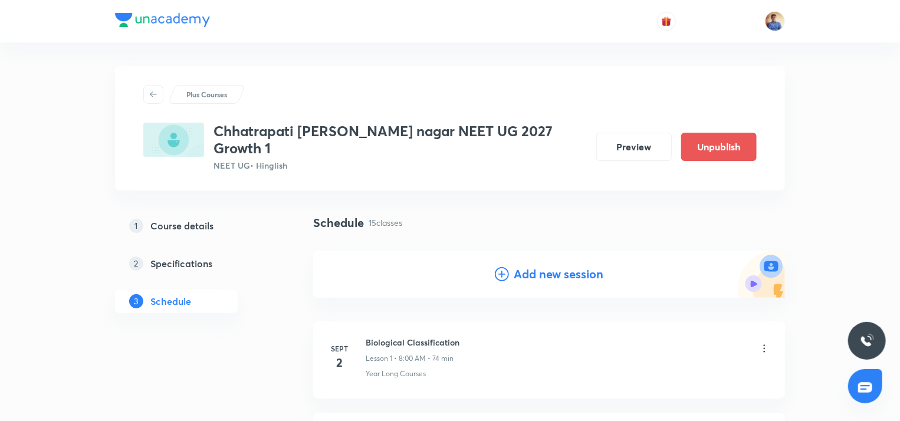
click at [532, 251] on div "Add new session" at bounding box center [549, 274] width 472 height 47
click at [526, 265] on h4 "Add new session" at bounding box center [559, 274] width 90 height 18
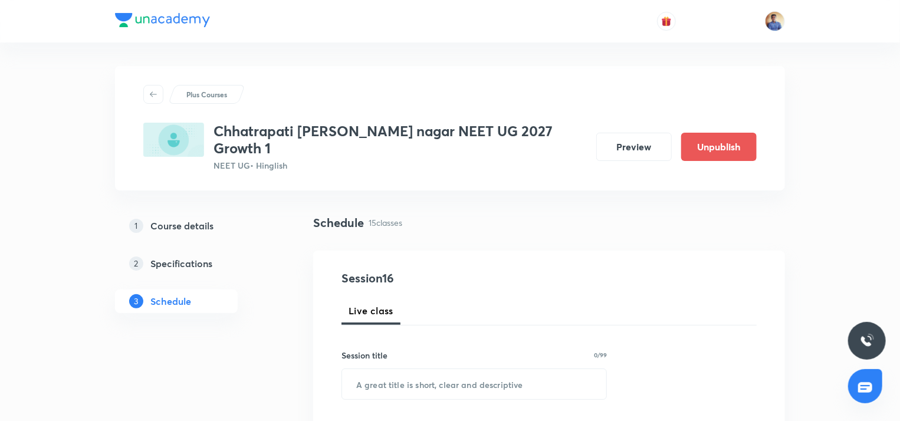
click at [179, 219] on h5 "Course details" at bounding box center [181, 226] width 63 height 14
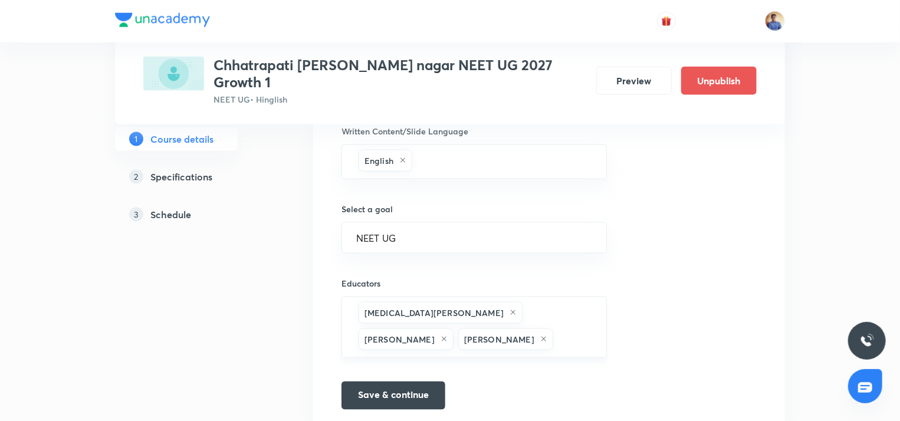
scroll to position [767, 0]
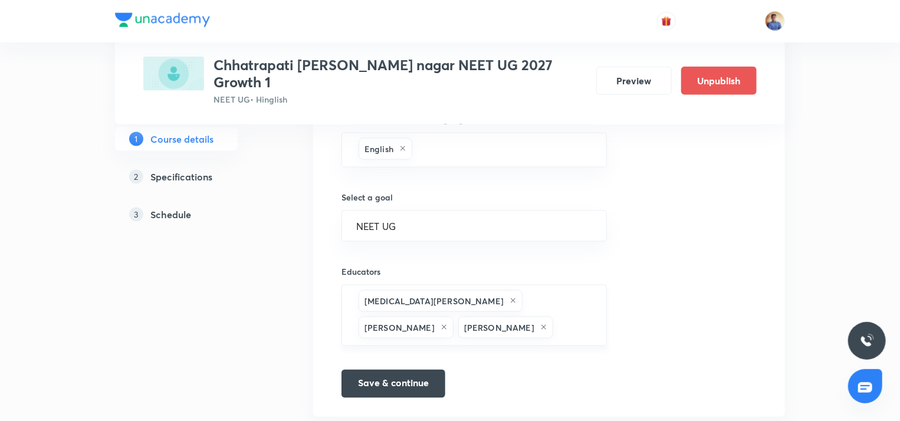
click at [555, 317] on input "text" at bounding box center [573, 328] width 37 height 22
paste input "unacademy-user-KB4EFW7IP200"
type input "unacademy-user-KB4EFW7IP200"
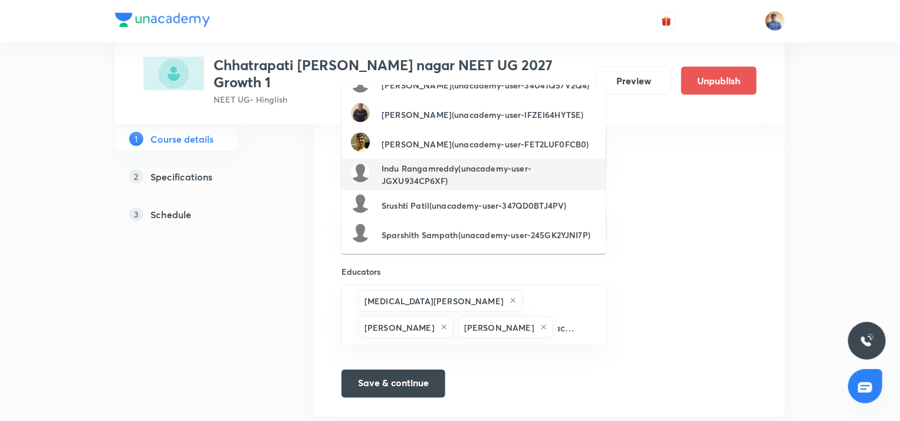
scroll to position [0, 0]
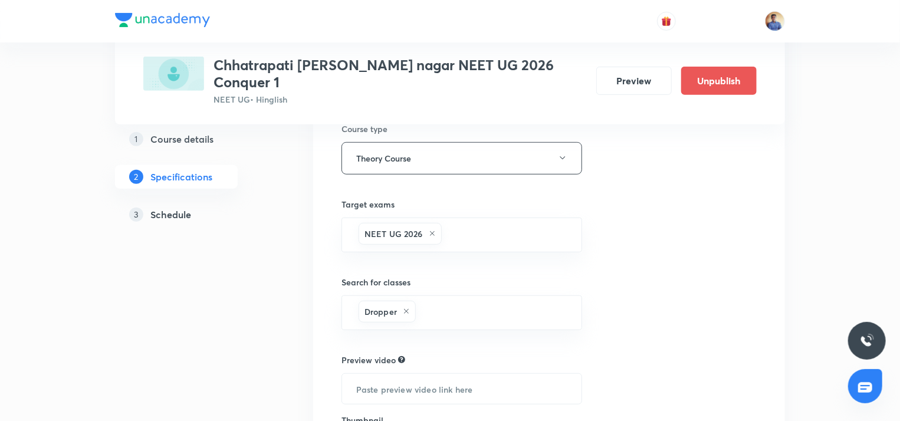
scroll to position [295, 0]
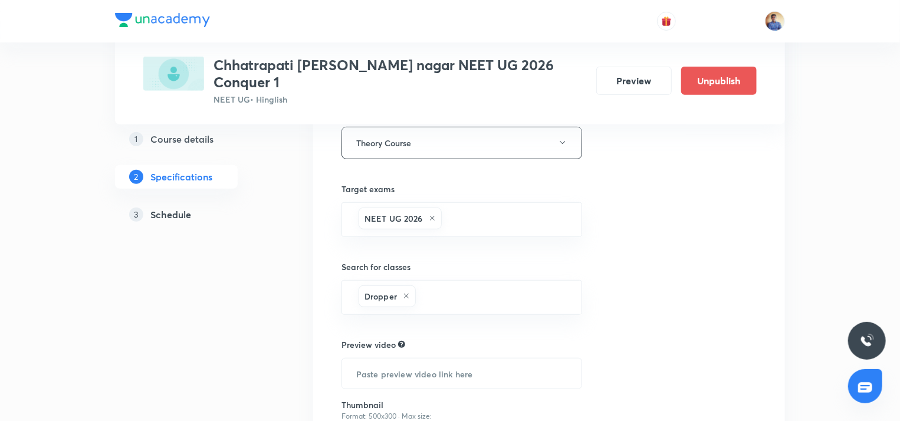
click at [152, 218] on h5 "Schedule" at bounding box center [170, 214] width 41 height 14
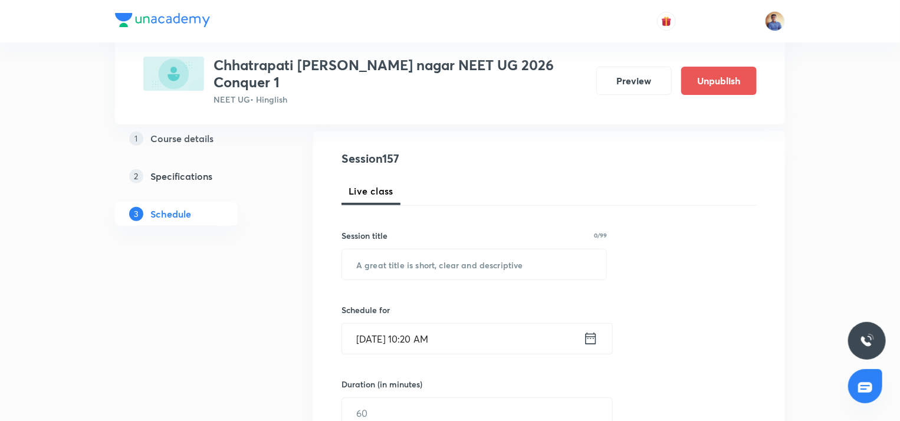
scroll to position [118, 0]
click at [465, 91] on div "Plus Courses Chhatrapati [PERSON_NAME] nagar NEET UG 2026 Conquer 1 NEET UG • H…" at bounding box center [450, 62] width 670 height 124
click at [464, 152] on h4 "Session 157" at bounding box center [448, 161] width 215 height 18
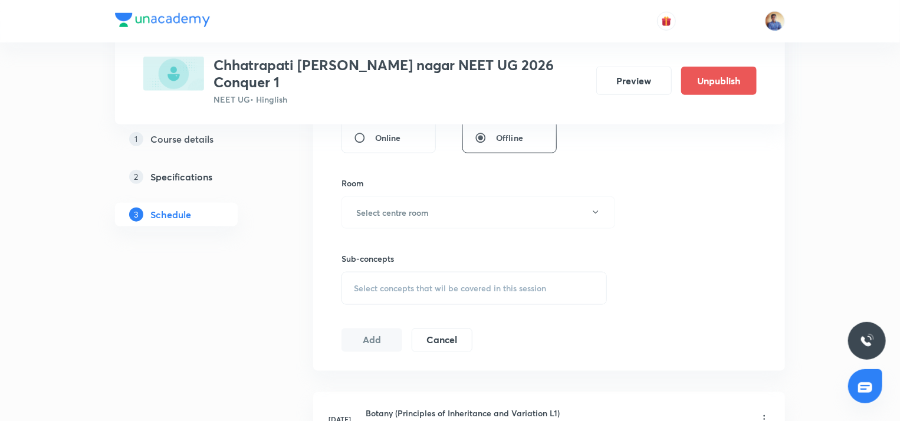
scroll to position [531, 0]
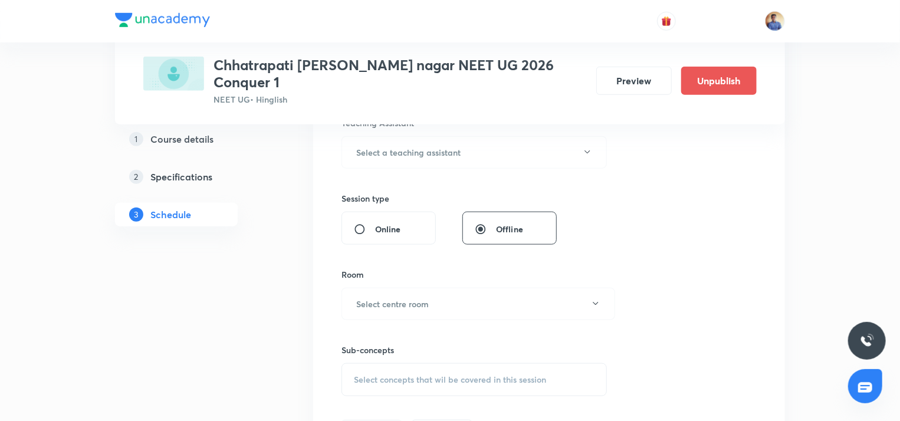
click at [336, 57] on h3 "Chhatrapati [PERSON_NAME] nagar NEET UG 2026 Conquer 1" at bounding box center [399, 74] width 373 height 34
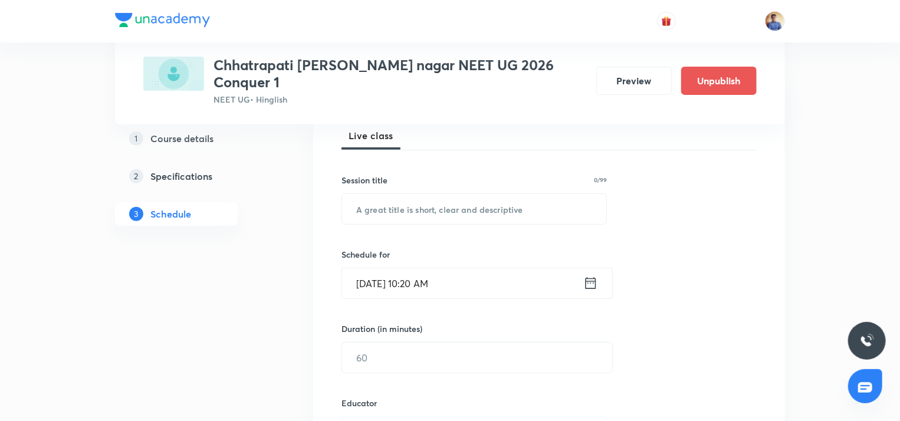
scroll to position [118, 0]
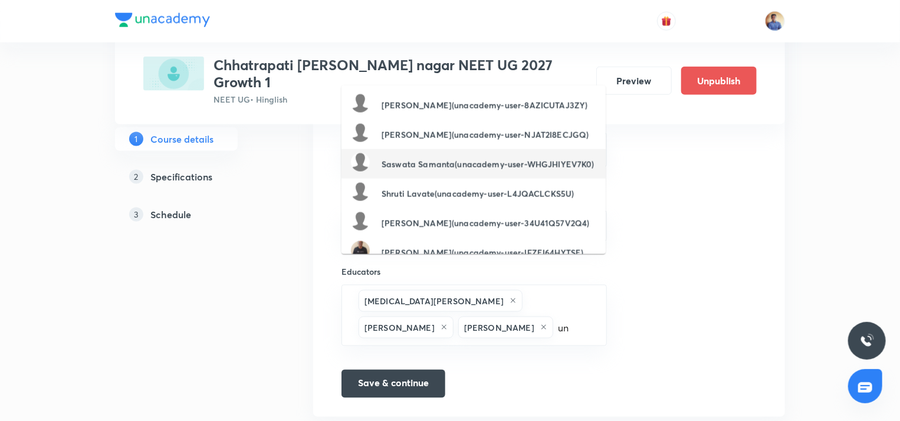
type input "u"
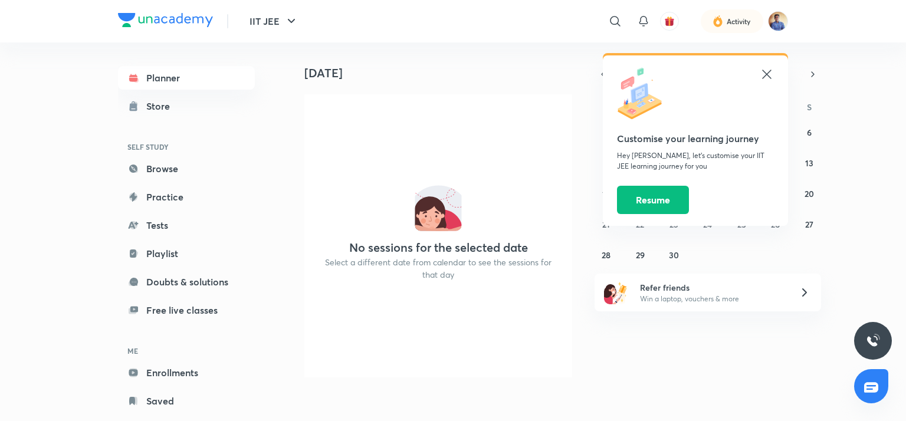
click at [767, 80] on icon at bounding box center [766, 74] width 14 height 14
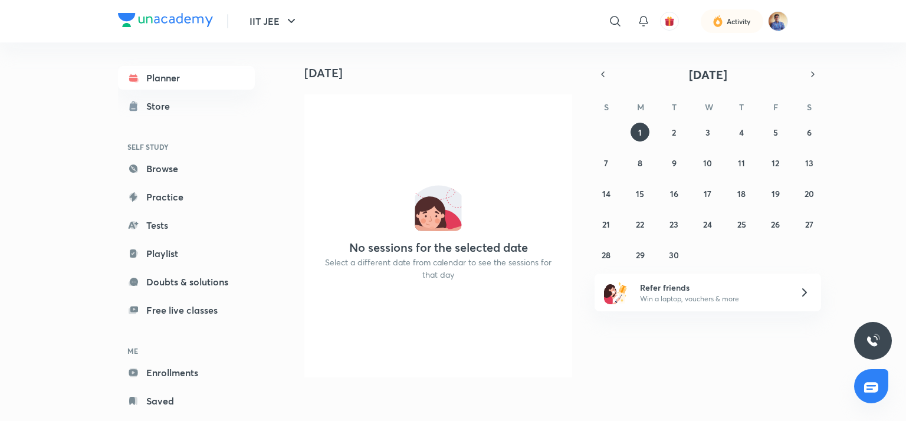
click at [778, 38] on div "IIT JEE ​ Activity" at bounding box center [453, 21] width 670 height 42
click at [778, 32] on div "Activity" at bounding box center [733, 21] width 109 height 24
click at [777, 29] on img at bounding box center [778, 21] width 20 height 20
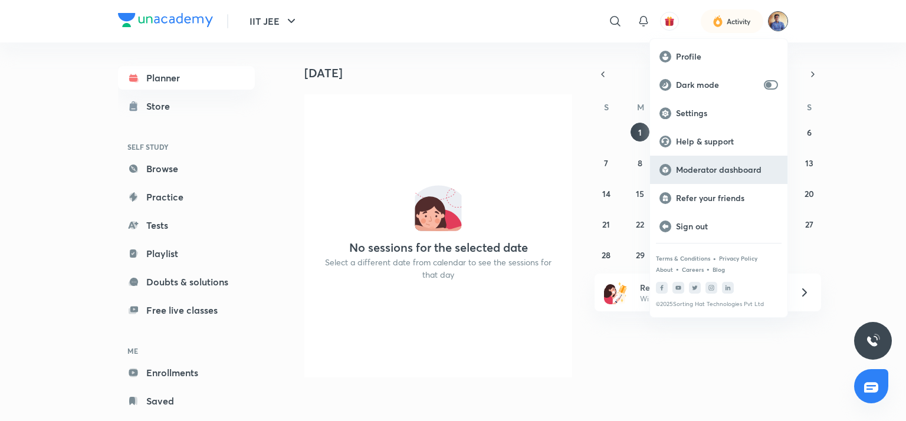
click at [684, 179] on div "Moderator dashboard" at bounding box center [718, 170] width 137 height 28
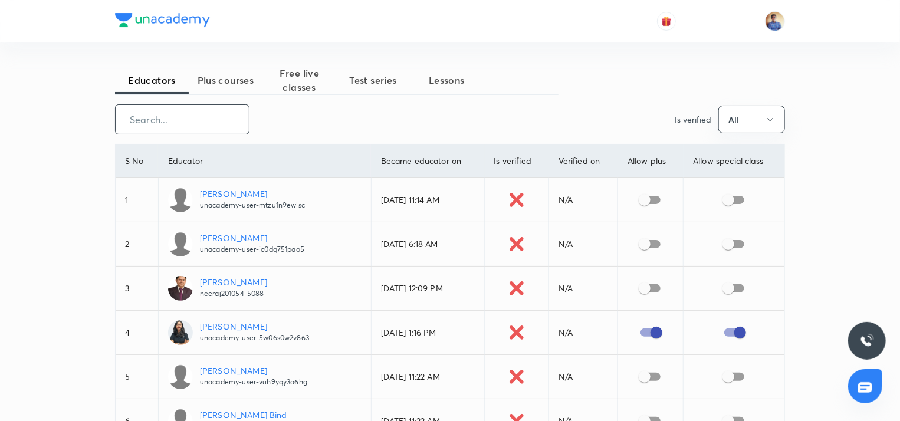
click at [191, 116] on input "text" at bounding box center [182, 119] width 133 height 30
paste input "unacademy-user-KB4EFW7IP200"
type input "unacademy-user-KB4EFW7IP200"
